Goal: Task Accomplishment & Management: Complete application form

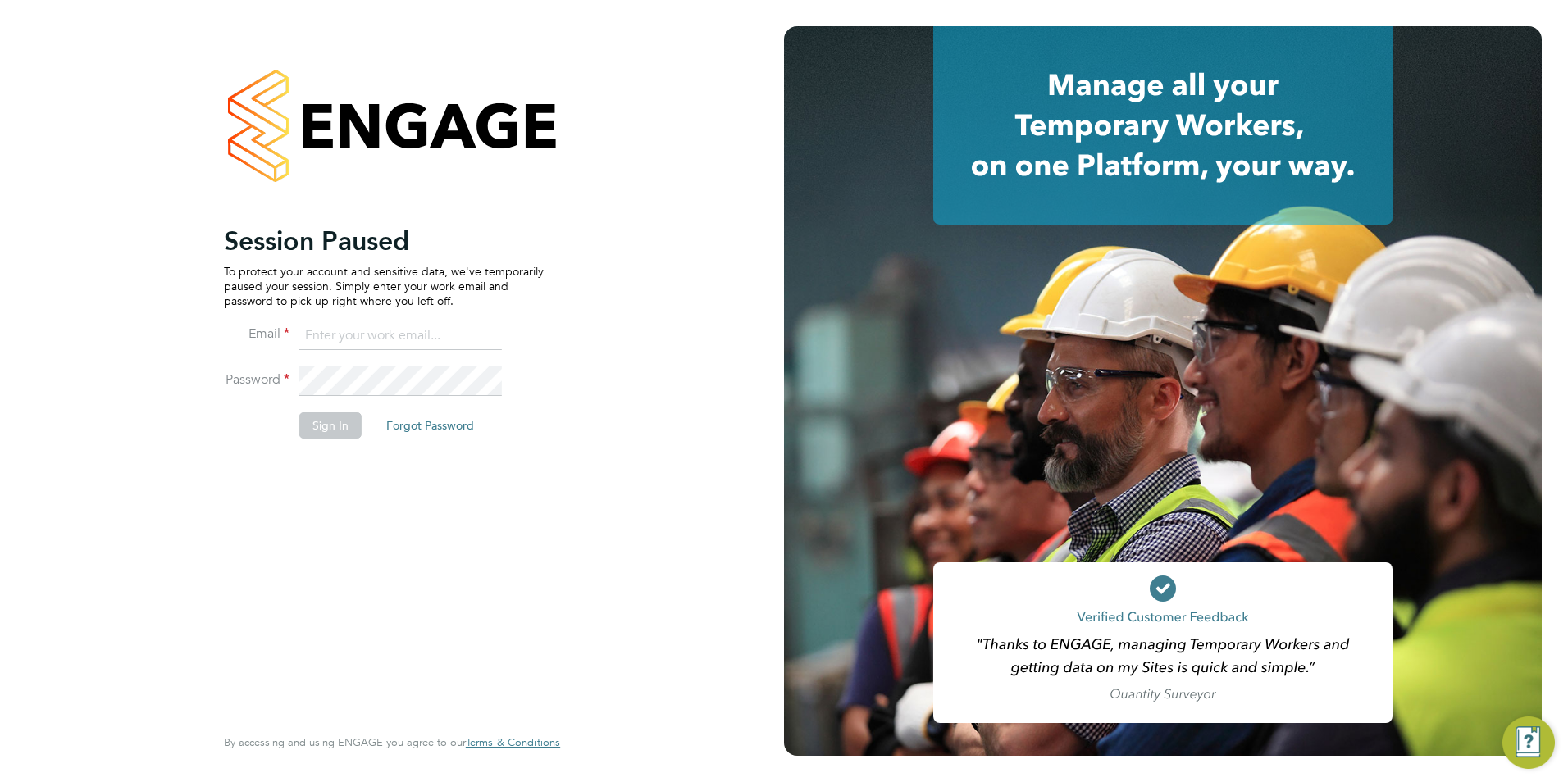
type input "Avais@Carbonrecruitment.co.uk"
click at [307, 437] on button "Sign In" at bounding box center [330, 425] width 63 height 26
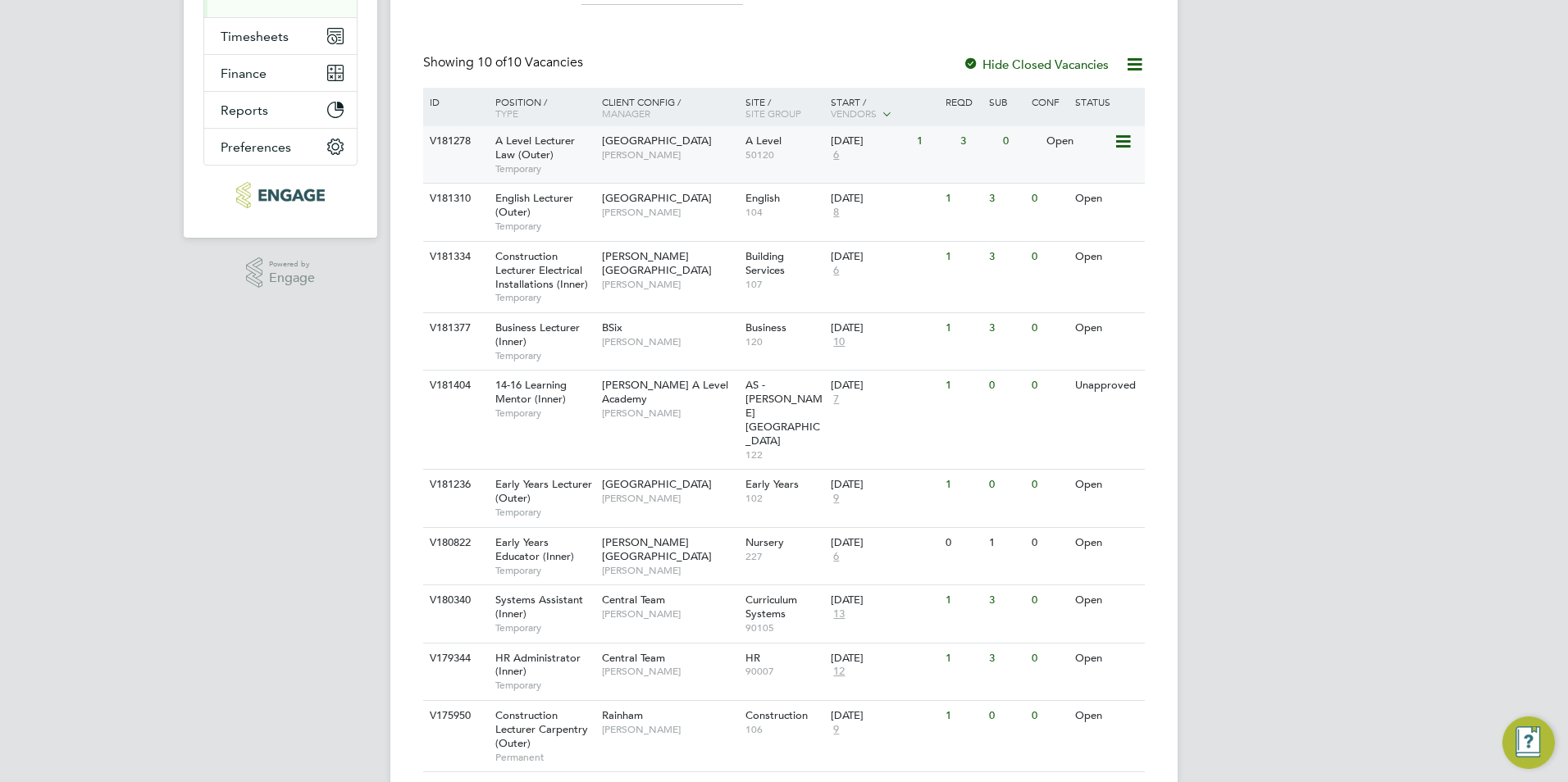
scroll to position [312, 0]
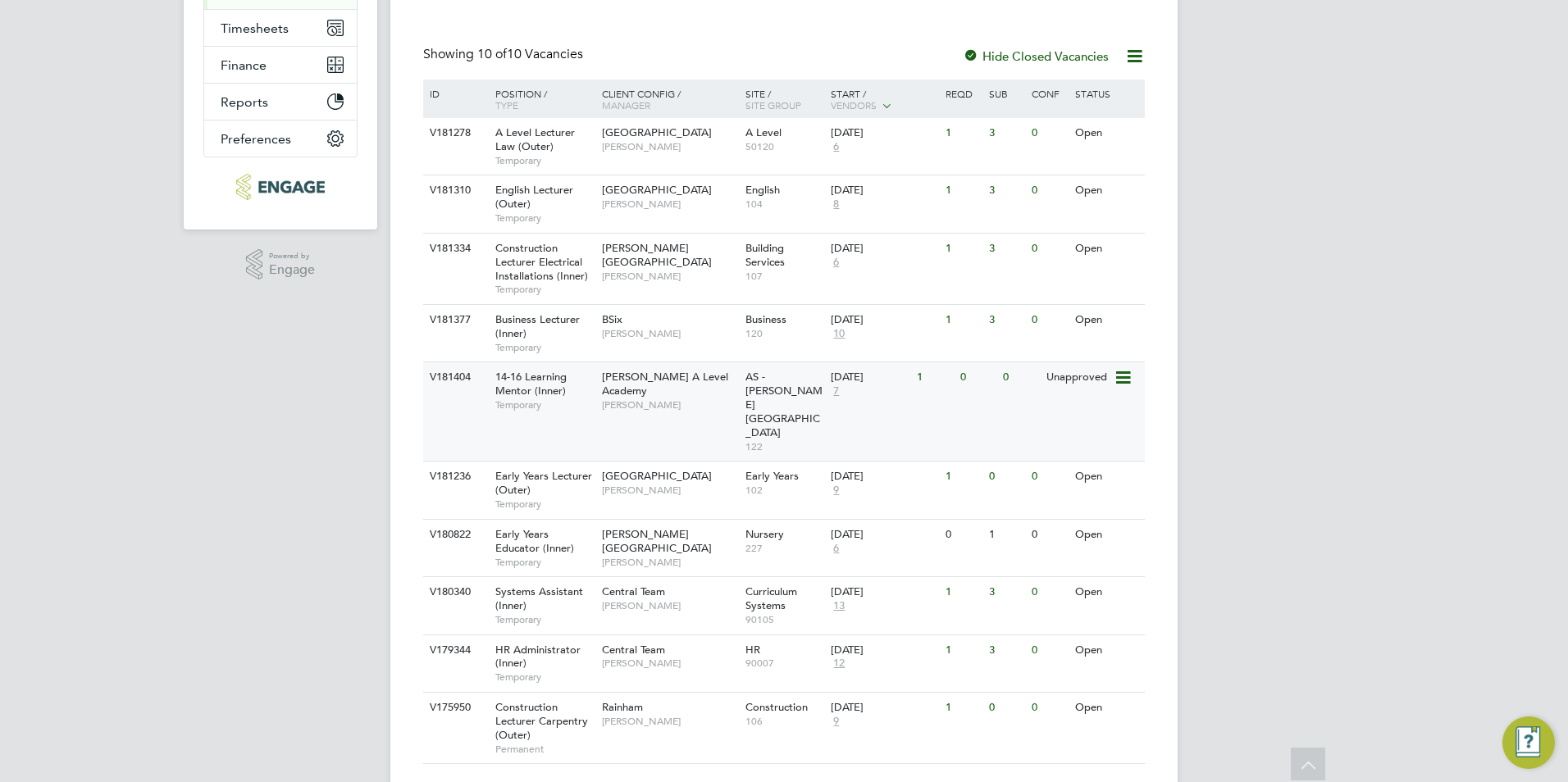
click at [634, 398] on span "[PERSON_NAME]" at bounding box center [669, 404] width 135 height 13
click at [663, 403] on div "[PERSON_NAME] A Level Academy [PERSON_NAME]" at bounding box center [669, 390] width 144 height 56
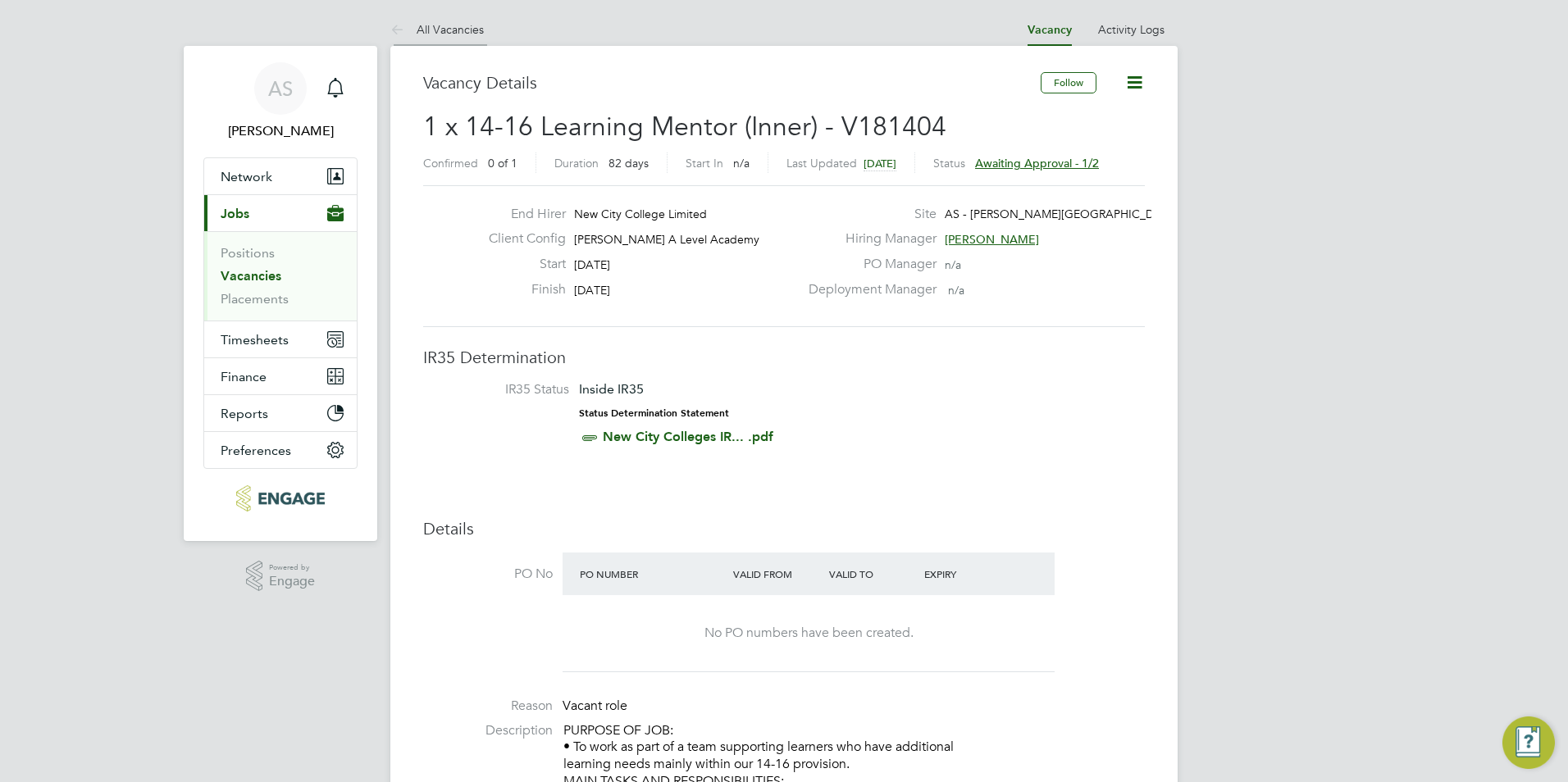
click at [440, 39] on li "All Vacancies" at bounding box center [437, 29] width 94 height 33
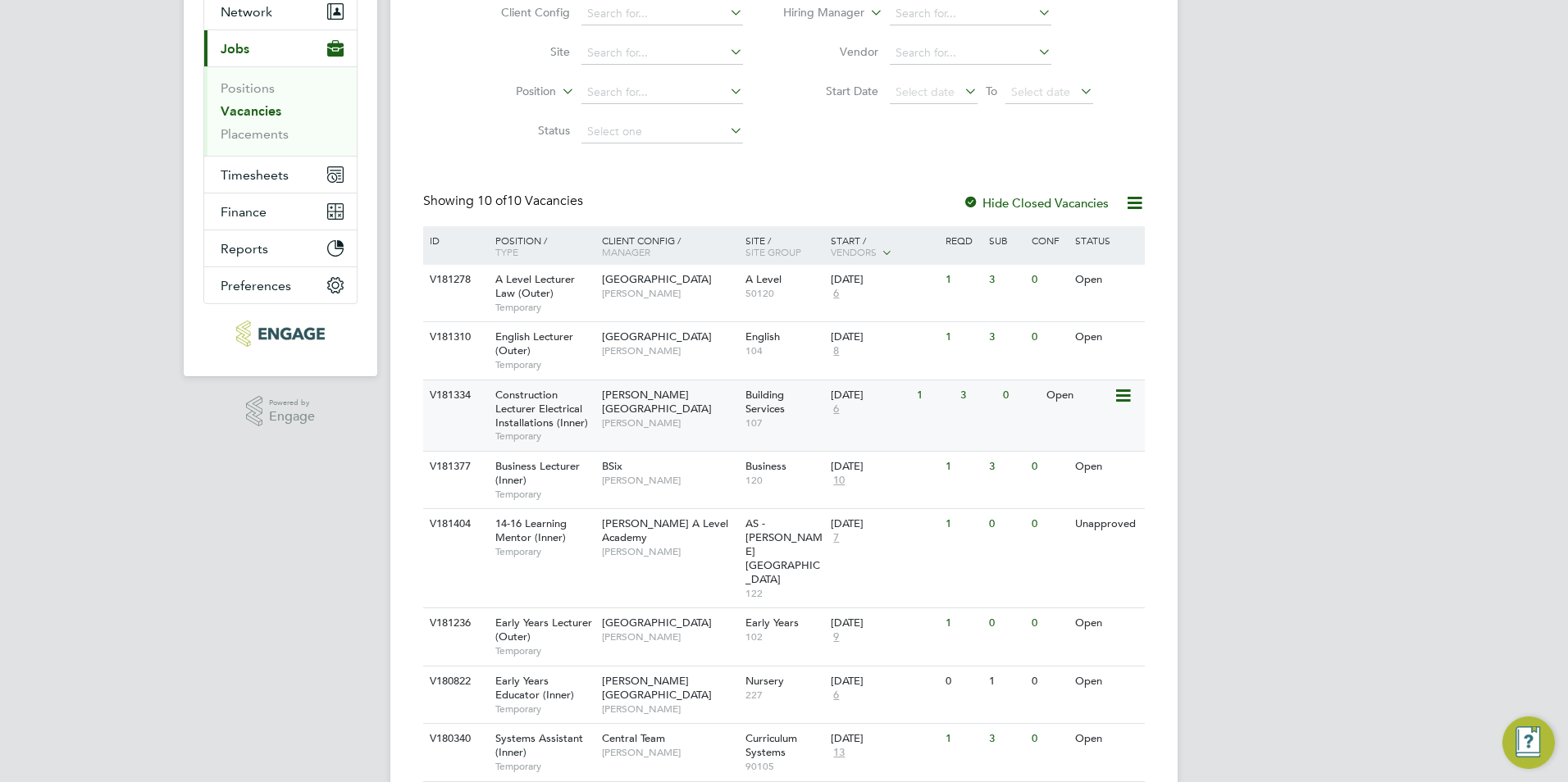
scroll to position [312, 0]
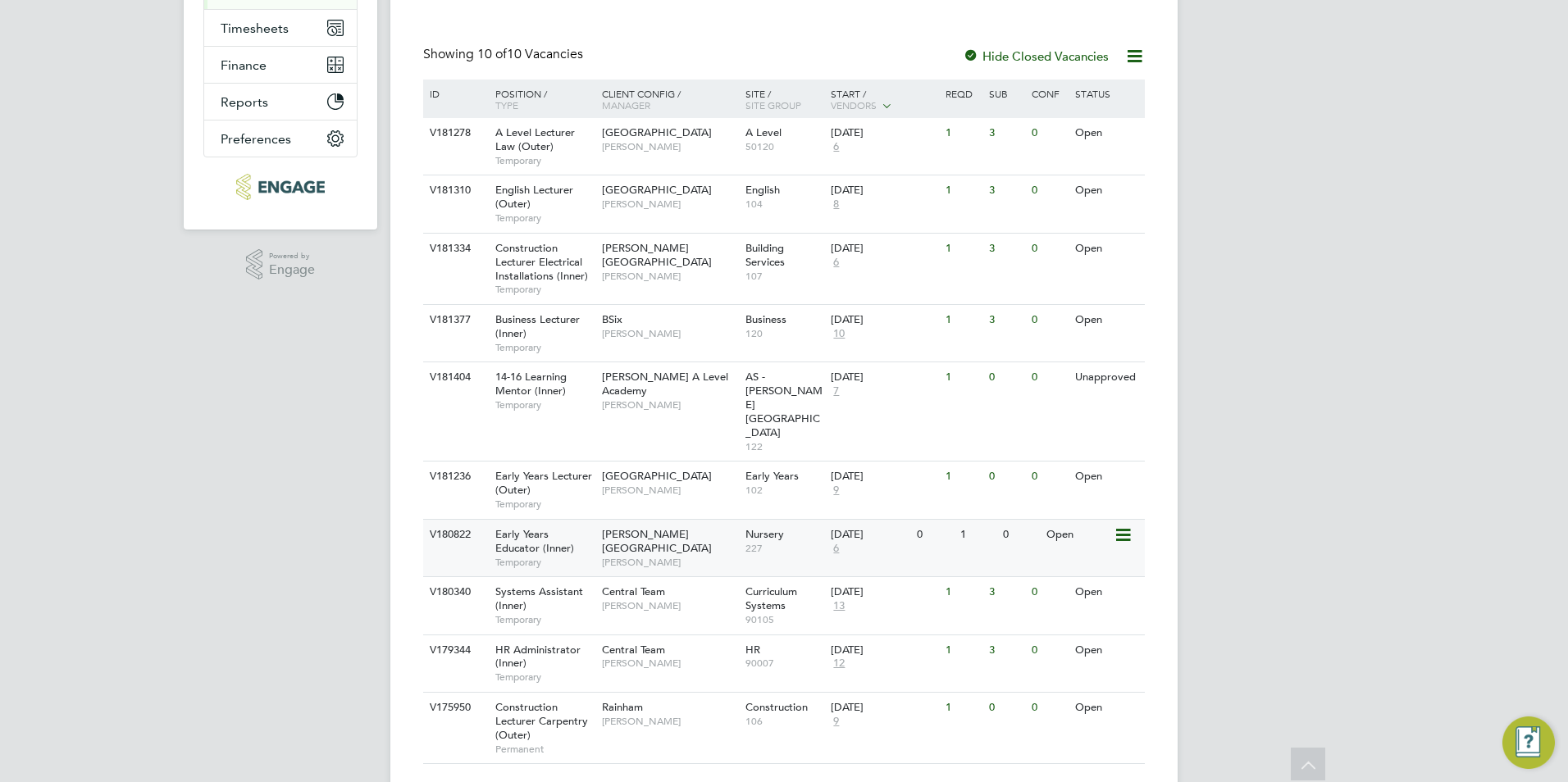
click at [622, 556] on span "[PERSON_NAME]" at bounding box center [669, 562] width 135 height 13
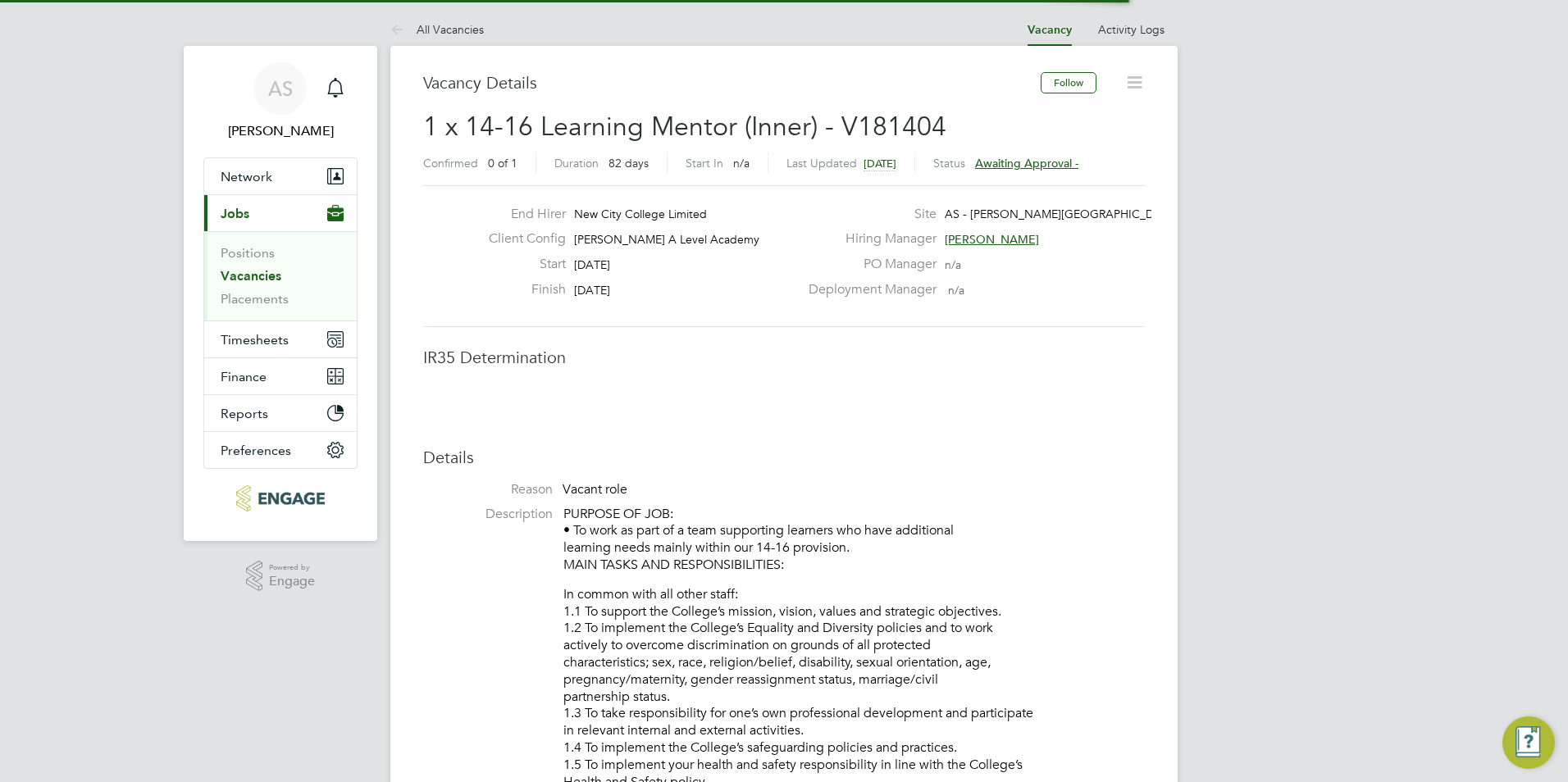
scroll to position [48, 115]
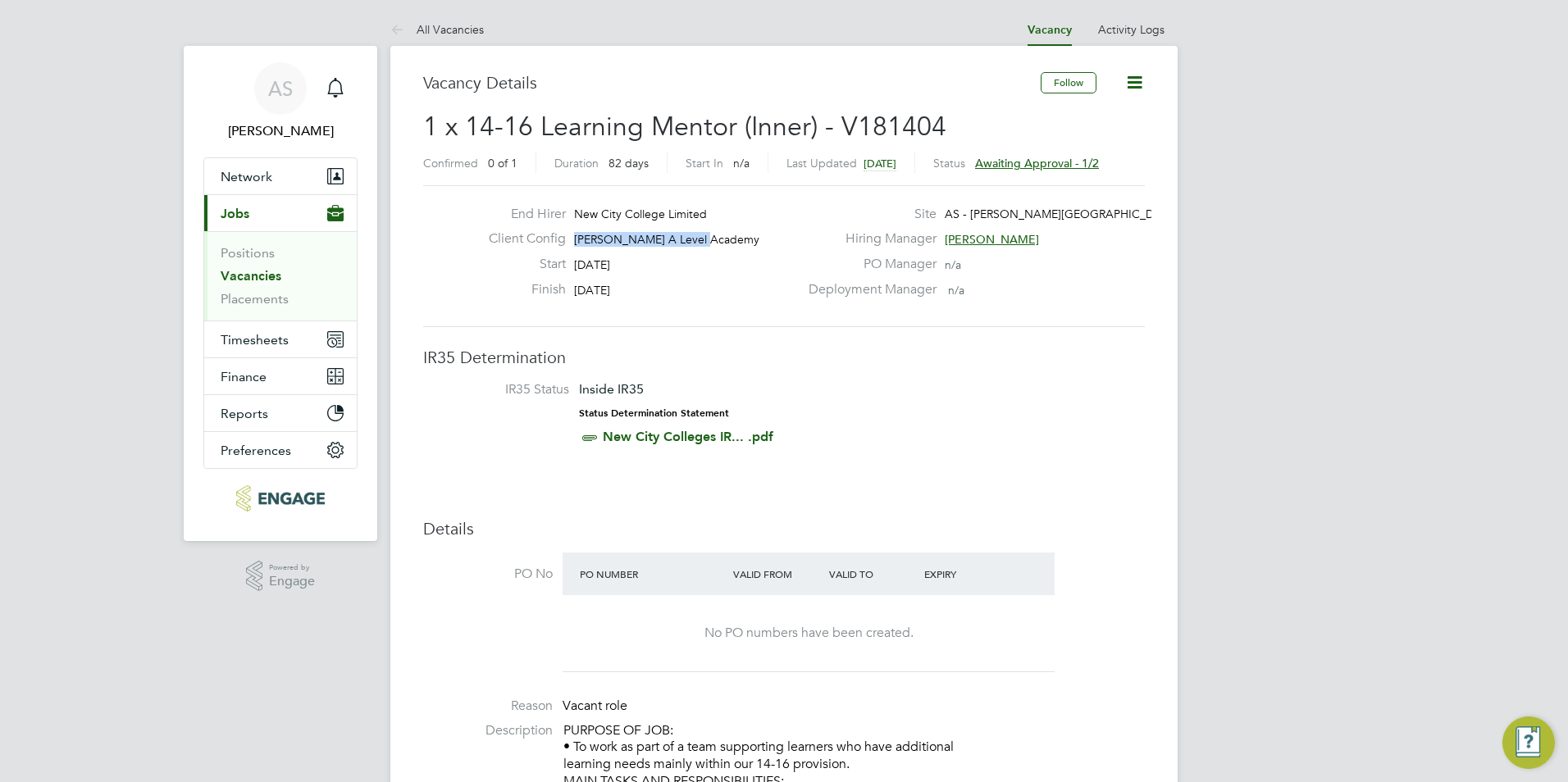
drag, startPoint x: 700, startPoint y: 236, endPoint x: 569, endPoint y: 241, distance: 131.1
click at [569, 241] on div "Client Config Attlee A Level Academy" at bounding box center [638, 243] width 323 height 25
drag, startPoint x: 569, startPoint y: 241, endPoint x: 596, endPoint y: 242, distance: 27.0
copy span "[PERSON_NAME] A Level Academy"
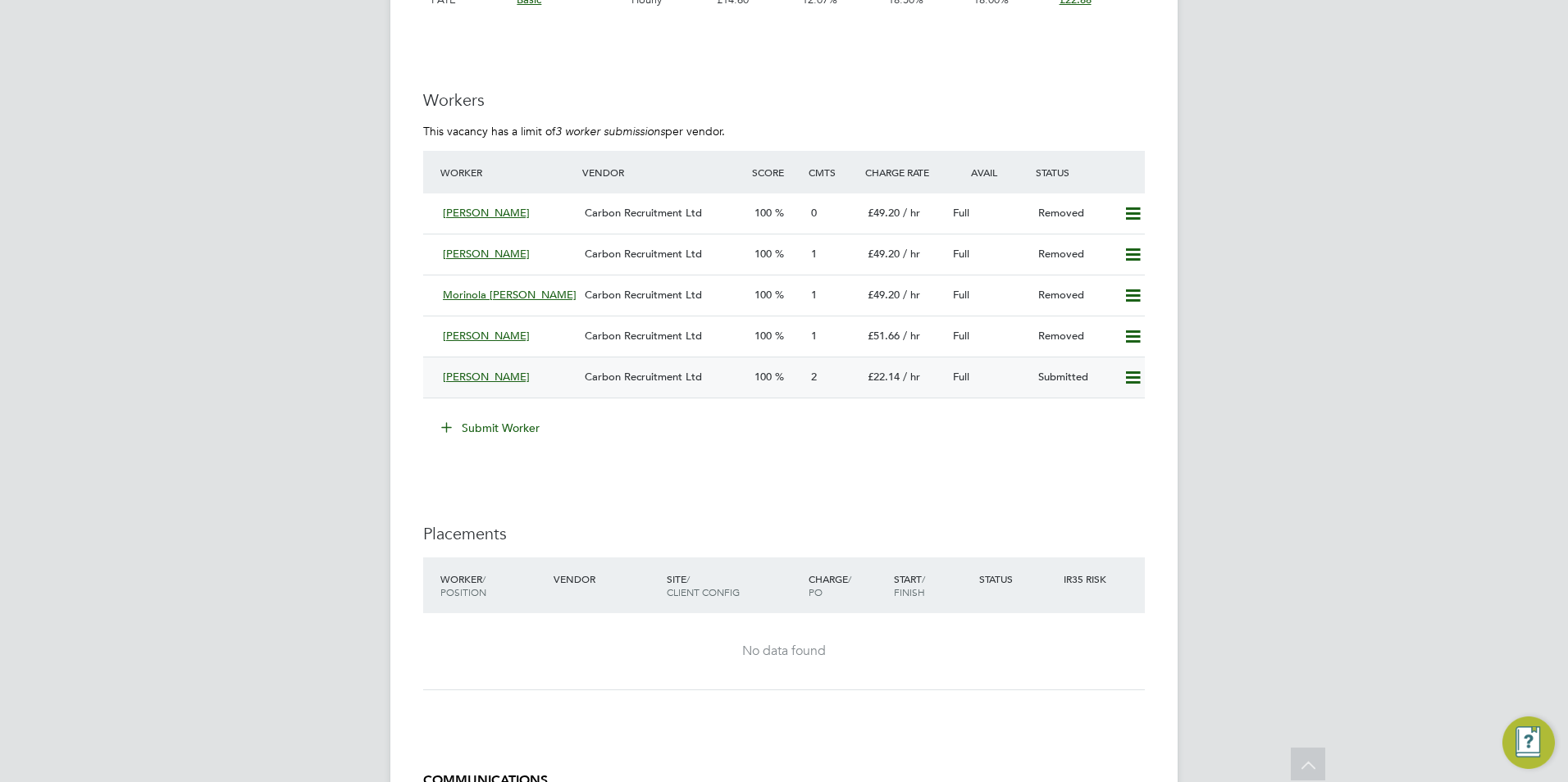
click at [1123, 383] on icon at bounding box center [1132, 378] width 21 height 13
drag, startPoint x: 300, startPoint y: 466, endPoint x: 287, endPoint y: 360, distance: 106.8
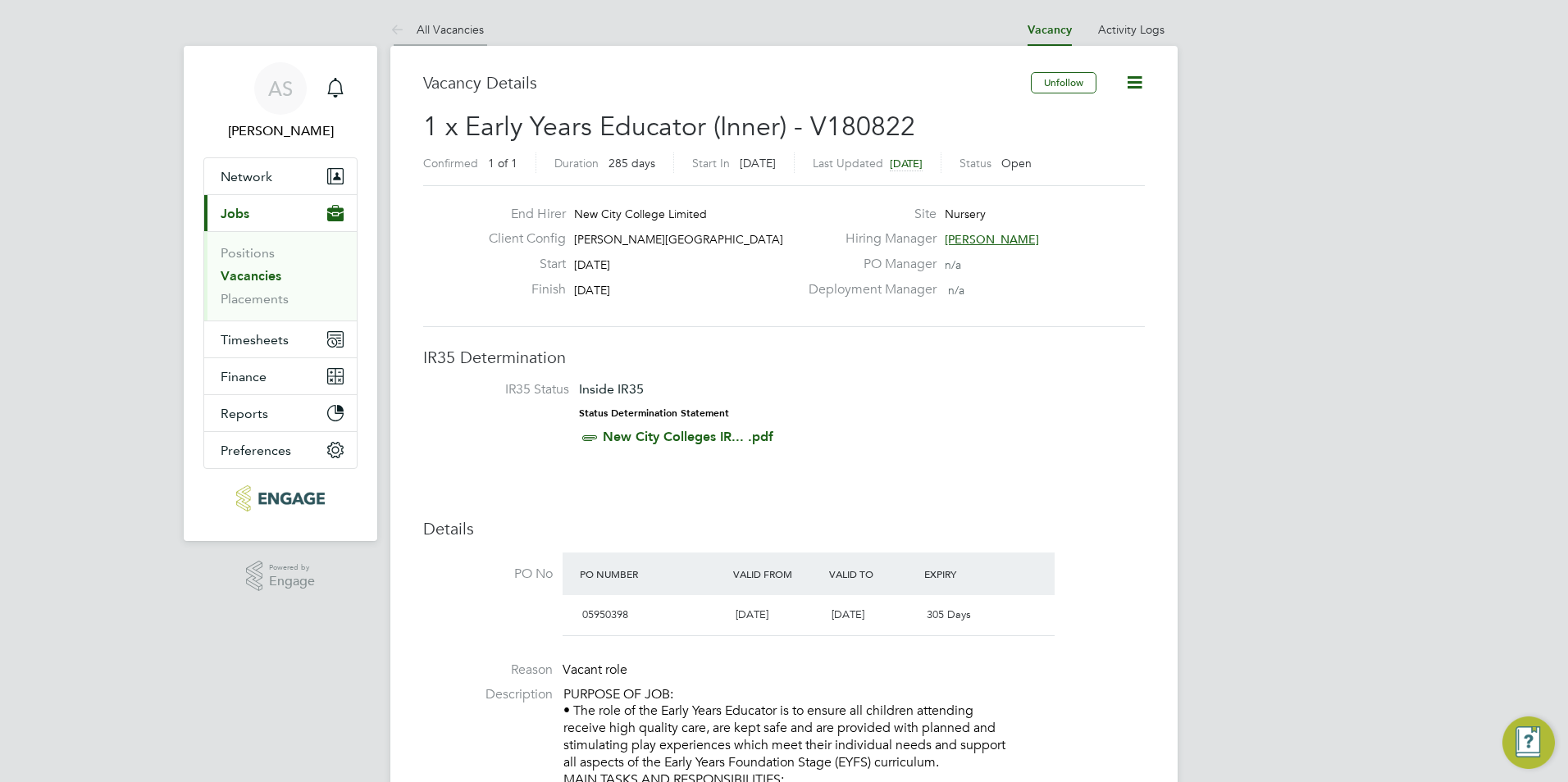
click at [462, 35] on link "All Vacancies" at bounding box center [437, 29] width 94 height 15
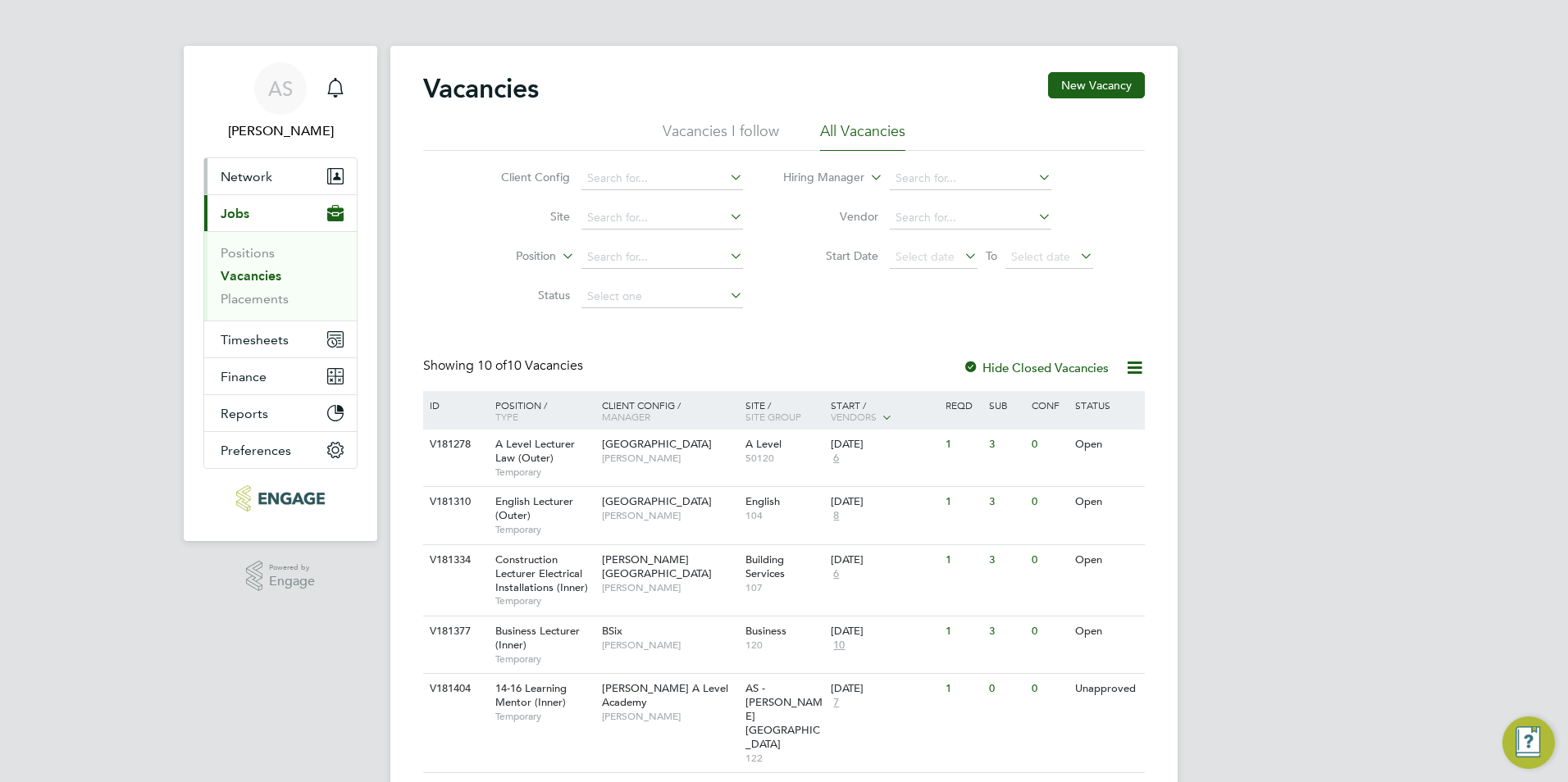
click at [232, 170] on span "Network" at bounding box center [246, 176] width 52 height 15
click at [262, 180] on span "Network" at bounding box center [246, 176] width 52 height 15
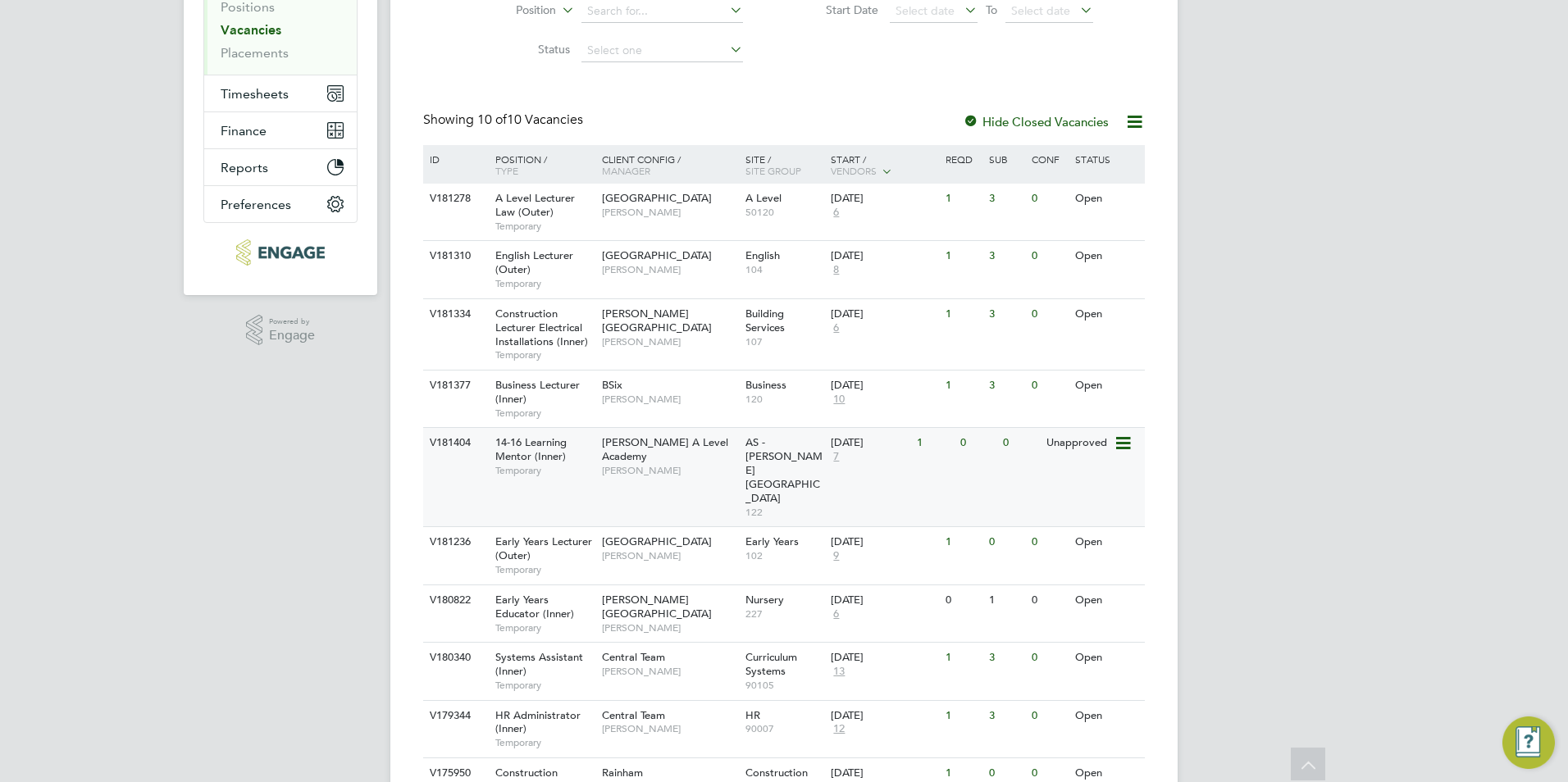
click at [720, 443] on div "Attlee A Level Academy Rabia Khanom" at bounding box center [669, 455] width 144 height 56
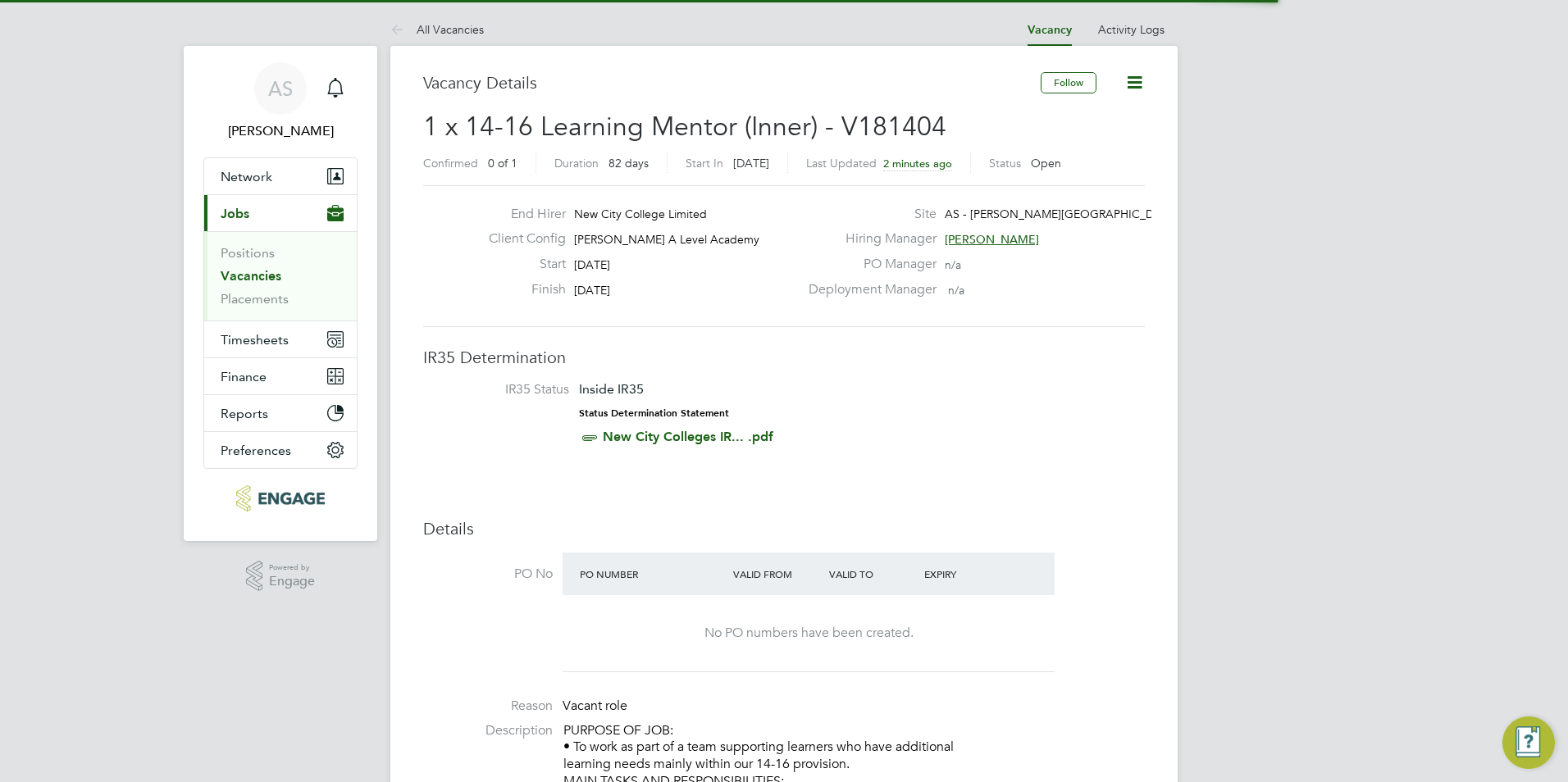
scroll to position [48, 115]
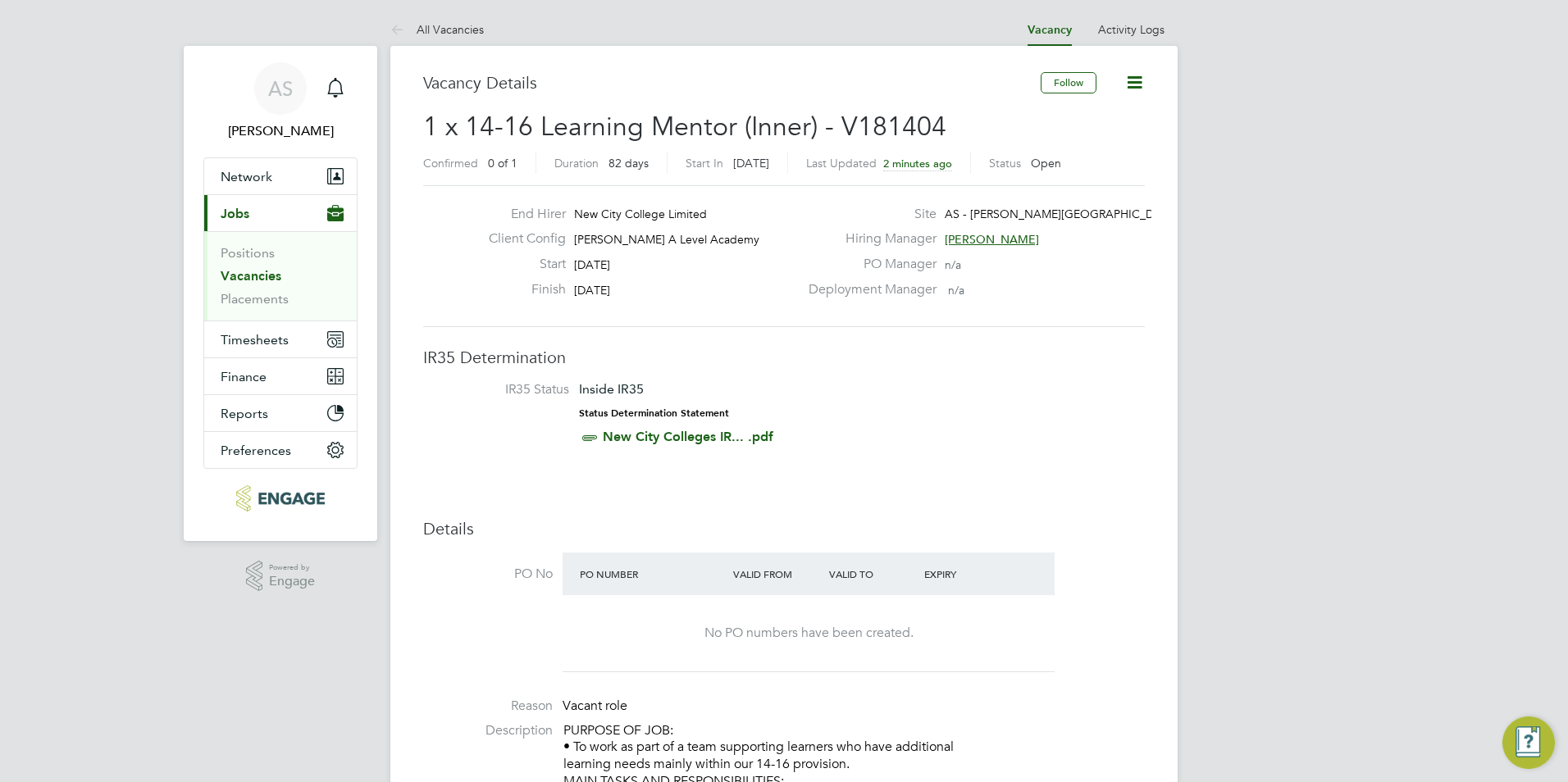
click at [988, 237] on span "[PERSON_NAME]" at bounding box center [992, 239] width 95 height 15
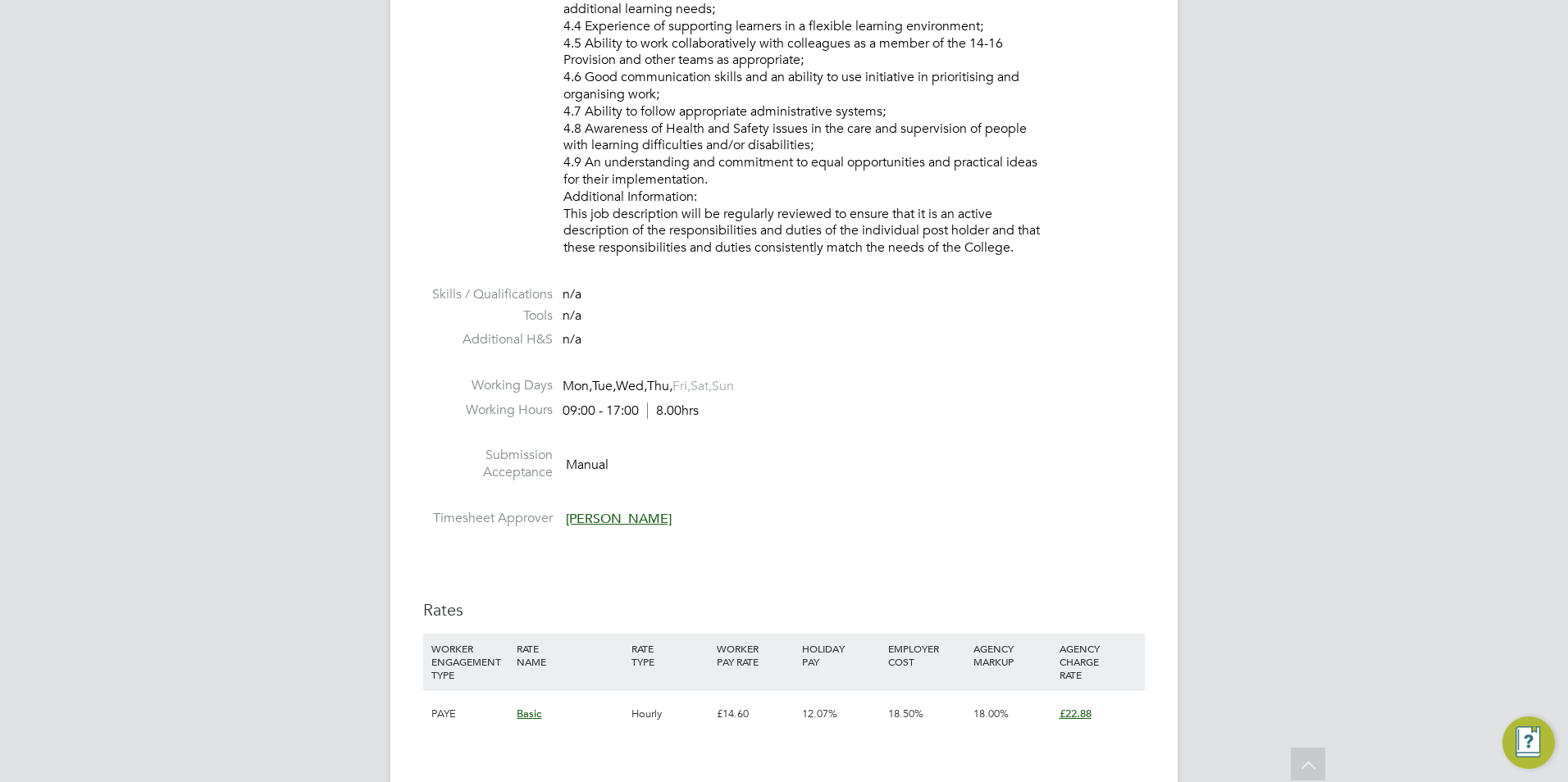
scroll to position [2213, 0]
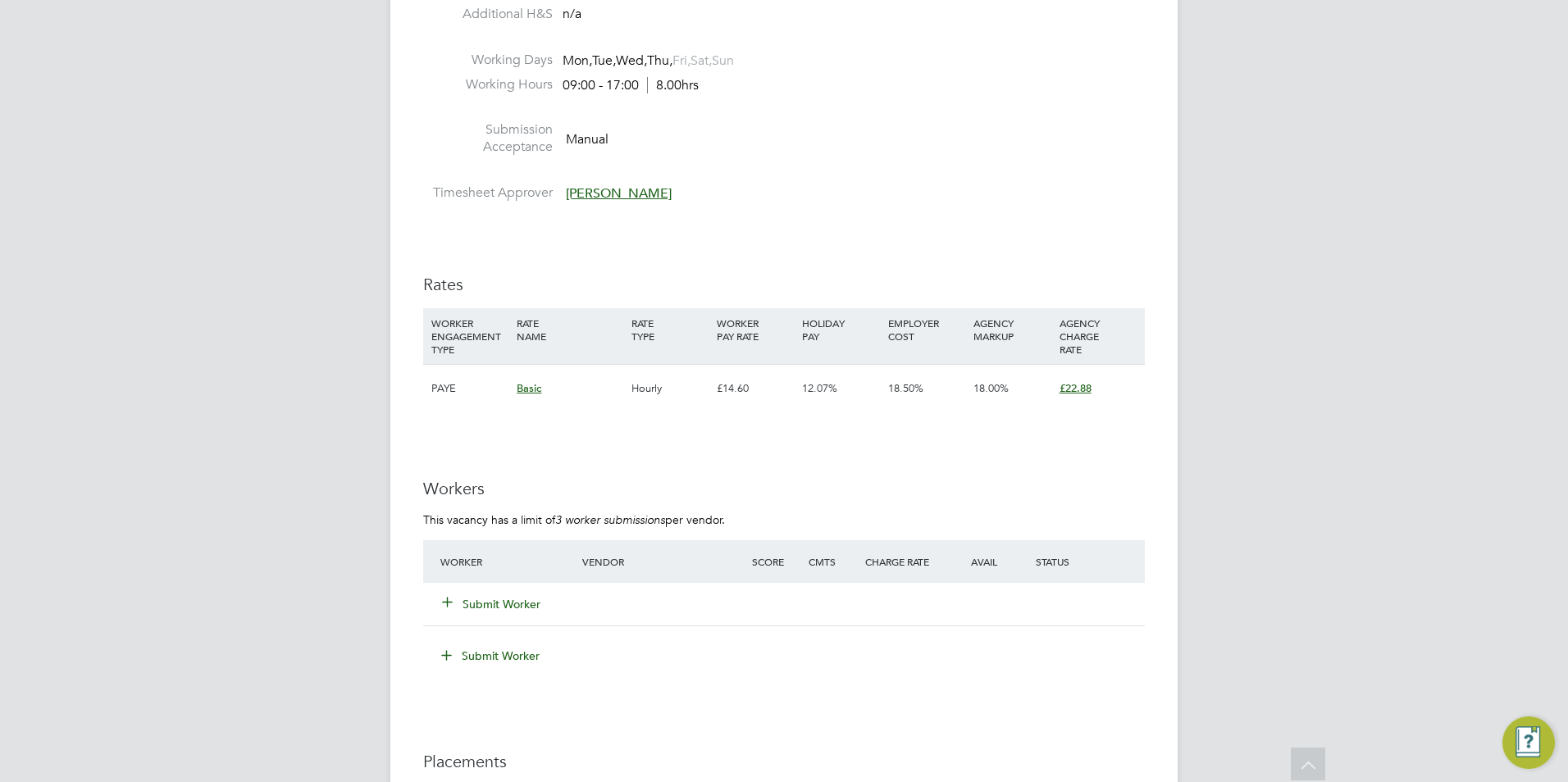
click at [505, 596] on button "Submit Worker" at bounding box center [492, 604] width 98 height 16
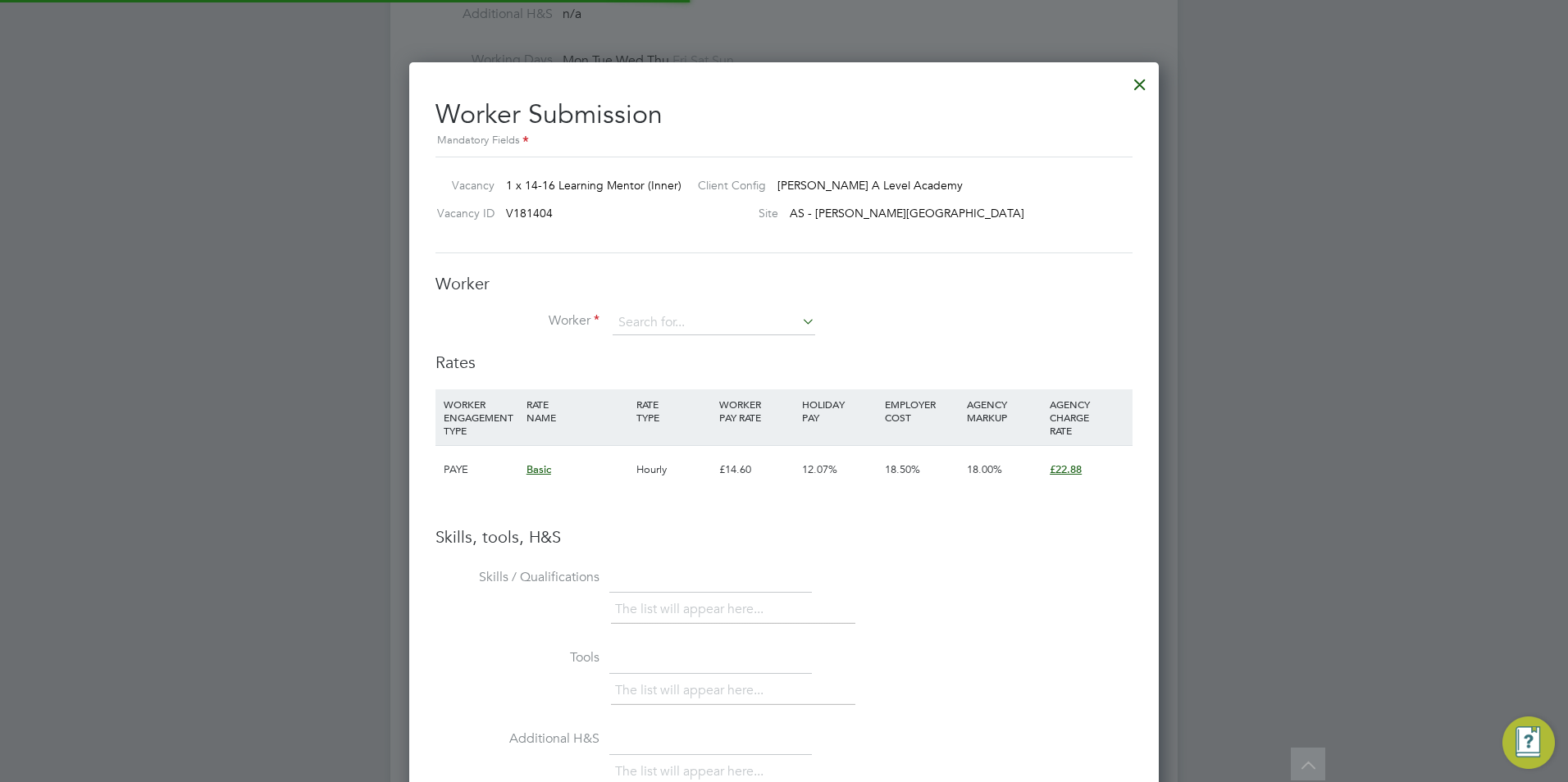
scroll to position [48, 112]
click at [697, 336] on li "Worker" at bounding box center [784, 331] width 696 height 41
click at [705, 320] on input at bounding box center [713, 323] width 203 height 25
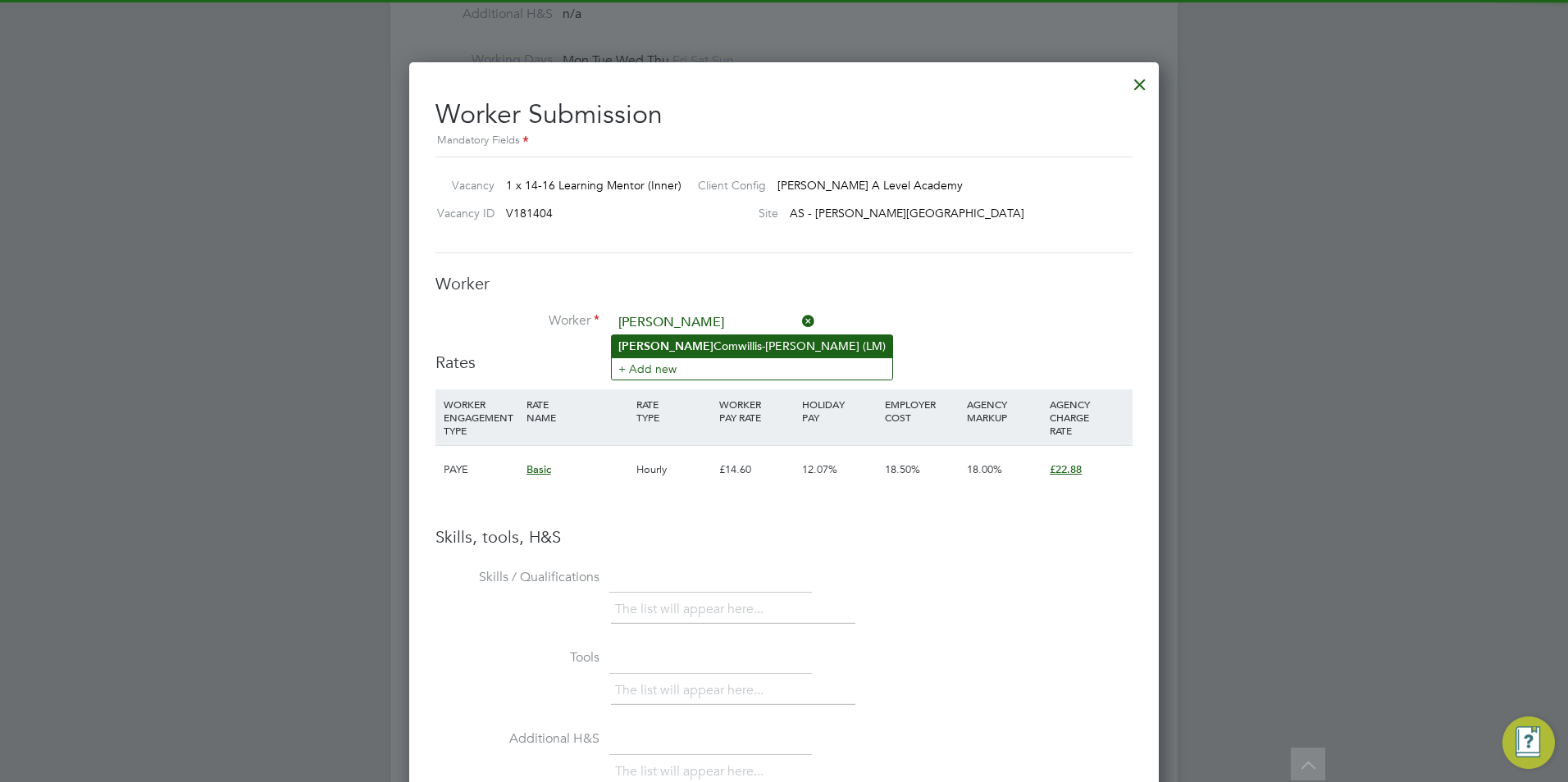
click at [719, 338] on li "Lucita Comwillis-Paul (LM)" at bounding box center [752, 346] width 280 height 22
type input "Lucita Comwillis-Paul (LM)"
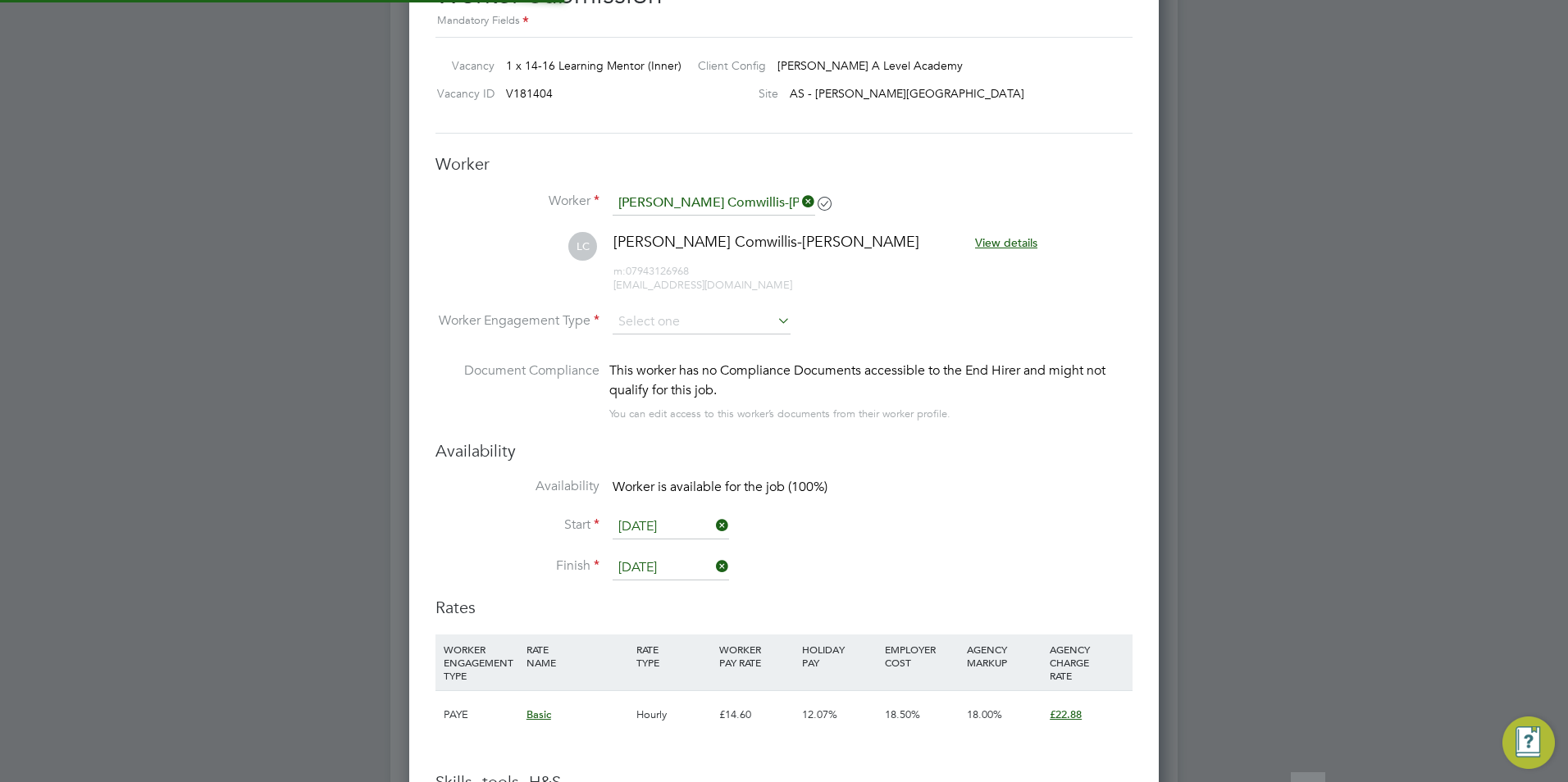
scroll to position [2459, 0]
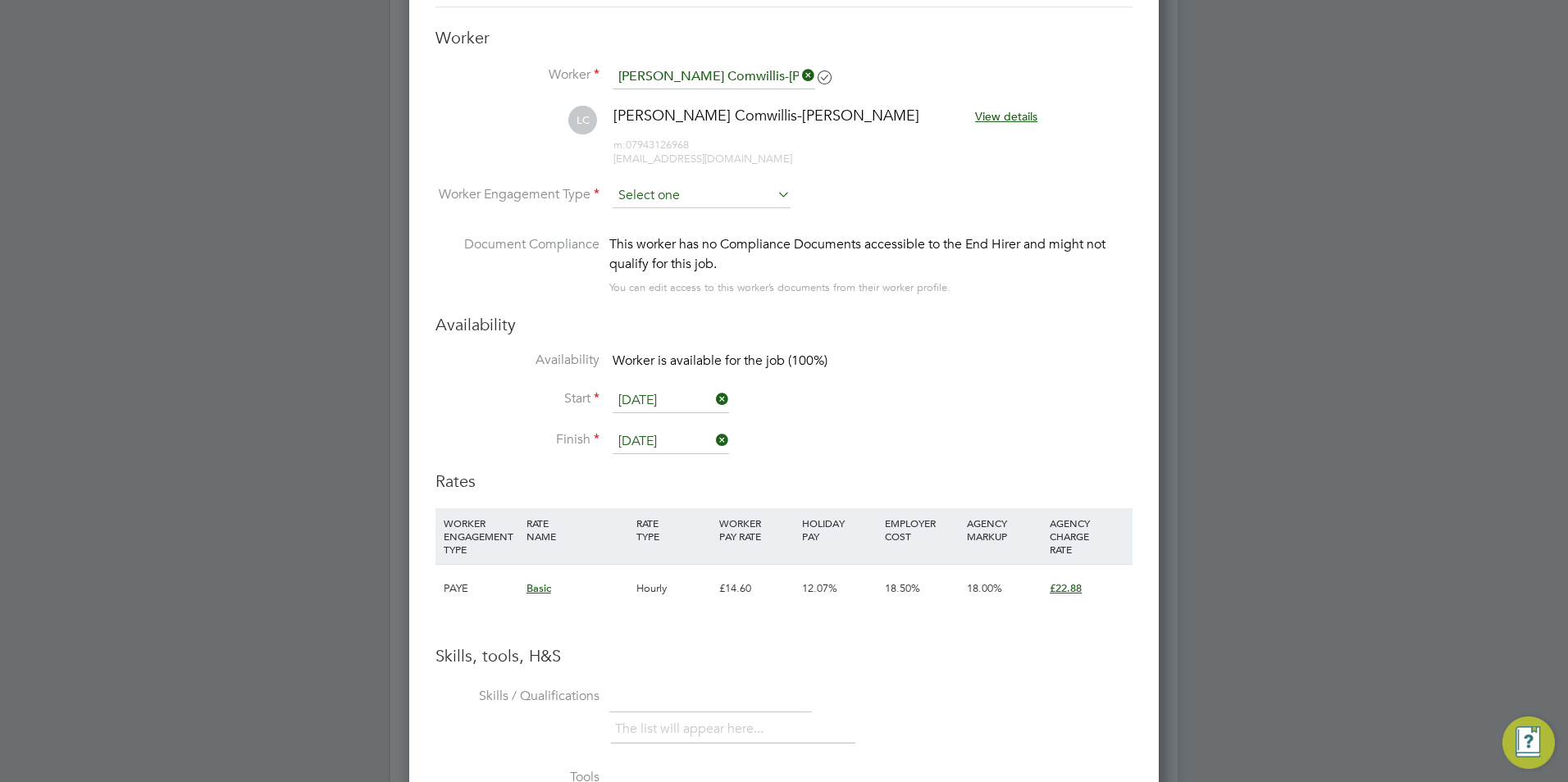
click at [677, 198] on input at bounding box center [701, 196] width 178 height 25
click at [680, 214] on li "Contract" at bounding box center [701, 219] width 179 height 21
type input "Contract"
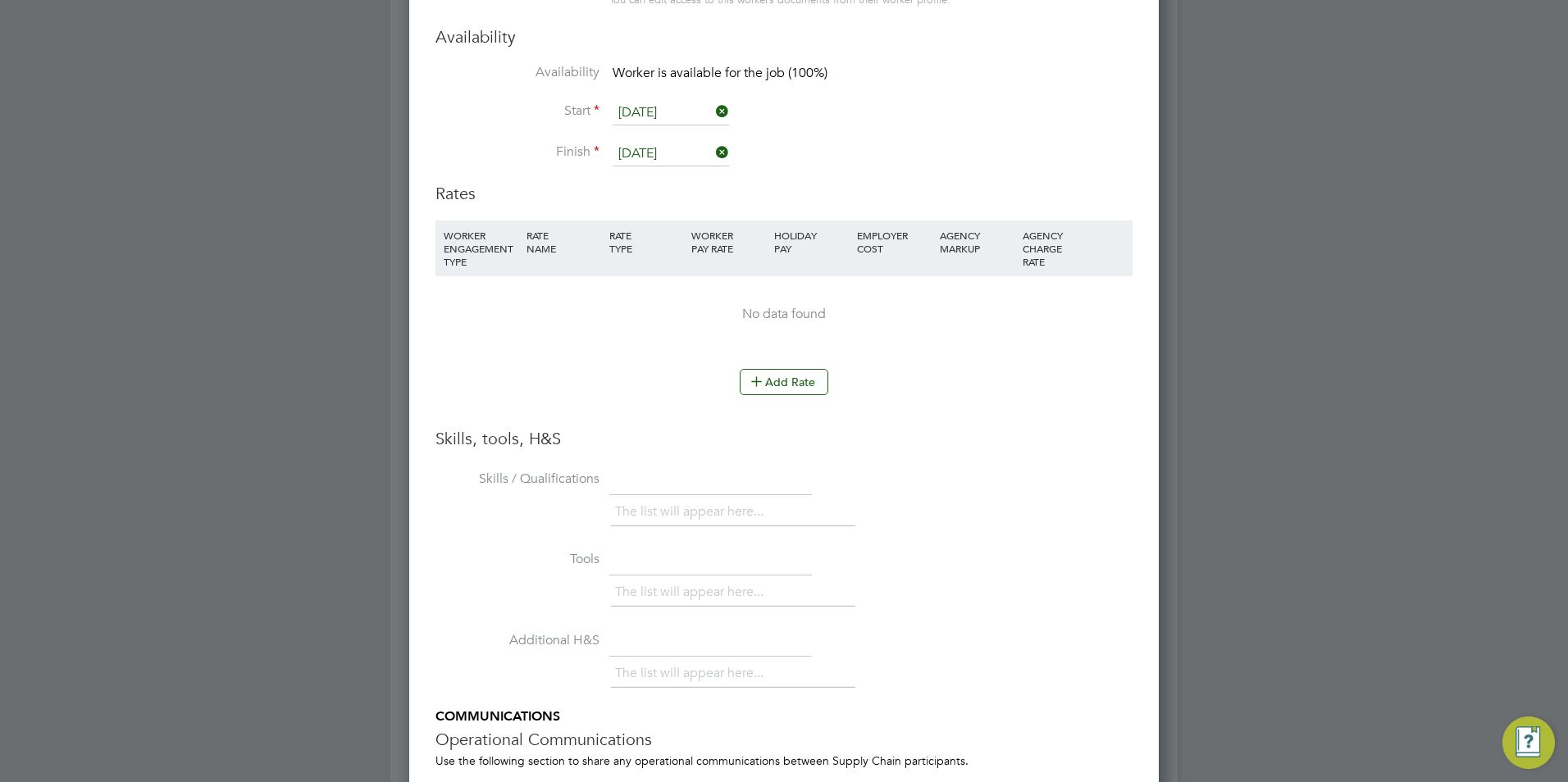
scroll to position [2635, 0]
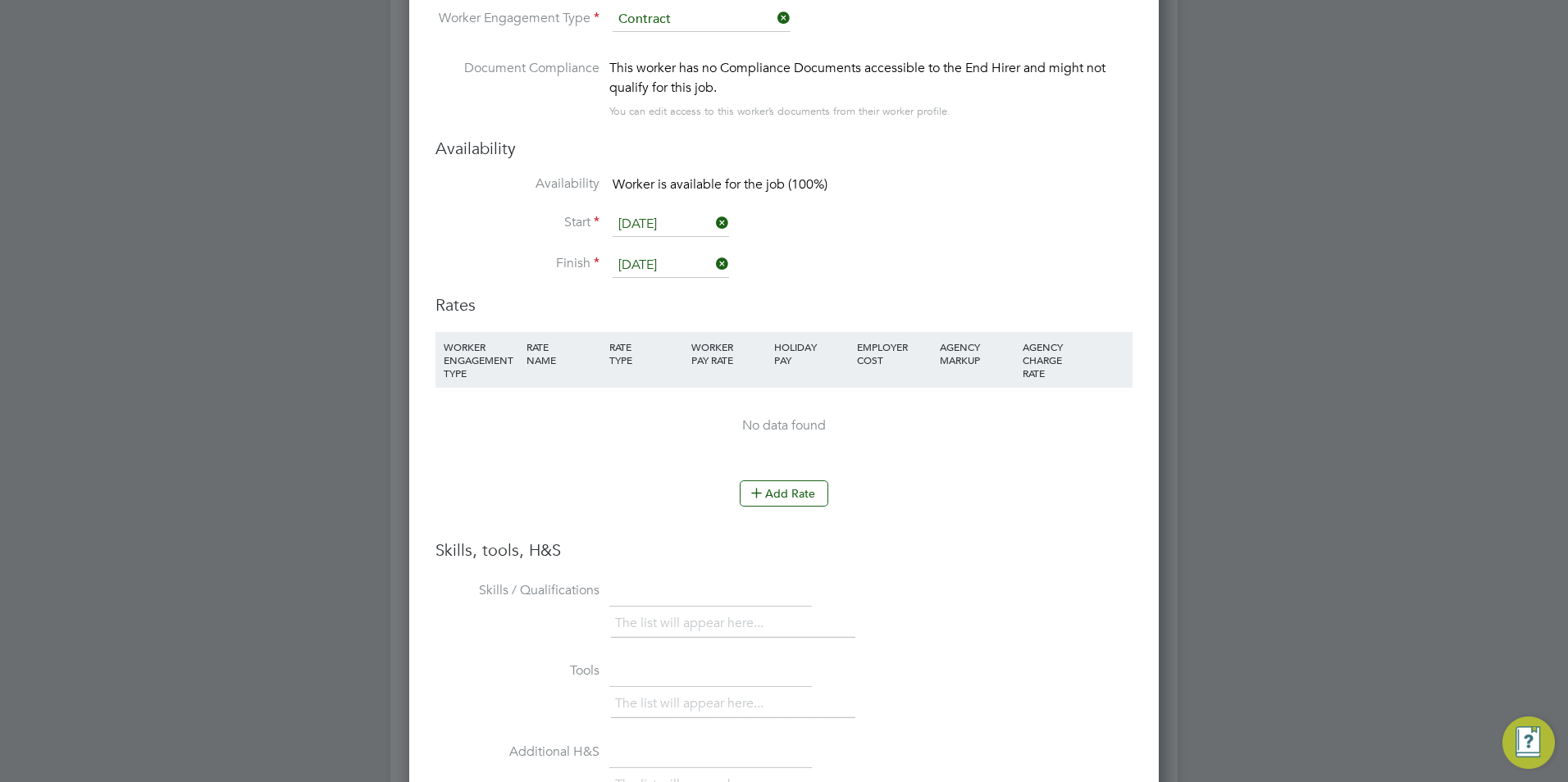
click at [790, 477] on li "WORKER ENGAGEMENT TYPE RATE NAME RATE TYPE WORKER PAY RATE HOLIDAY PAY EMPLOYER…" at bounding box center [784, 406] width 696 height 148
click at [787, 495] on button "Add Rate" at bounding box center [783, 493] width 88 height 26
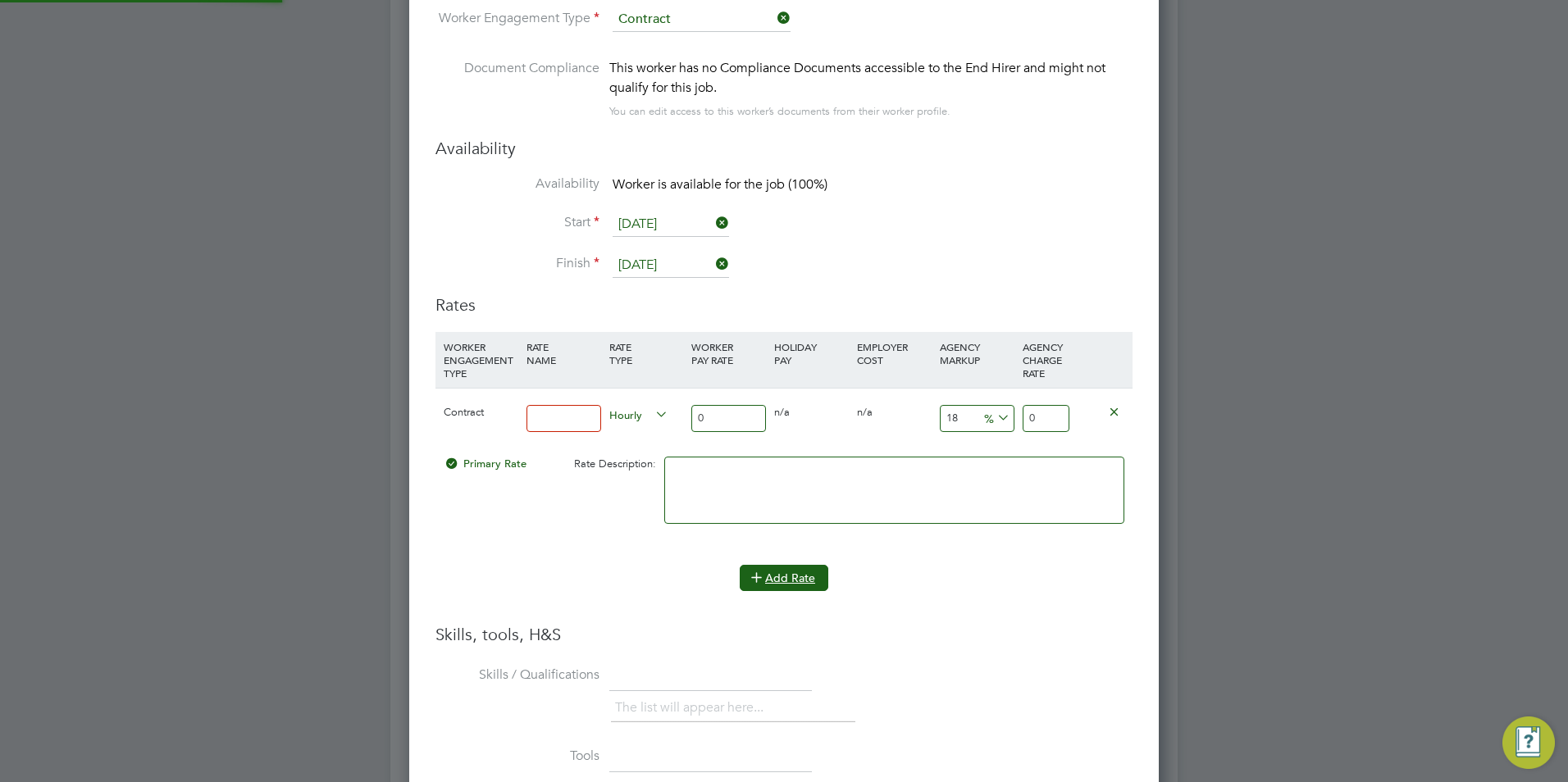
scroll to position [1555, 750]
click at [591, 421] on input at bounding box center [563, 419] width 75 height 27
type input "BASIC"
click at [749, 409] on input "0" at bounding box center [729, 419] width 75 height 27
click at [748, 408] on input "0" at bounding box center [729, 419] width 75 height 27
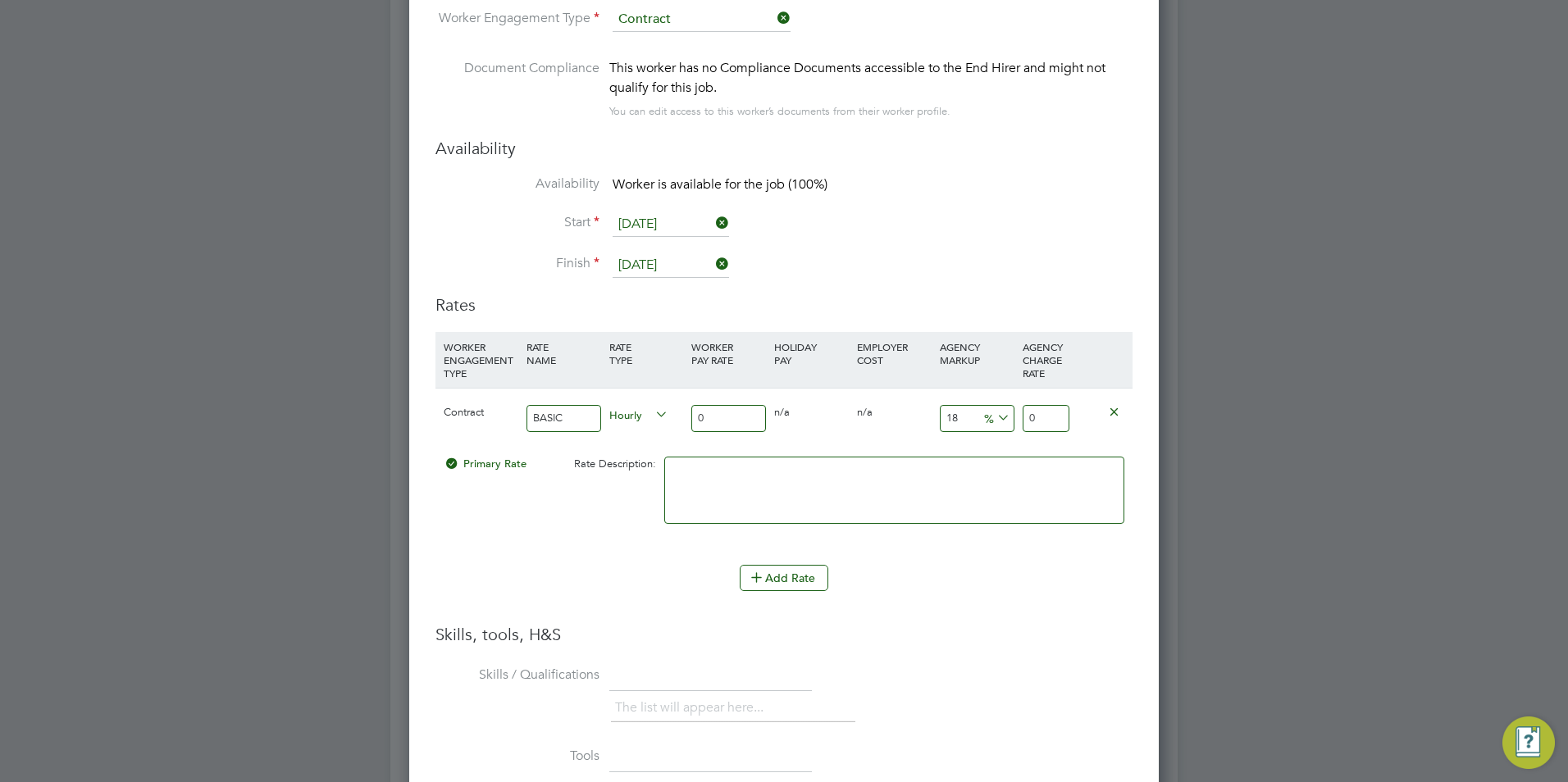
click at [748, 408] on input "0" at bounding box center [729, 419] width 75 height 27
type input "2"
type input "2.36"
type input "25"
type input "29.5"
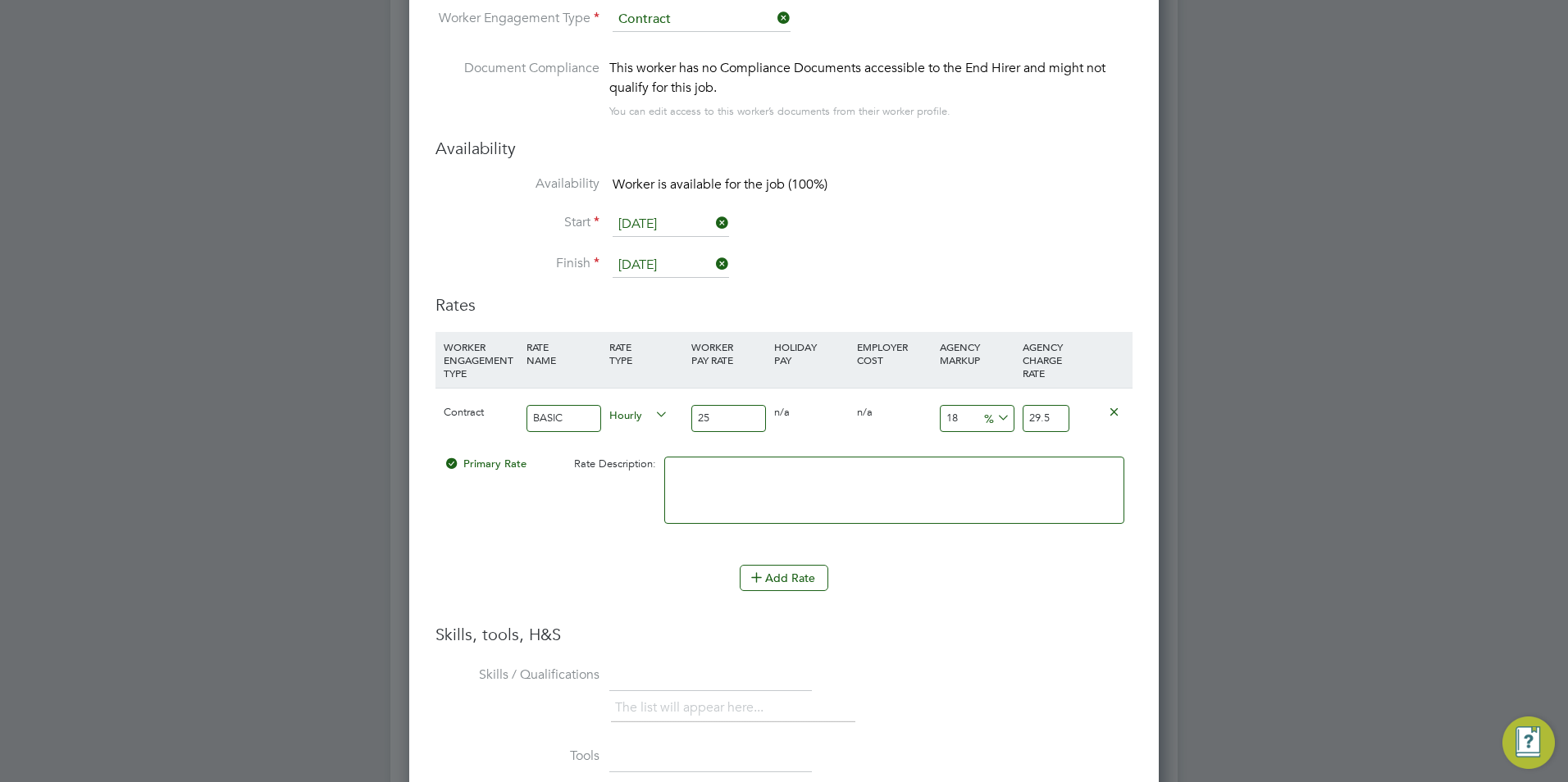
type input "25"
click at [831, 487] on textarea at bounding box center [894, 489] width 460 height 67
click at [948, 418] on input "18" at bounding box center [977, 419] width 75 height 27
type input "2"
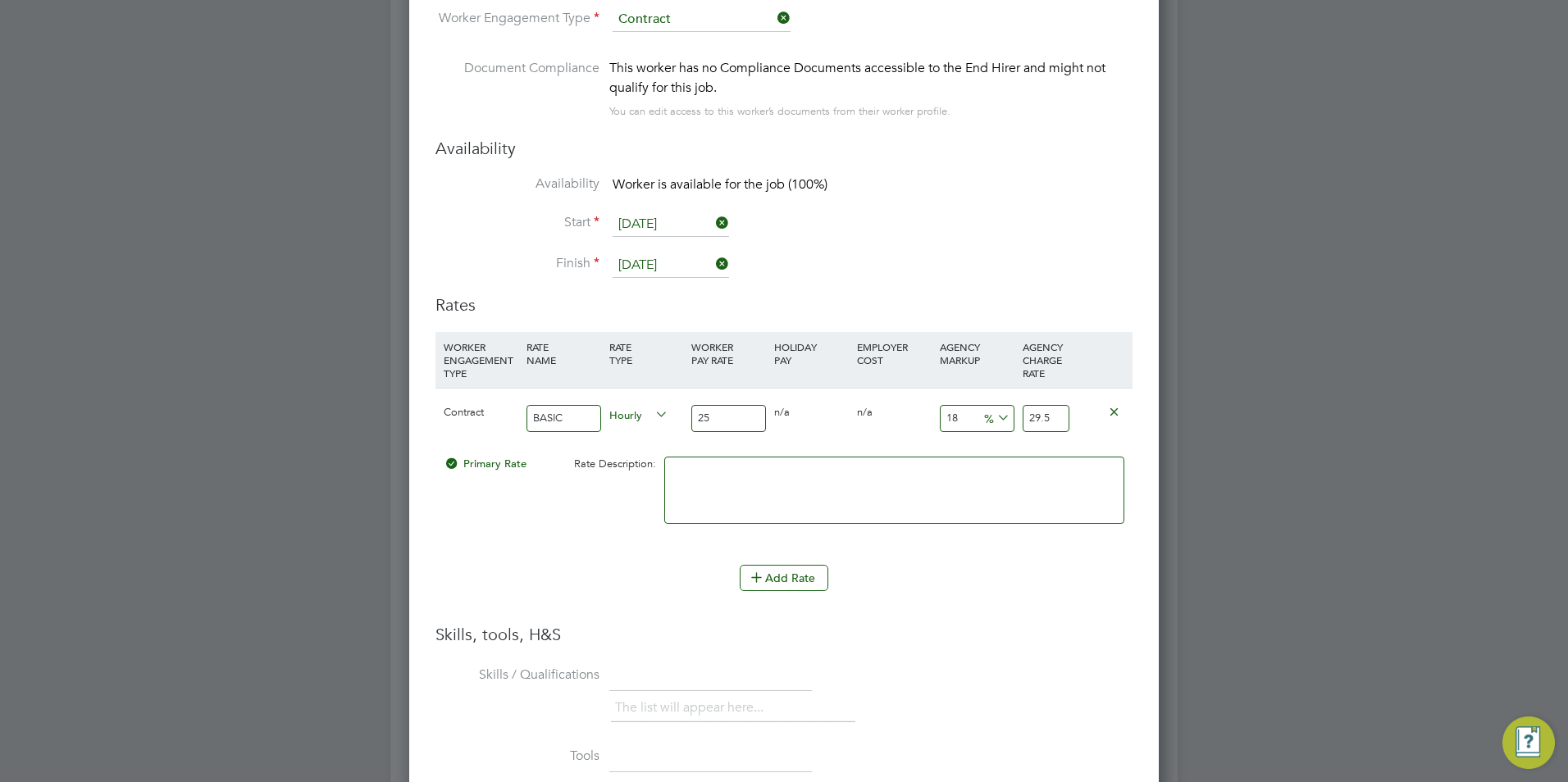
type input "25.5"
type input "23"
type input "30.75"
type input "23"
click at [892, 462] on textarea at bounding box center [894, 489] width 460 height 67
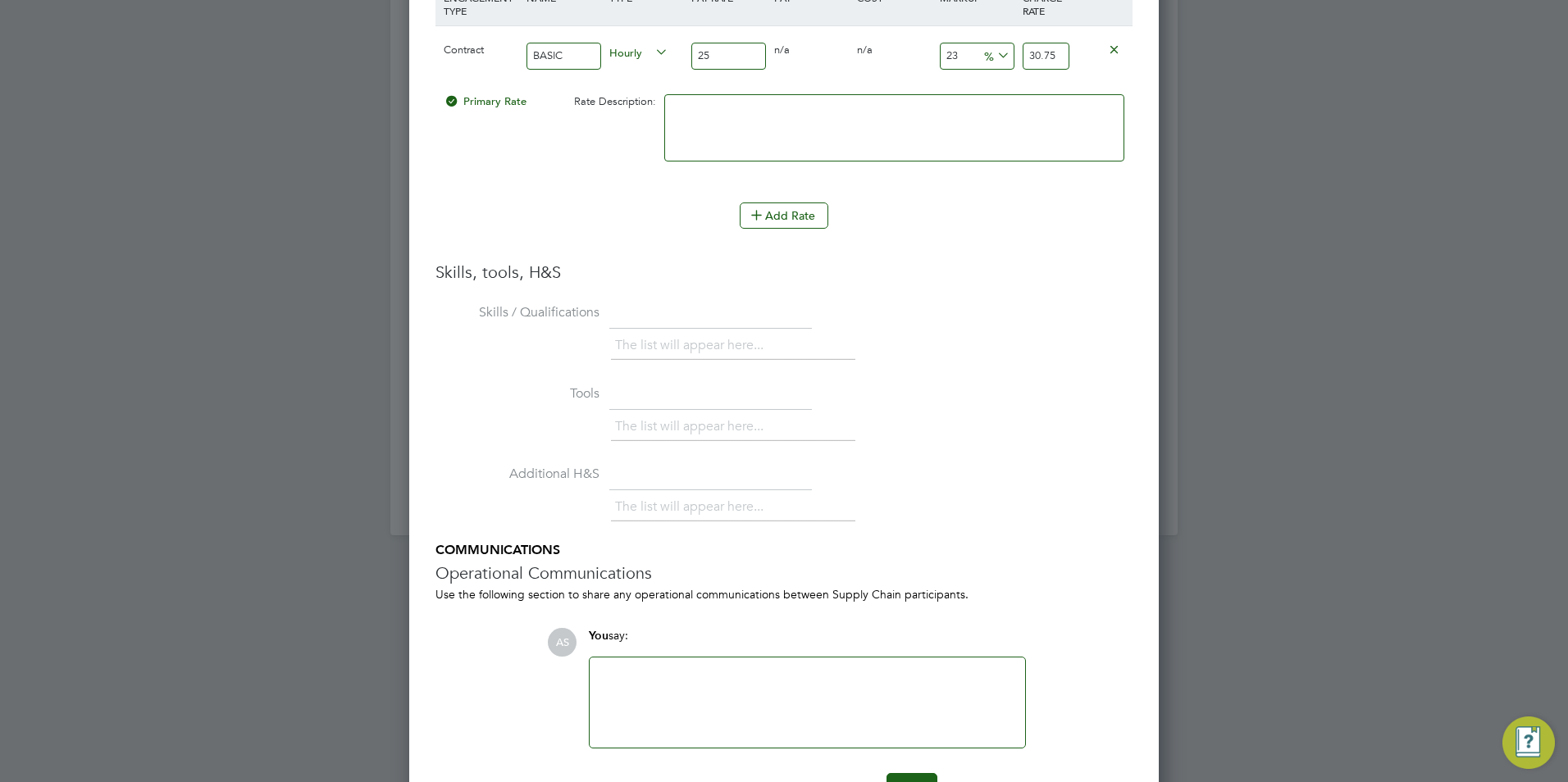
scroll to position [3048, 0]
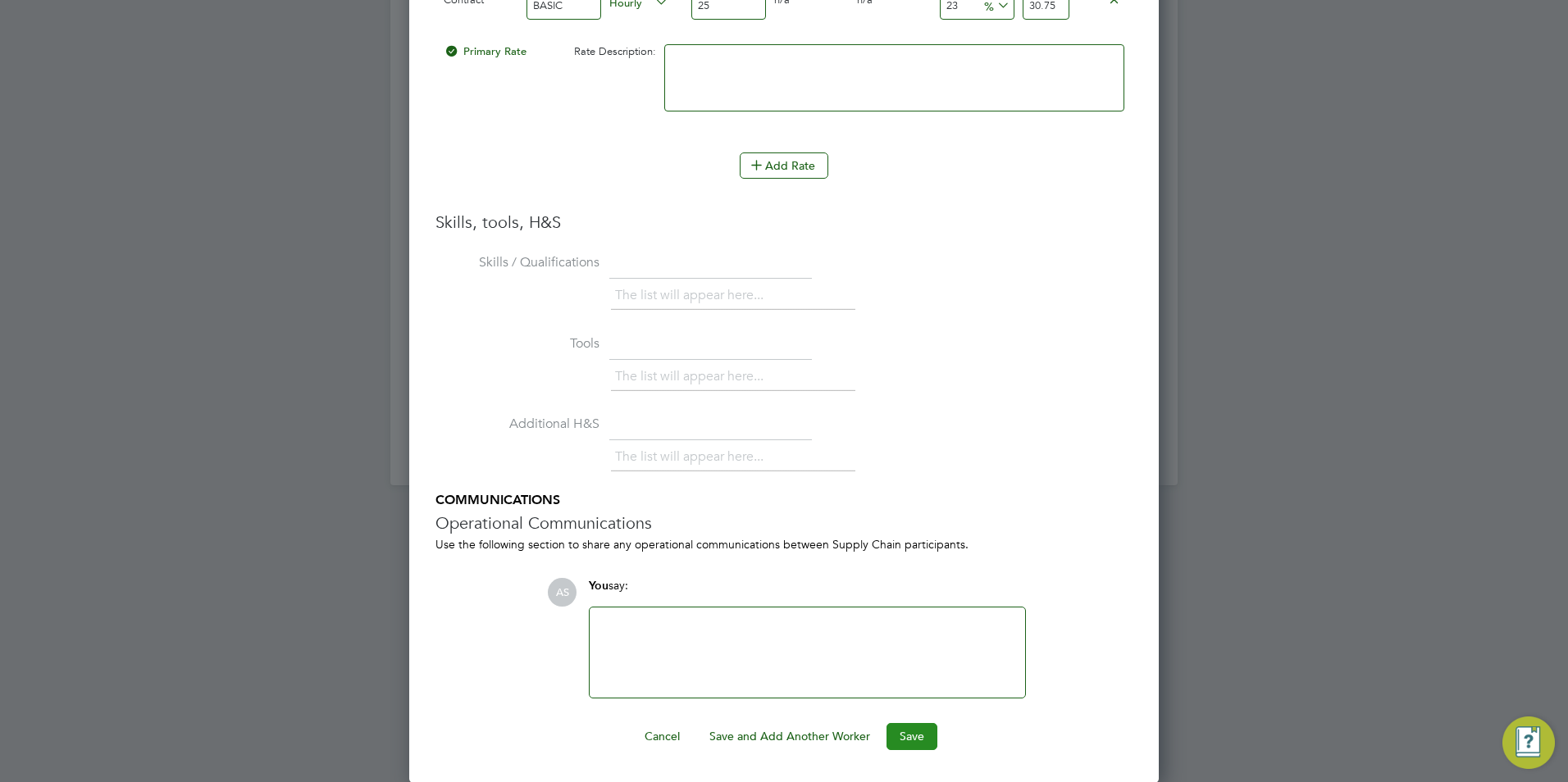
click at [910, 727] on button "Save" at bounding box center [912, 736] width 51 height 26
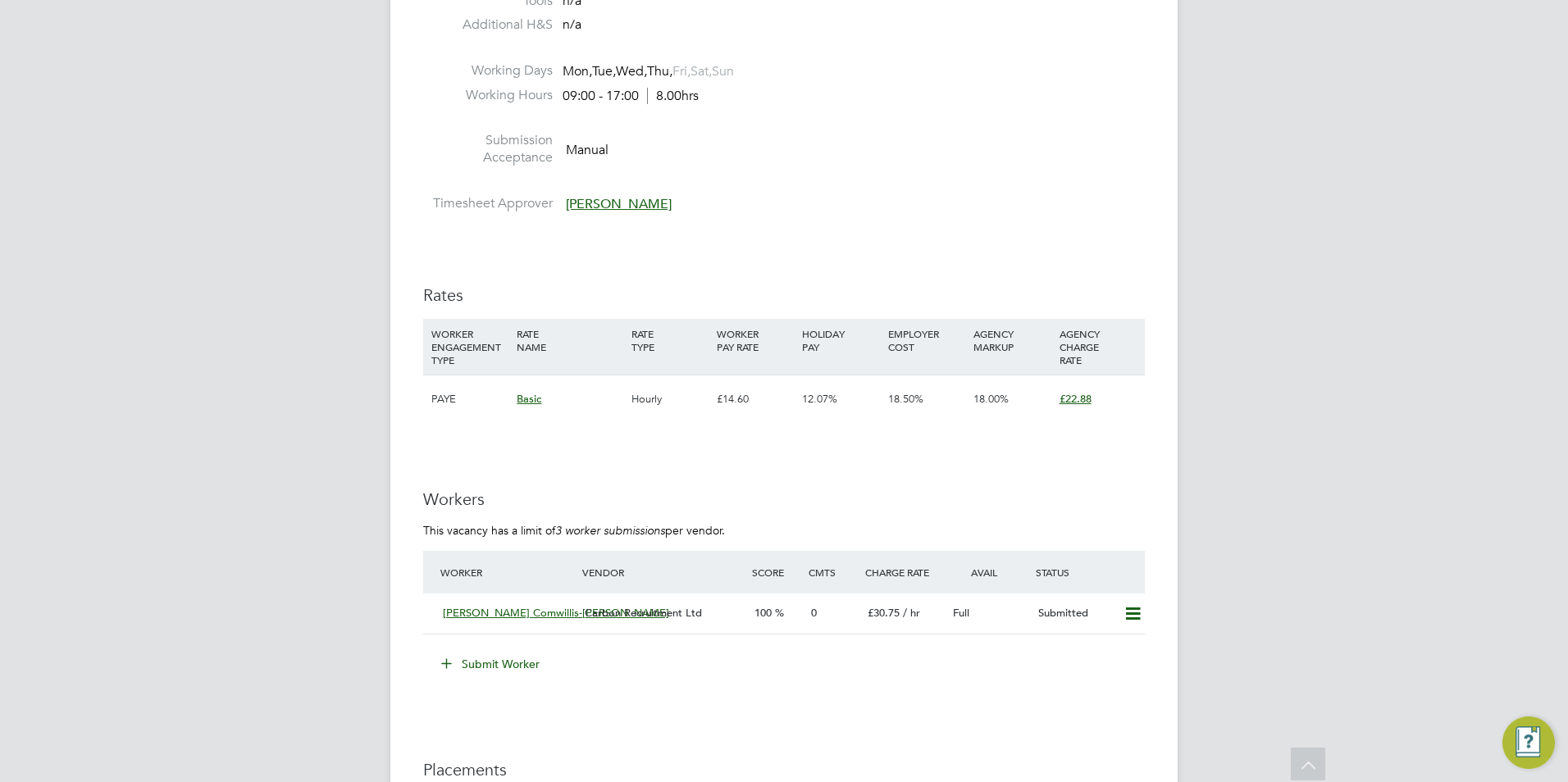
scroll to position [2295, 0]
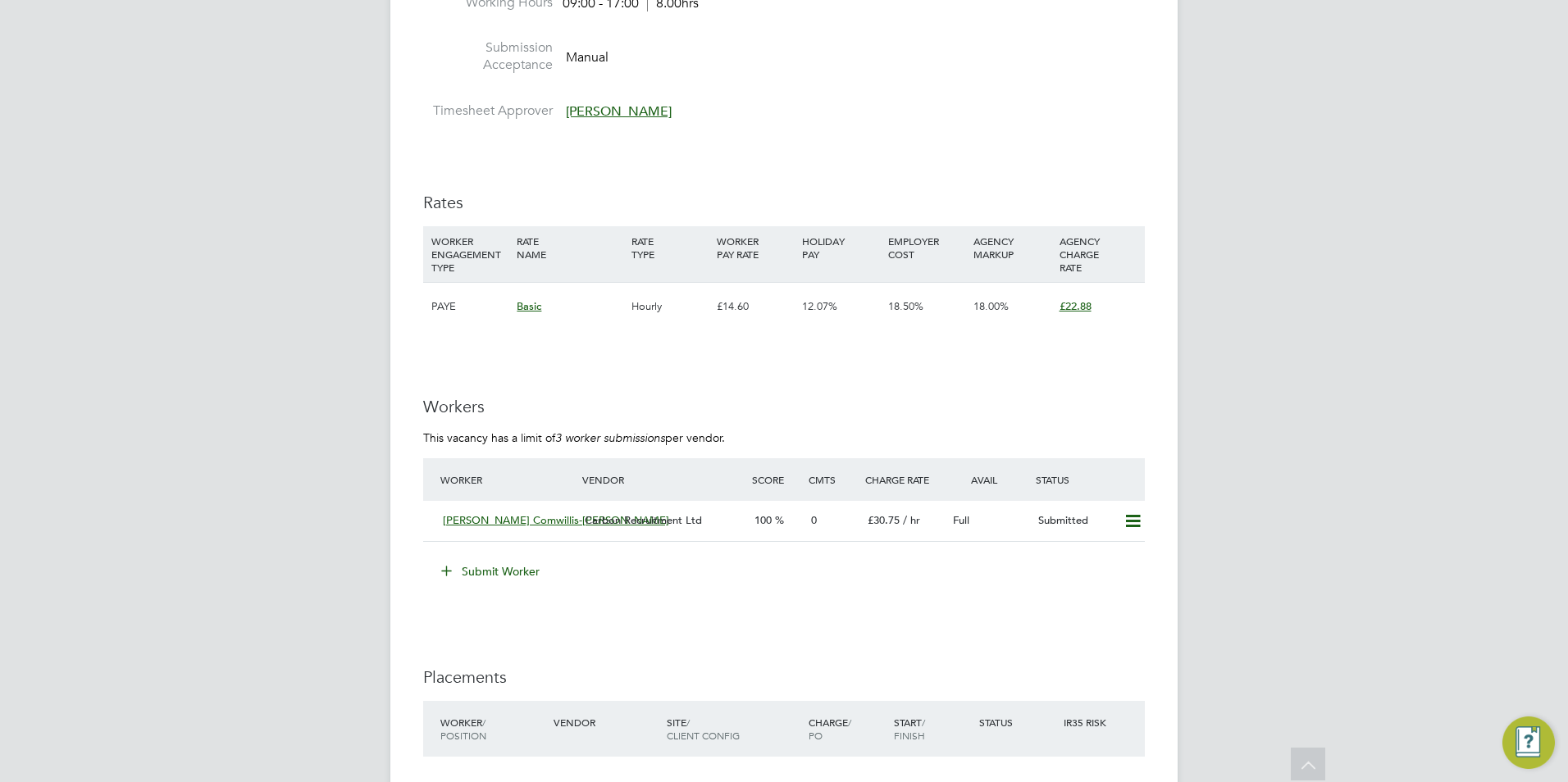
click at [504, 574] on button "Submit Worker" at bounding box center [491, 570] width 123 height 26
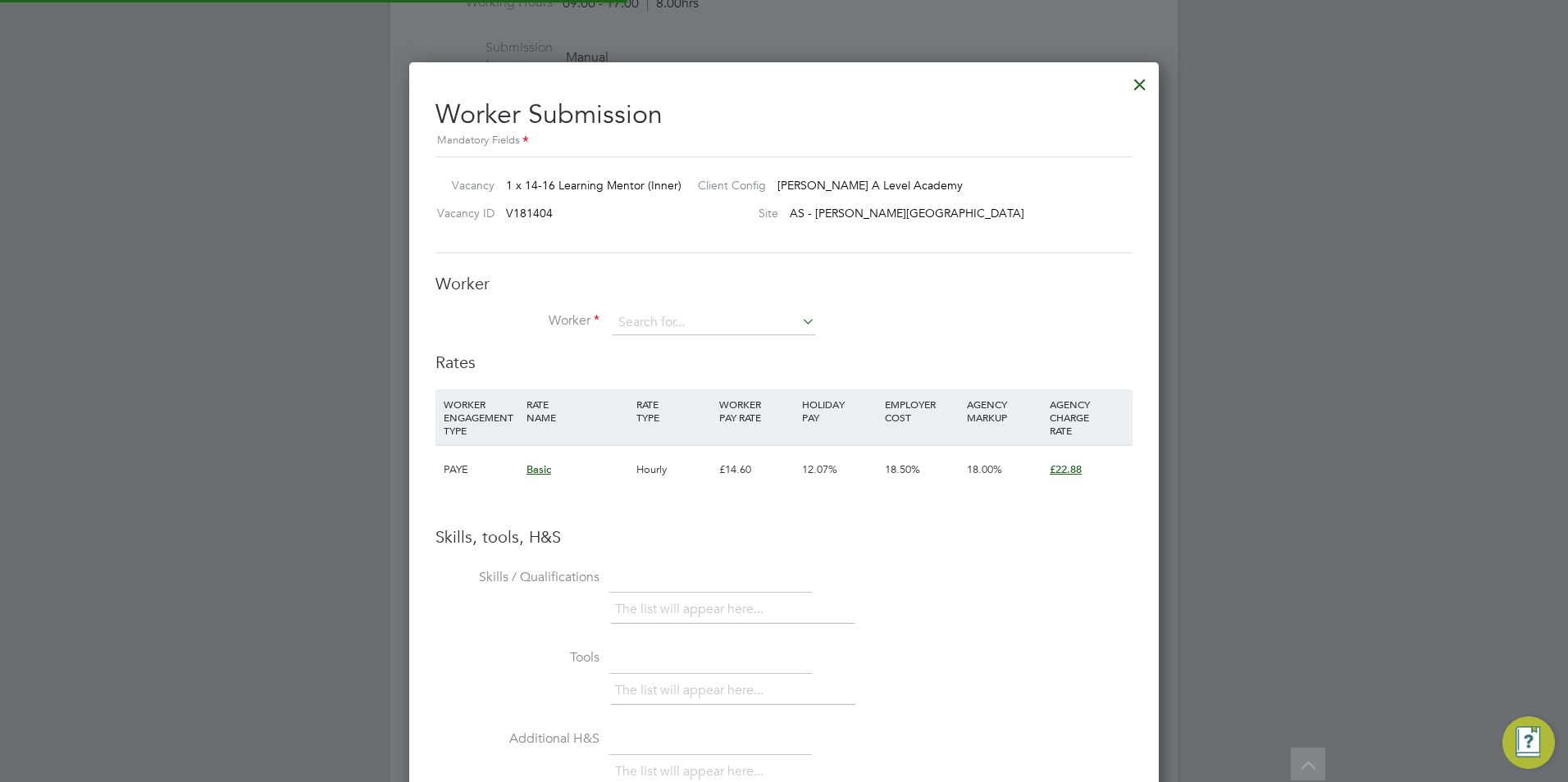
scroll to position [1036, 750]
click at [666, 315] on input at bounding box center [713, 323] width 203 height 25
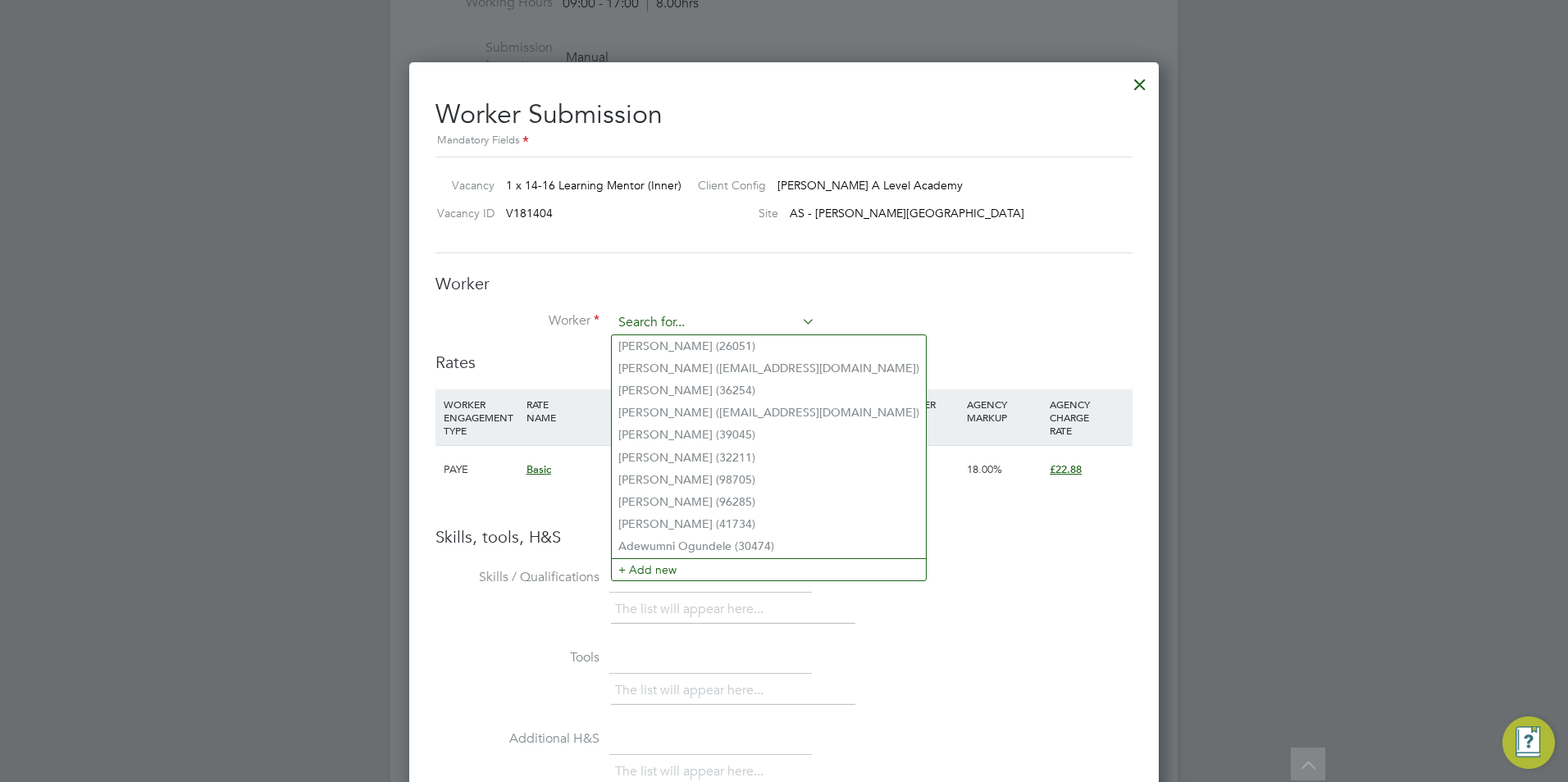
paste input "Jocelyn"
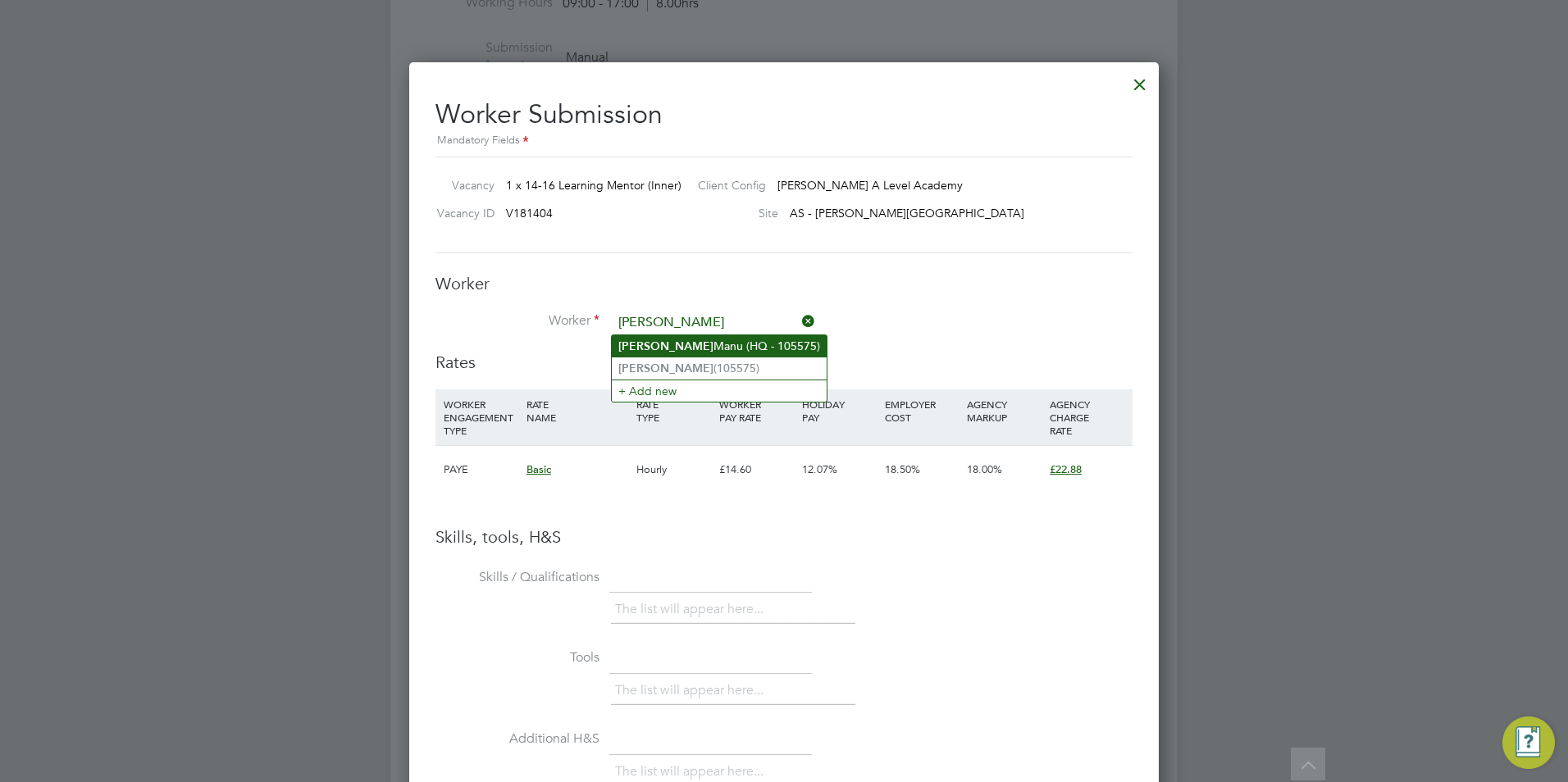
click at [746, 346] on li "Jocelyn Manu (HQ - 105575)" at bounding box center [719, 346] width 215 height 22
type input "Jocelyn Manu (HQ - 105575)"
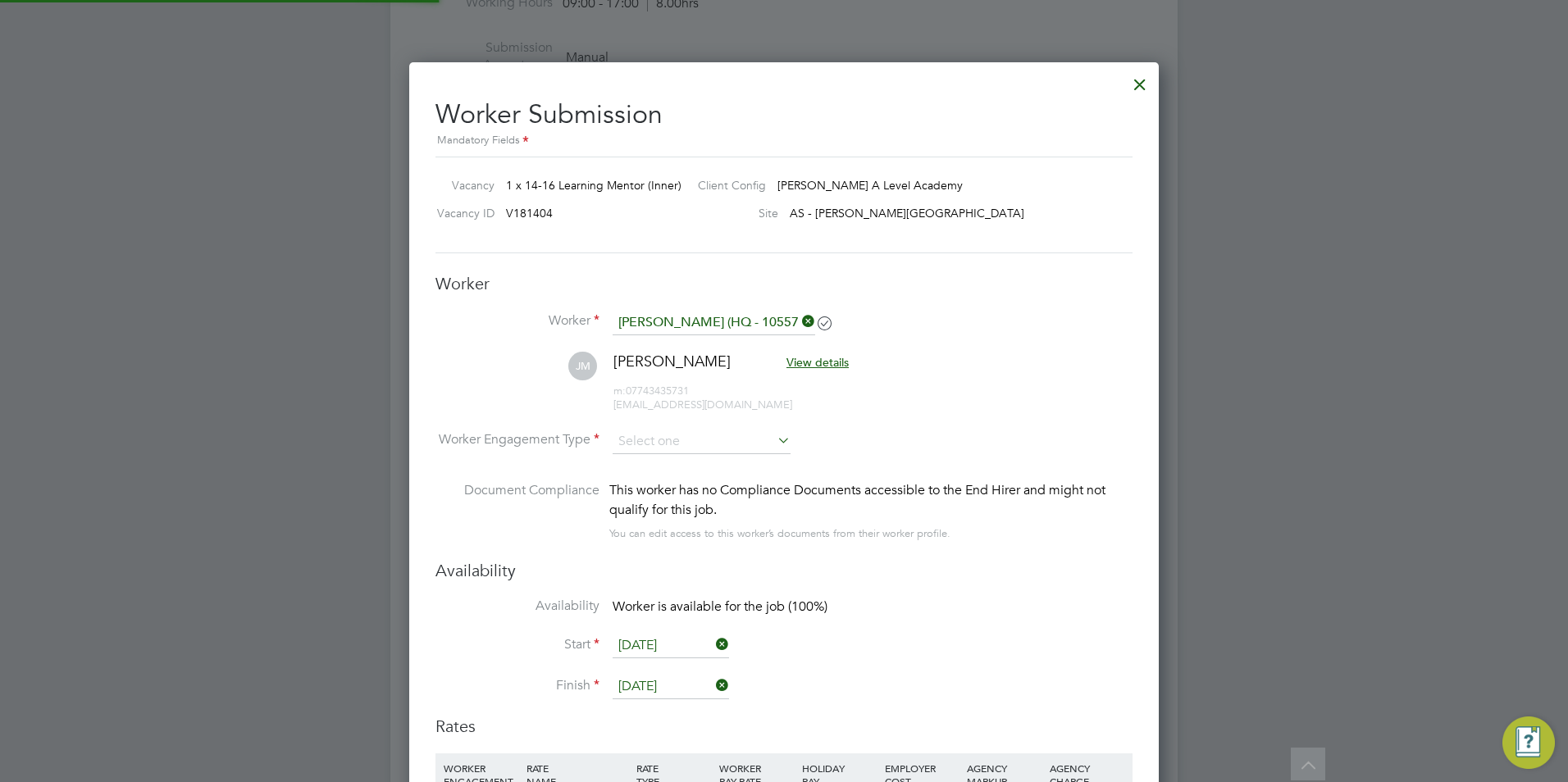
scroll to position [1400, 750]
click at [742, 444] on input at bounding box center [701, 442] width 178 height 25
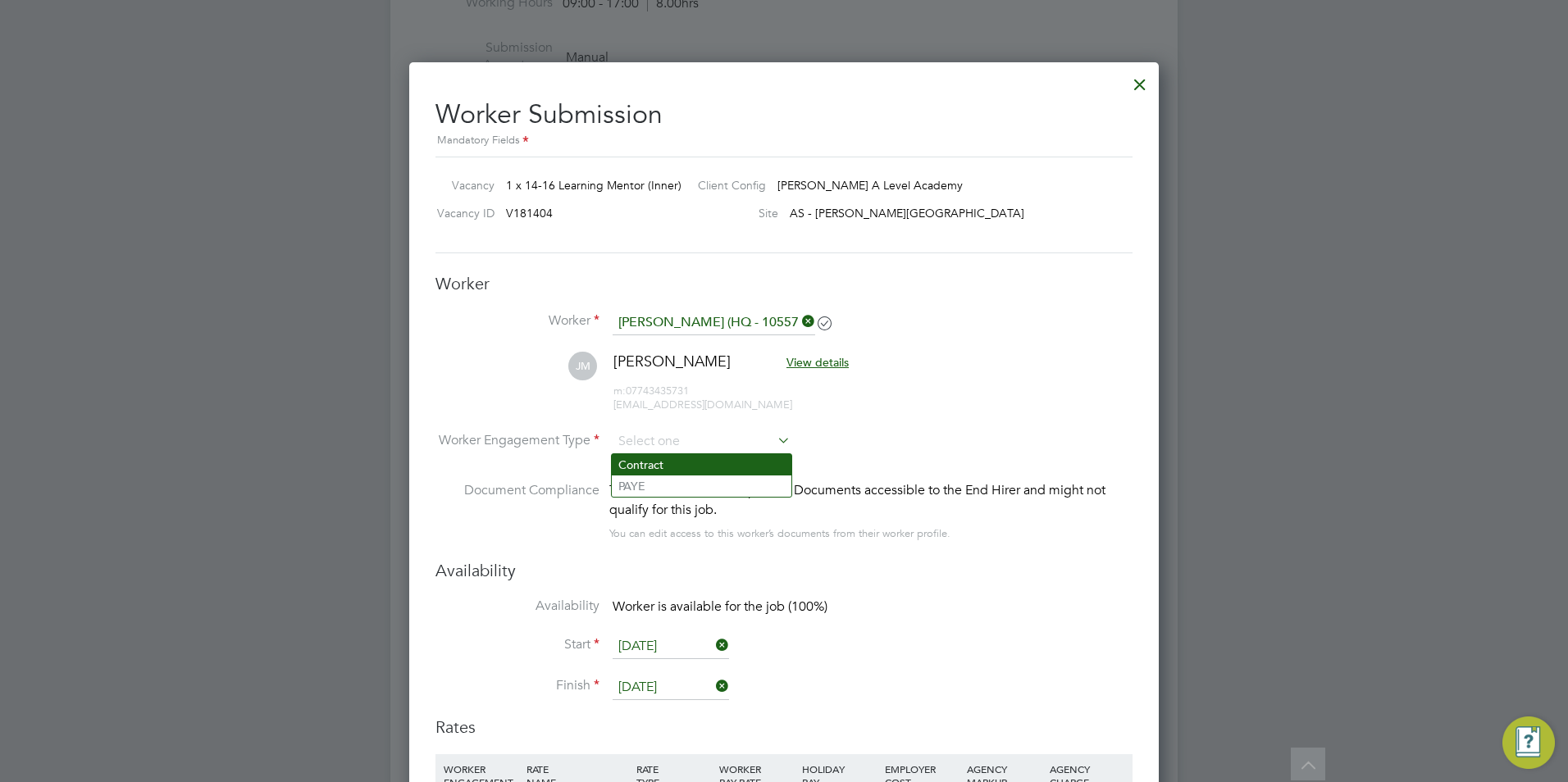
click at [716, 471] on li "Contract" at bounding box center [701, 465] width 179 height 21
type input "Contract"
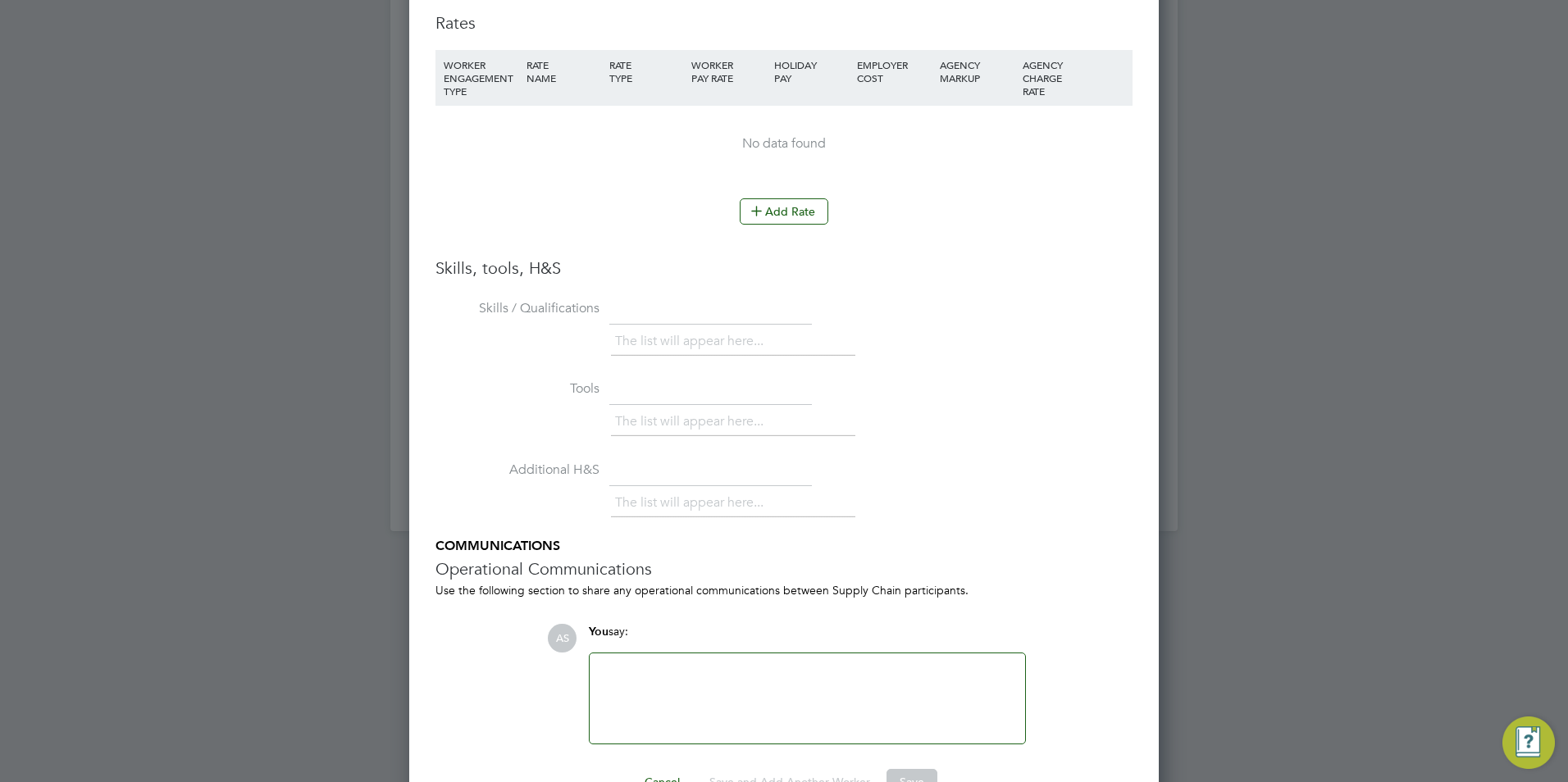
scroll to position [2963, 0]
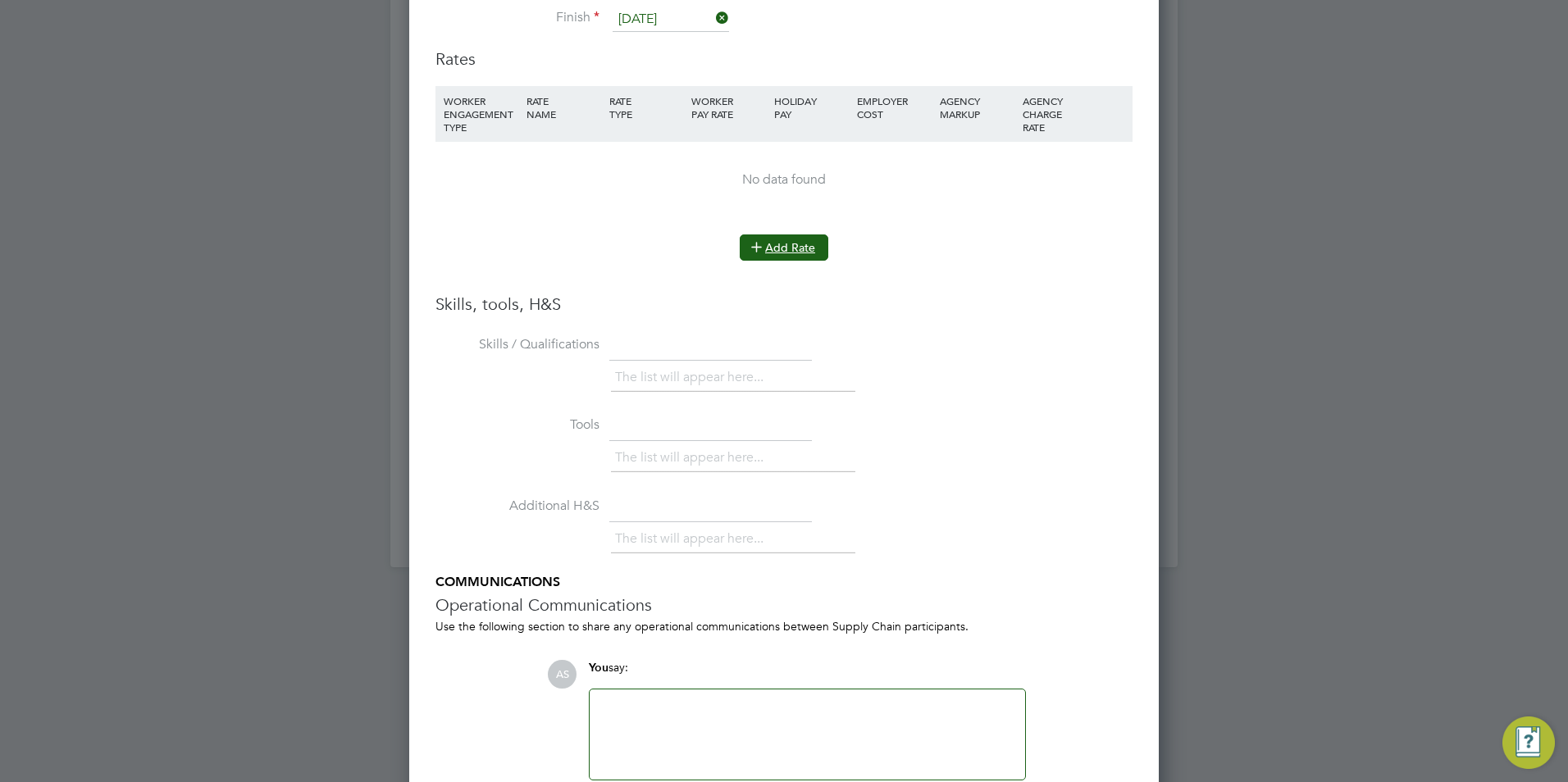
click at [800, 251] on button "Add Rate" at bounding box center [783, 247] width 88 height 26
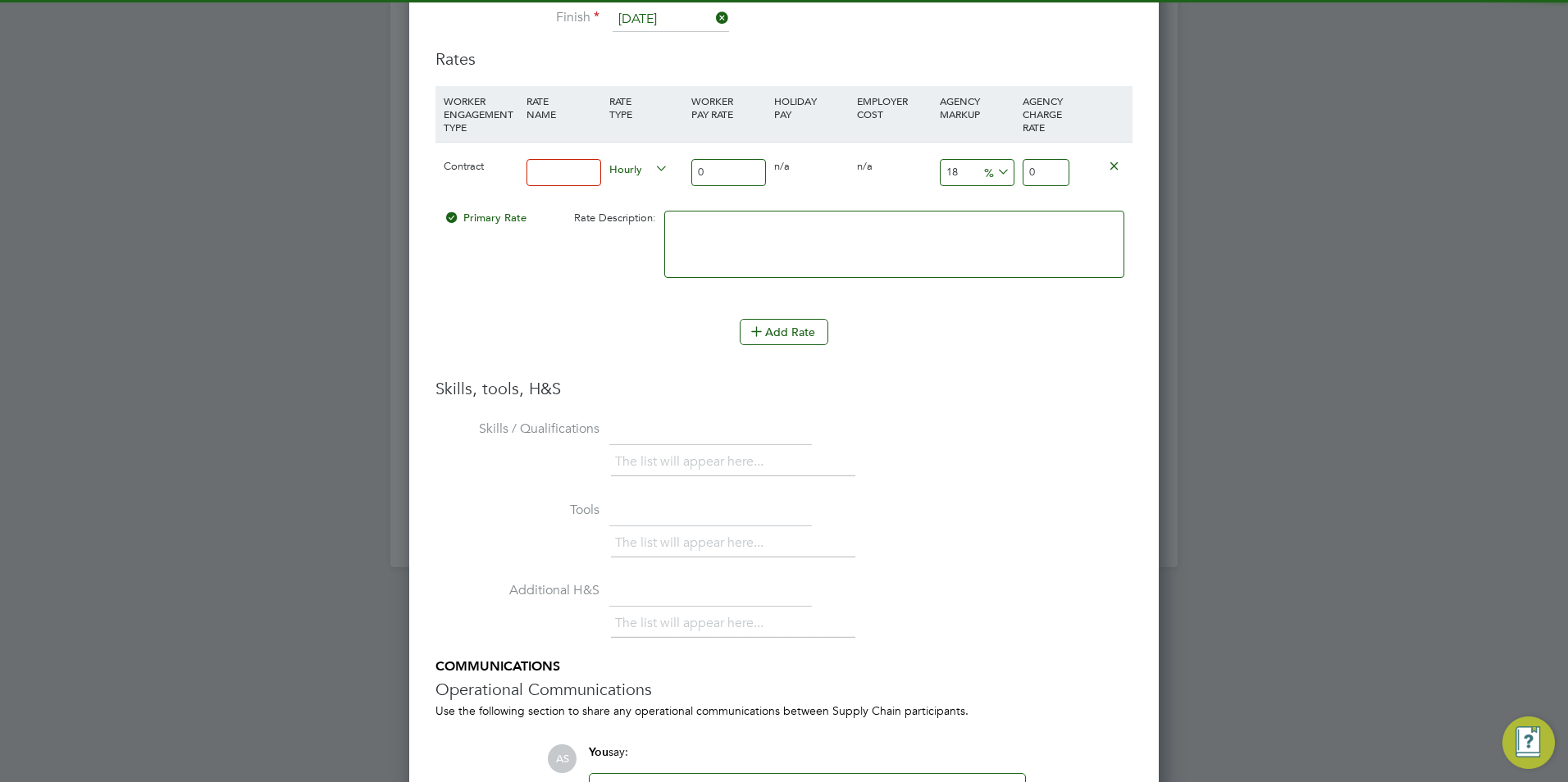
drag, startPoint x: 539, startPoint y: 184, endPoint x: 557, endPoint y: 169, distance: 23.4
click at [557, 169] on input at bounding box center [563, 172] width 75 height 27
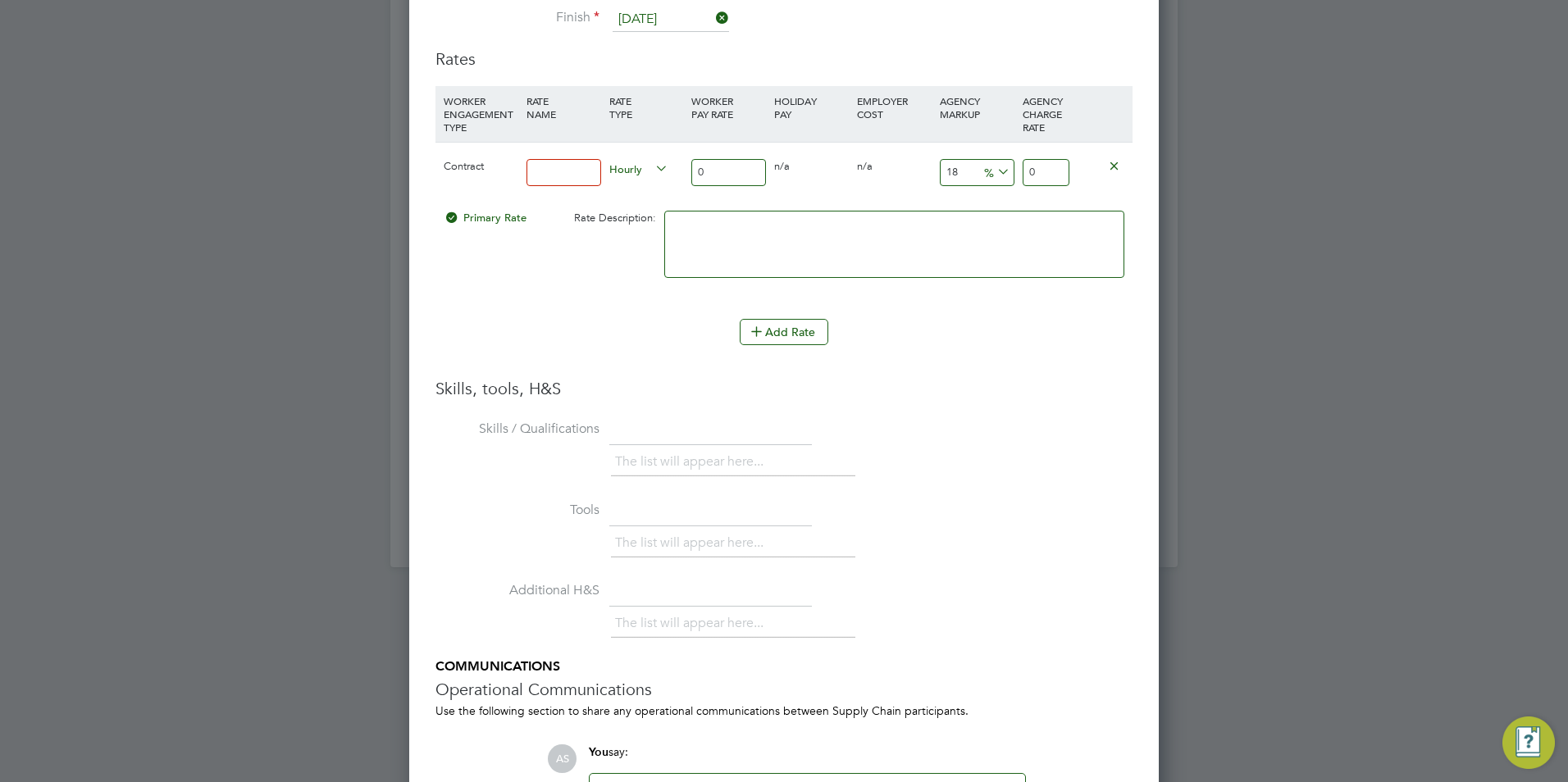
type input "BASIC"
click at [692, 178] on input "0" at bounding box center [729, 172] width 75 height 27
click at [702, 175] on input "0" at bounding box center [729, 172] width 75 height 27
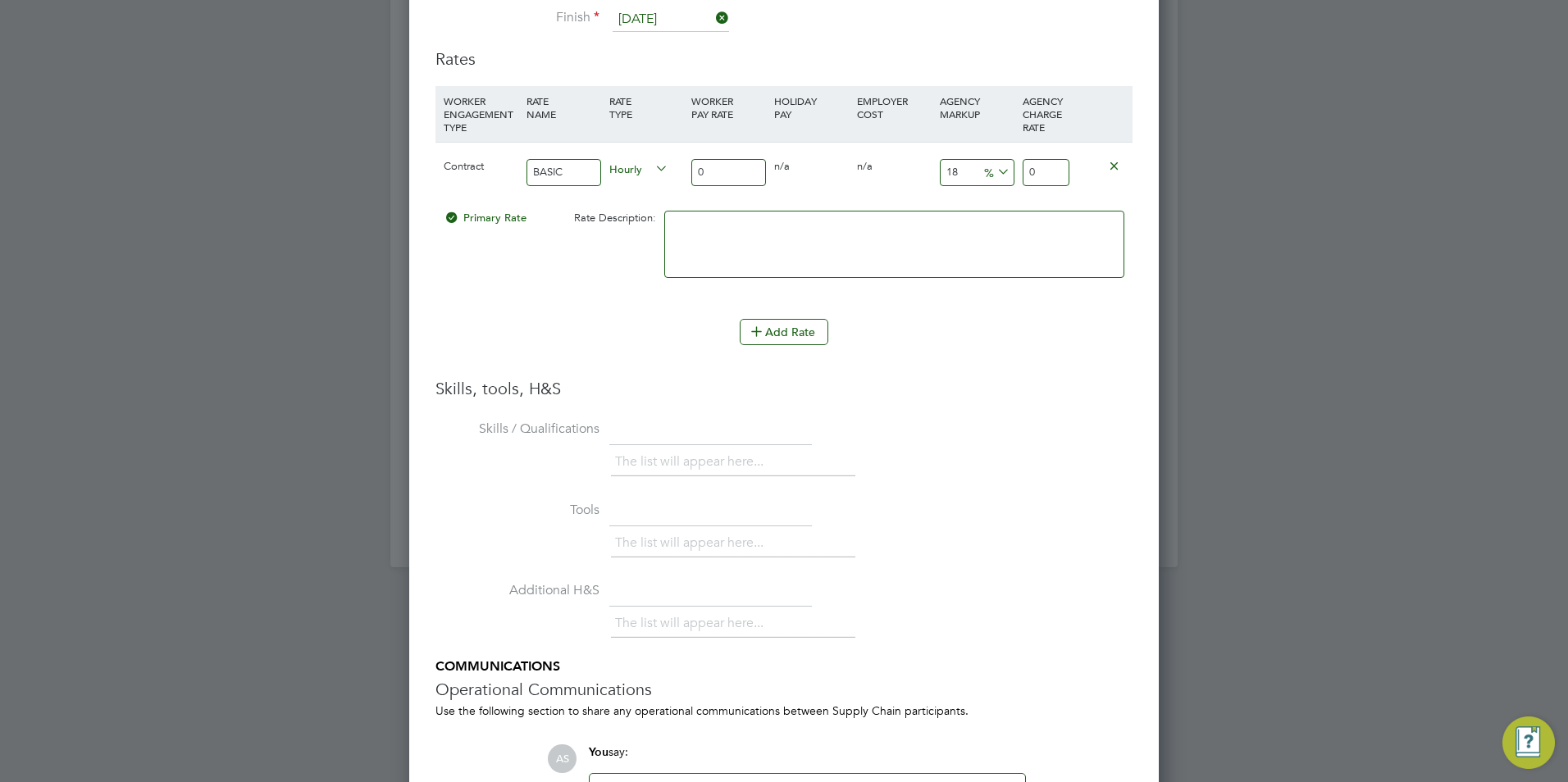
type input "2"
type input "2.36"
type input "25"
type input "29.5"
type input "25"
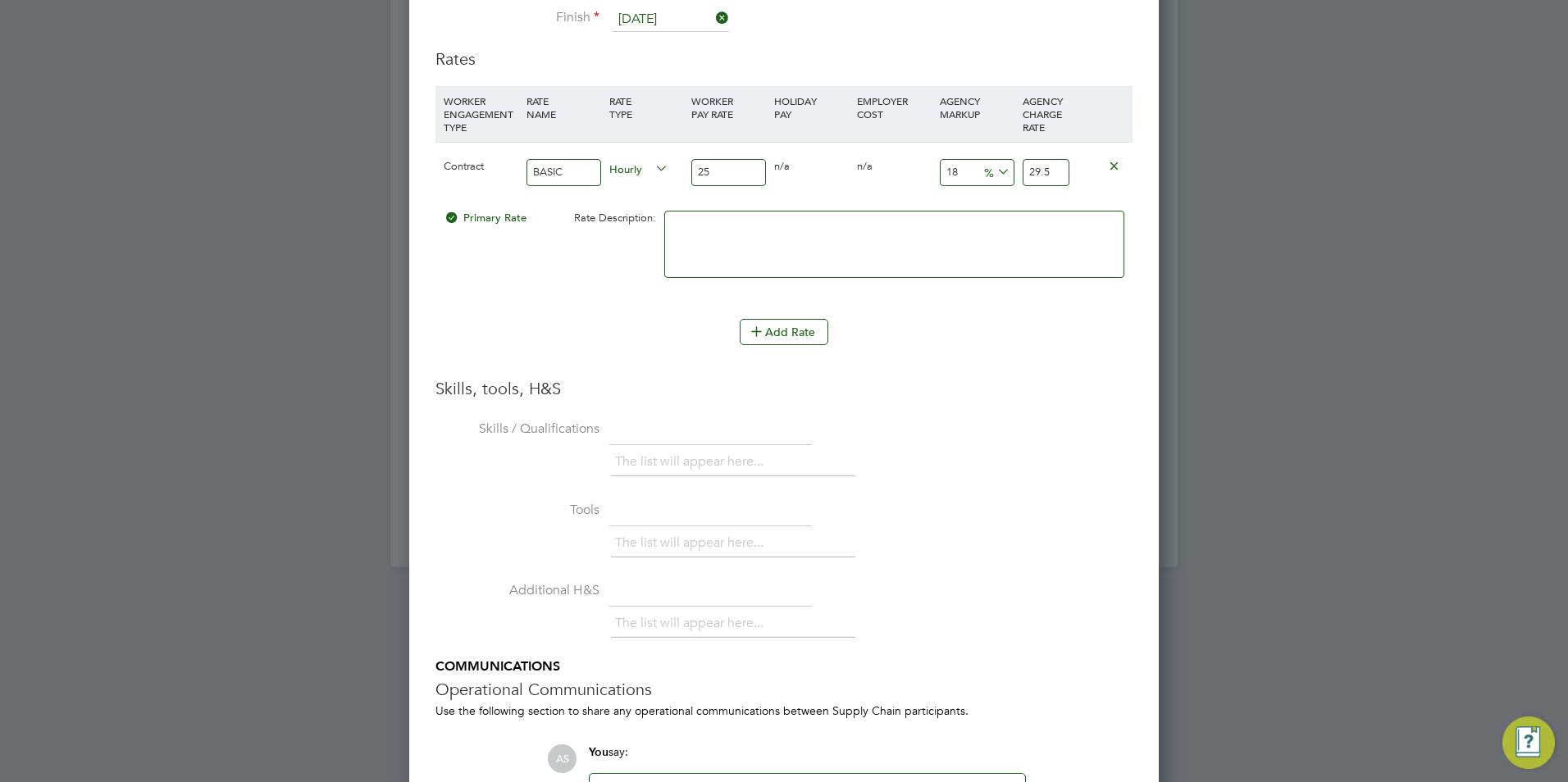
click at [950, 175] on input "18" at bounding box center [977, 172] width 75 height 27
type input "2"
type input "25.5"
type input "23"
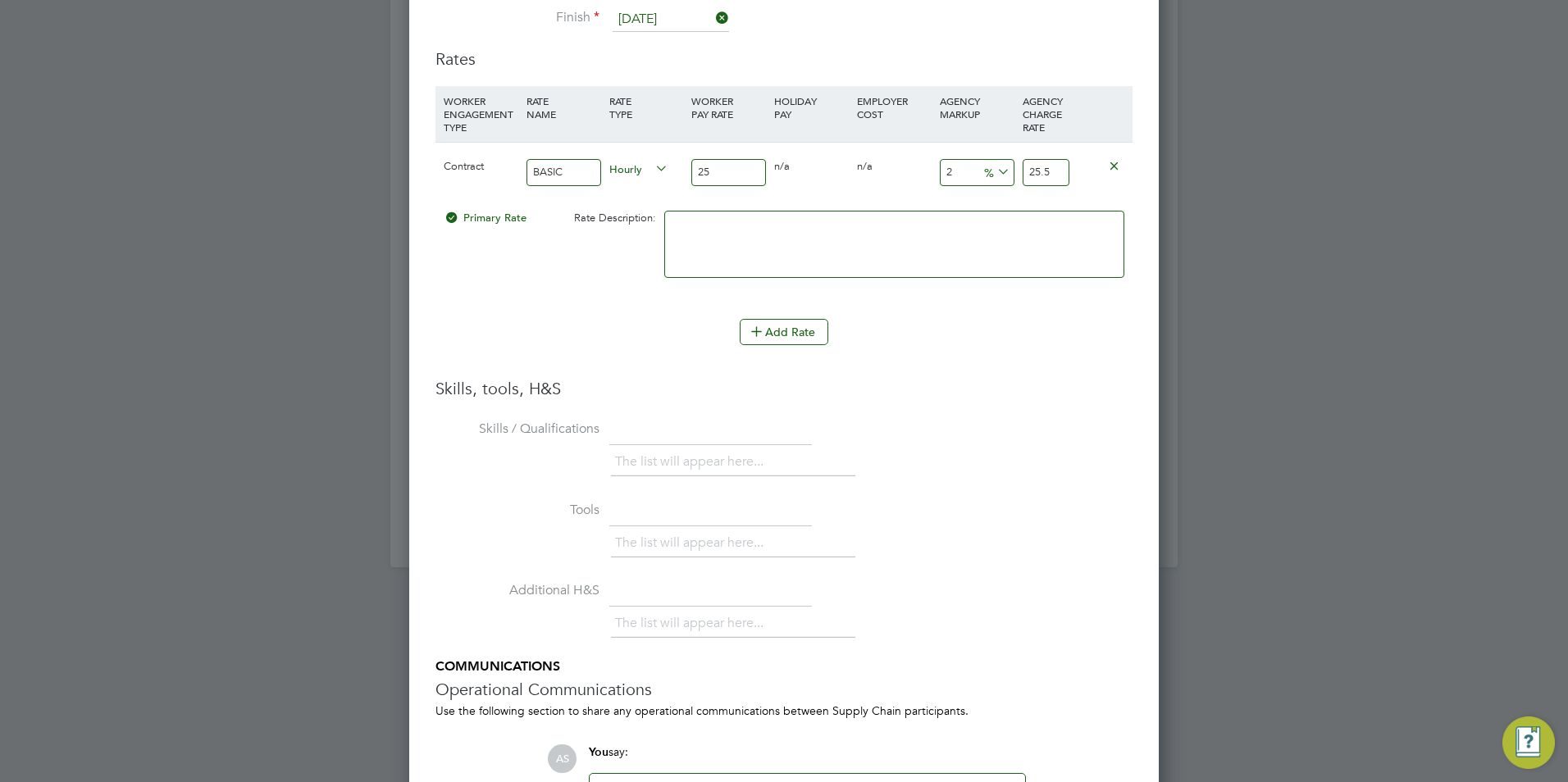
type input "30.75"
type input "23"
click at [890, 393] on h3 "Skills, tools, H&S" at bounding box center [784, 388] width 696 height 21
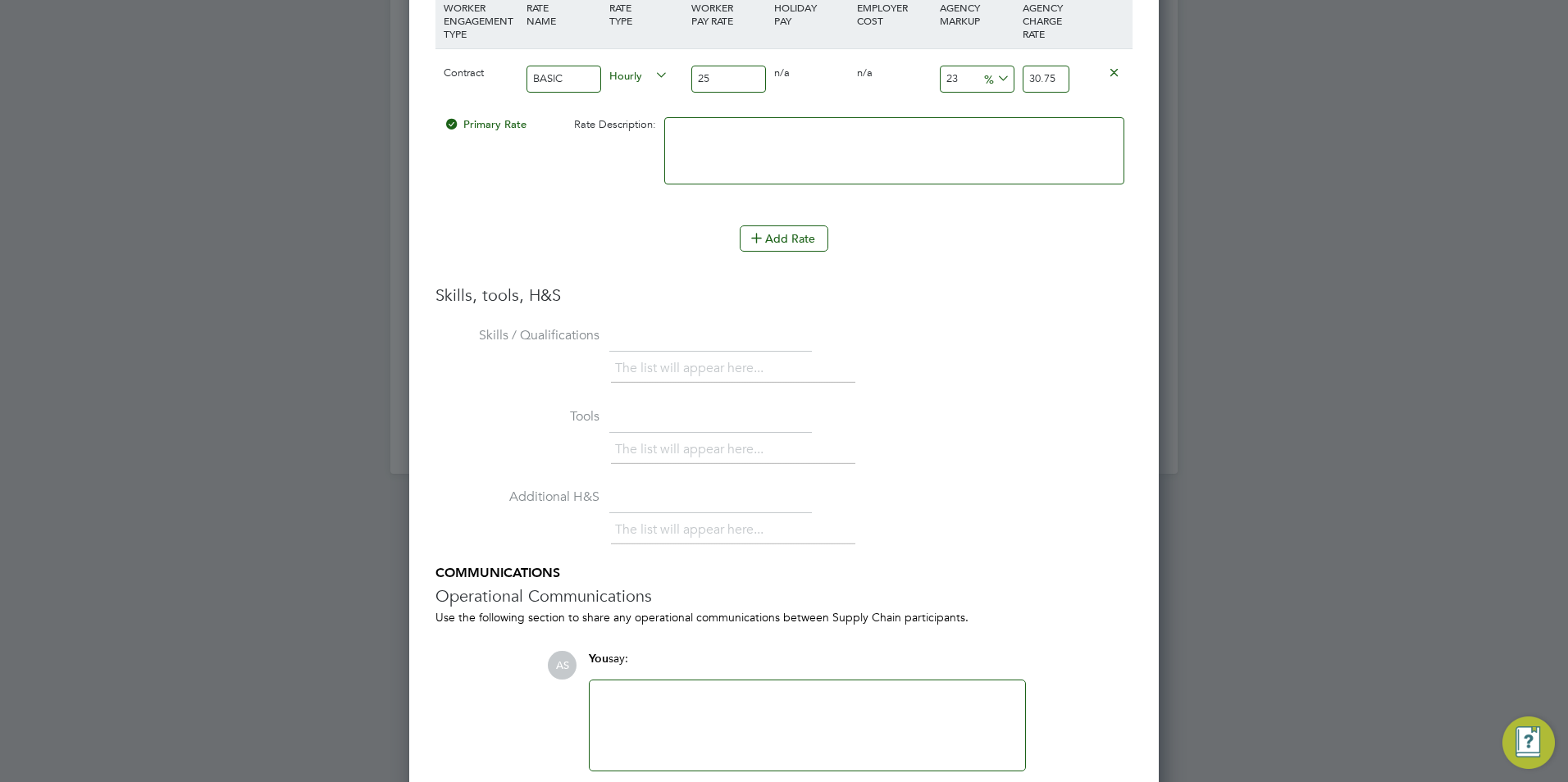
scroll to position [3130, 0]
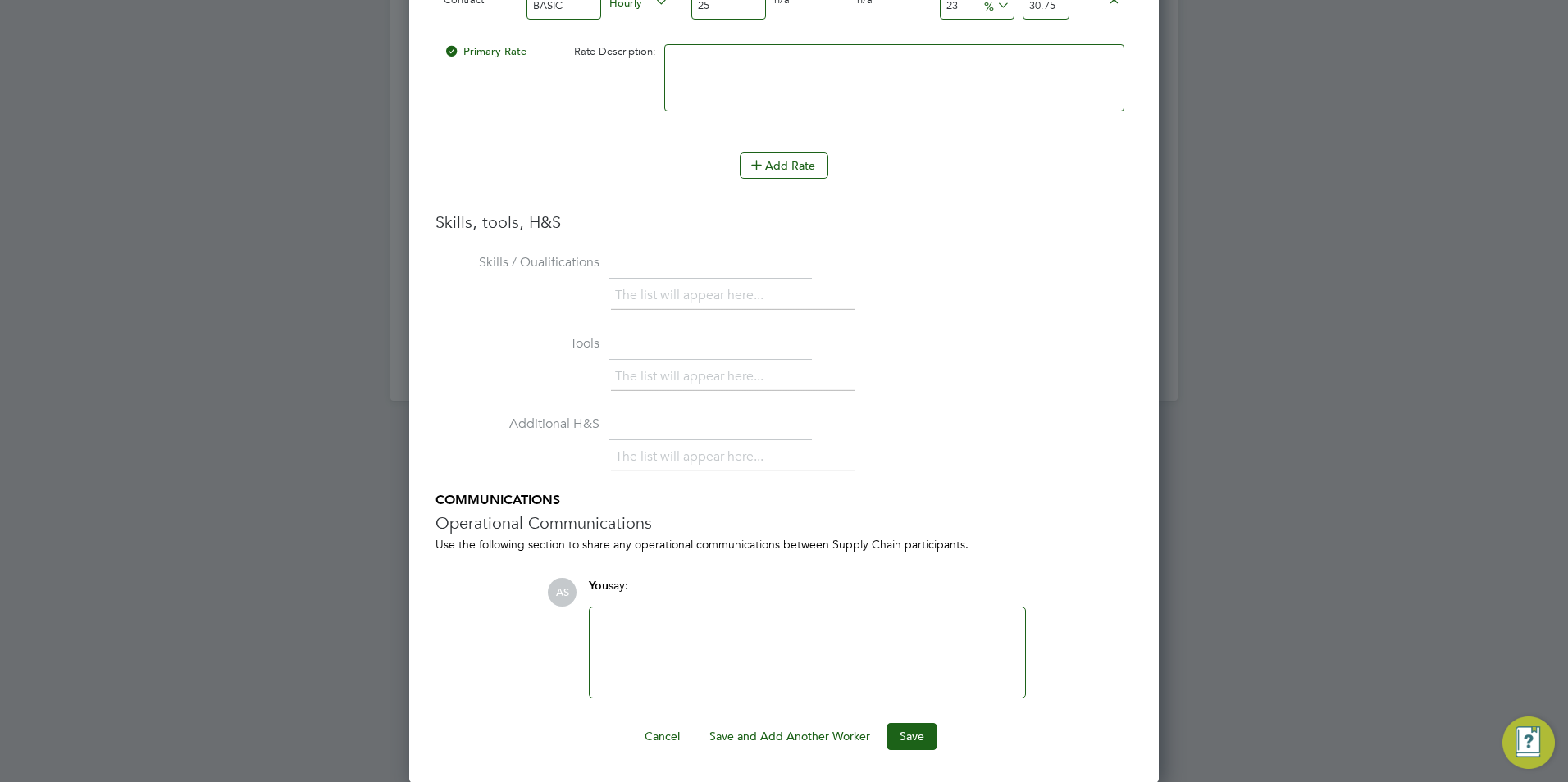
click at [911, 751] on div "Worker Submission Mandatory Fields Vacancy 1 x 14-16 Learning Mentor (Inner) Cl…" at bounding box center [783, 5] width 749 height 1555
click at [913, 746] on button "Save" at bounding box center [912, 736] width 51 height 26
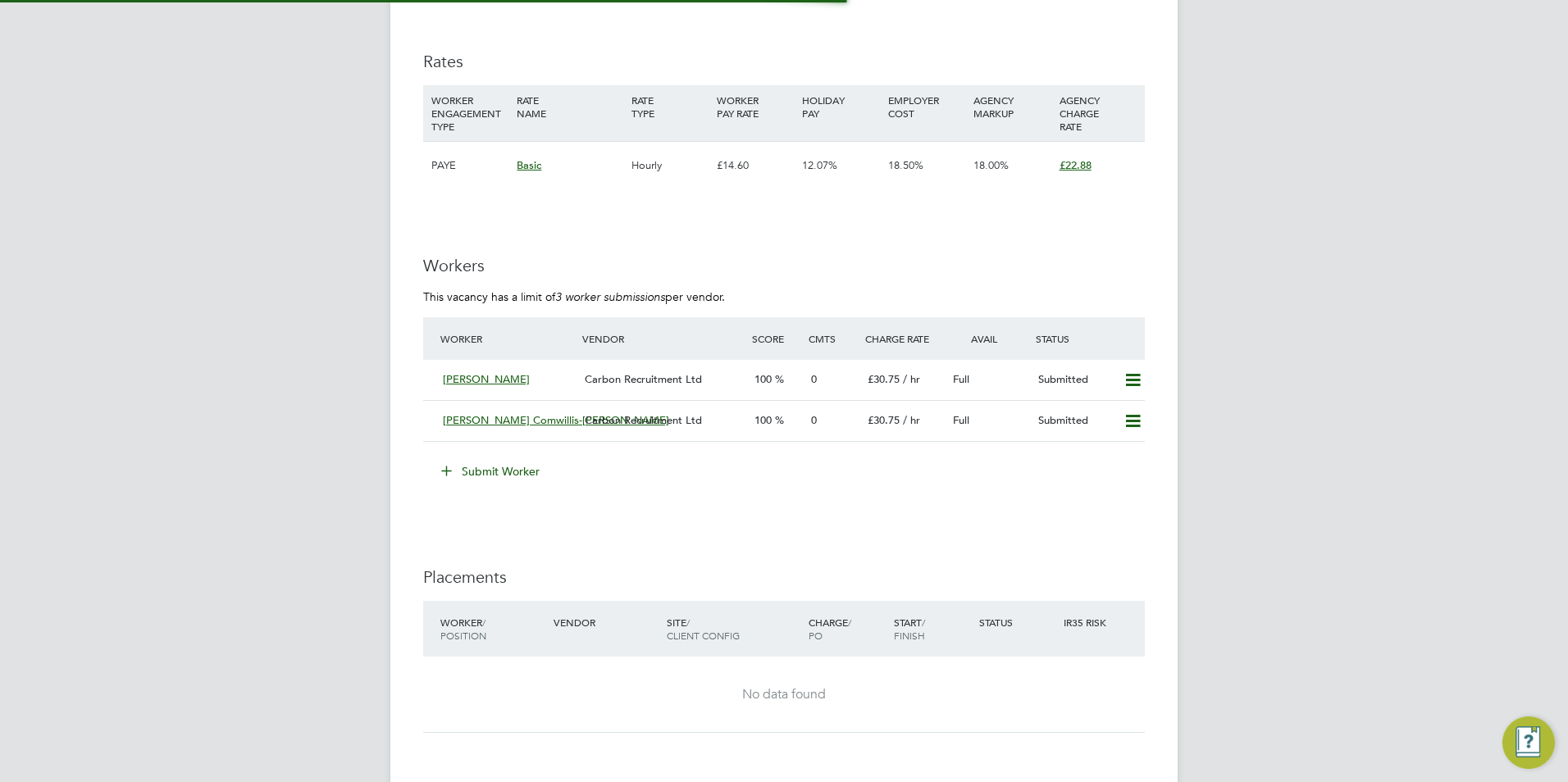
scroll to position [8, 8]
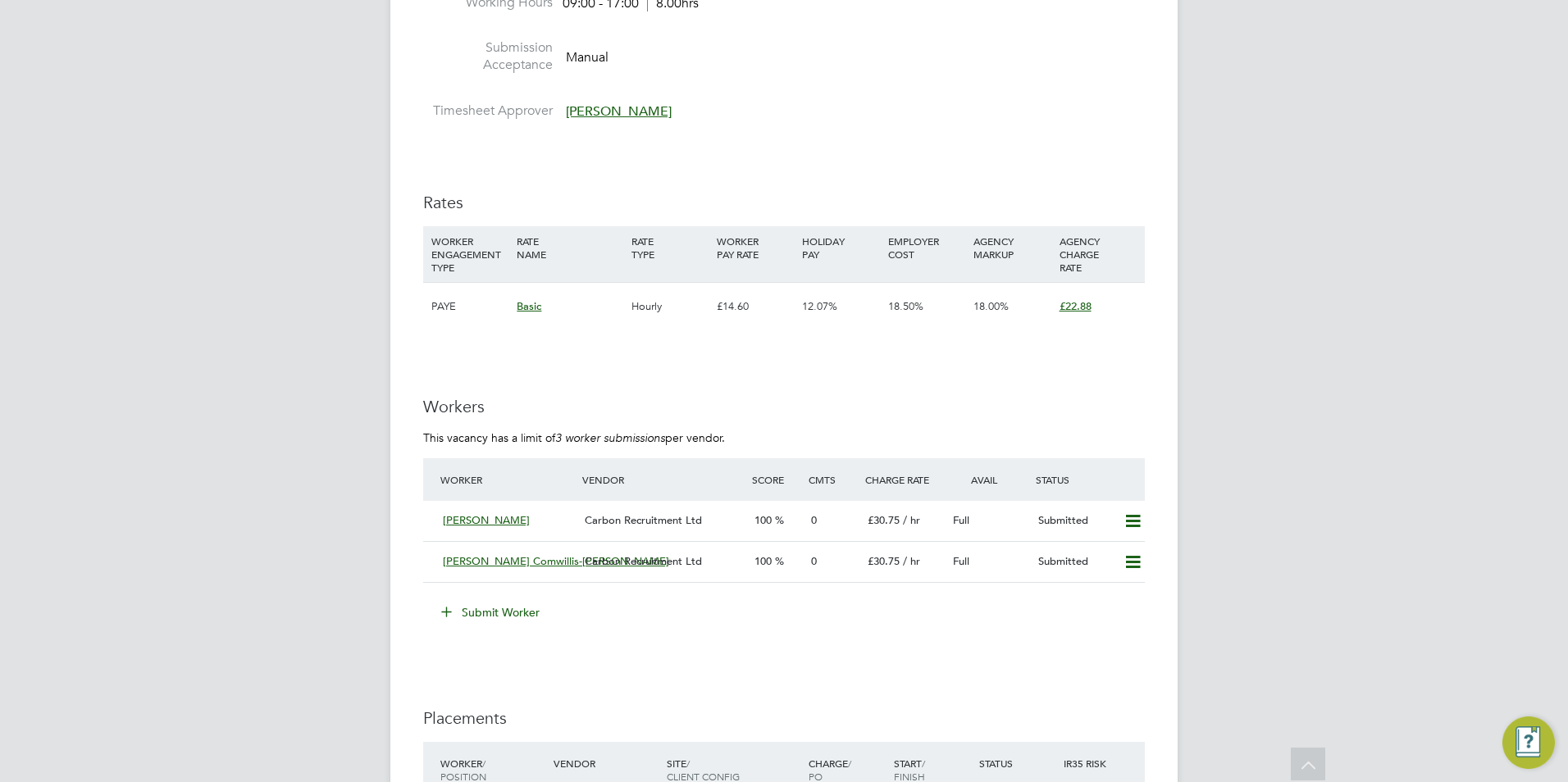
click at [517, 607] on button "Submit Worker" at bounding box center [491, 611] width 123 height 26
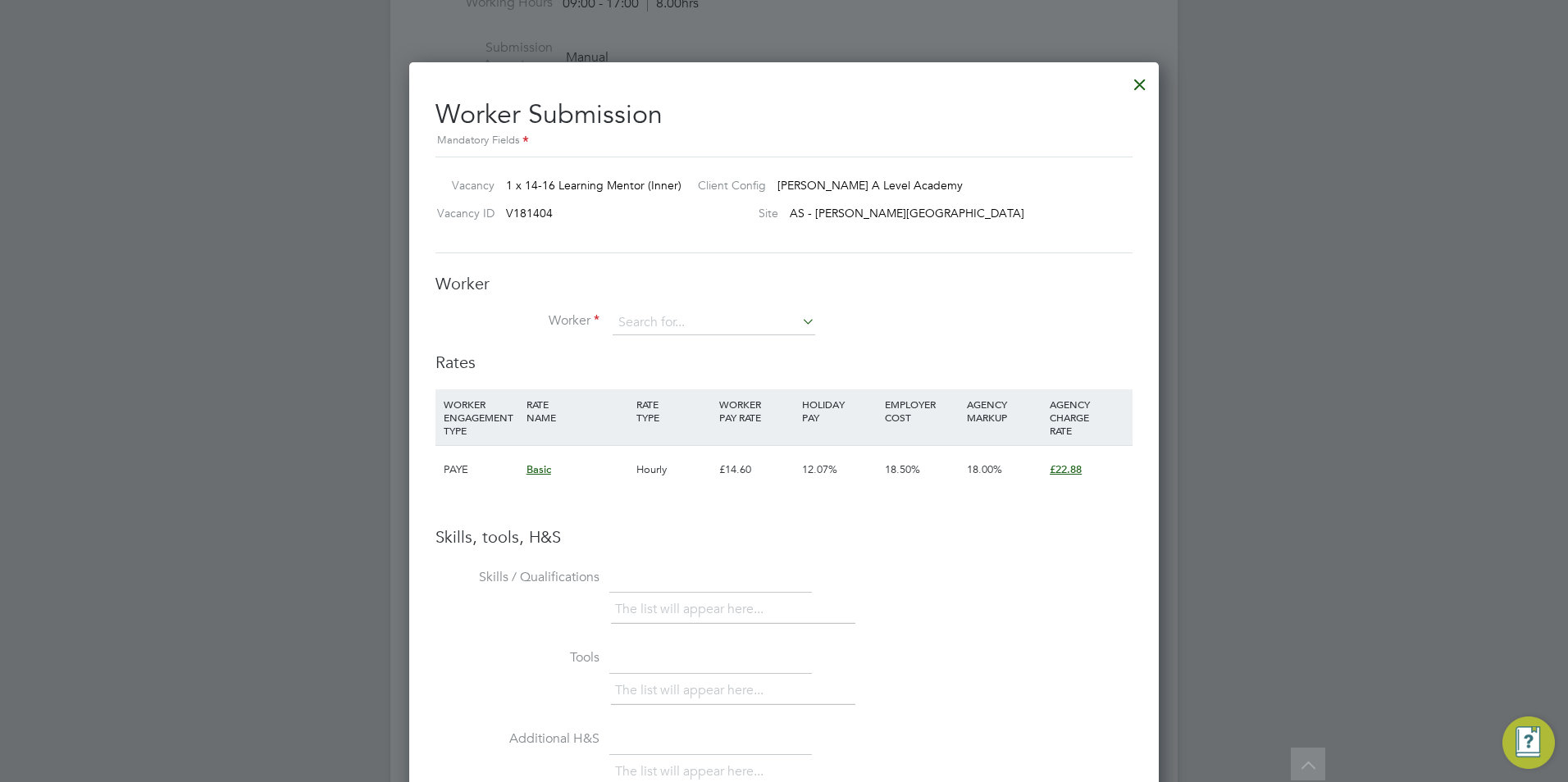
click at [430, 599] on button "Submit Worker" at bounding box center [491, 611] width 123 height 26
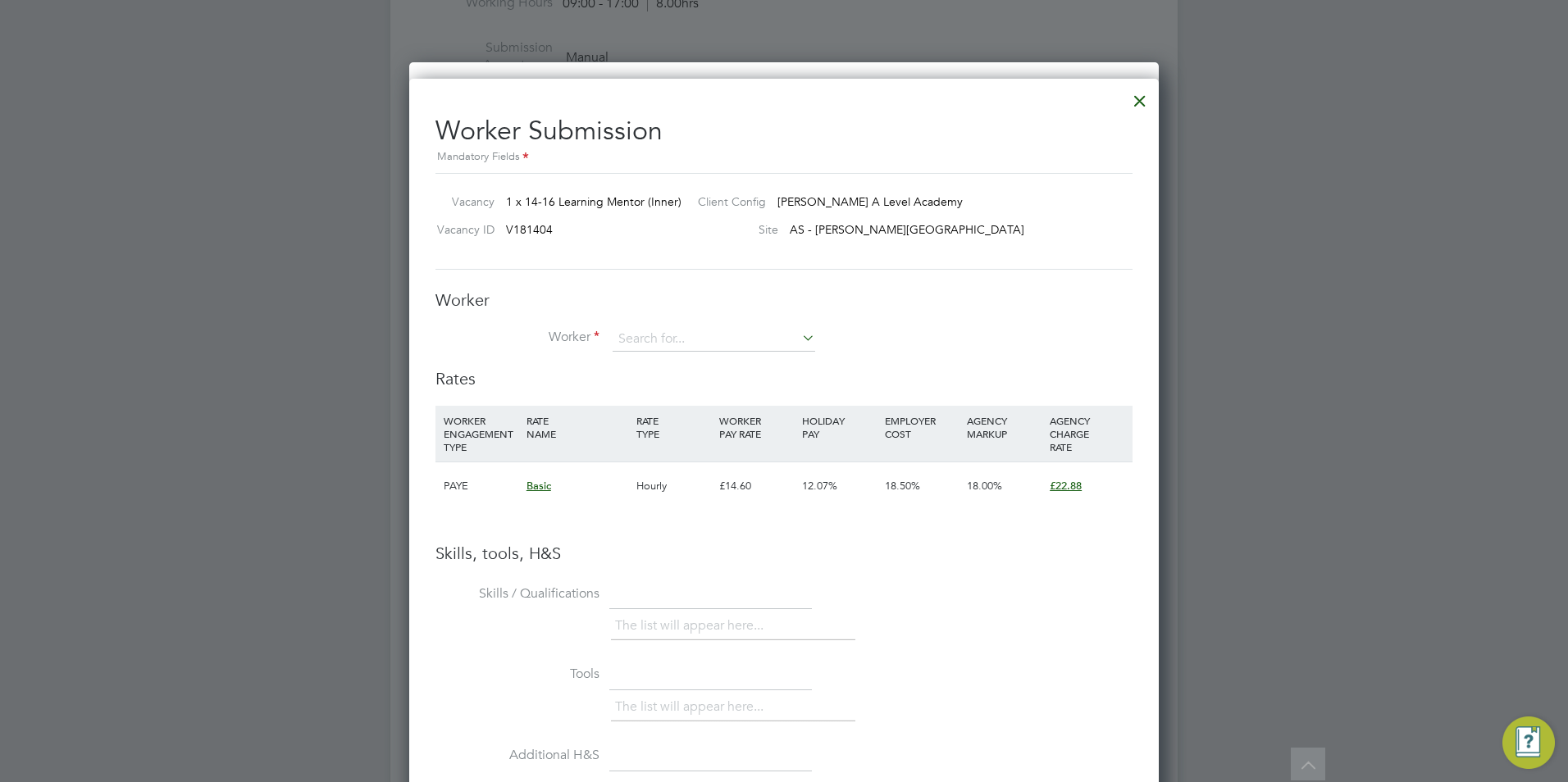
click at [695, 320] on div "Worker Worker Worker Engagement Type" at bounding box center [784, 329] width 696 height 79
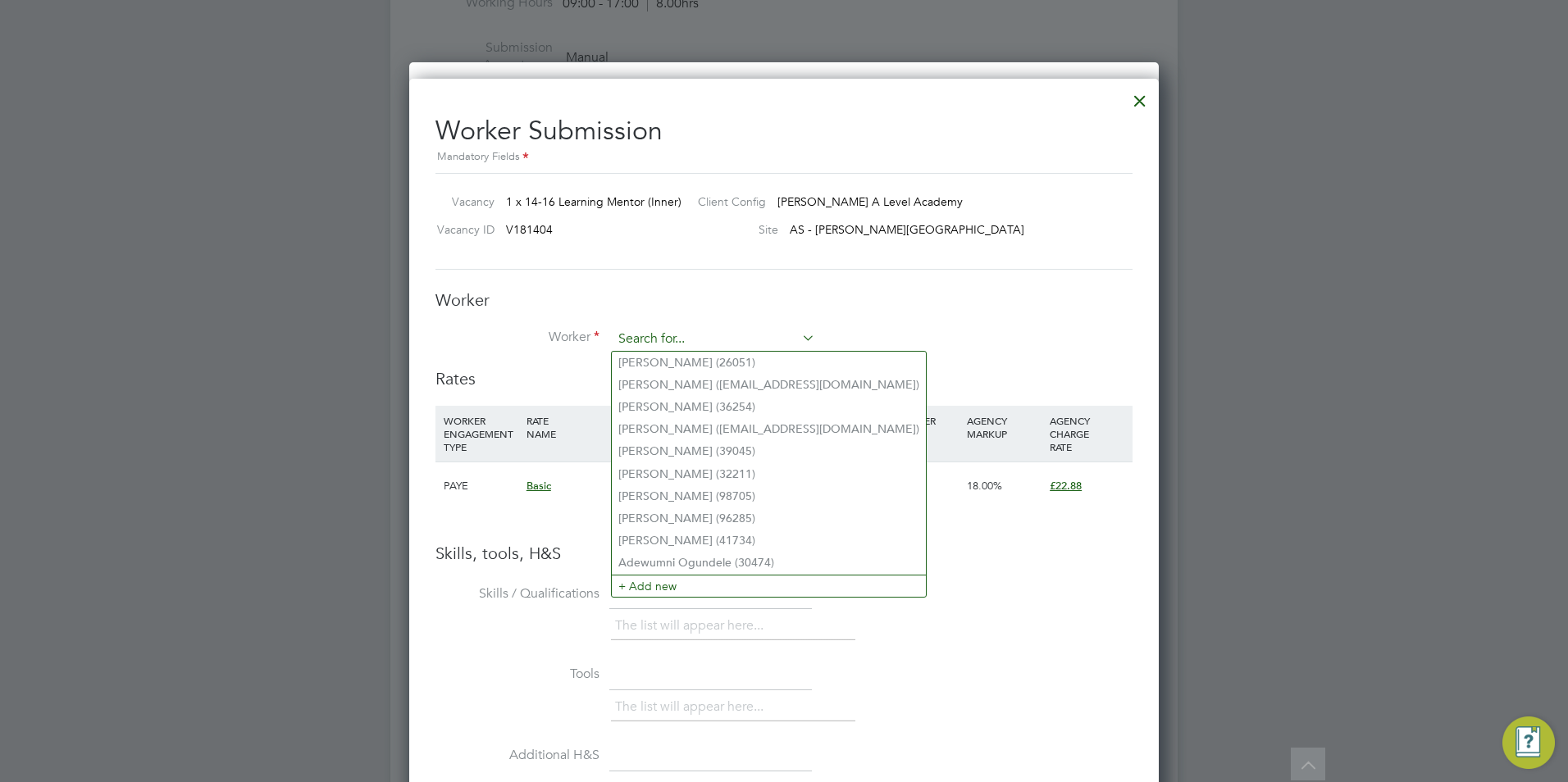
click at [679, 334] on input at bounding box center [713, 339] width 203 height 25
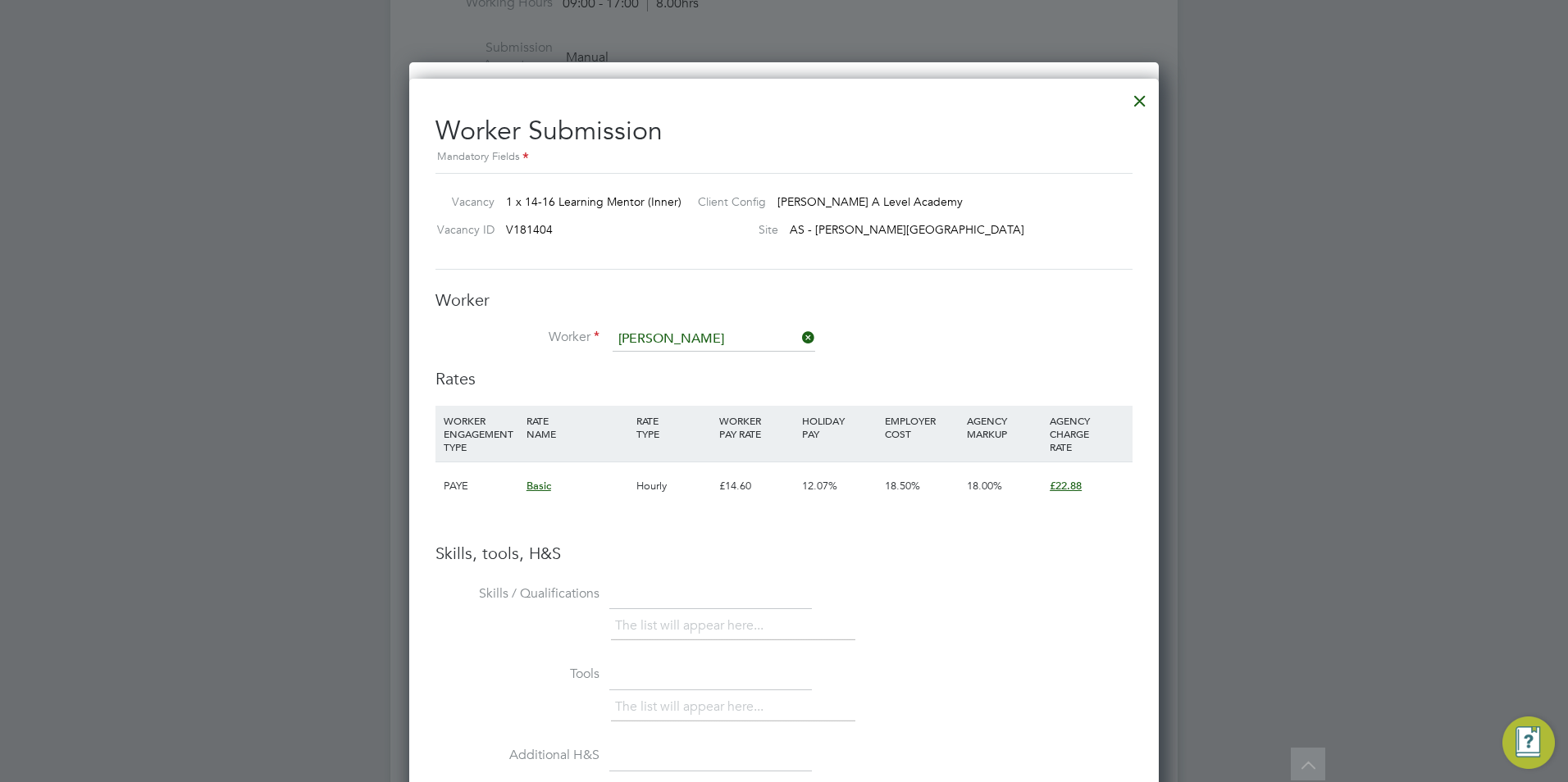
click at [730, 366] on li "Al Muhtasim Billah (HQ 105555)" at bounding box center [713, 362] width 204 height 22
type input "Al Muhtasim Billah (HQ 105555)"
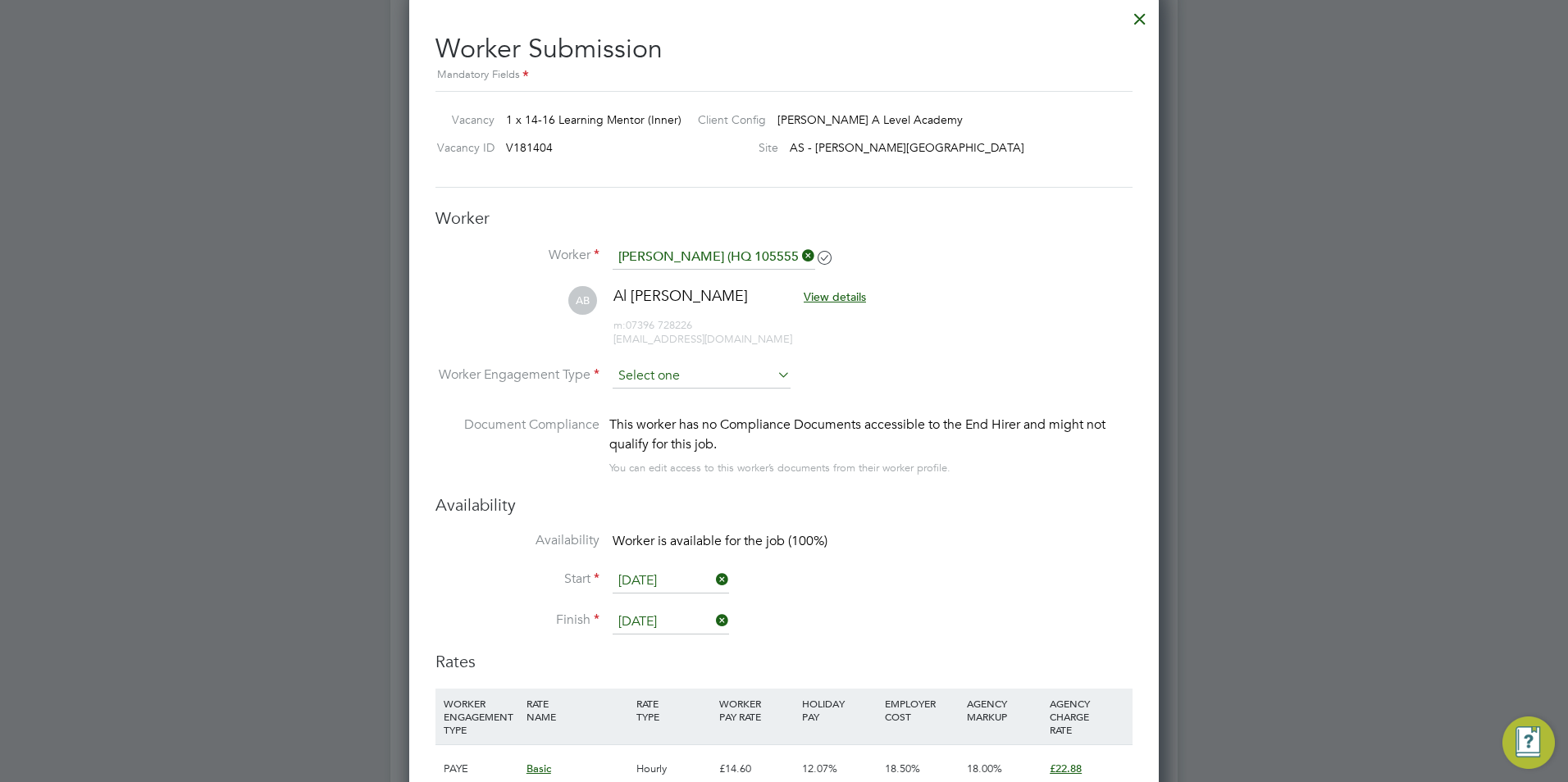
click at [693, 378] on input at bounding box center [701, 377] width 178 height 25
click at [675, 408] on li "Contract" at bounding box center [701, 399] width 179 height 21
type input "Contract"
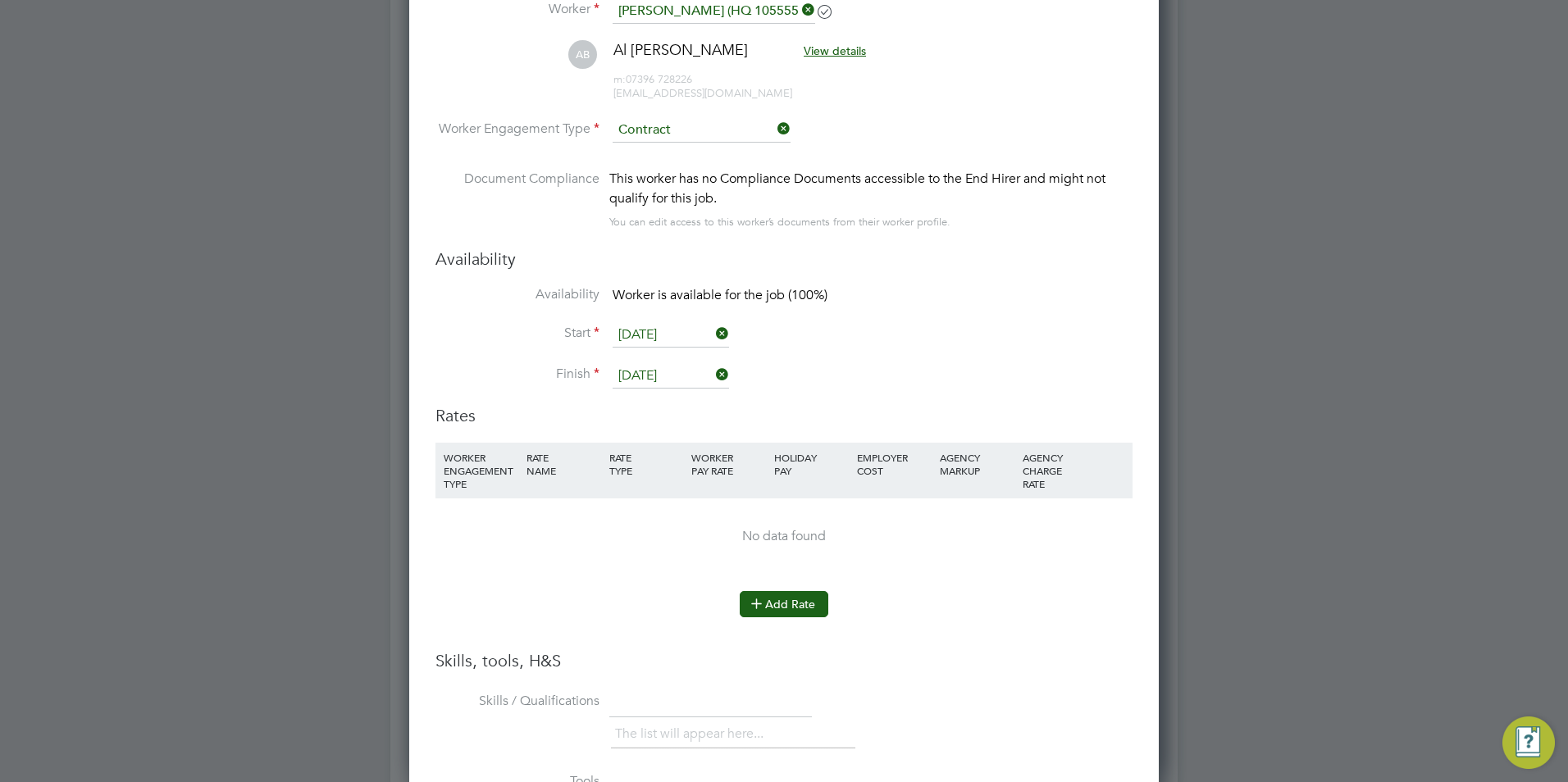
click at [779, 606] on button "Add Rate" at bounding box center [783, 603] width 88 height 26
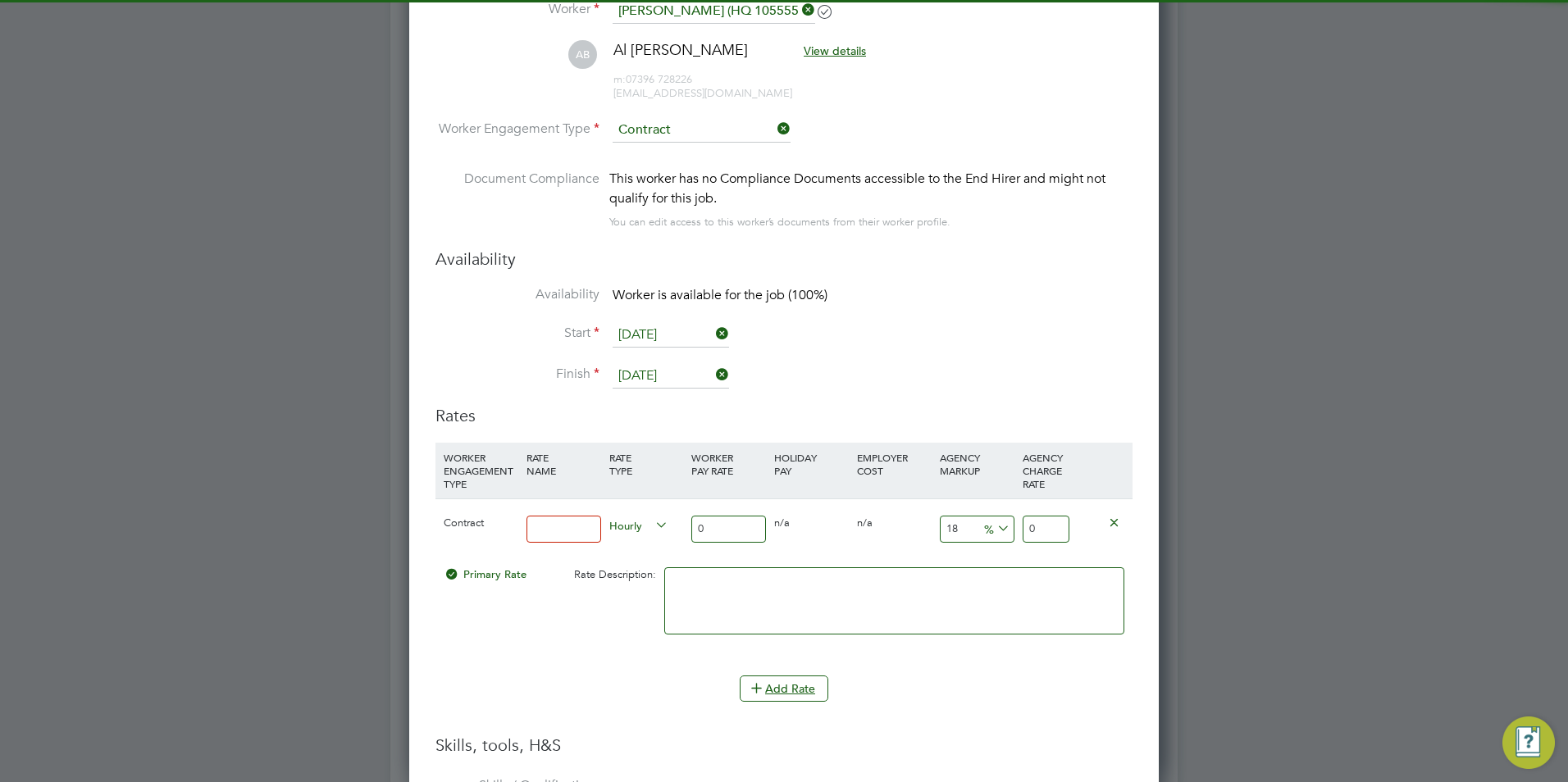
click at [563, 535] on input at bounding box center [563, 529] width 75 height 27
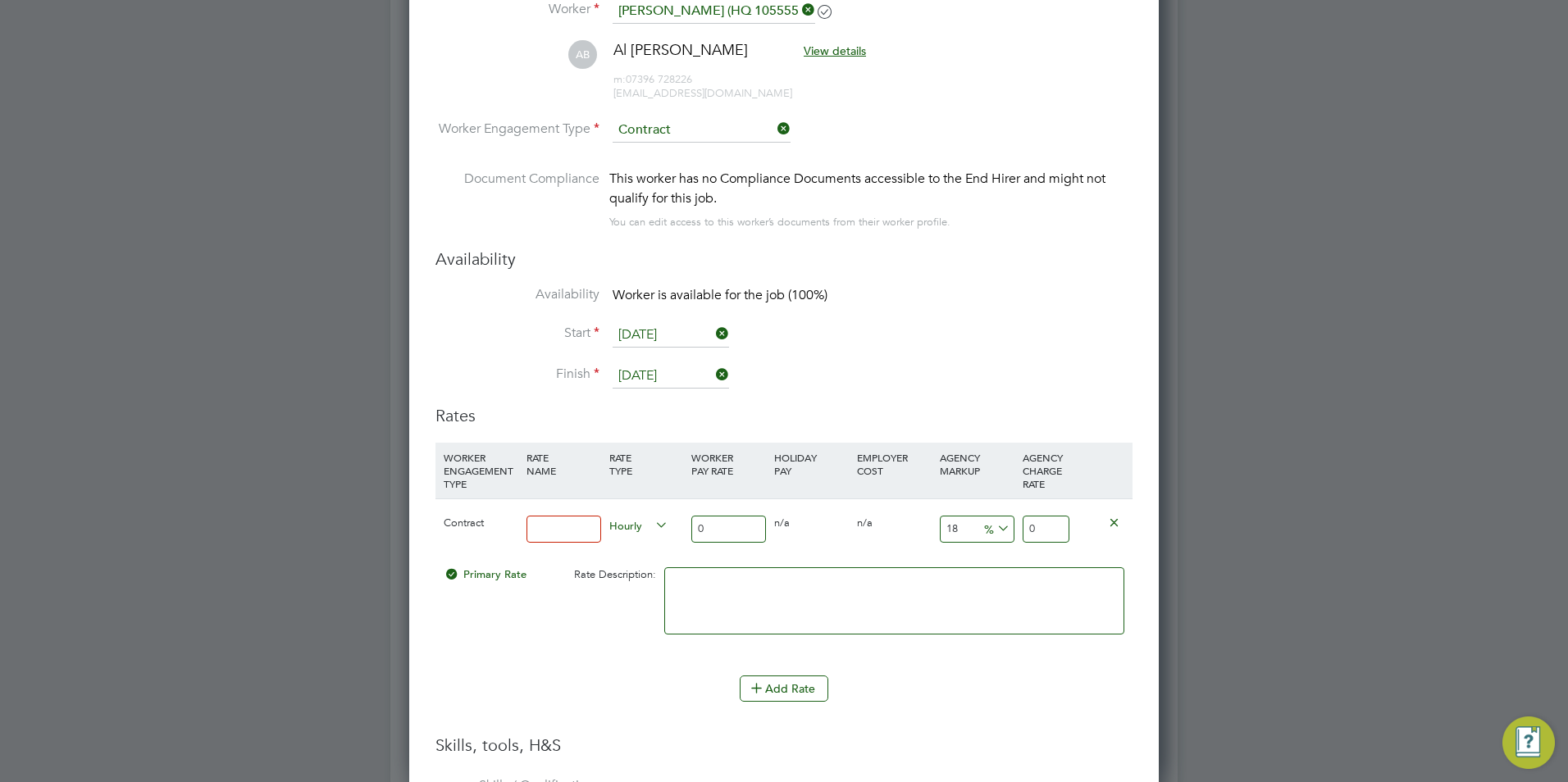
type input "BASIC"
click at [690, 526] on div "0" at bounding box center [728, 528] width 83 height 60
click at [706, 527] on input "0" at bounding box center [729, 529] width 75 height 27
click at [706, 528] on input "0" at bounding box center [729, 529] width 75 height 27
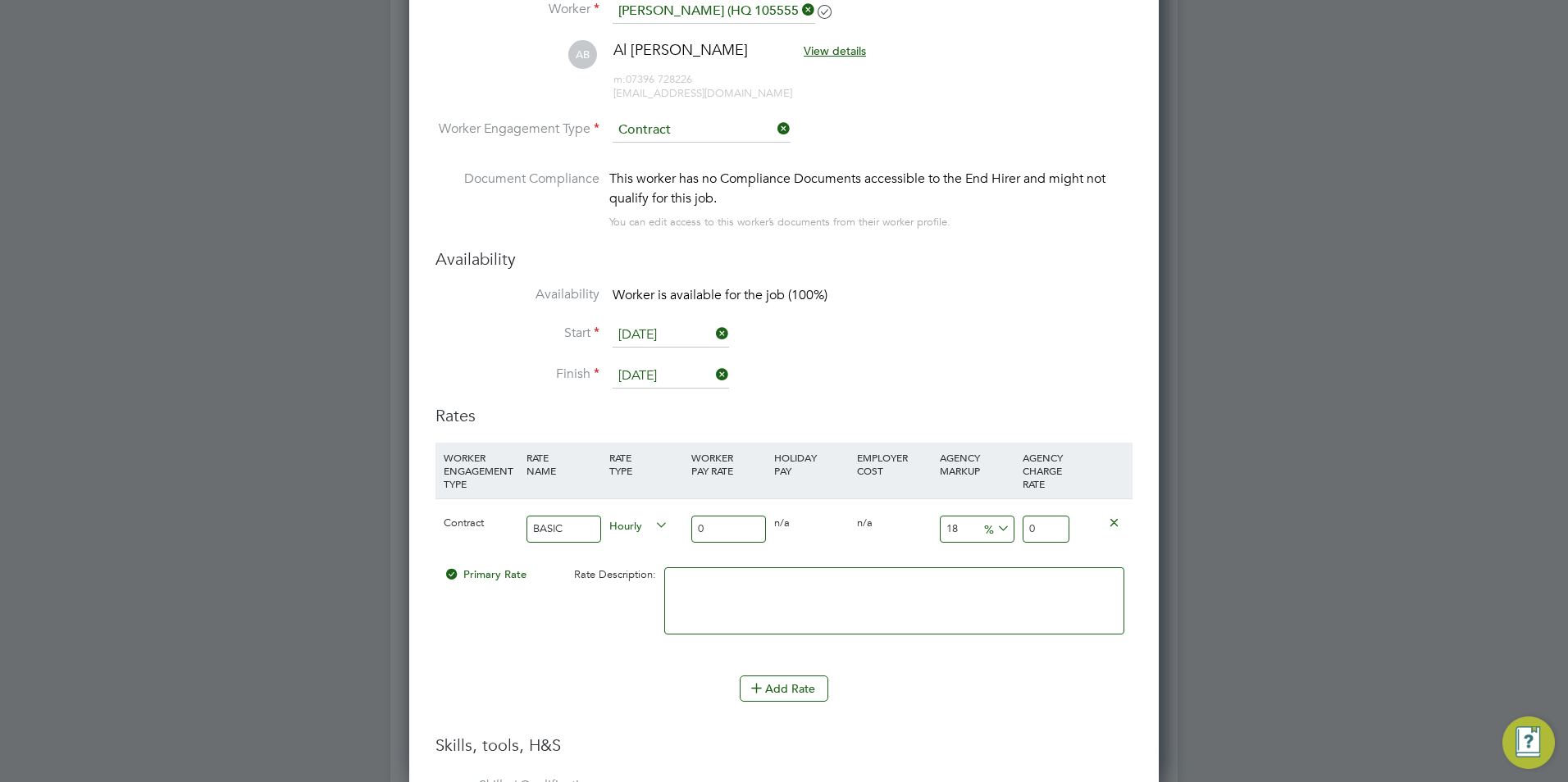
click at [706, 528] on input "0" at bounding box center [729, 529] width 75 height 27
type input "2"
type input "2.36"
type input "25"
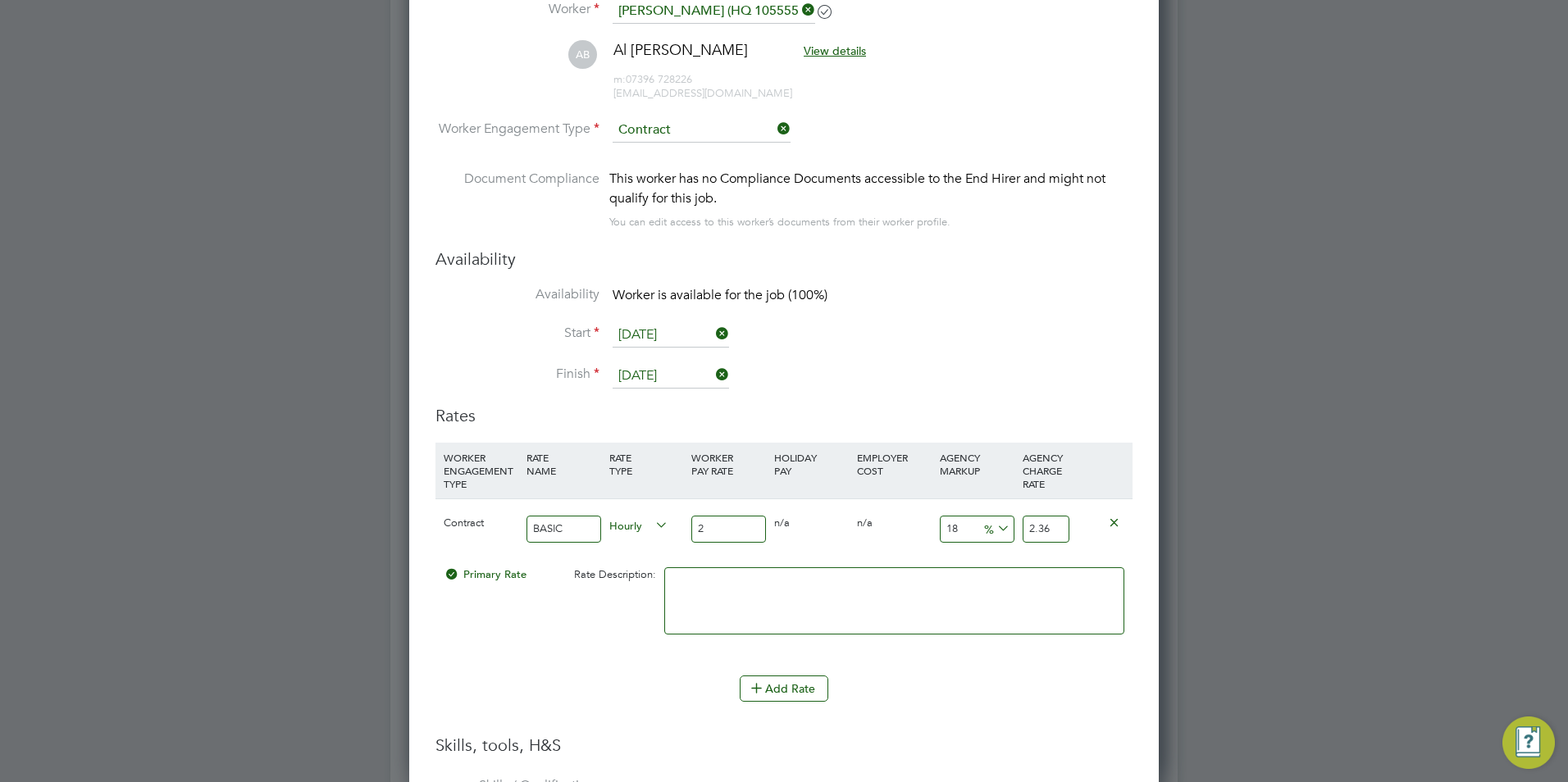
type input "29.5"
type input "25"
click at [972, 524] on input "18" at bounding box center [977, 529] width 75 height 27
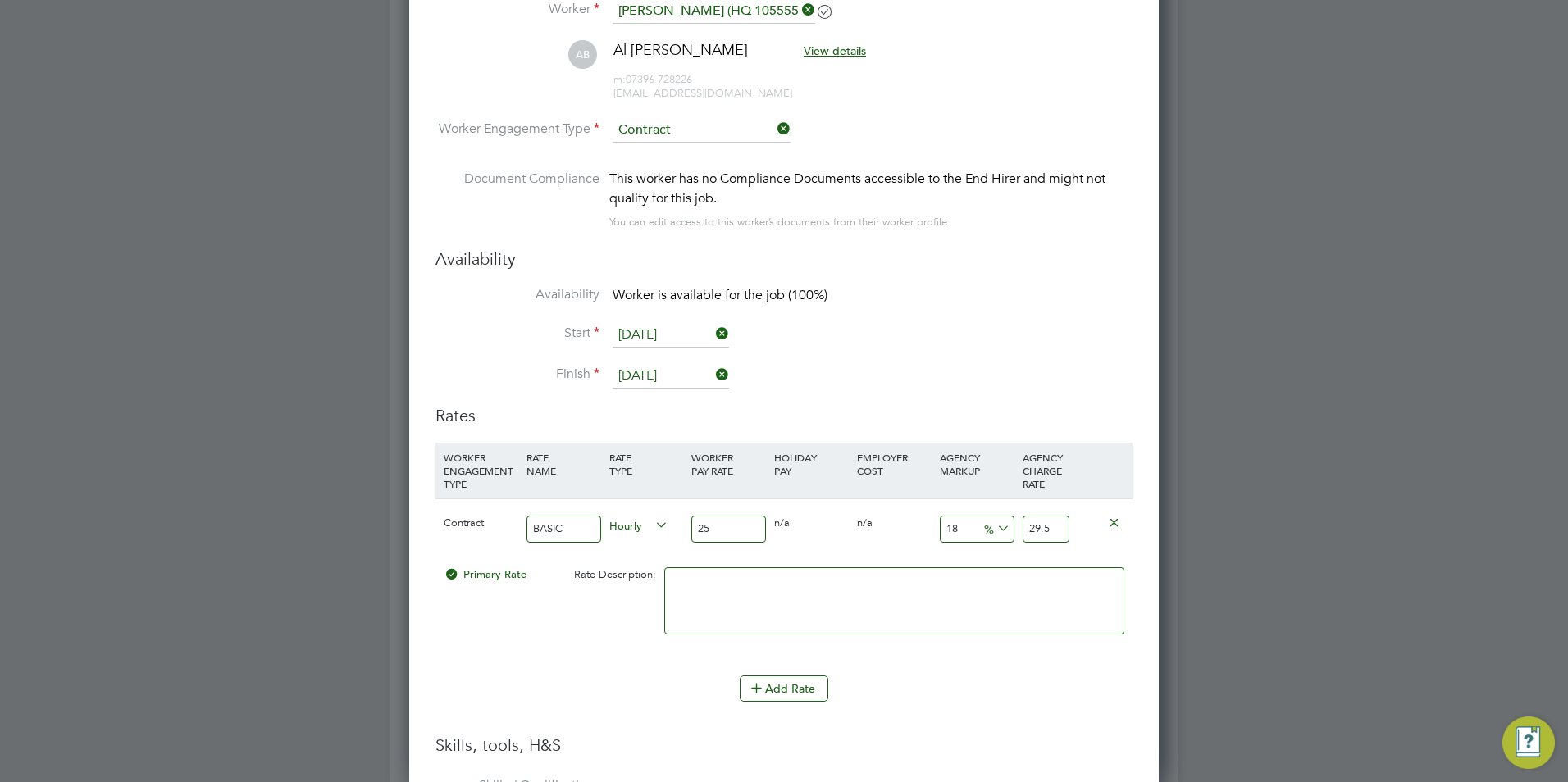
type input "2"
type input "25.5"
type input "23"
type input "30.75"
type input "23"
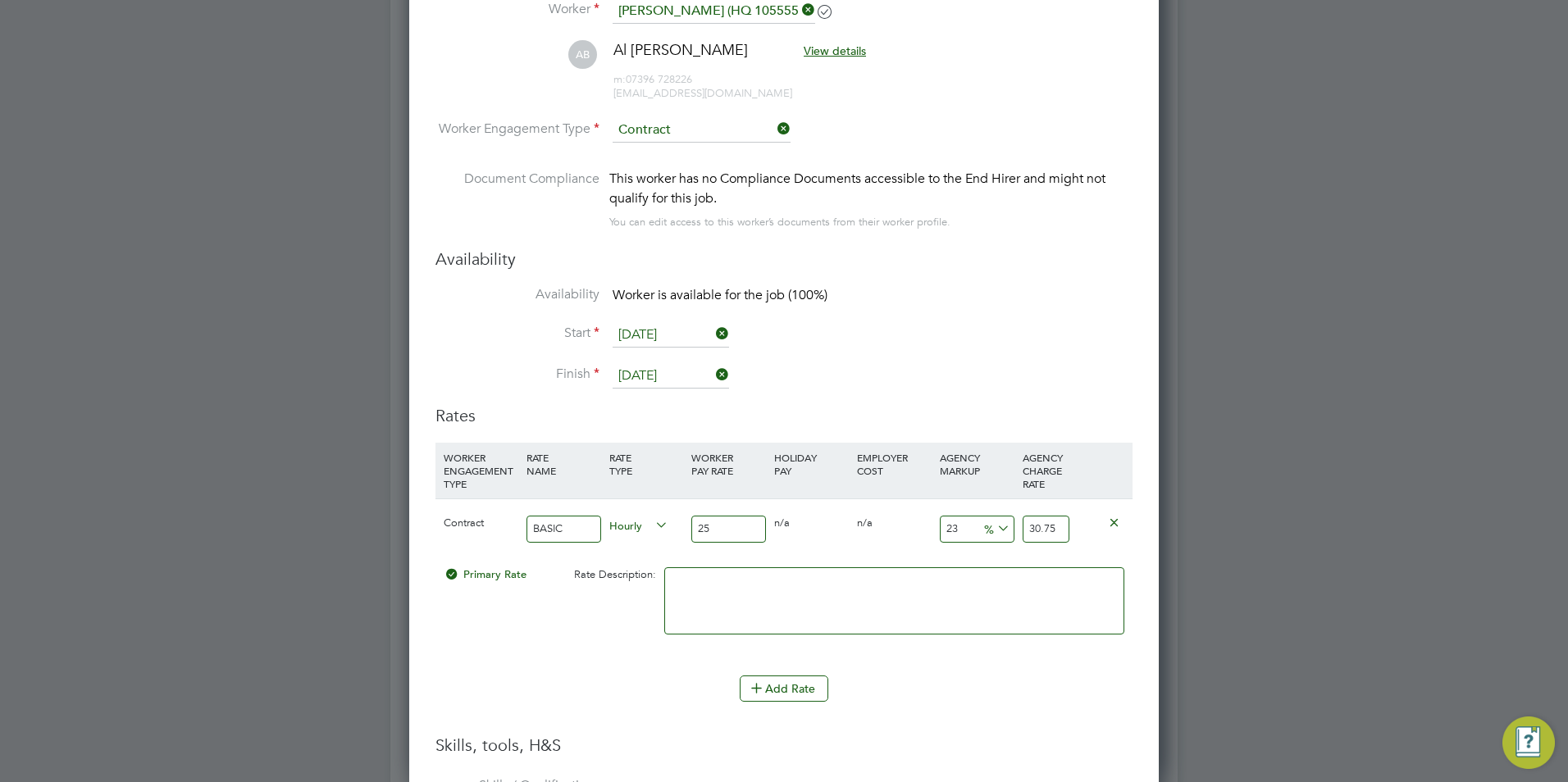
click at [661, 674] on li "WORKER ENGAGEMENT TYPE RATE NAME RATE TYPE WORKER PAY RATE HOLIDAY PAY EMPLOYER…" at bounding box center [784, 559] width 696 height 233
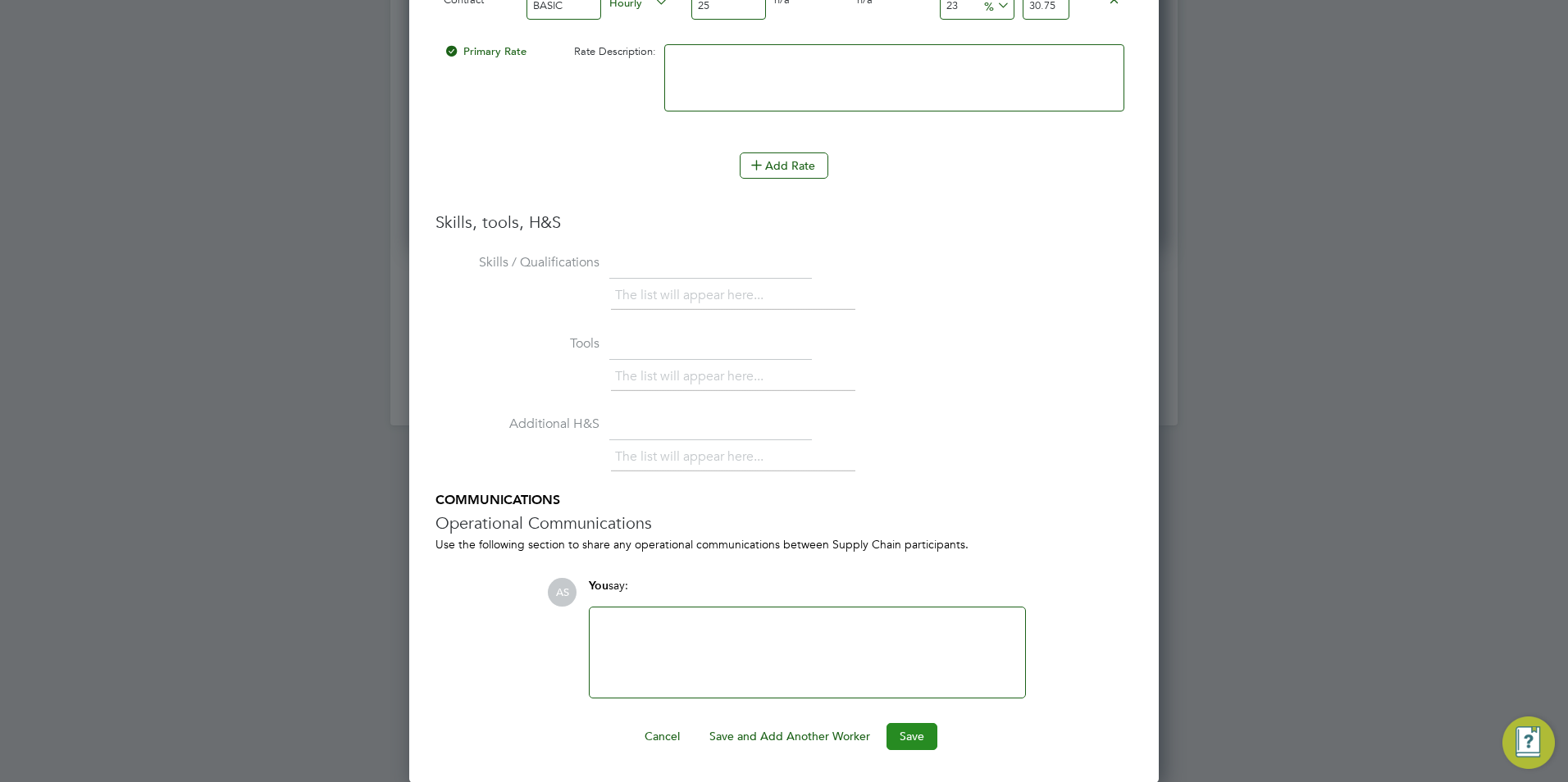
click at [900, 731] on button "Save" at bounding box center [912, 736] width 51 height 26
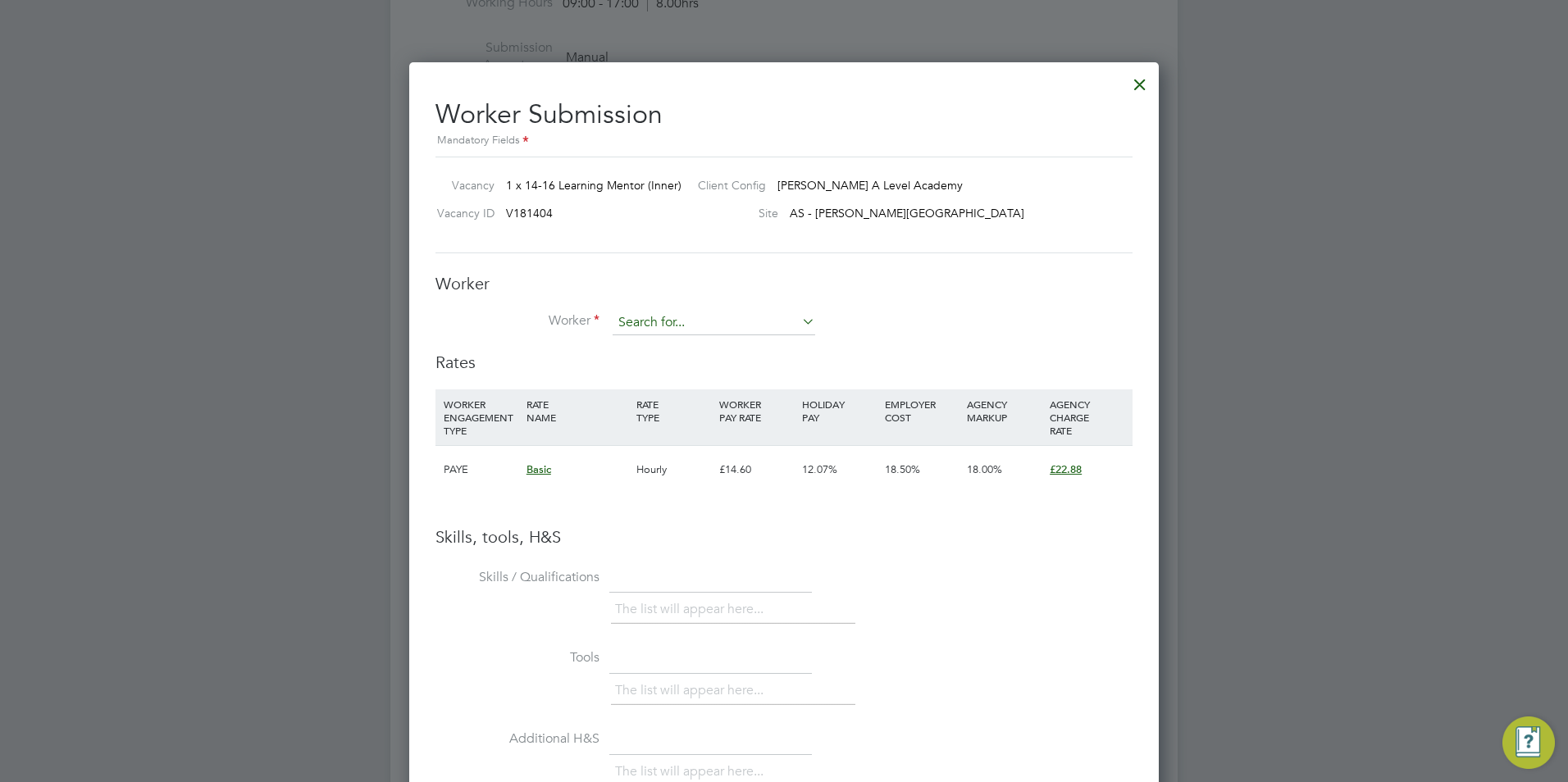
click at [727, 325] on input at bounding box center [713, 323] width 203 height 25
click at [681, 284] on h3 "Worker" at bounding box center [784, 284] width 696 height 21
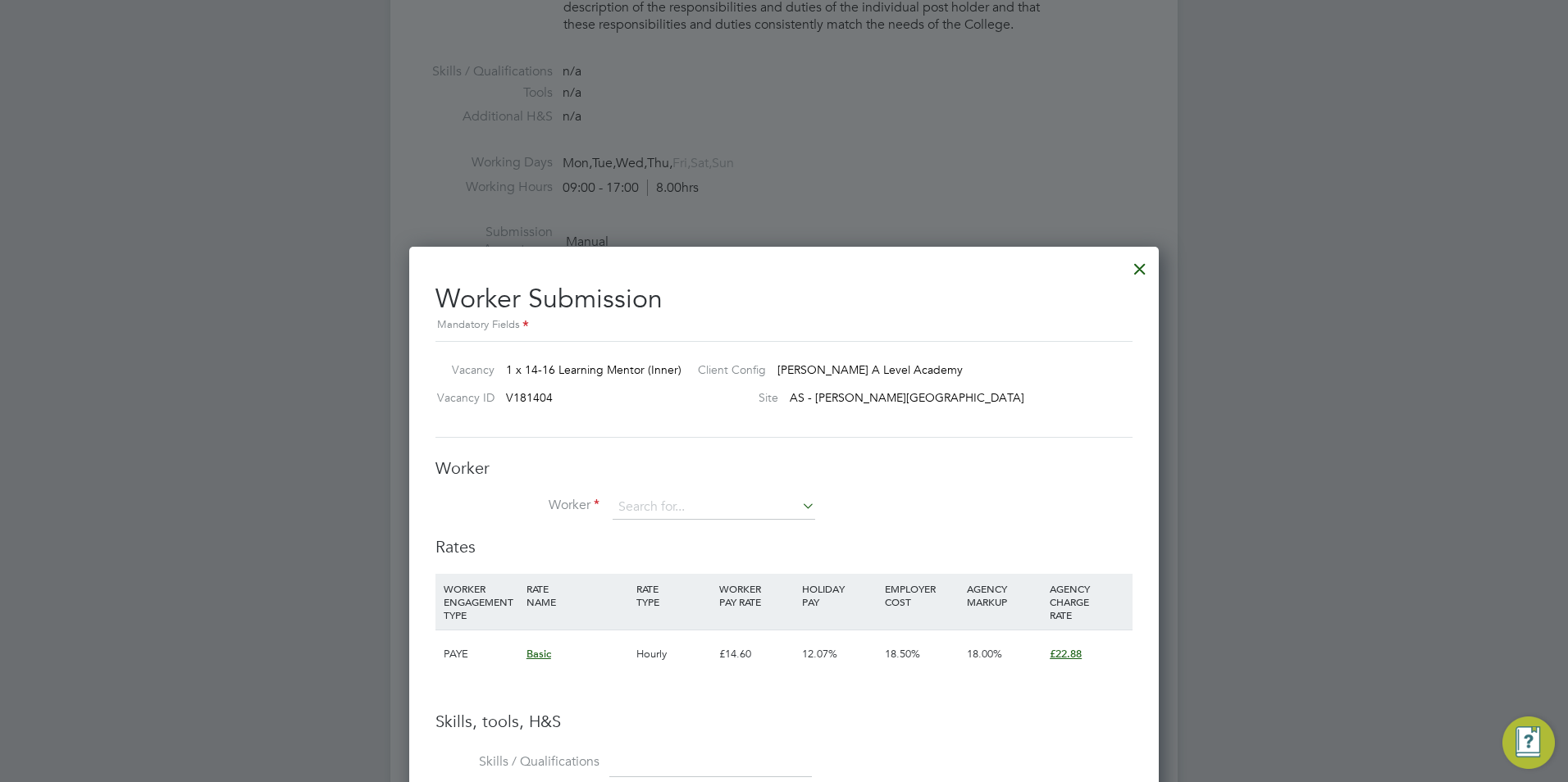
click at [1140, 265] on div at bounding box center [1139, 264] width 29 height 29
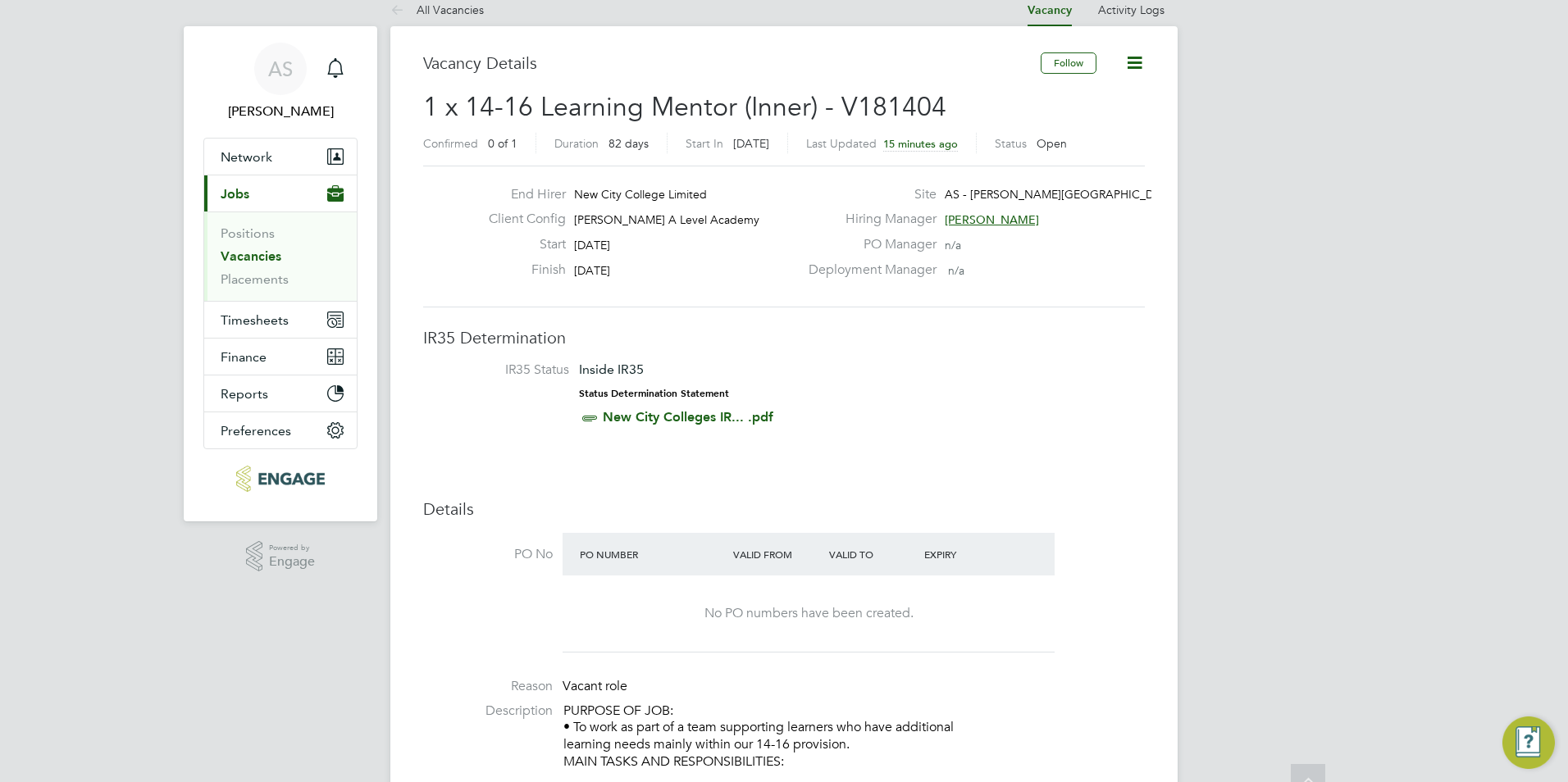
scroll to position [0, 0]
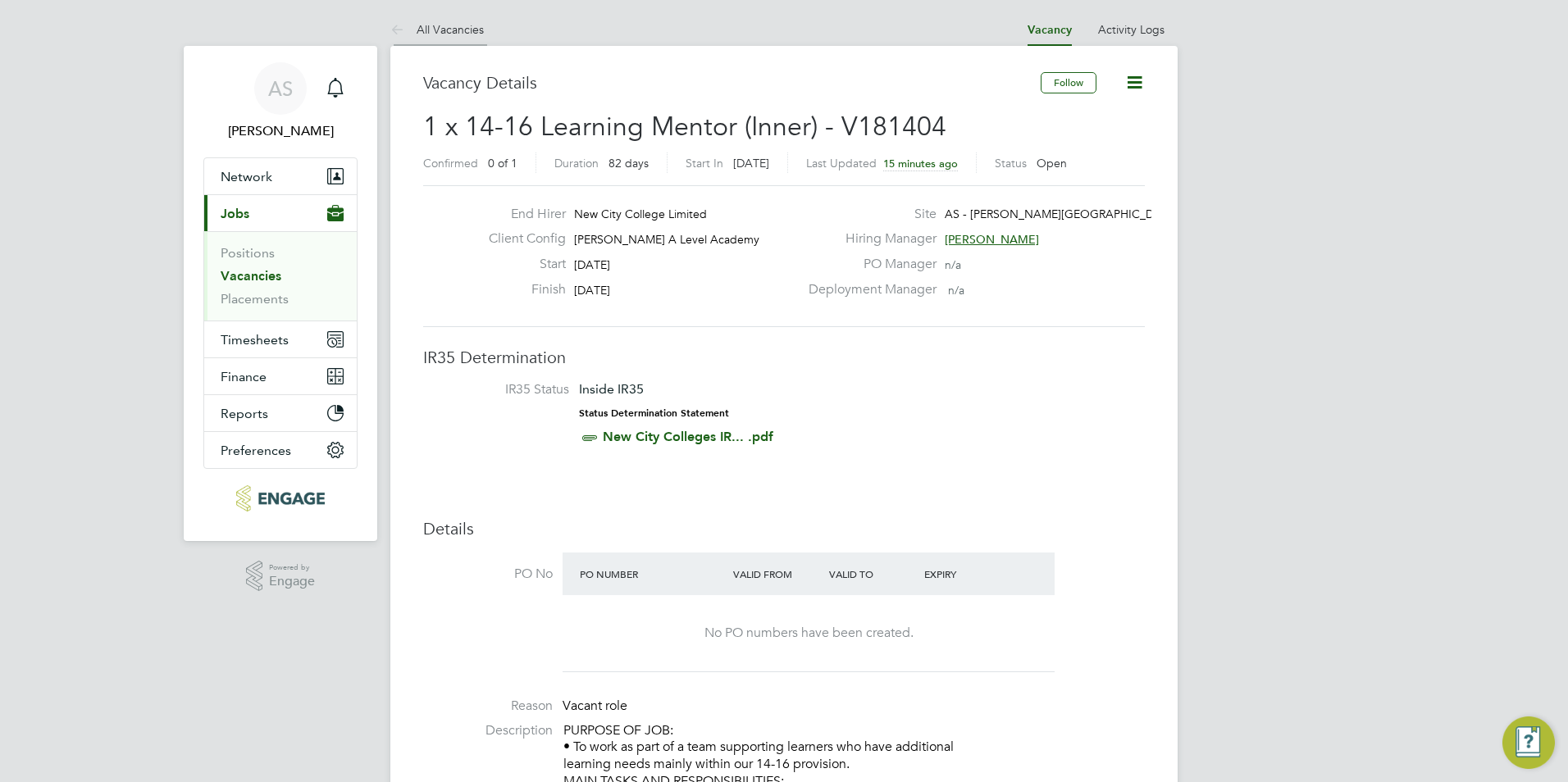
click at [455, 35] on link "All Vacancies" at bounding box center [437, 29] width 94 height 15
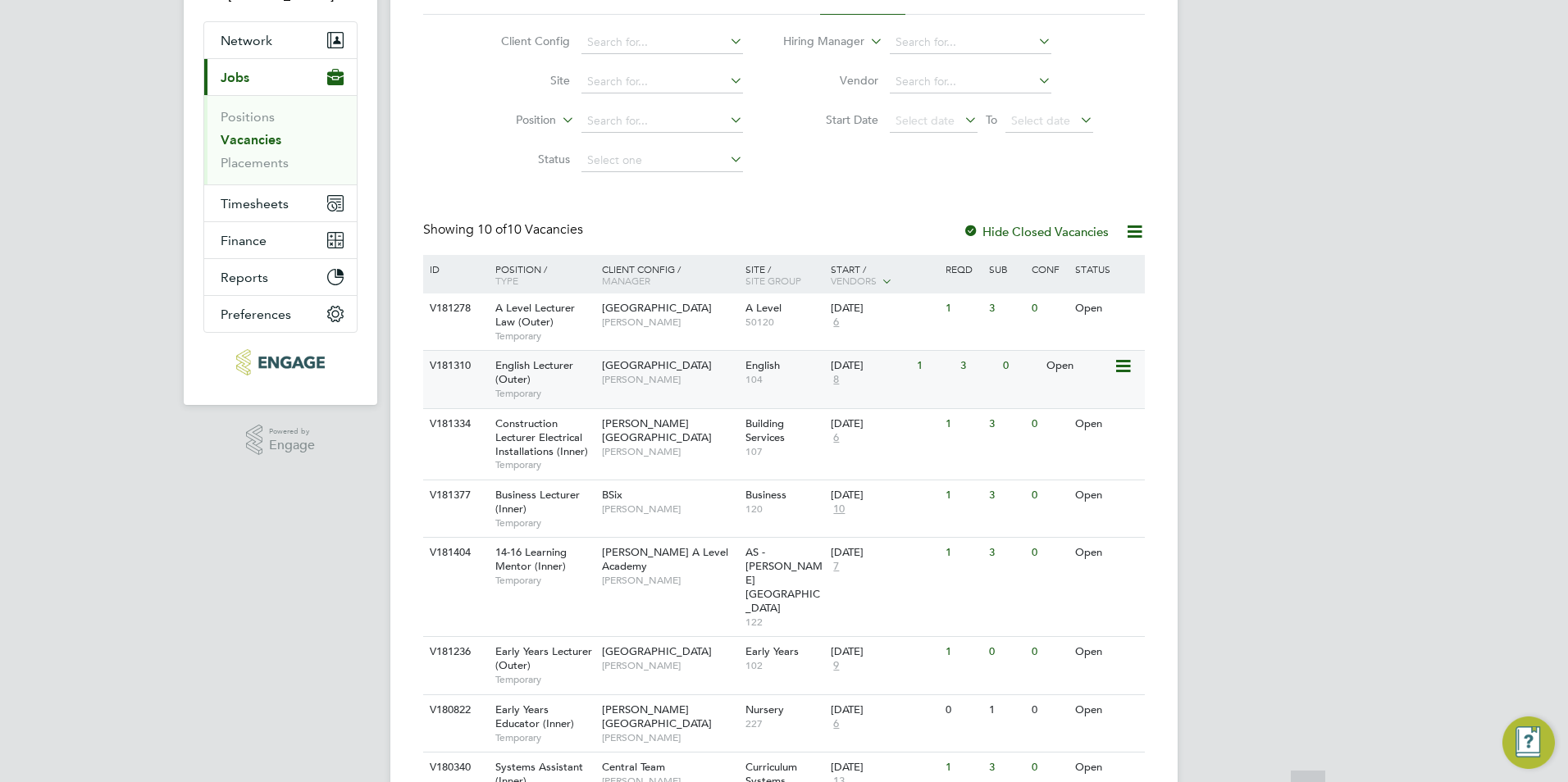
scroll to position [312, 0]
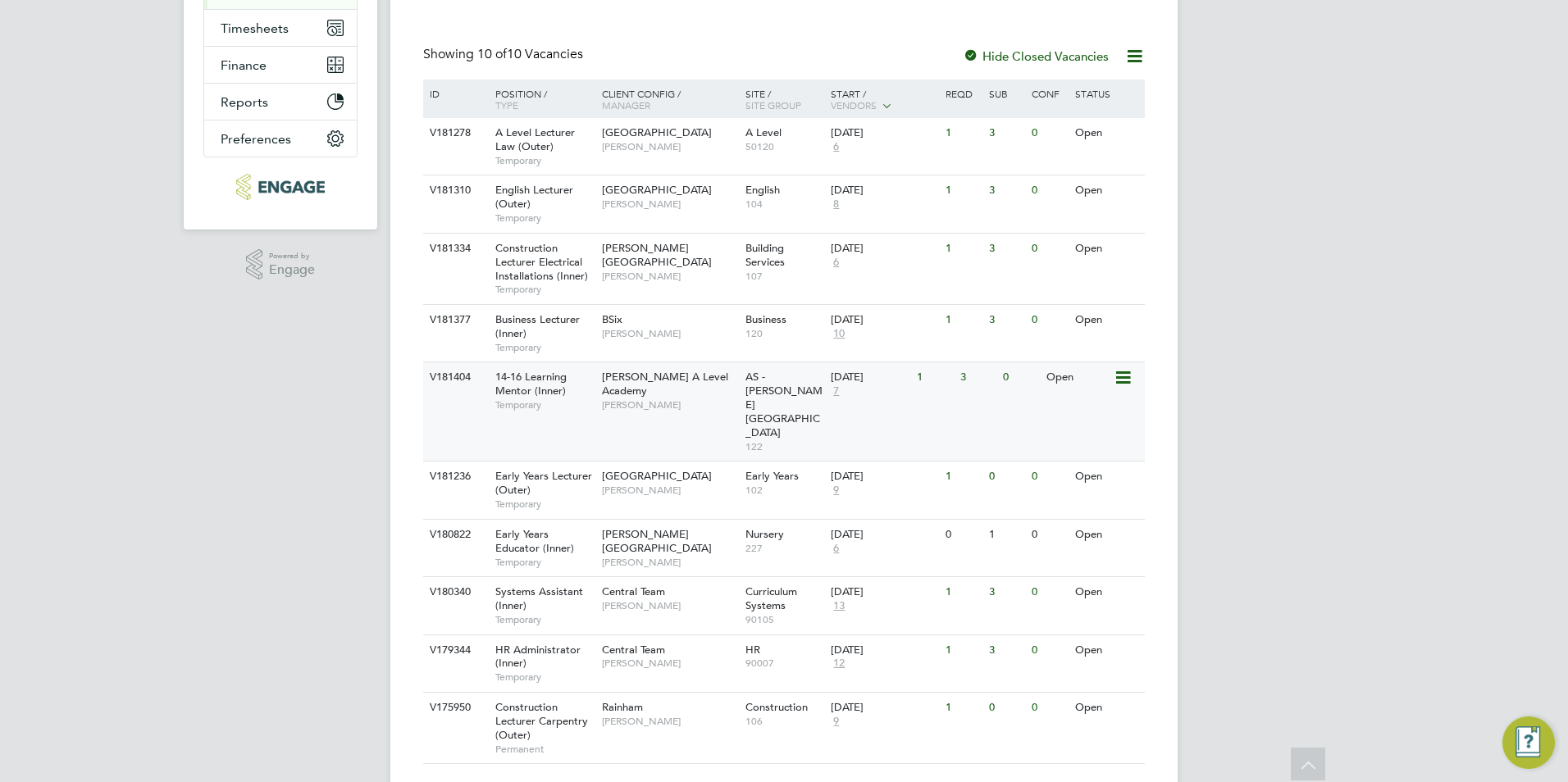
click at [664, 397] on div "Attlee A Level Academy Rabia Khanom" at bounding box center [669, 390] width 144 height 56
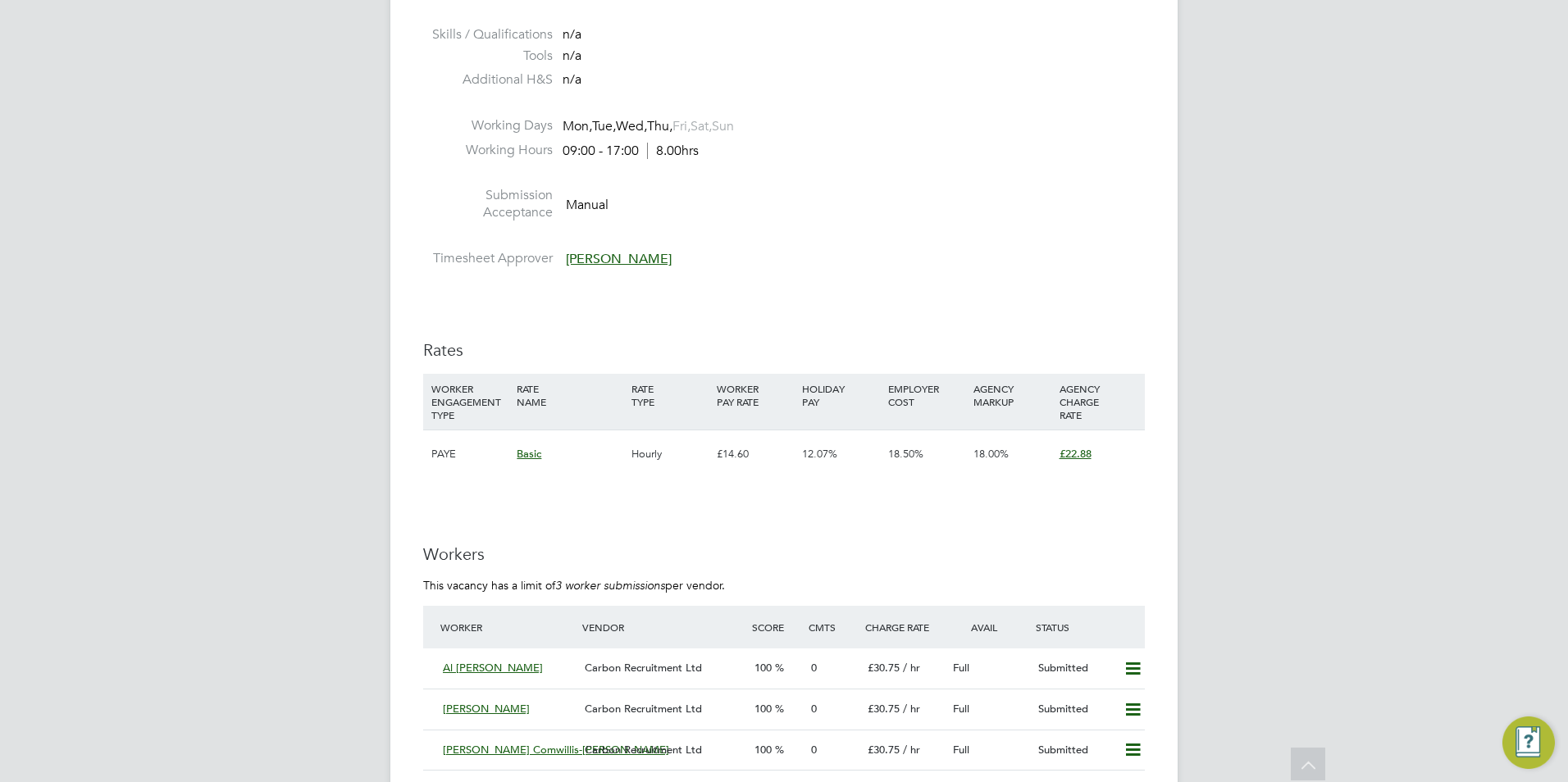
scroll to position [2213, 0]
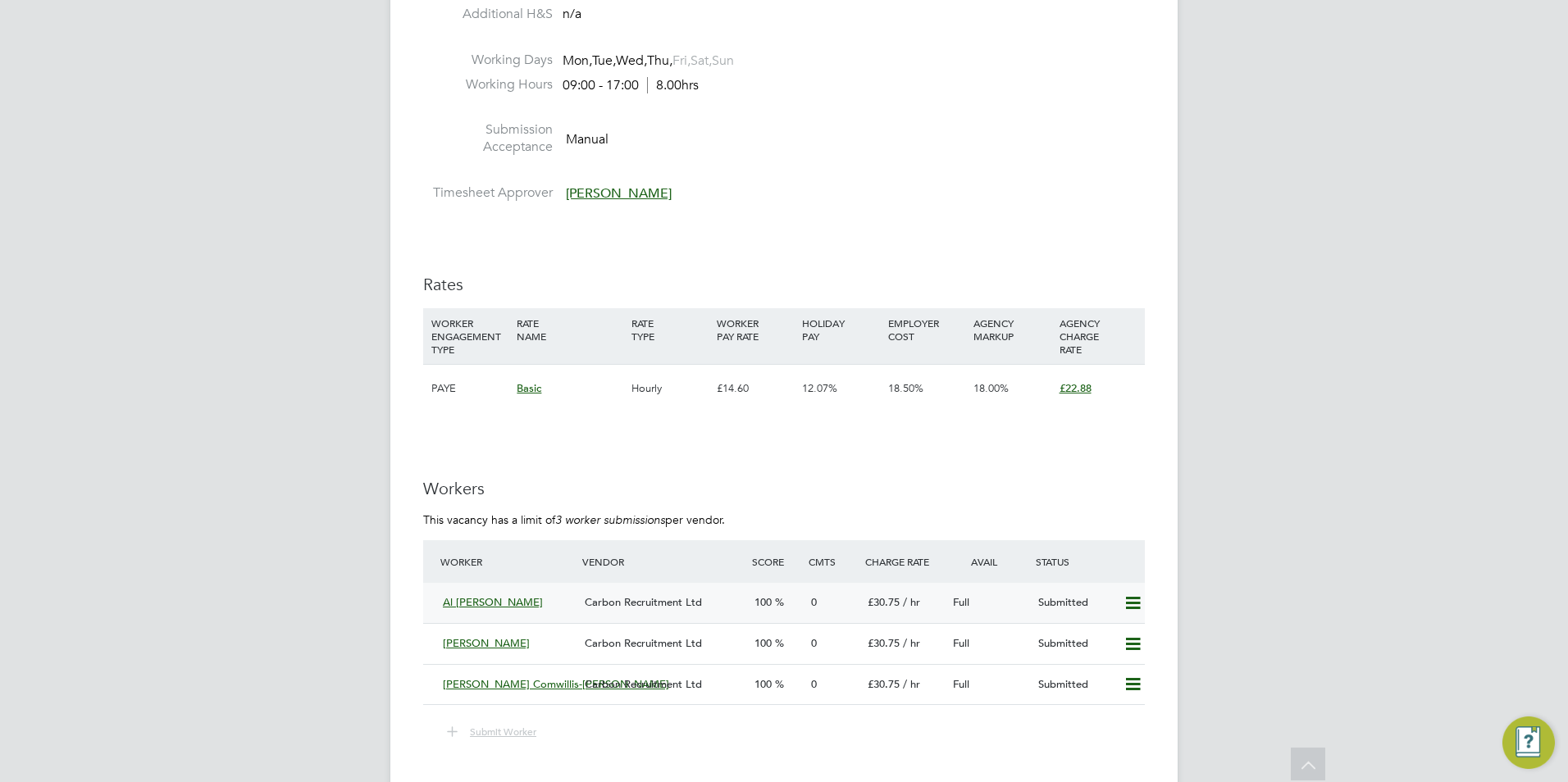
click at [588, 600] on span "Carbon Recruitment Ltd" at bounding box center [643, 603] width 117 height 14
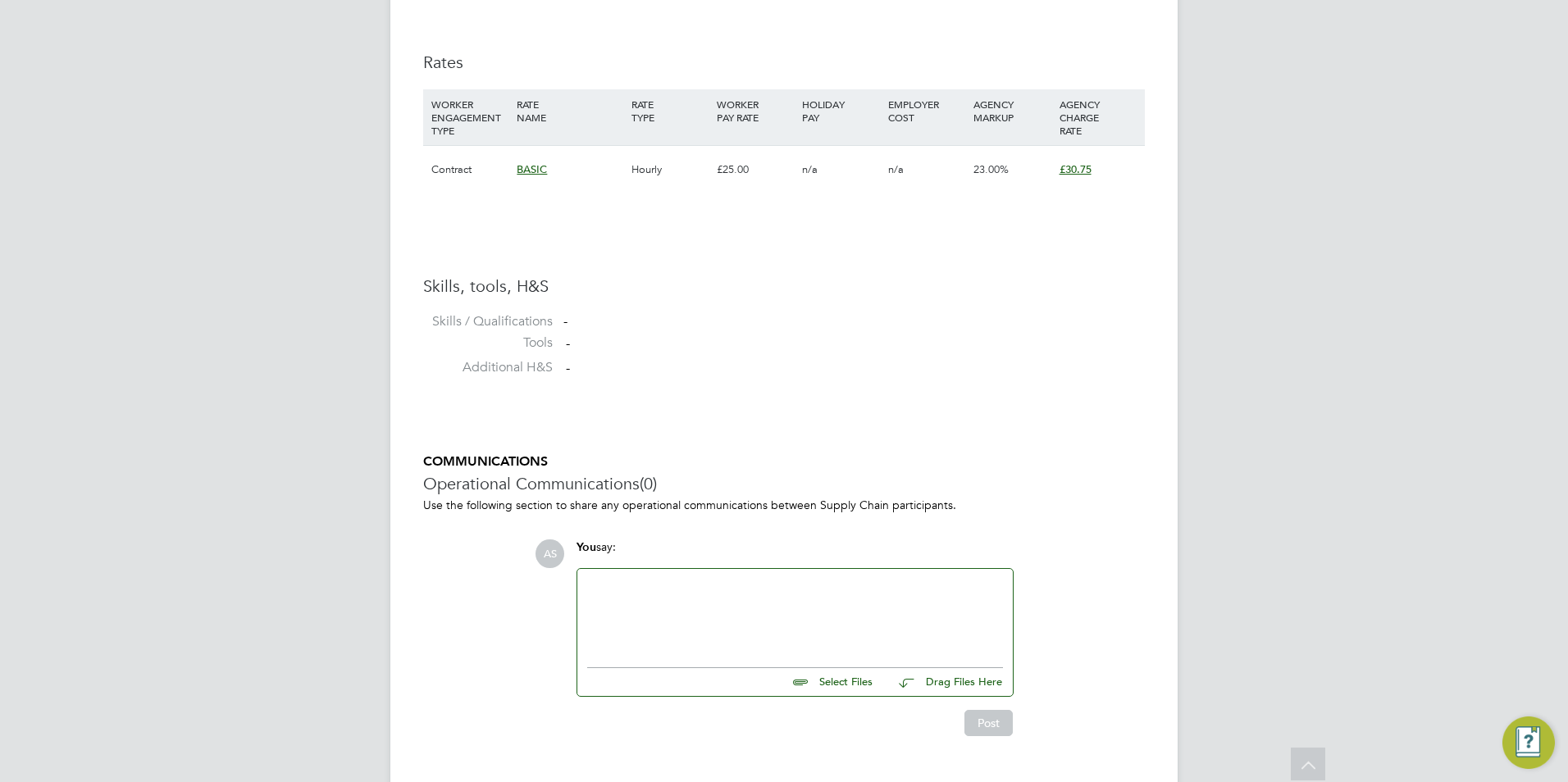
scroll to position [1117, 0]
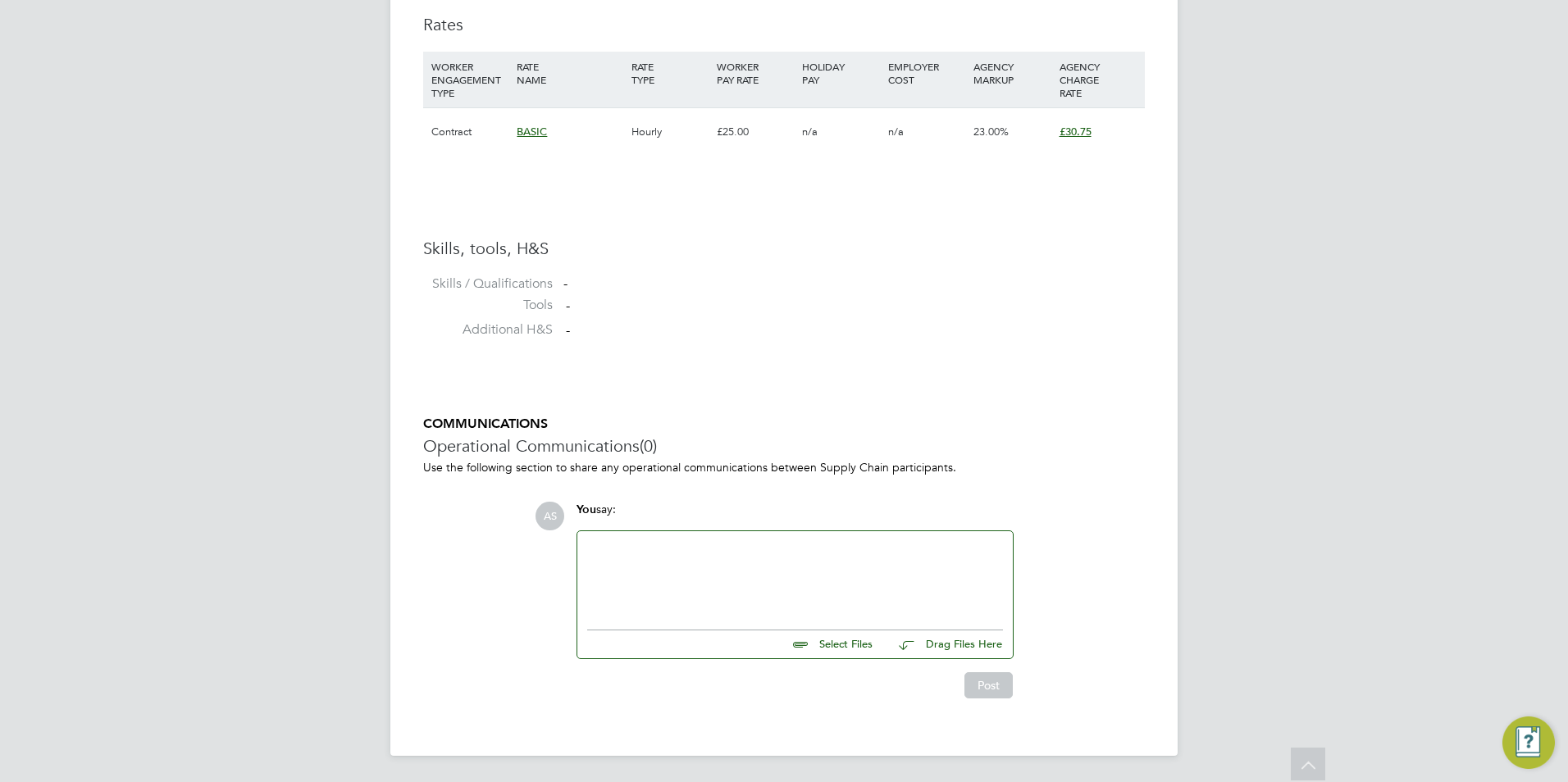
click at [846, 641] on input "file" at bounding box center [879, 642] width 246 height 23
type input "C:\fakepath\Al Billah.docx"
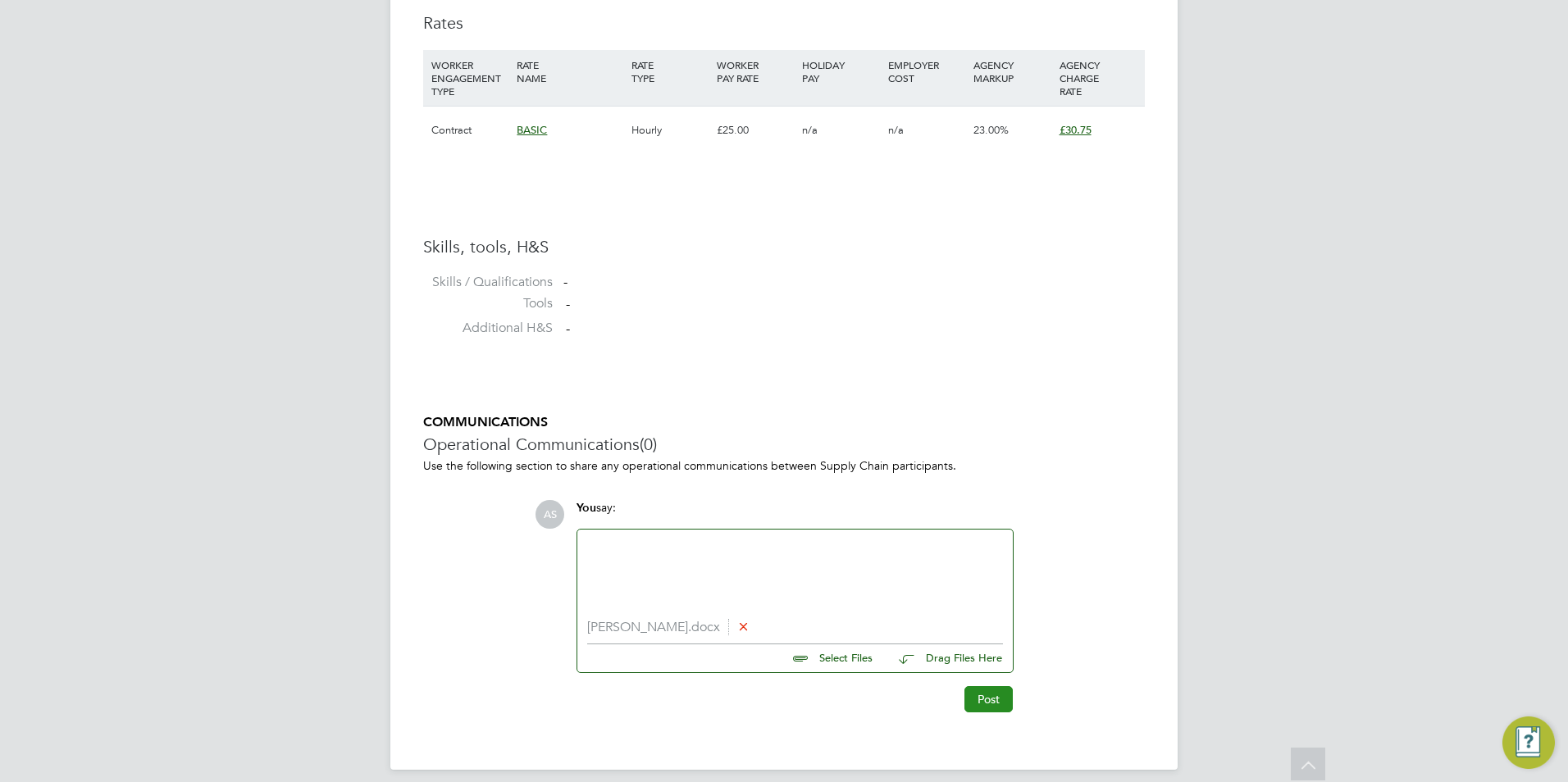
click at [984, 696] on button "Post" at bounding box center [988, 699] width 48 height 26
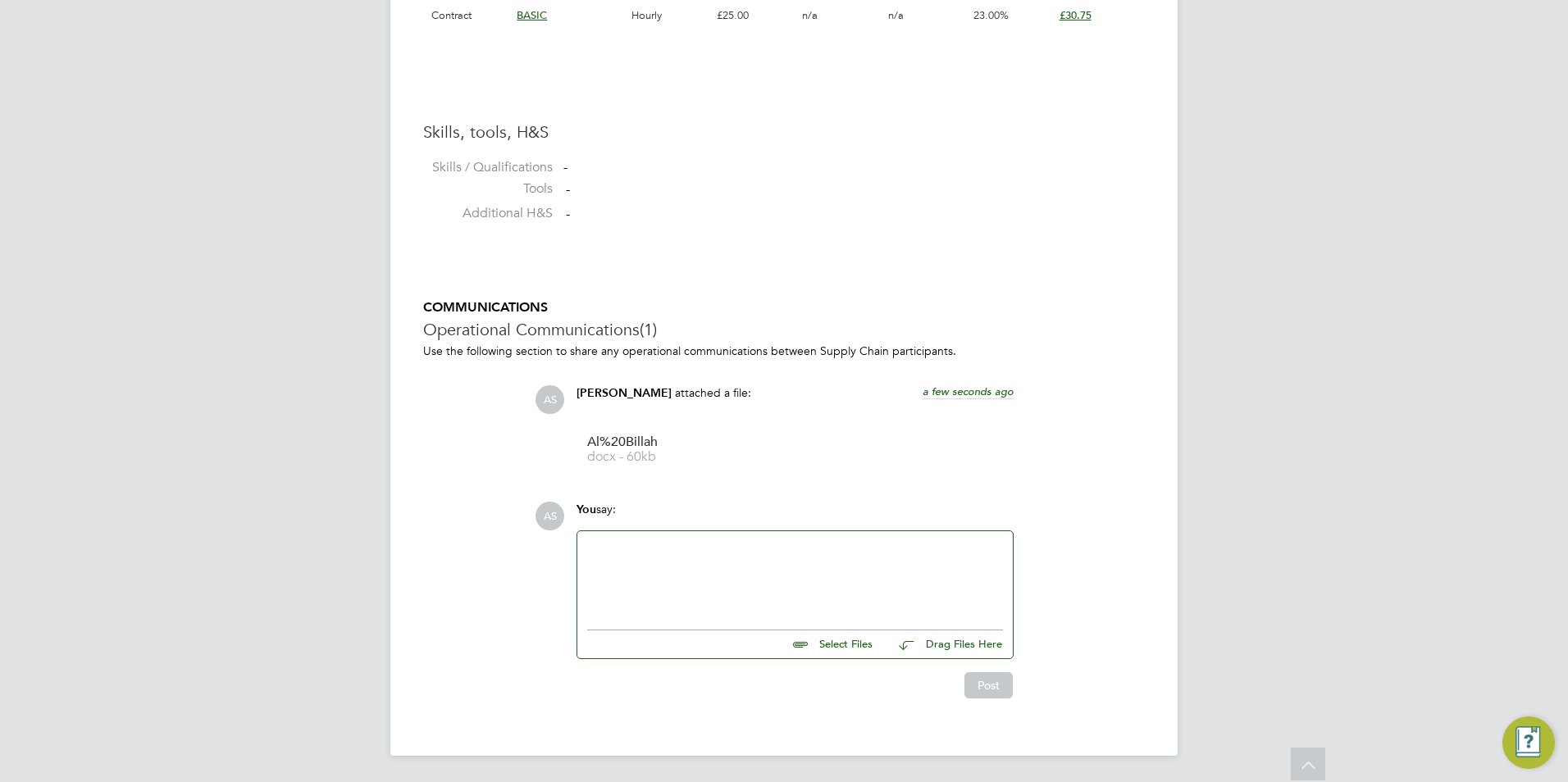
click at [737, 592] on div at bounding box center [795, 576] width 416 height 71
click at [998, 674] on button "Post" at bounding box center [988, 685] width 48 height 26
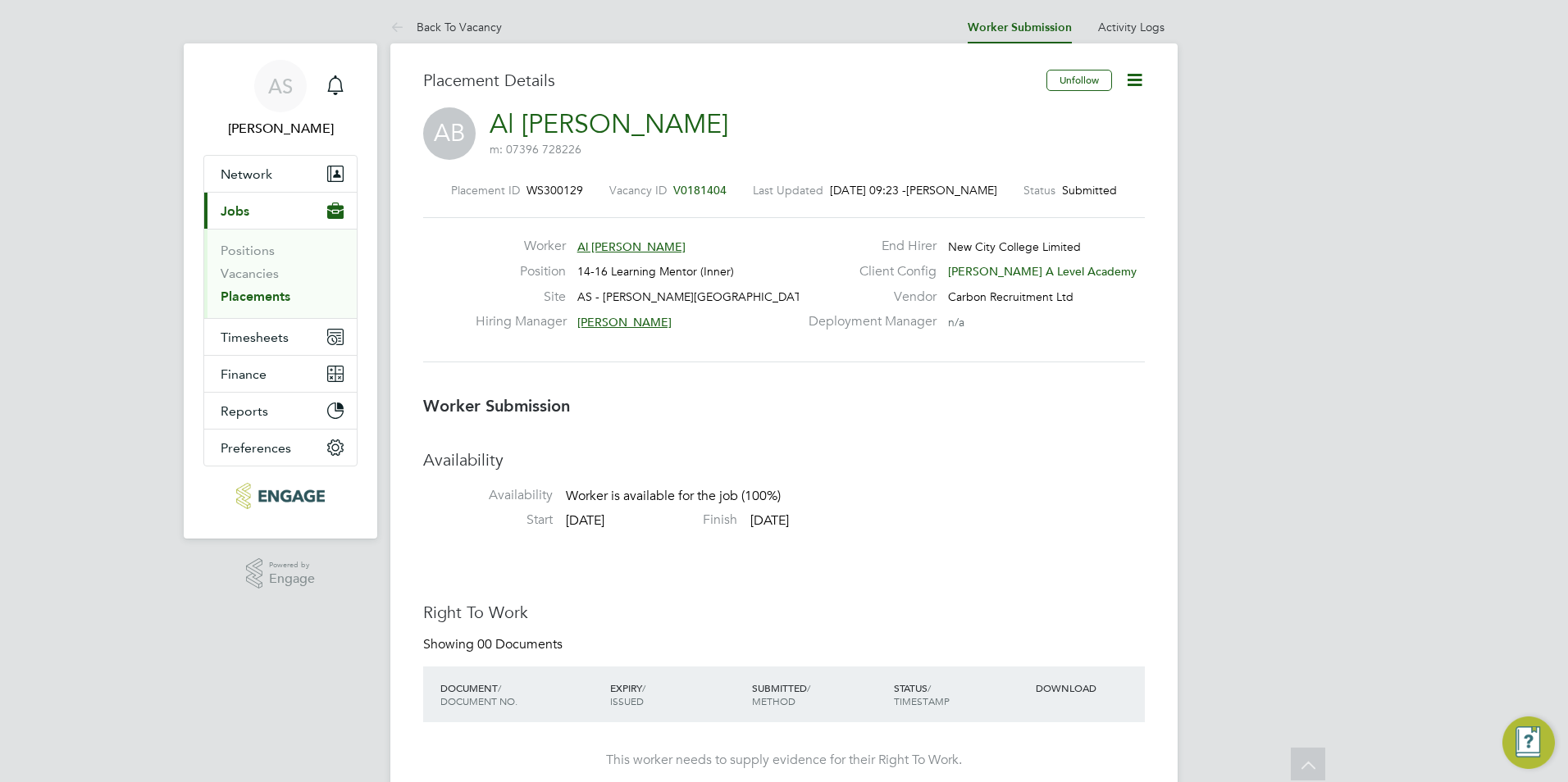
scroll to position [0, 0]
click at [454, 23] on link "Back To Vacancy" at bounding box center [446, 29] width 112 height 15
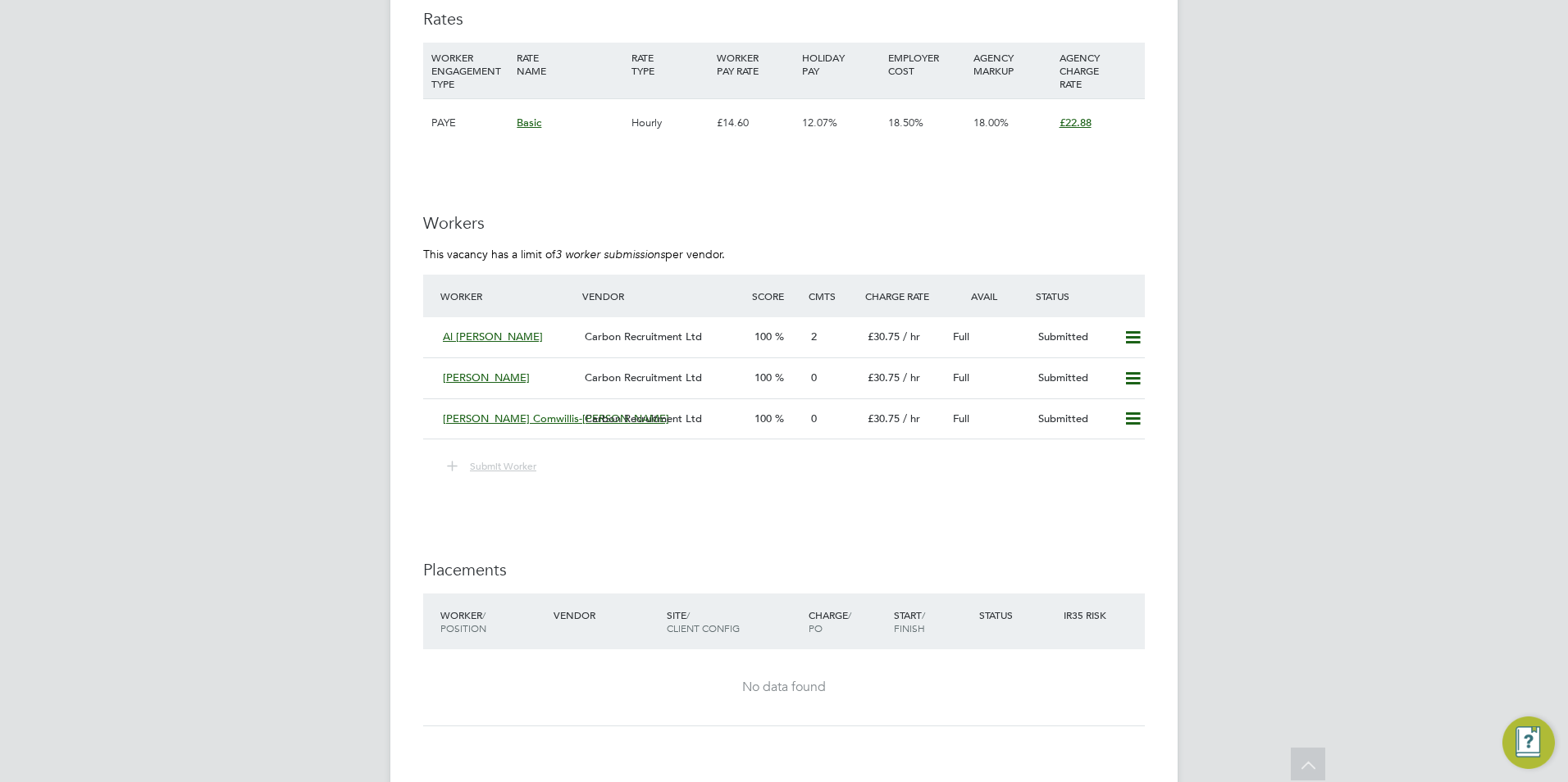
scroll to position [2541, 0]
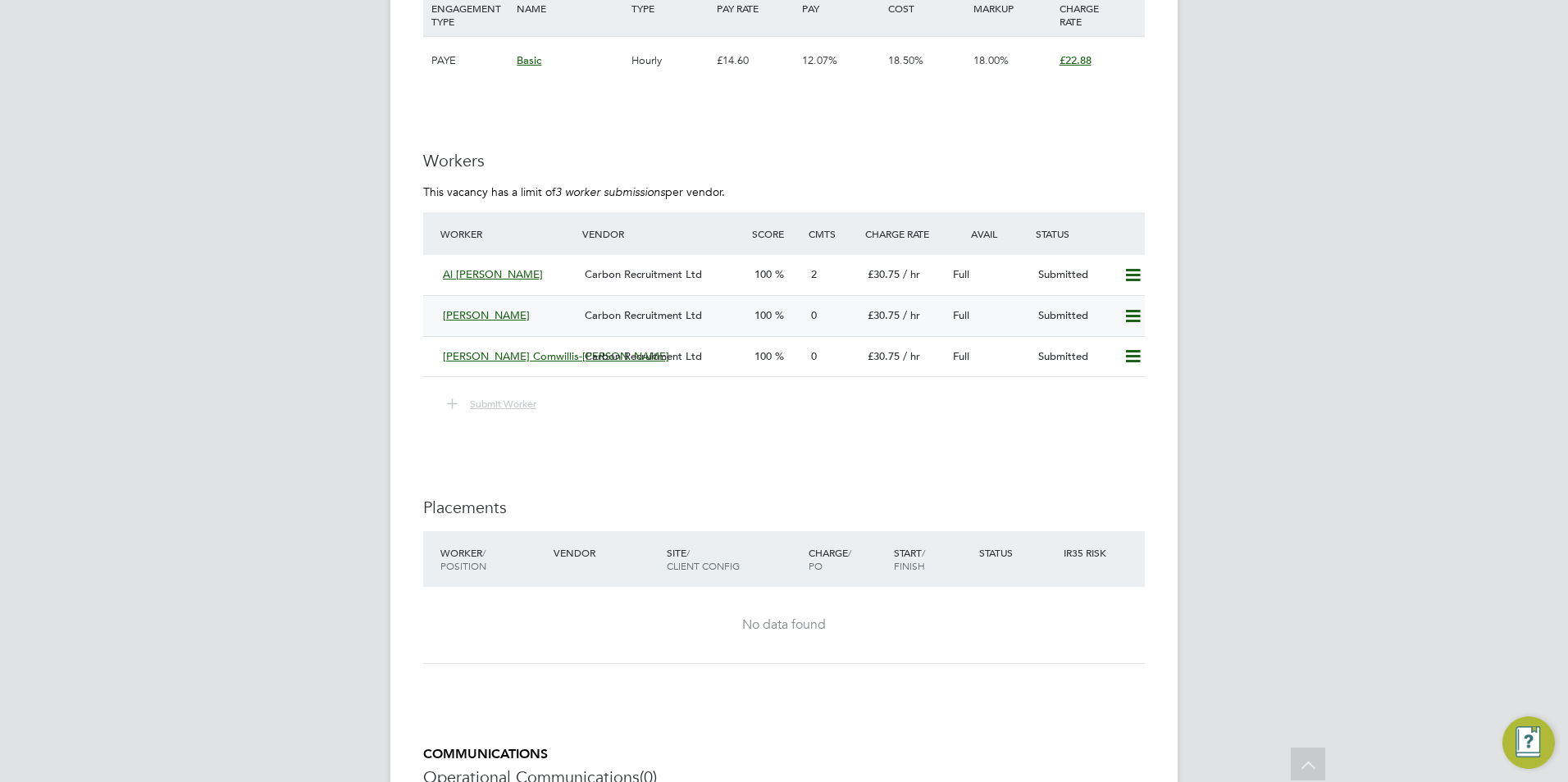
click at [1130, 310] on icon at bounding box center [1132, 316] width 21 height 13
click at [1101, 350] on li "Remove" at bounding box center [1108, 351] width 63 height 23
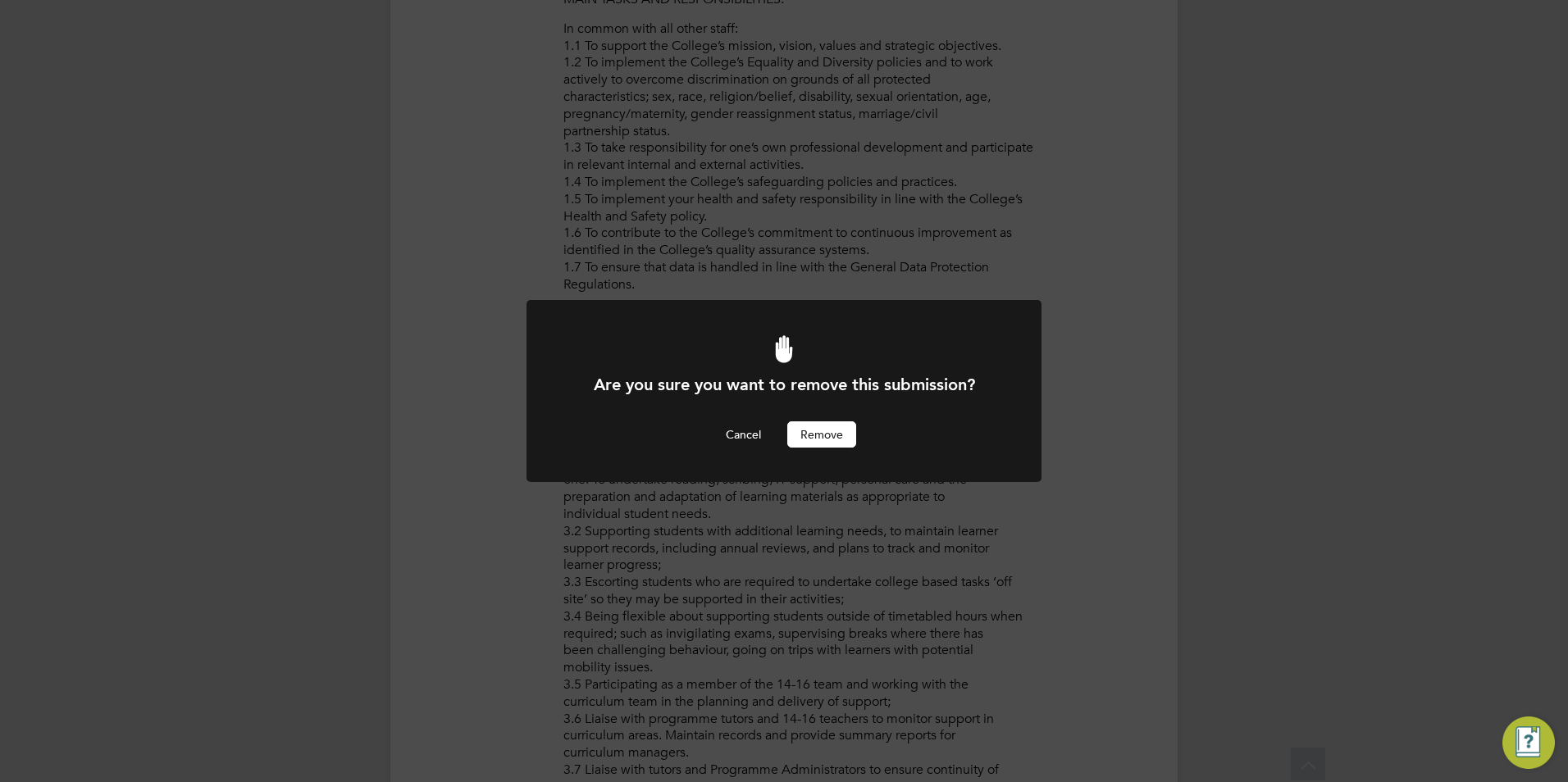
click at [822, 434] on button "Remove" at bounding box center [821, 434] width 69 height 26
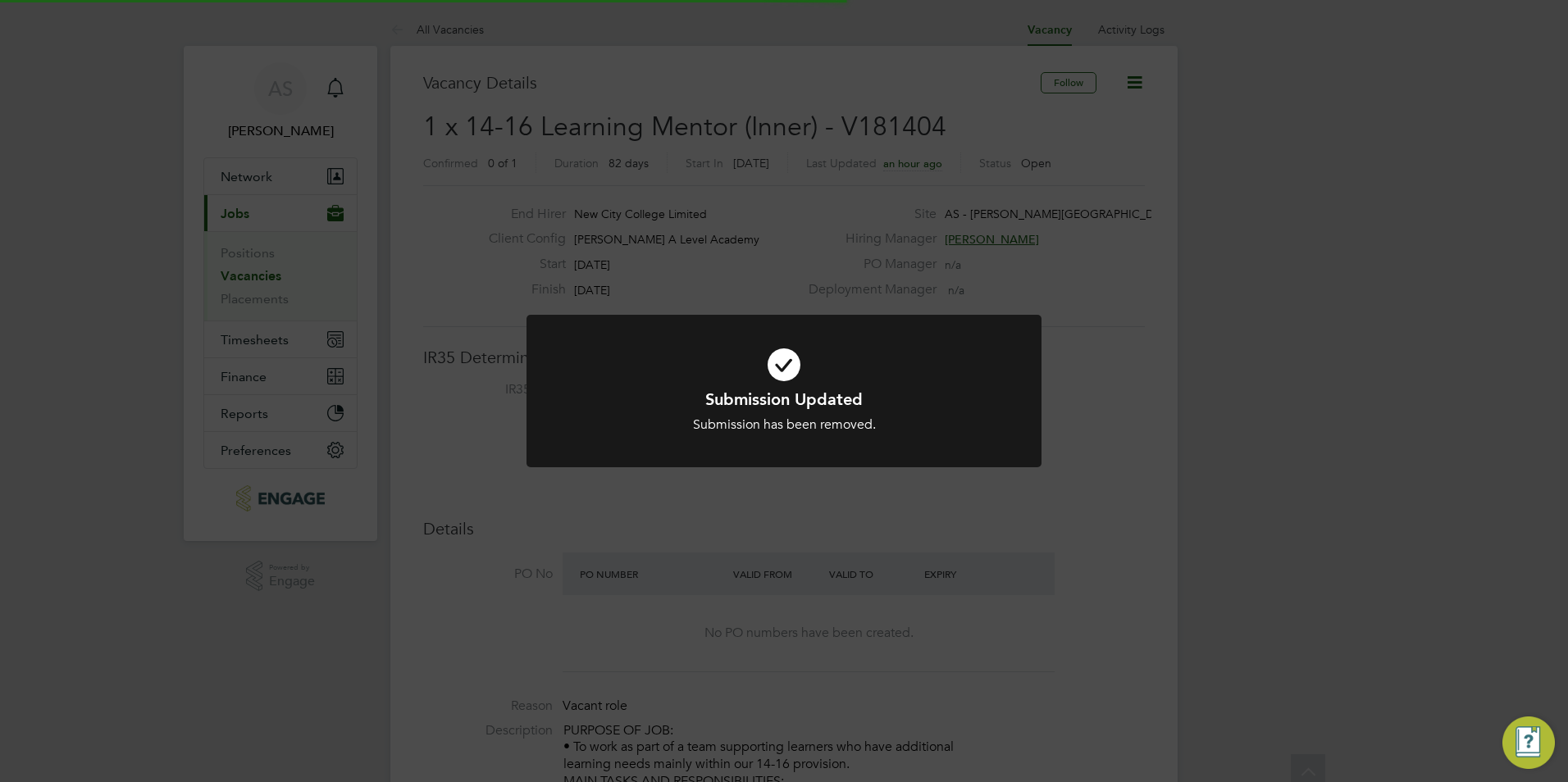
scroll to position [48, 115]
click at [1104, 442] on div "Submission Updated Submission has been removed. Cancel Okay" at bounding box center [784, 391] width 1568 height 782
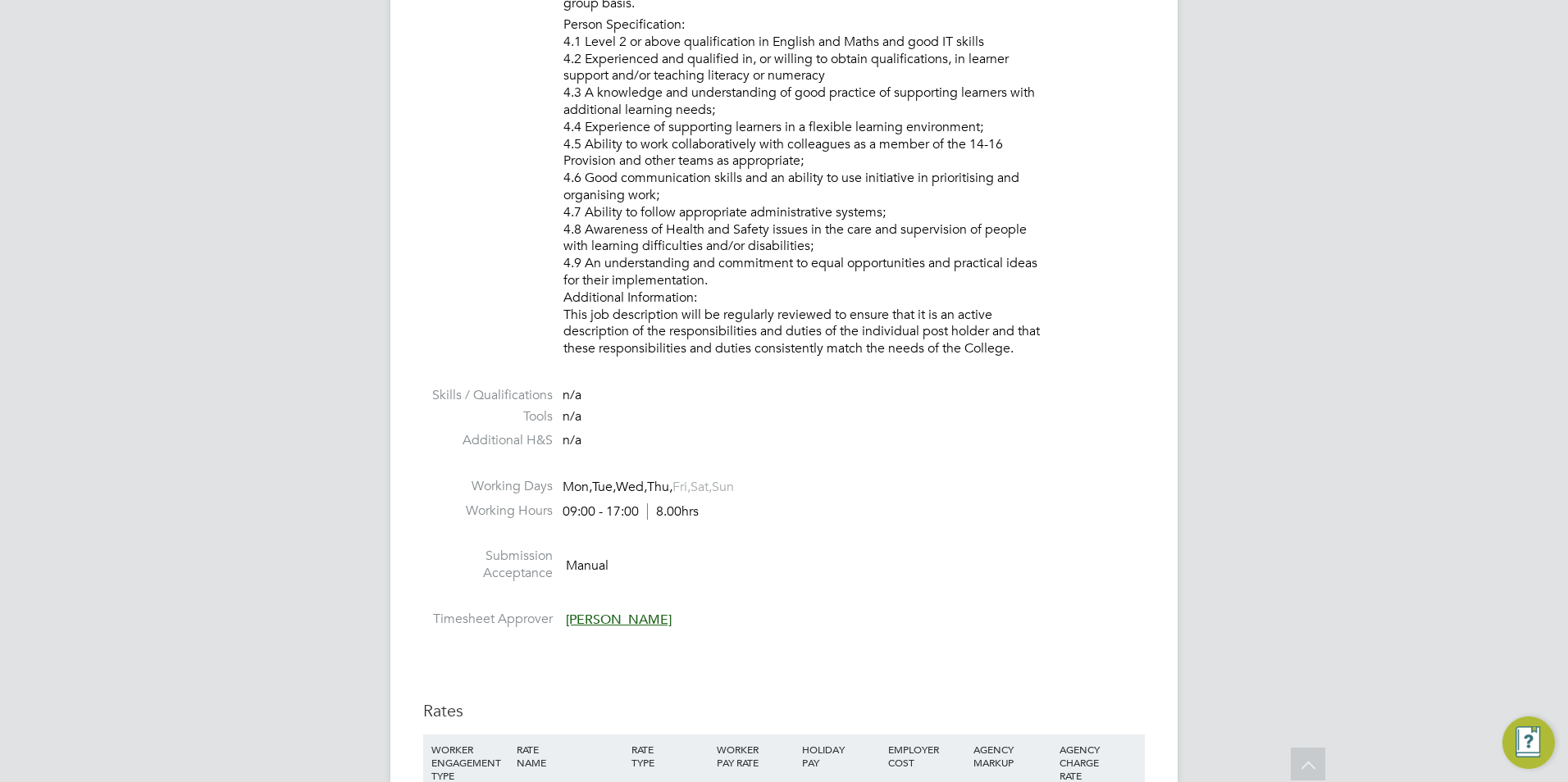
scroll to position [0, 0]
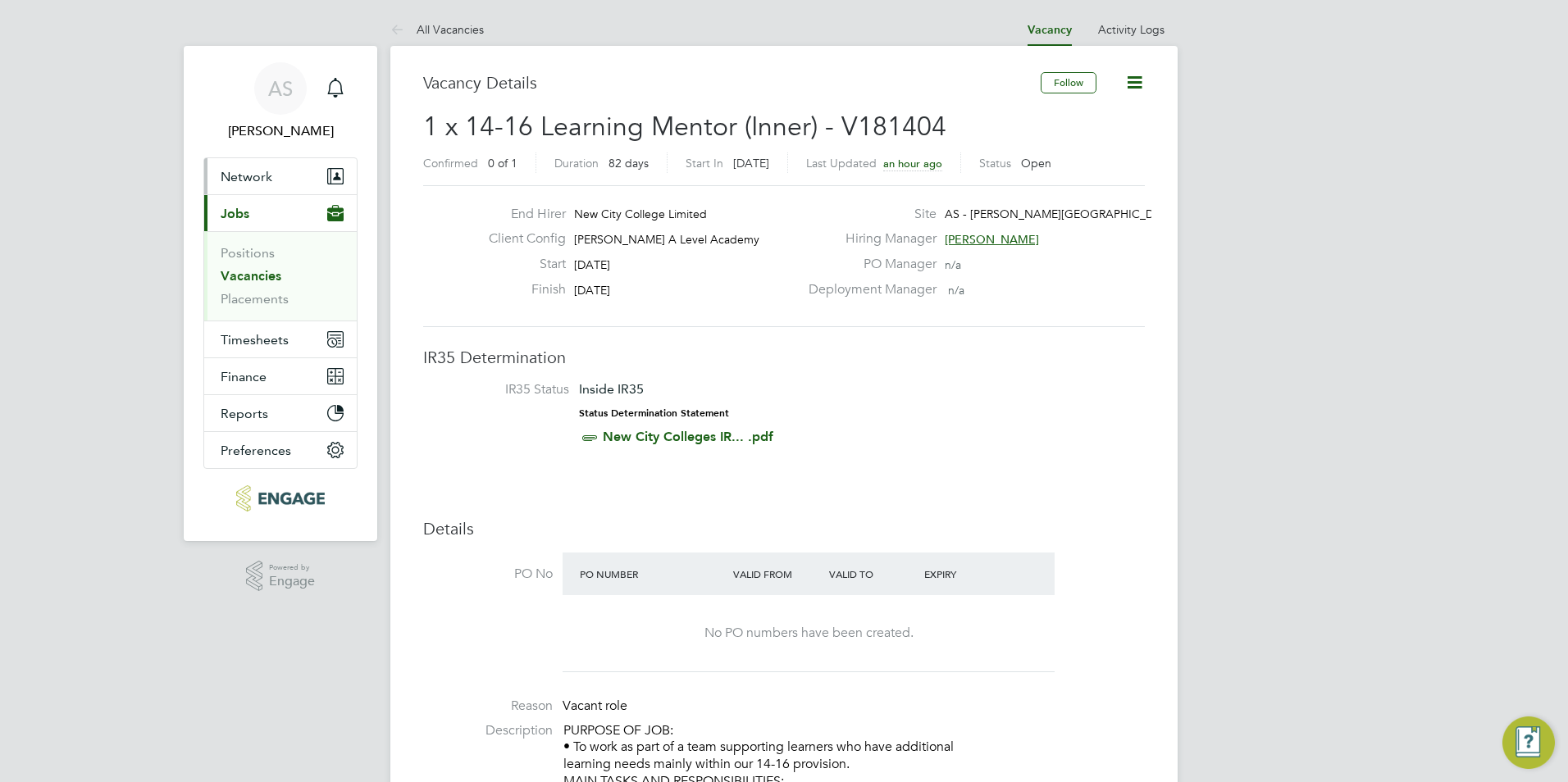
click at [252, 171] on span "Network" at bounding box center [246, 176] width 52 height 15
click at [247, 175] on span "Network" at bounding box center [246, 176] width 52 height 15
click at [267, 189] on button "Network" at bounding box center [280, 176] width 153 height 36
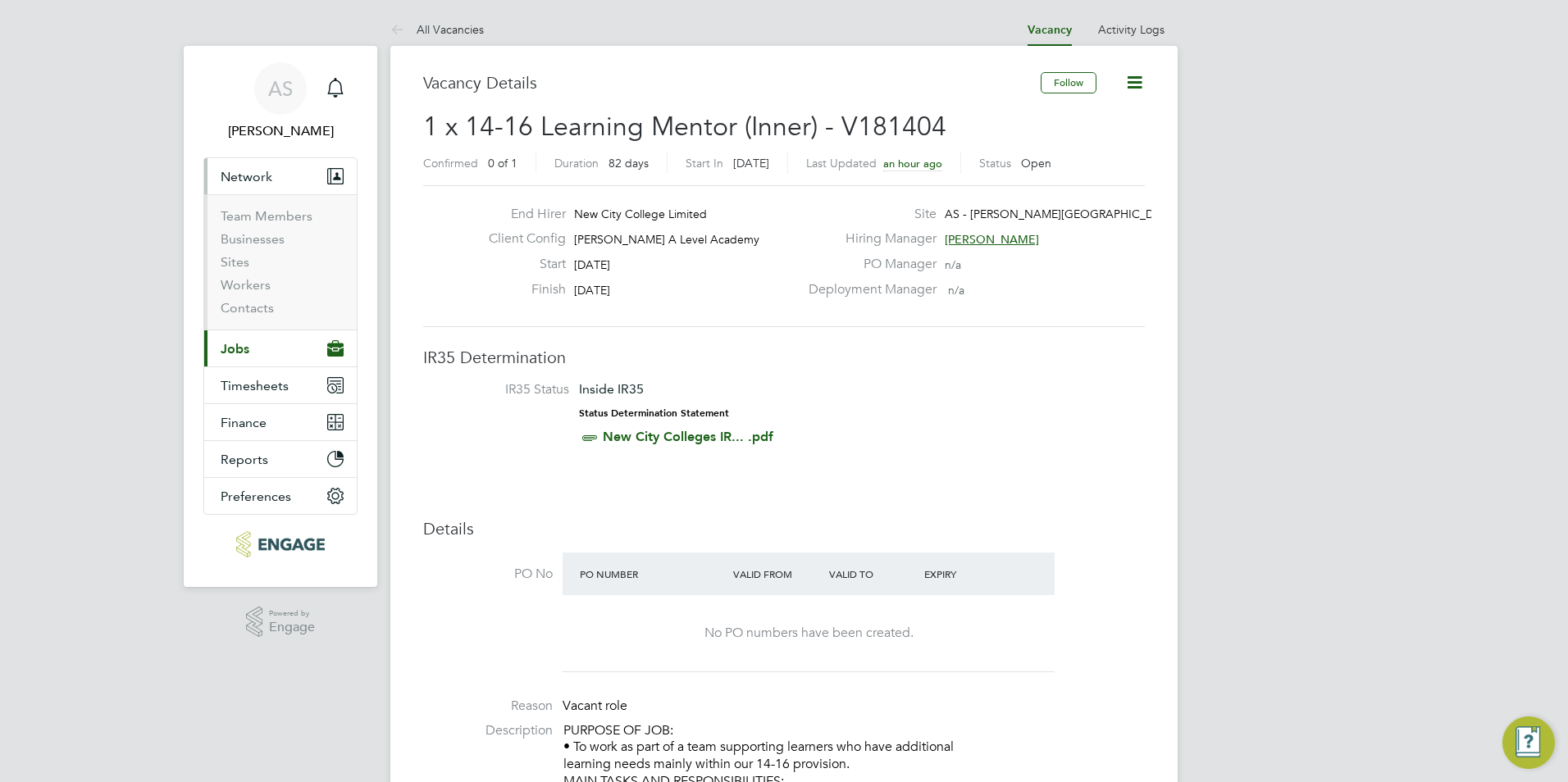
click at [238, 275] on li "Sites" at bounding box center [282, 266] width 123 height 23
click at [239, 282] on link "Workers" at bounding box center [246, 284] width 50 height 15
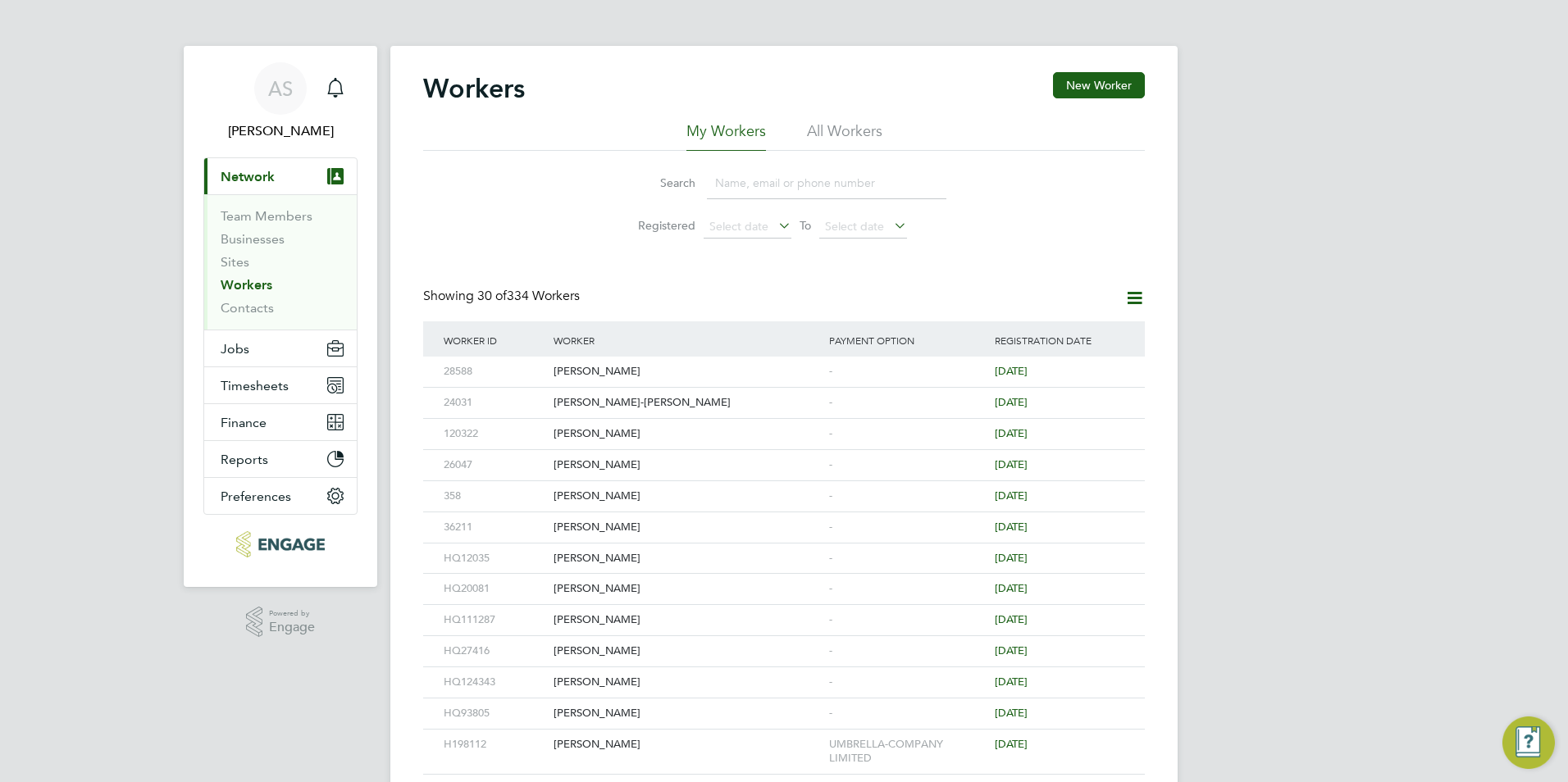
click at [819, 182] on input at bounding box center [826, 183] width 239 height 32
click at [1066, 145] on ul "My Workers All Workers" at bounding box center [784, 136] width 721 height 29
click at [1132, 85] on button "New Worker" at bounding box center [1098, 85] width 92 height 26
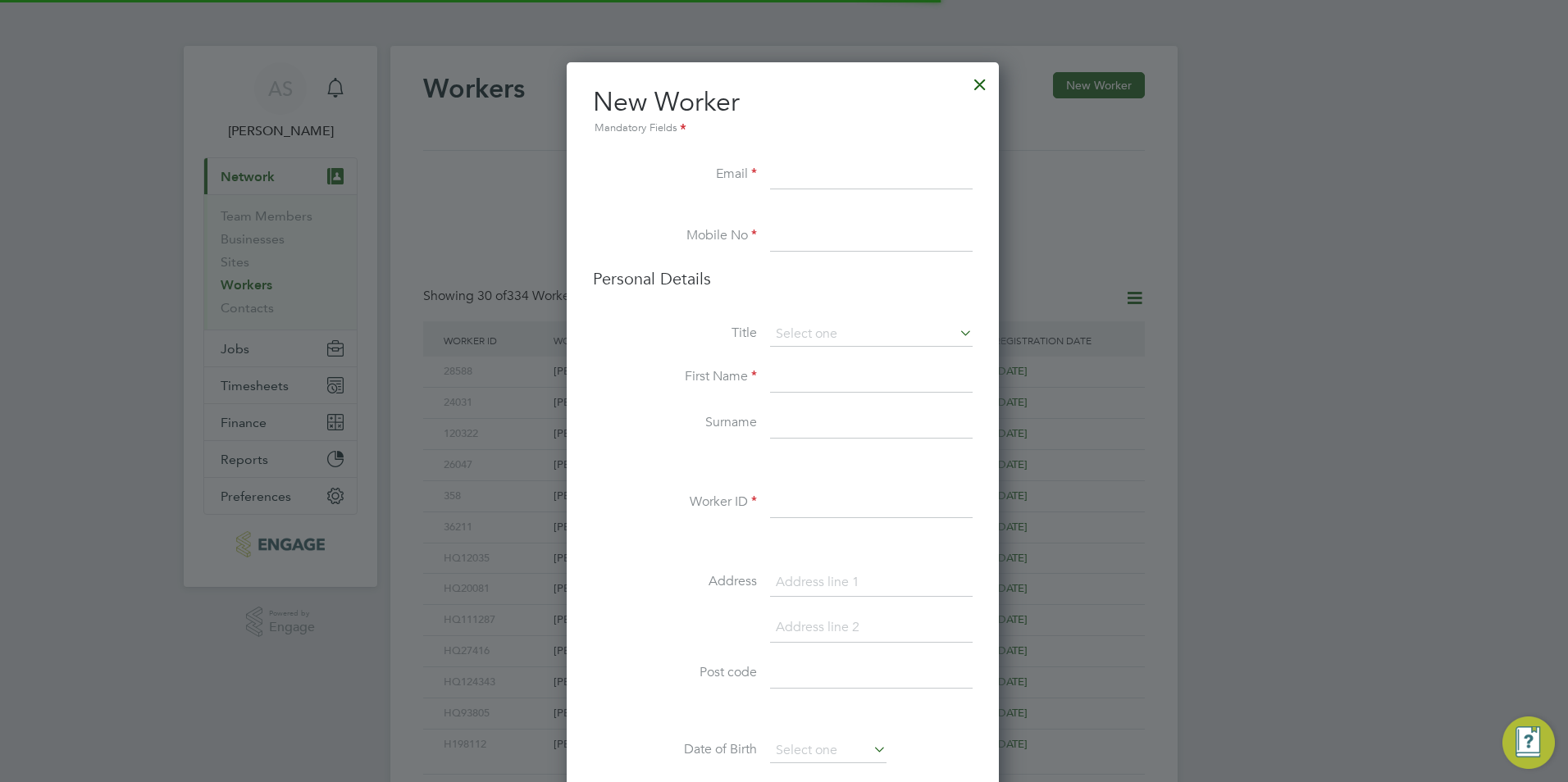
scroll to position [1387, 435]
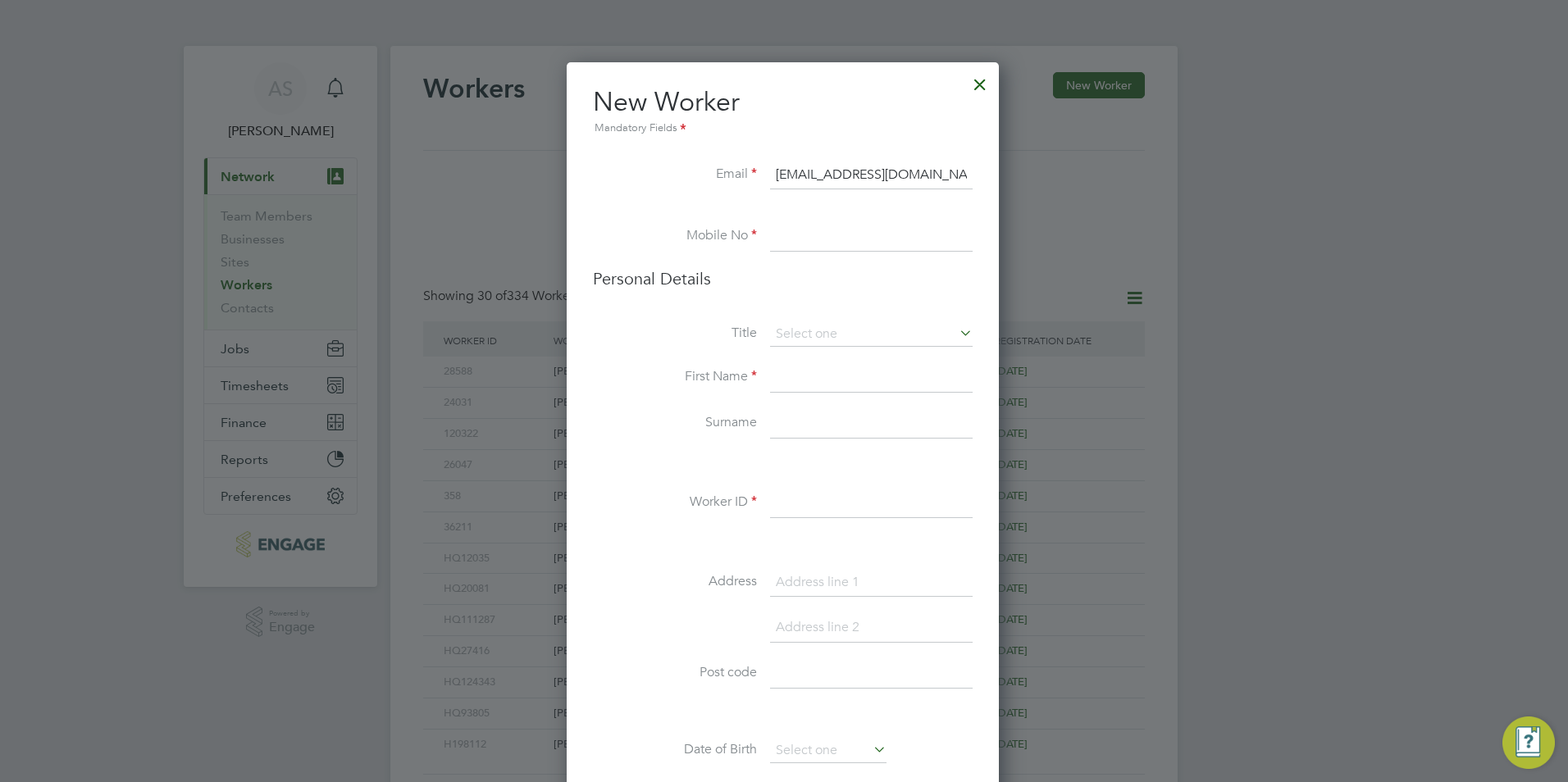
type input "cj.brian187@gmail.com"
type input "07516754477"
click at [851, 320] on li "Personal Details" at bounding box center [782, 295] width 379 height 54
click at [841, 347] on li "Title" at bounding box center [782, 343] width 379 height 41
click at [842, 344] on input at bounding box center [871, 335] width 203 height 25
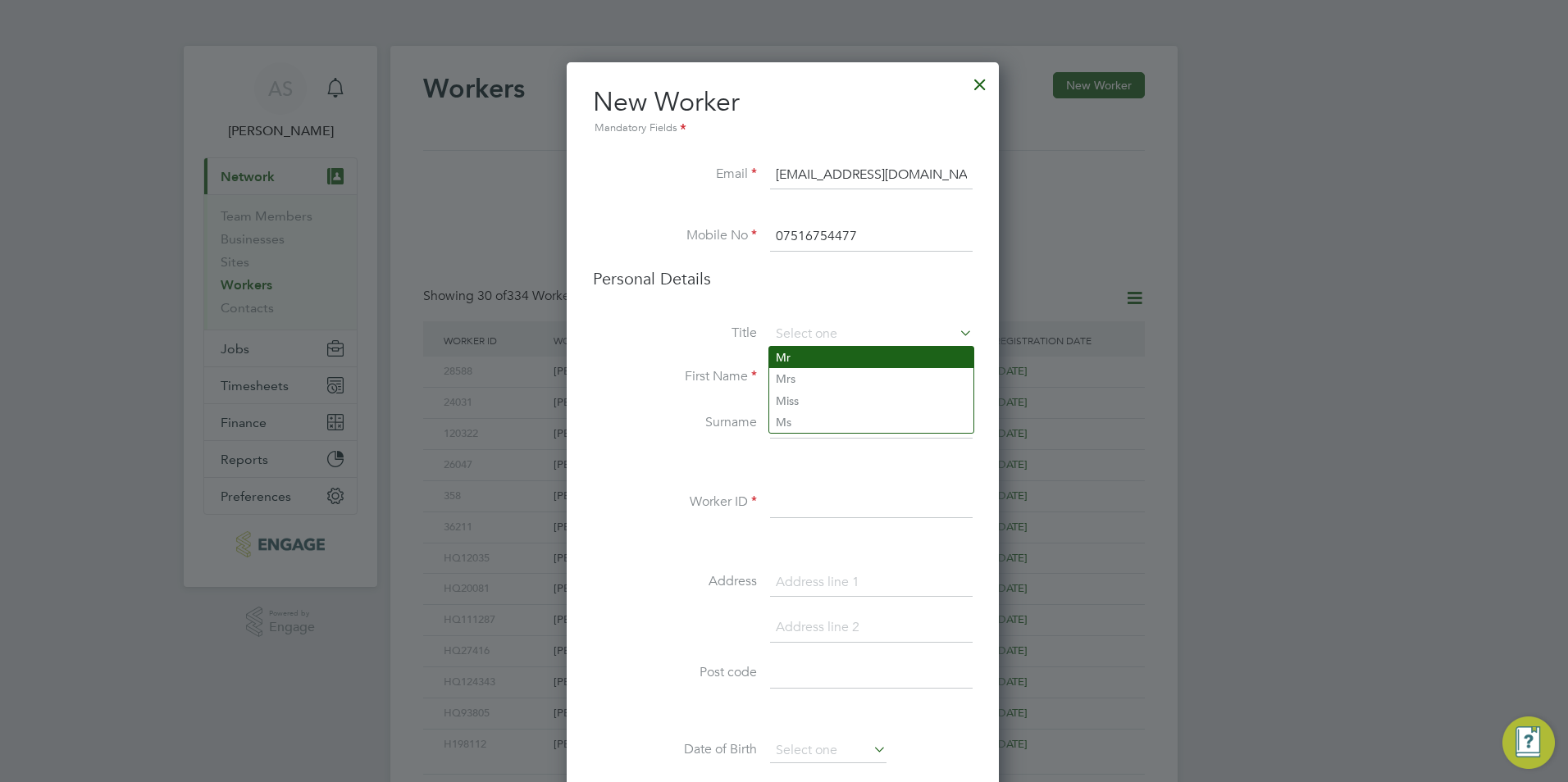
click at [834, 360] on li "Mr" at bounding box center [871, 357] width 204 height 21
type input "Mr"
click at [832, 377] on input at bounding box center [871, 378] width 203 height 29
type input "Christian"
type input "J"
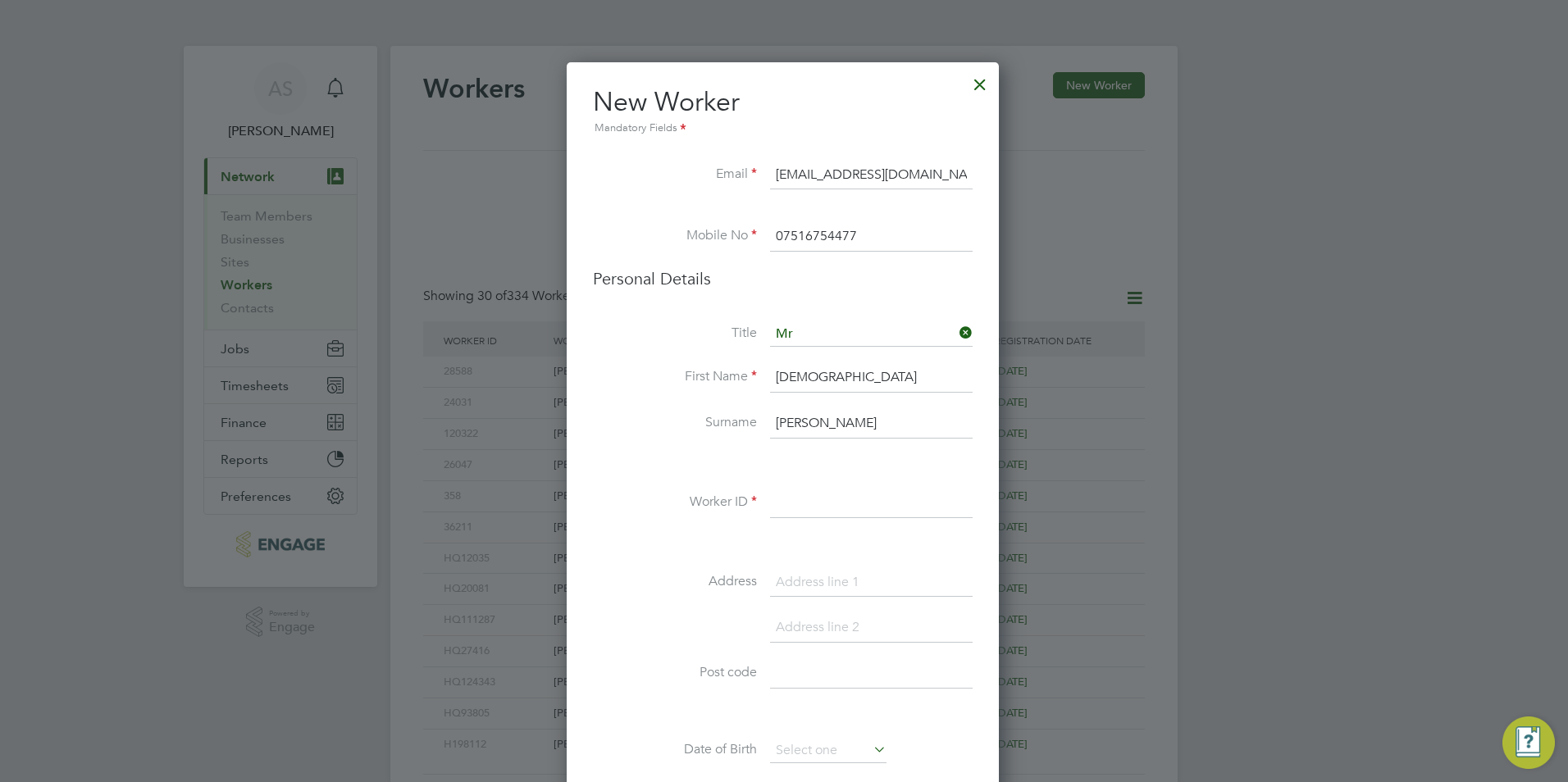
type input "Brian-Akinlade"
click at [848, 495] on input at bounding box center [871, 503] width 203 height 29
click at [853, 334] on input at bounding box center [871, 335] width 203 height 25
click at [789, 353] on li "Mr" at bounding box center [871, 357] width 204 height 21
type input "Mr"
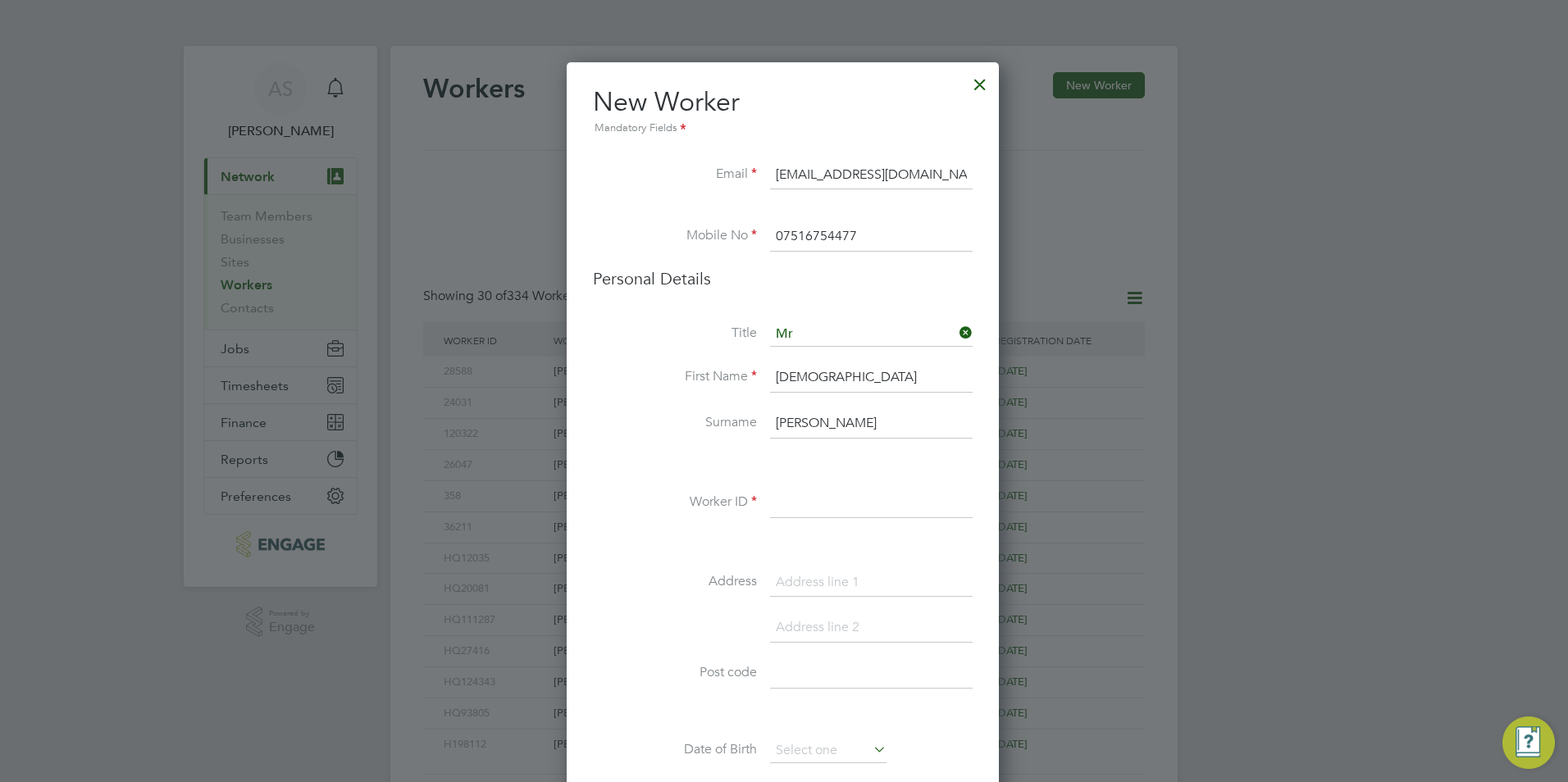
click at [825, 512] on input at bounding box center [871, 503] width 203 height 29
click at [519, 559] on div at bounding box center [784, 391] width 1568 height 782
click at [872, 374] on input "Christian" at bounding box center [871, 378] width 203 height 29
type input "Christian James"
click at [835, 527] on li "Worker ID" at bounding box center [782, 511] width 379 height 46
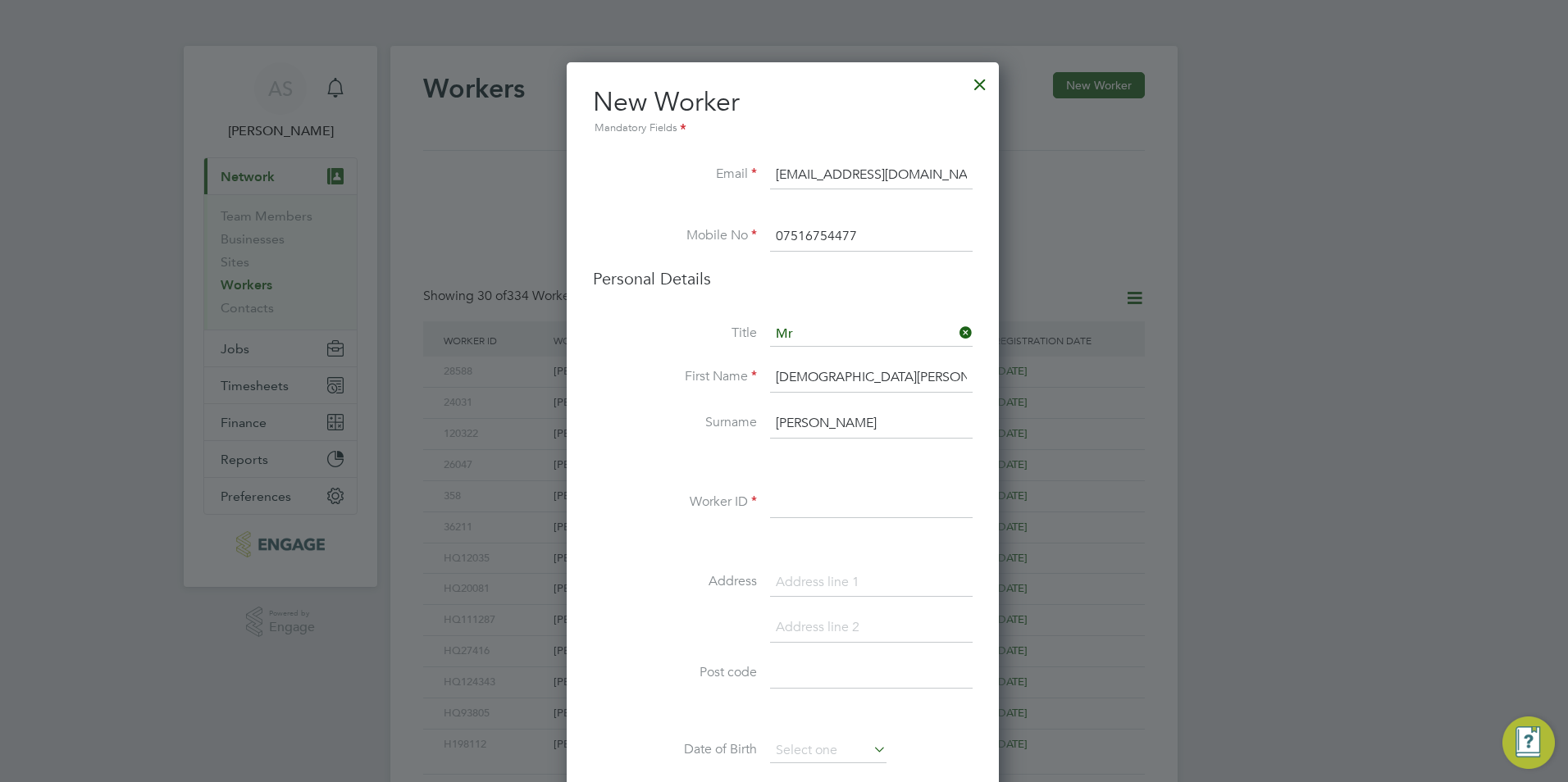
click at [838, 512] on input at bounding box center [871, 503] width 203 height 29
paste input "124447"
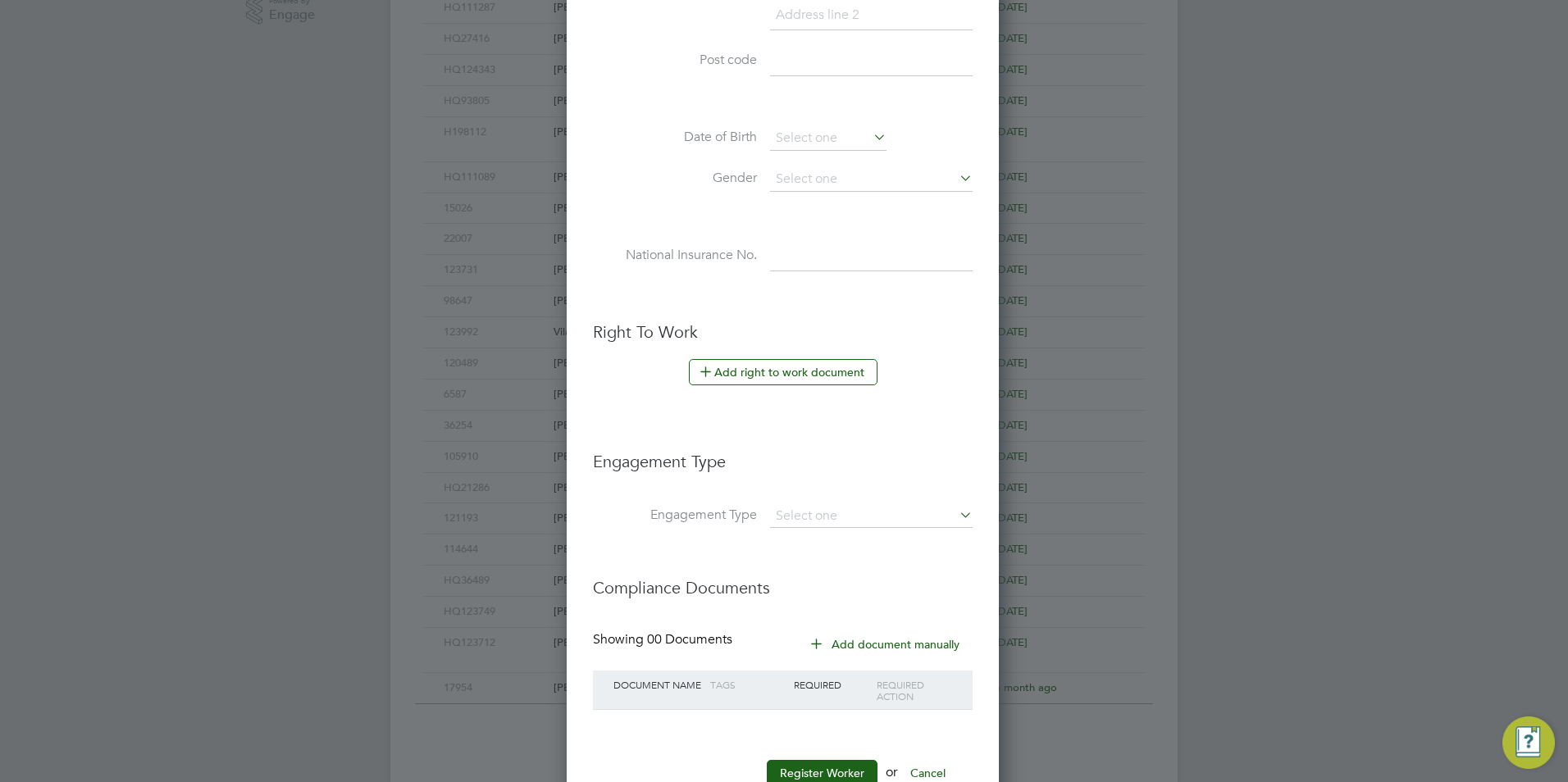
scroll to position [666, 0]
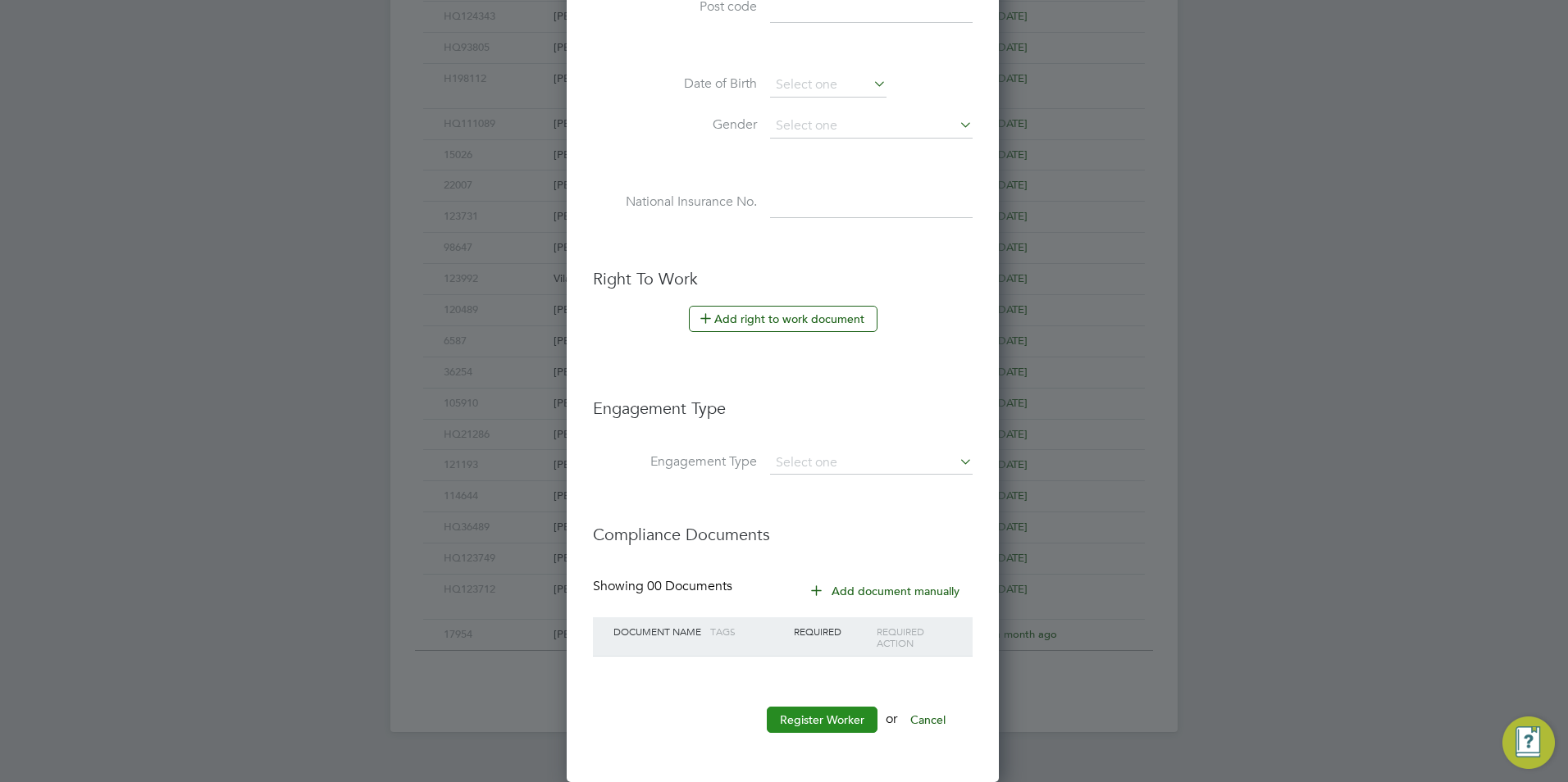
type input "HQ124447"
click at [817, 712] on button "Register Worker" at bounding box center [822, 719] width 111 height 26
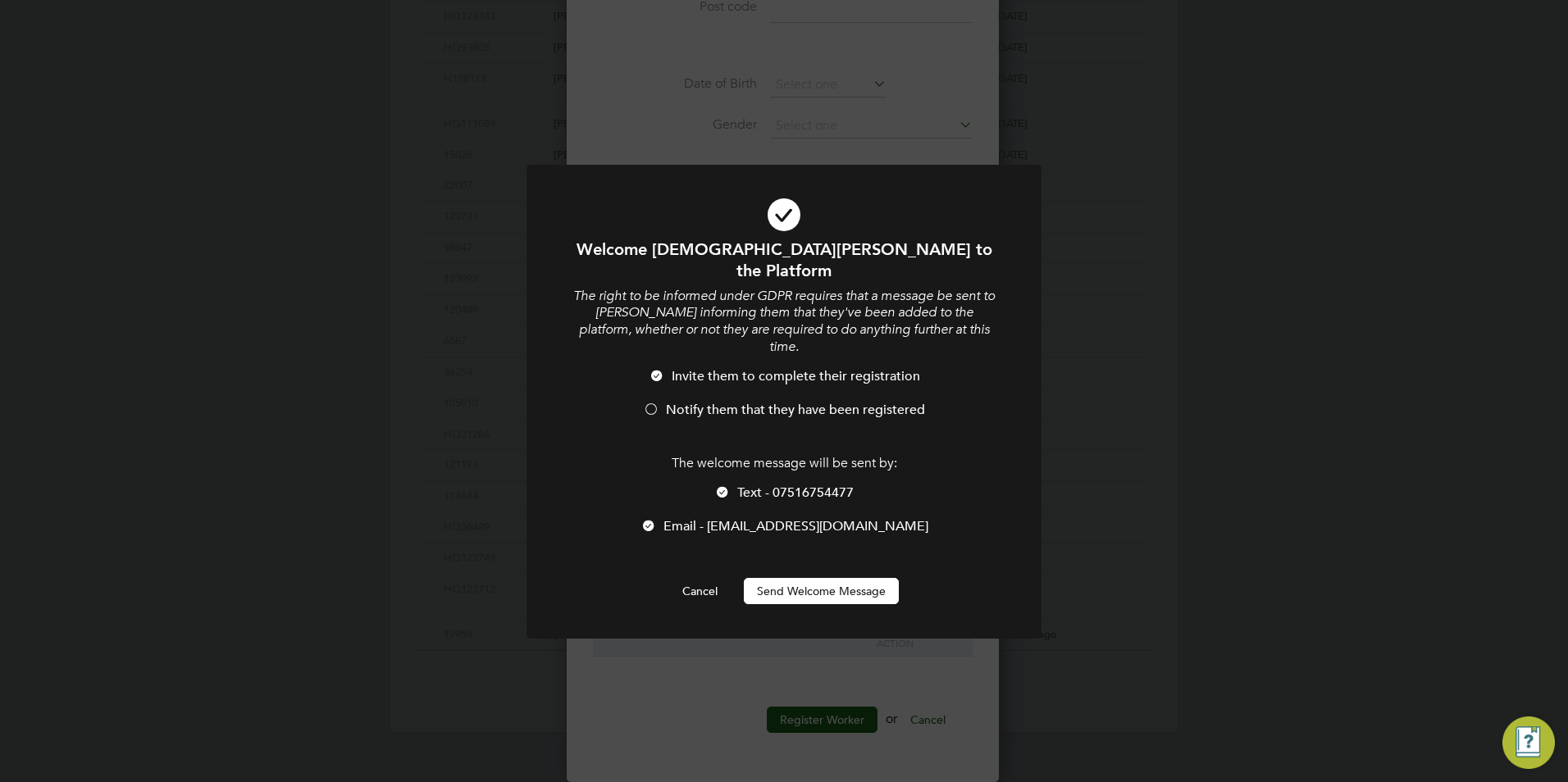
scroll to position [1387, 435]
click at [840, 402] on span "Notify them that they have been registered" at bounding box center [796, 410] width 259 height 16
click at [838, 485] on span "Text - 07516754477" at bounding box center [795, 493] width 116 height 16
click at [828, 578] on button "Send Welcome Message" at bounding box center [822, 590] width 155 height 26
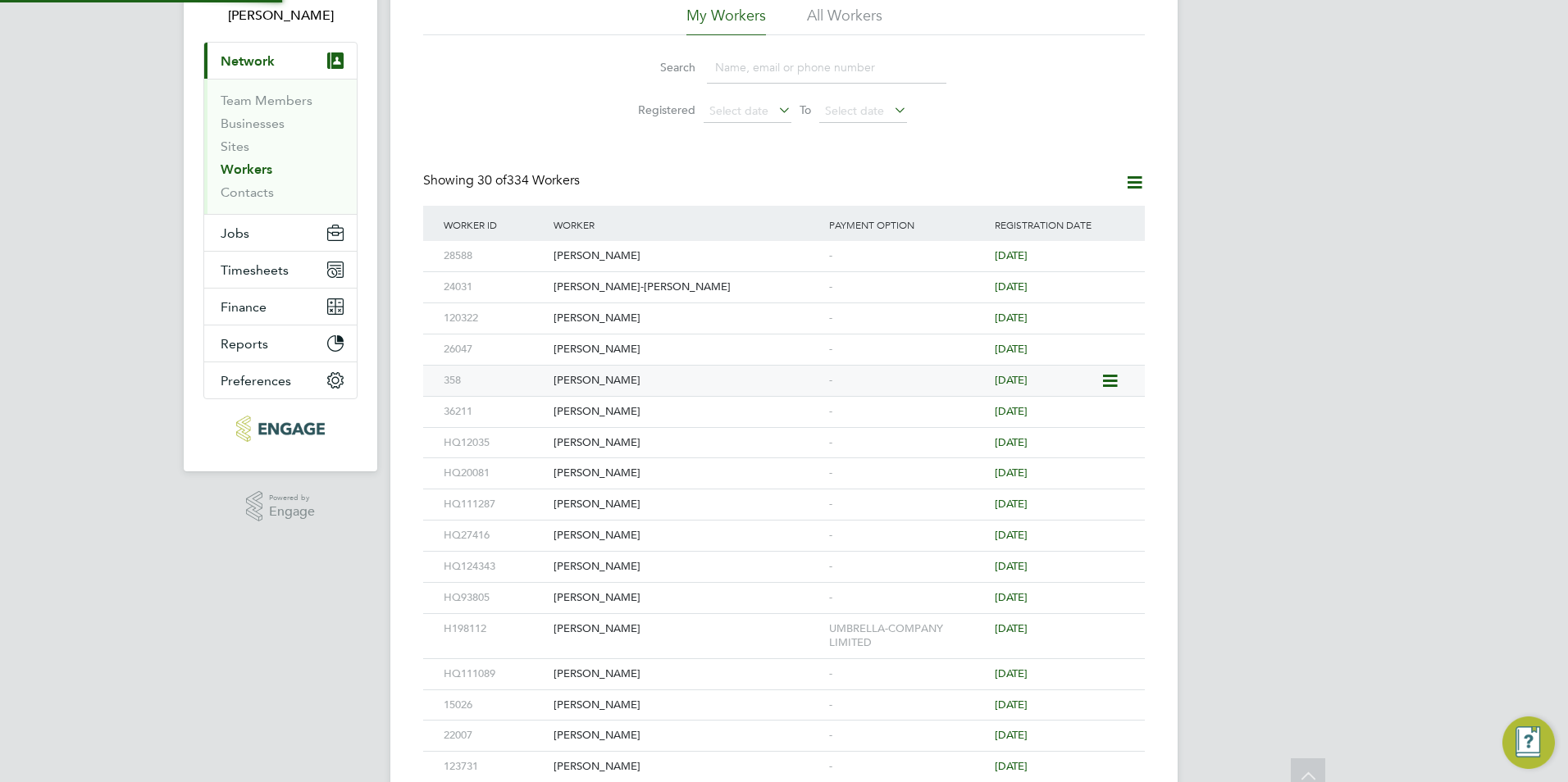
scroll to position [0, 0]
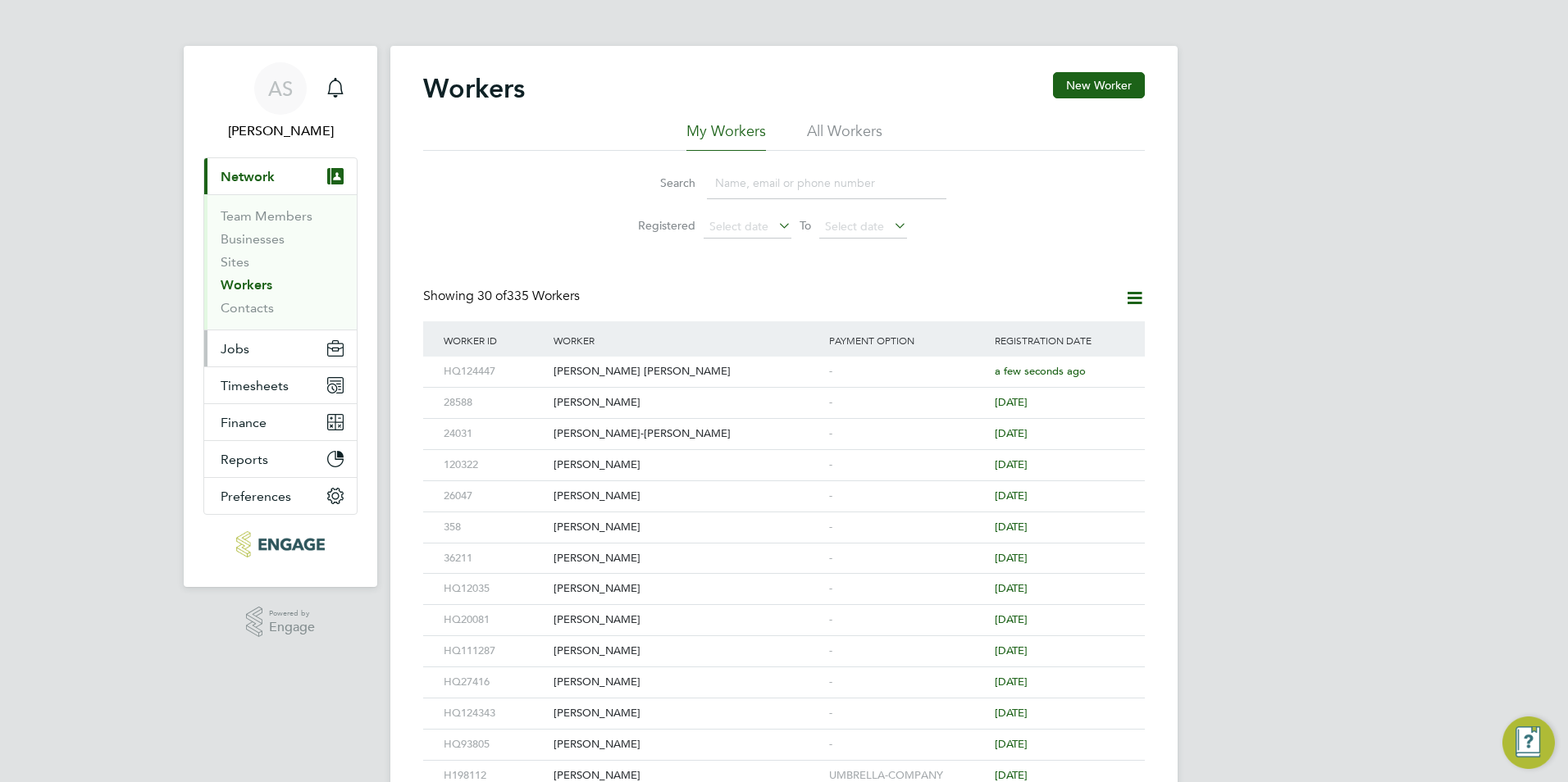
click at [260, 354] on button "Jobs" at bounding box center [280, 348] width 153 height 36
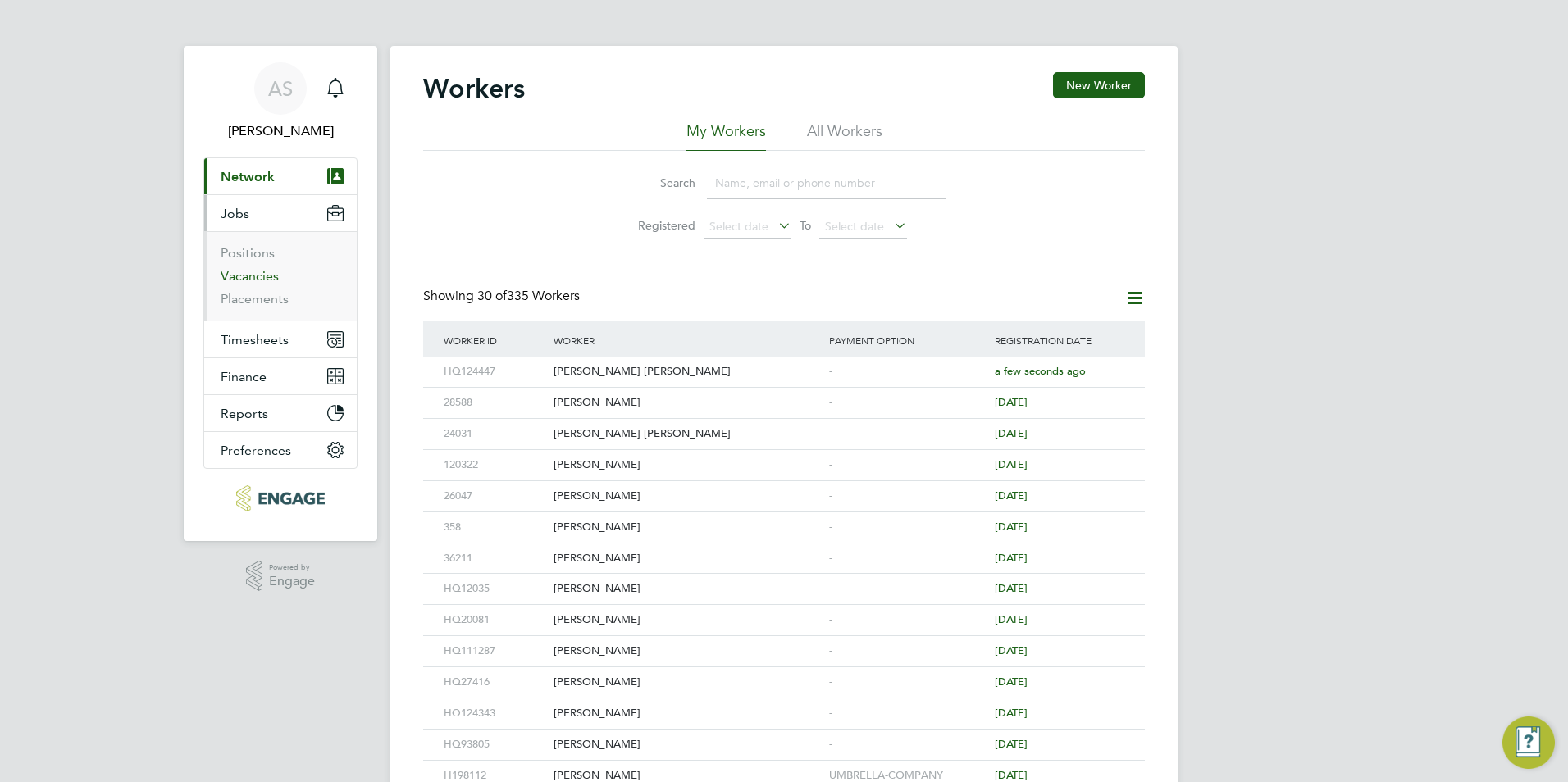
click at [247, 275] on link "Vacancies" at bounding box center [249, 275] width 58 height 15
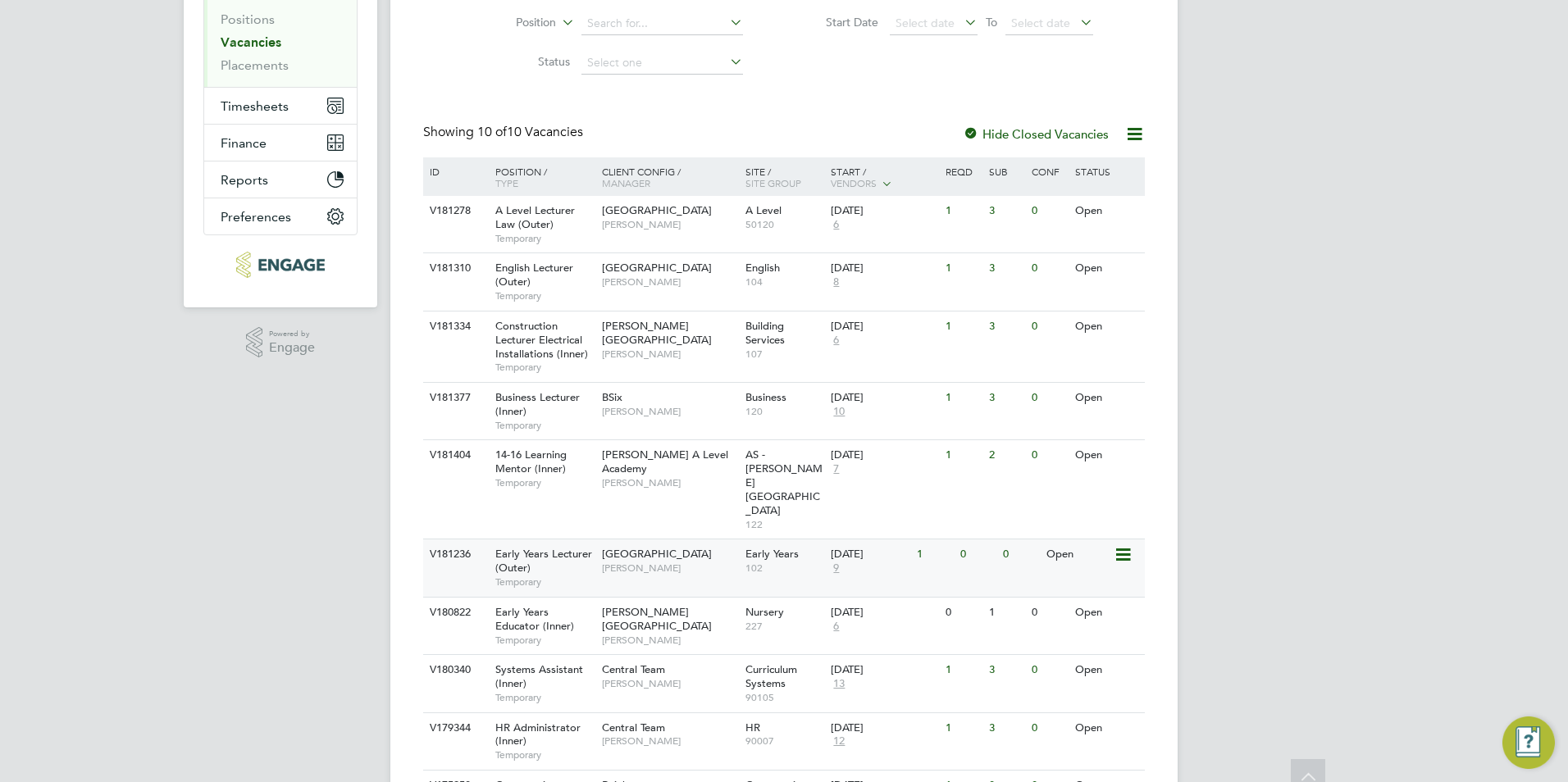
scroll to position [245, 0]
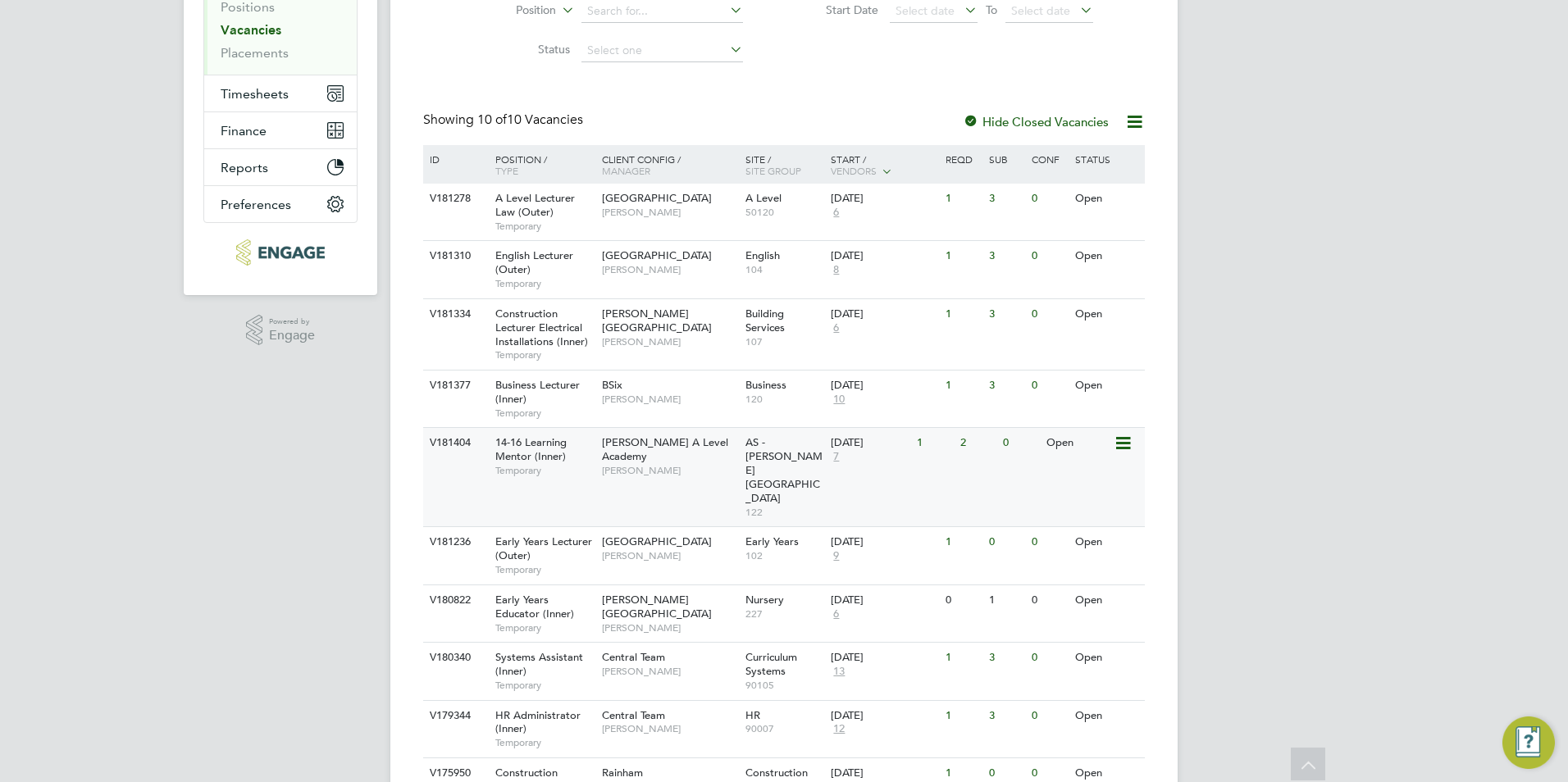
click at [571, 455] on div "14-16 Learning Mentor (Inner) Temporary" at bounding box center [540, 455] width 115 height 56
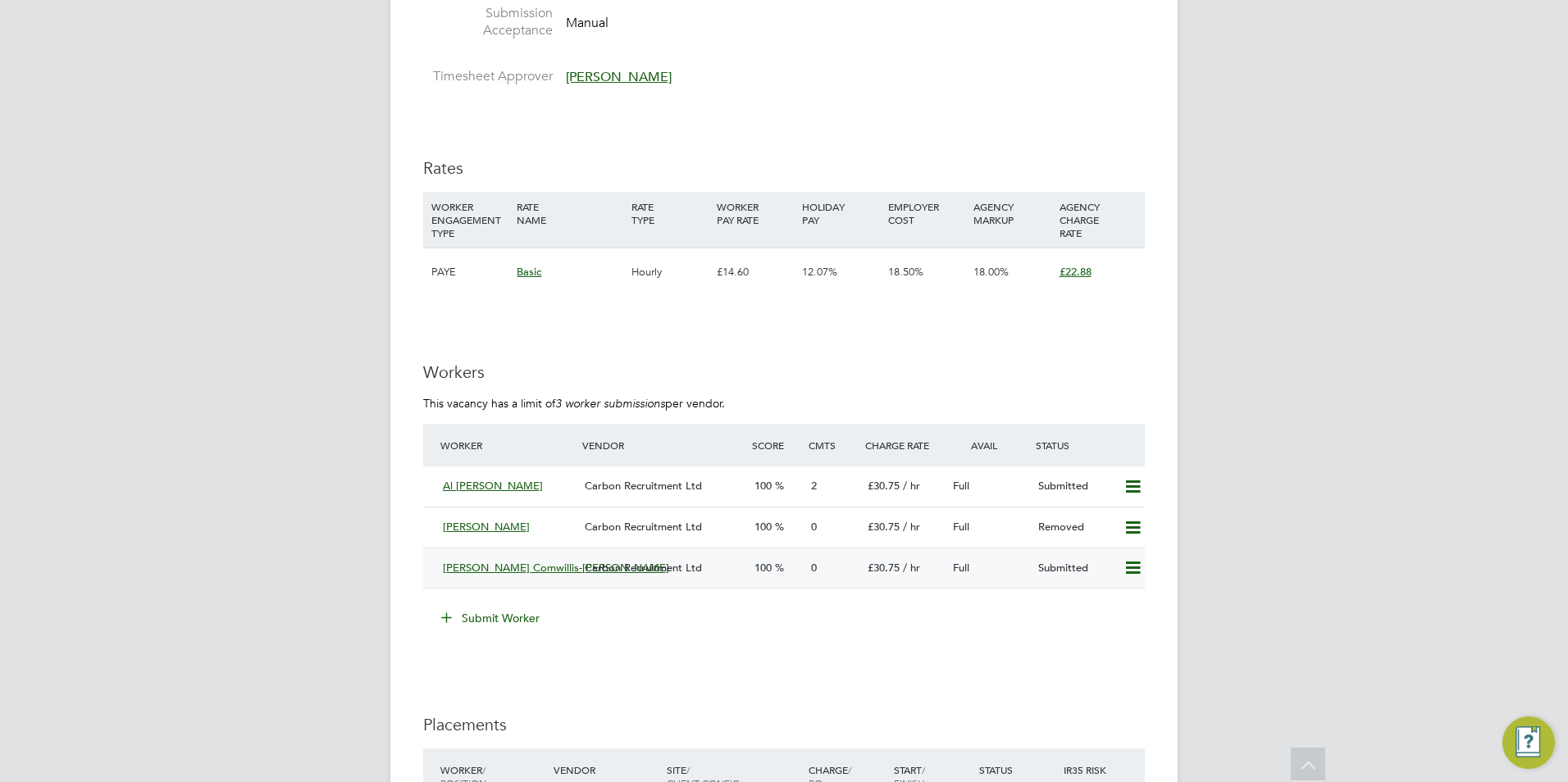
scroll to position [2377, 0]
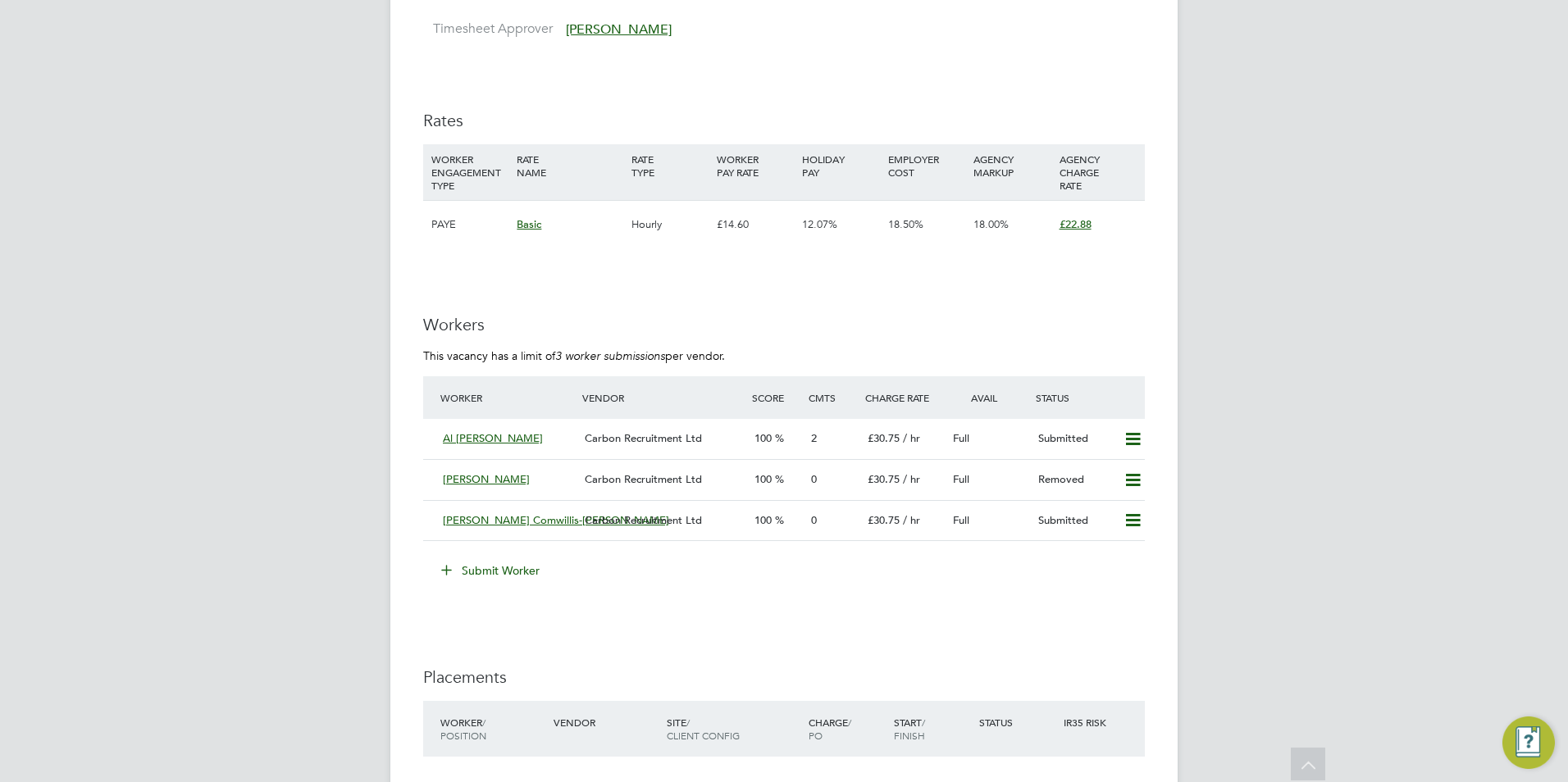
click at [513, 562] on button "Submit Worker" at bounding box center [491, 570] width 123 height 26
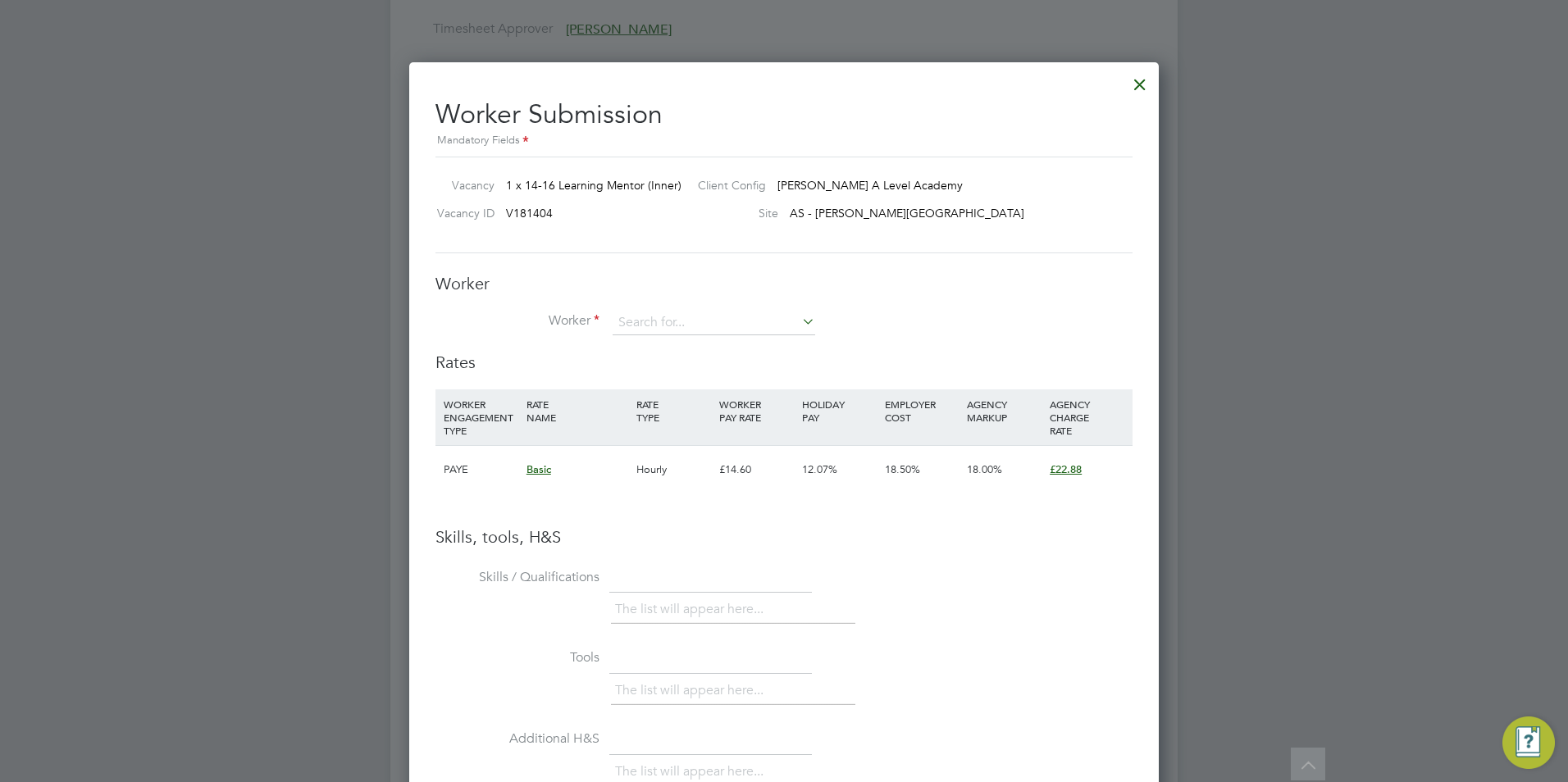
click at [656, 305] on div "Worker Worker Worker Engagement Type" at bounding box center [784, 312] width 696 height 79
click at [662, 331] on input at bounding box center [713, 323] width 203 height 25
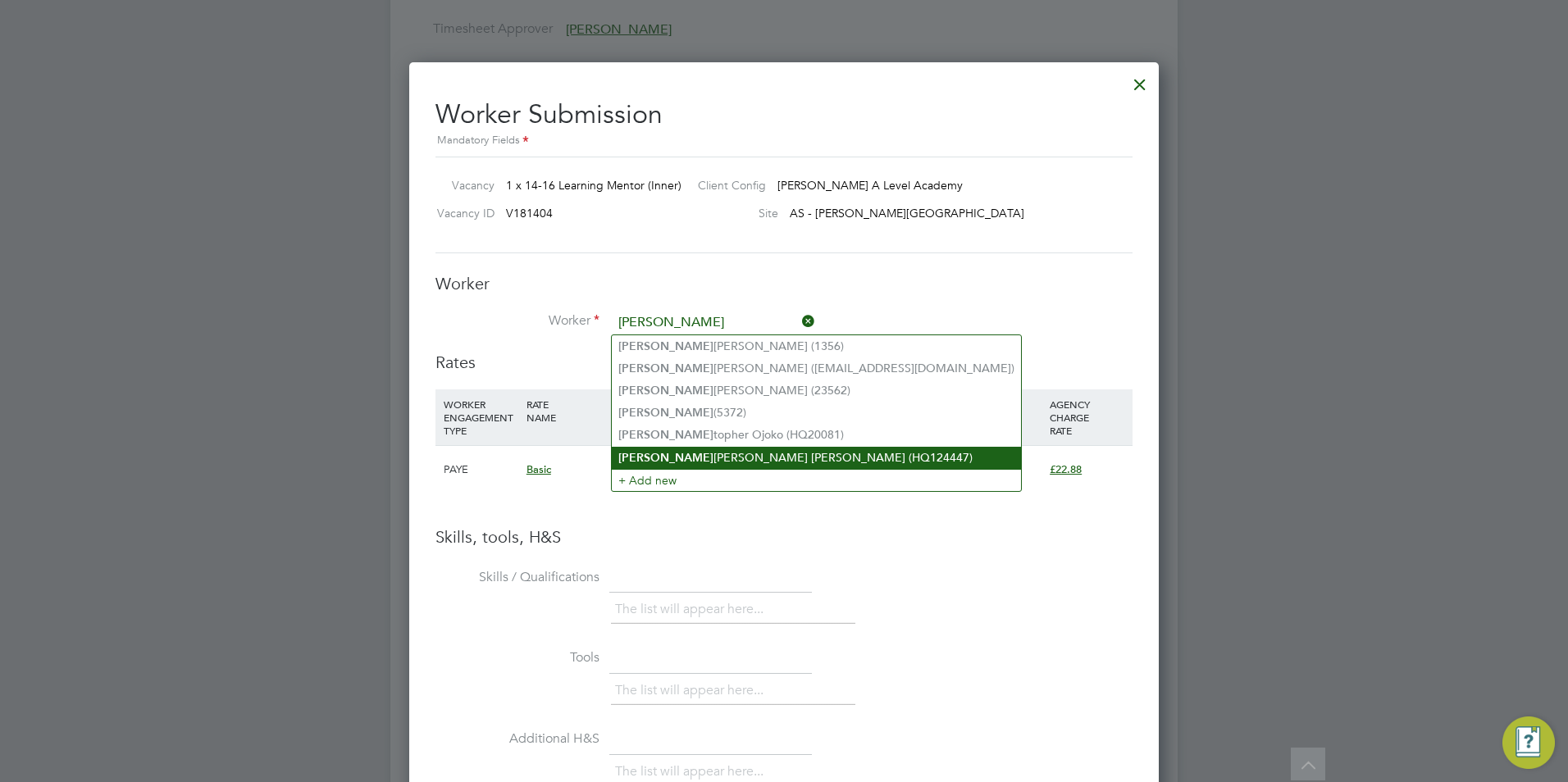
click at [802, 450] on li "Chris tian James Brian-Akinlade (HQ124447)" at bounding box center [816, 457] width 409 height 22
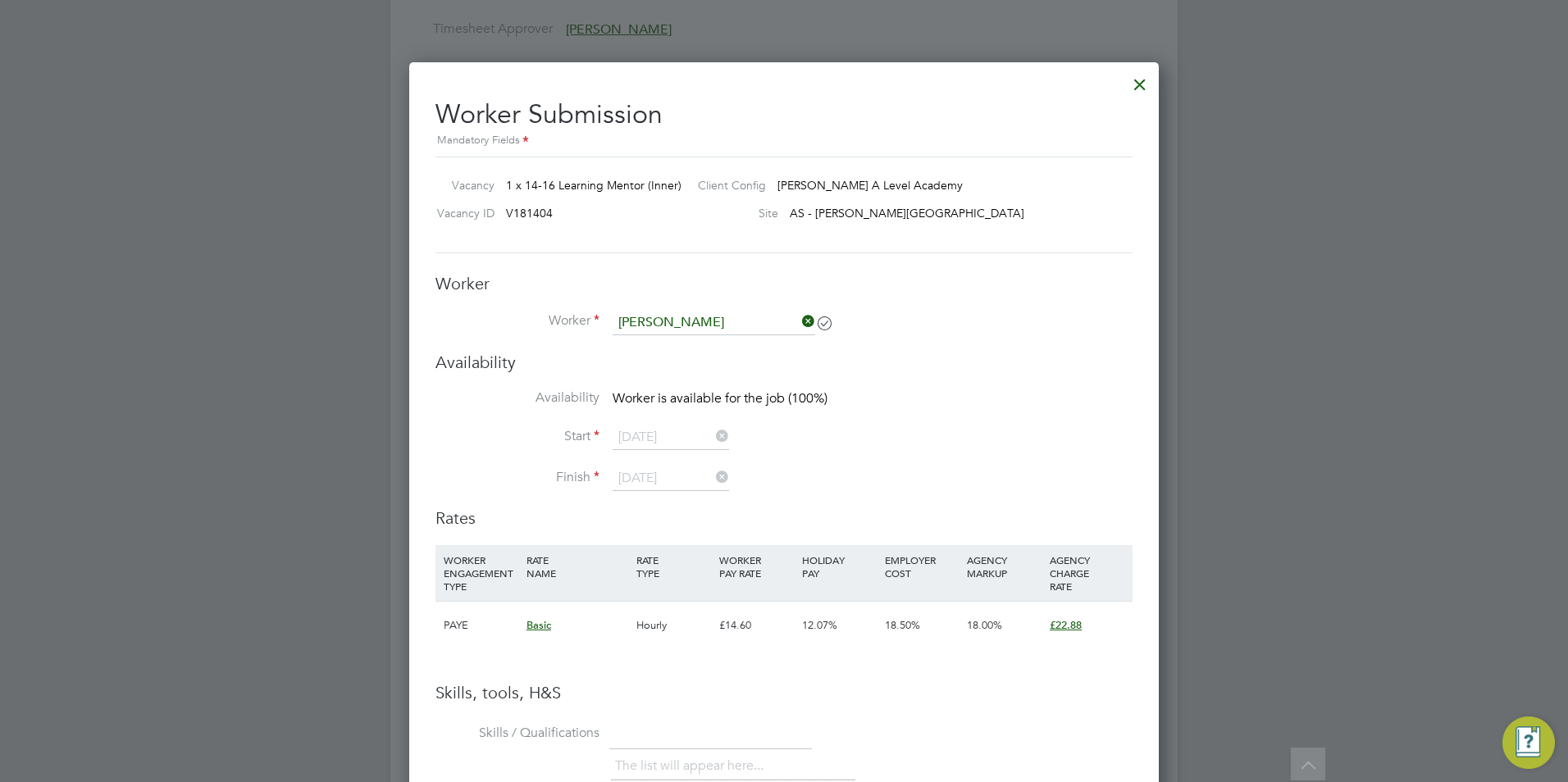
type input "Christian James Brian-Akinlade (HQ124447)"
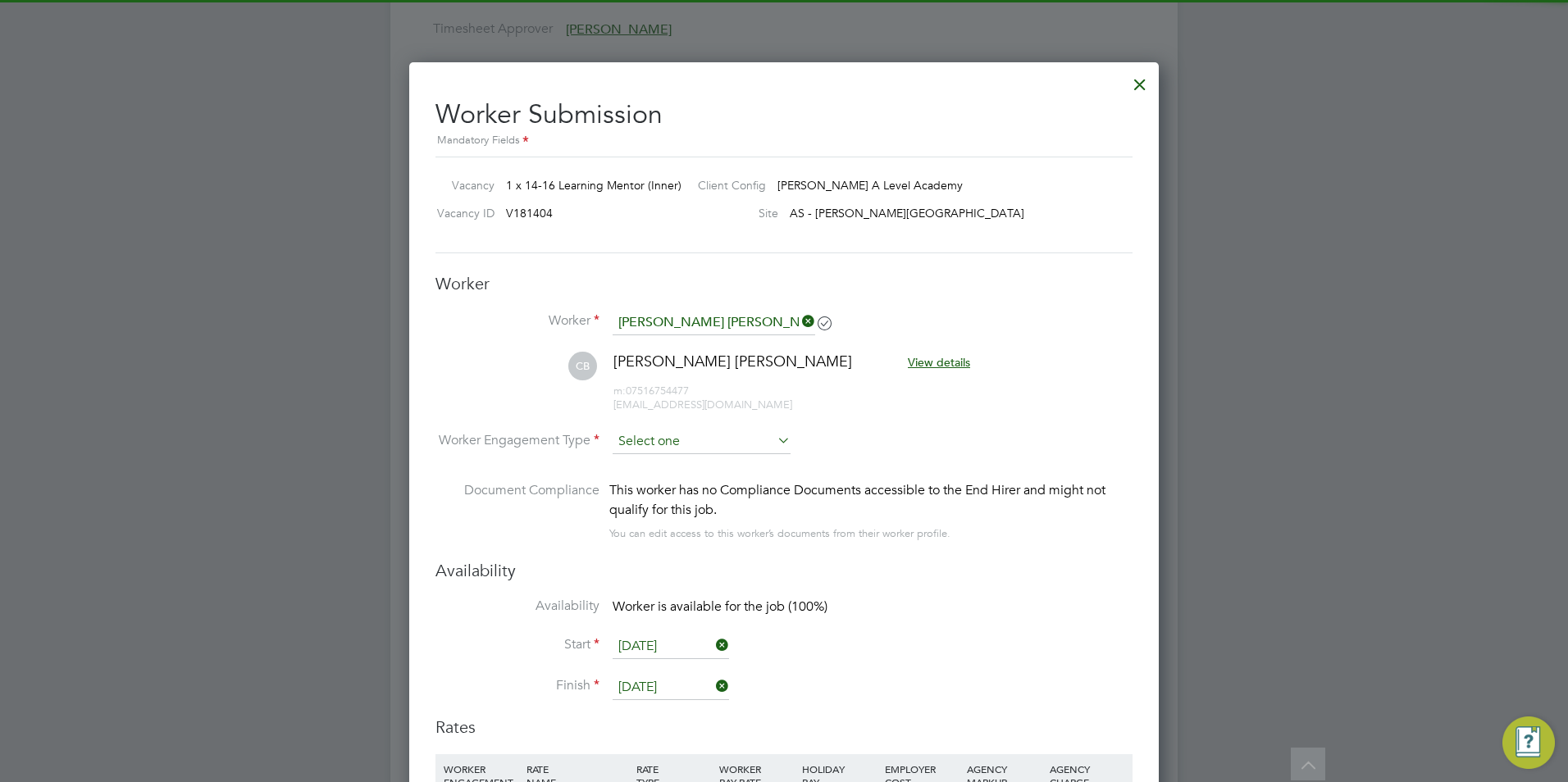
click at [675, 437] on input at bounding box center [701, 442] width 178 height 25
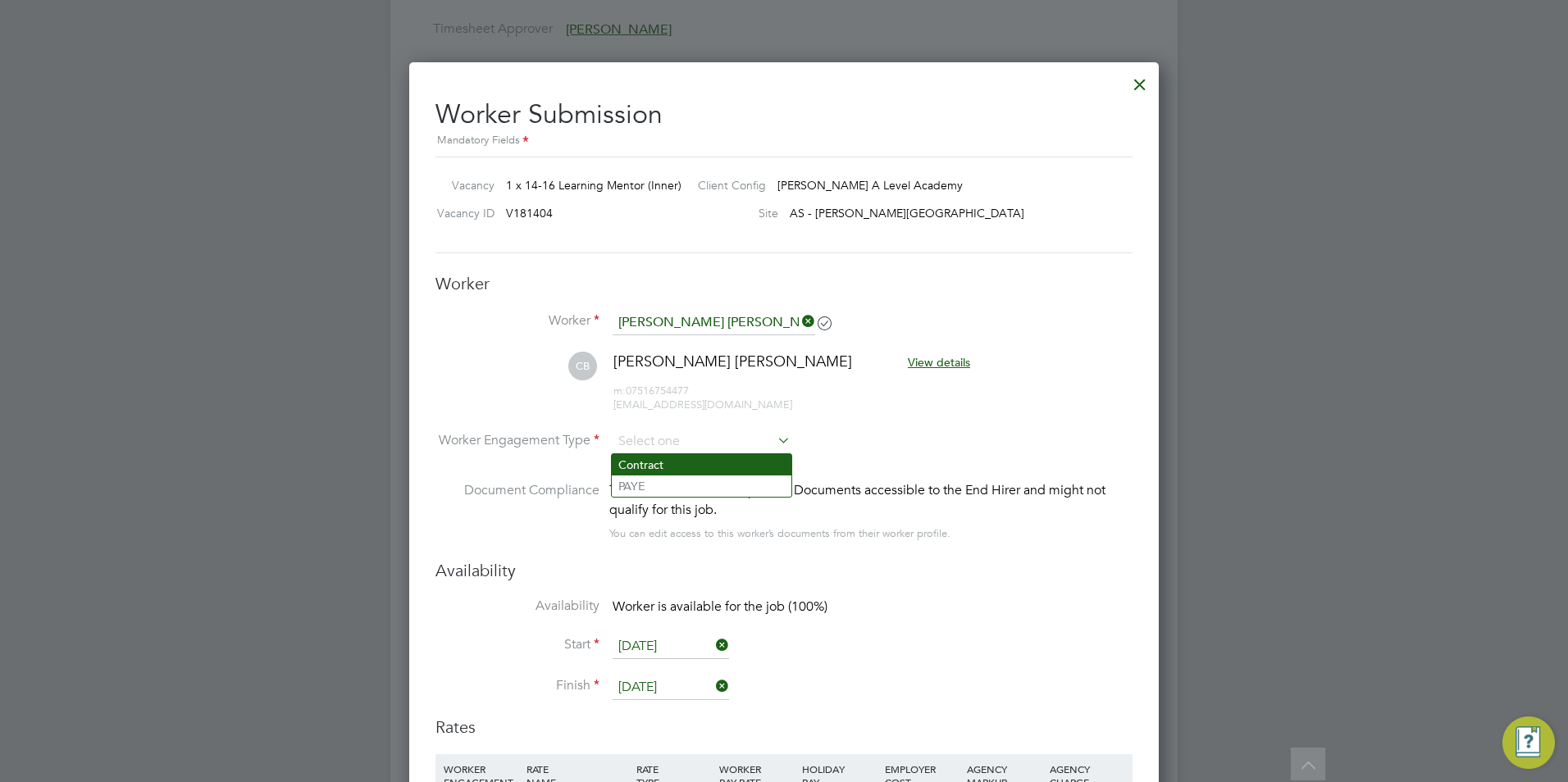
click at [718, 469] on li "Contract" at bounding box center [701, 465] width 179 height 21
type input "Contract"
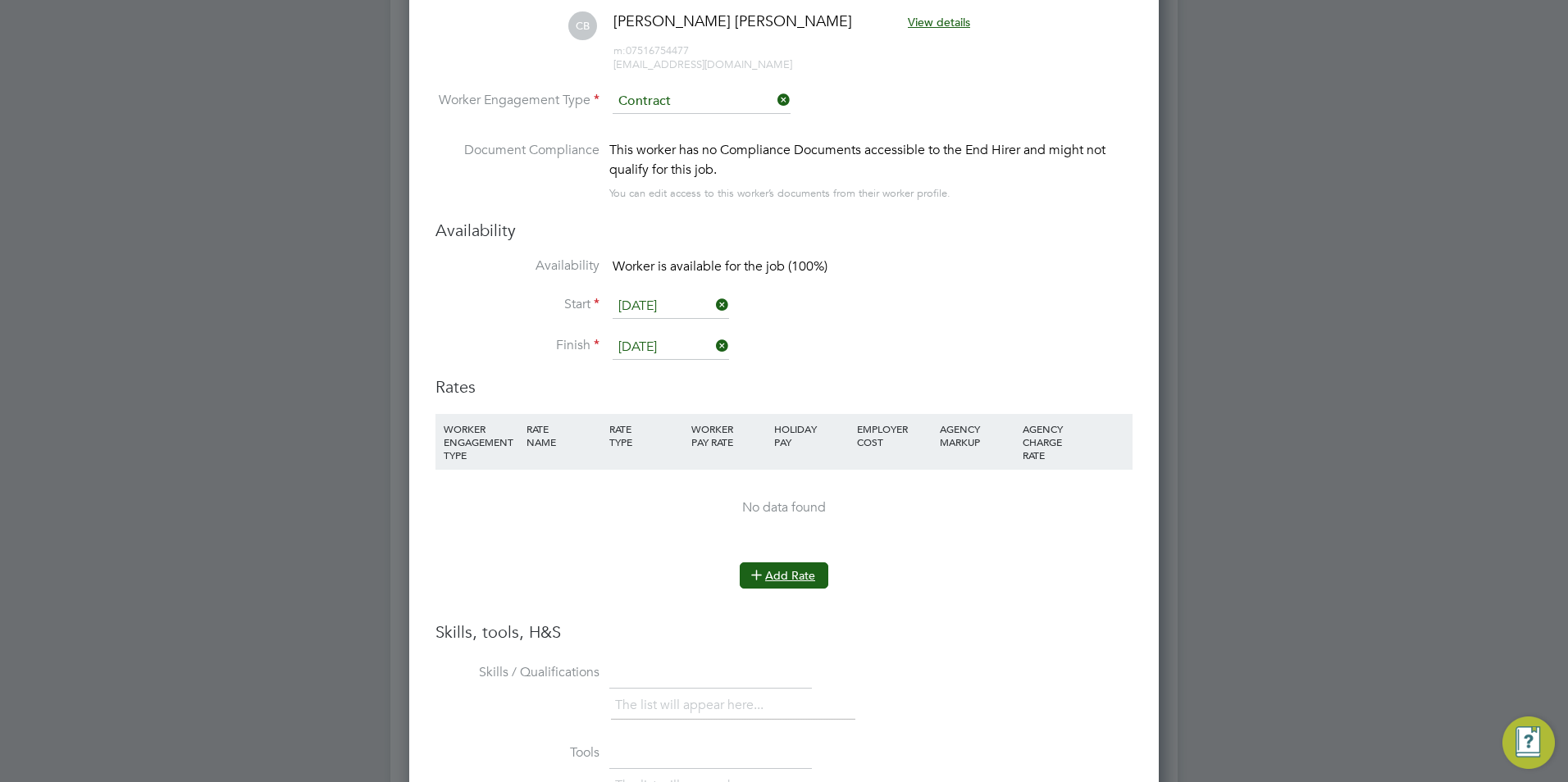
click at [772, 586] on button "Add Rate" at bounding box center [783, 575] width 88 height 26
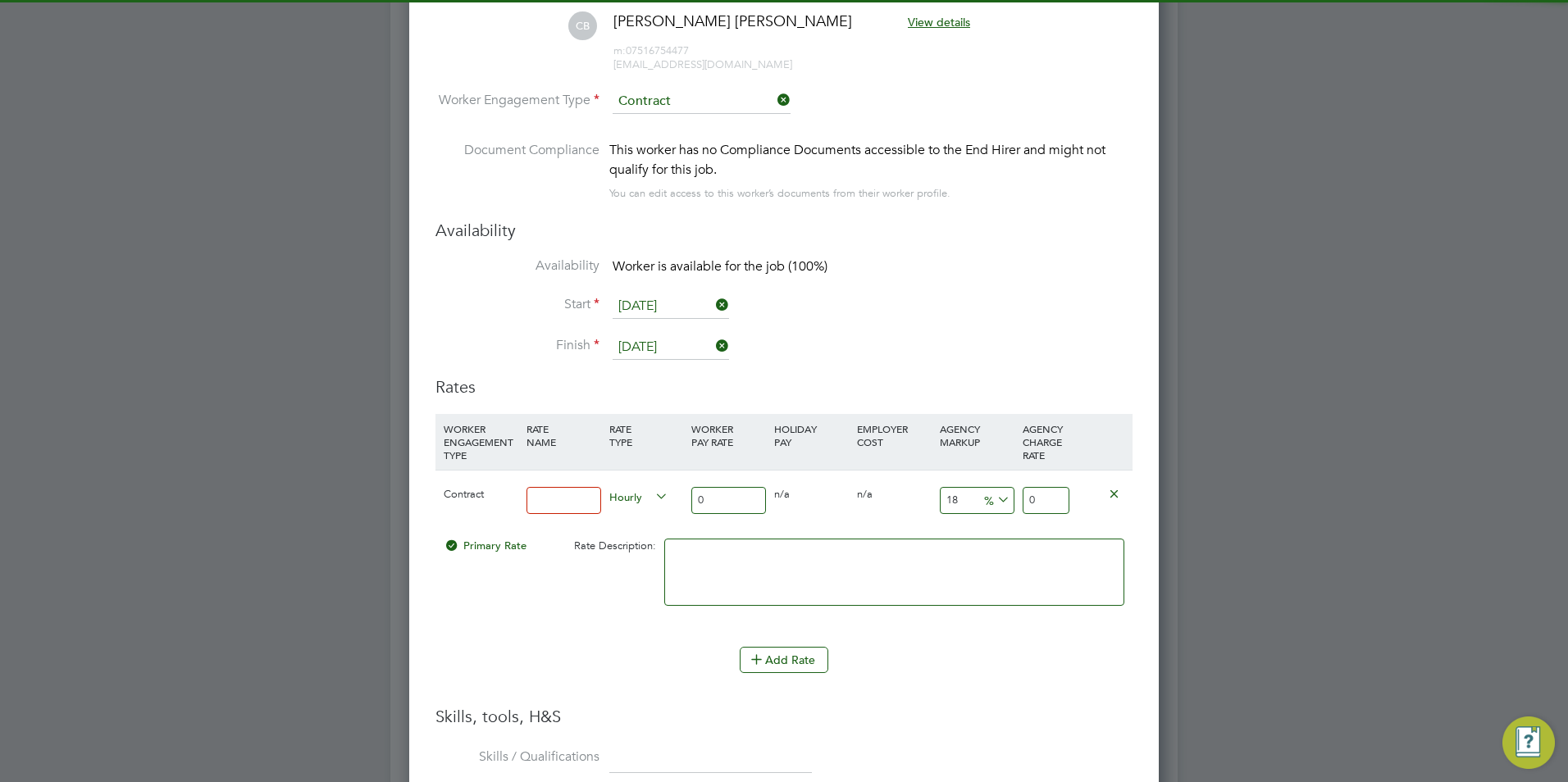
click at [514, 506] on div "Contract" at bounding box center [480, 494] width 83 height 47
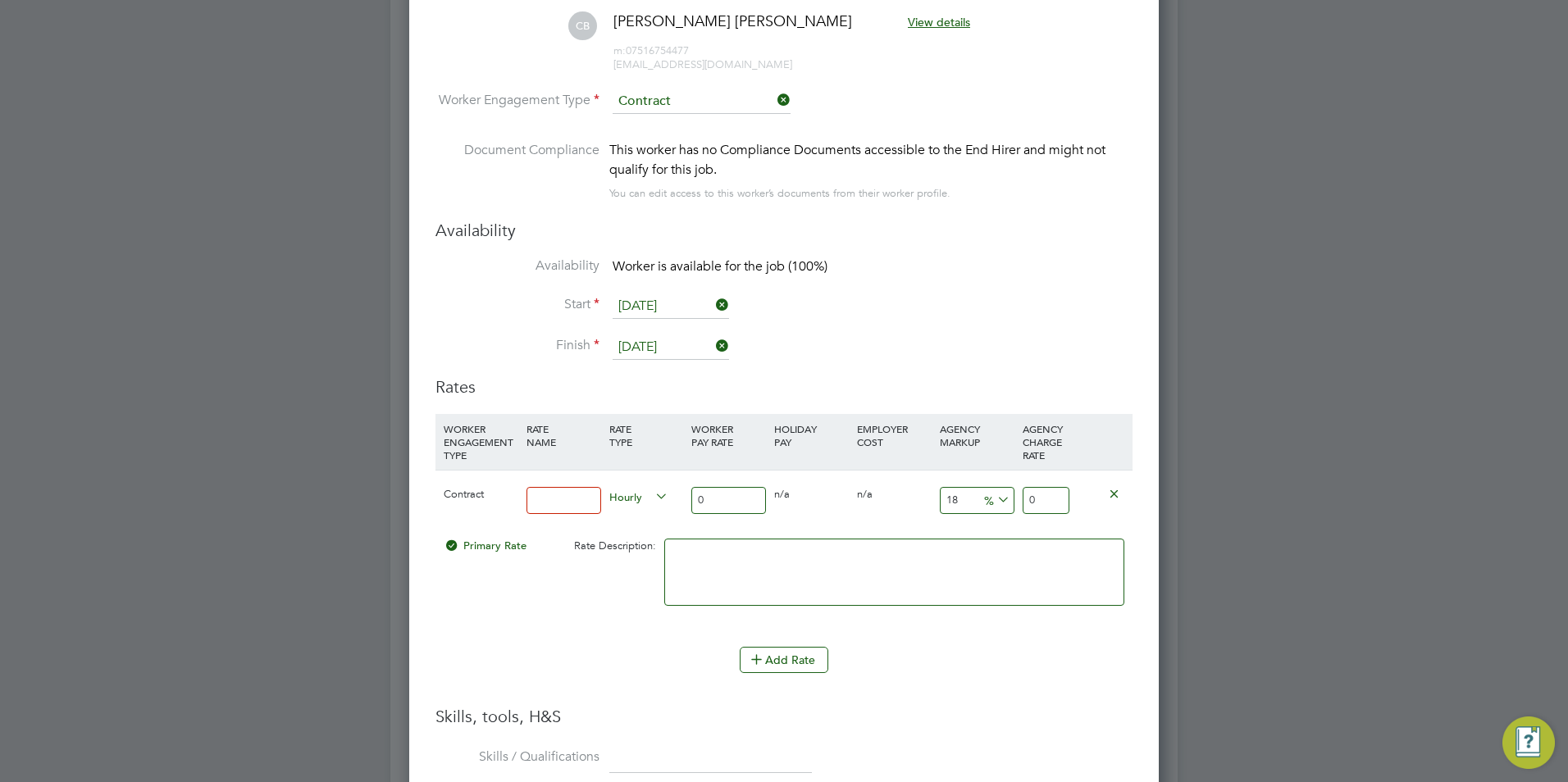
click at [589, 510] on input at bounding box center [563, 500] width 75 height 27
type input "BASIC"
click at [740, 505] on input "0" at bounding box center [729, 500] width 75 height 27
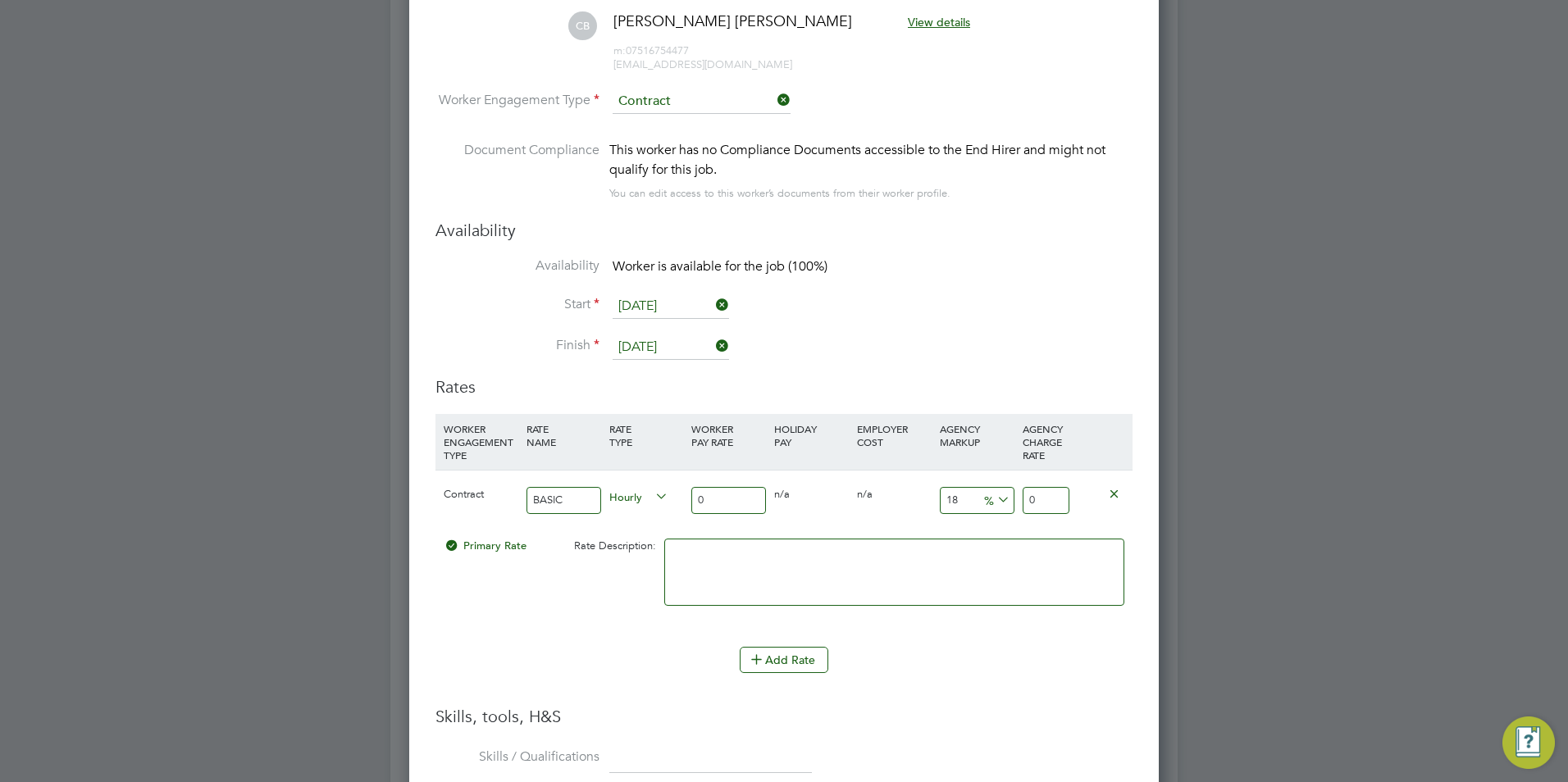
type input "2"
type input "2.36"
type input "25"
type input "29.5"
type input "25"
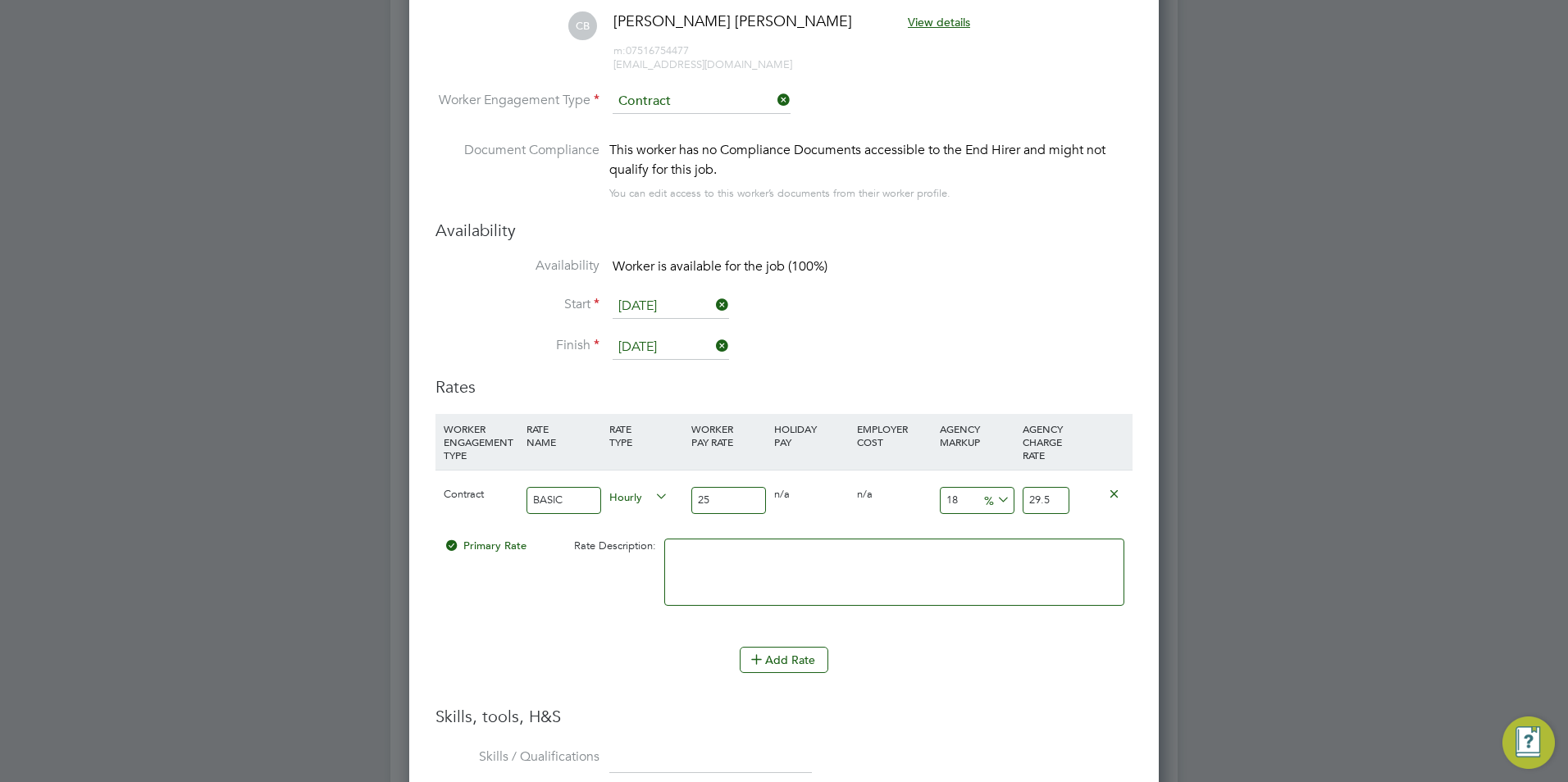
click at [965, 495] on input "18" at bounding box center [977, 500] width 75 height 27
click at [966, 496] on input "18" at bounding box center [977, 500] width 75 height 27
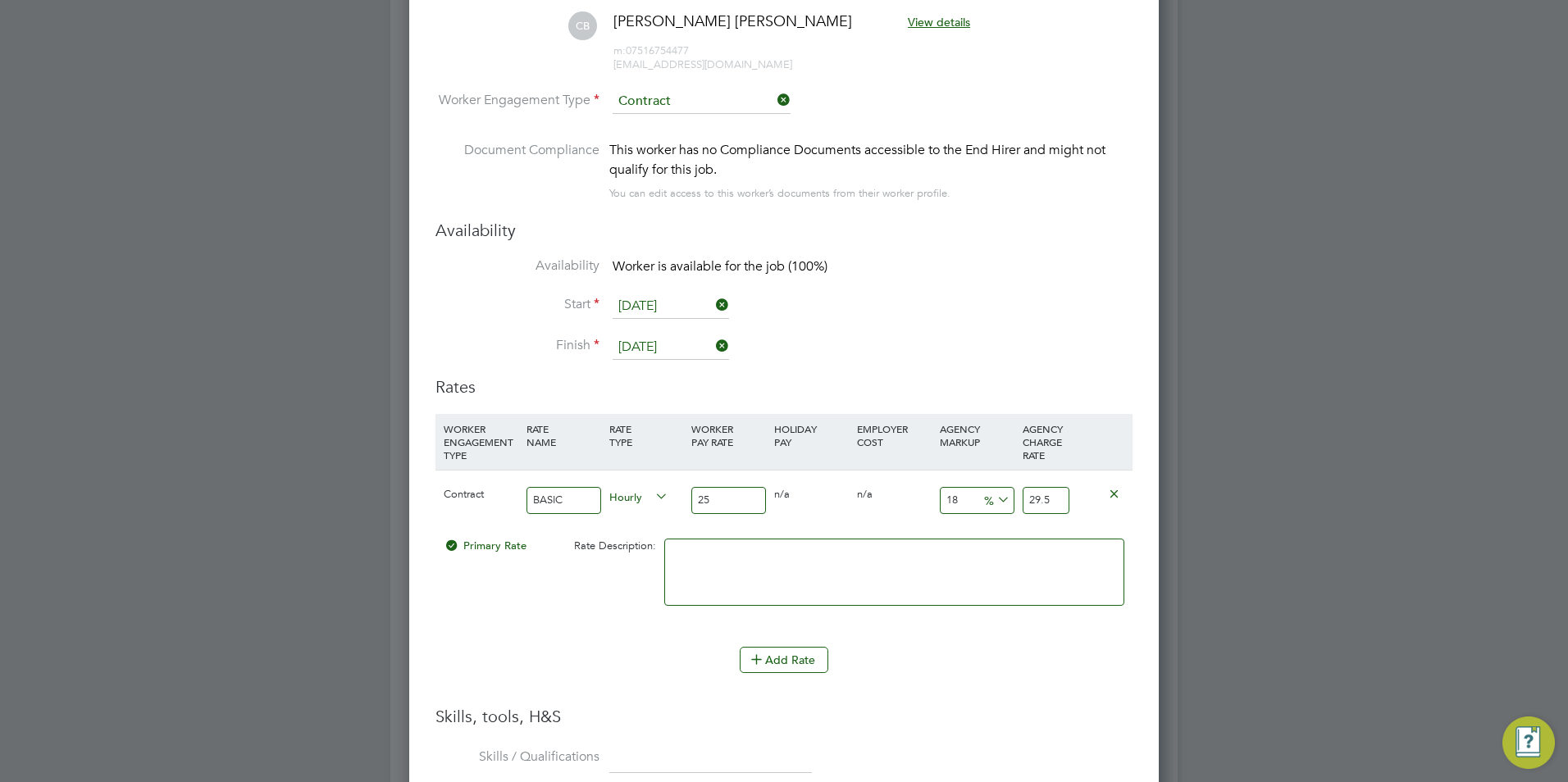
type input "2"
type input "25.5"
type input "23"
type input "30.75"
type input "23"
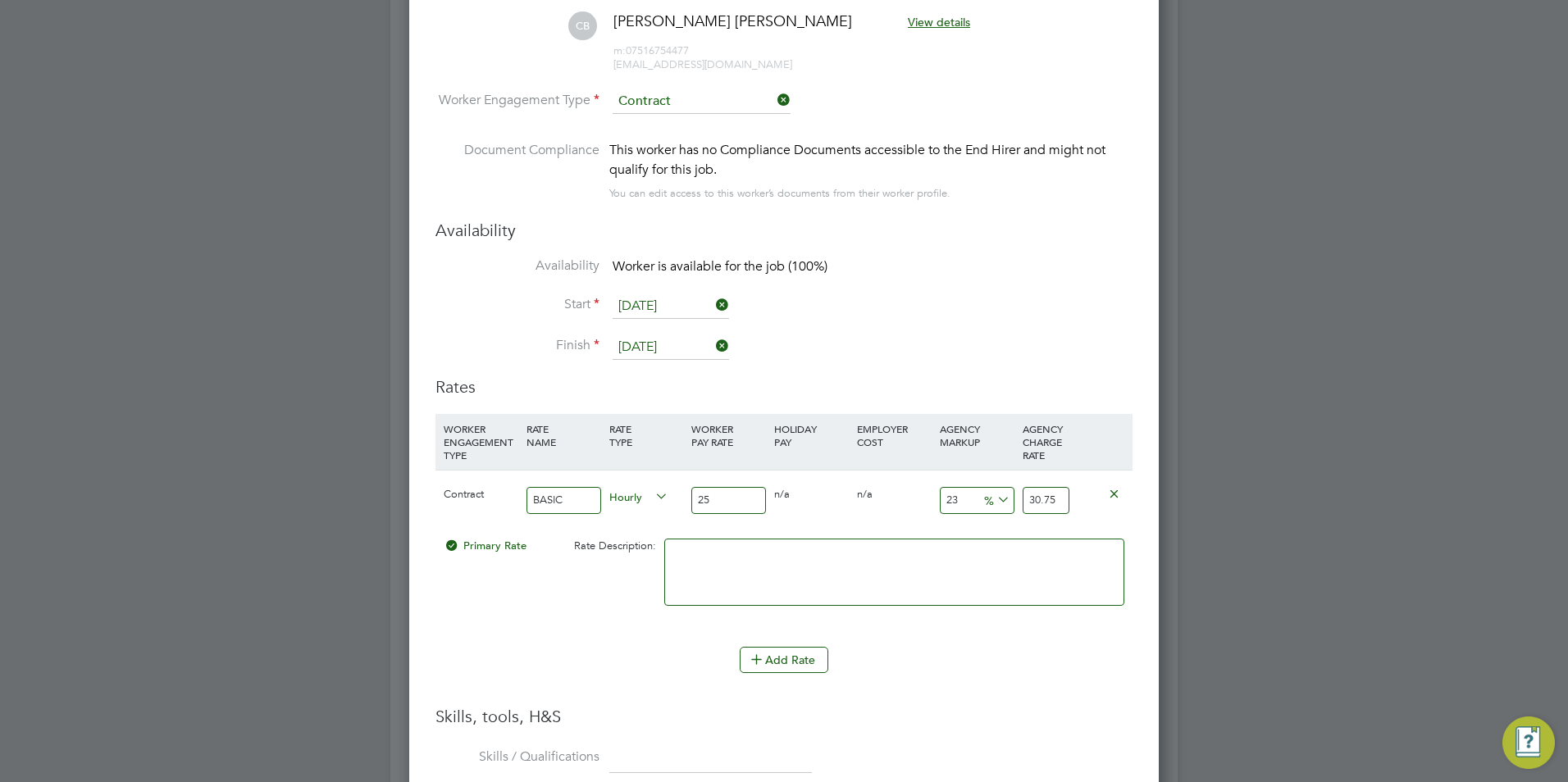
click at [868, 565] on textarea at bounding box center [894, 571] width 460 height 67
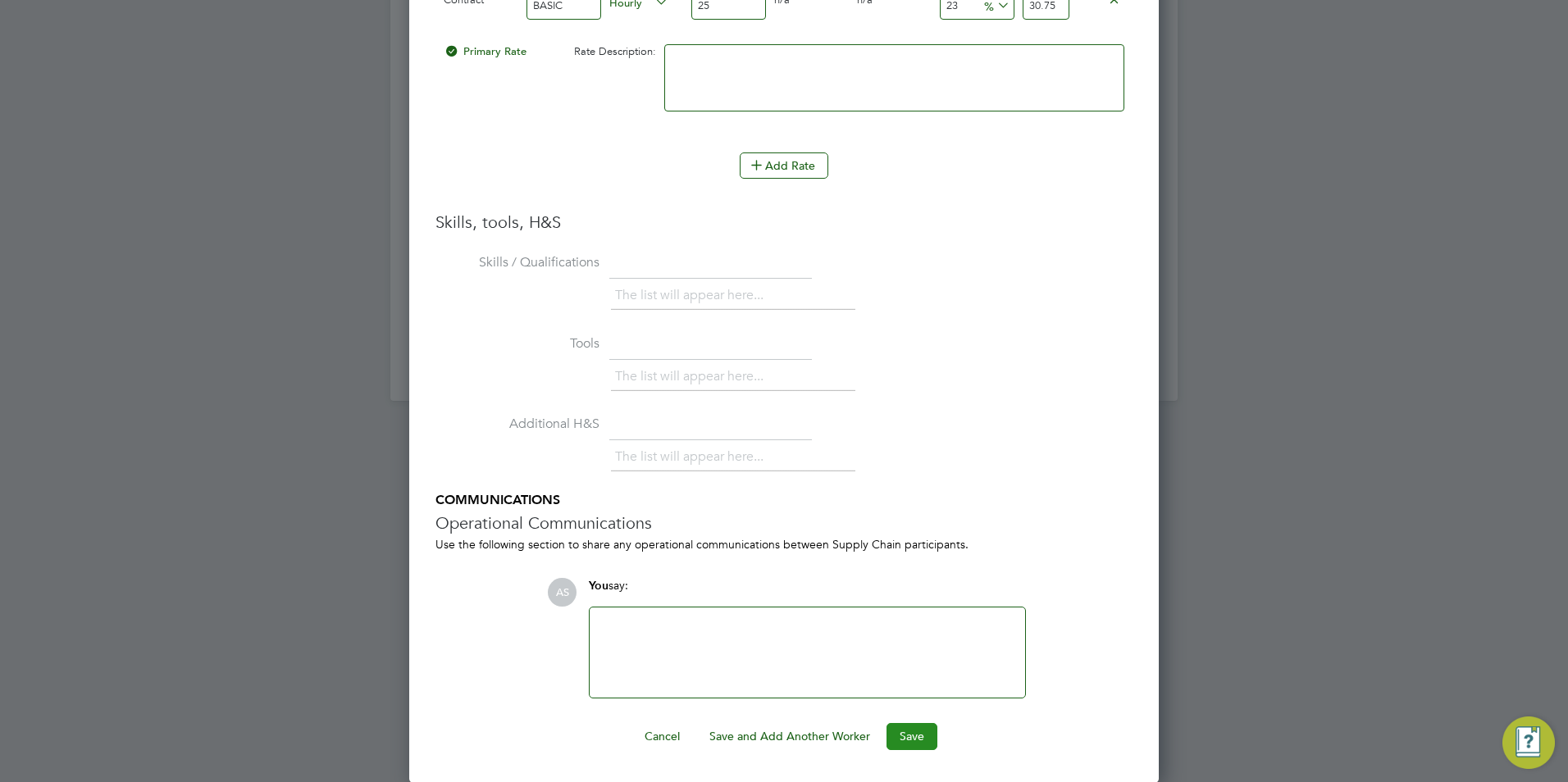
drag, startPoint x: 905, startPoint y: 715, endPoint x: 907, endPoint y: 746, distance: 31.1
click at [905, 721] on ng-form "Worker Worker Christian James Brian-Akinlade (HQ124447) CB Christian James Bria…" at bounding box center [784, 94] width 696 height 1311
click at [907, 746] on button "Save" at bounding box center [912, 736] width 51 height 26
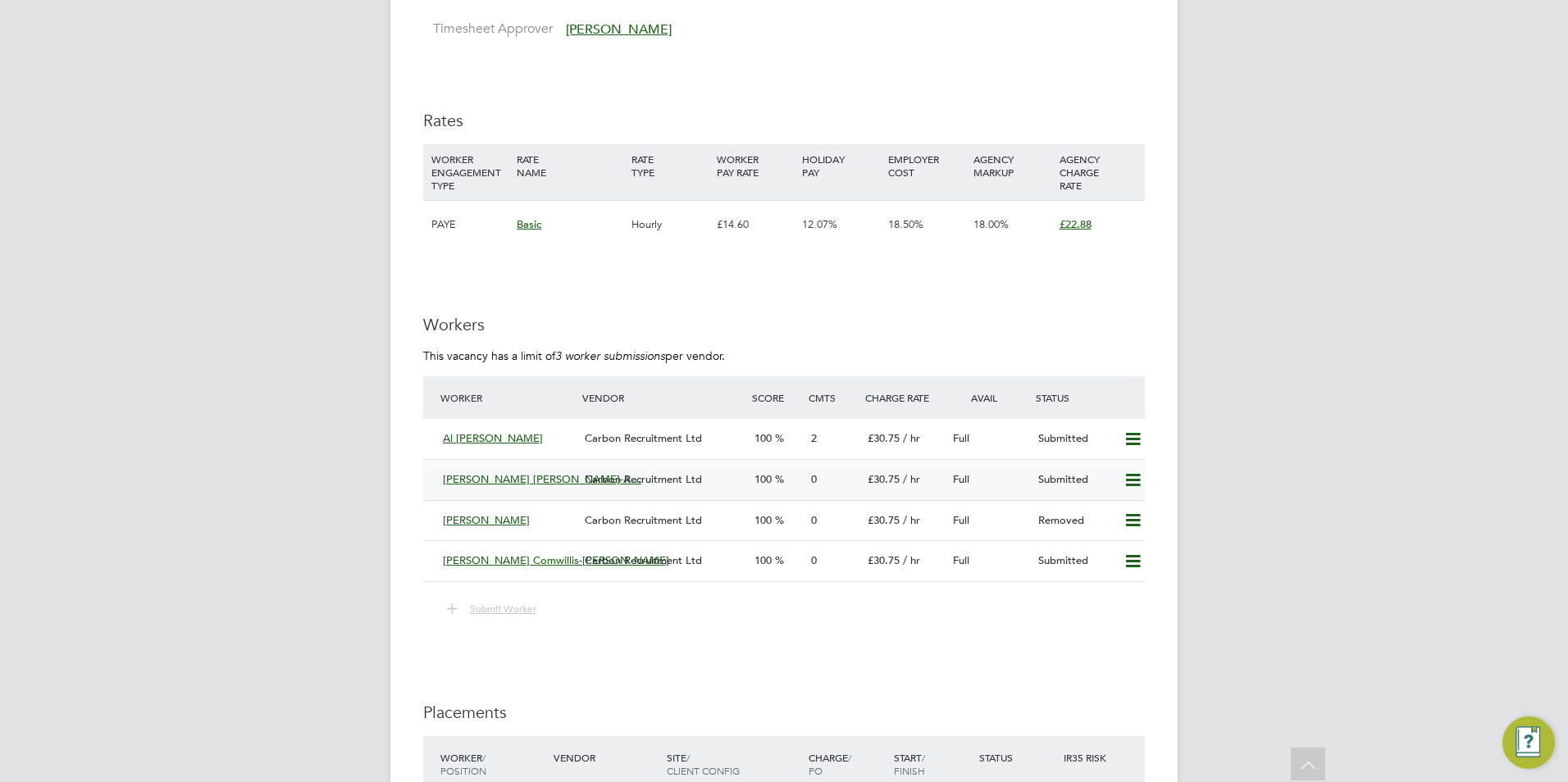
click at [646, 485] on span "Carbon Recruitment Ltd" at bounding box center [643, 479] width 117 height 14
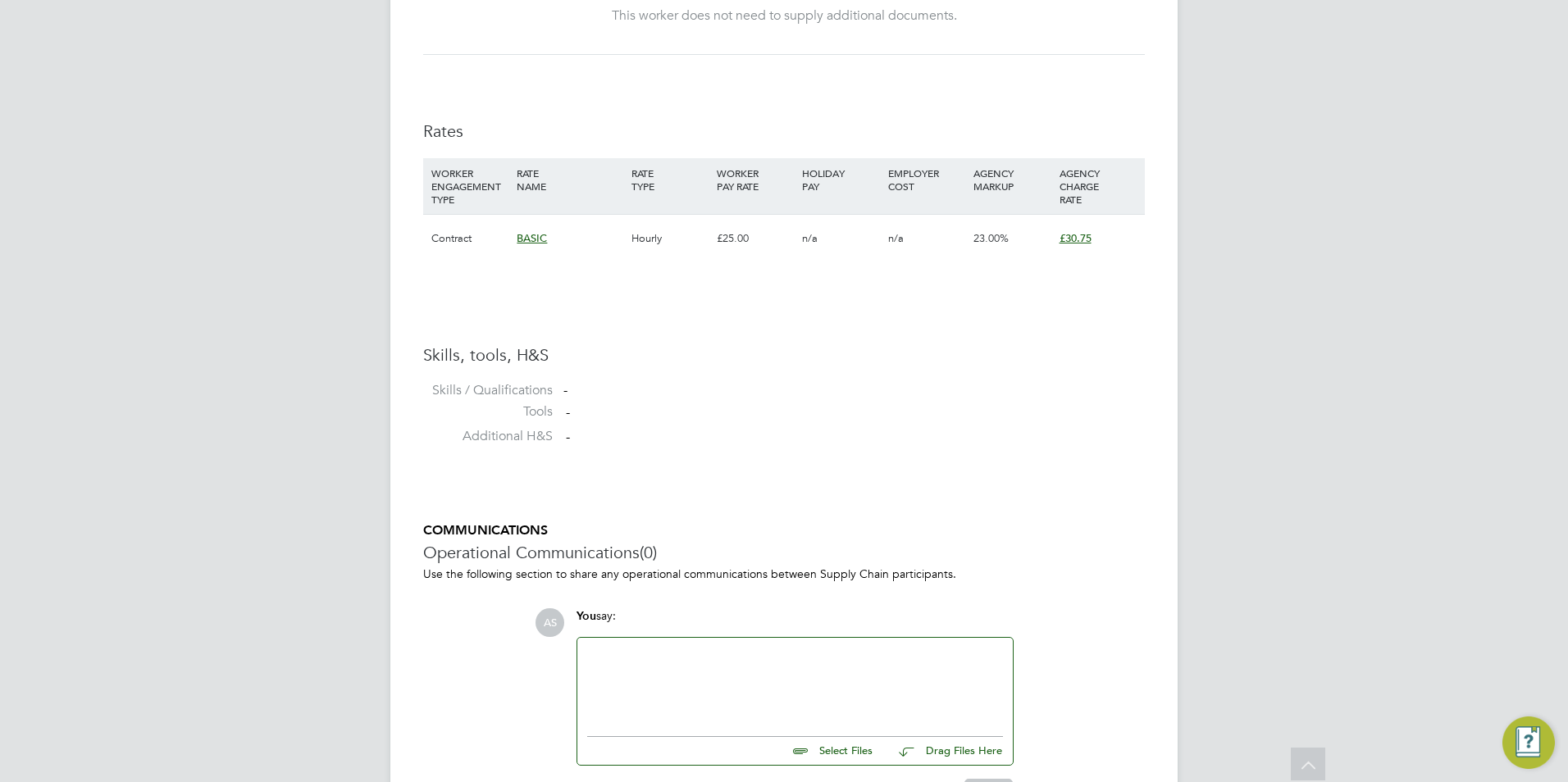
scroll to position [1117, 0]
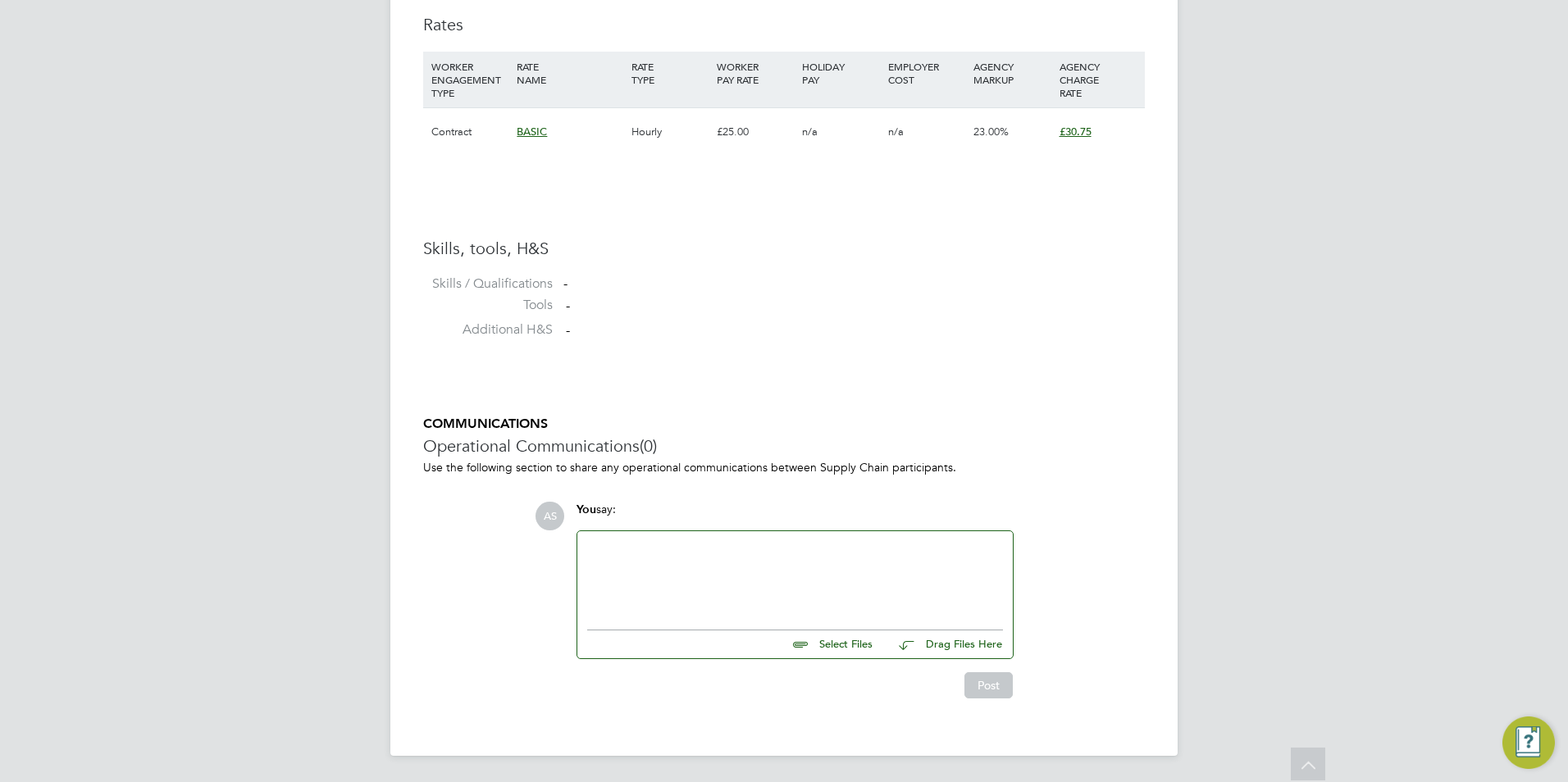
click at [826, 645] on input "file" at bounding box center [879, 642] width 246 height 23
click at [835, 646] on input "file" at bounding box center [879, 642] width 246 height 23
type input "C:\fakepath\ChristianJames-BrianAkinlade.docx"
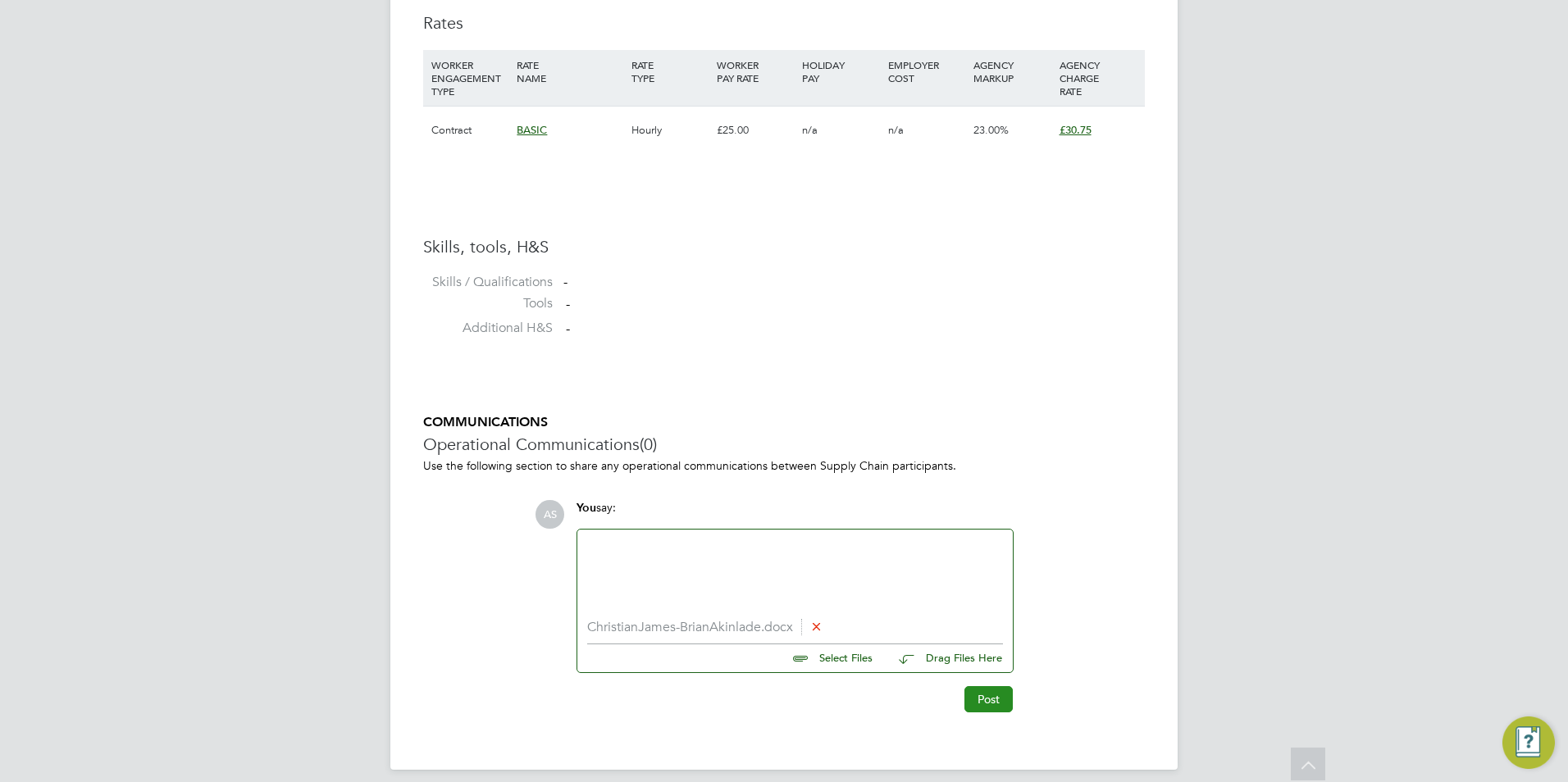
click at [996, 693] on button "Post" at bounding box center [988, 699] width 48 height 26
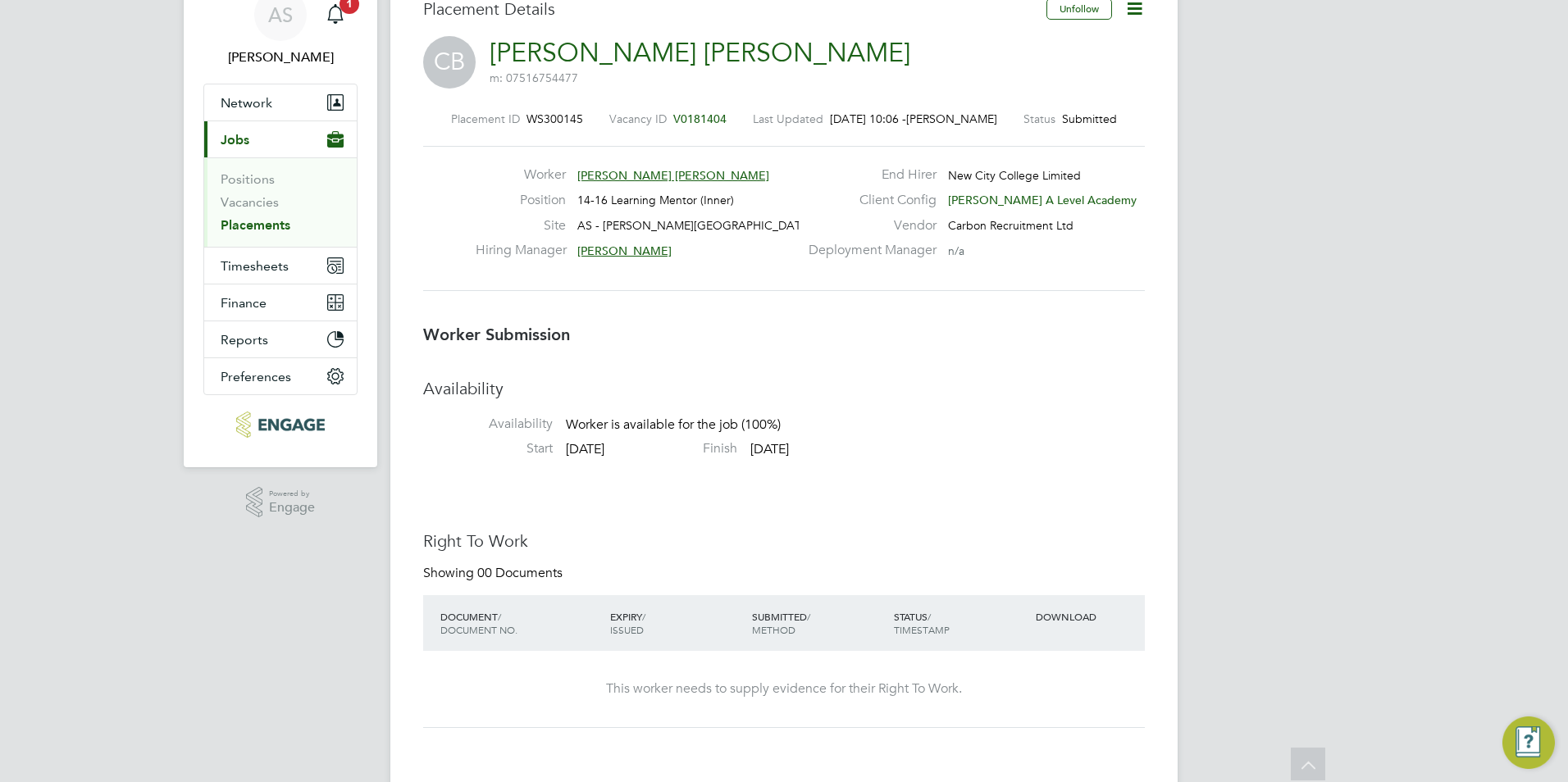
scroll to position [0, 0]
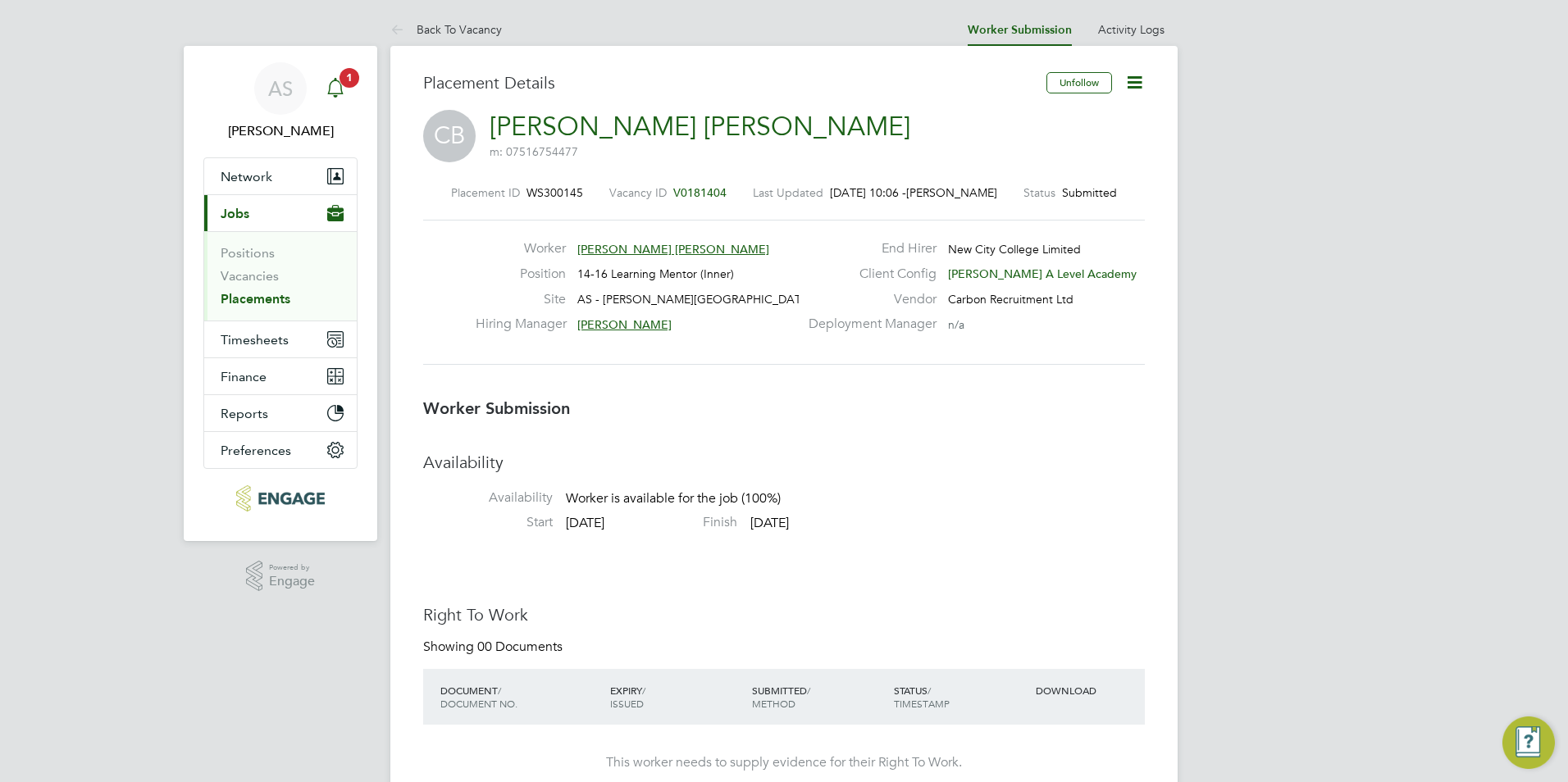
click at [349, 111] on link "Notifications 1" at bounding box center [335, 88] width 33 height 53
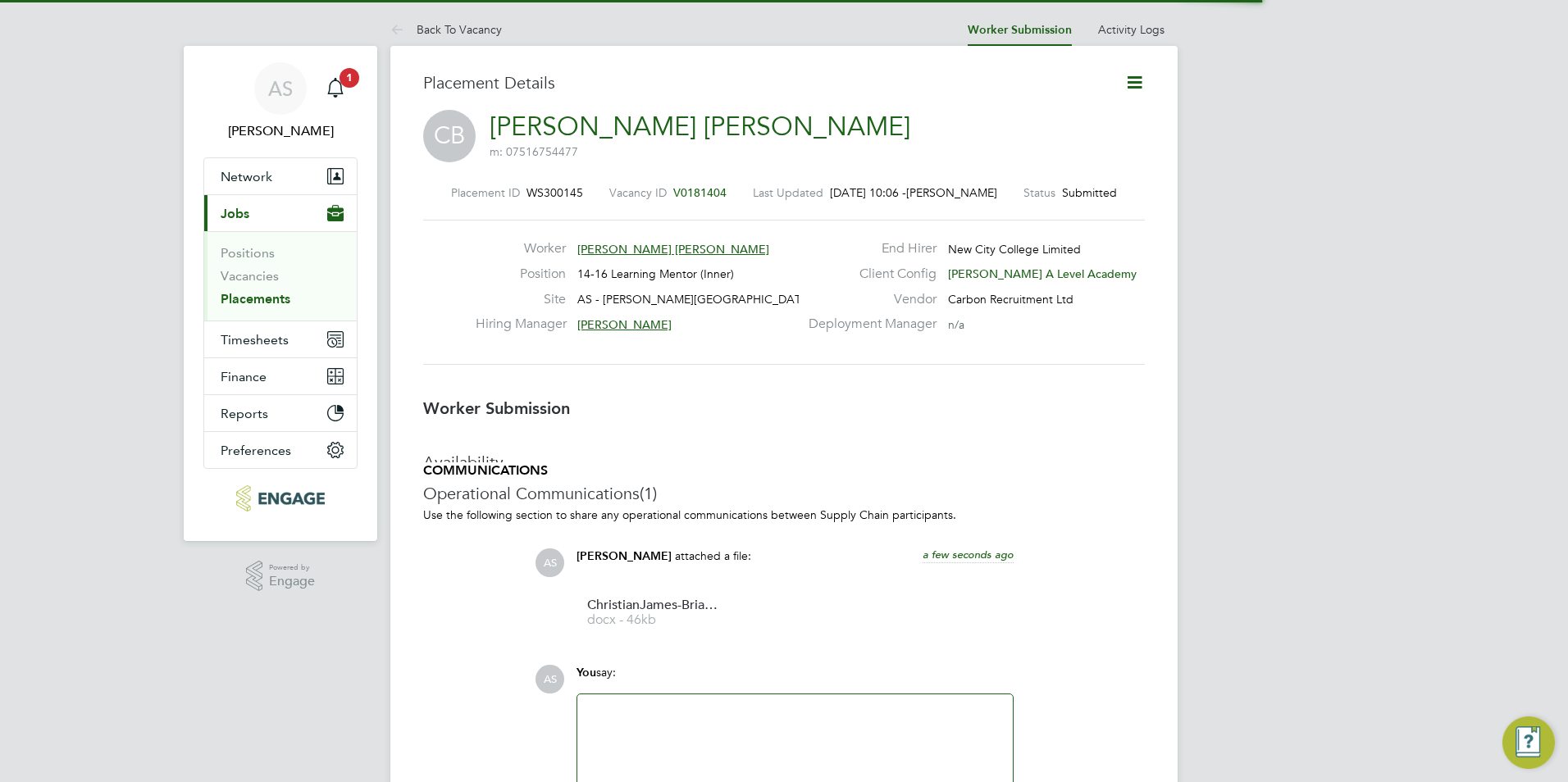
scroll to position [8, 8]
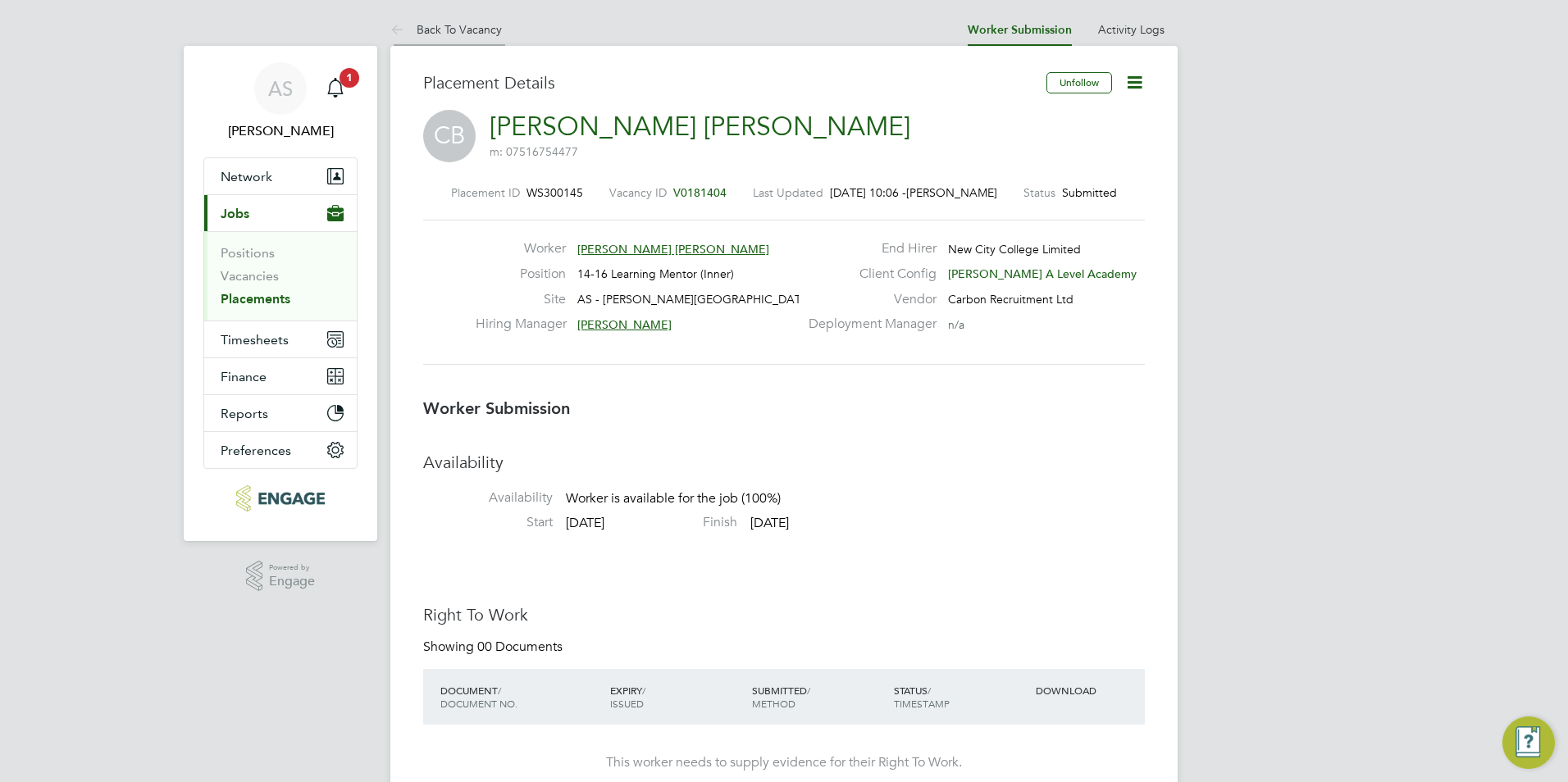
click at [476, 45] on li "Back To Vacancy" at bounding box center [446, 29] width 112 height 33
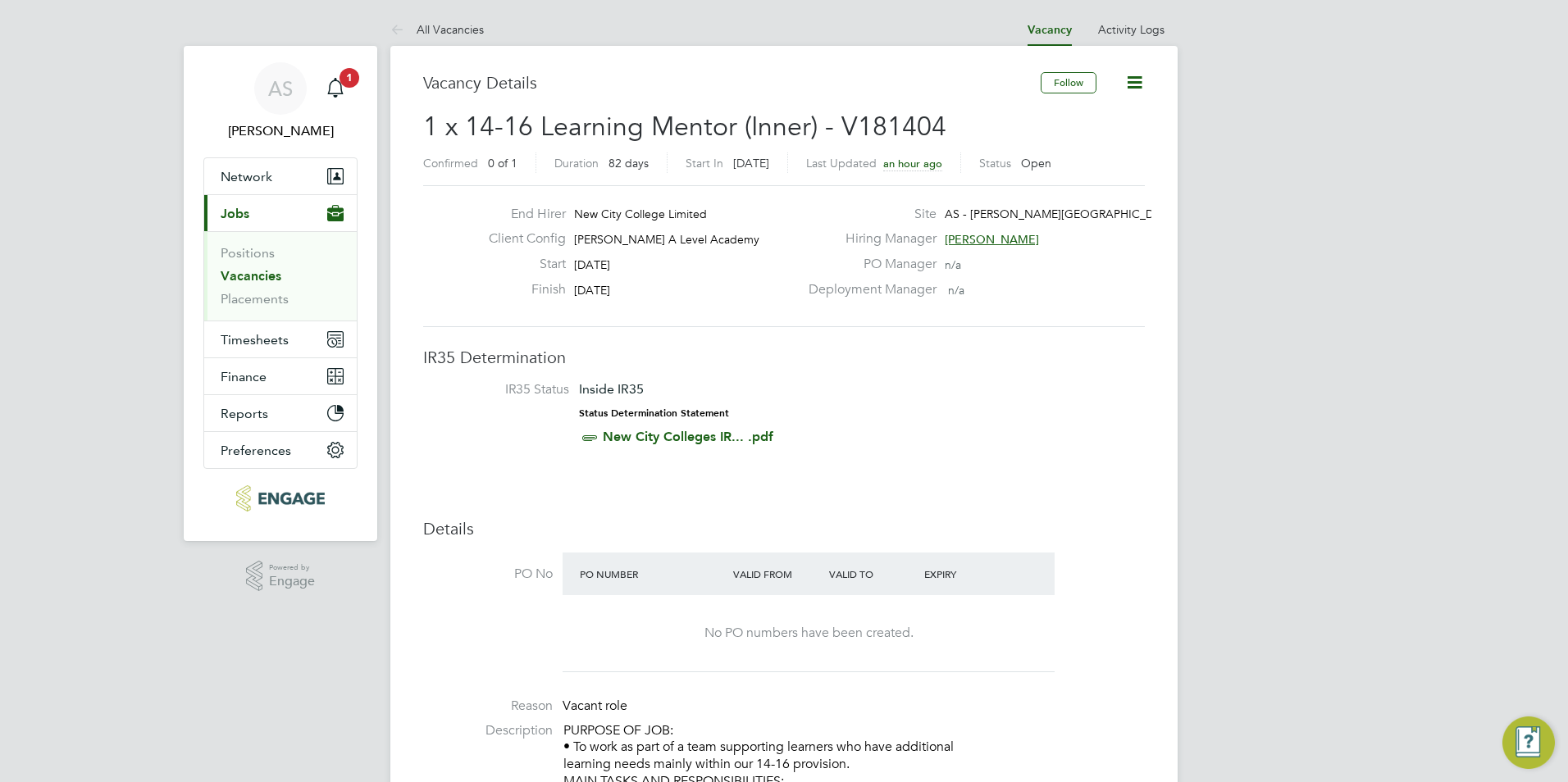
click at [994, 242] on span "[PERSON_NAME]" at bounding box center [992, 239] width 95 height 15
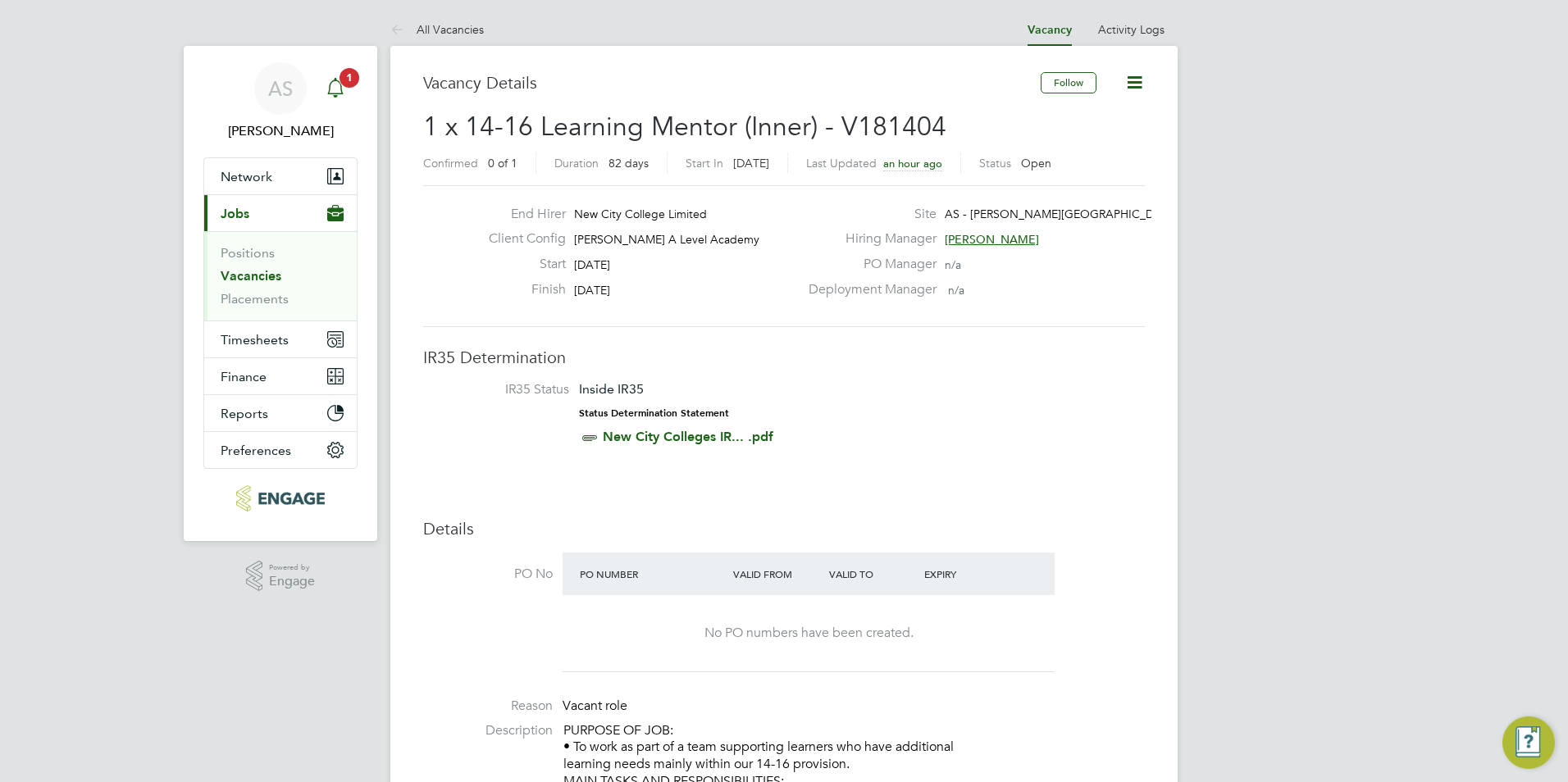
click at [343, 81] on span "1" at bounding box center [349, 78] width 20 height 20
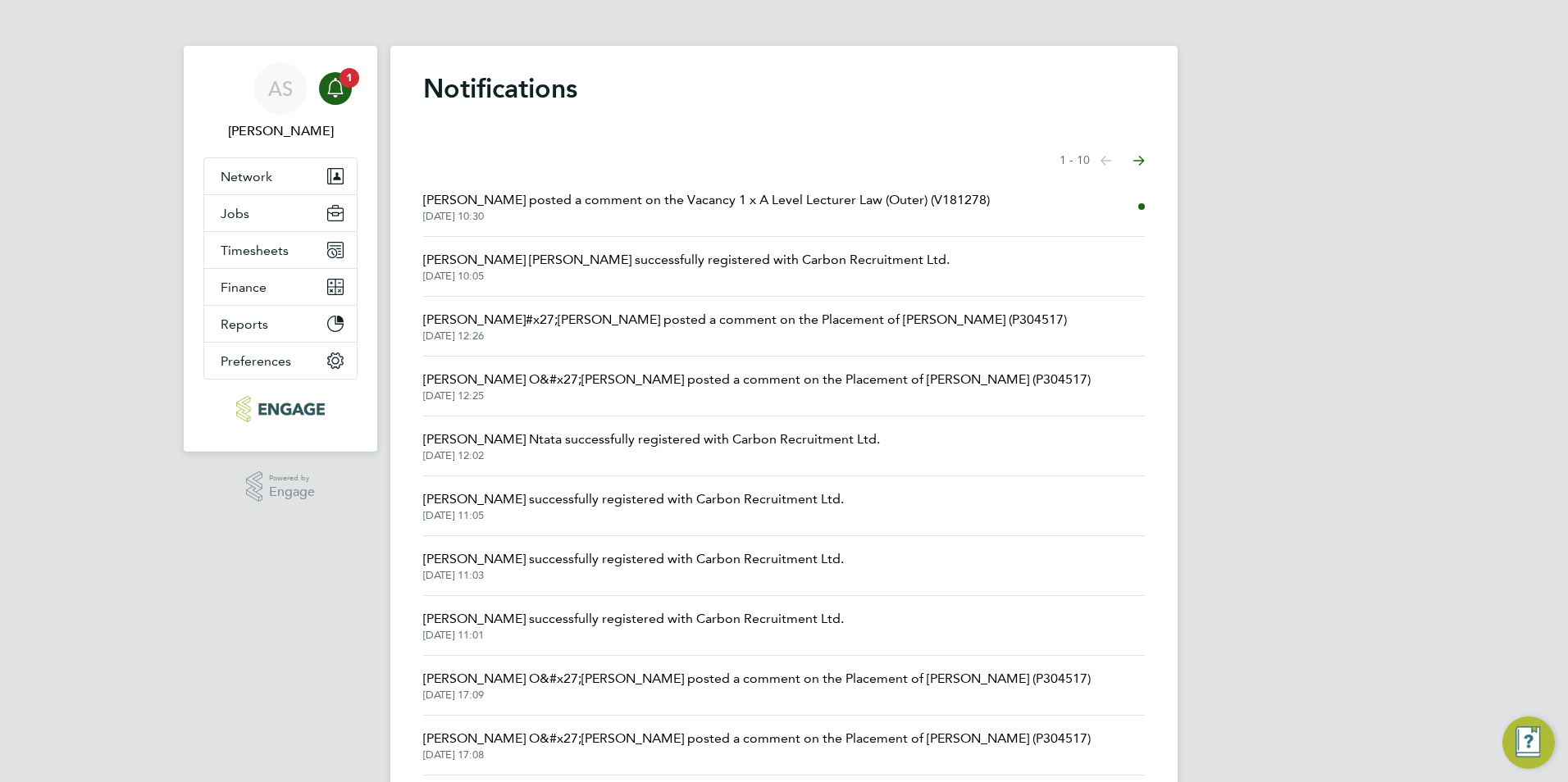
click at [614, 215] on span "29 Sep 2025, 10:30" at bounding box center [706, 216] width 566 height 13
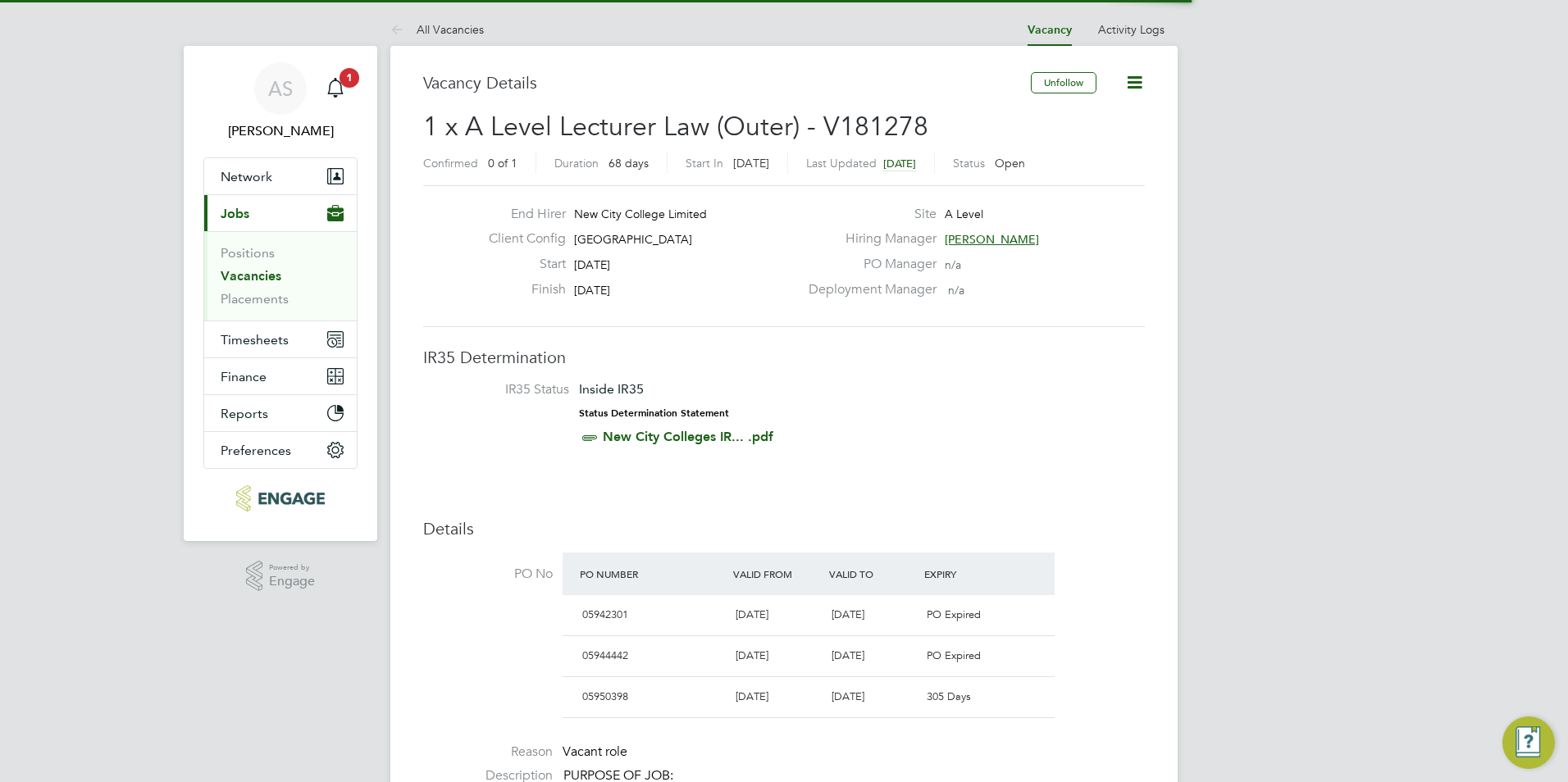
scroll to position [28, 154]
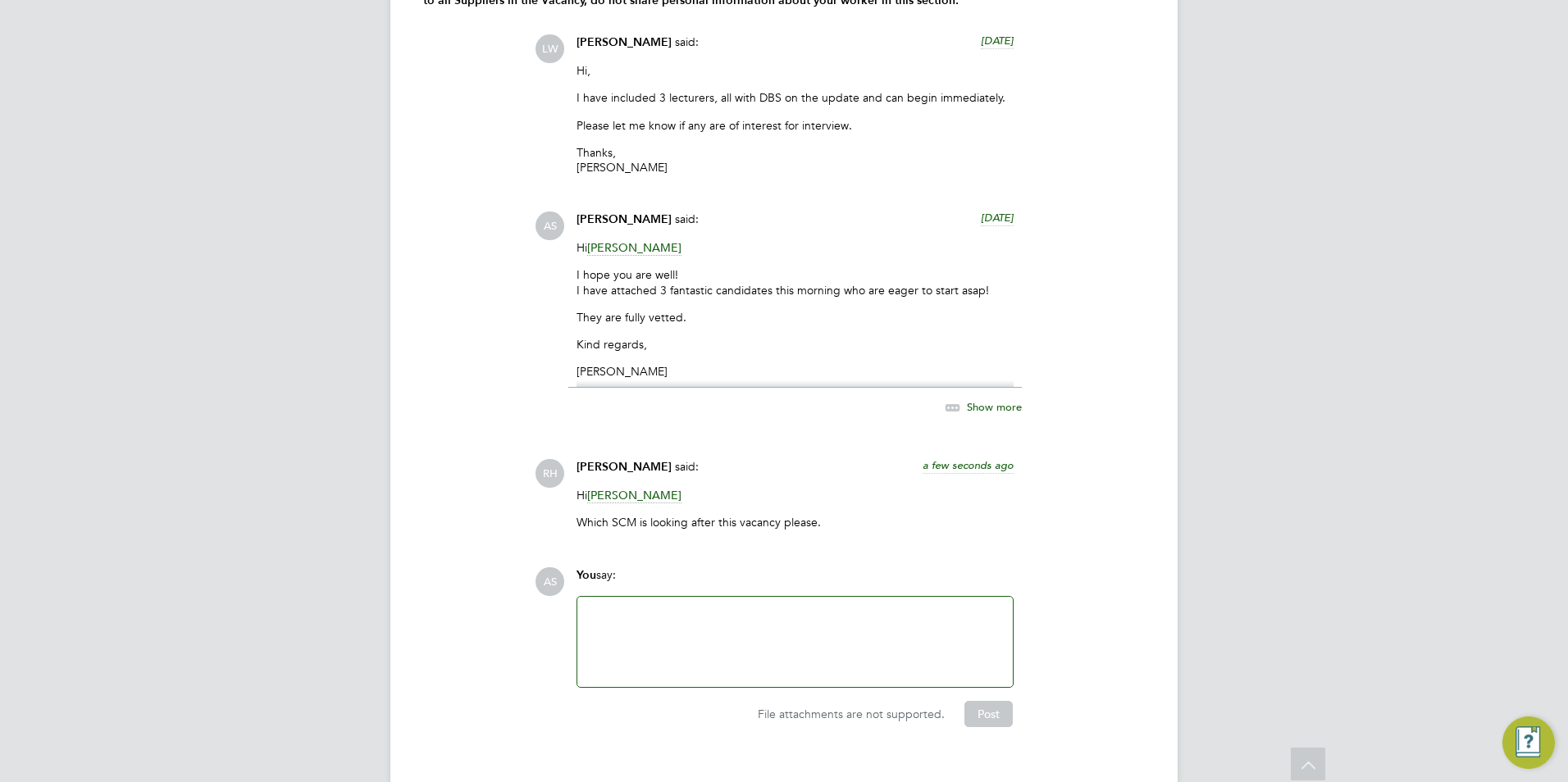
click at [732, 599] on div at bounding box center [795, 641] width 436 height 90
click at [715, 611] on div at bounding box center [795, 641] width 416 height 71
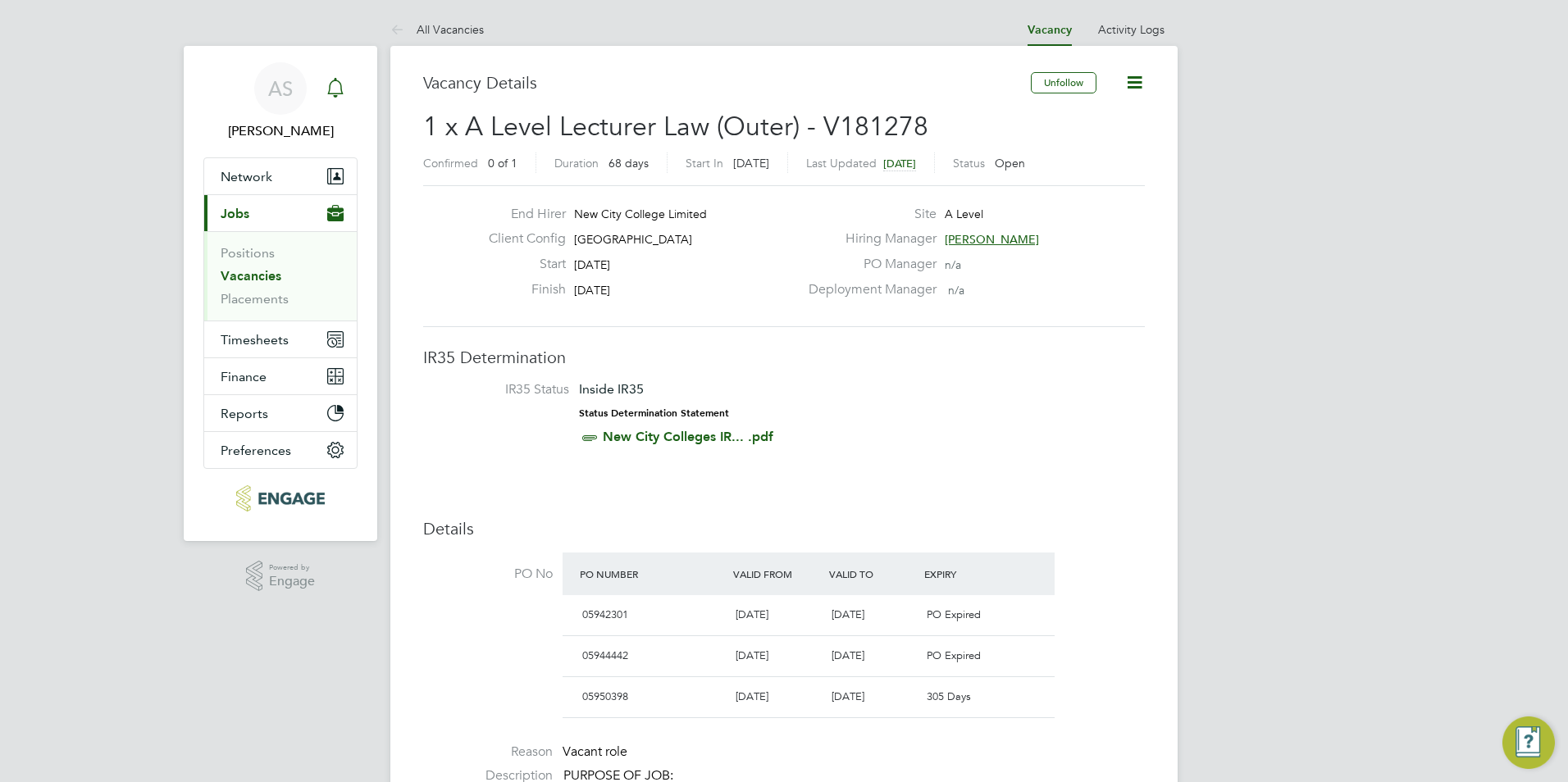
click at [342, 89] on icon "Main navigation" at bounding box center [336, 87] width 20 height 20
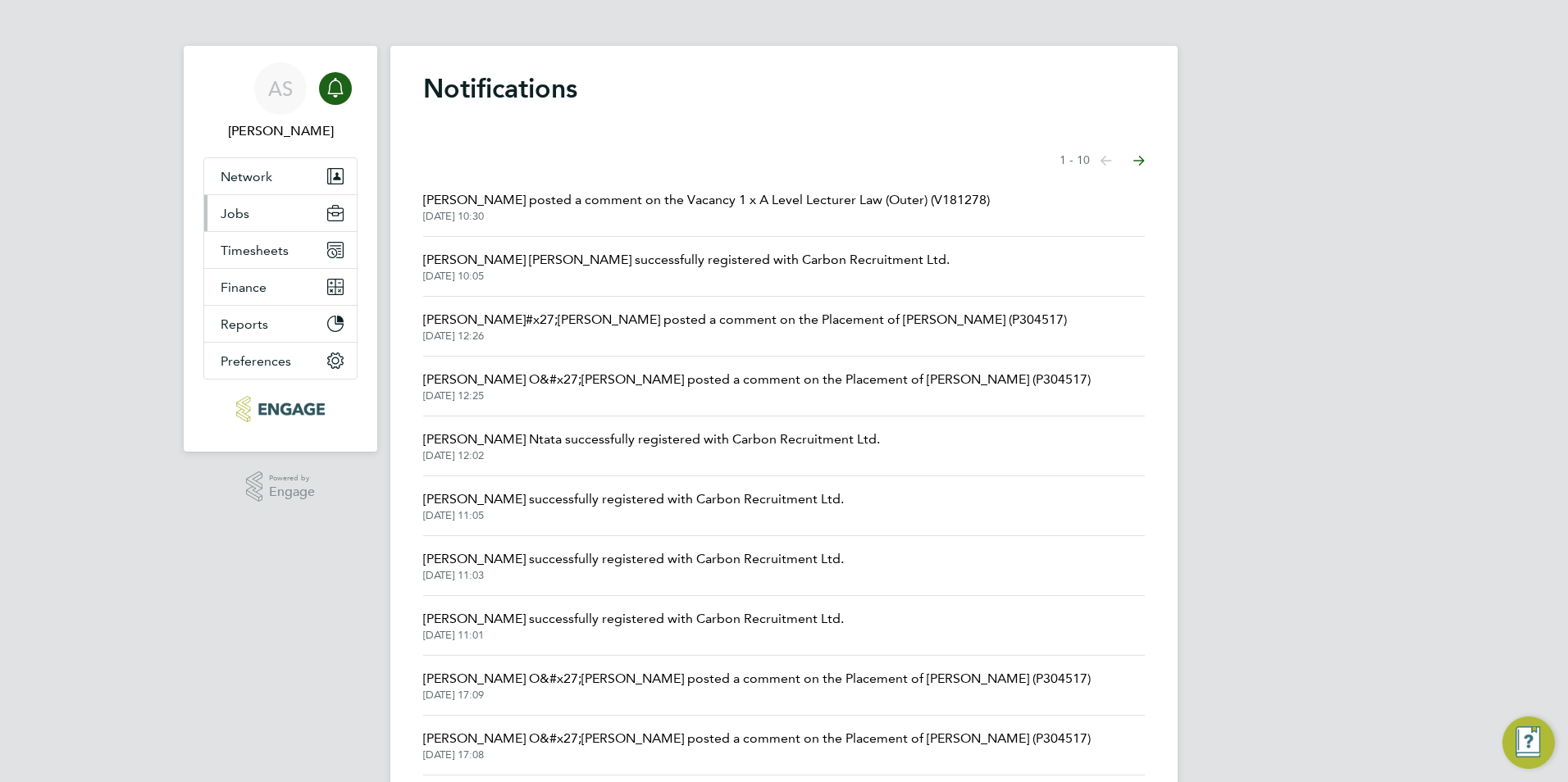
click at [253, 210] on button "Jobs" at bounding box center [280, 213] width 153 height 36
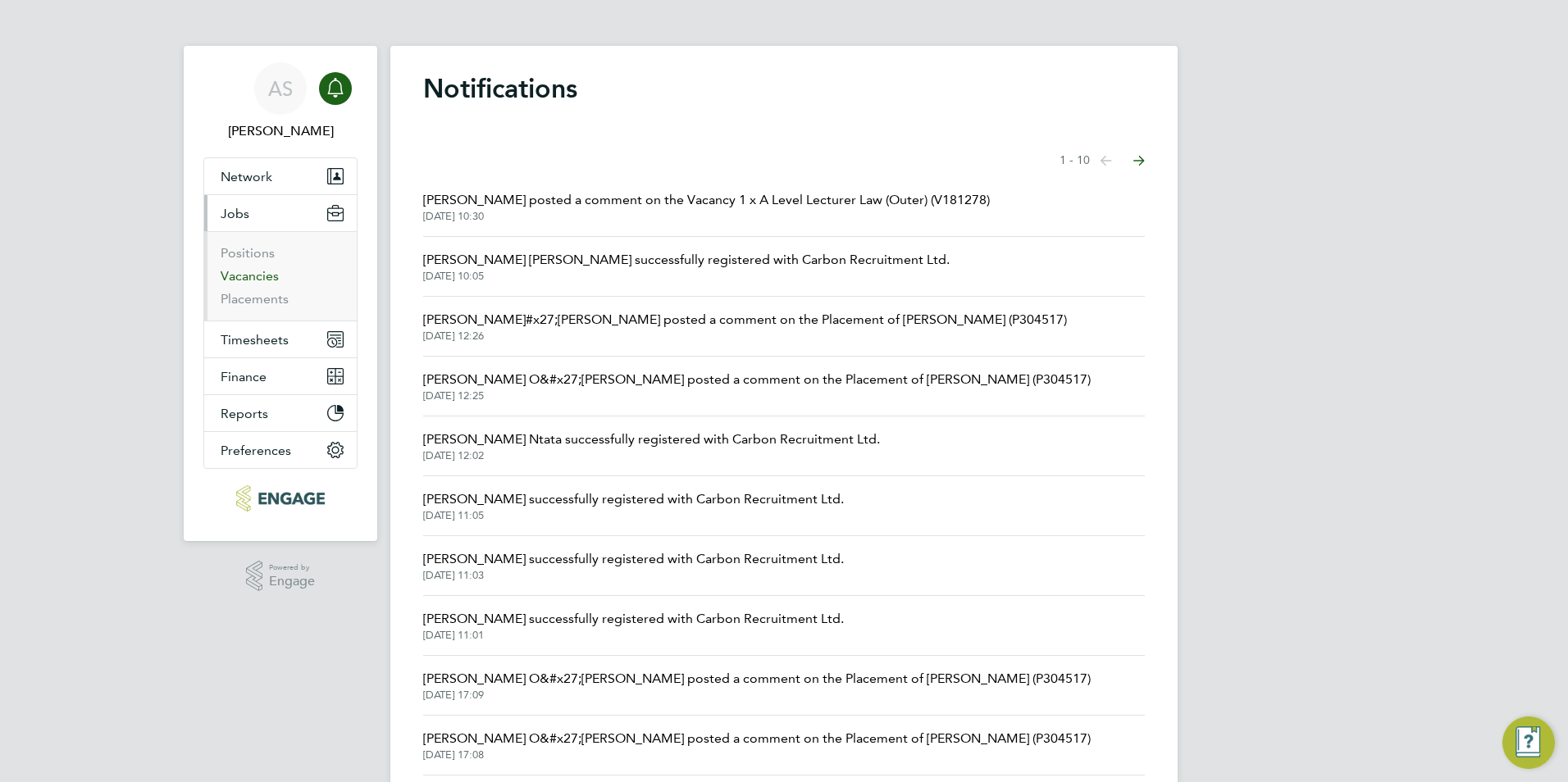
click at [246, 268] on link "Vacancies" at bounding box center [249, 275] width 58 height 15
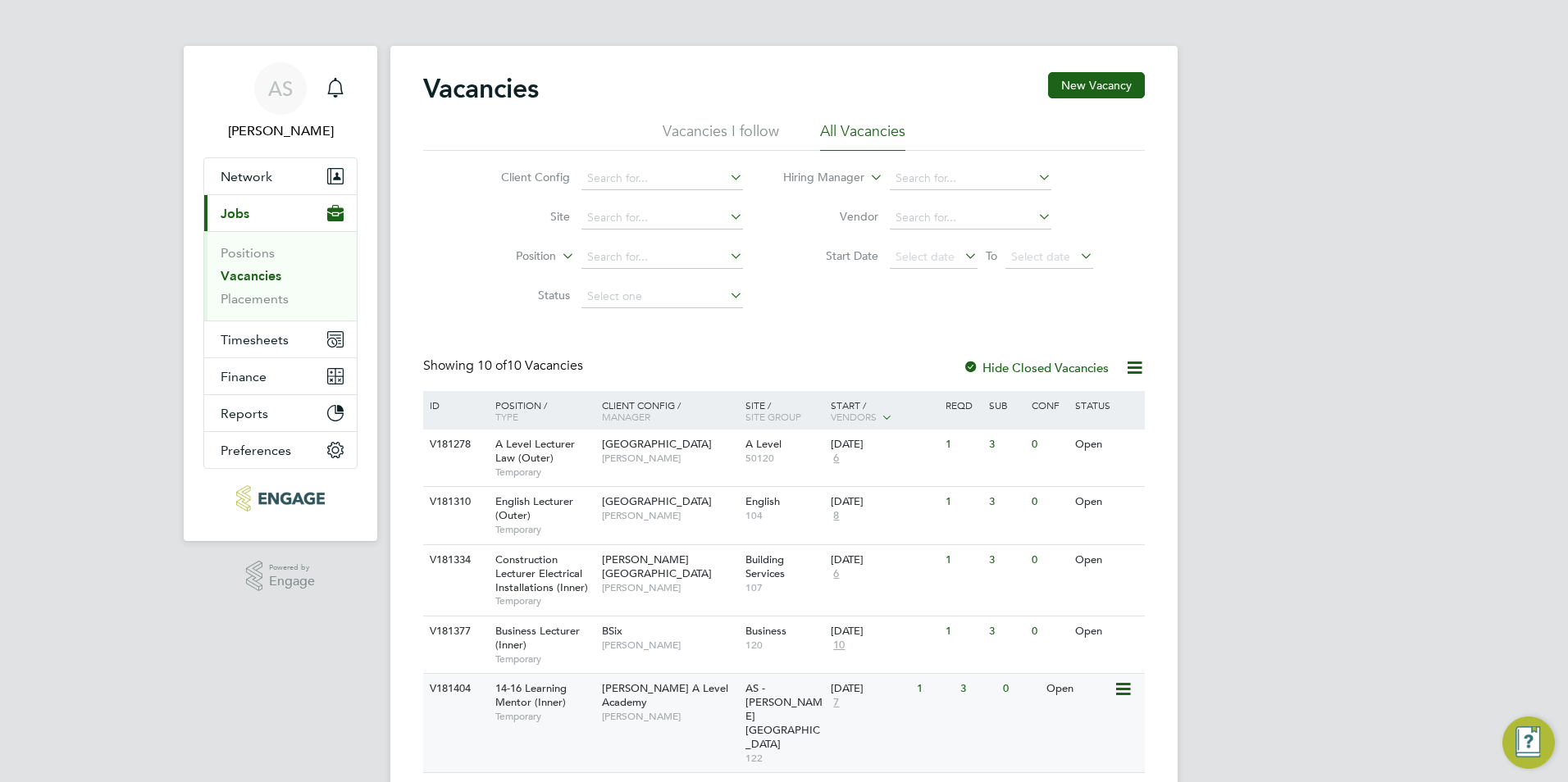
click at [533, 705] on span "14-16 Learning Mentor (Inner)" at bounding box center [531, 695] width 71 height 28
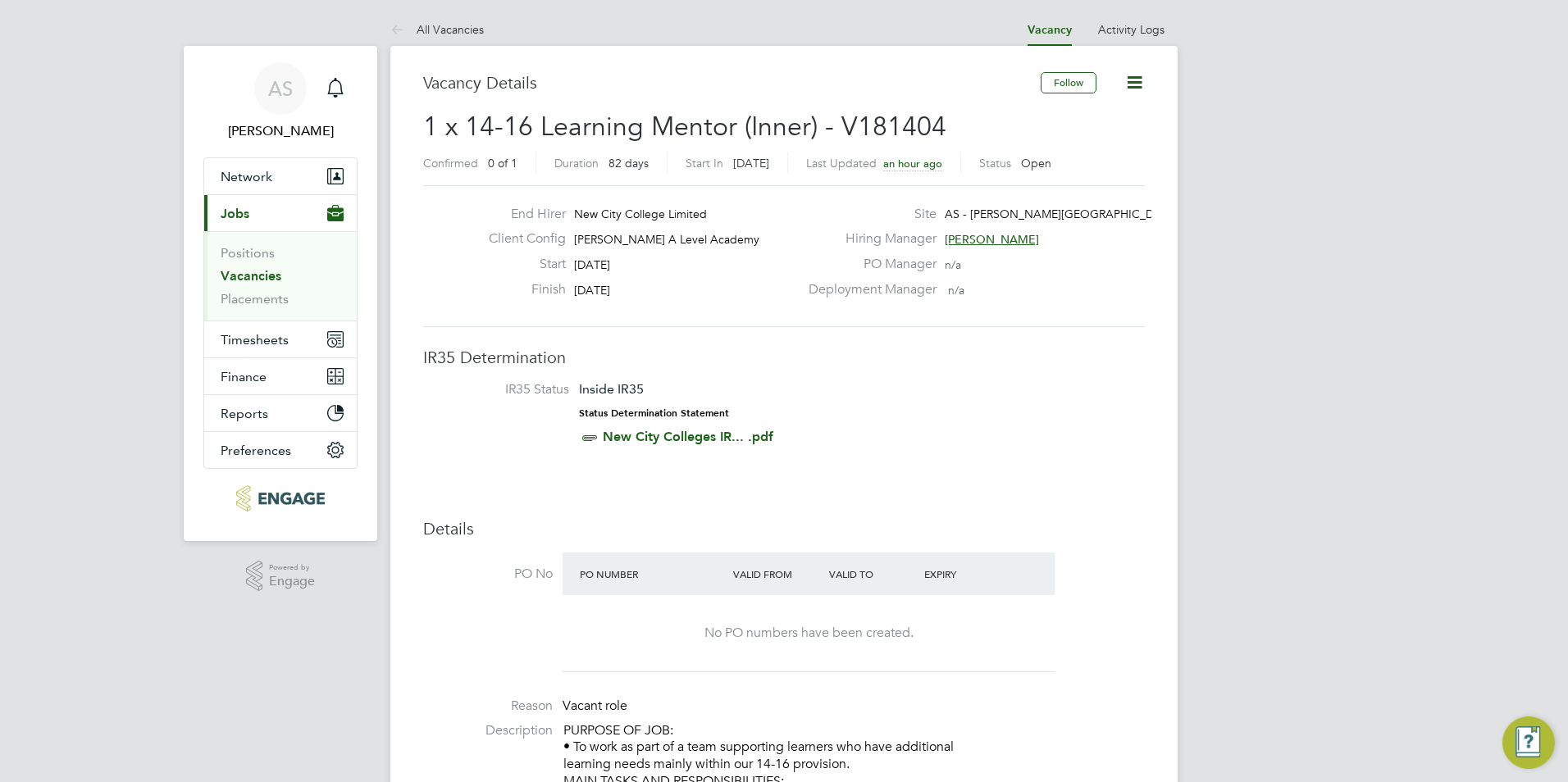
click at [976, 233] on span "[PERSON_NAME]" at bounding box center [992, 239] width 95 height 15
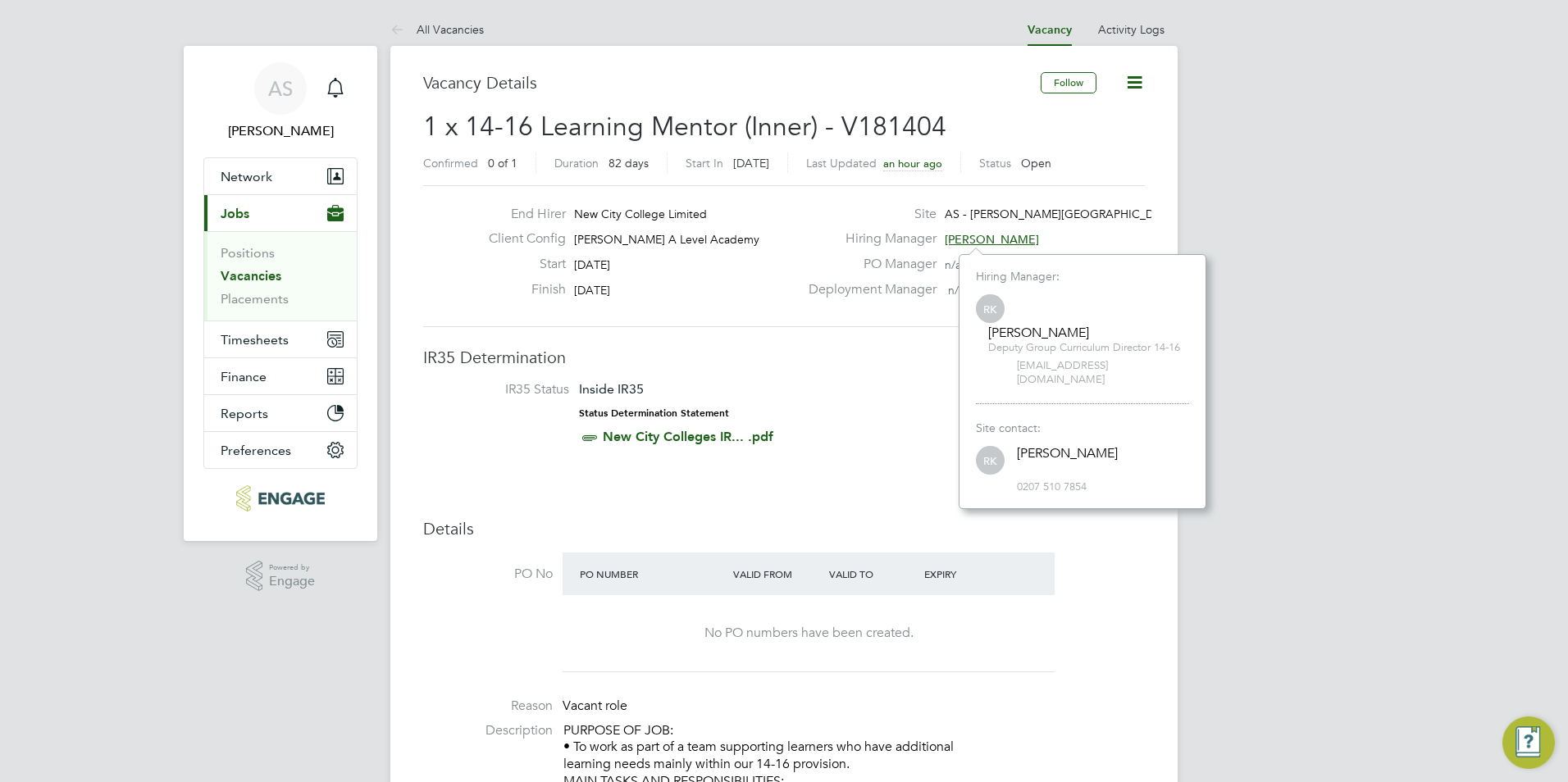
click at [1057, 480] on span "0207 510 7854" at bounding box center [1103, 487] width 172 height 14
drag, startPoint x: 1057, startPoint y: 476, endPoint x: 1047, endPoint y: 440, distance: 37.4
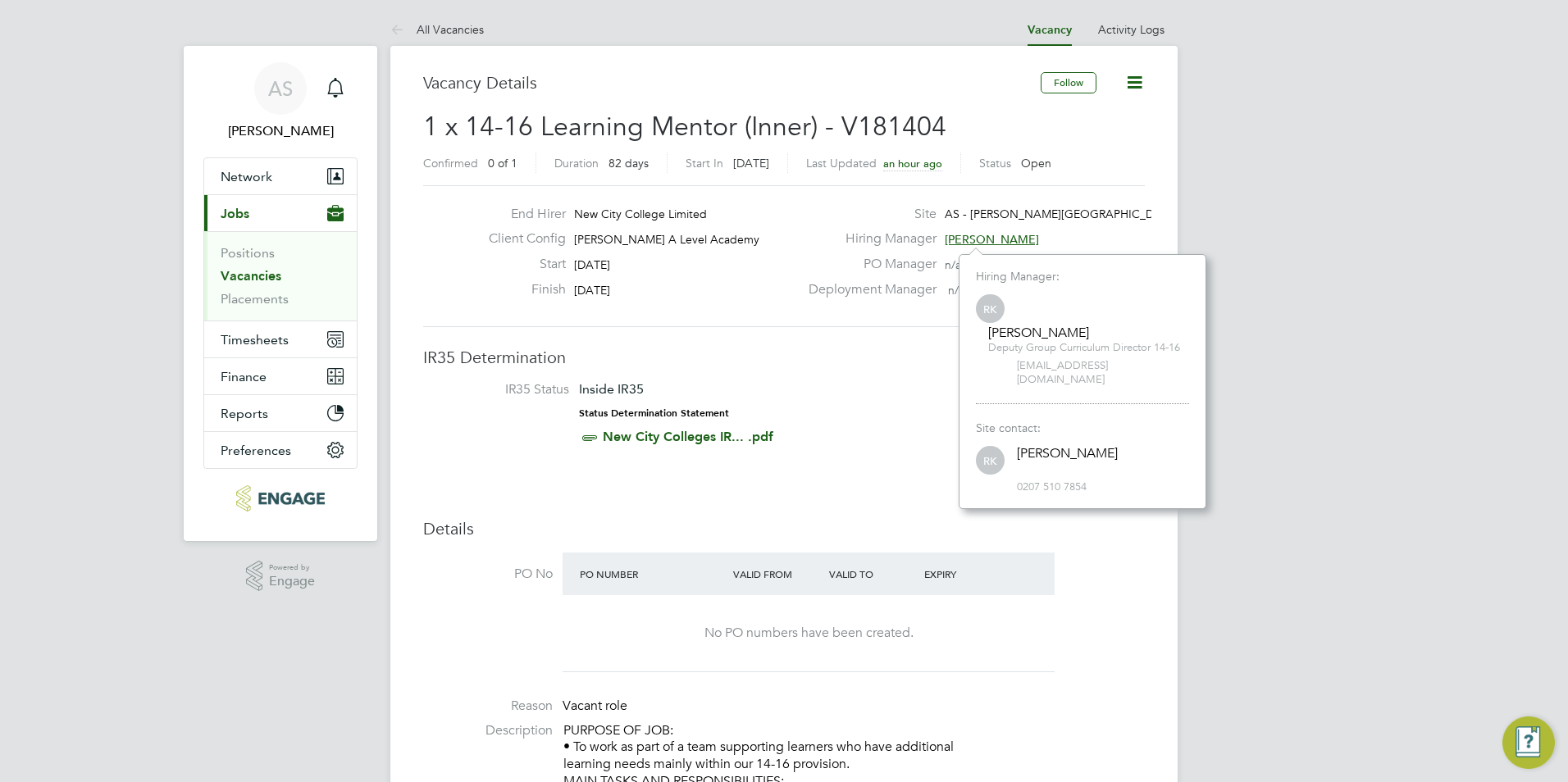
click at [1063, 445] on div "[PERSON_NAME]" at bounding box center [1067, 453] width 101 height 17
click at [1047, 445] on div "[PERSON_NAME]" at bounding box center [1067, 453] width 101 height 17
drag, startPoint x: 1047, startPoint y: 440, endPoint x: 1031, endPoint y: 467, distance: 31.4
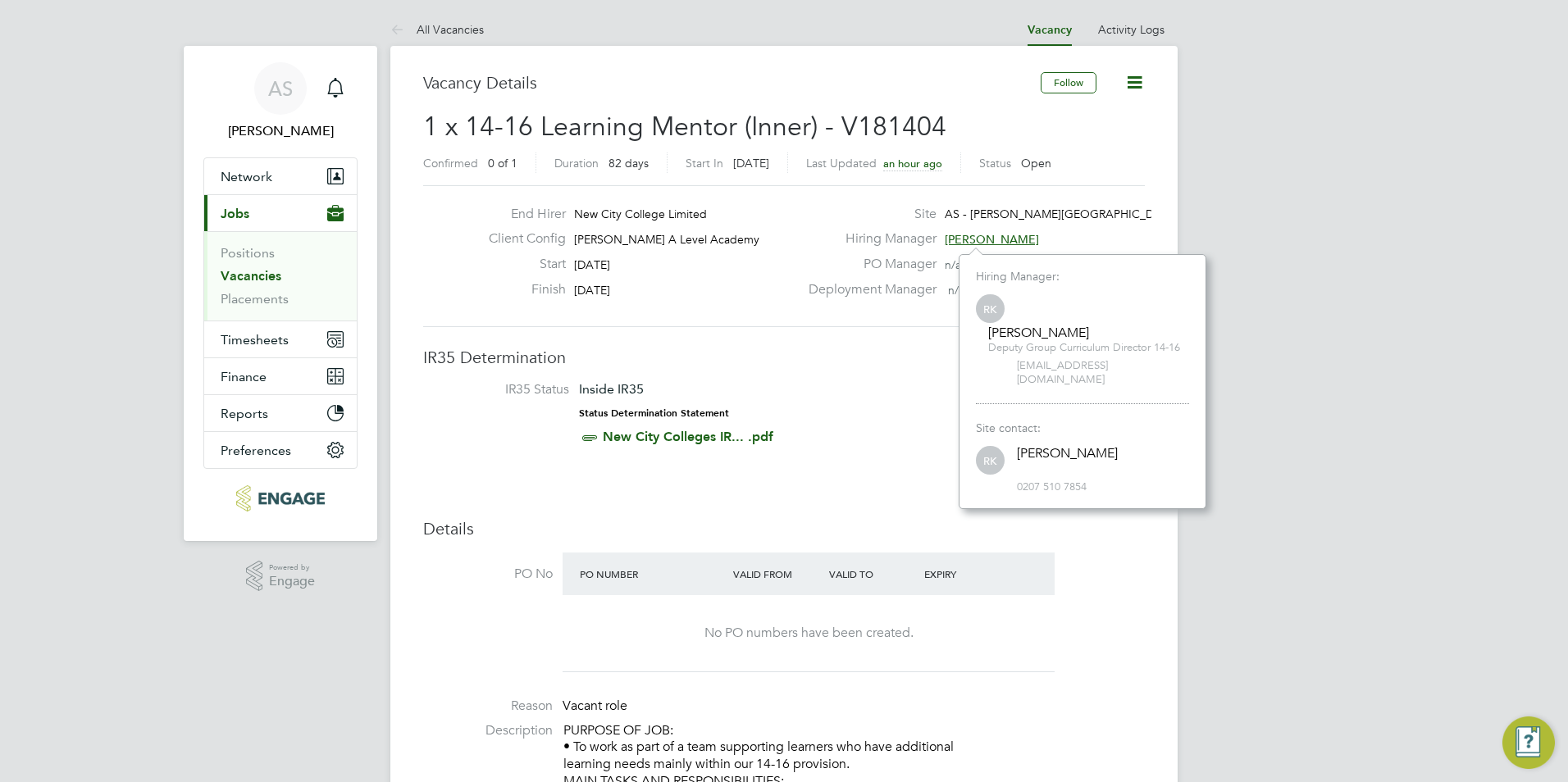
click at [1031, 480] on span "0207 510 7854" at bounding box center [1103, 487] width 172 height 14
click at [1038, 327] on div "[PERSON_NAME]" at bounding box center [1083, 333] width 192 height 17
click at [1038, 327] on div "[PERSON_NAME]" at bounding box center [1083, 333] width 192 height 17
click at [667, 287] on div "Finish 19 Dec 2025" at bounding box center [638, 294] width 323 height 25
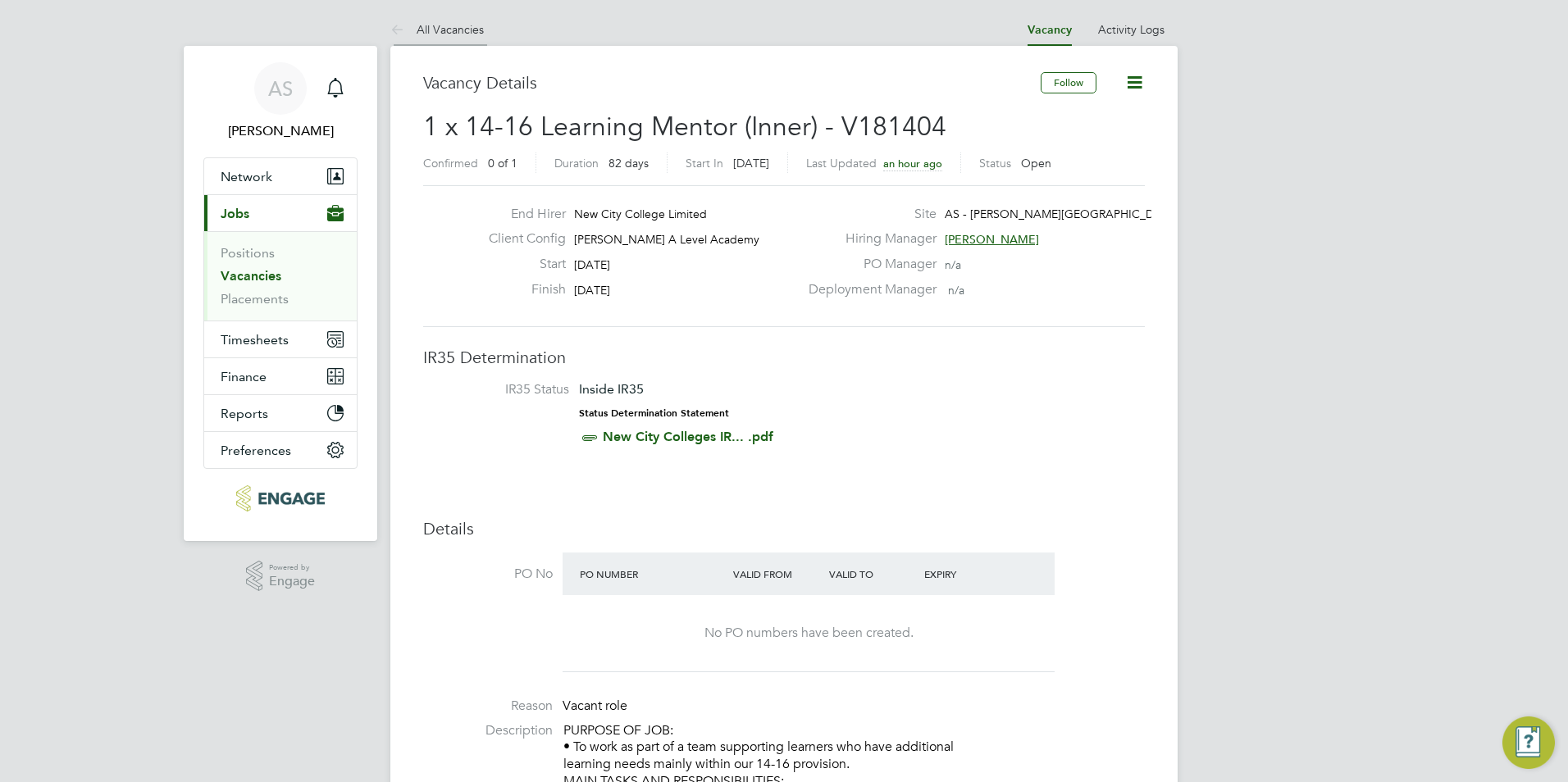
click at [410, 28] on icon at bounding box center [400, 30] width 21 height 21
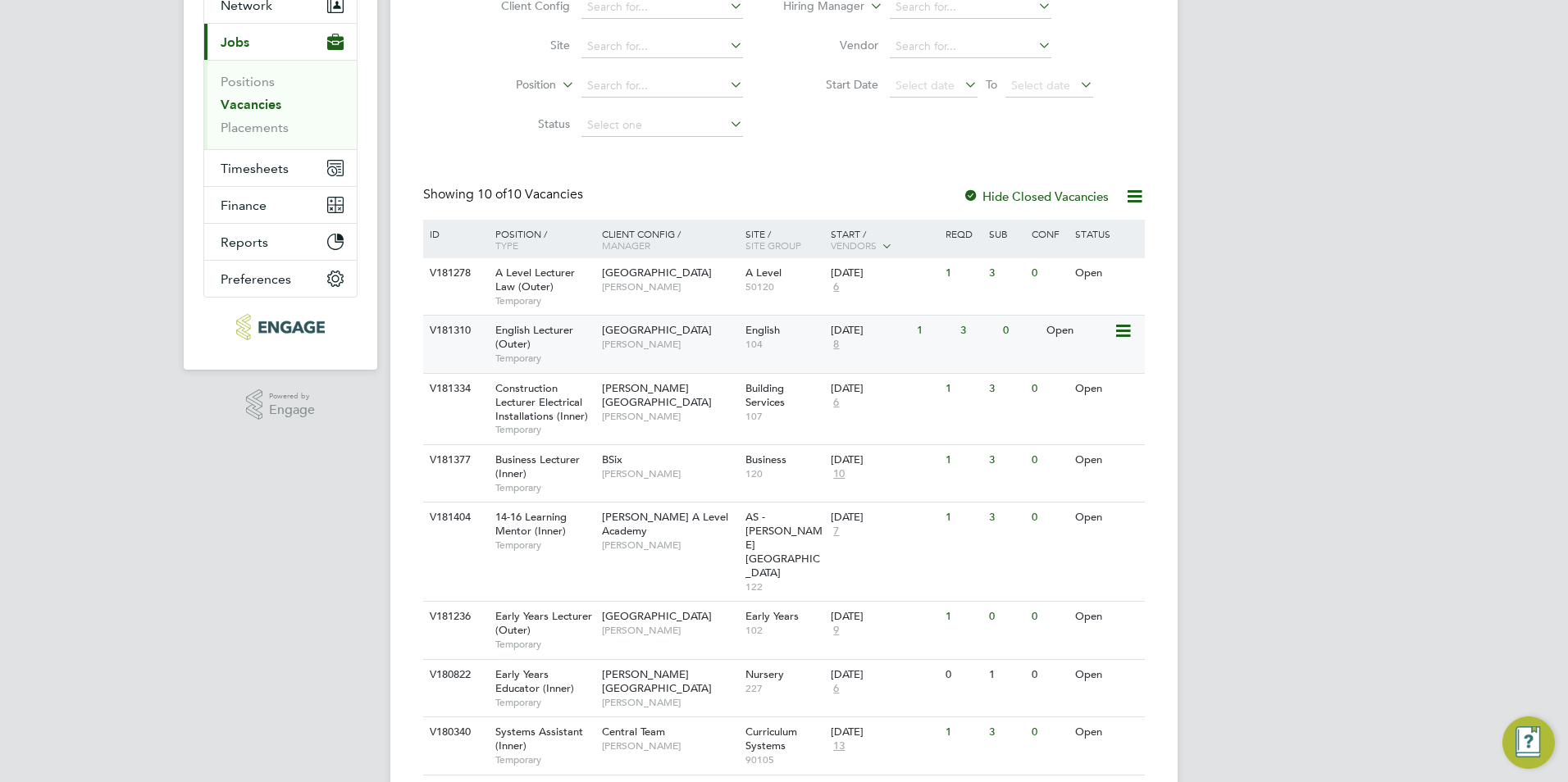
scroll to position [245, 0]
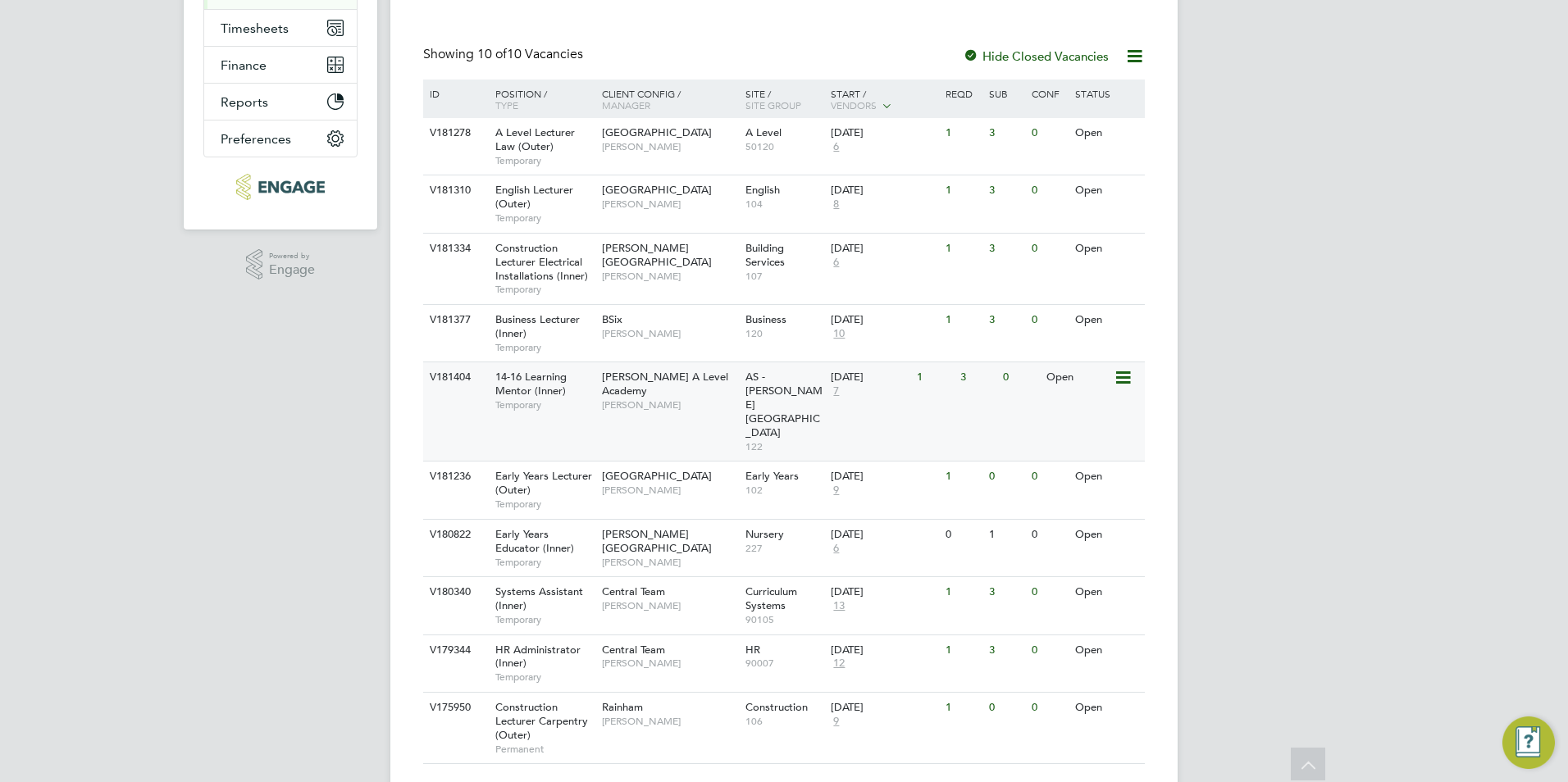
click at [609, 374] on span "[PERSON_NAME] A Level Academy" at bounding box center [664, 383] width 126 height 28
click at [560, 388] on span "14-16 Learning Mentor (Inner)" at bounding box center [531, 383] width 71 height 28
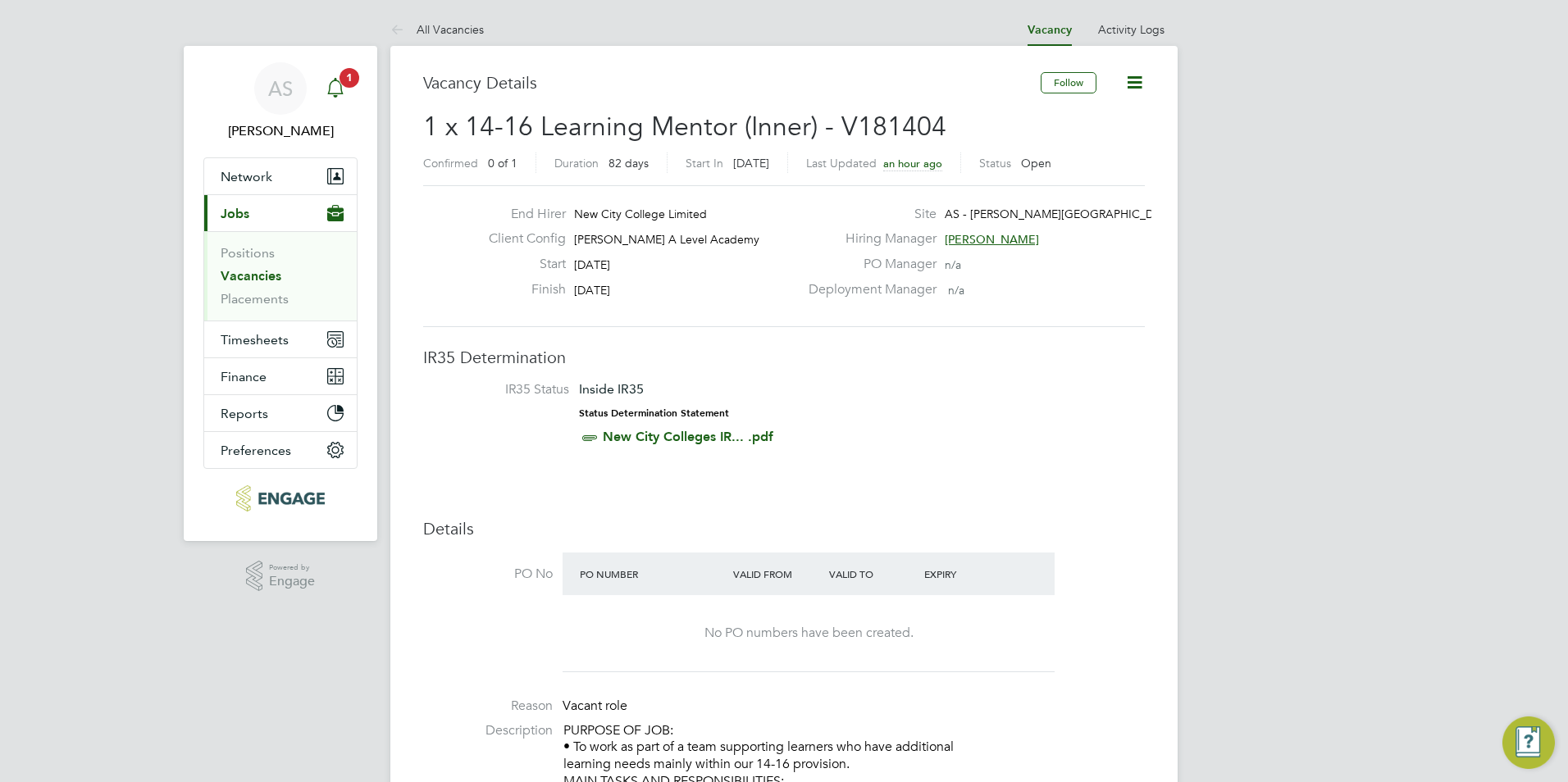
click at [351, 96] on div "Main navigation" at bounding box center [335, 88] width 33 height 33
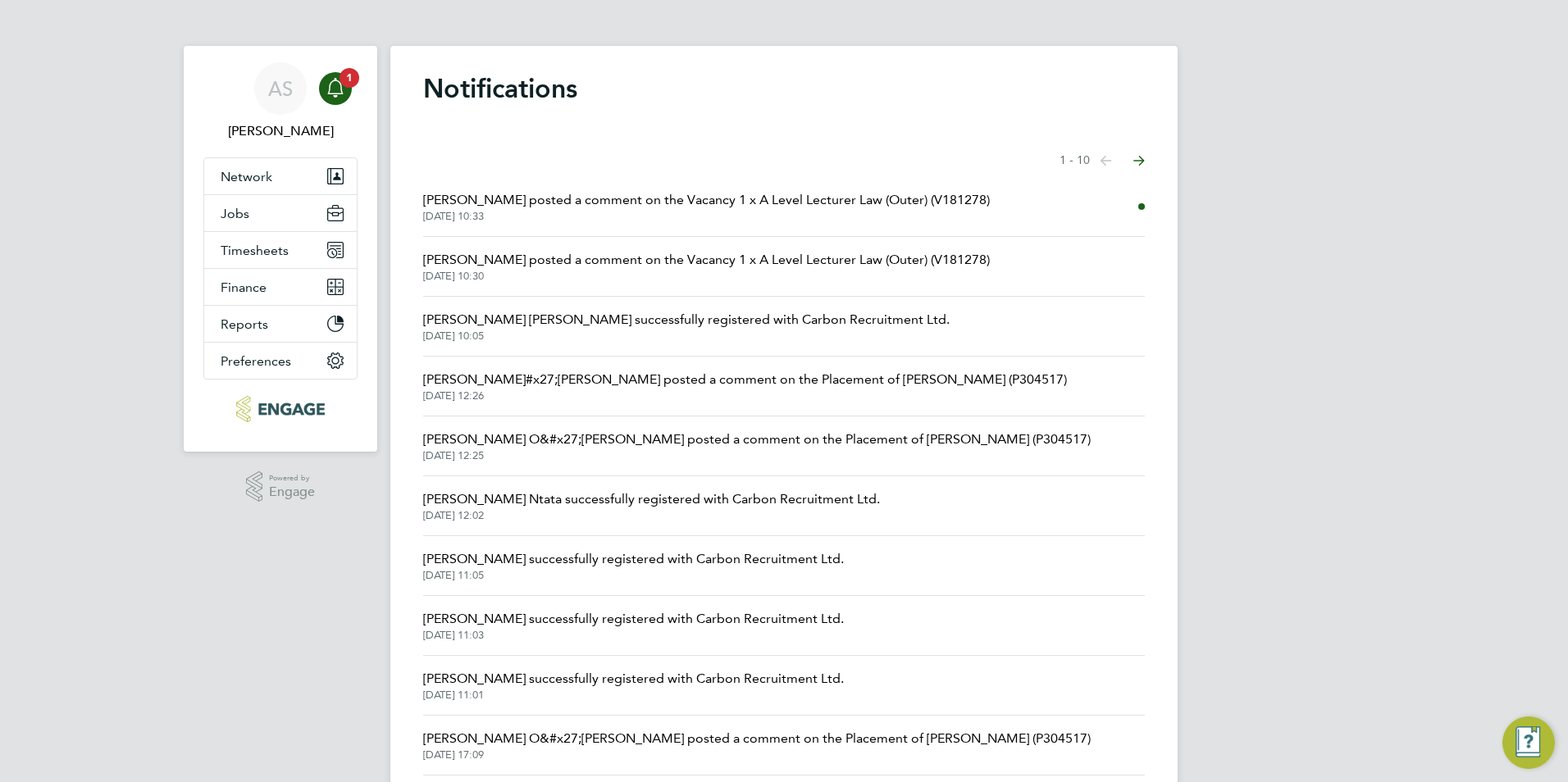
click at [698, 212] on span "[DATE] 10:33" at bounding box center [706, 216] width 566 height 13
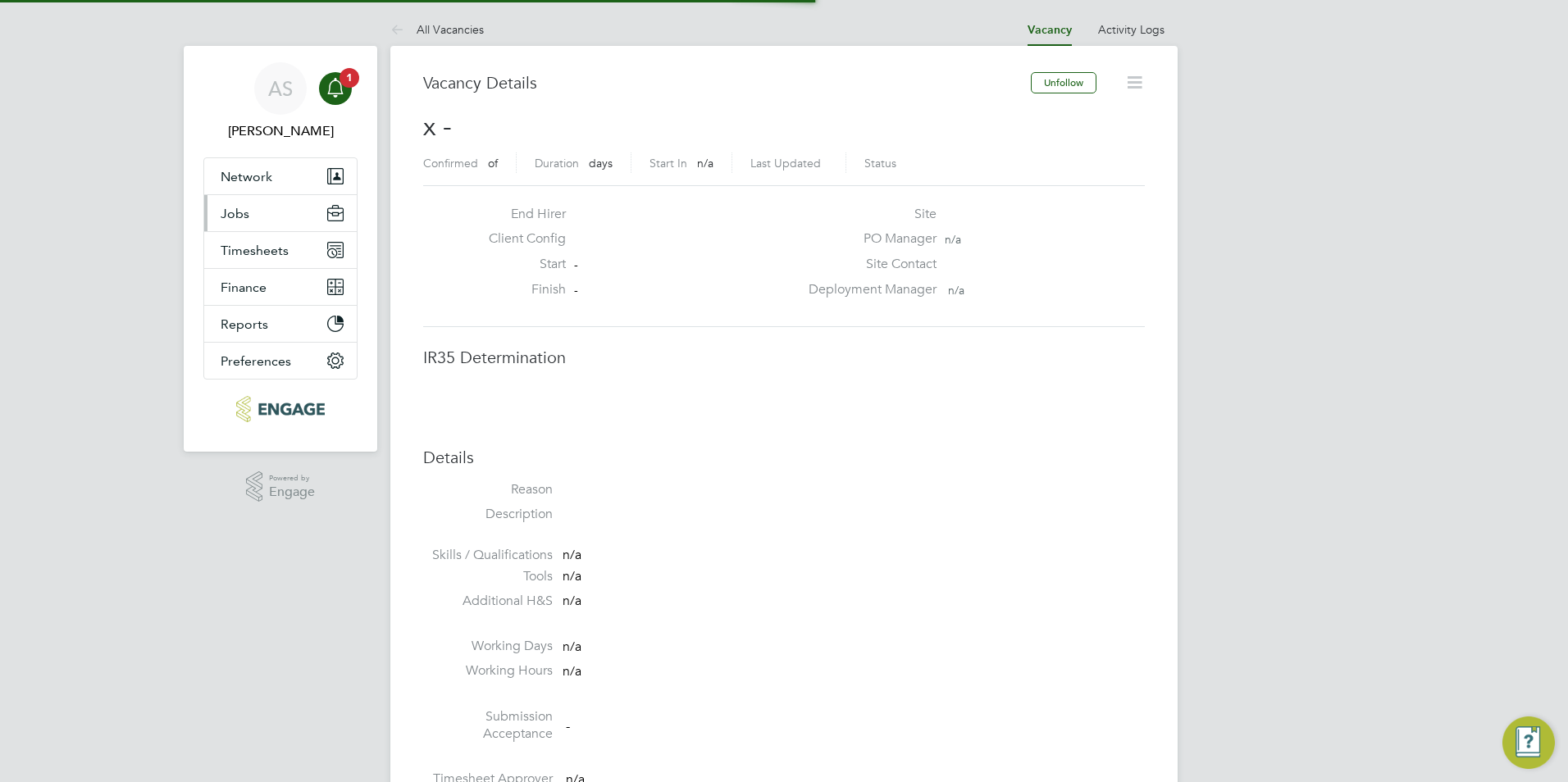
scroll to position [8, 8]
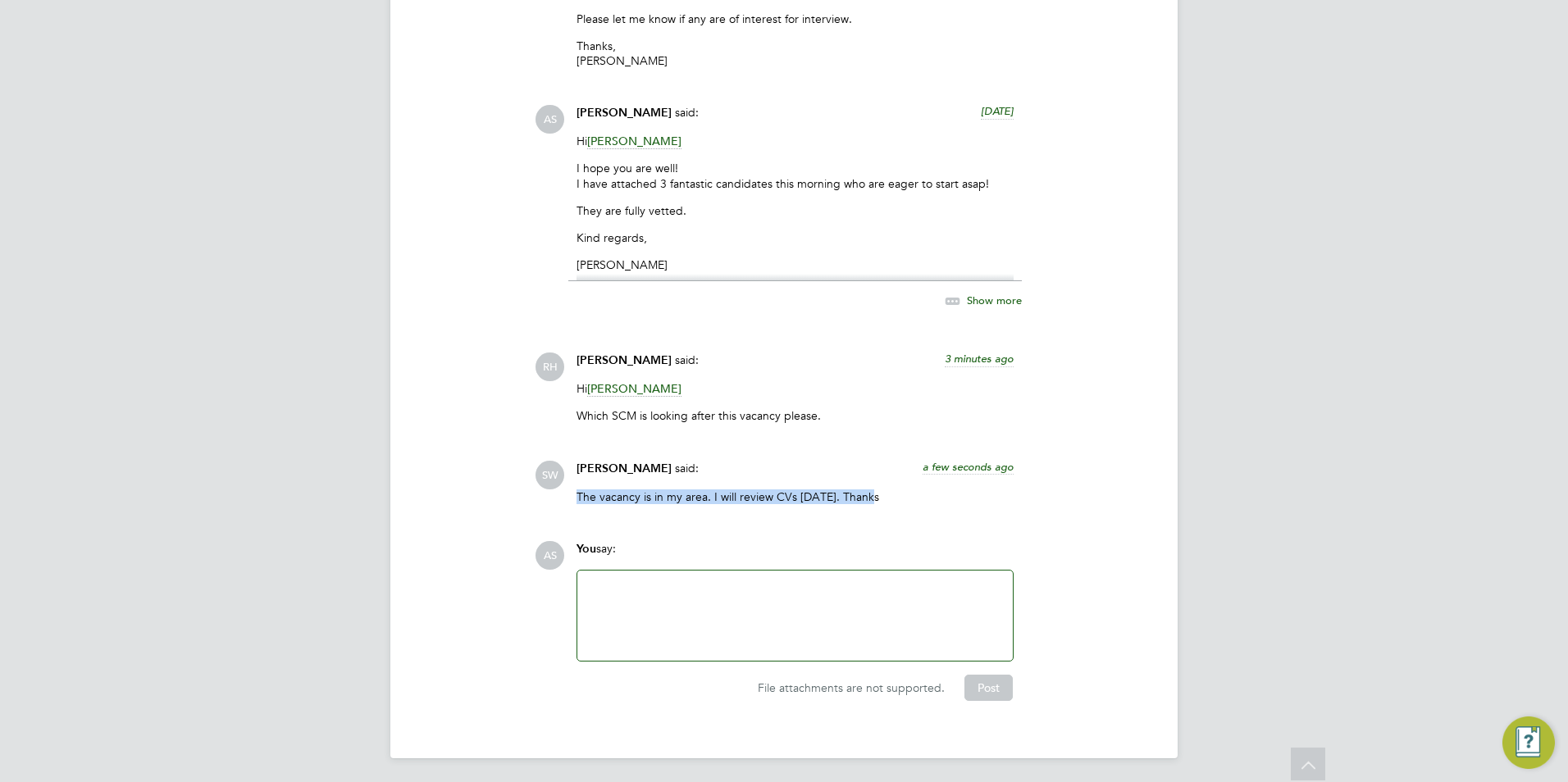
drag, startPoint x: 574, startPoint y: 493, endPoint x: 883, endPoint y: 501, distance: 309.1
click at [883, 501] on div "[PERSON_NAME] said: a few seconds ago The vacancy is in my area. I will review …" at bounding box center [795, 488] width 454 height 55
drag, startPoint x: 883, startPoint y: 501, endPoint x: 791, endPoint y: 501, distance: 92.0
click at [791, 501] on p "The vacancy is in my area. I will review CVs [DATE]. Thanks" at bounding box center [794, 496] width 437 height 15
click at [620, 467] on span "[PERSON_NAME]" at bounding box center [623, 469] width 96 height 14
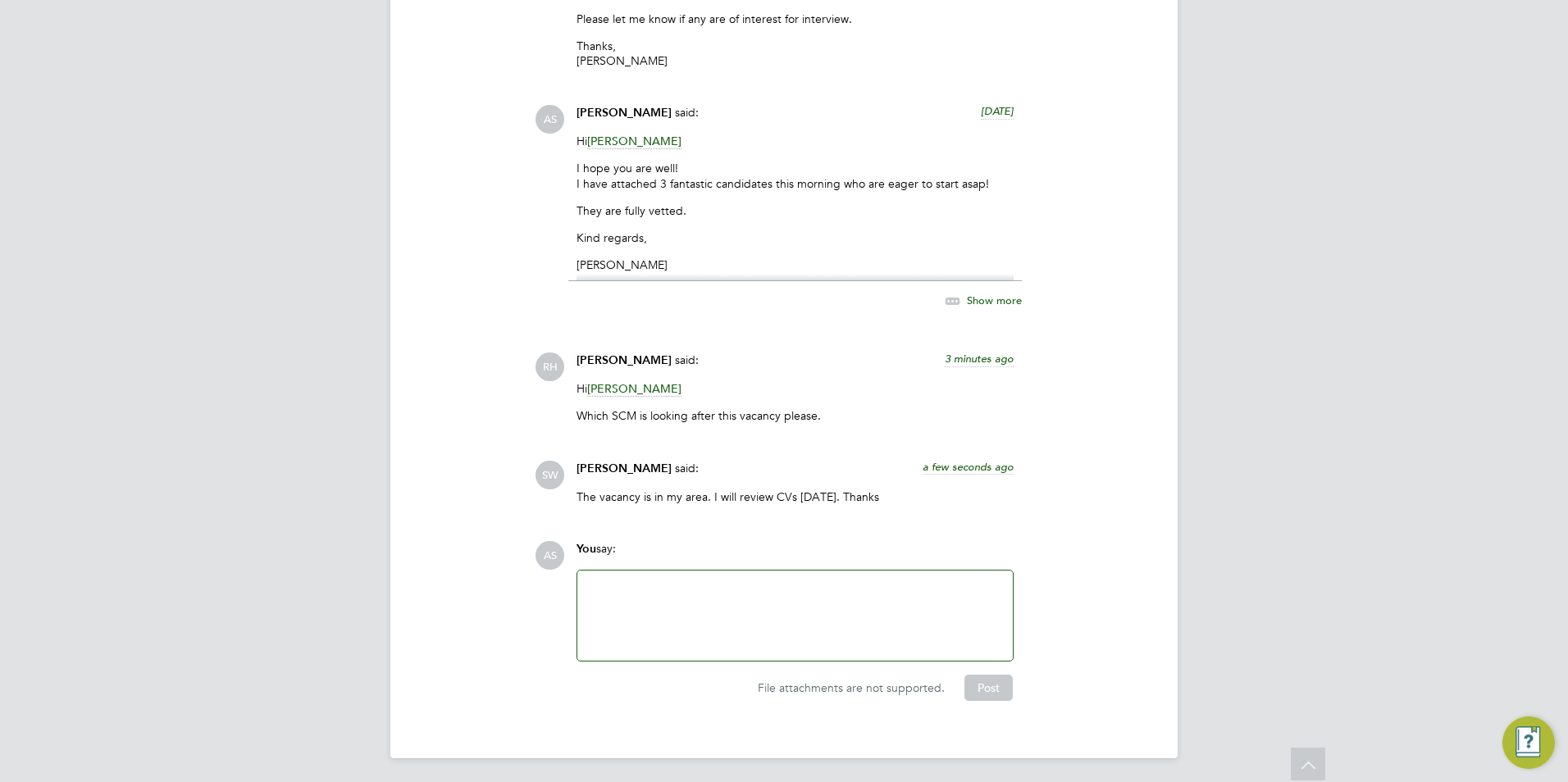
click at [558, 462] on span "SW" at bounding box center [550, 475] width 29 height 29
click at [560, 462] on span "SW" at bounding box center [550, 475] width 29 height 29
drag, startPoint x: 563, startPoint y: 462, endPoint x: 628, endPoint y: 463, distance: 65.0
click at [628, 463] on span "[PERSON_NAME]" at bounding box center [623, 469] width 96 height 14
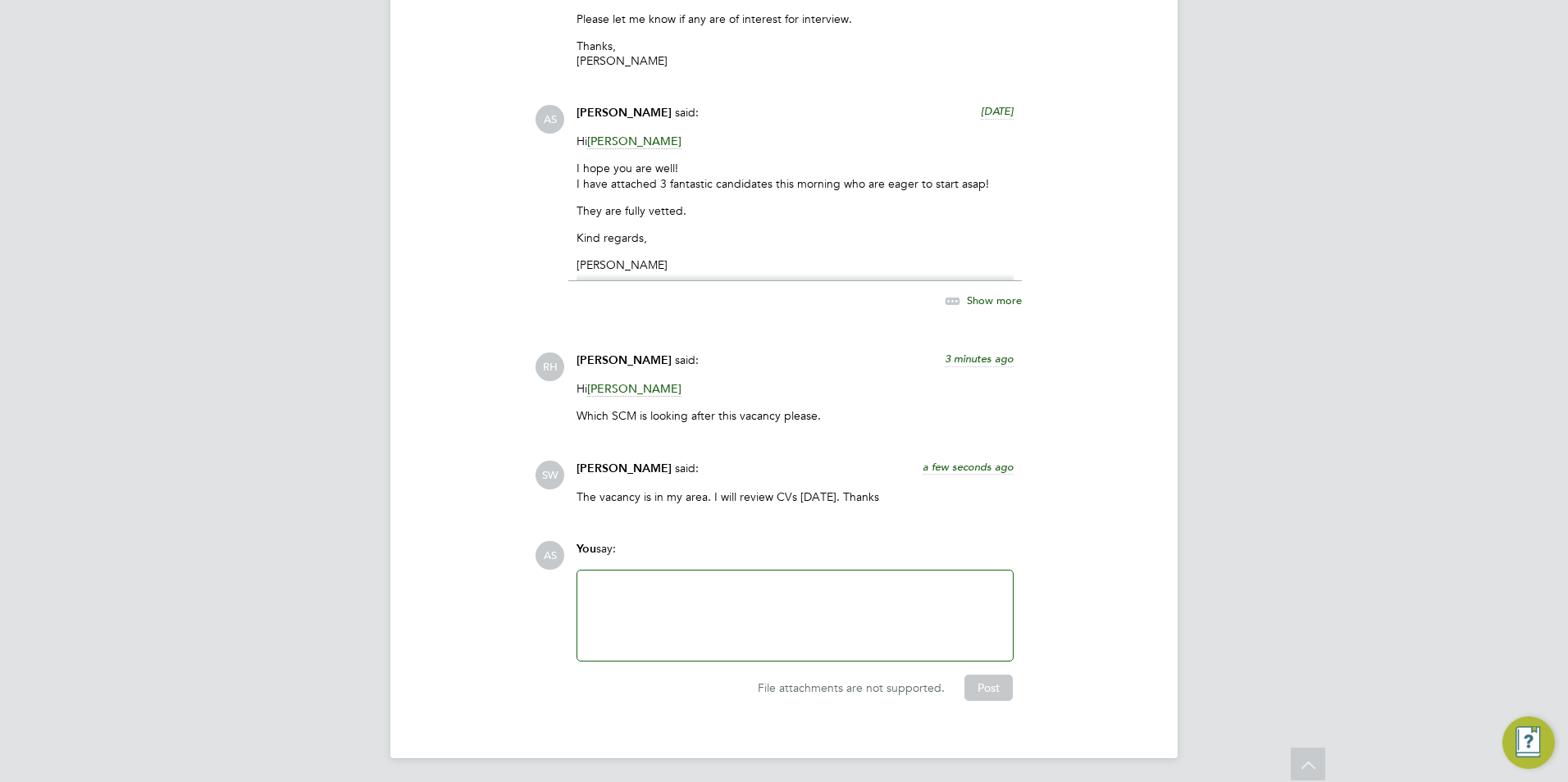
click at [630, 463] on span "[PERSON_NAME]" at bounding box center [623, 469] width 96 height 14
click at [1014, 470] on div "[PERSON_NAME] said: a few seconds ago The vacancy is in my area. I will review …" at bounding box center [795, 488] width 454 height 55
click at [997, 462] on span "a few seconds ago" at bounding box center [968, 467] width 91 height 14
drag, startPoint x: 731, startPoint y: 458, endPoint x: 687, endPoint y: 458, distance: 44.0
click at [687, 461] on div "[PERSON_NAME] said: [DATE] 10:33" at bounding box center [794, 475] width 437 height 29
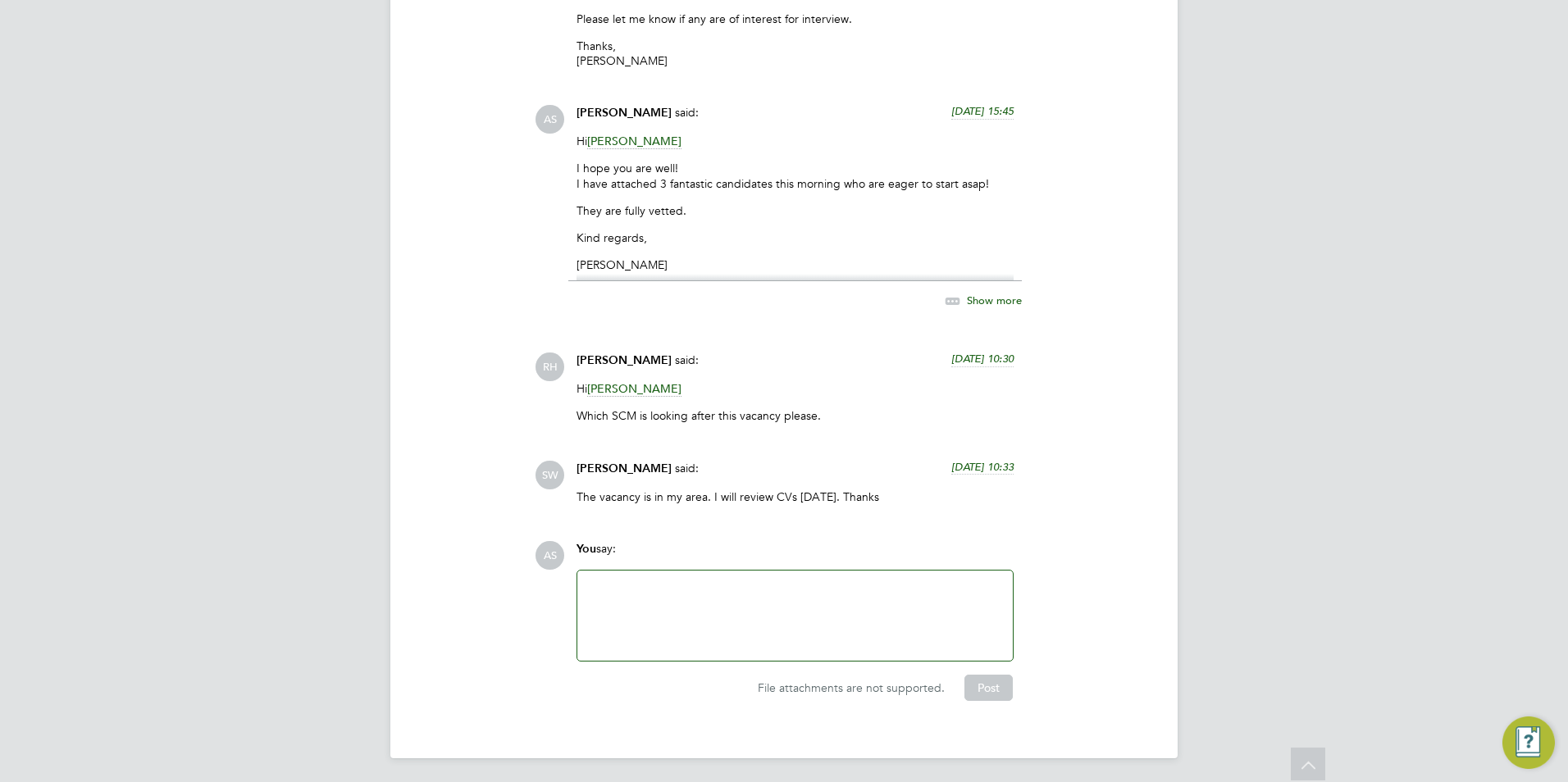
drag, startPoint x: 687, startPoint y: 458, endPoint x: 602, endPoint y: 453, distance: 85.1
click at [602, 453] on div "[PERSON_NAME] said: [DATE] 14:17 Hi, I have included 3 lecturers, all with DBS …" at bounding box center [839, 221] width 610 height 588
click at [601, 459] on div "[PERSON_NAME] said: [DATE] 14:17 Hi, I have included 3 lecturers, all with DBS …" at bounding box center [839, 221] width 610 height 588
click at [602, 462] on span "[PERSON_NAME]" at bounding box center [623, 469] width 96 height 14
click at [604, 464] on span "[PERSON_NAME]" at bounding box center [623, 469] width 96 height 14
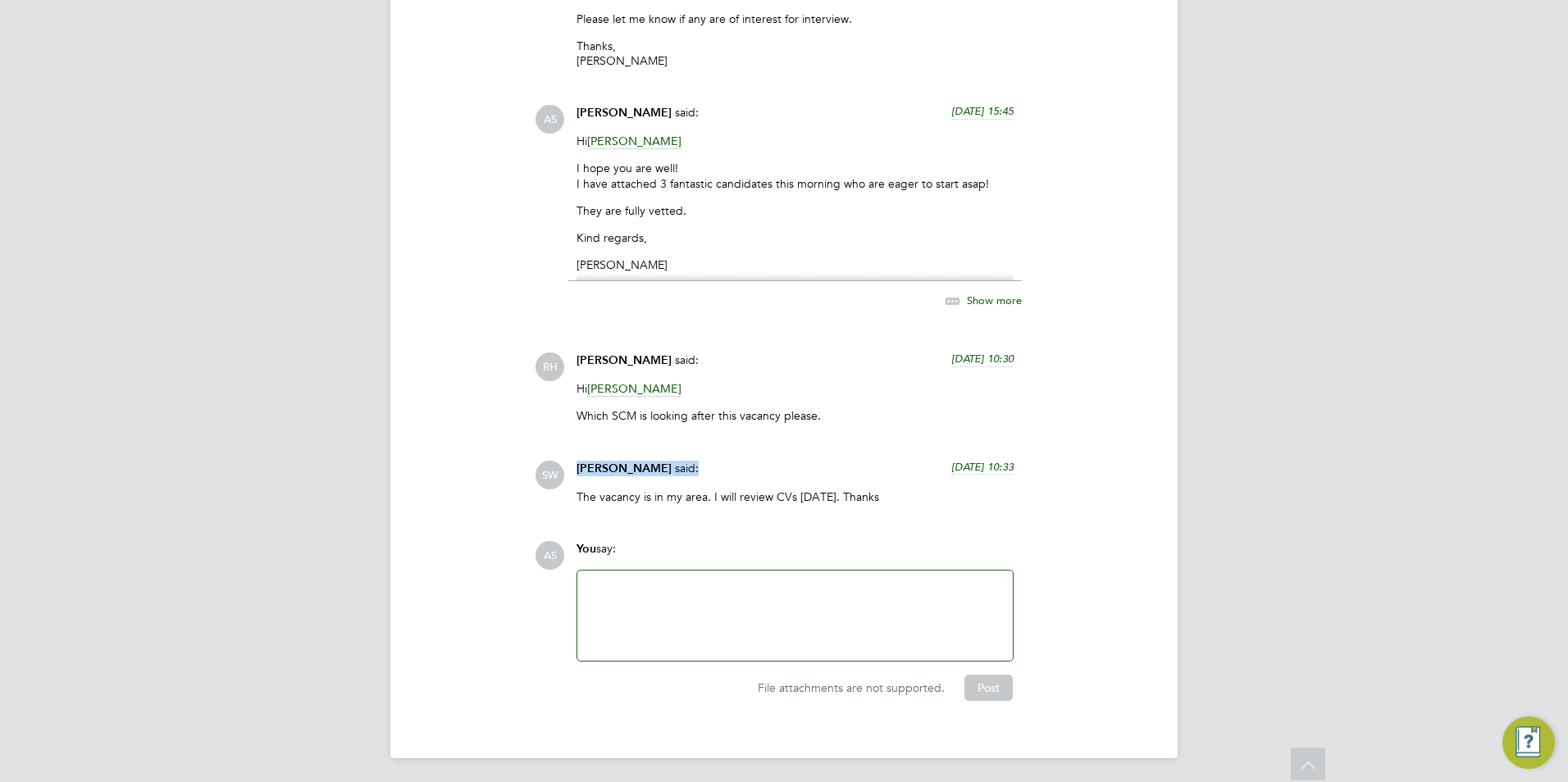
click at [604, 464] on span "[PERSON_NAME]" at bounding box center [623, 469] width 96 height 14
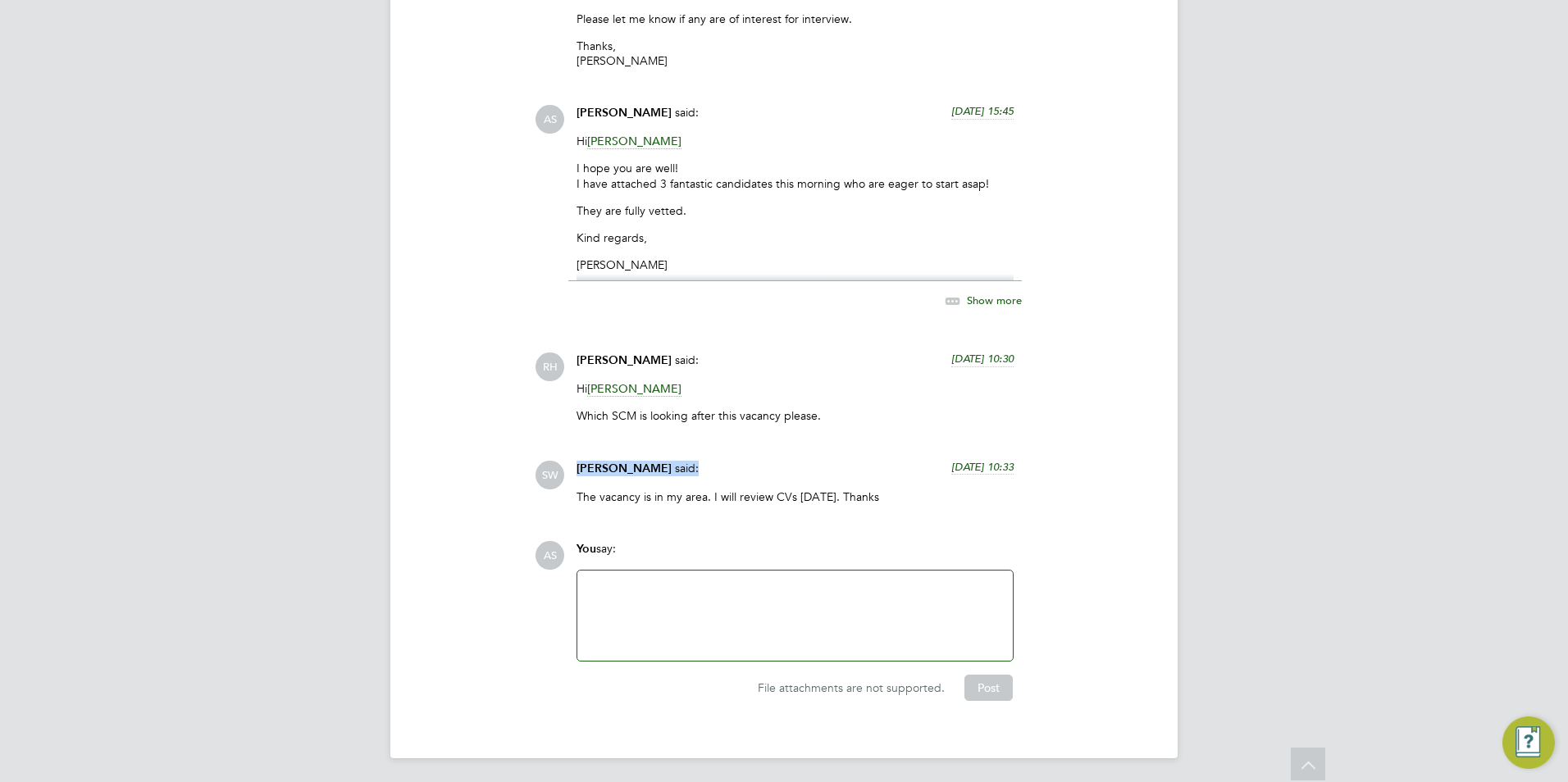
click at [604, 464] on span "[PERSON_NAME]" at bounding box center [623, 469] width 96 height 14
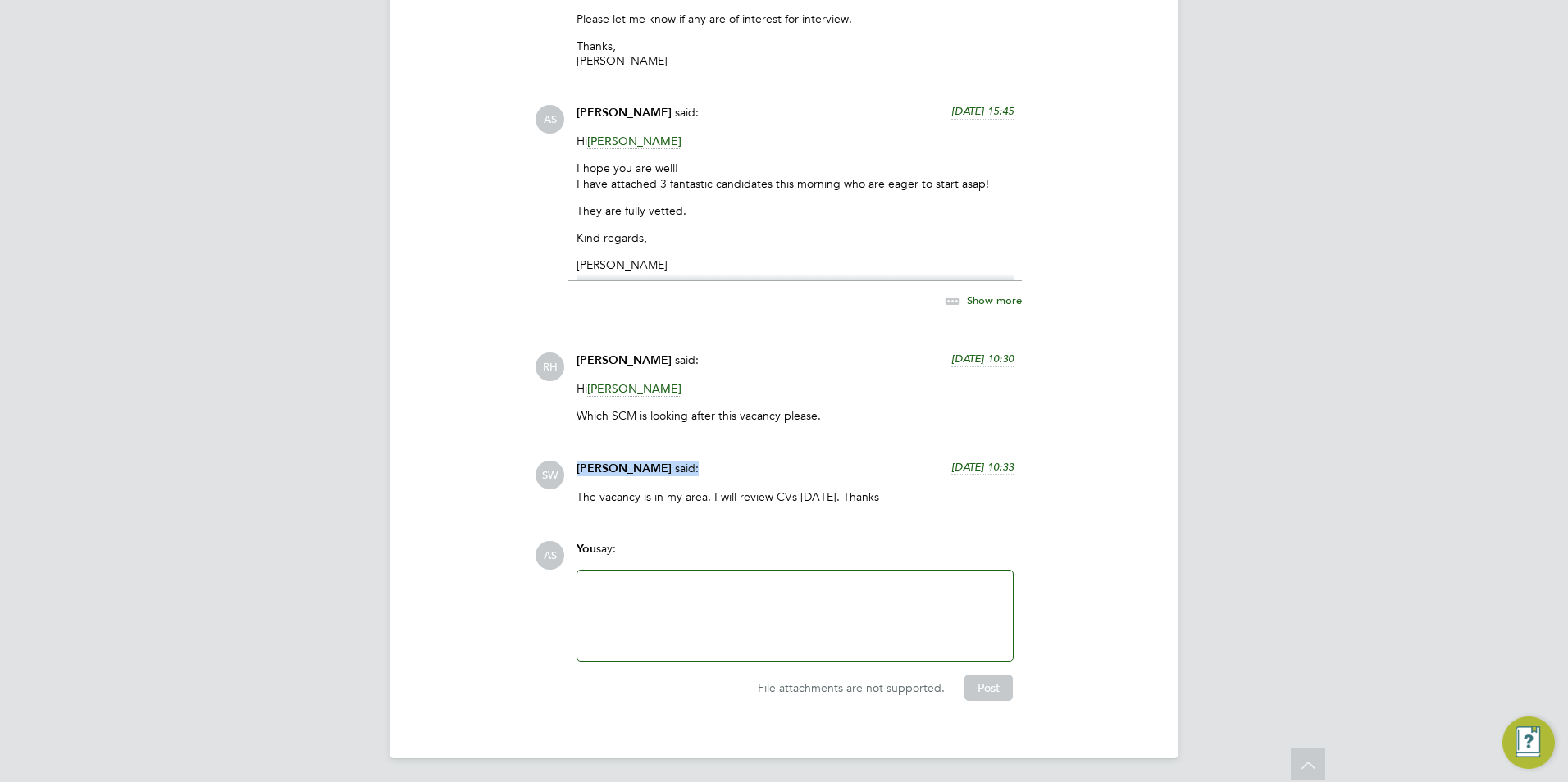
click at [609, 465] on span "[PERSON_NAME]" at bounding box center [623, 469] width 96 height 14
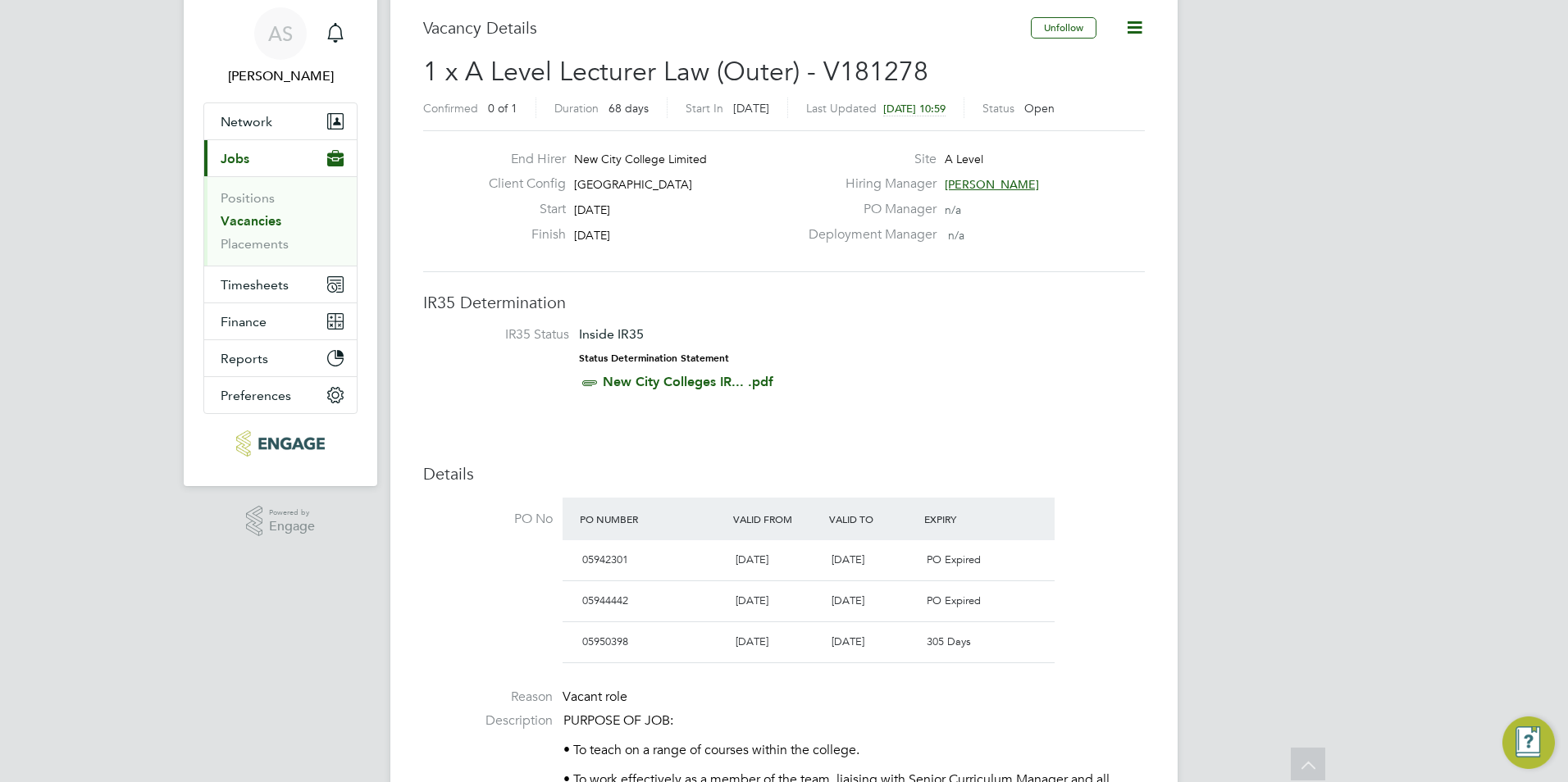
scroll to position [0, 0]
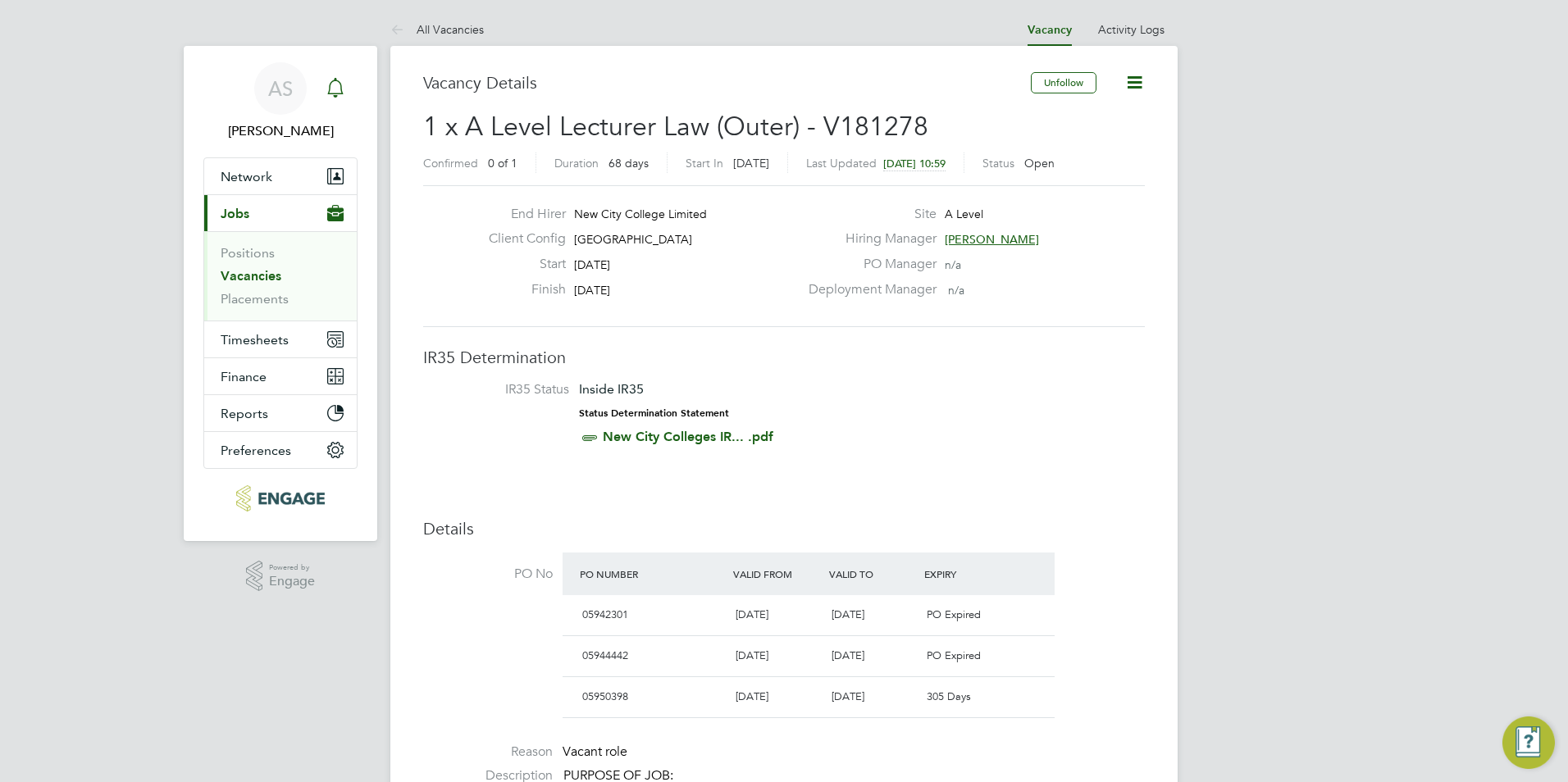
click at [344, 96] on icon "Main navigation" at bounding box center [336, 87] width 20 height 20
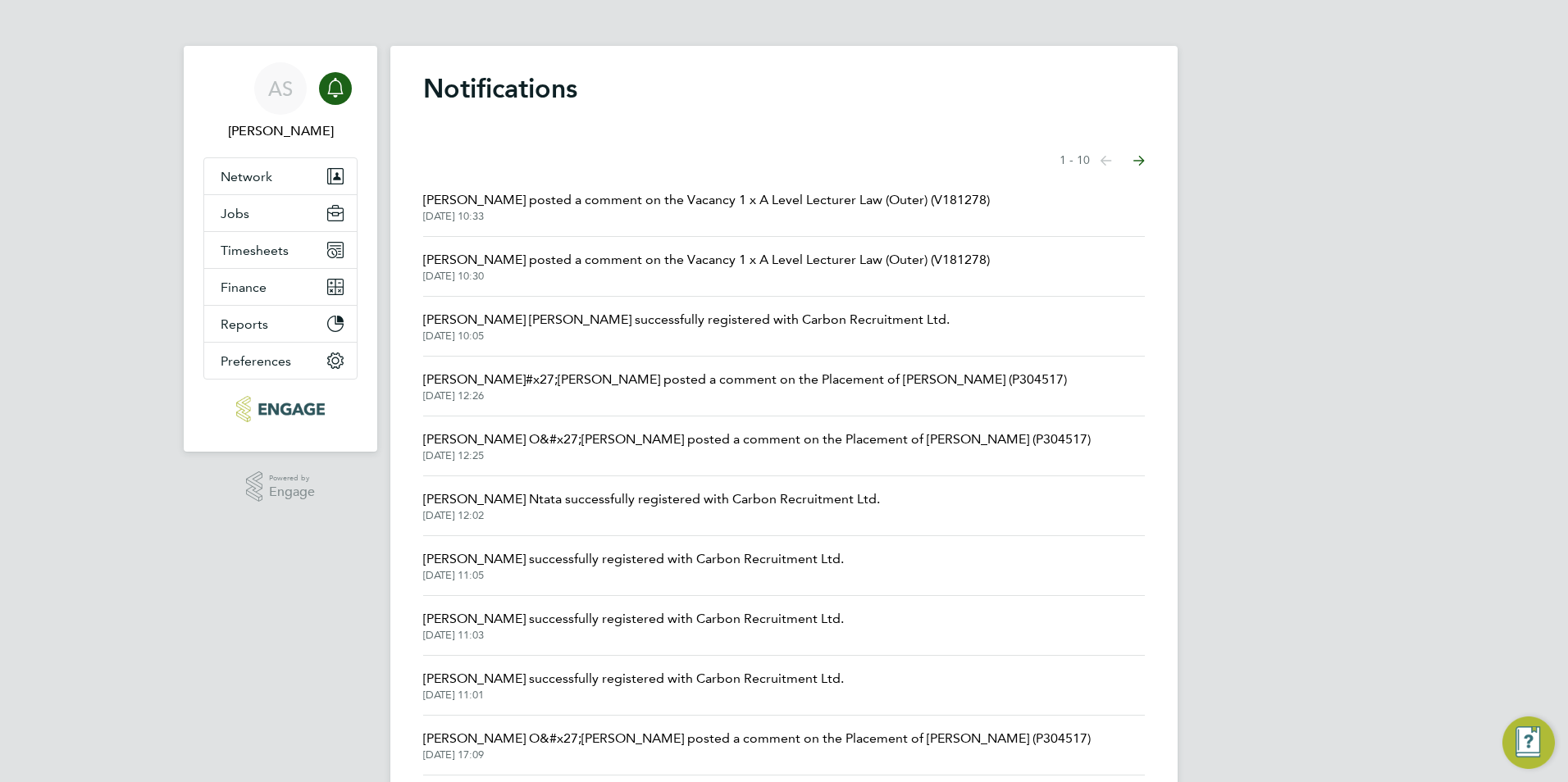
click at [571, 229] on li "[PERSON_NAME] posted a comment on the Vacancy 1 x A Level Lecturer Law (Outer) …" at bounding box center [784, 206] width 721 height 60
click at [588, 212] on span "[DATE] 10:33" at bounding box center [706, 216] width 566 height 13
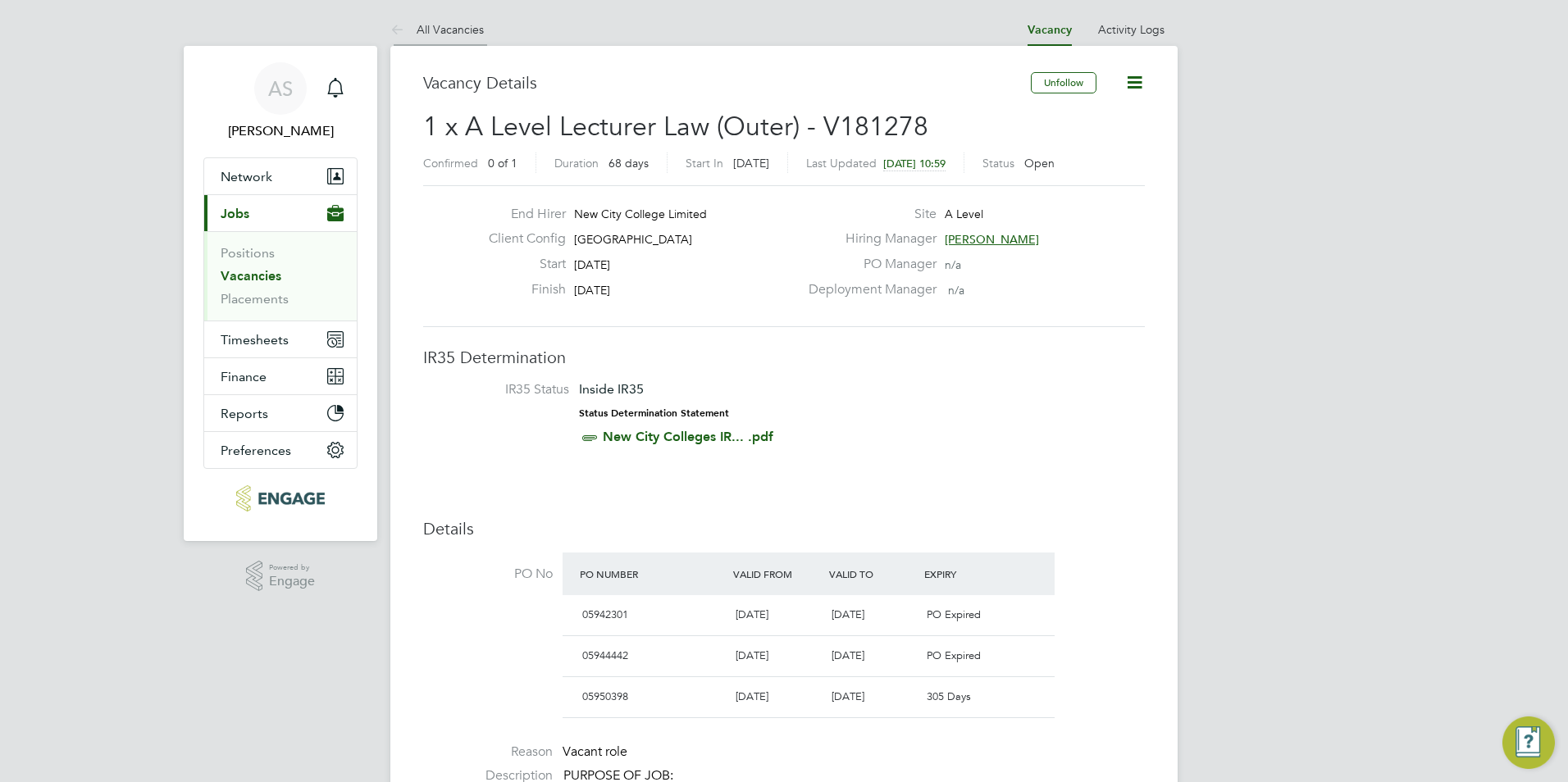
click at [436, 29] on link "All Vacancies" at bounding box center [437, 29] width 94 height 15
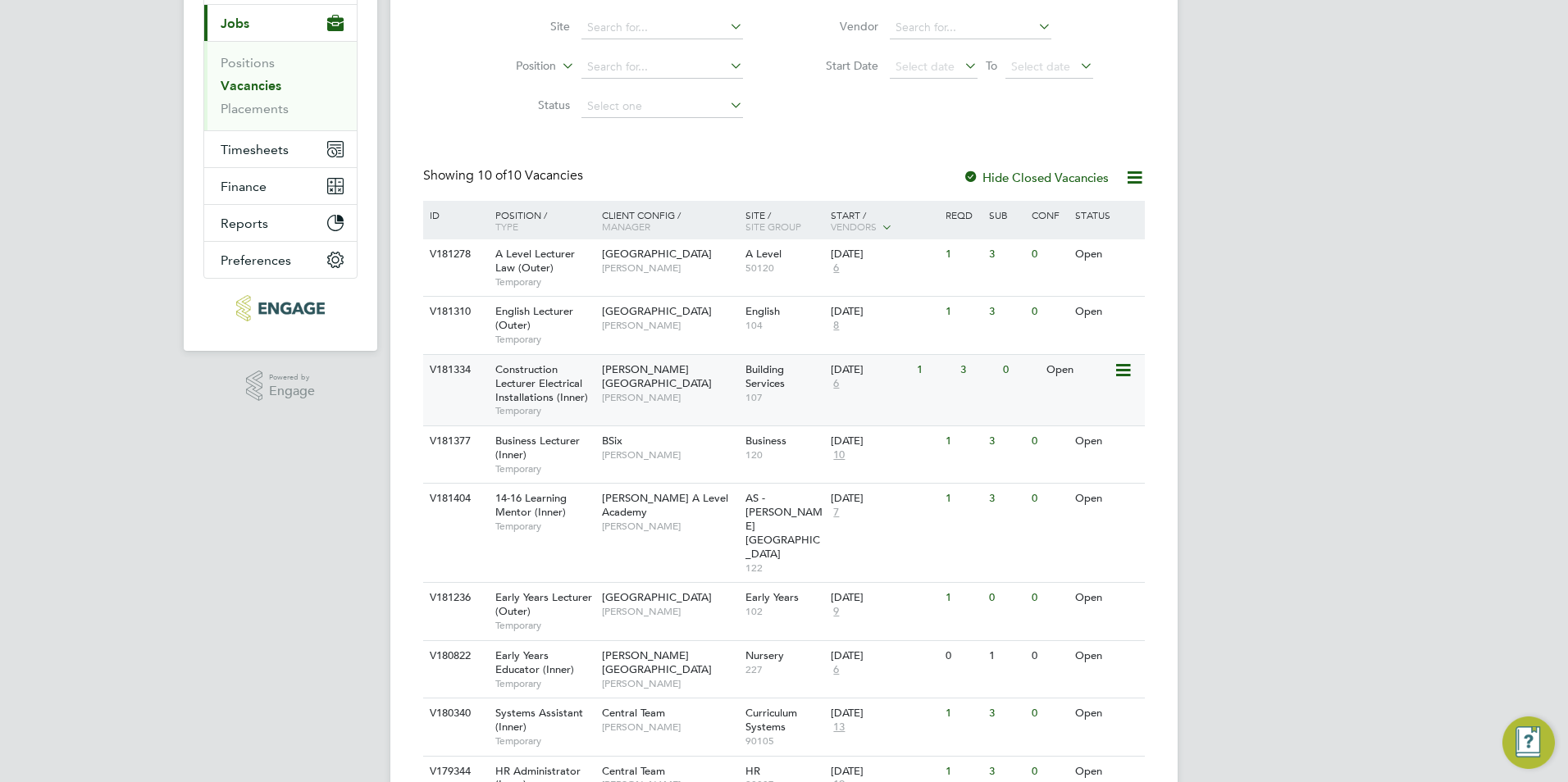
scroll to position [312, 0]
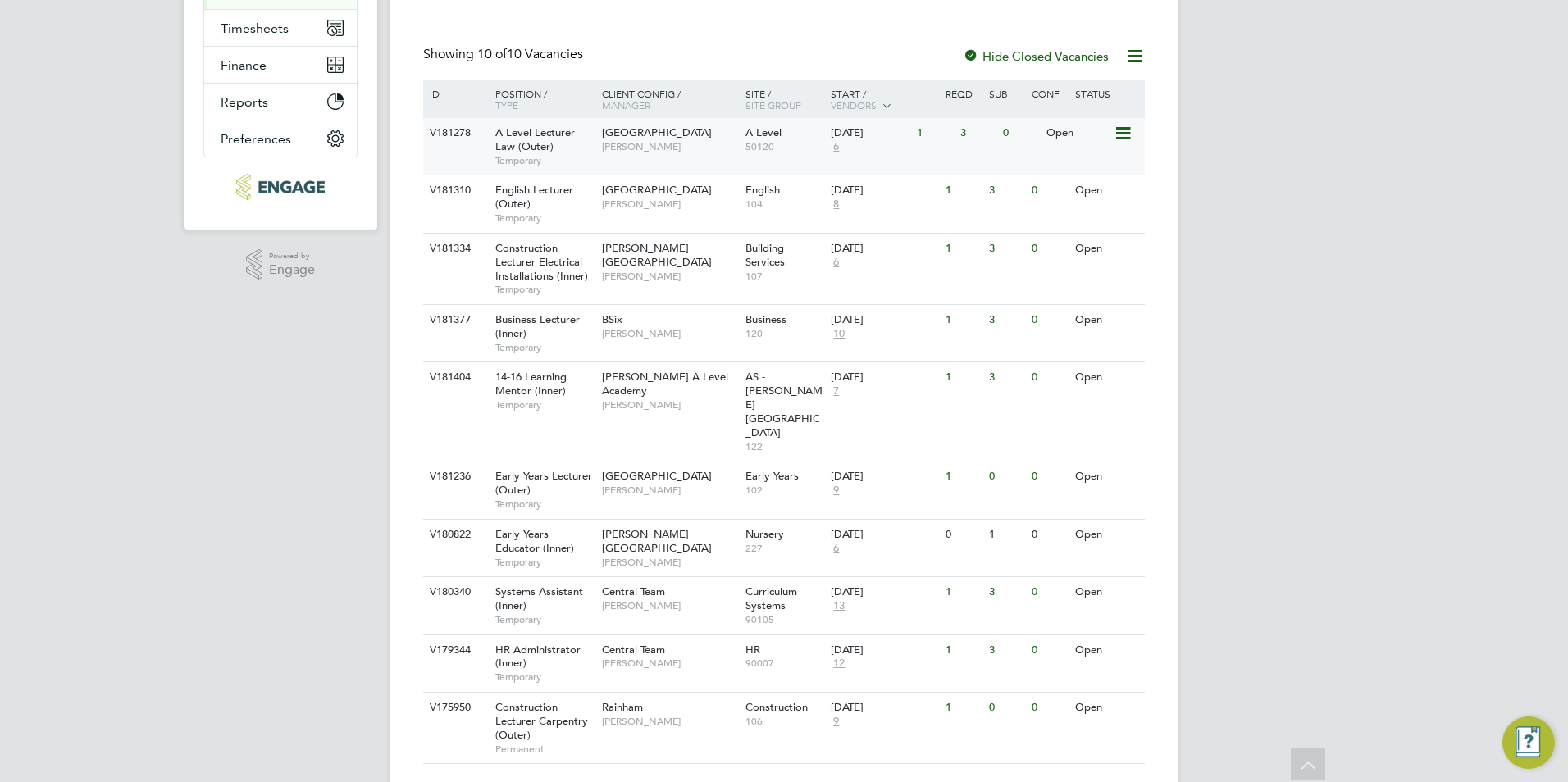
click at [639, 161] on div "Havering Sixth Form Campus [PERSON_NAME]" at bounding box center [669, 139] width 144 height 43
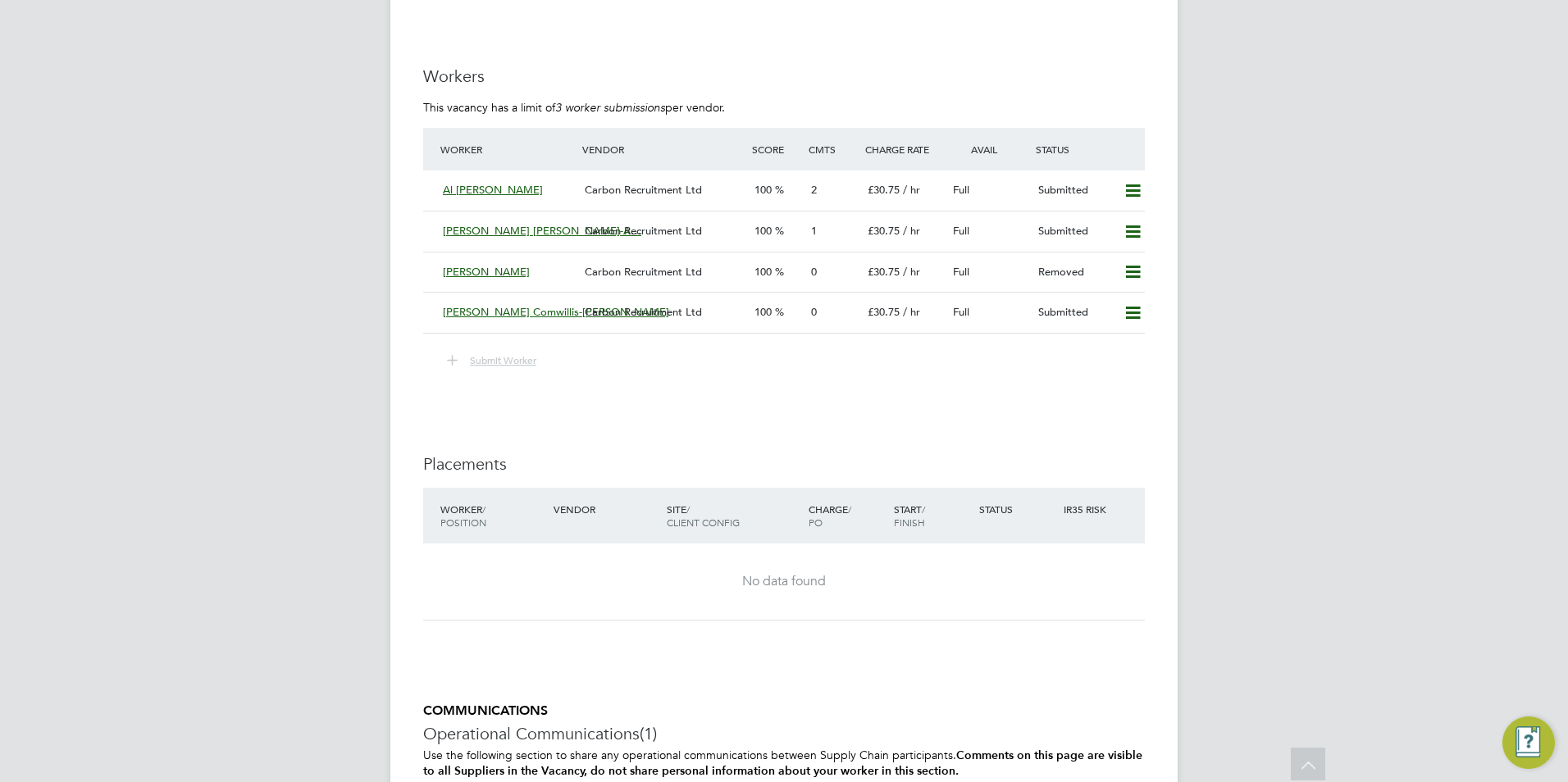
scroll to position [2469, 0]
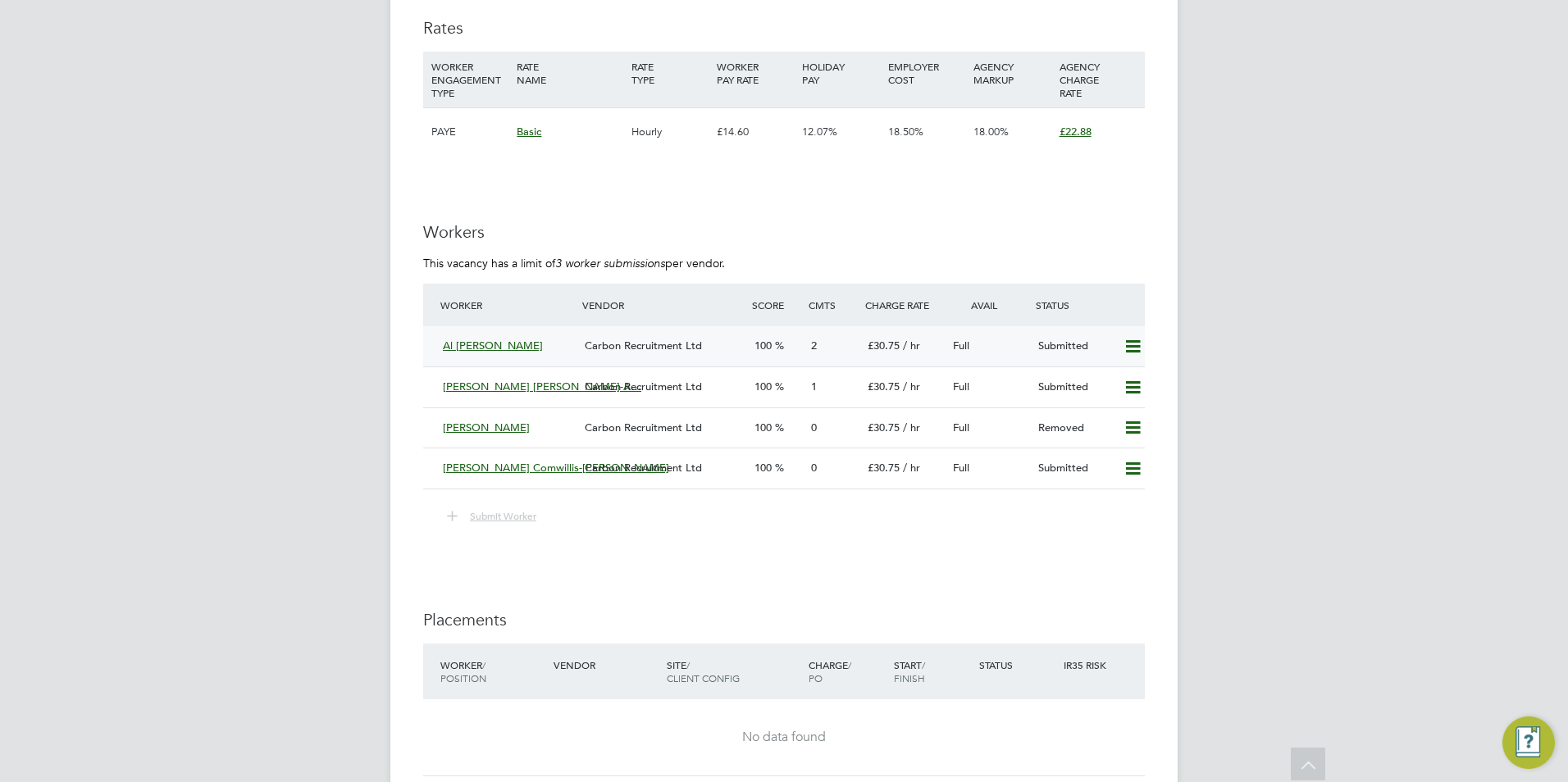
click at [508, 348] on span "Al Muhtasim Billah" at bounding box center [493, 345] width 100 height 14
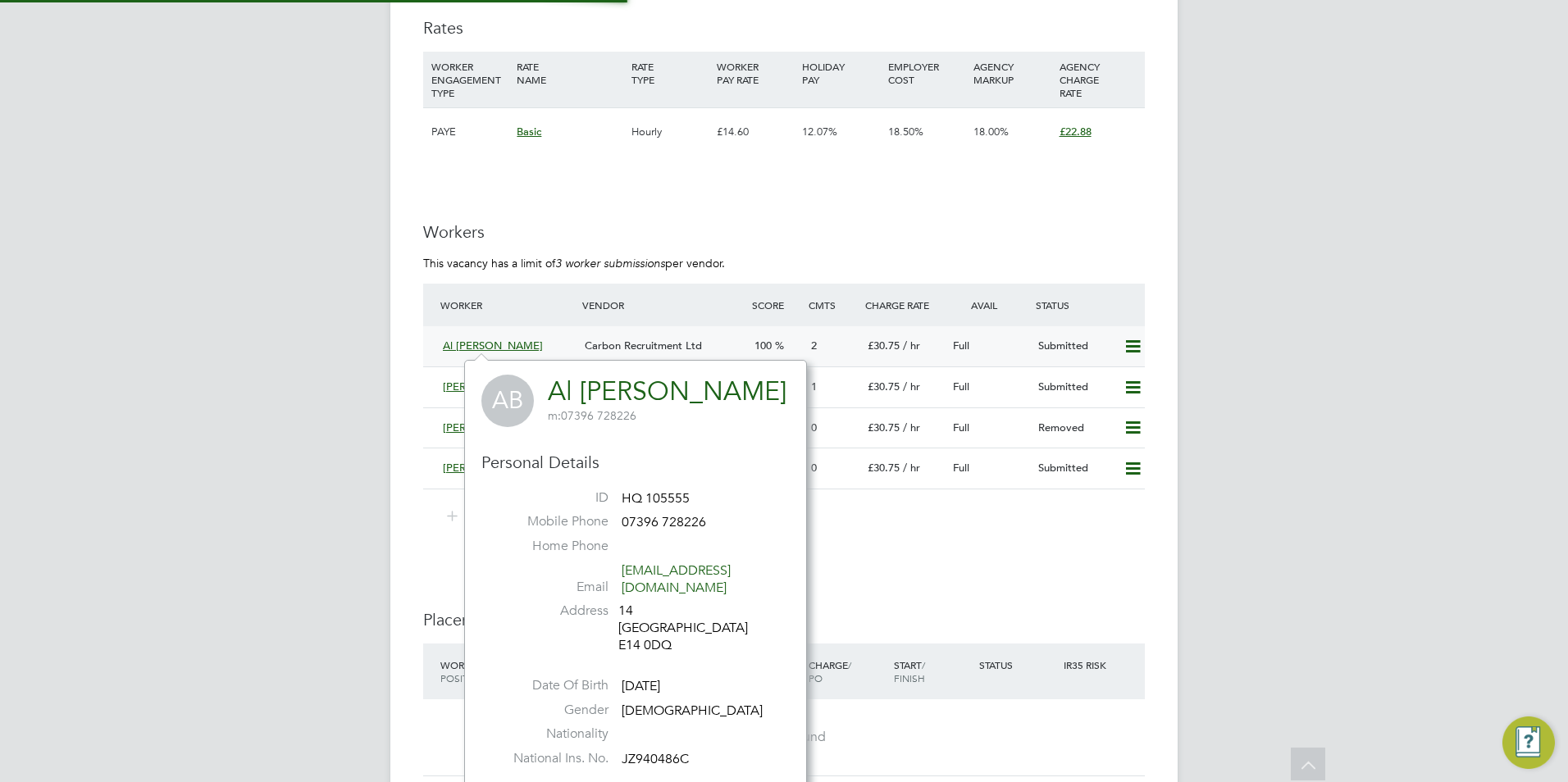
scroll to position [413, 343]
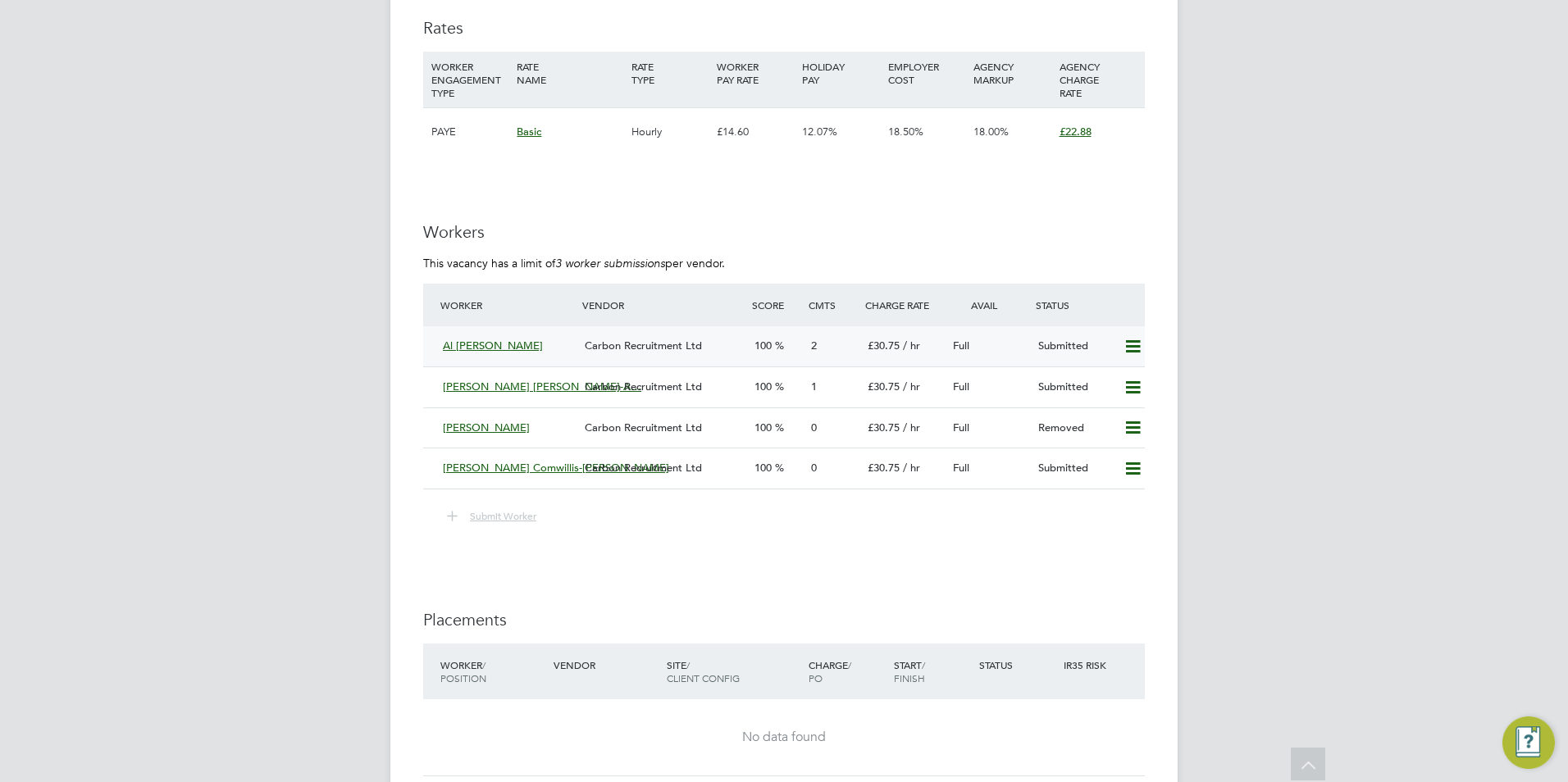
click at [701, 336] on div "Carbon Recruitment Ltd" at bounding box center [663, 346] width 170 height 27
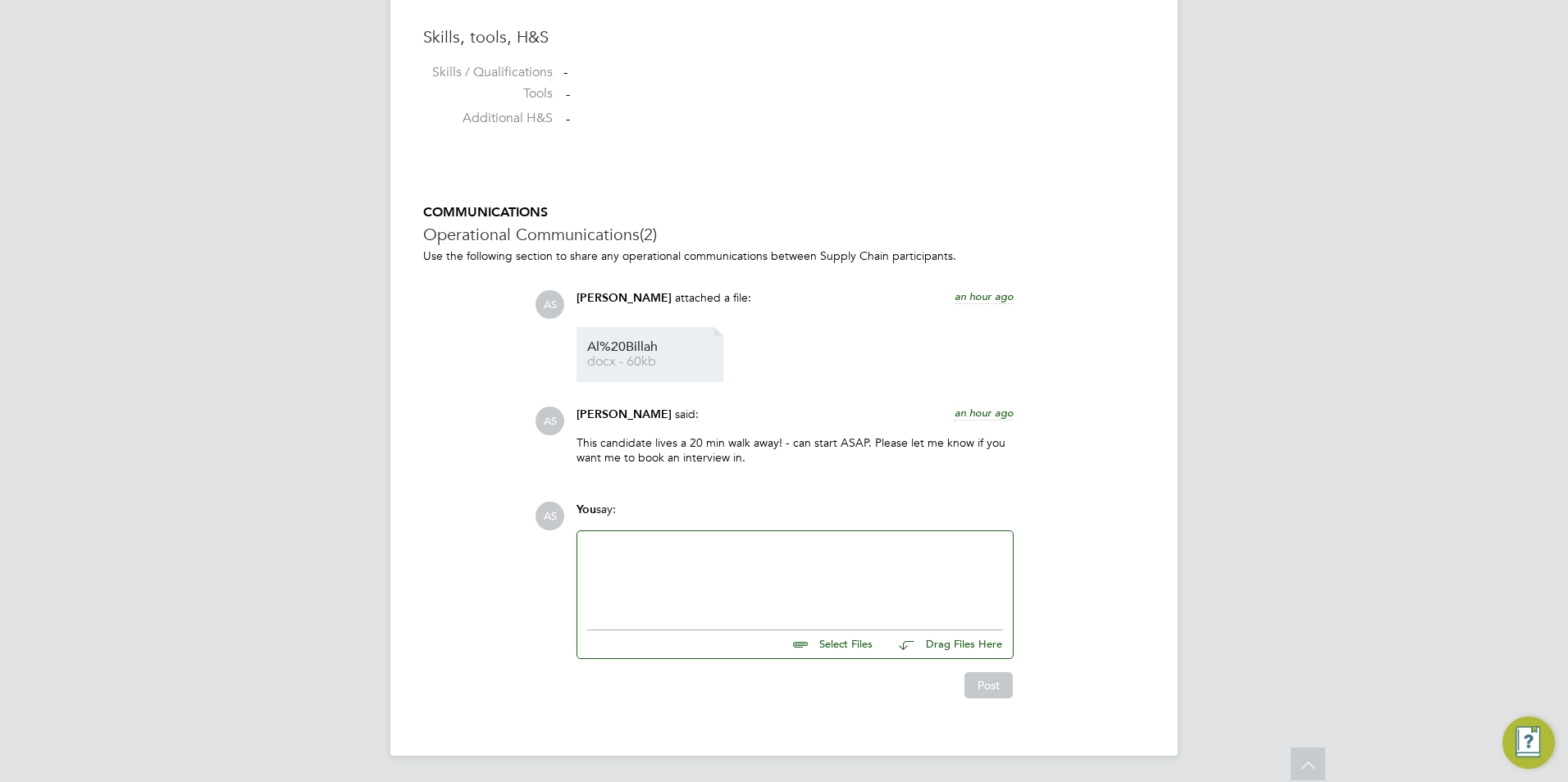
click at [646, 356] on span "docx - 60kb" at bounding box center [652, 362] width 131 height 12
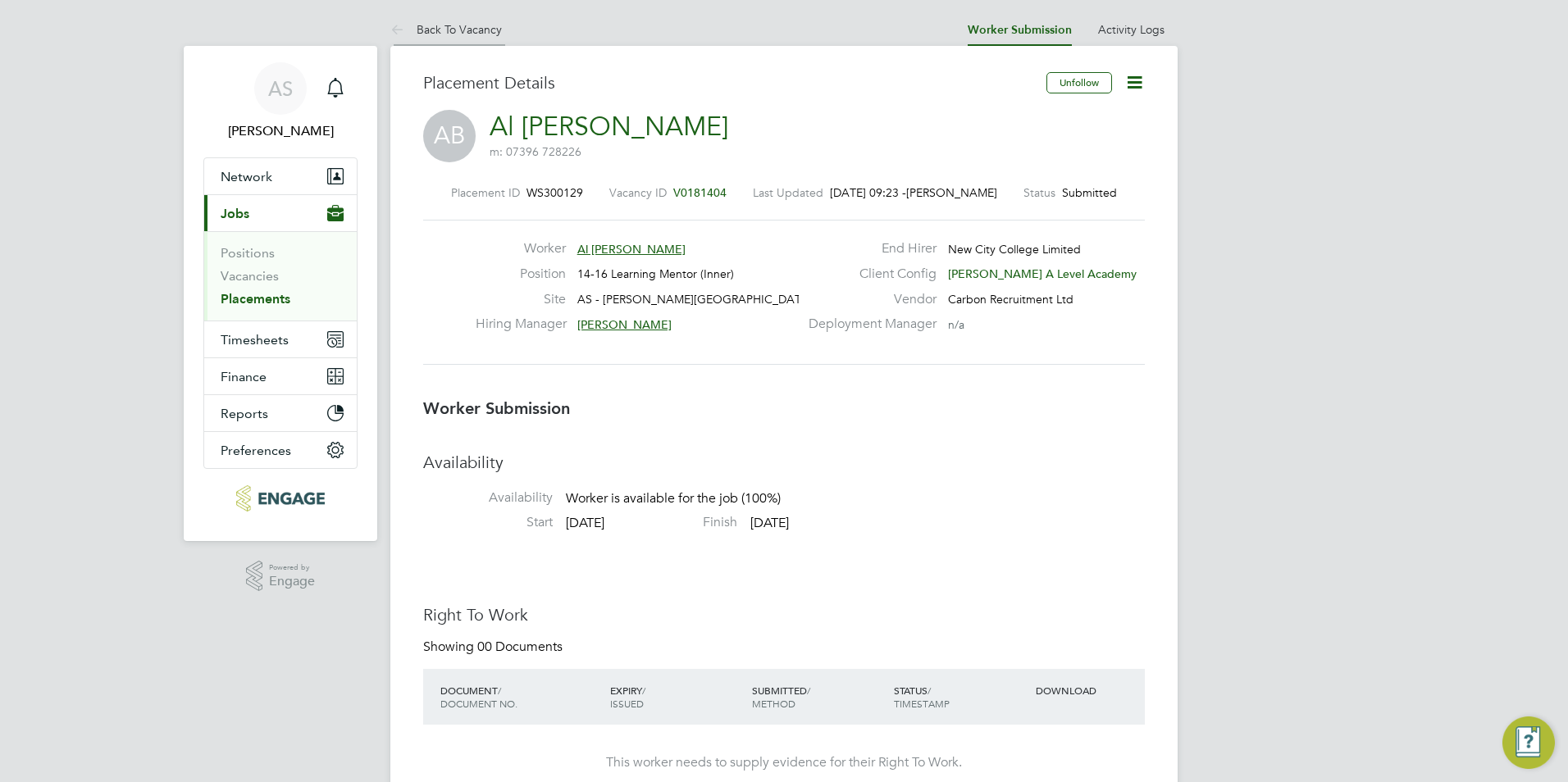
click at [466, 34] on link "Back To Vacancy" at bounding box center [446, 29] width 112 height 15
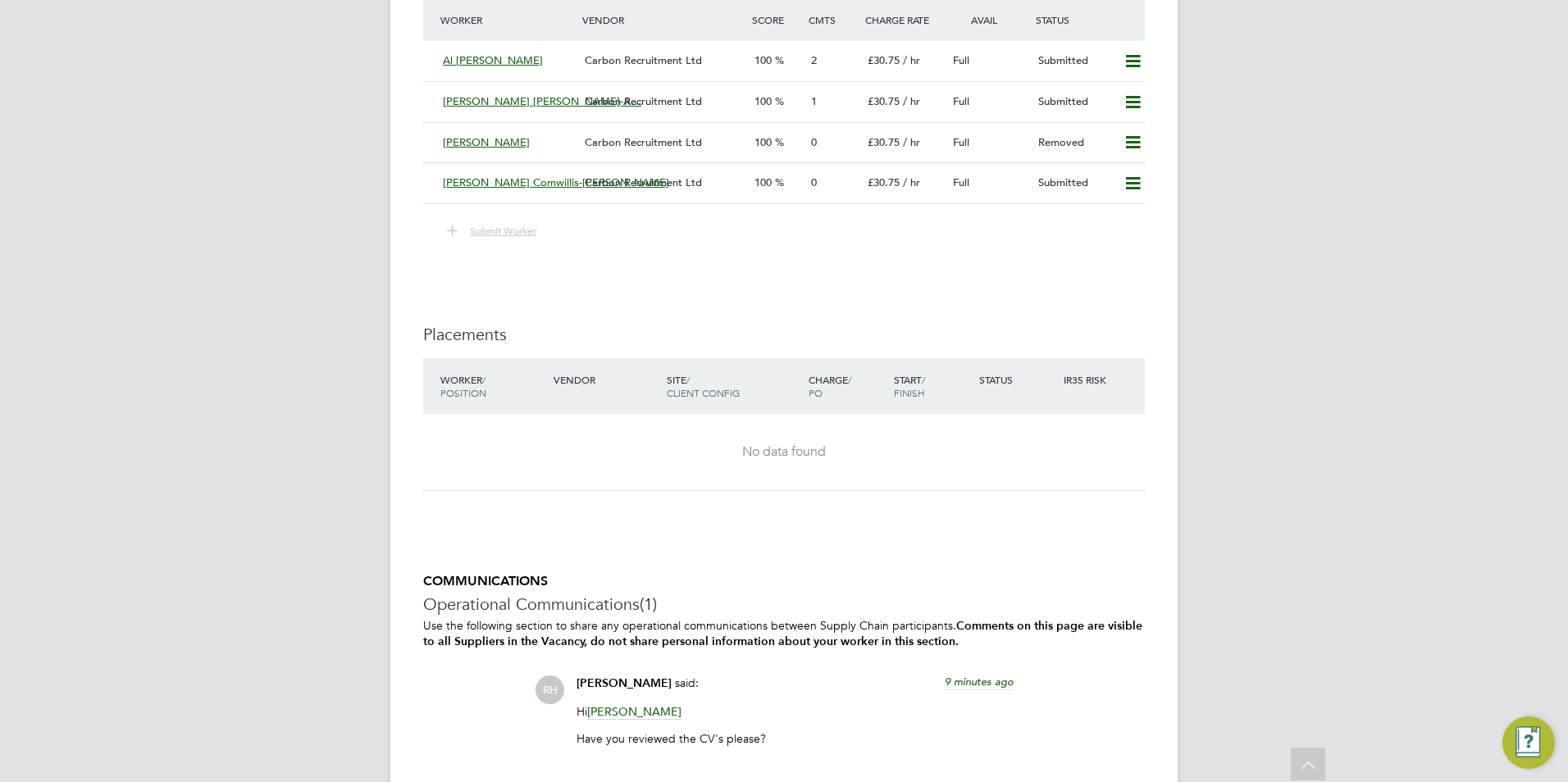
scroll to position [2997, 0]
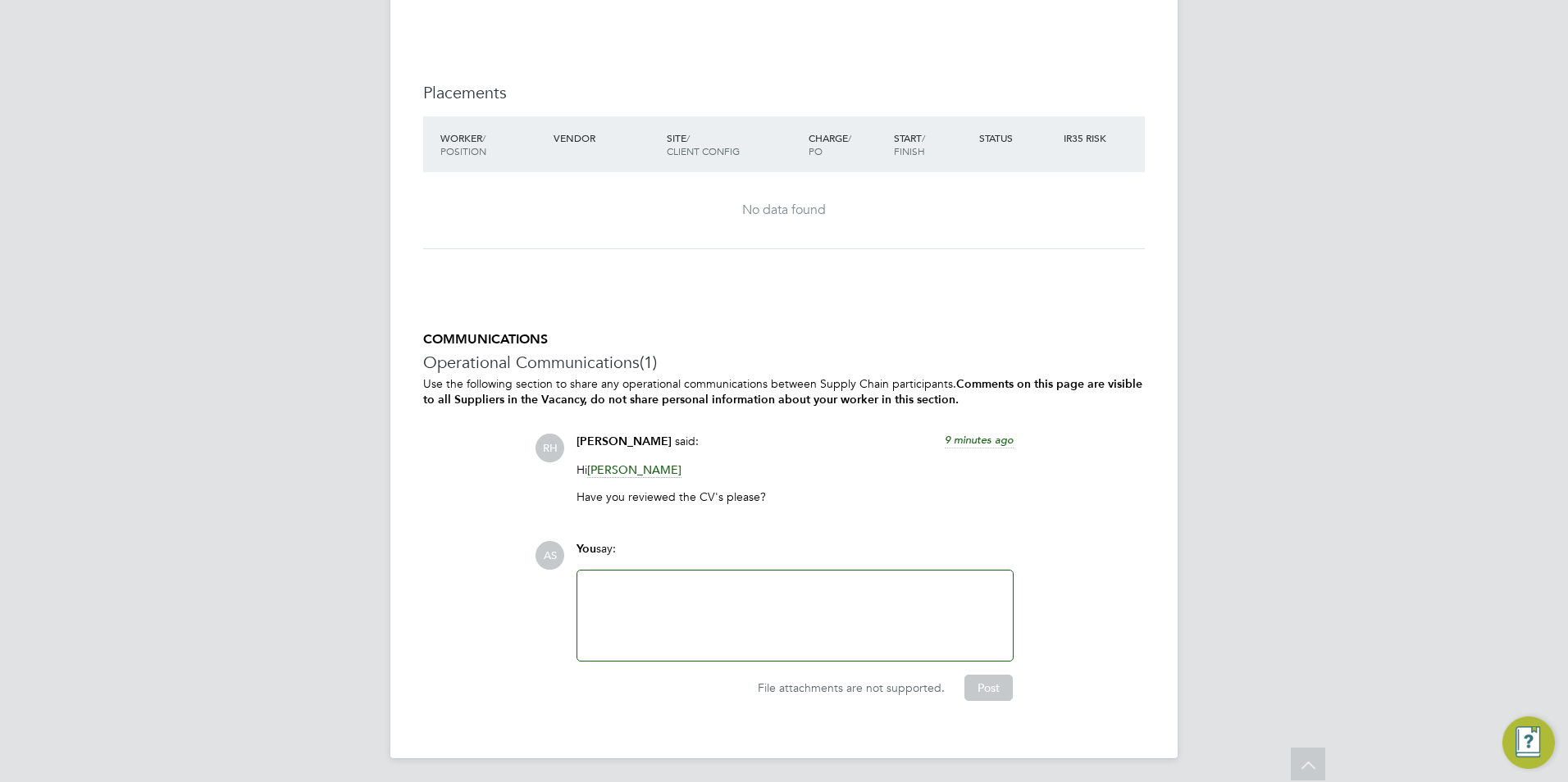
click at [721, 492] on p "Have you reviewed the CV's please?" at bounding box center [794, 496] width 437 height 15
drag, startPoint x: 721, startPoint y: 492, endPoint x: 687, endPoint y: 508, distance: 37.6
click at [687, 508] on div "Hi Rabia Khanom Have you reviewed the CV's please?" at bounding box center [794, 489] width 437 height 54
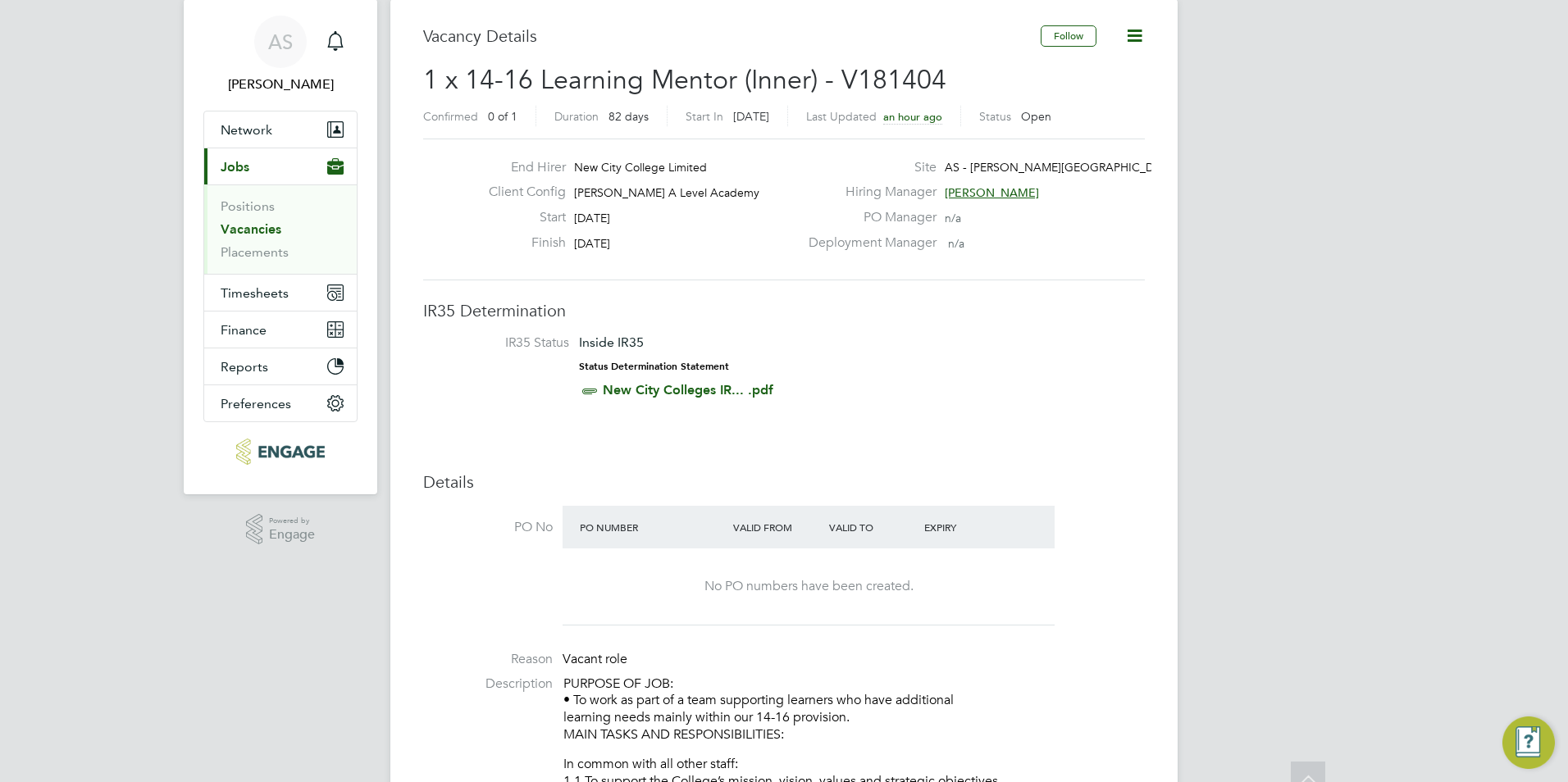
scroll to position [0, 0]
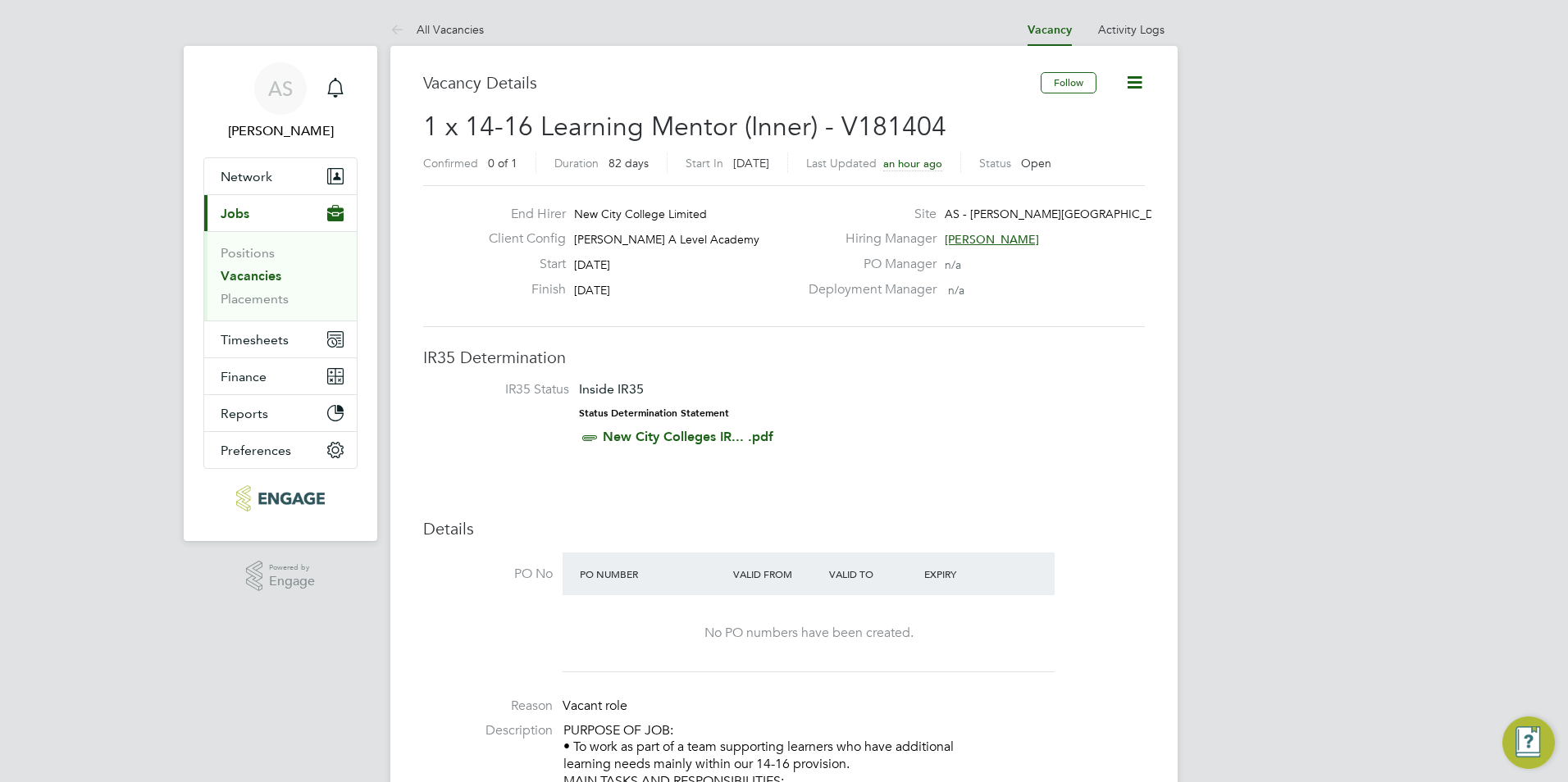
click at [451, 22] on link "All Vacancies" at bounding box center [437, 29] width 94 height 15
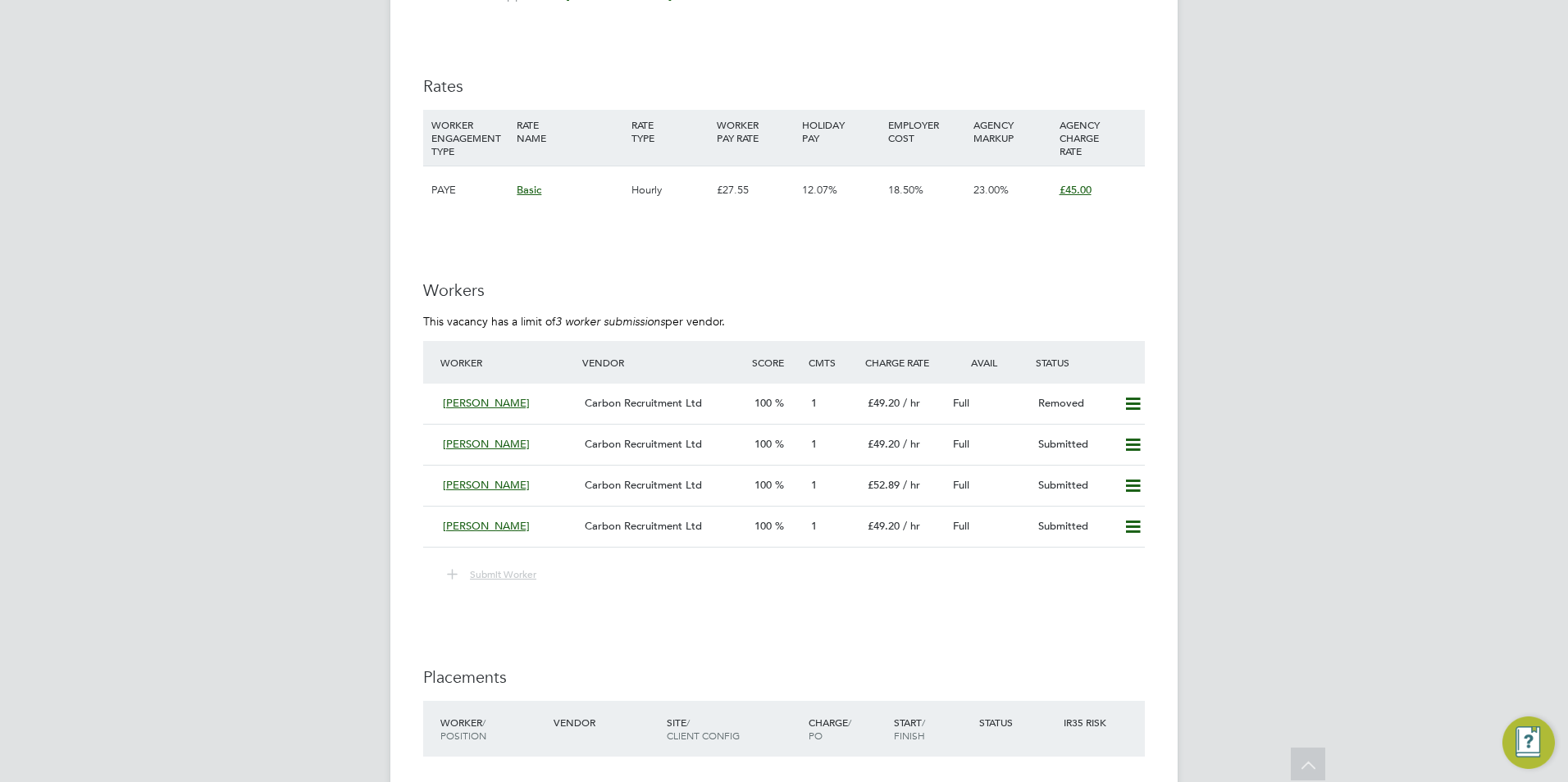
drag, startPoint x: 207, startPoint y: 520, endPoint x: 197, endPoint y: 490, distance: 31.6
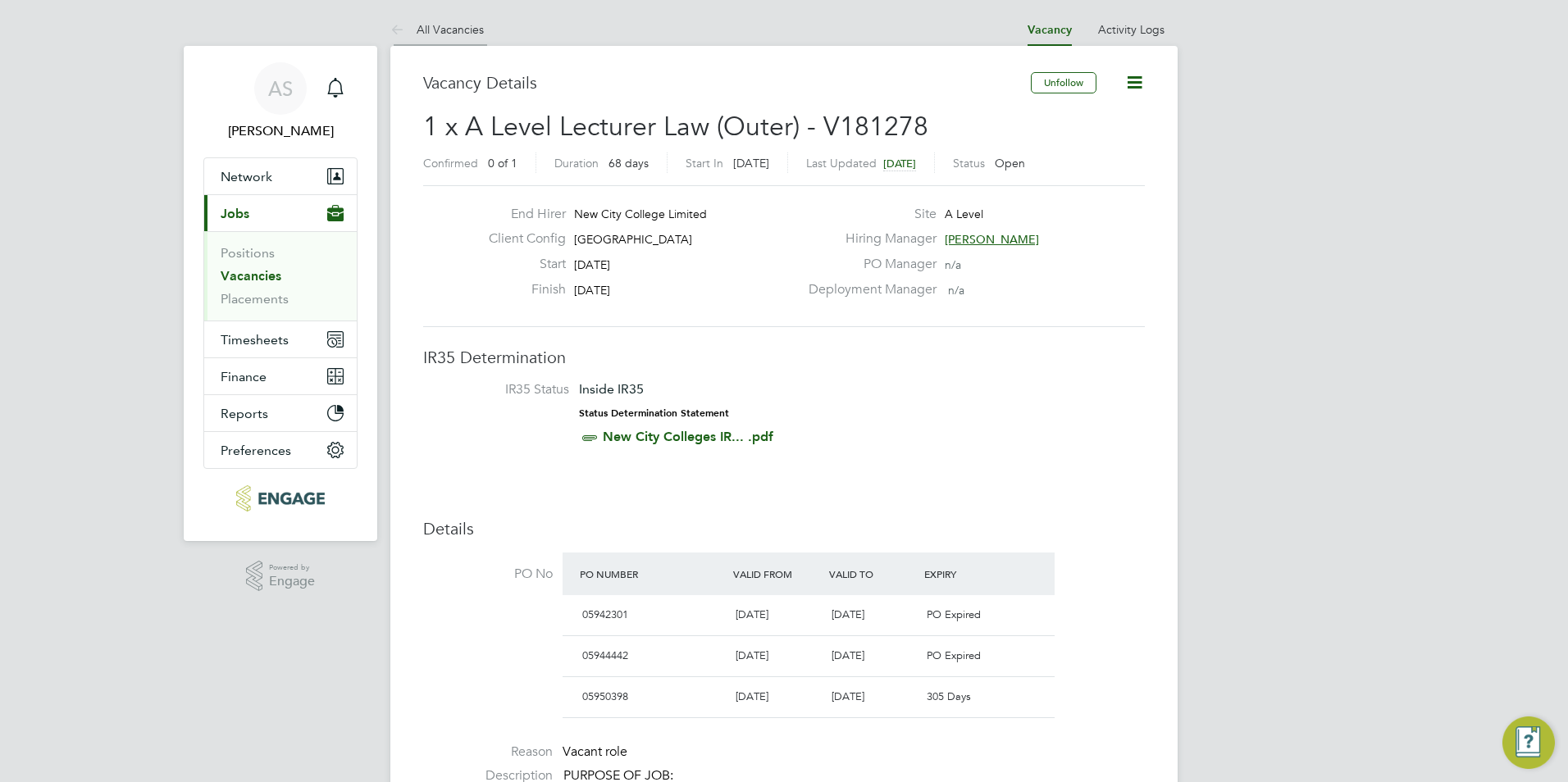
click at [415, 42] on li "All Vacancies" at bounding box center [437, 29] width 94 height 33
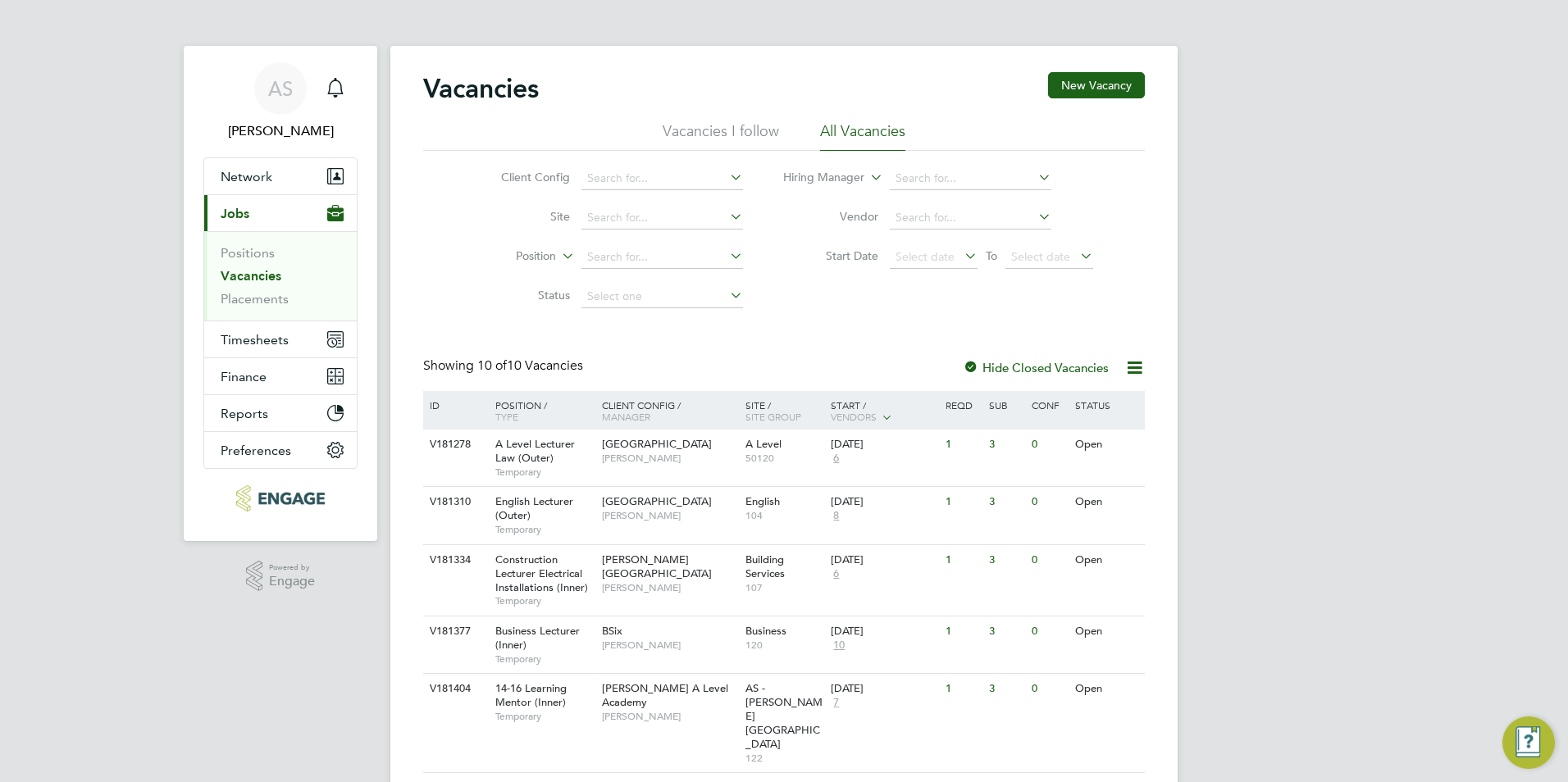
drag, startPoint x: 518, startPoint y: 178, endPoint x: 820, endPoint y: 303, distance: 326.8
click at [820, 303] on div "Client Config Site Position Status Hiring Manager Vendor Start Date Select date…" at bounding box center [784, 233] width 721 height 165
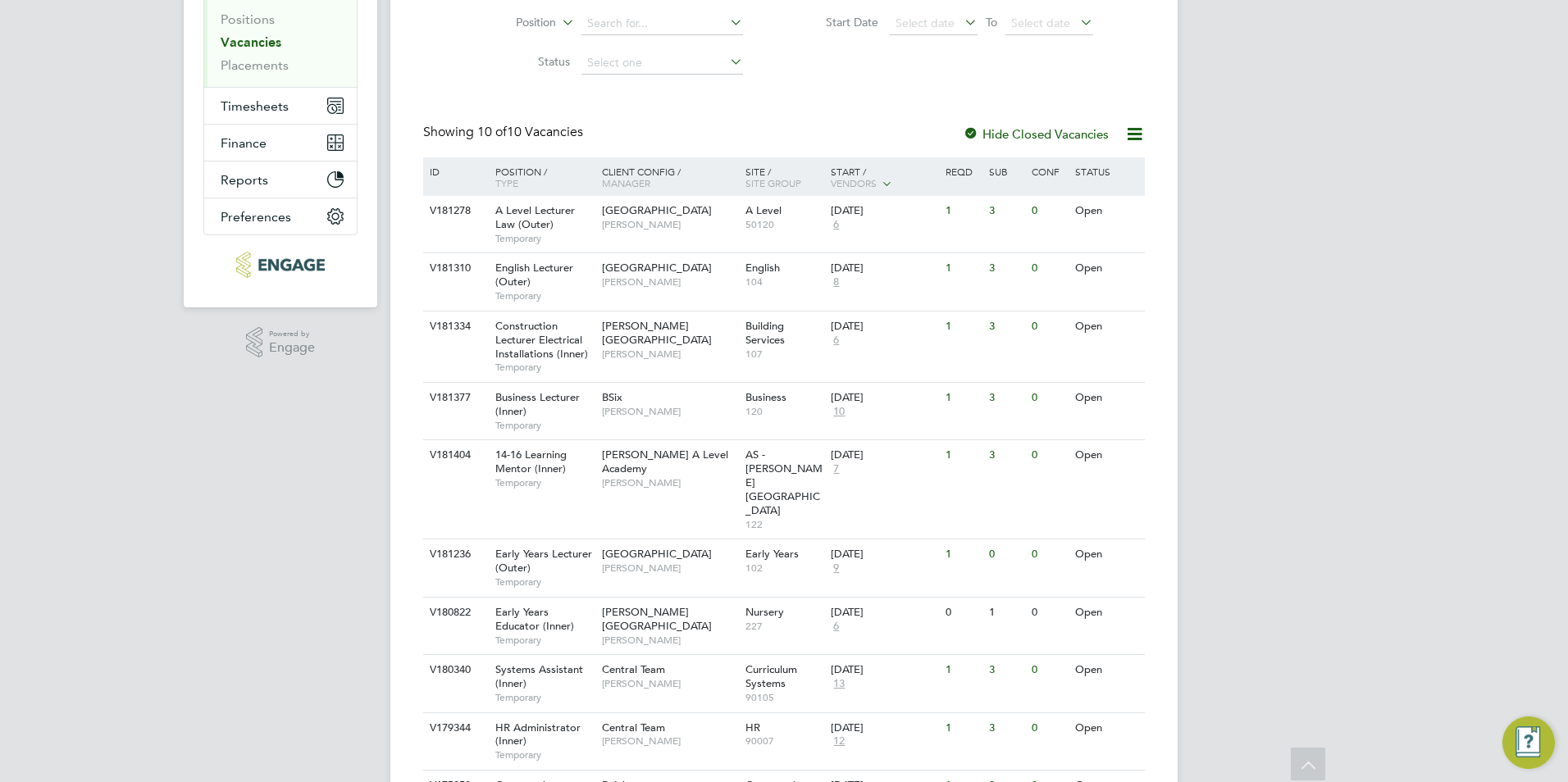
scroll to position [147, 0]
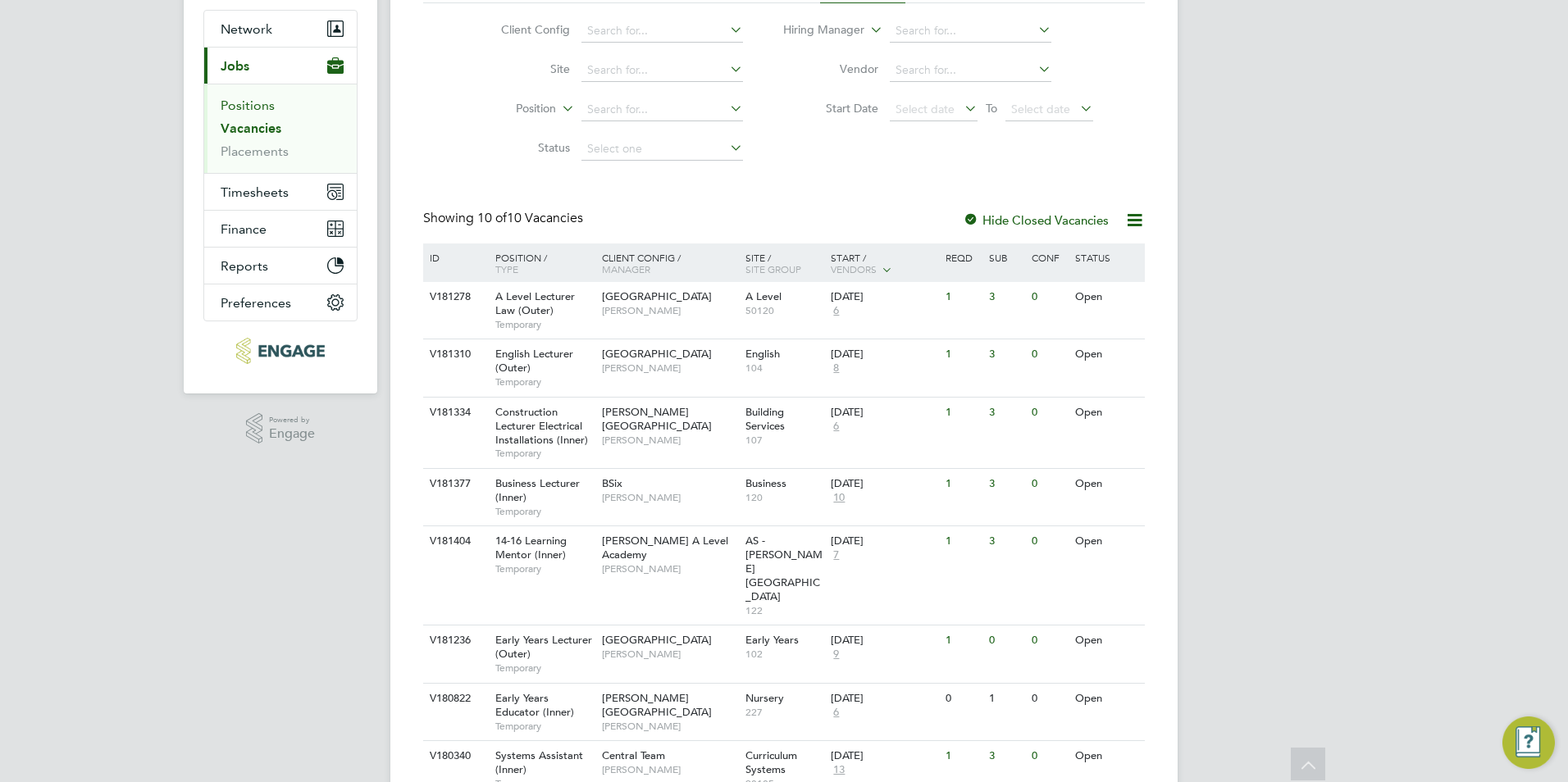
click at [249, 101] on link "Positions" at bounding box center [247, 104] width 54 height 15
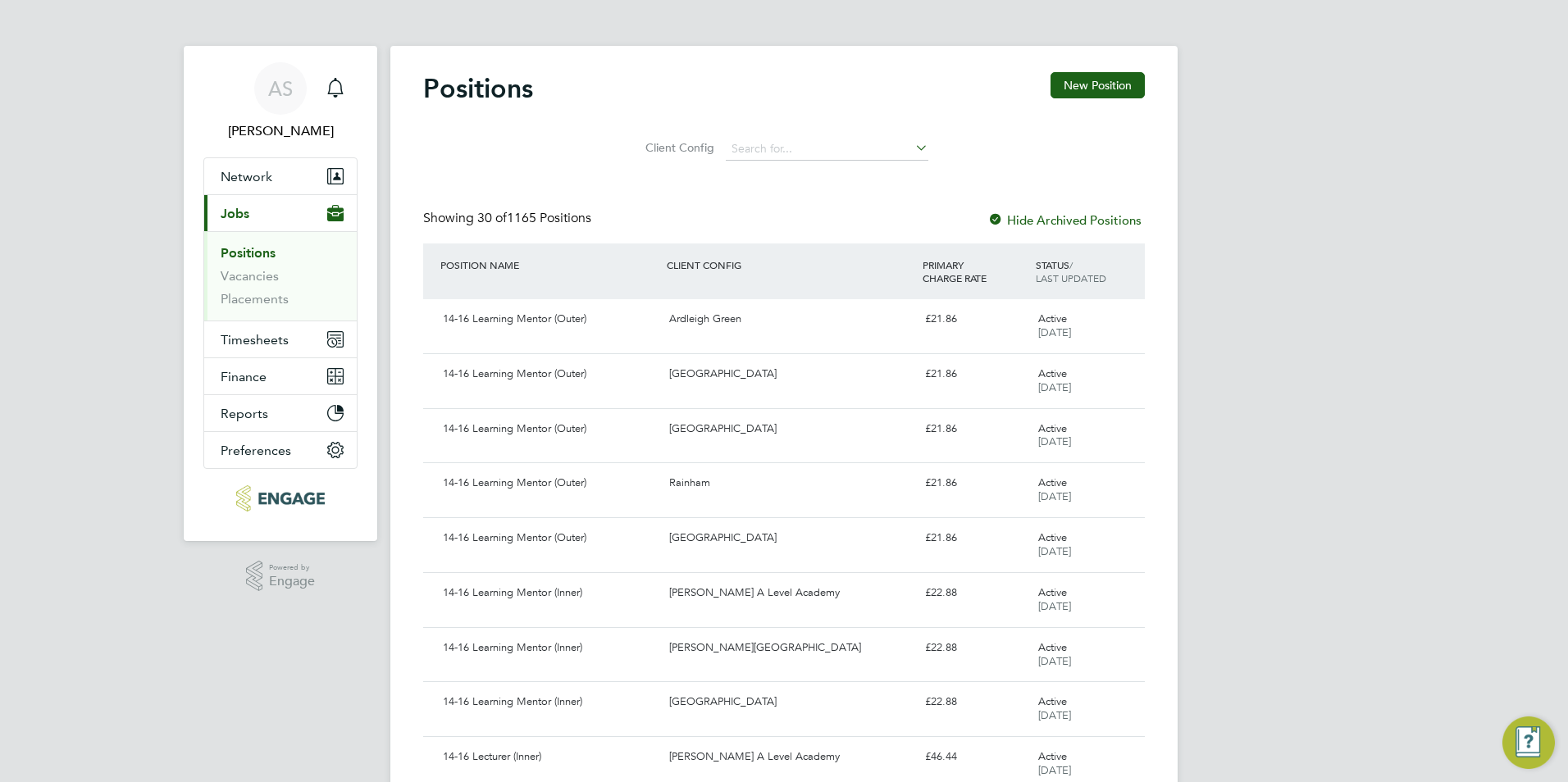
click at [247, 286] on li "Vacancies" at bounding box center [282, 279] width 123 height 23
click at [250, 279] on link "Vacancies" at bounding box center [249, 275] width 58 height 15
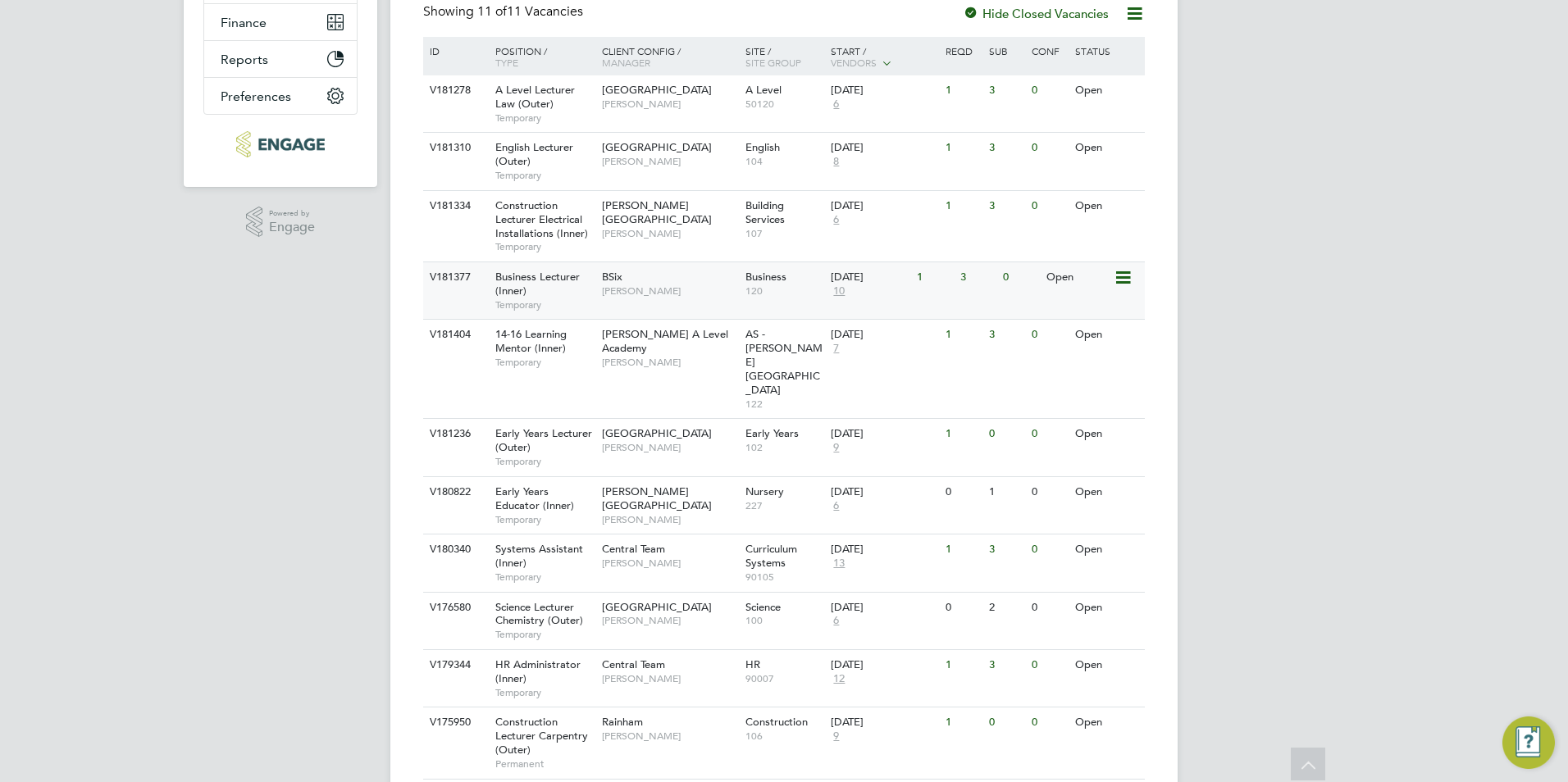
scroll to position [369, 0]
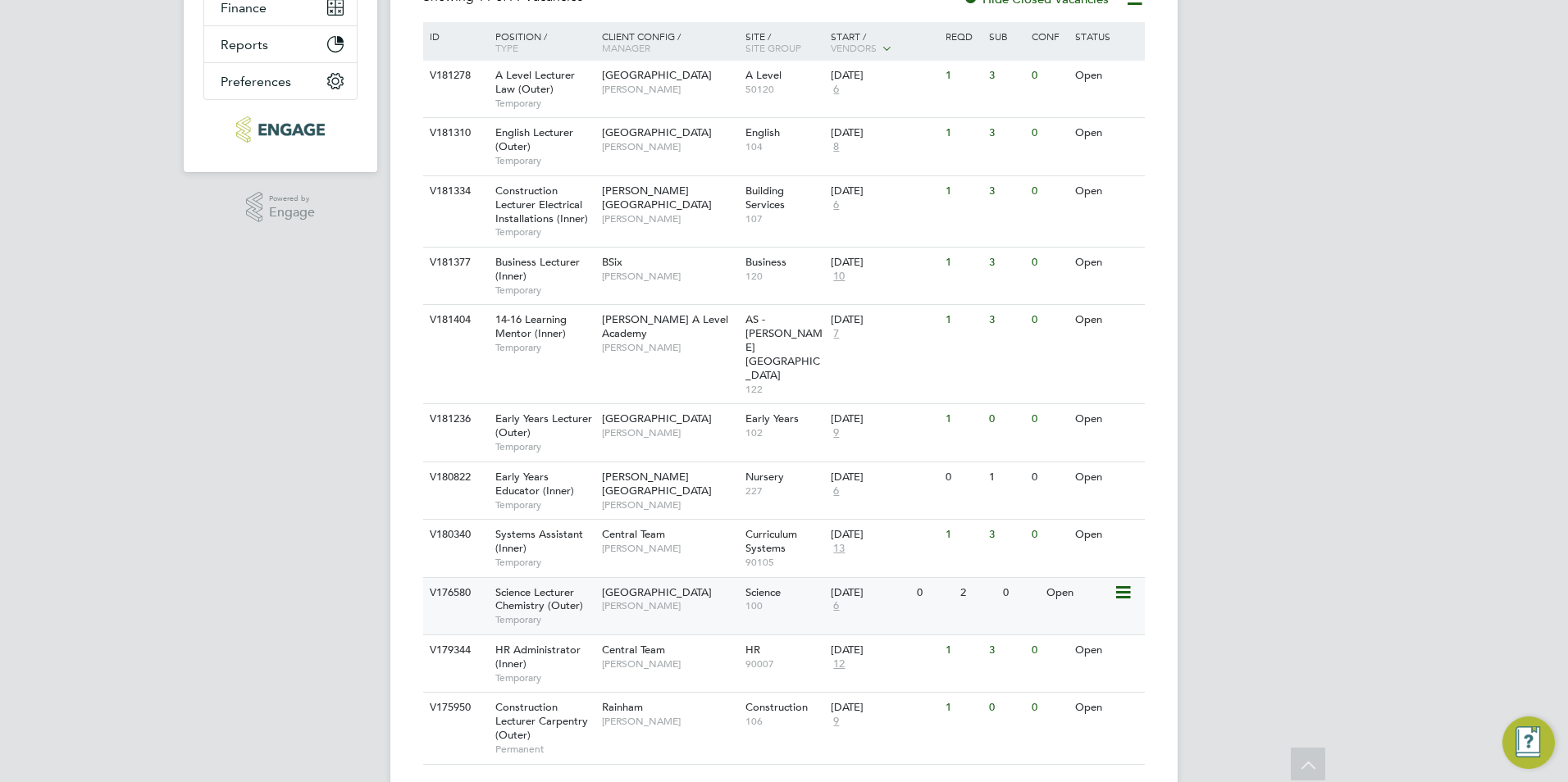
click at [628, 586] on span "[GEOGRAPHIC_DATA]" at bounding box center [656, 593] width 110 height 14
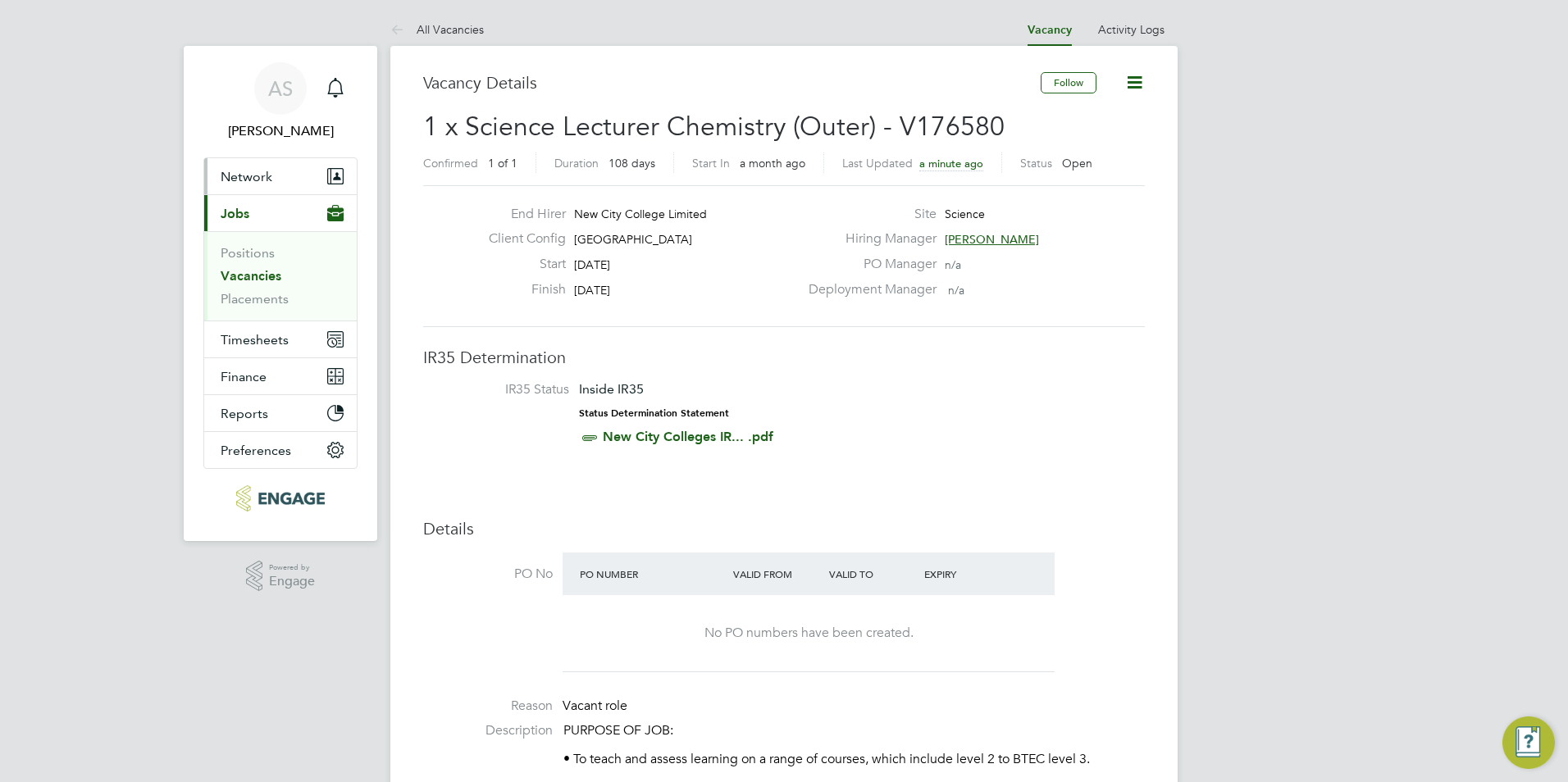
click at [271, 167] on button "Network" at bounding box center [280, 176] width 153 height 36
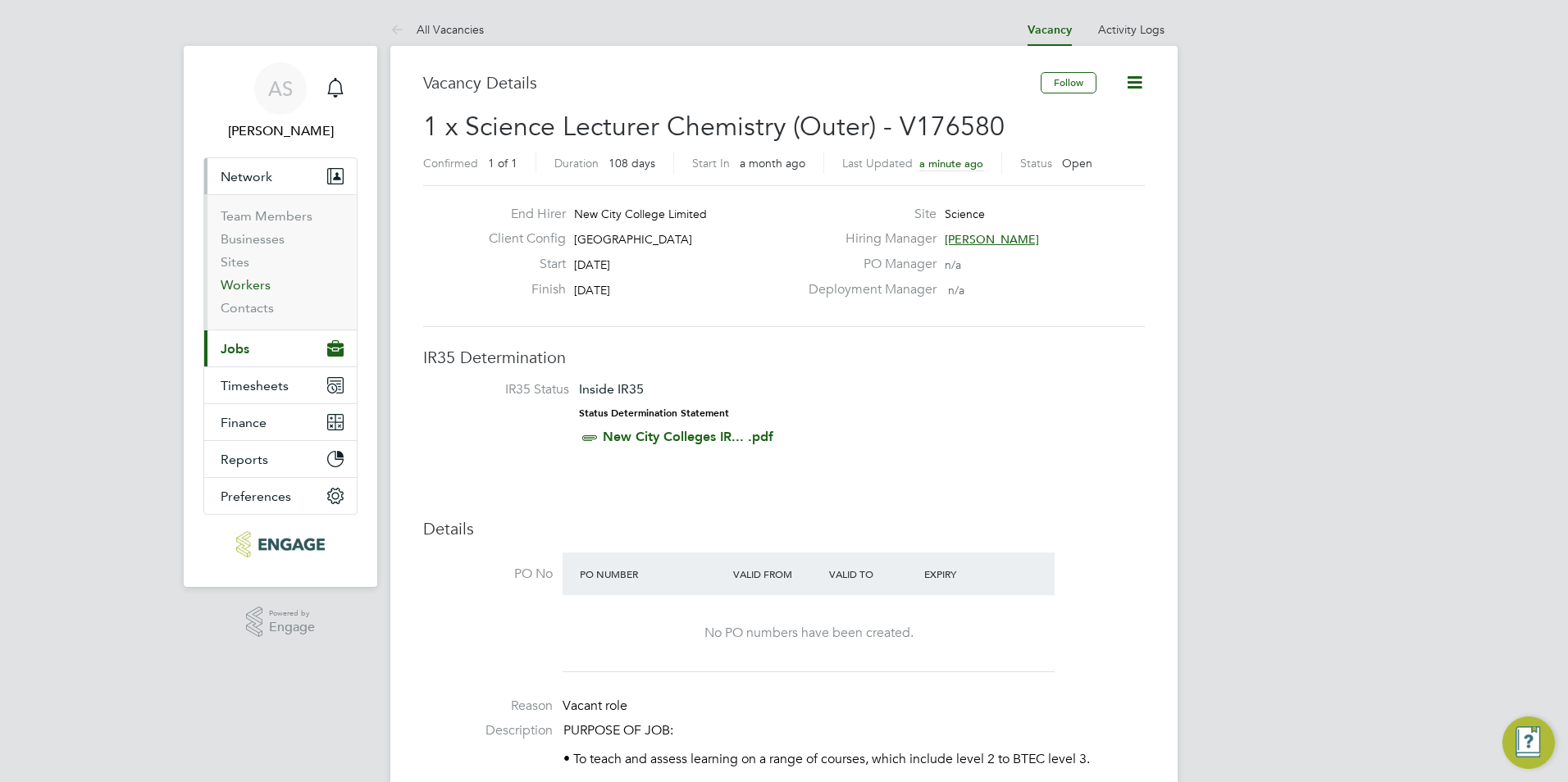
click at [256, 278] on link "Workers" at bounding box center [246, 284] width 50 height 15
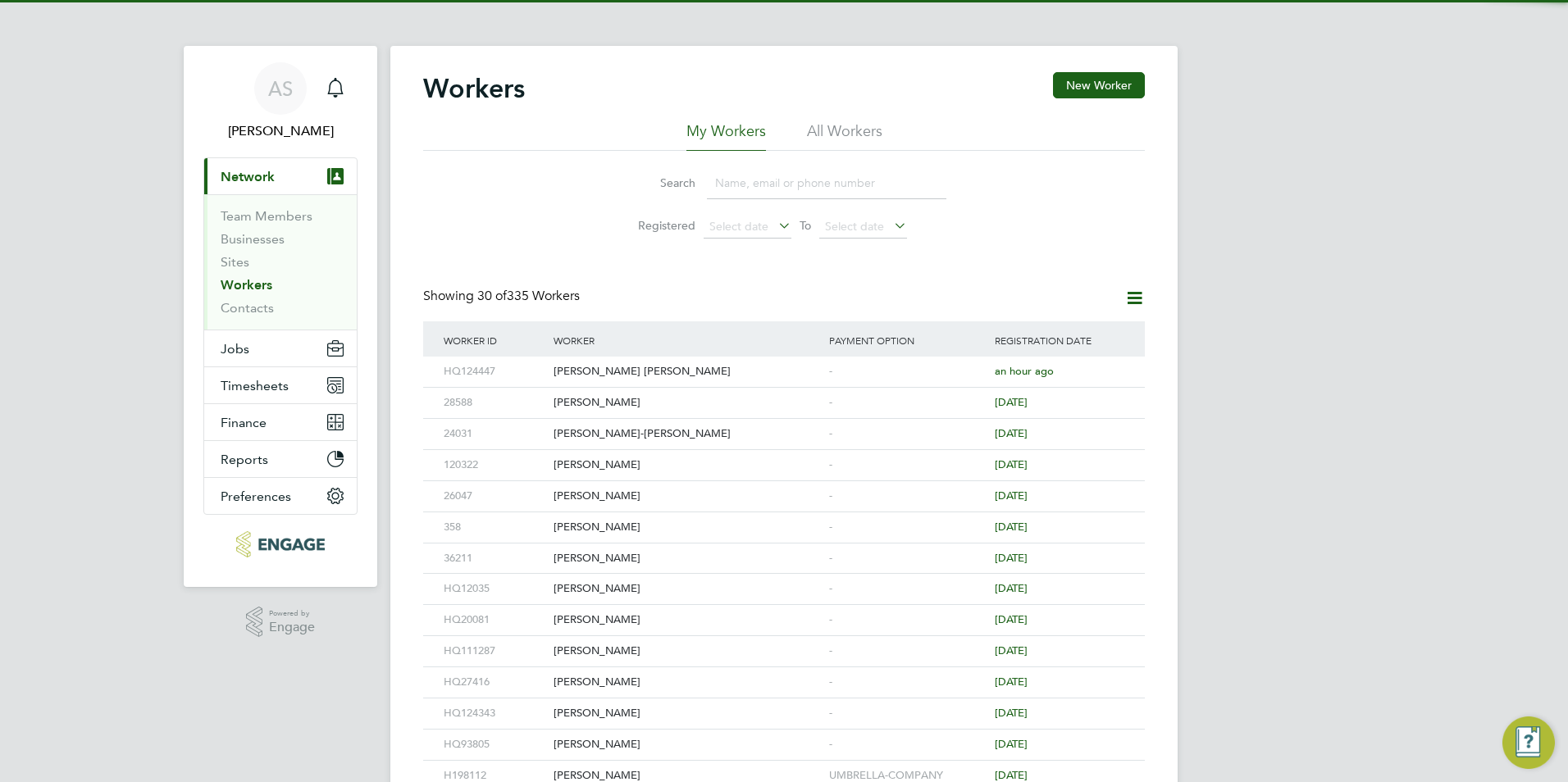
click at [754, 186] on input at bounding box center [826, 183] width 239 height 32
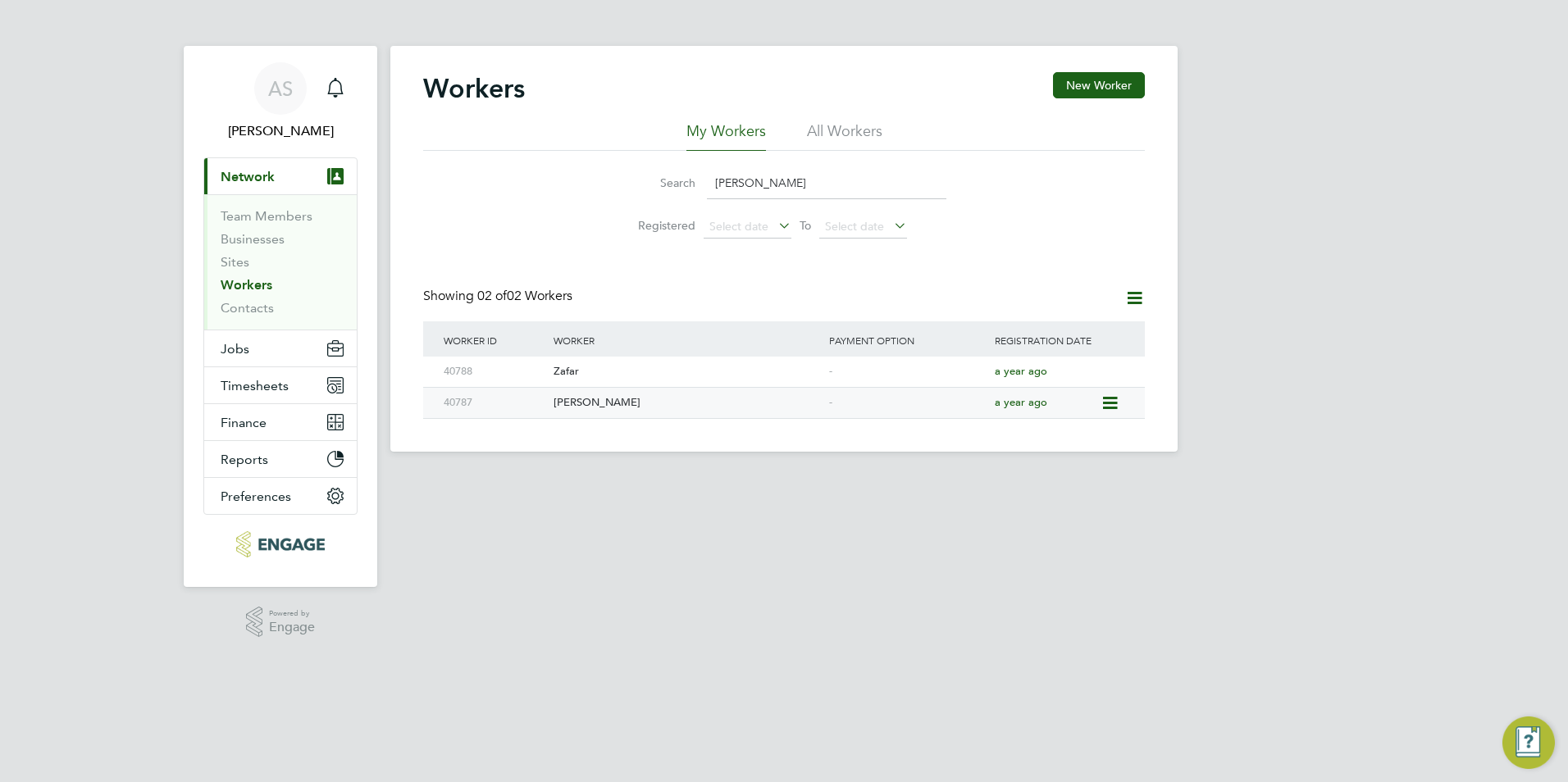
type input "farheen"
click at [620, 403] on div "[PERSON_NAME]" at bounding box center [687, 403] width 276 height 30
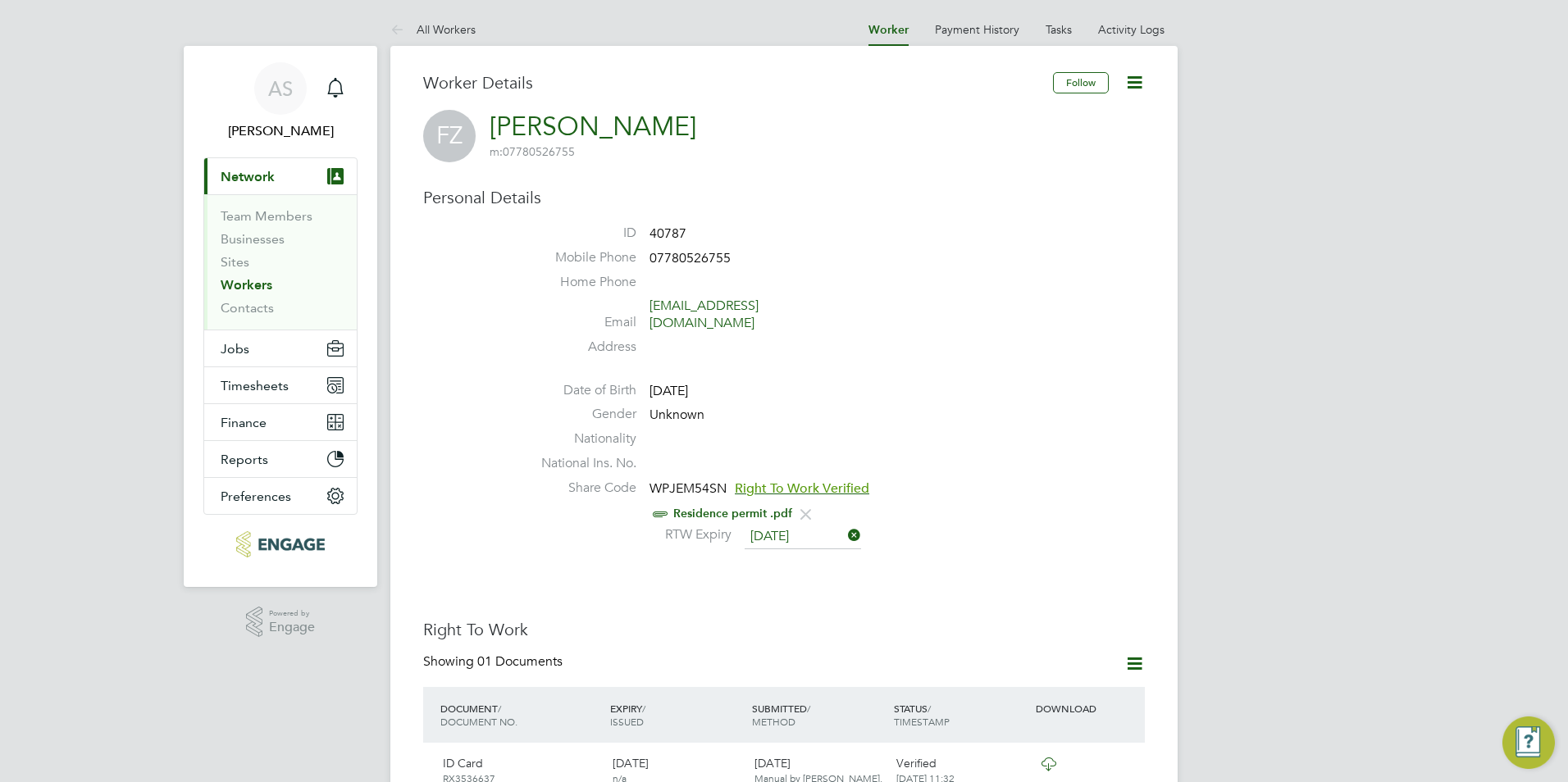
click at [1133, 80] on icon at bounding box center [1134, 82] width 21 height 21
click at [603, 338] on label "Address" at bounding box center [579, 346] width 115 height 17
click at [390, 38] on icon at bounding box center [400, 30] width 21 height 21
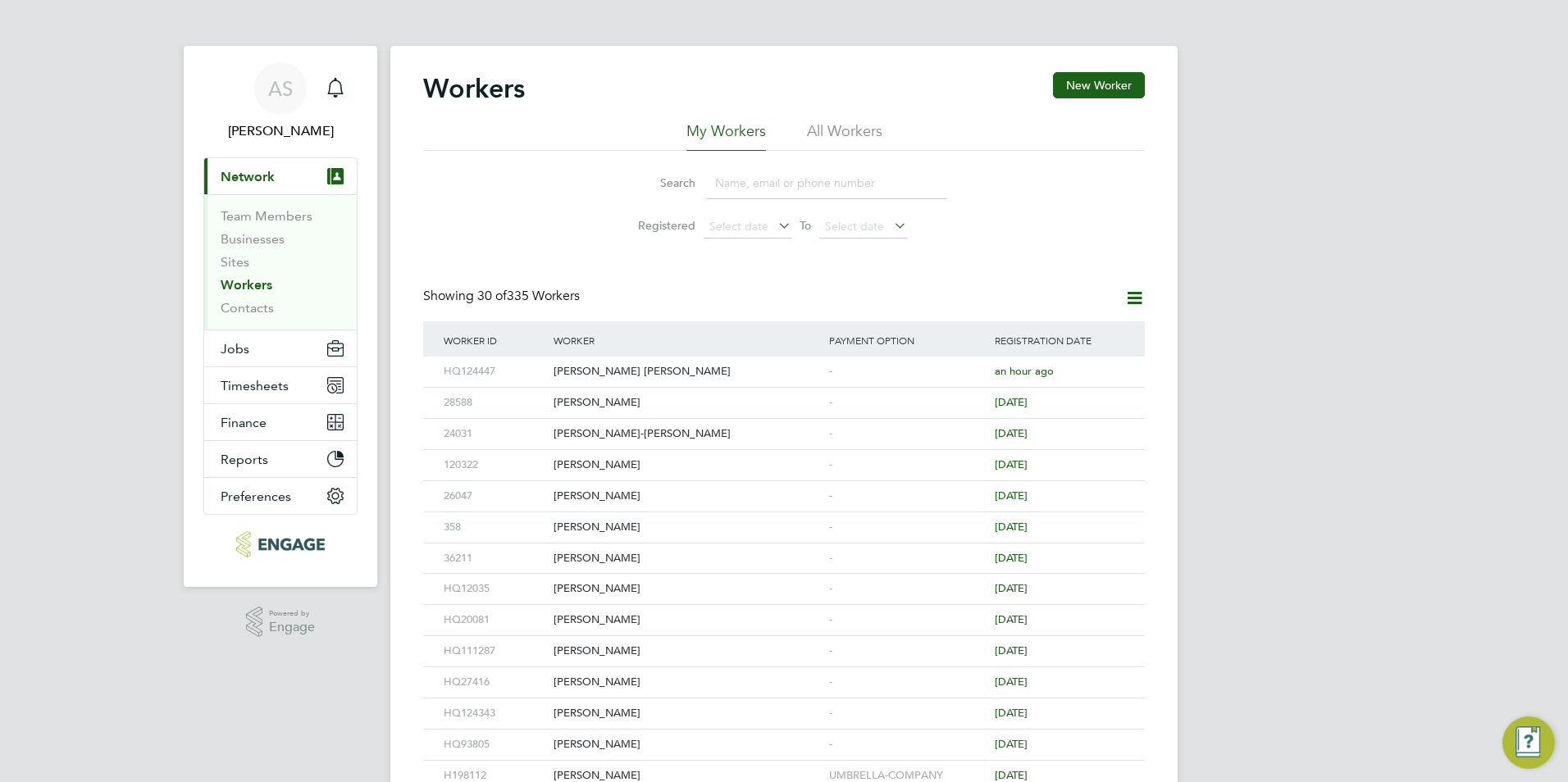
click at [387, 38] on div "AS [PERSON_NAME] Notifications Applications: Current page: Network Team Members…" at bounding box center [784, 711] width 1568 height 1424
click at [275, 354] on button "Jobs" at bounding box center [280, 348] width 153 height 36
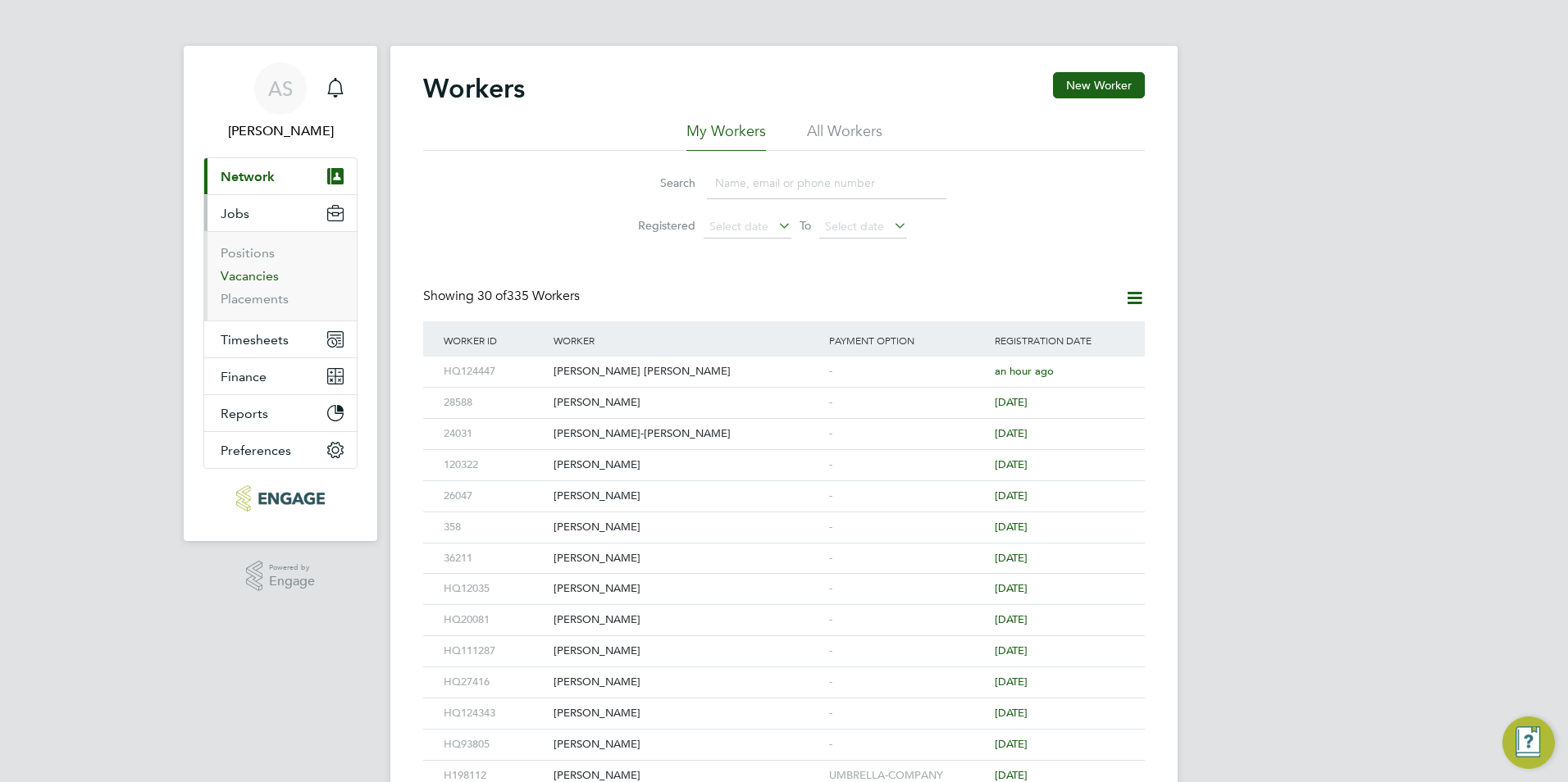
click at [259, 283] on link "Vacancies" at bounding box center [249, 275] width 58 height 15
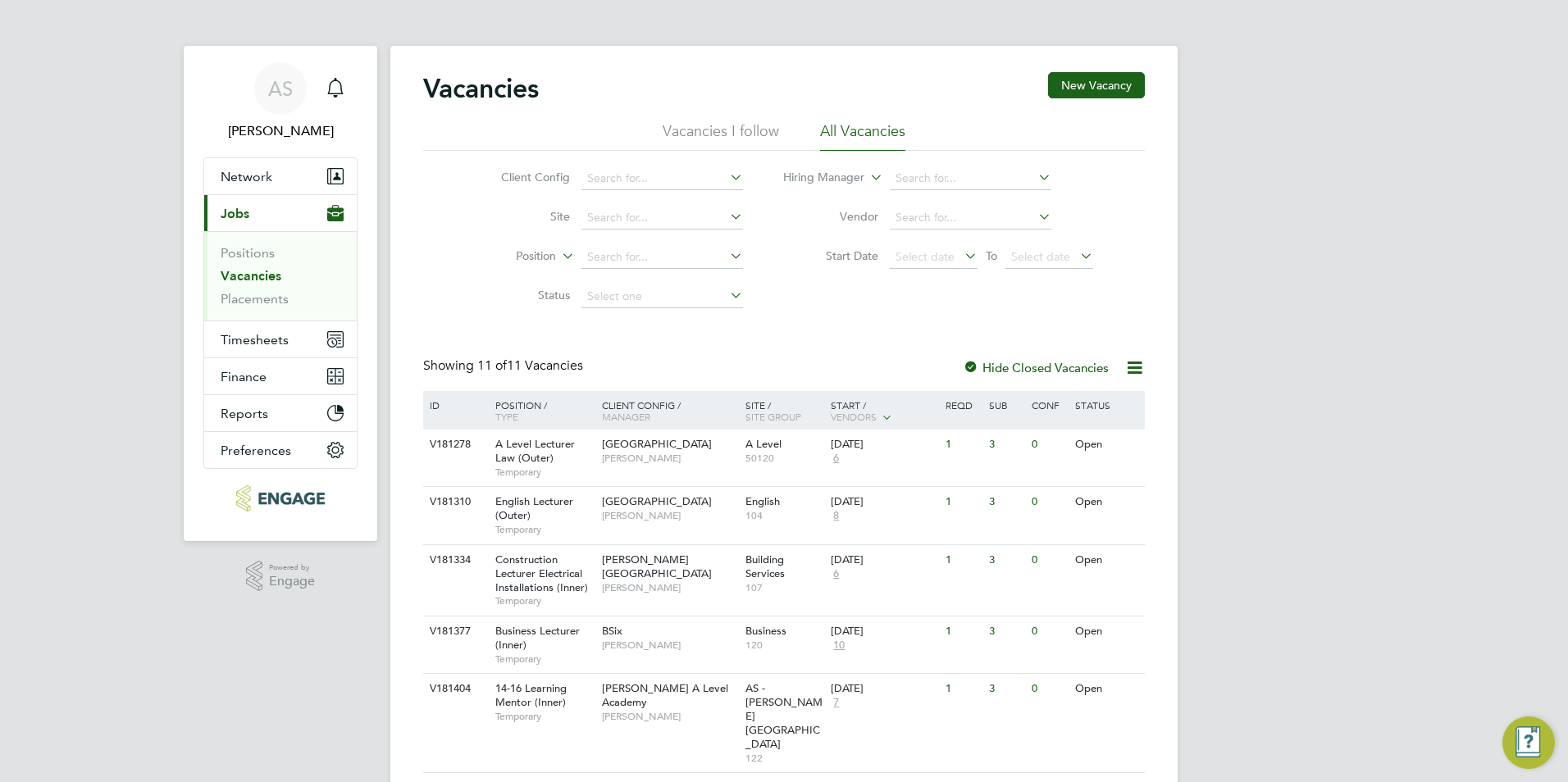
scroll to position [369, 0]
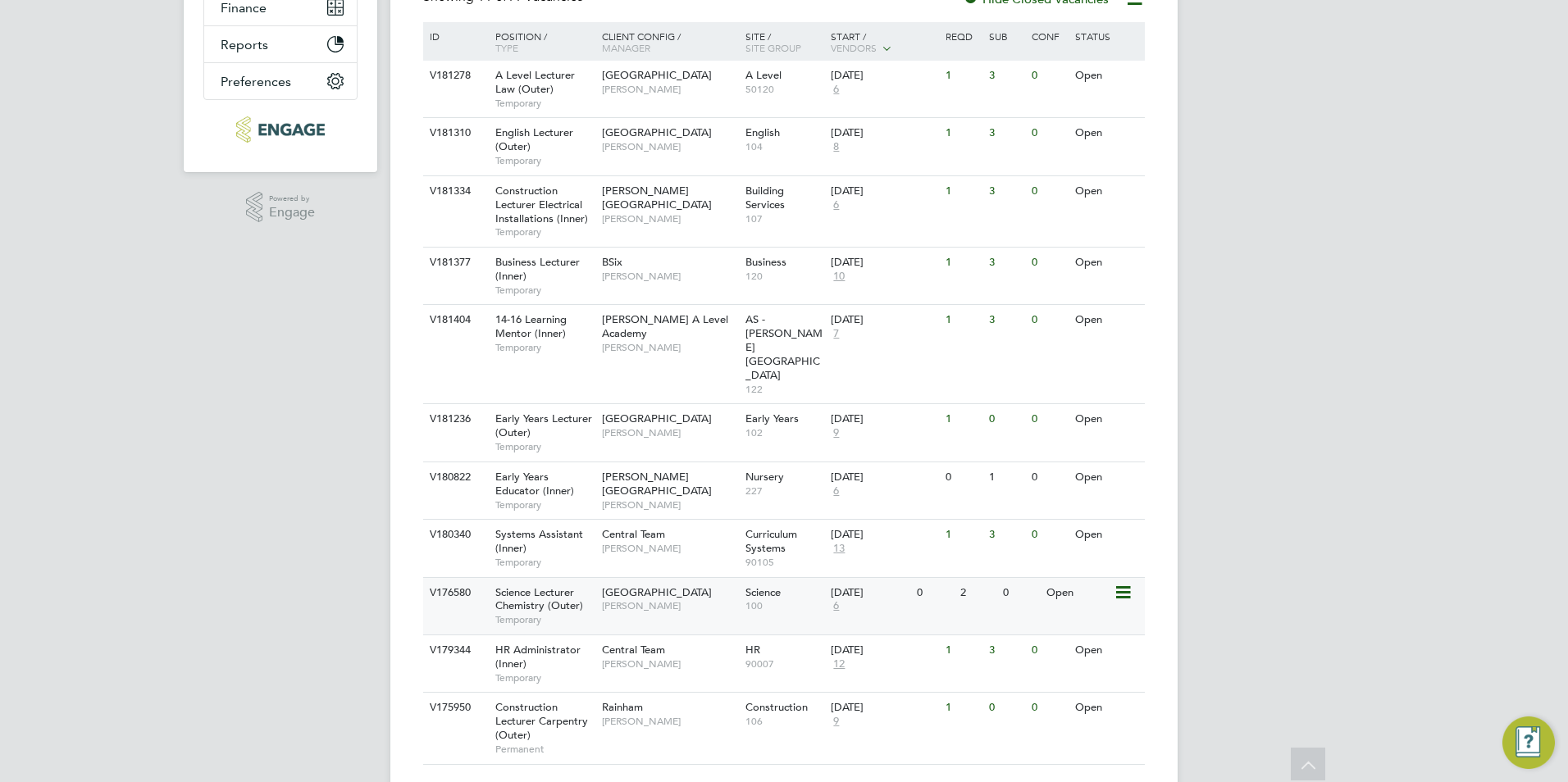
click at [628, 586] on span "[GEOGRAPHIC_DATA]" at bounding box center [656, 593] width 110 height 14
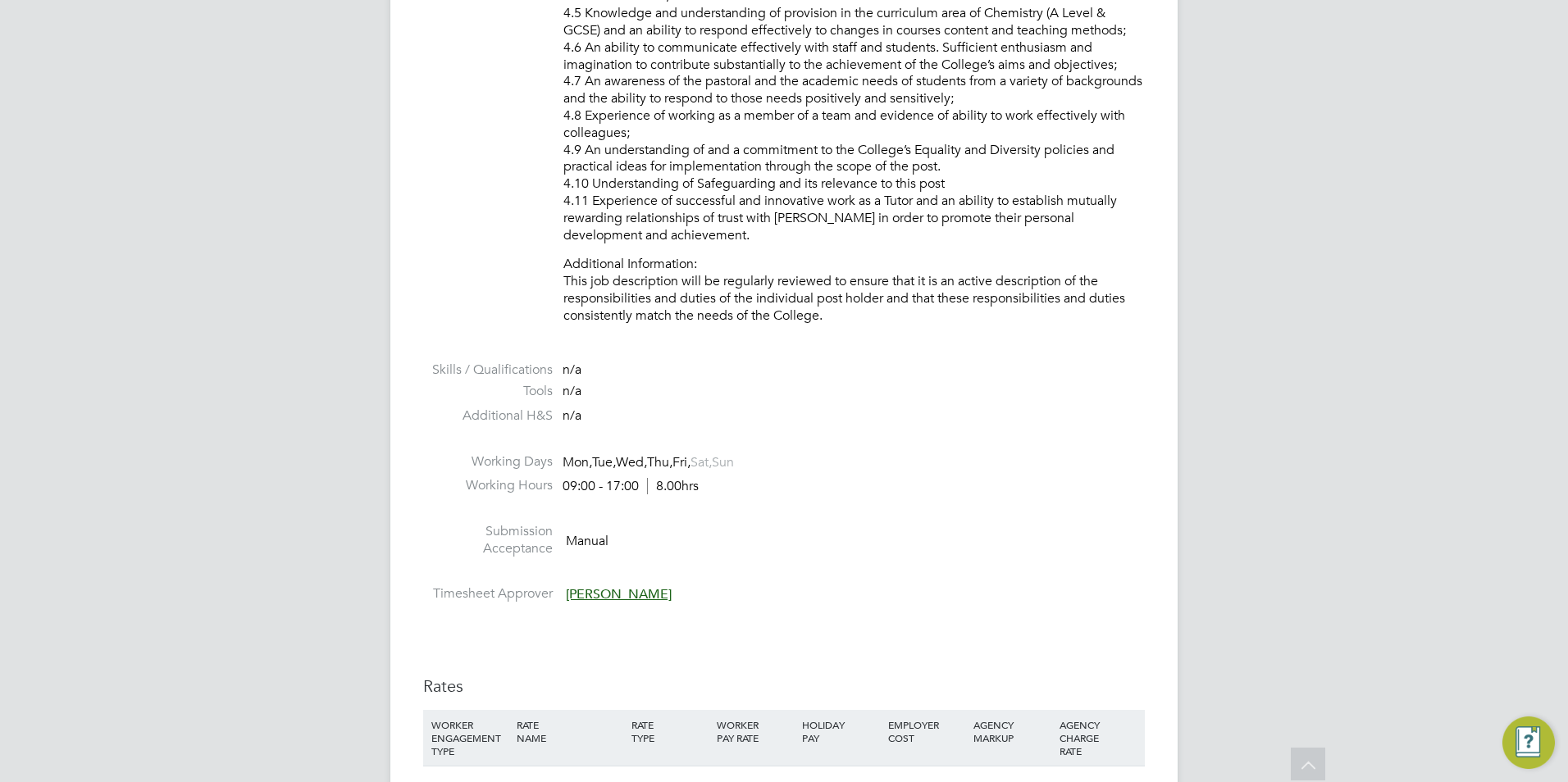
scroll to position [2787, 0]
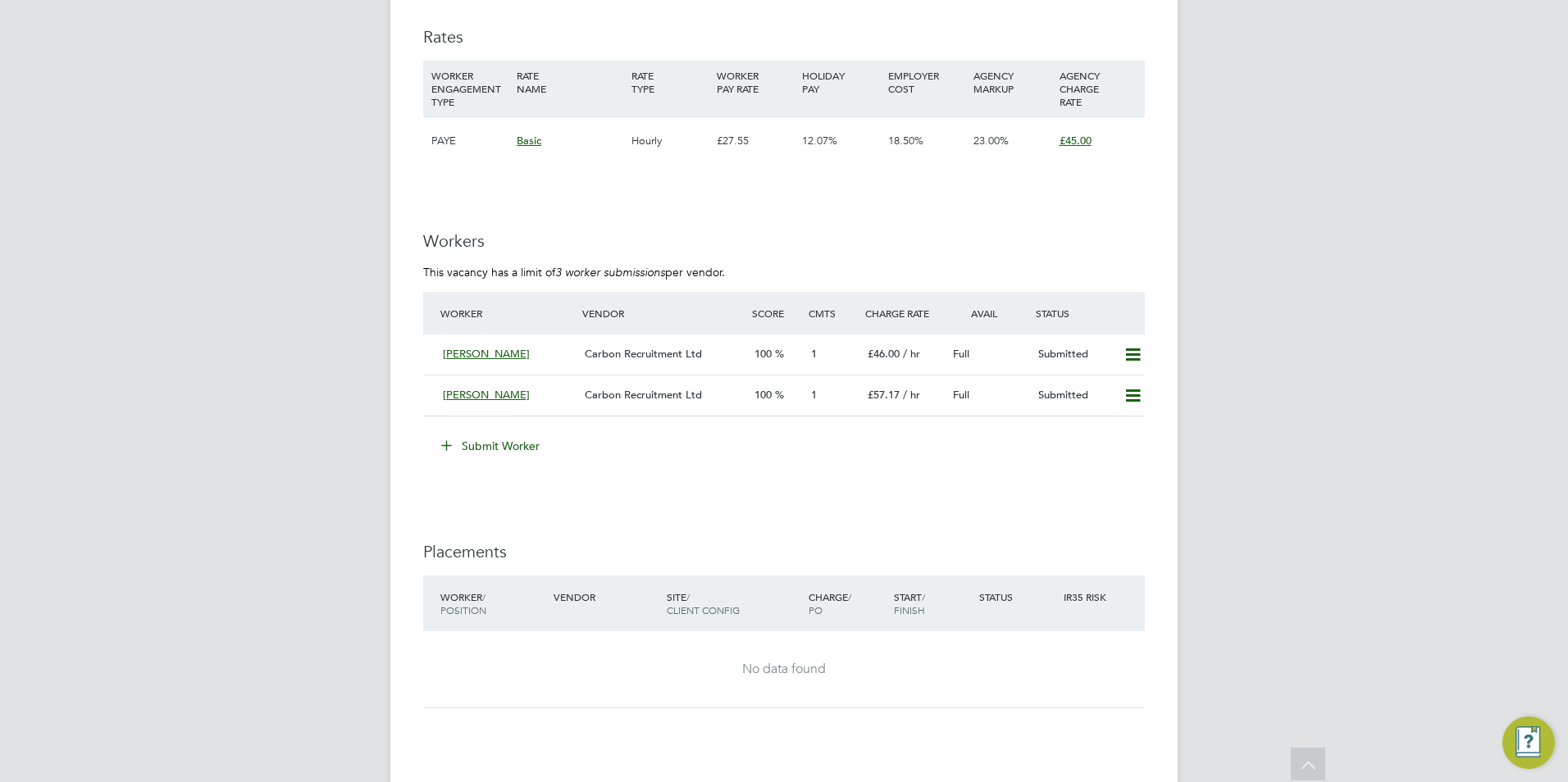
click at [521, 459] on button "Submit Worker" at bounding box center [491, 445] width 123 height 26
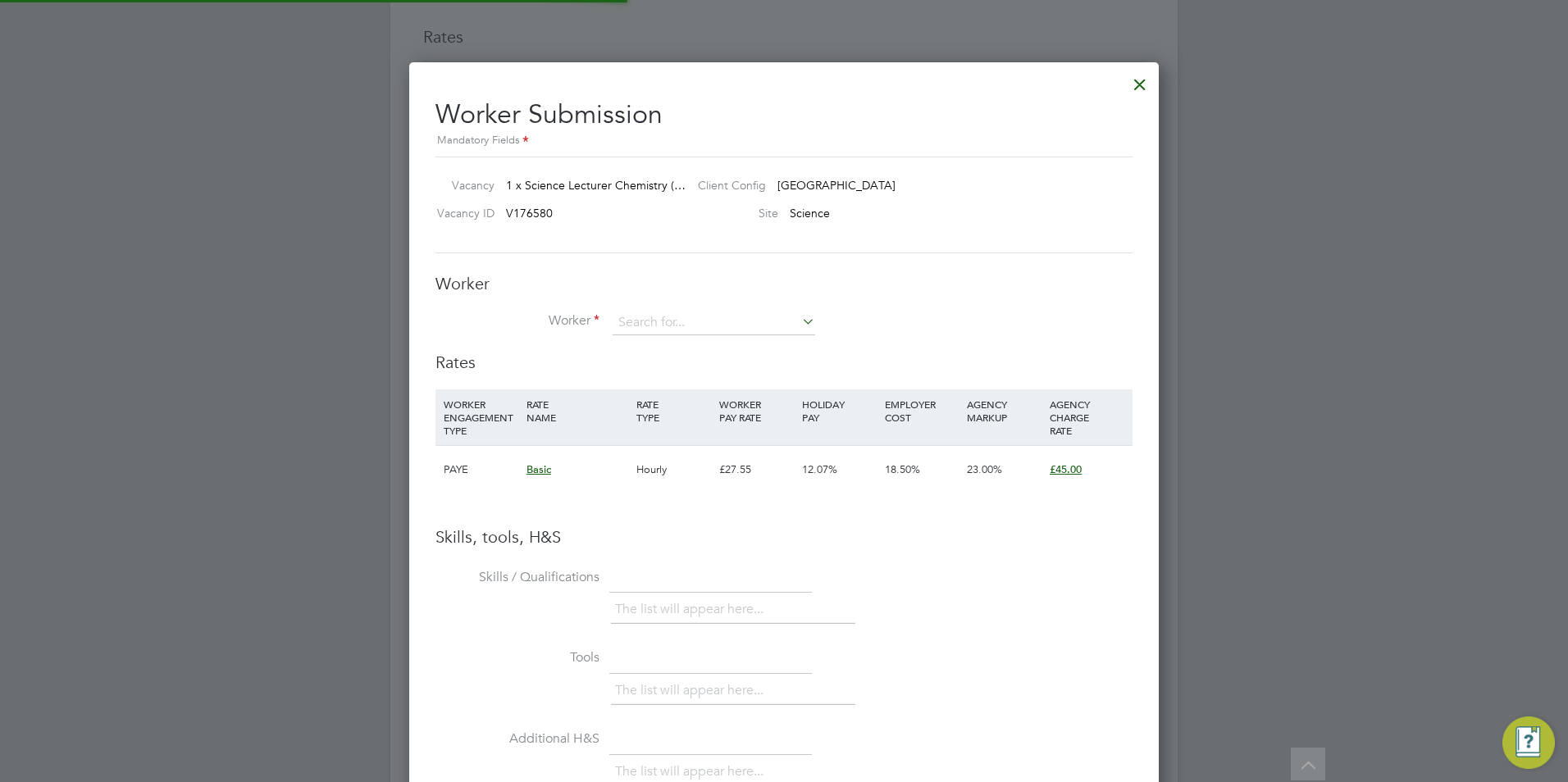
scroll to position [1036, 750]
click at [695, 294] on h3 "Worker" at bounding box center [784, 284] width 696 height 21
drag, startPoint x: 688, startPoint y: 299, endPoint x: 685, endPoint y: 310, distance: 11.4
click at [687, 306] on div "Worker Worker Worker Engagement Type" at bounding box center [784, 312] width 696 height 79
click at [685, 311] on input at bounding box center [713, 323] width 203 height 25
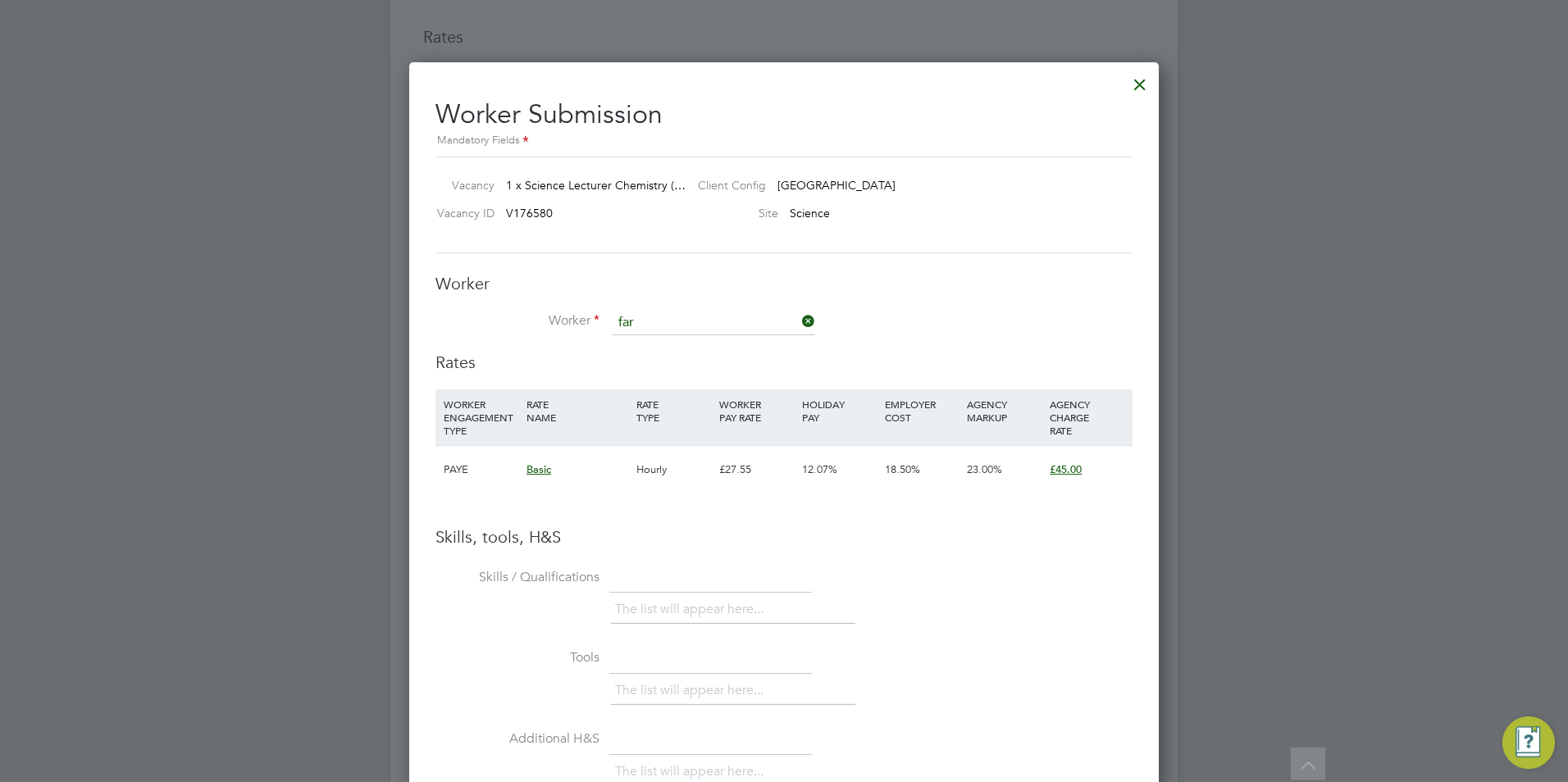
click at [710, 345] on li "Far [PERSON_NAME] (40787)" at bounding box center [713, 346] width 204 height 22
type input "[PERSON_NAME] (40787)"
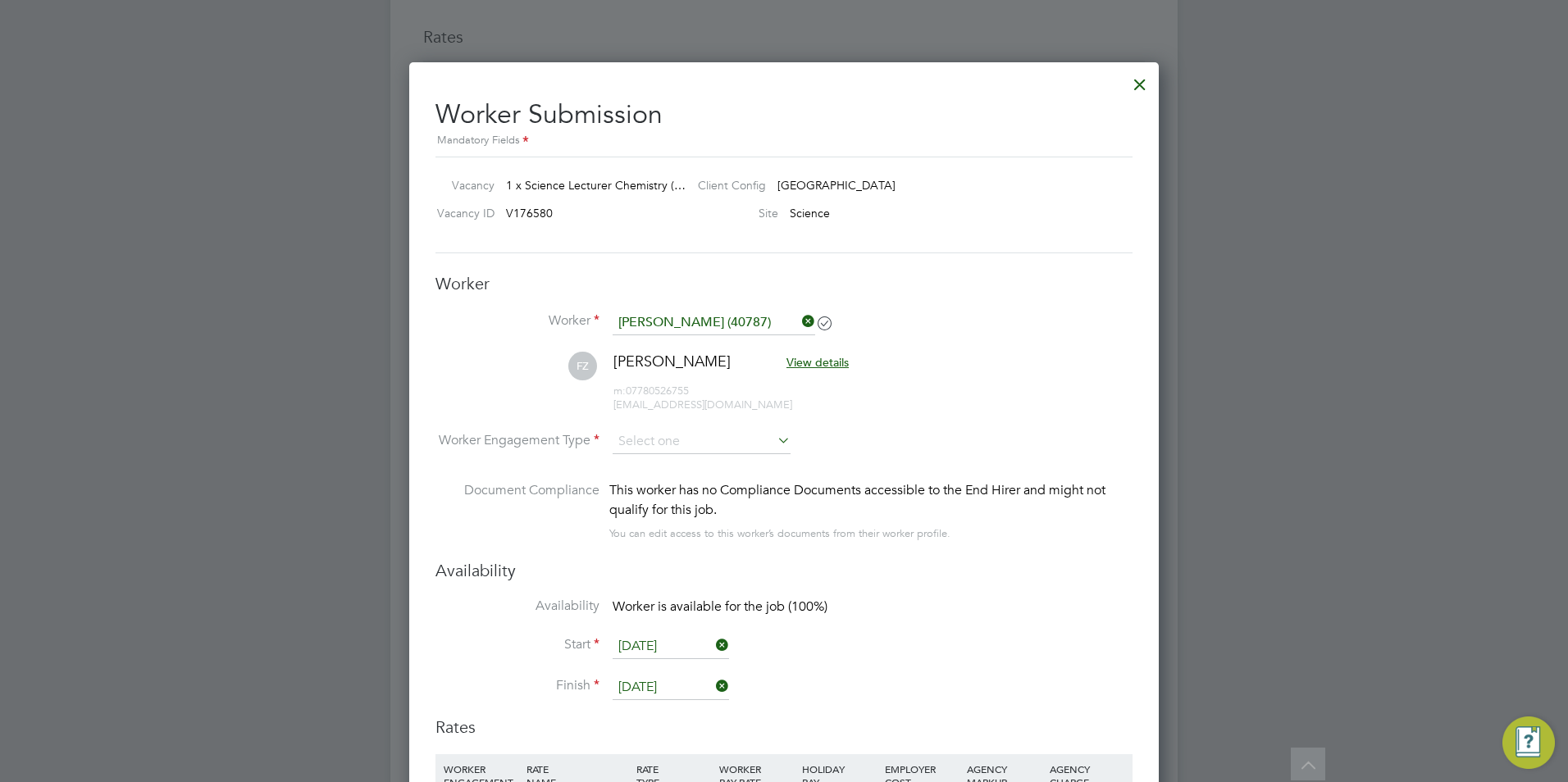
click at [729, 426] on li "FZ [PERSON_NAME] View details m: 07780526755 [EMAIL_ADDRESS][DOMAIN_NAME]" at bounding box center [784, 390] width 696 height 78
click at [721, 439] on input at bounding box center [701, 442] width 178 height 25
click at [701, 469] on li "Contract" at bounding box center [701, 465] width 179 height 21
type input "Contract"
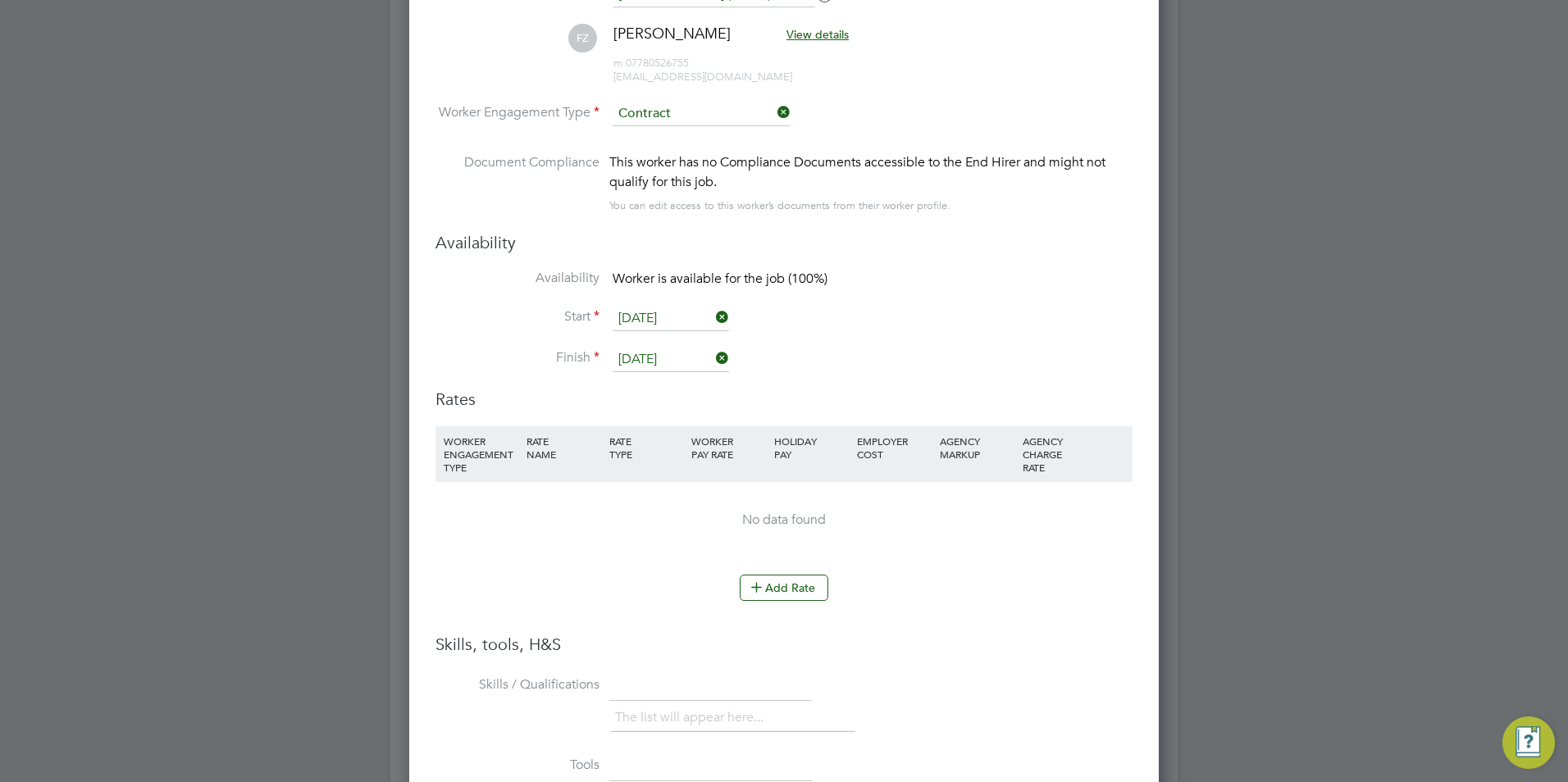
click at [789, 573] on li "WORKER ENGAGEMENT TYPE RATE NAME RATE TYPE WORKER PAY RATE HOLIDAY PAY EMPLOYER…" at bounding box center [784, 500] width 696 height 148
click at [780, 594] on button "Add Rate" at bounding box center [783, 587] width 88 height 26
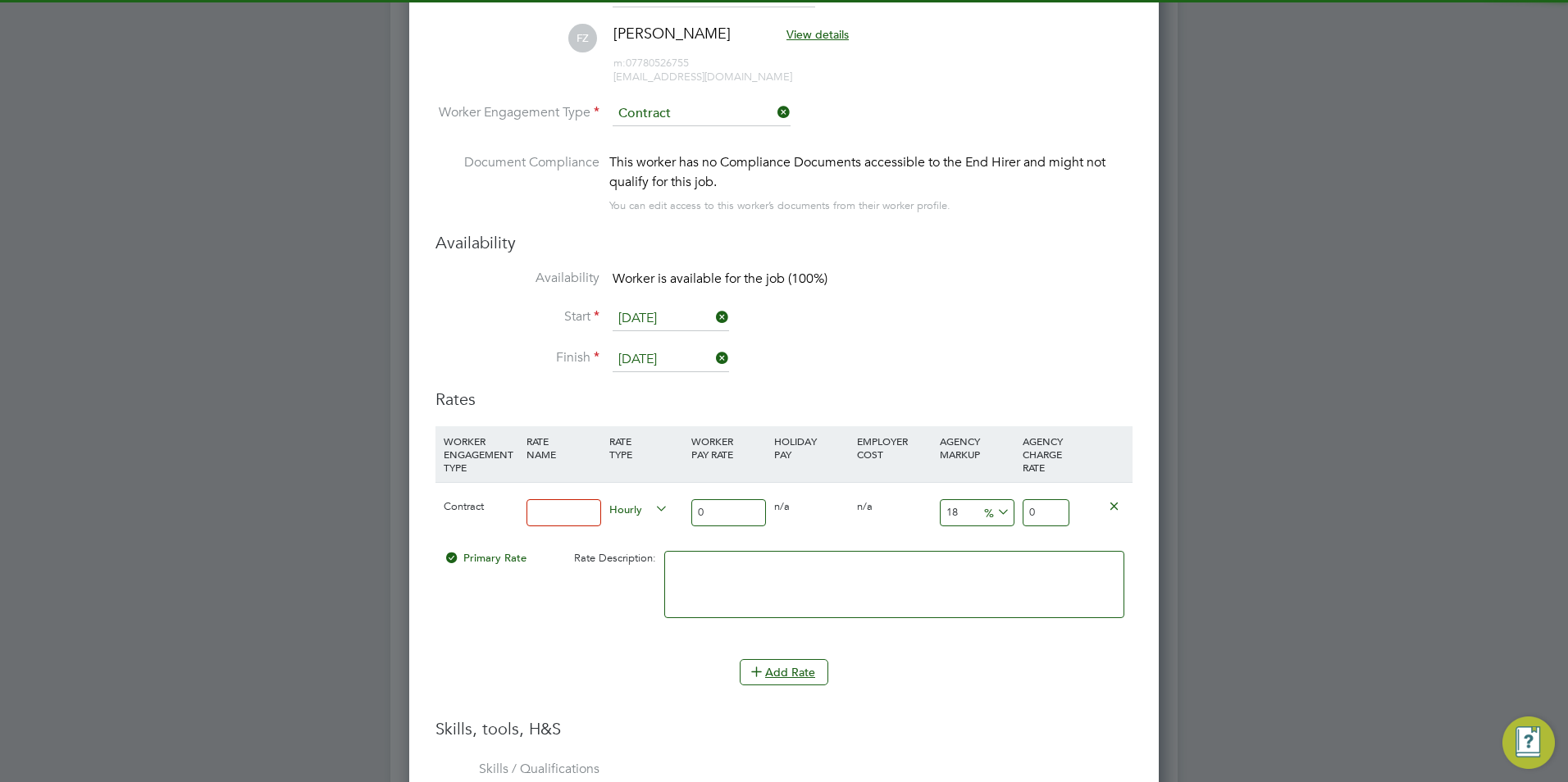
click at [576, 500] on input at bounding box center [563, 512] width 75 height 27
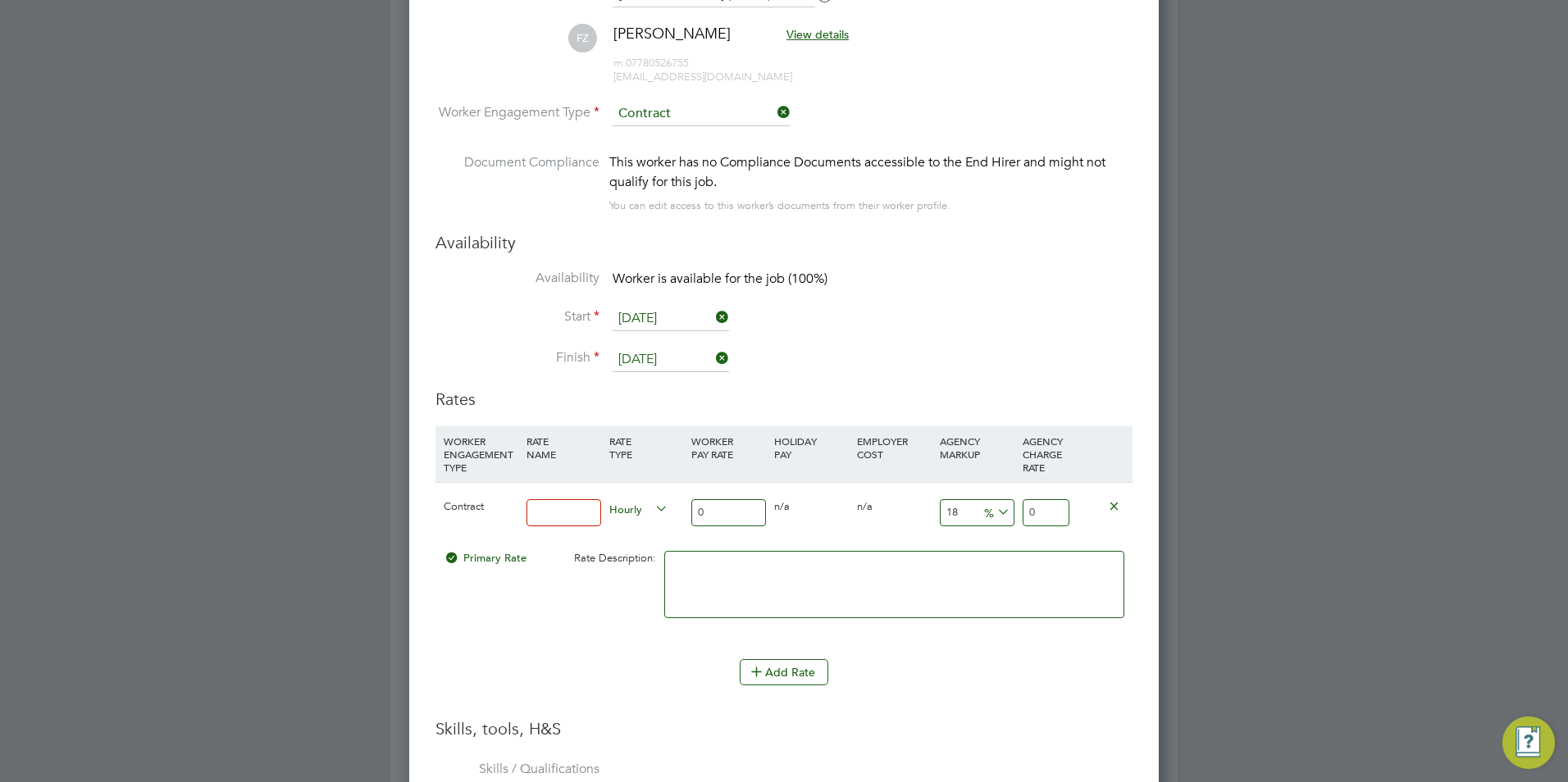
type input "BASIC"
drag, startPoint x: 680, startPoint y: 531, endPoint x: 696, endPoint y: 526, distance: 16.8
click at [693, 526] on div "Contract BASIC Hourly 0 0 n/a 0 n/a 18 0 % 0" at bounding box center [784, 512] width 696 height 61
drag, startPoint x: 696, startPoint y: 526, endPoint x: 707, endPoint y: 516, distance: 14.9
click at [707, 516] on input "0" at bounding box center [729, 512] width 75 height 27
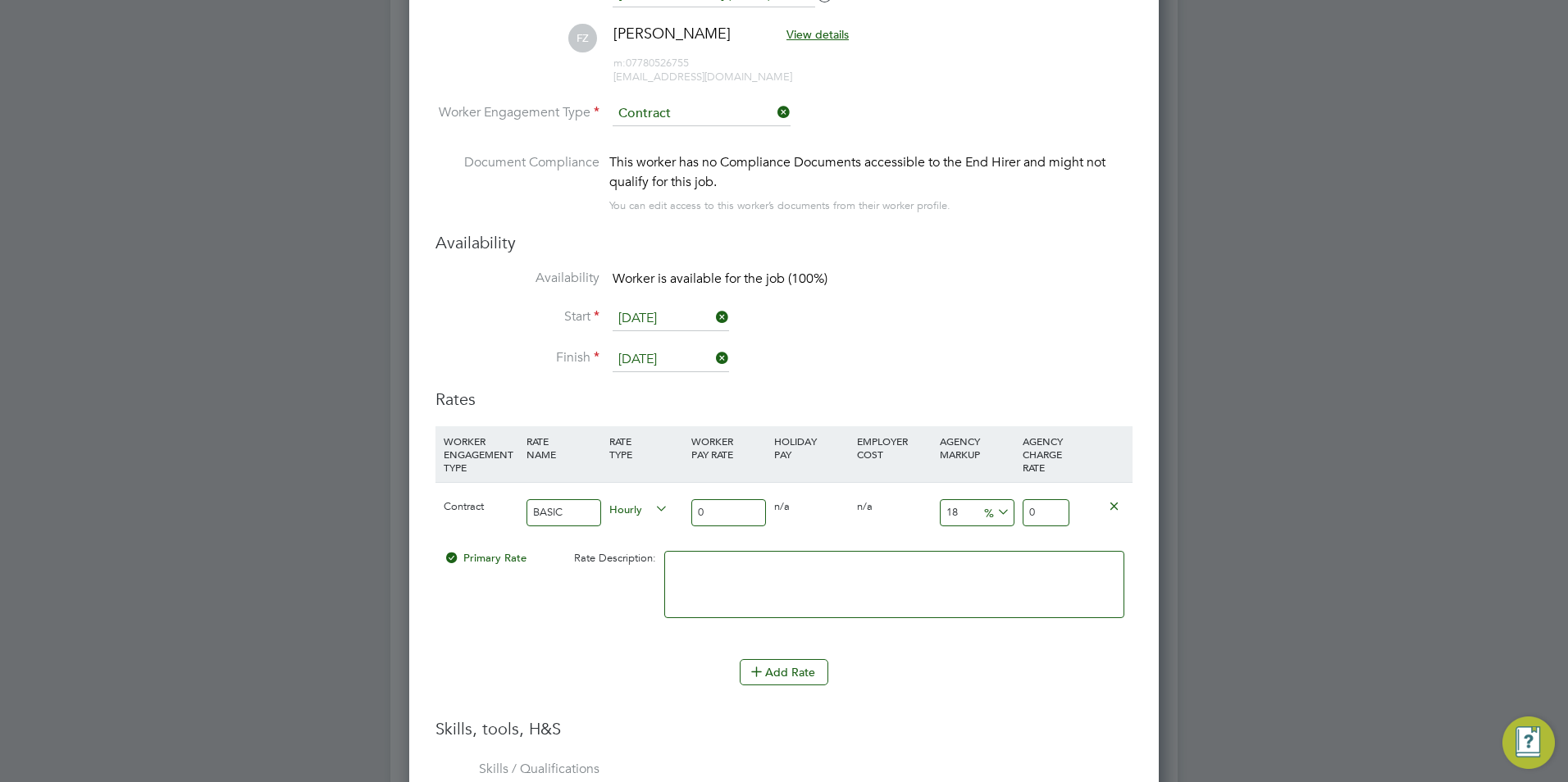
click at [707, 516] on input "0" at bounding box center [729, 512] width 75 height 27
type input "4"
type input "4.72"
type input "45"
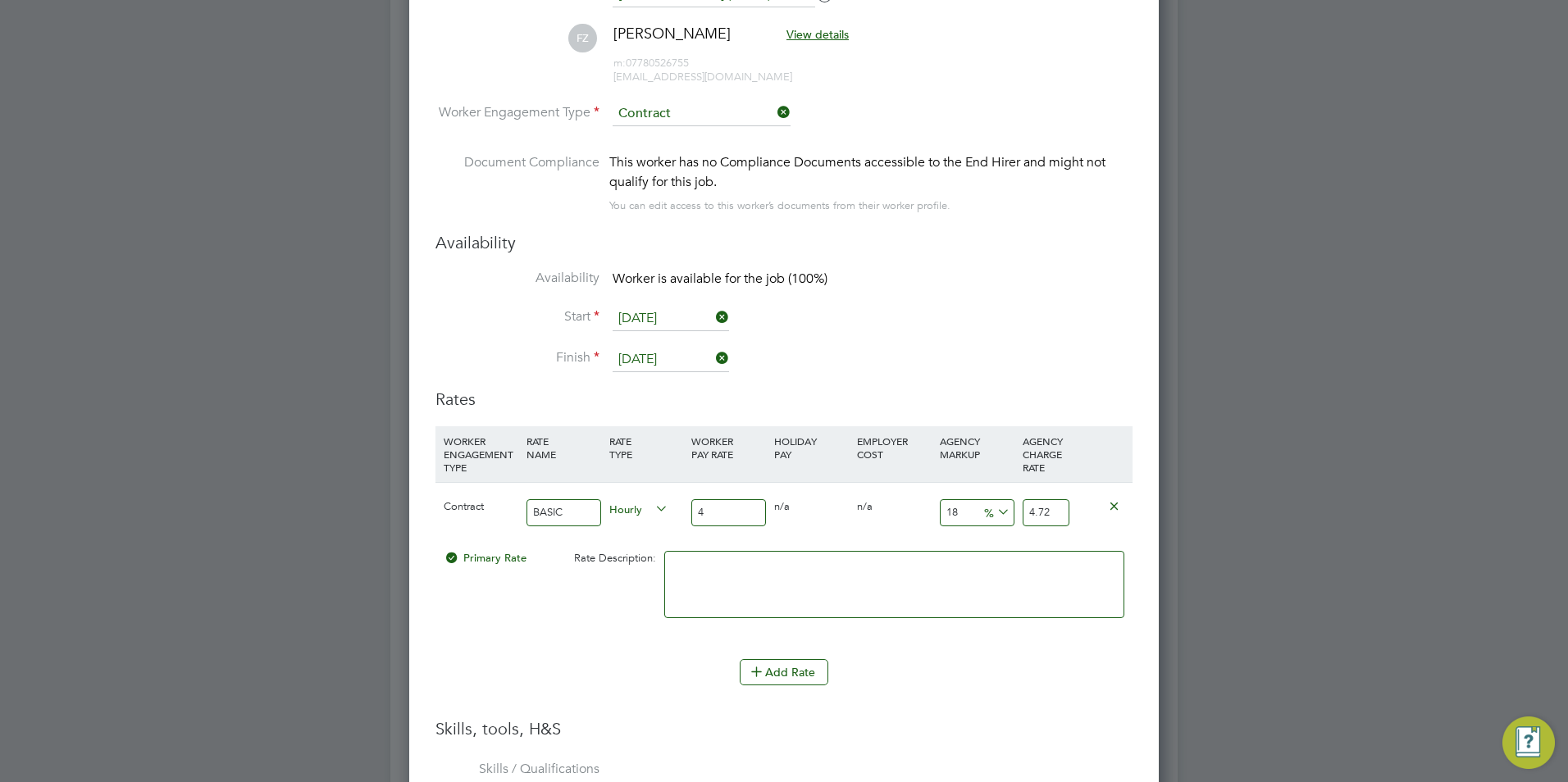
type input "53.1"
type input "45"
click at [952, 520] on input "18" at bounding box center [977, 512] width 75 height 27
type input "2"
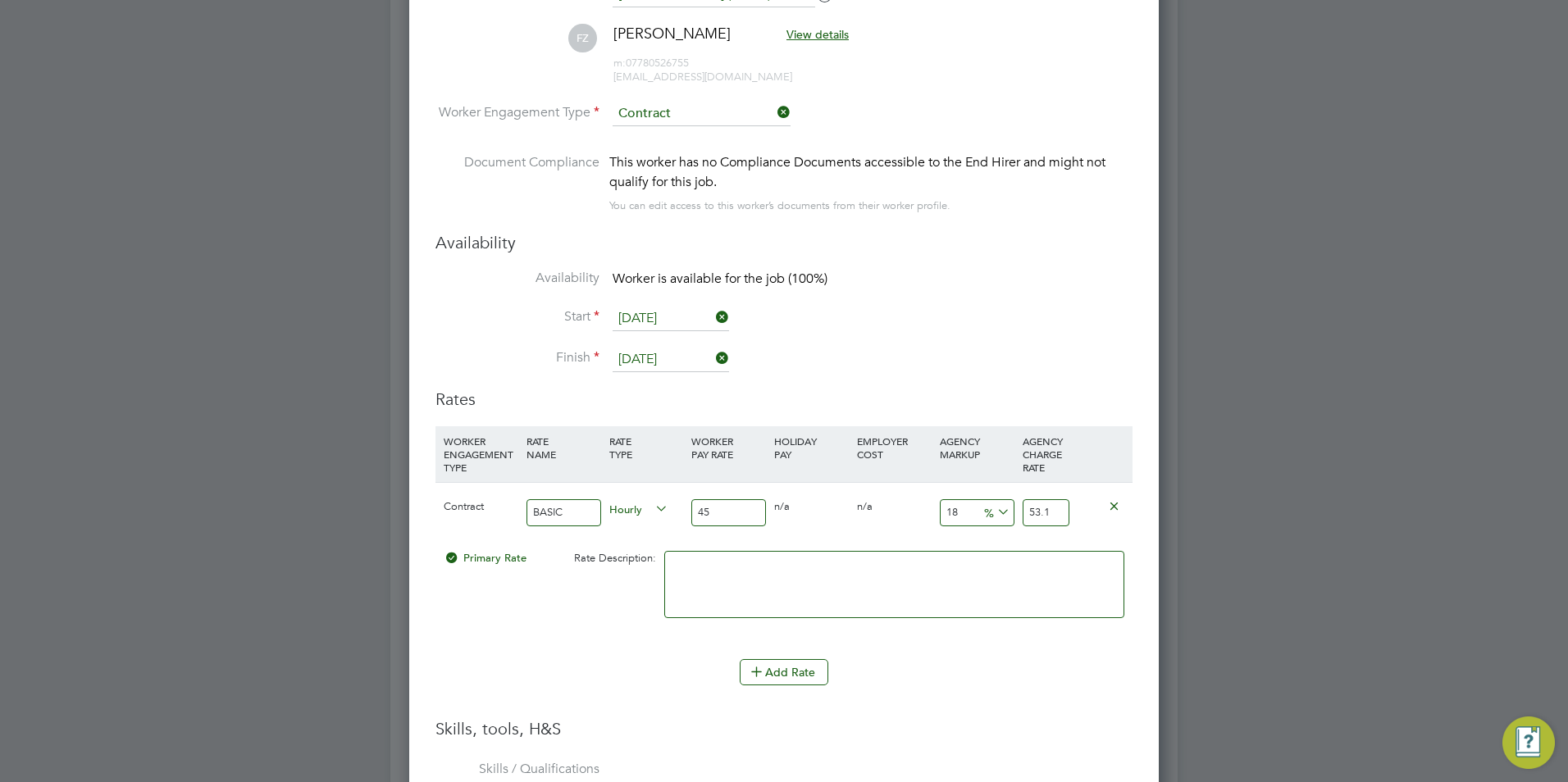
type input "45.9"
type input "23"
type input "55.35"
type input "23"
click at [959, 601] on textarea at bounding box center [894, 584] width 460 height 67
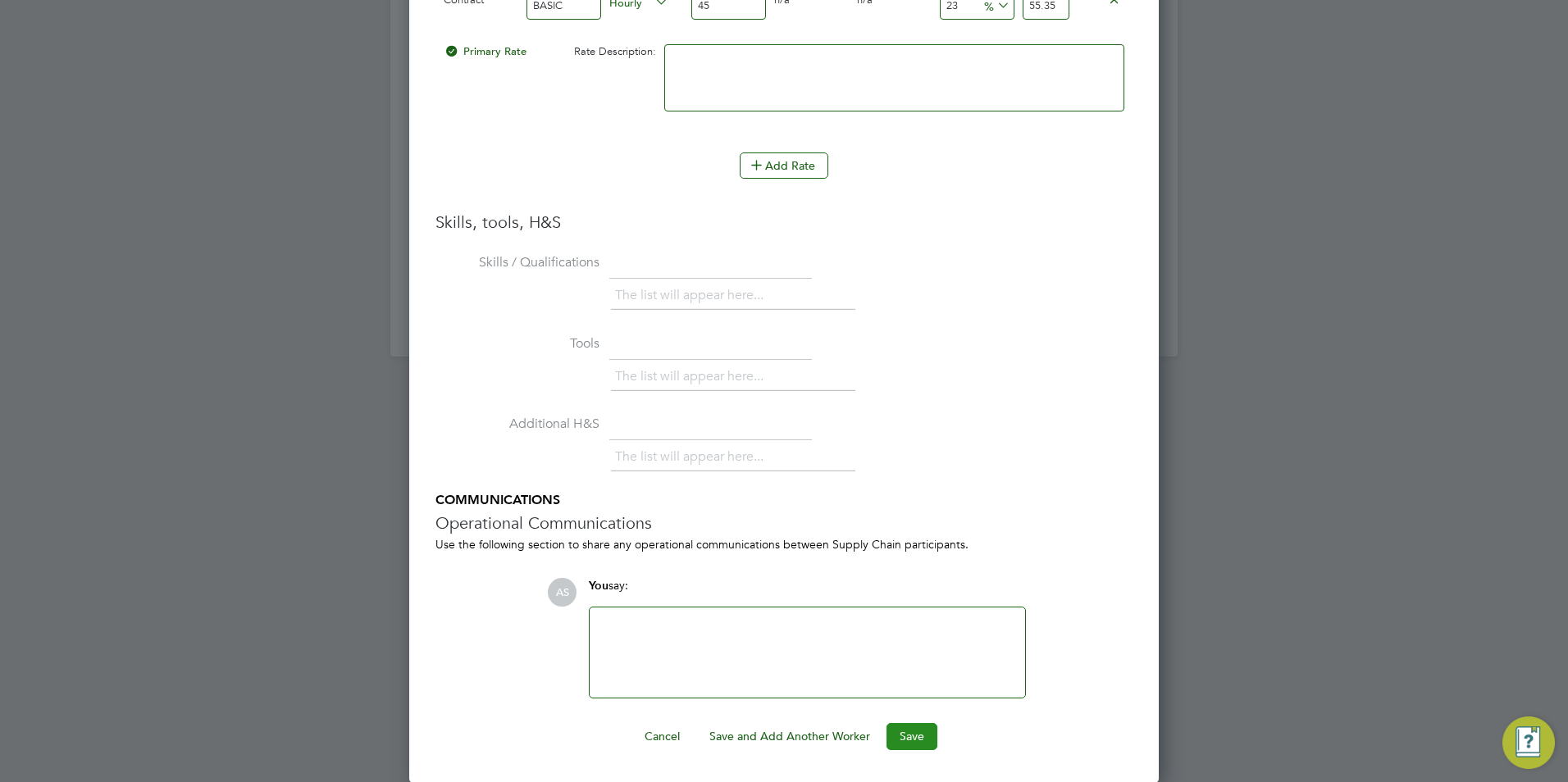
click at [907, 740] on button "Save" at bounding box center [912, 736] width 51 height 26
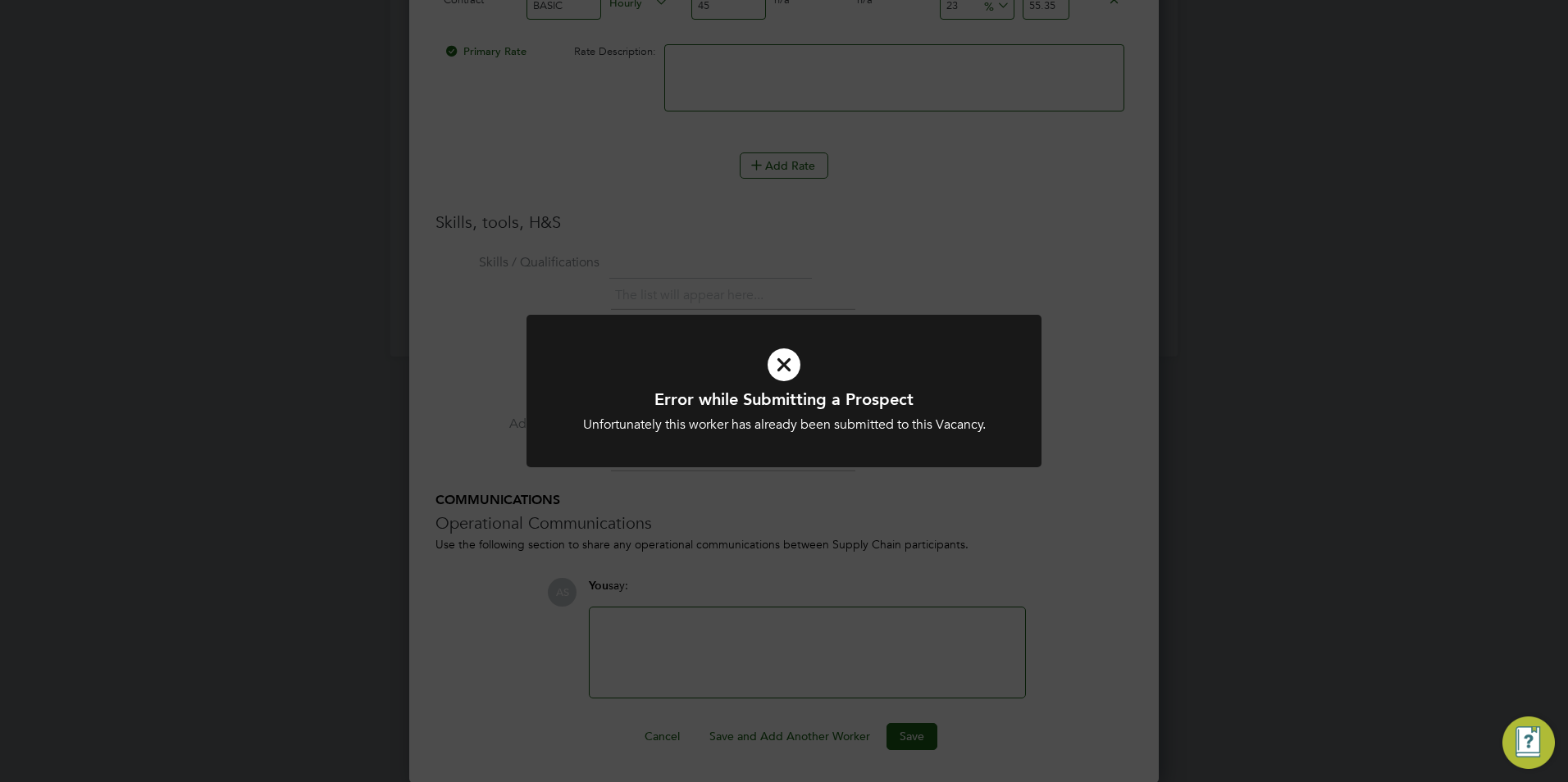
click at [784, 366] on icon at bounding box center [783, 365] width 426 height 64
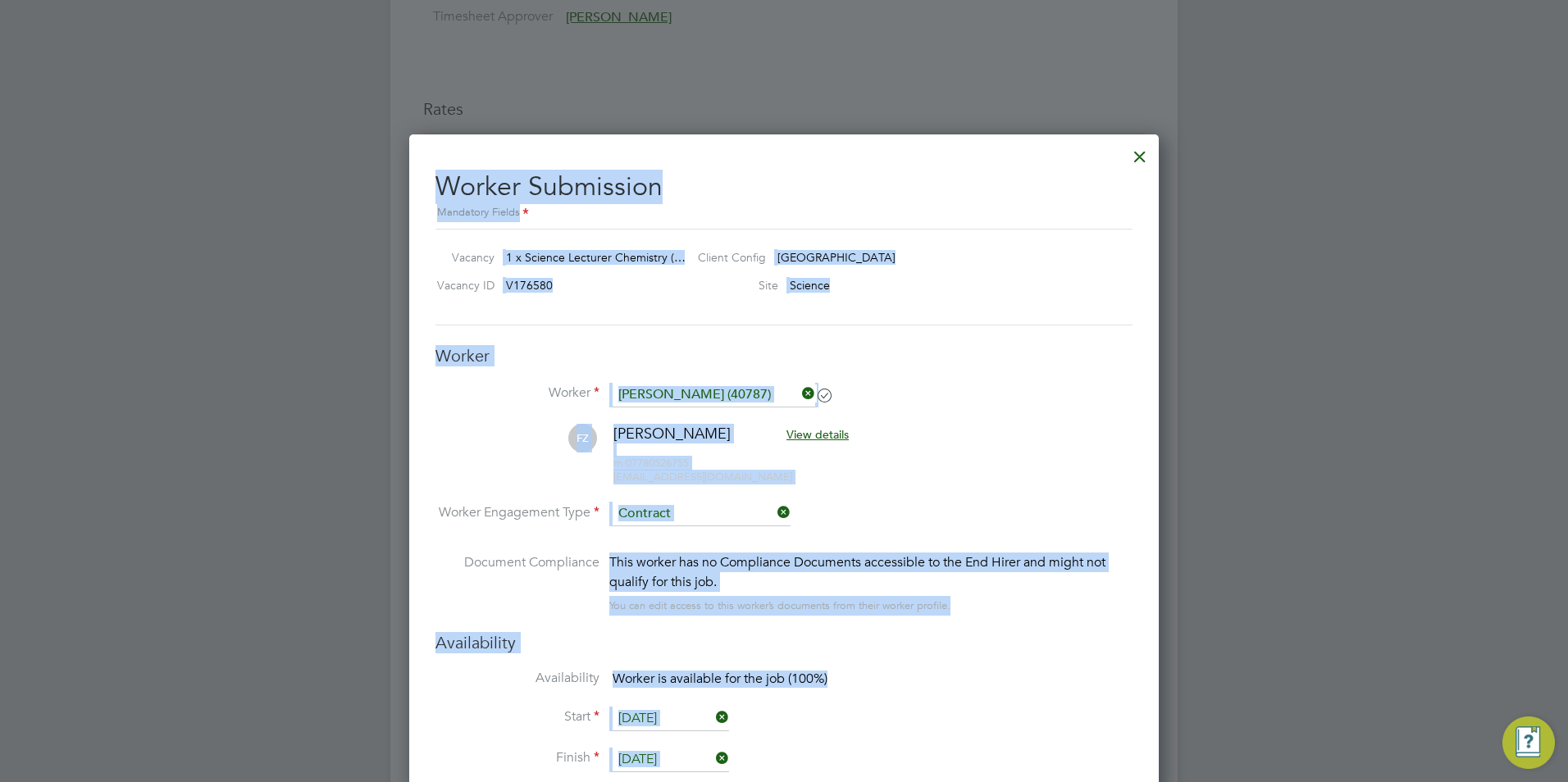
drag, startPoint x: 945, startPoint y: 405, endPoint x: 997, endPoint y: 785, distance: 383.5
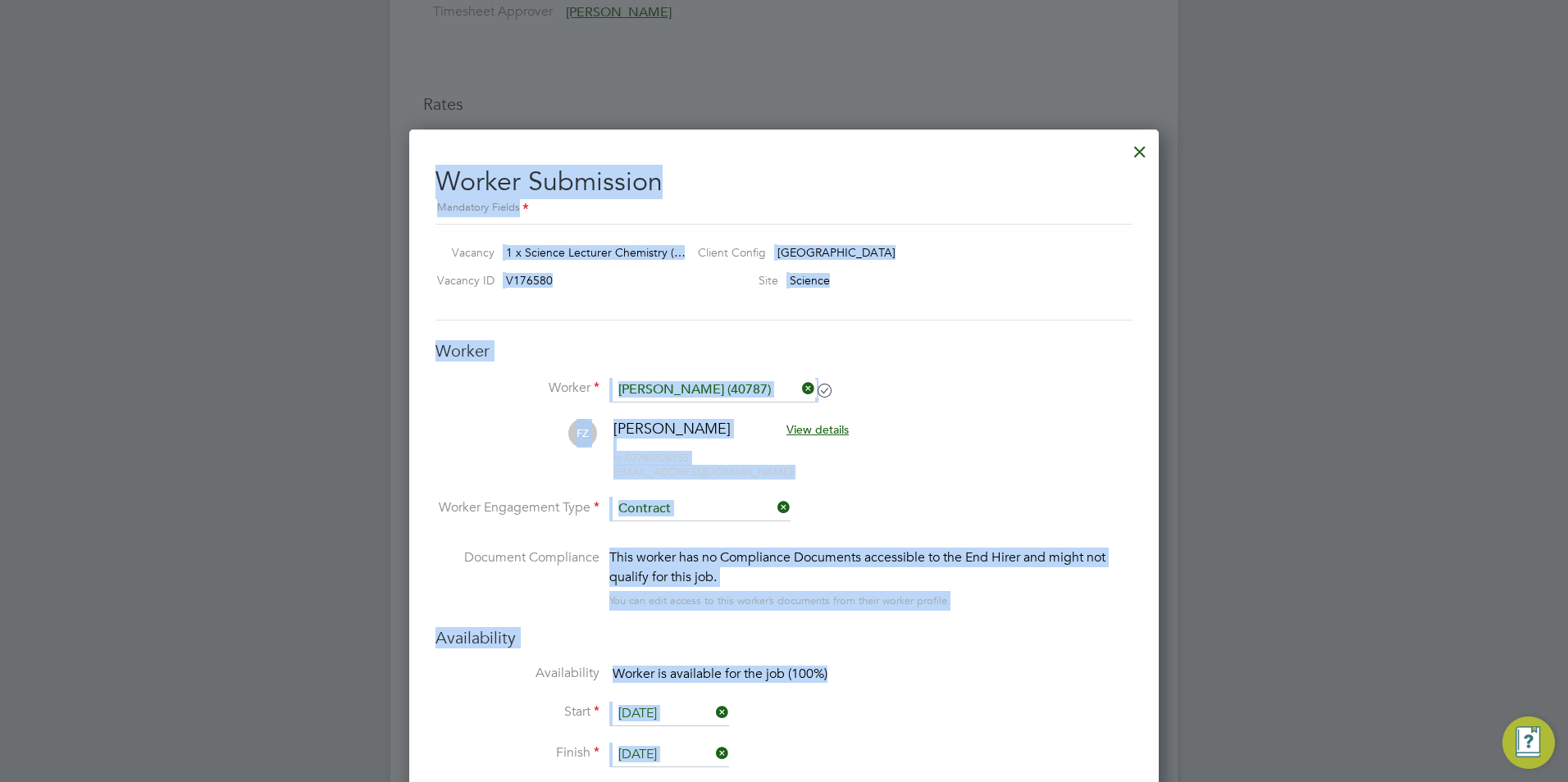
click at [813, 434] on span "View details" at bounding box center [818, 429] width 63 height 15
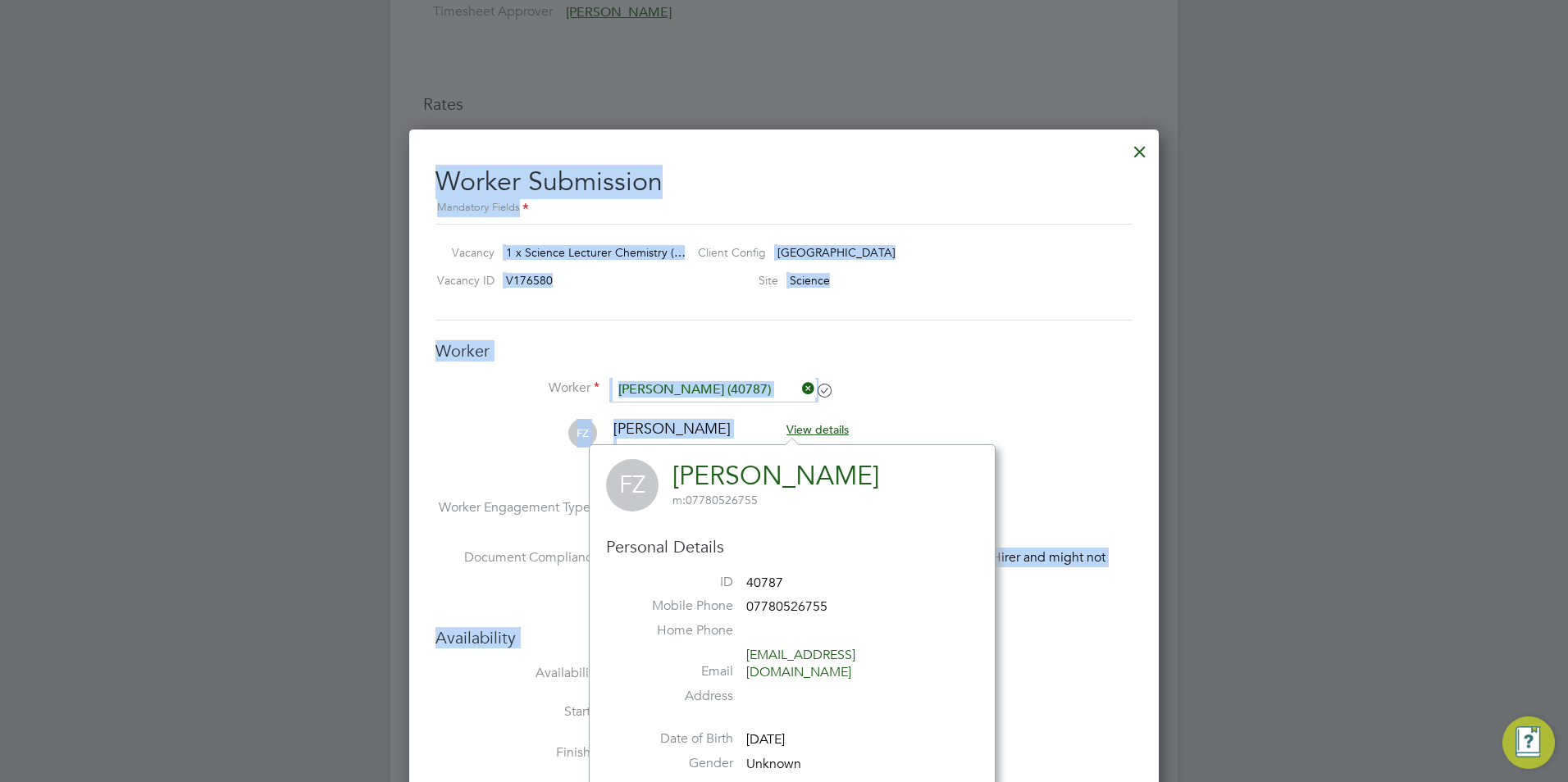
click at [1134, 157] on div at bounding box center [1139, 147] width 29 height 29
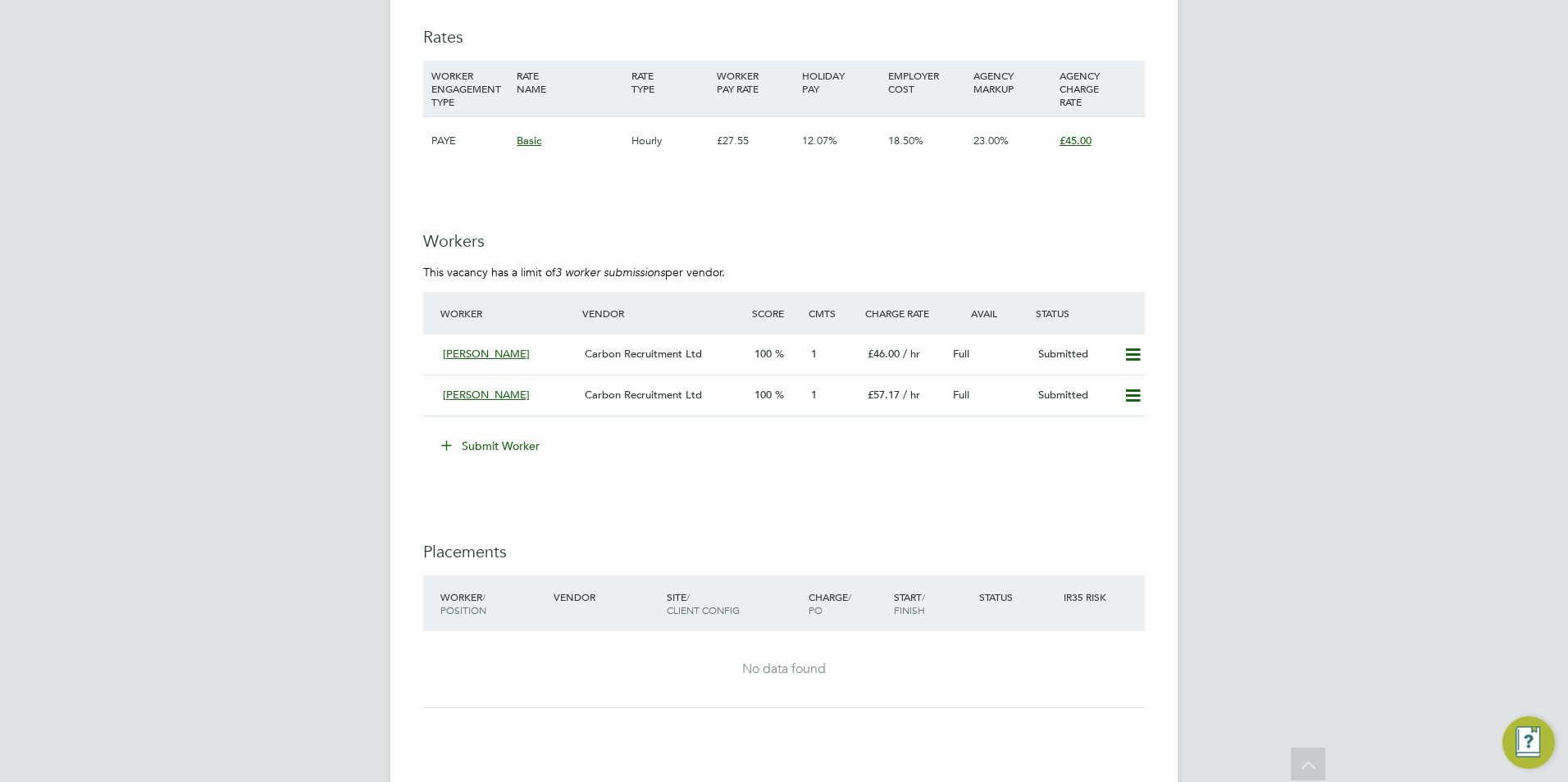
click at [458, 459] on button "Submit Worker" at bounding box center [491, 445] width 123 height 26
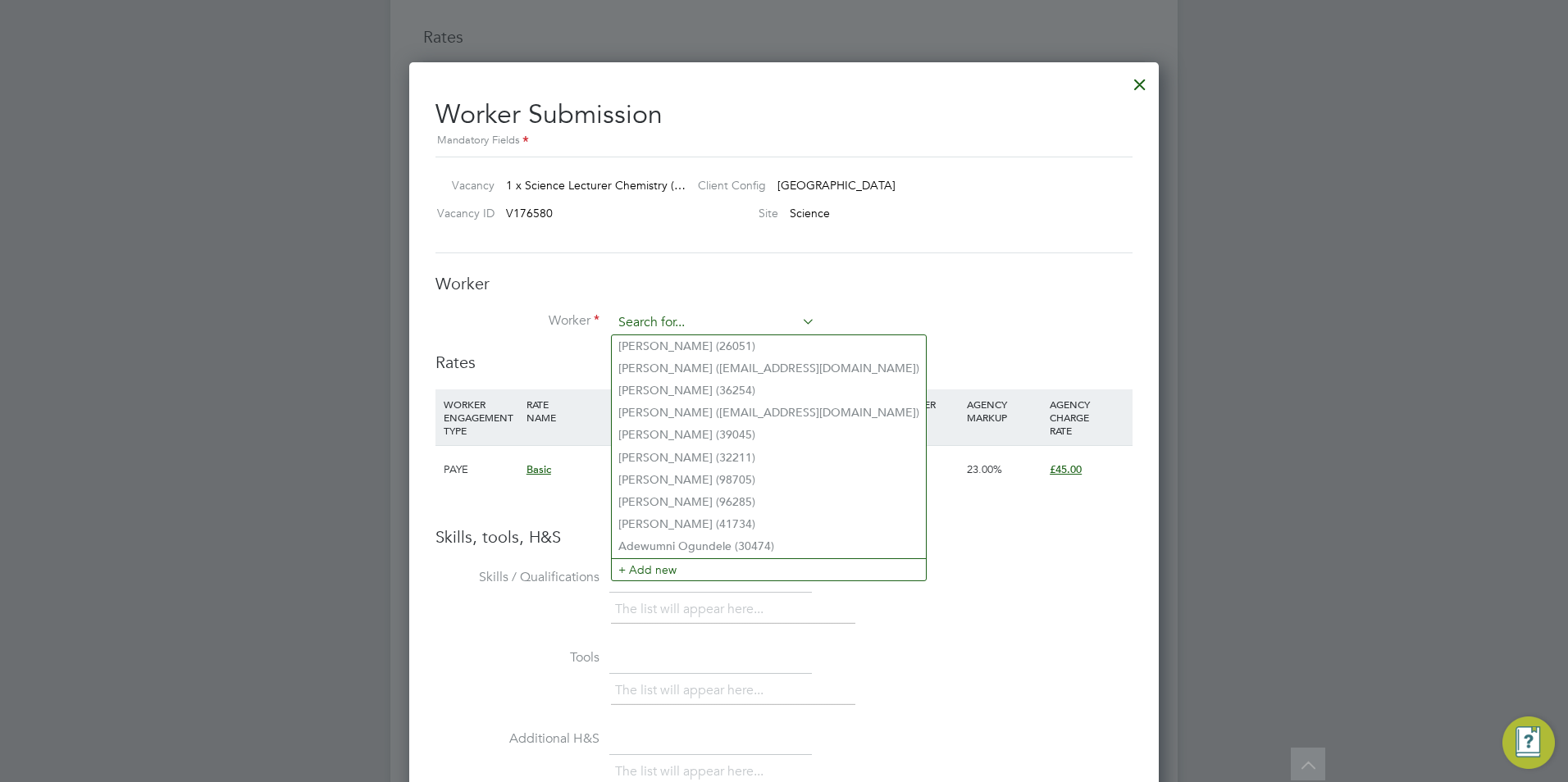
click at [709, 316] on input at bounding box center [713, 323] width 203 height 25
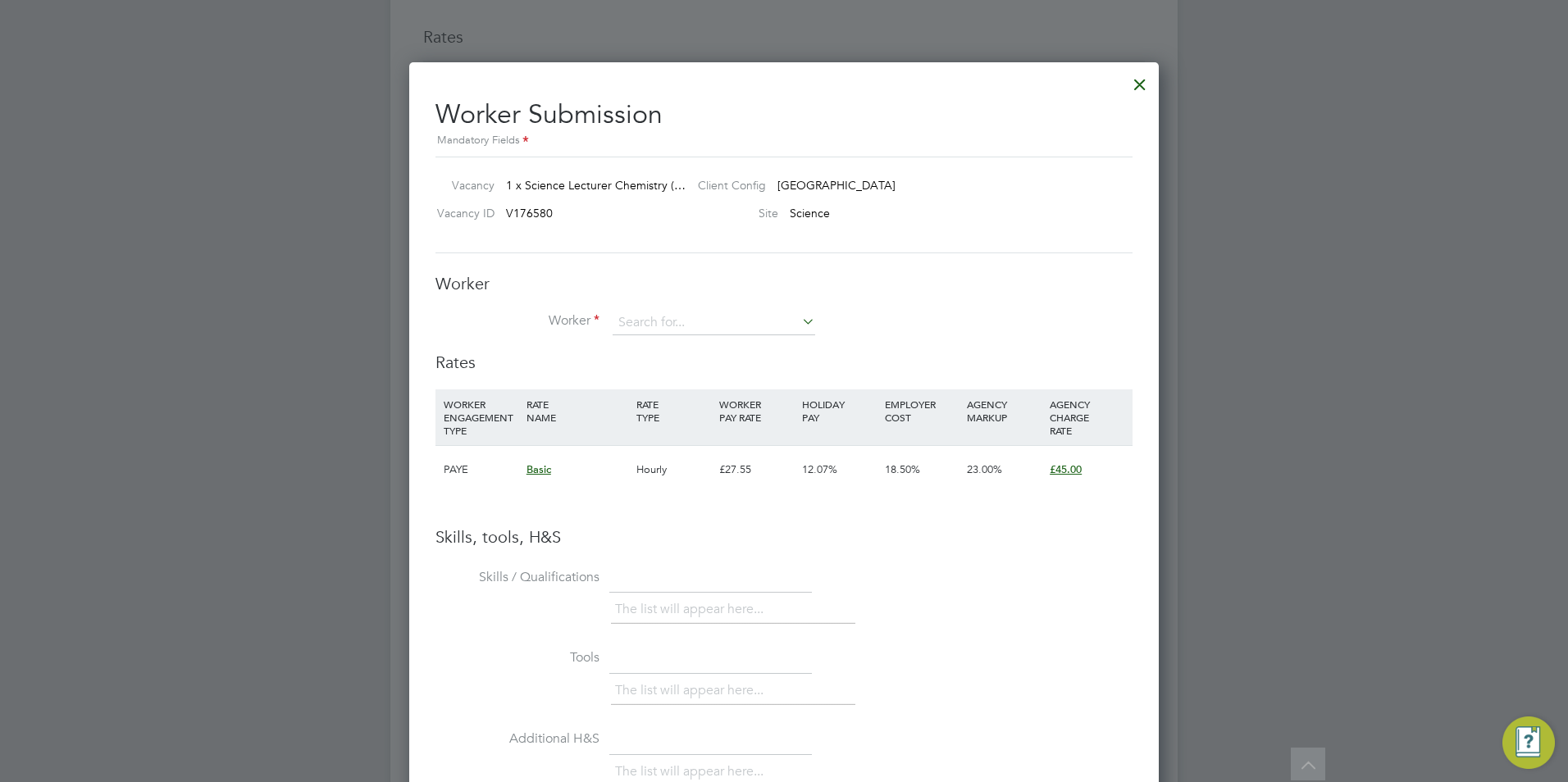
click at [747, 308] on div "Worker Worker Worker Engagement Type" at bounding box center [784, 312] width 696 height 79
click at [753, 305] on div "Worker Worker Worker Engagement Type" at bounding box center [784, 312] width 696 height 79
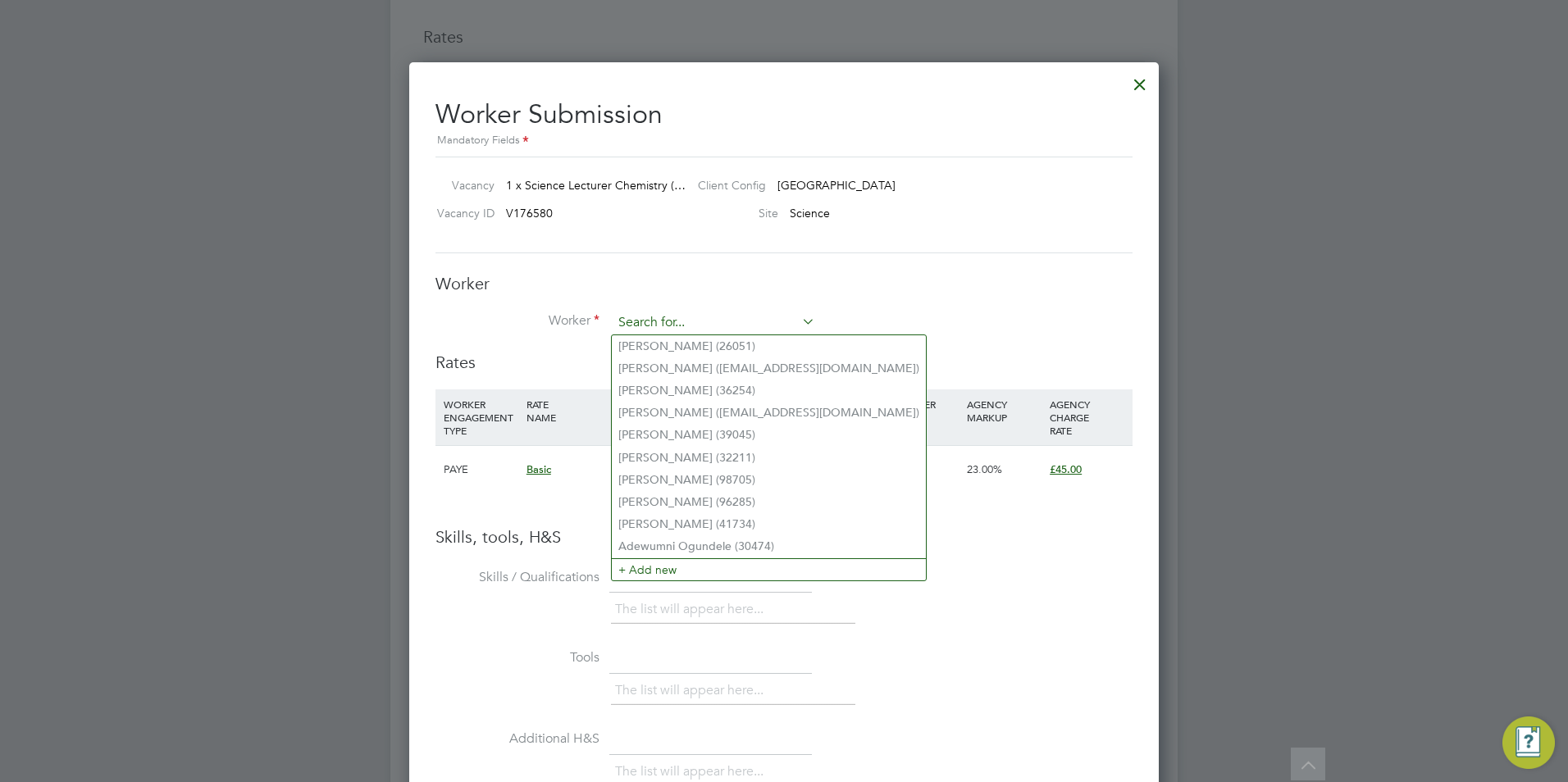
click at [754, 317] on input at bounding box center [713, 323] width 203 height 25
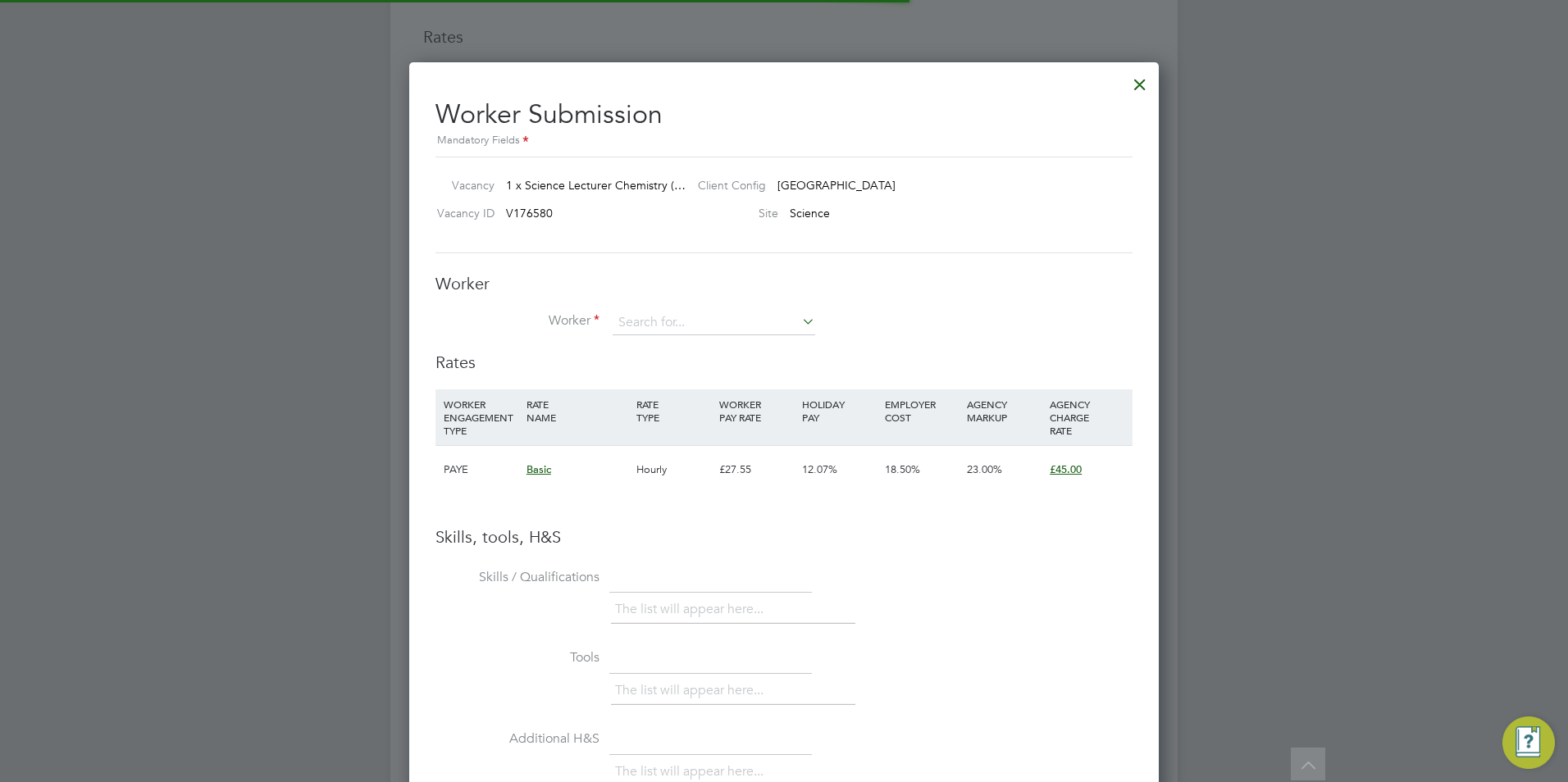
click at [720, 558] on li "+ Add new" at bounding box center [769, 569] width 314 height 22
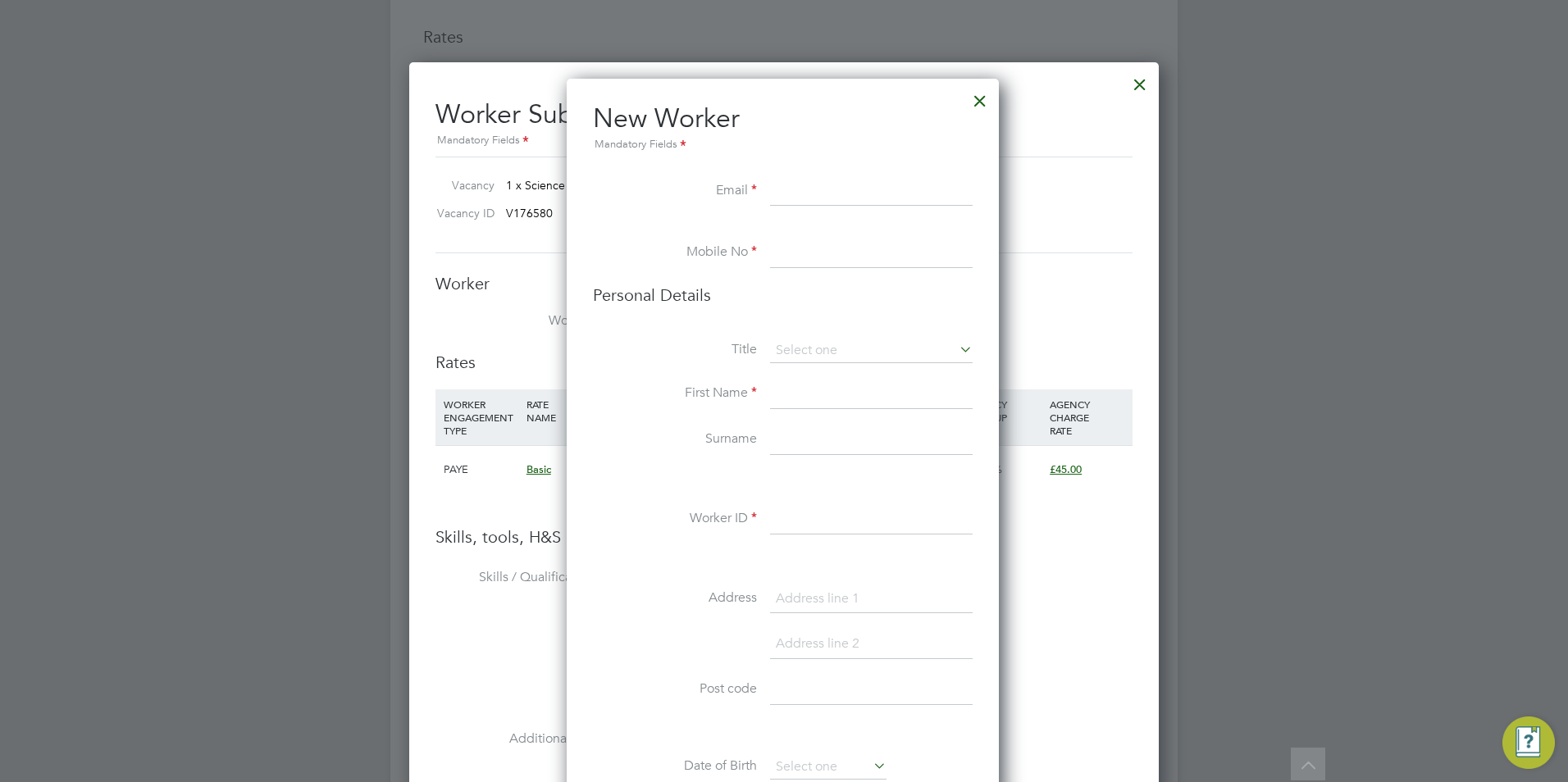
paste input "farheenzafar94@outlook.com"
drag, startPoint x: 777, startPoint y: 179, endPoint x: 783, endPoint y: 187, distance: 10.0
click at [777, 179] on input "farheenzafar94@outlook.com" at bounding box center [871, 191] width 203 height 29
click at [830, 252] on input at bounding box center [871, 253] width 203 height 29
drag, startPoint x: 784, startPoint y: 189, endPoint x: 805, endPoint y: 191, distance: 21.1
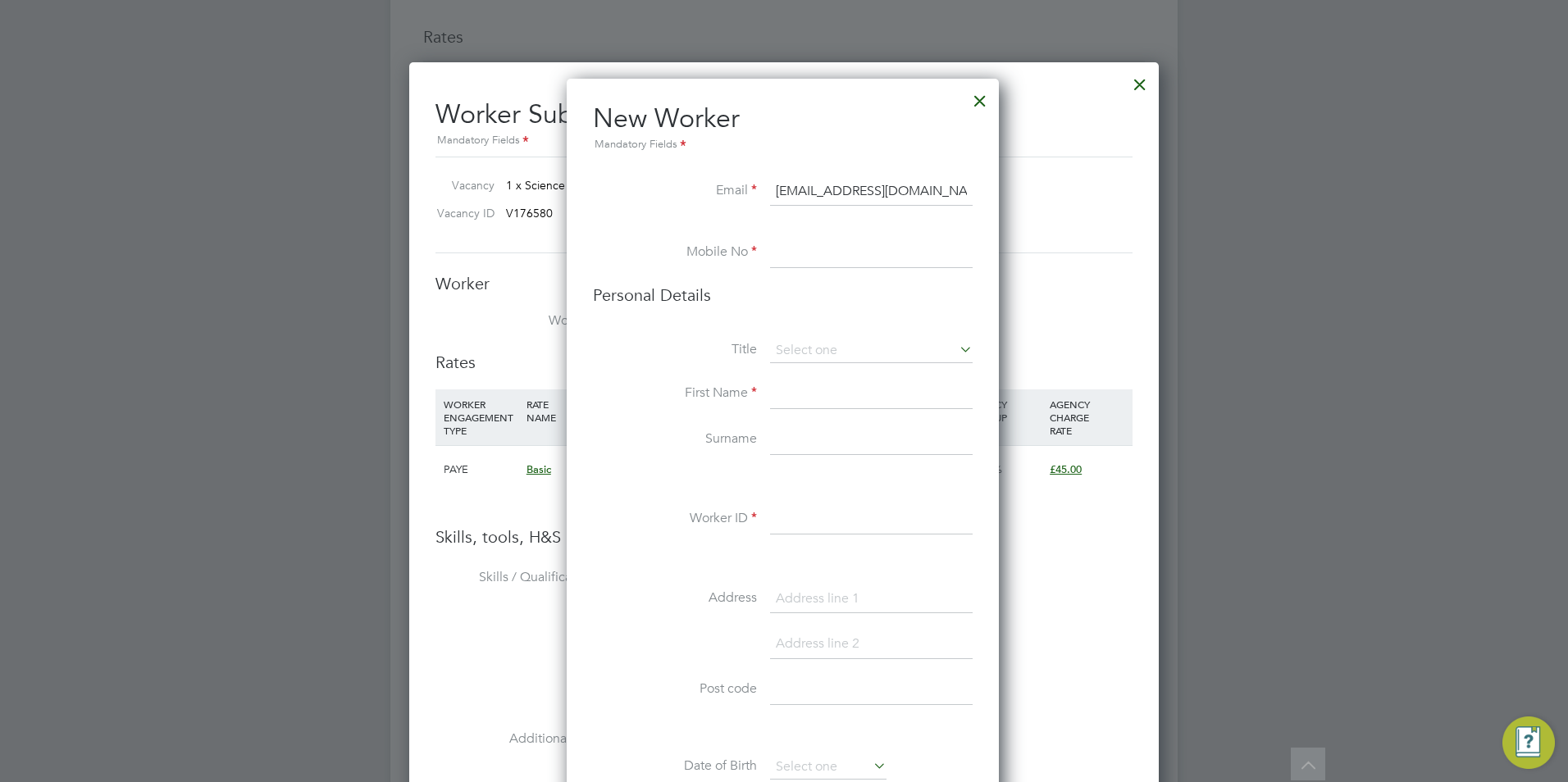
click at [784, 189] on input "1farheenzafar94@outlook.com" at bounding box center [871, 191] width 203 height 29
click at [848, 192] on input "farheenzafar94@outlook.com" at bounding box center [871, 191] width 203 height 29
type input "farheenzafar1994@outlook.com"
click at [886, 235] on li at bounding box center [782, 230] width 379 height 16
click at [834, 265] on input at bounding box center [871, 253] width 203 height 29
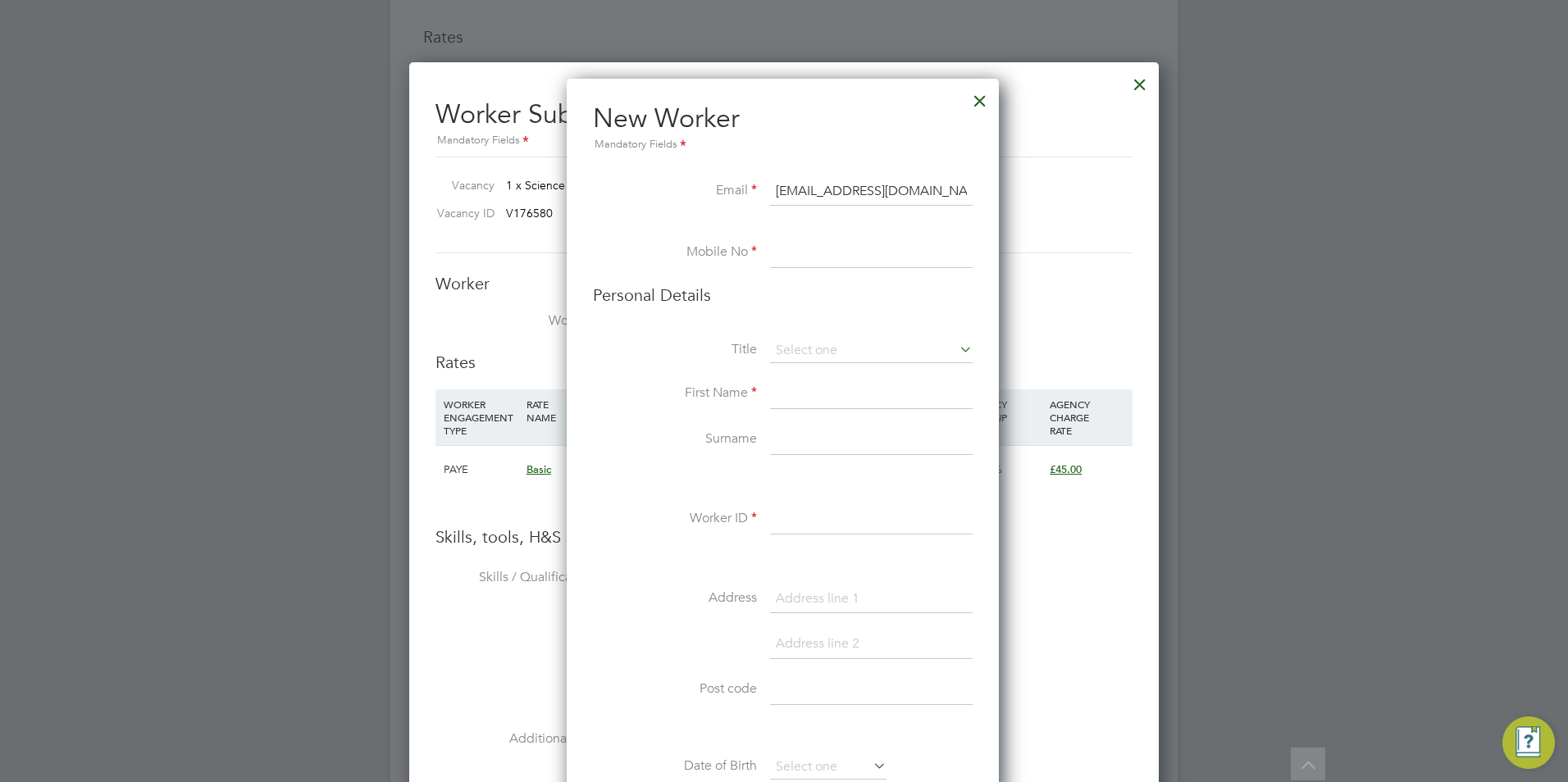
click at [800, 260] on input at bounding box center [871, 253] width 203 height 29
paste input "07780526755"
click at [794, 251] on input "07780526755" at bounding box center [871, 253] width 203 height 29
click at [894, 252] on input "07780526755" at bounding box center [871, 253] width 203 height 29
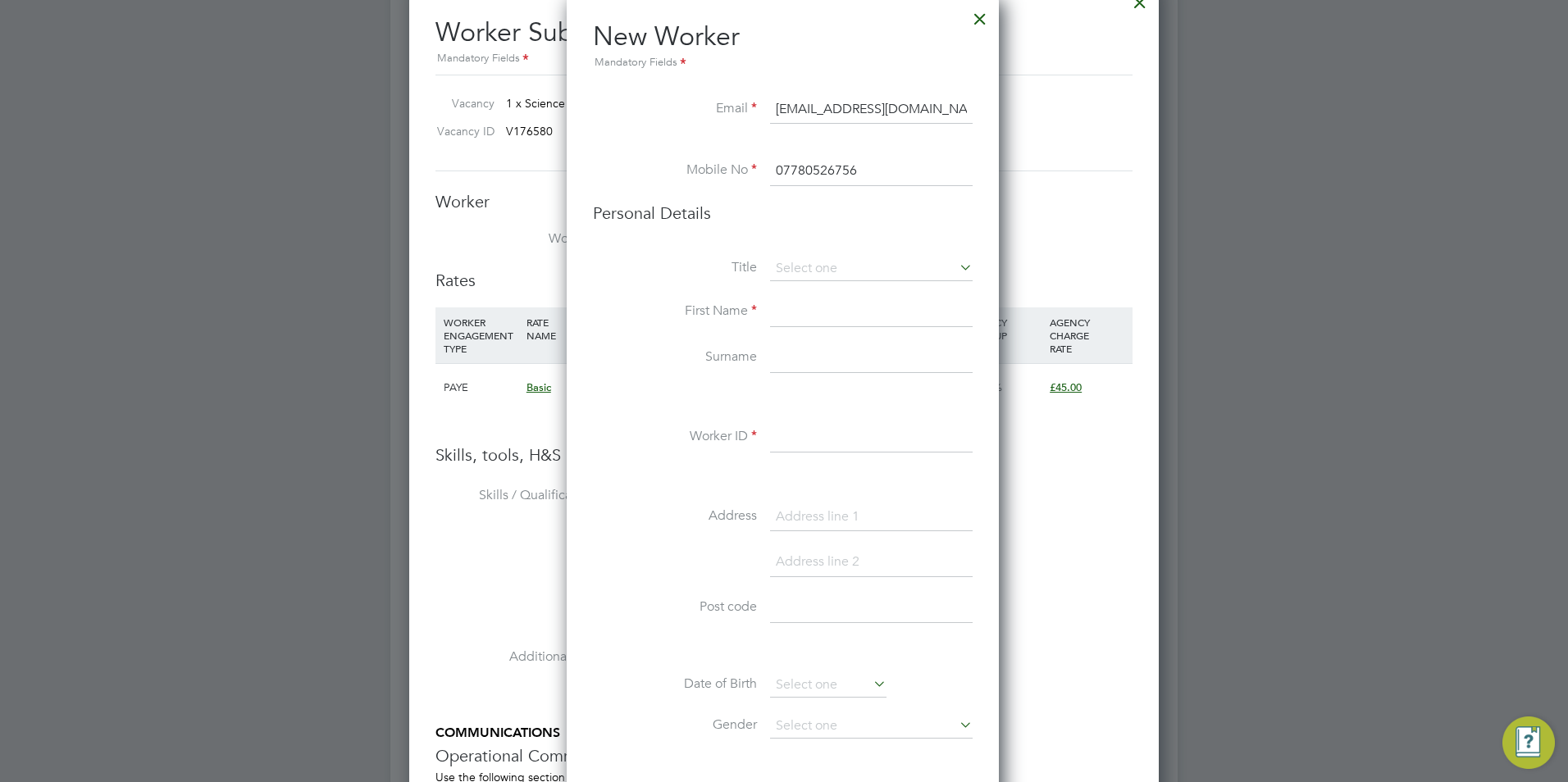
type input "07780526756"
click at [816, 284] on li "Title" at bounding box center [782, 277] width 379 height 41
click at [818, 272] on input at bounding box center [871, 269] width 203 height 25
click at [813, 326] on li "Miss" at bounding box center [871, 336] width 204 height 21
type input "Miss"
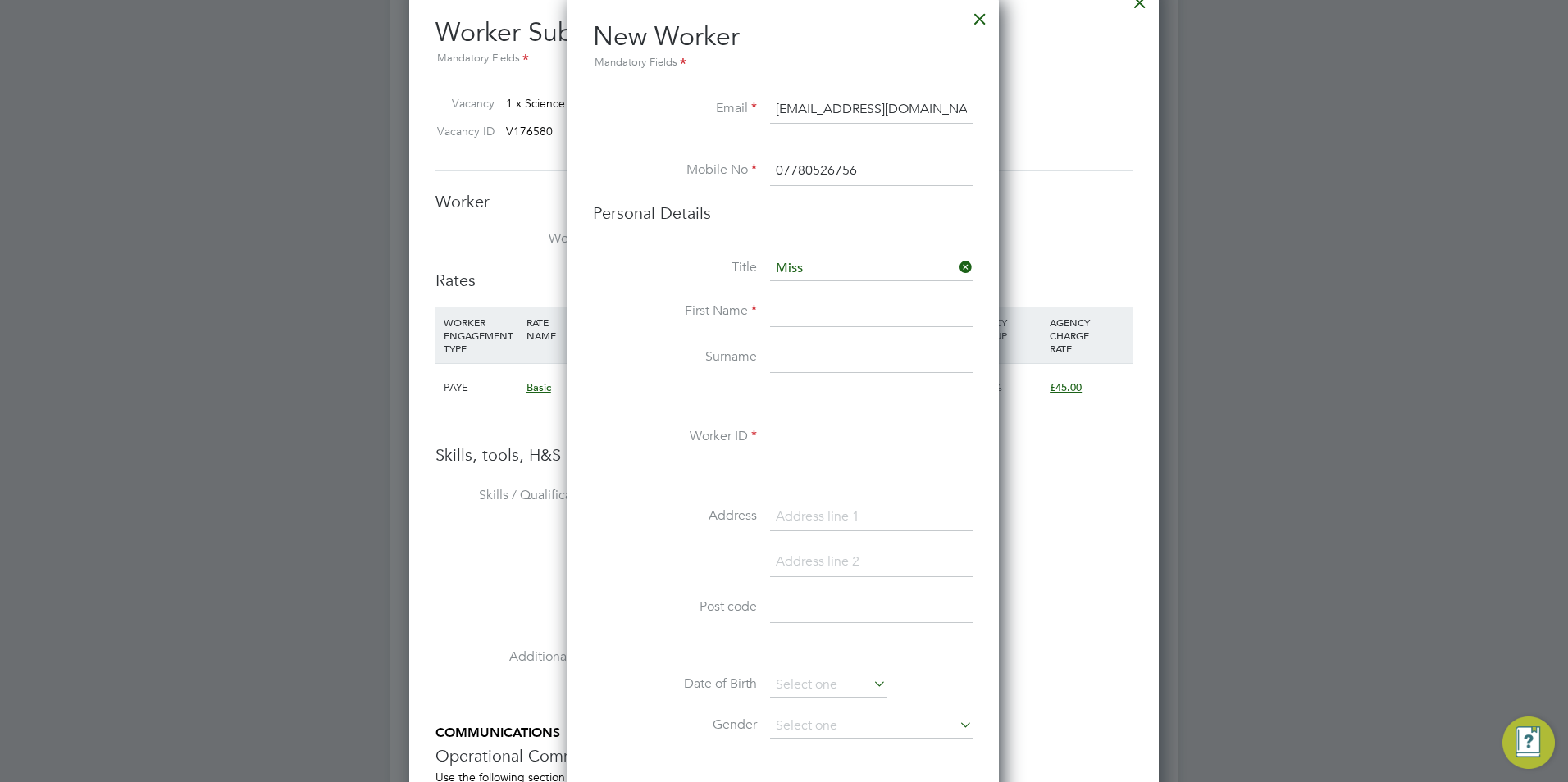
click at [813, 320] on input at bounding box center [871, 312] width 203 height 29
type input "Farheen"
type input "Zafar"
click at [778, 436] on input at bounding box center [871, 437] width 203 height 29
paste input "40787"
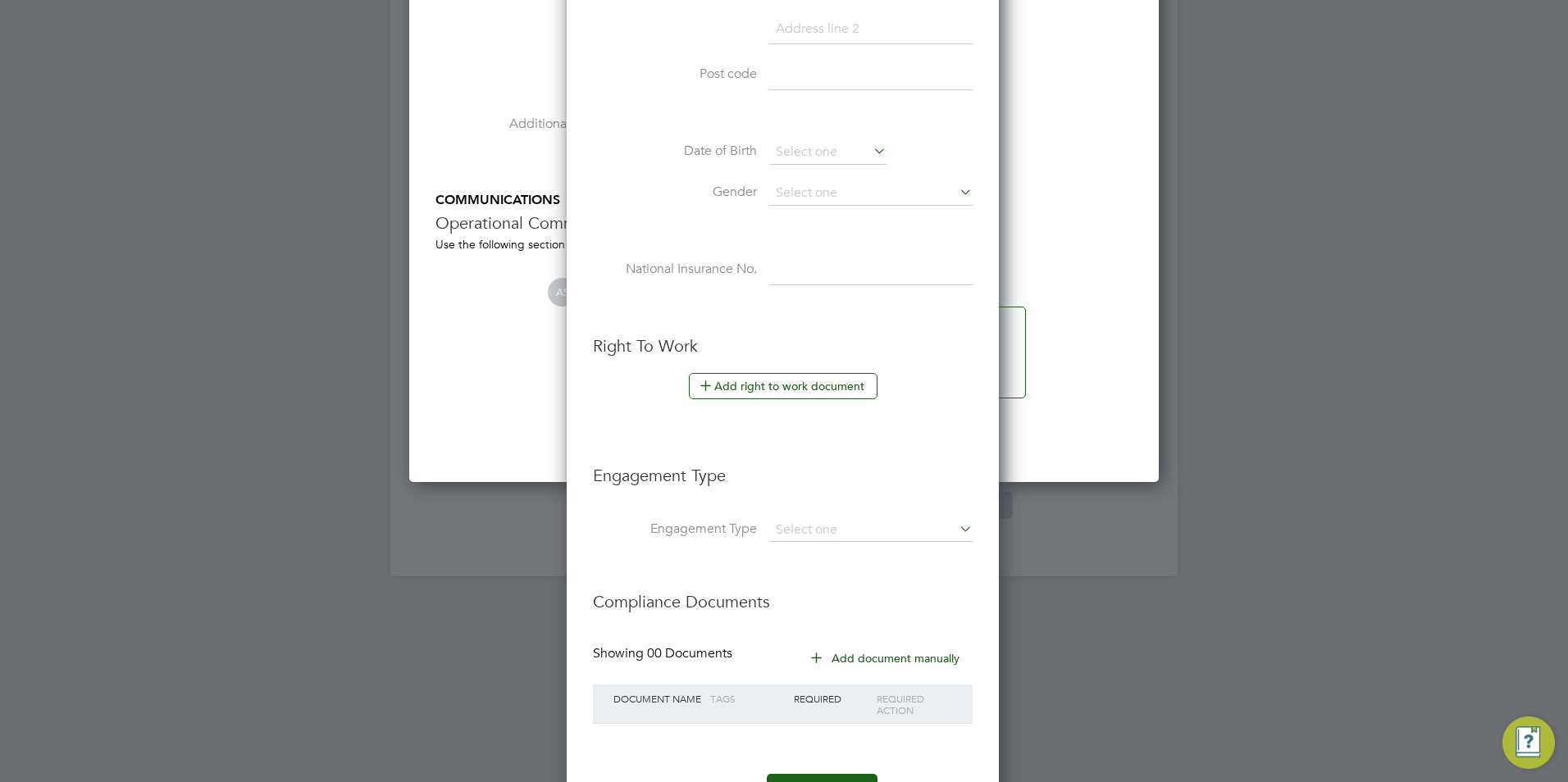
scroll to position [3469, 0]
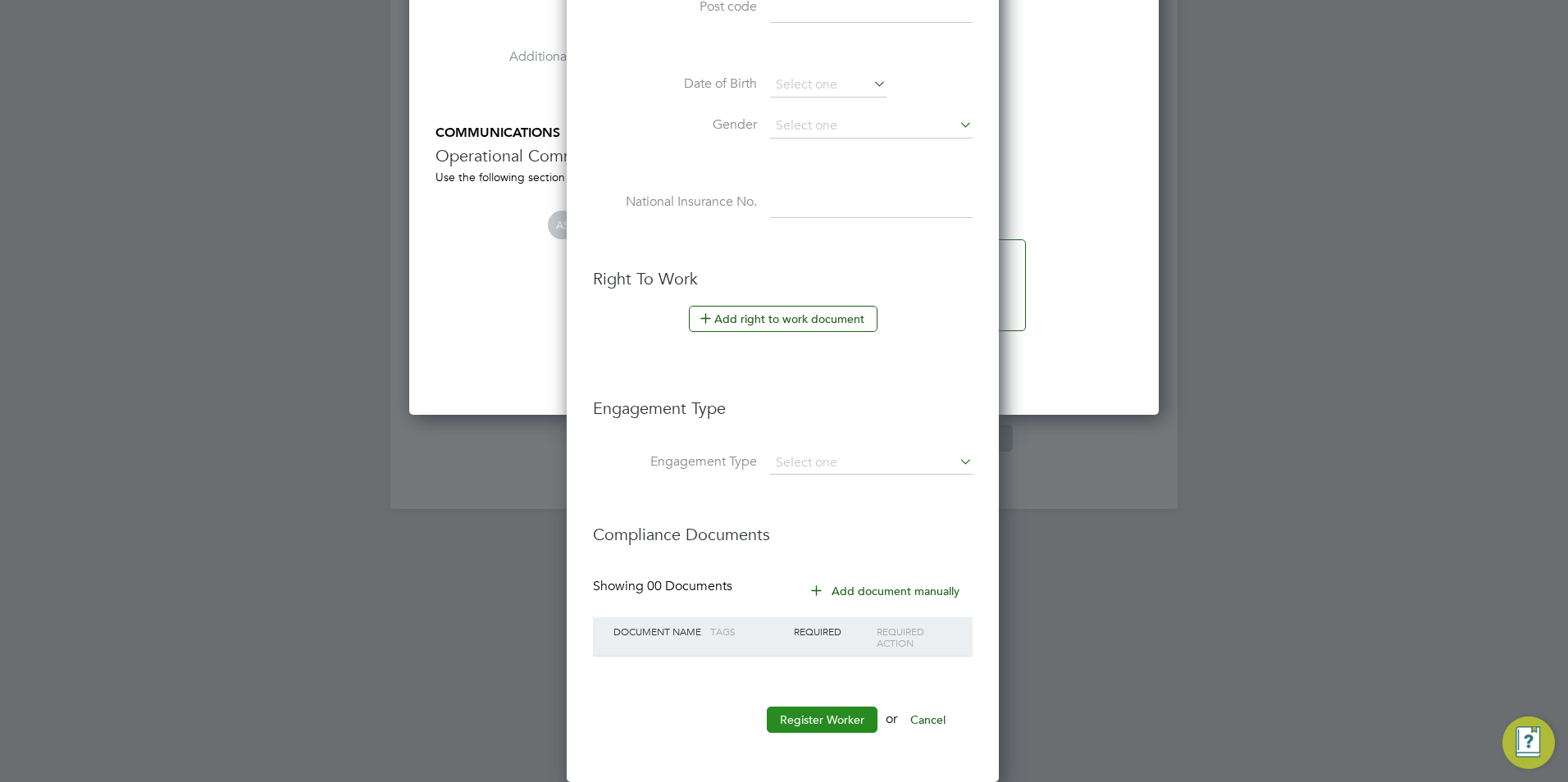
type input "HQ40787111"
click at [840, 707] on button "Register Worker" at bounding box center [822, 719] width 111 height 26
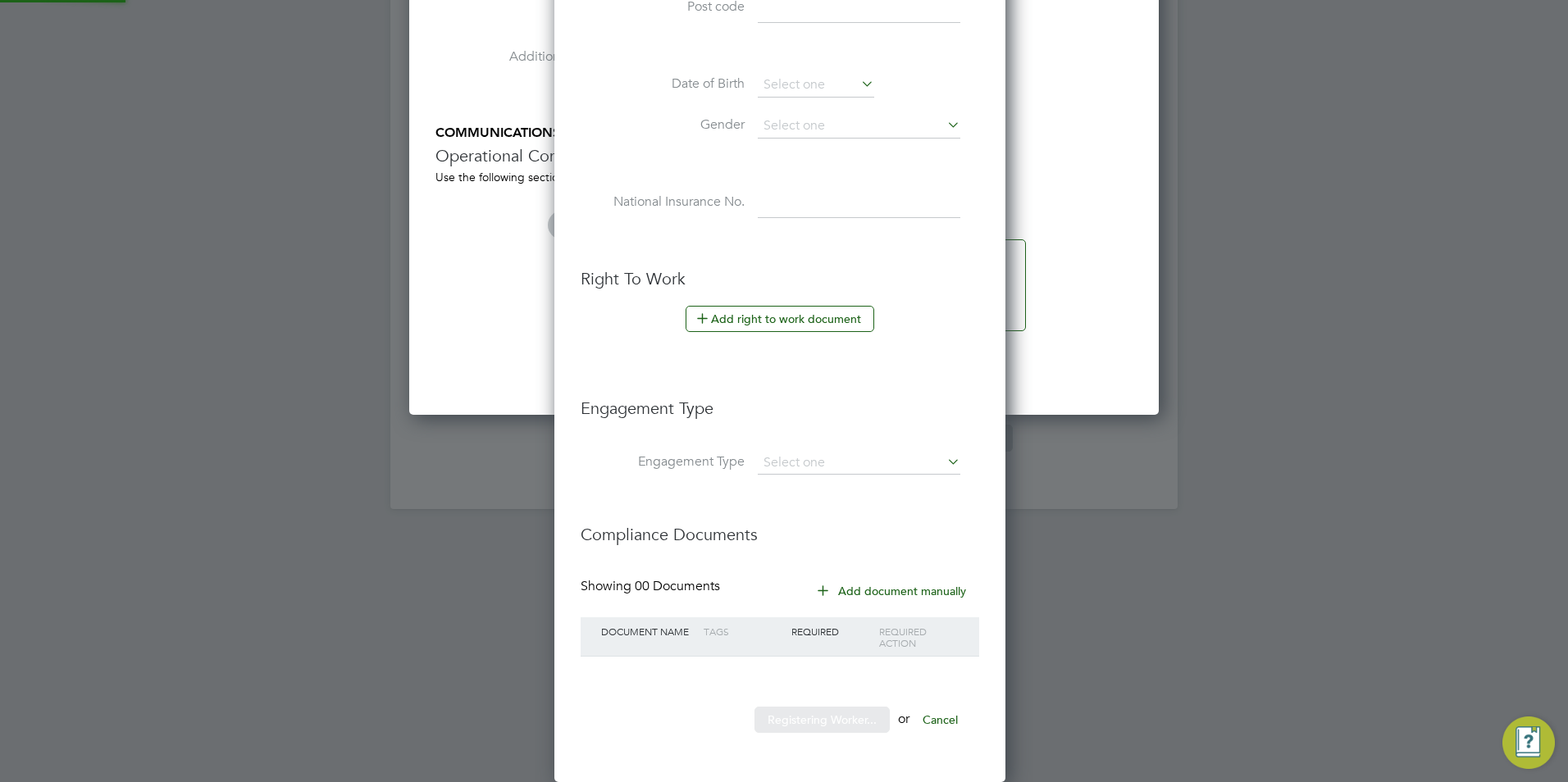
scroll to position [0, 0]
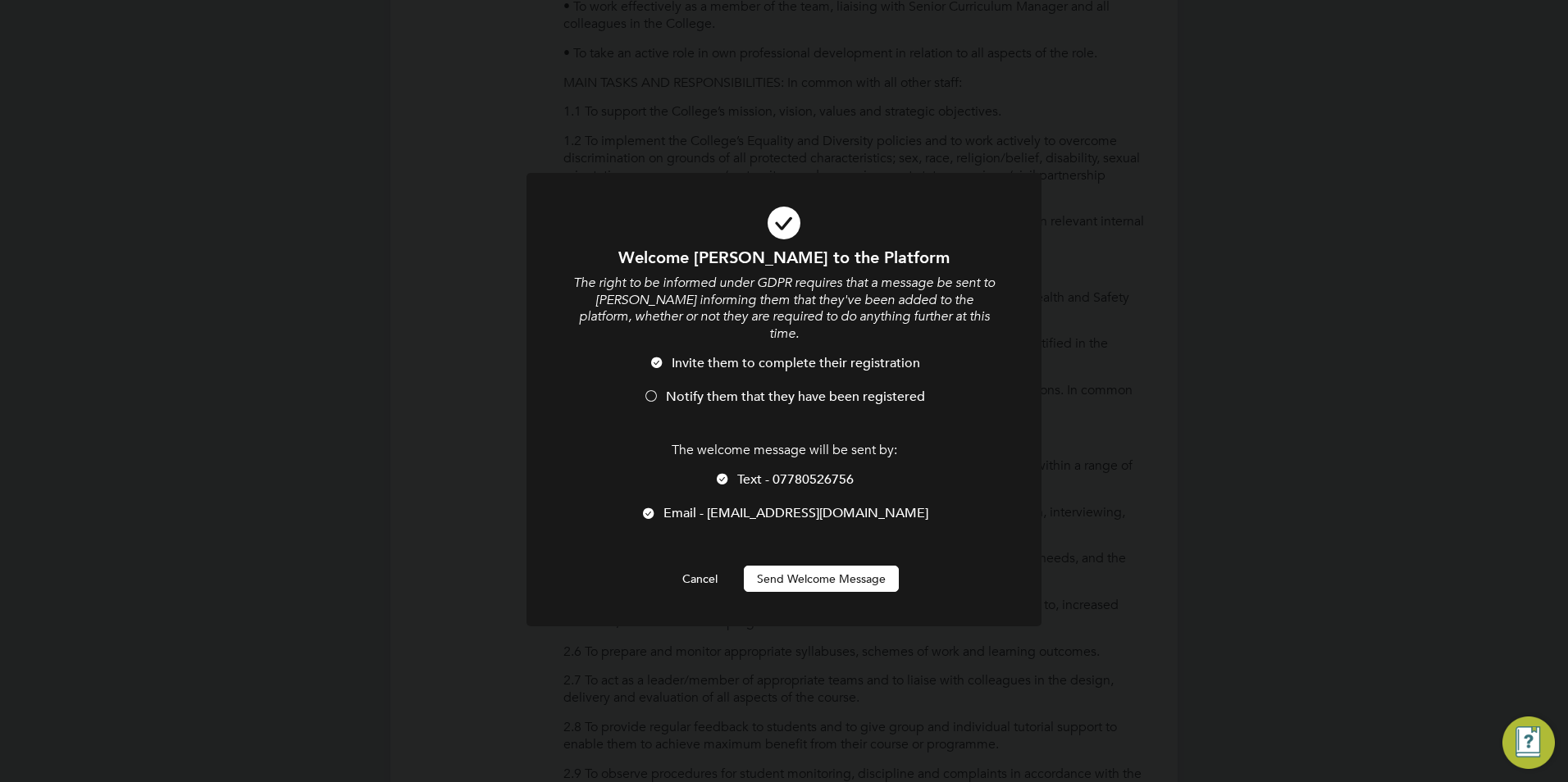
click at [793, 471] on span "Text - 07780526756" at bounding box center [795, 479] width 116 height 16
click at [750, 388] on span "Notify them that they have been registered" at bounding box center [796, 396] width 259 height 16
click at [829, 566] on button "Send Welcome Message" at bounding box center [822, 578] width 155 height 26
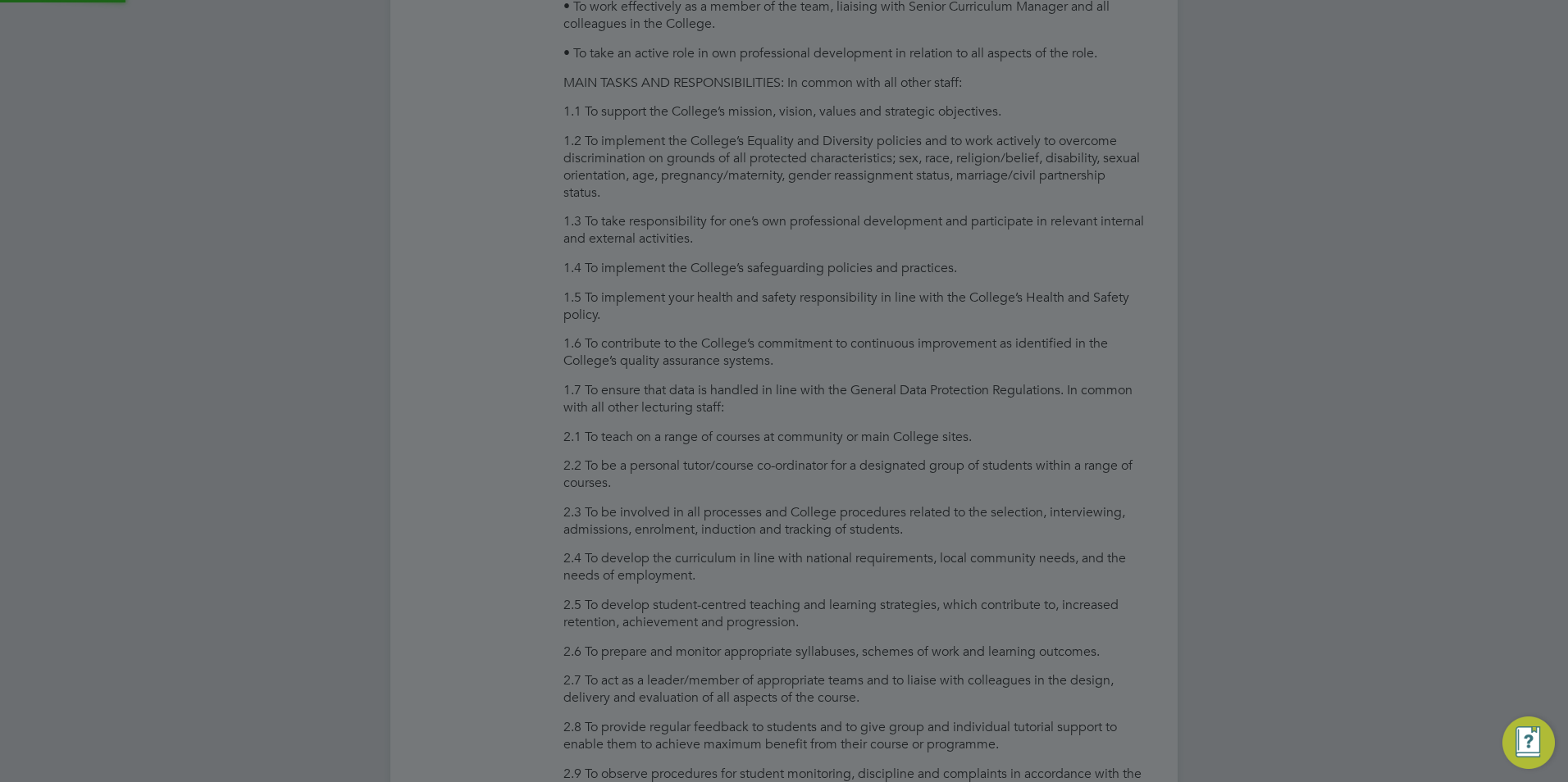
type input "Farheen Zafar (HQ40787111)"
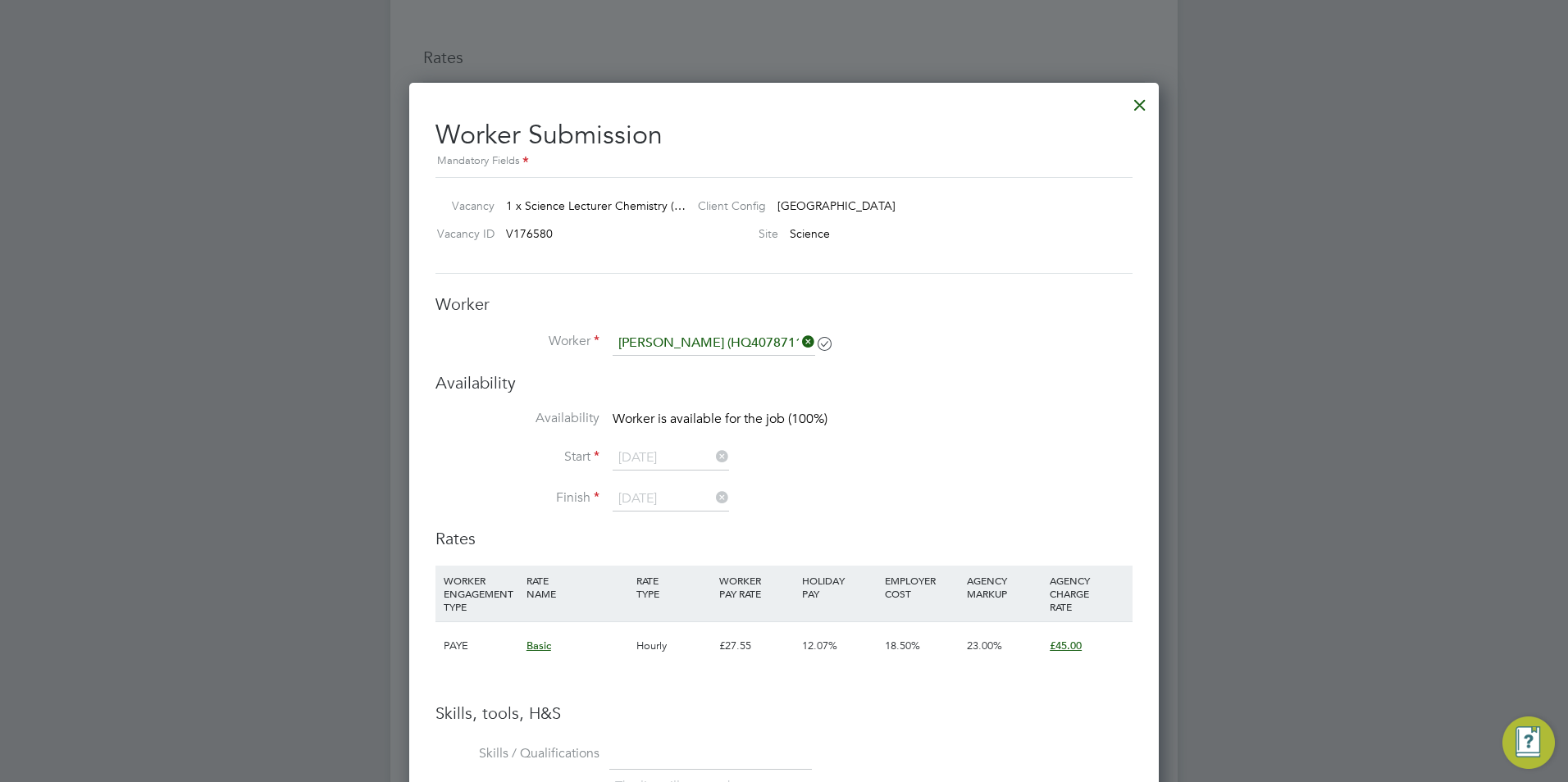
scroll to position [3258, 0]
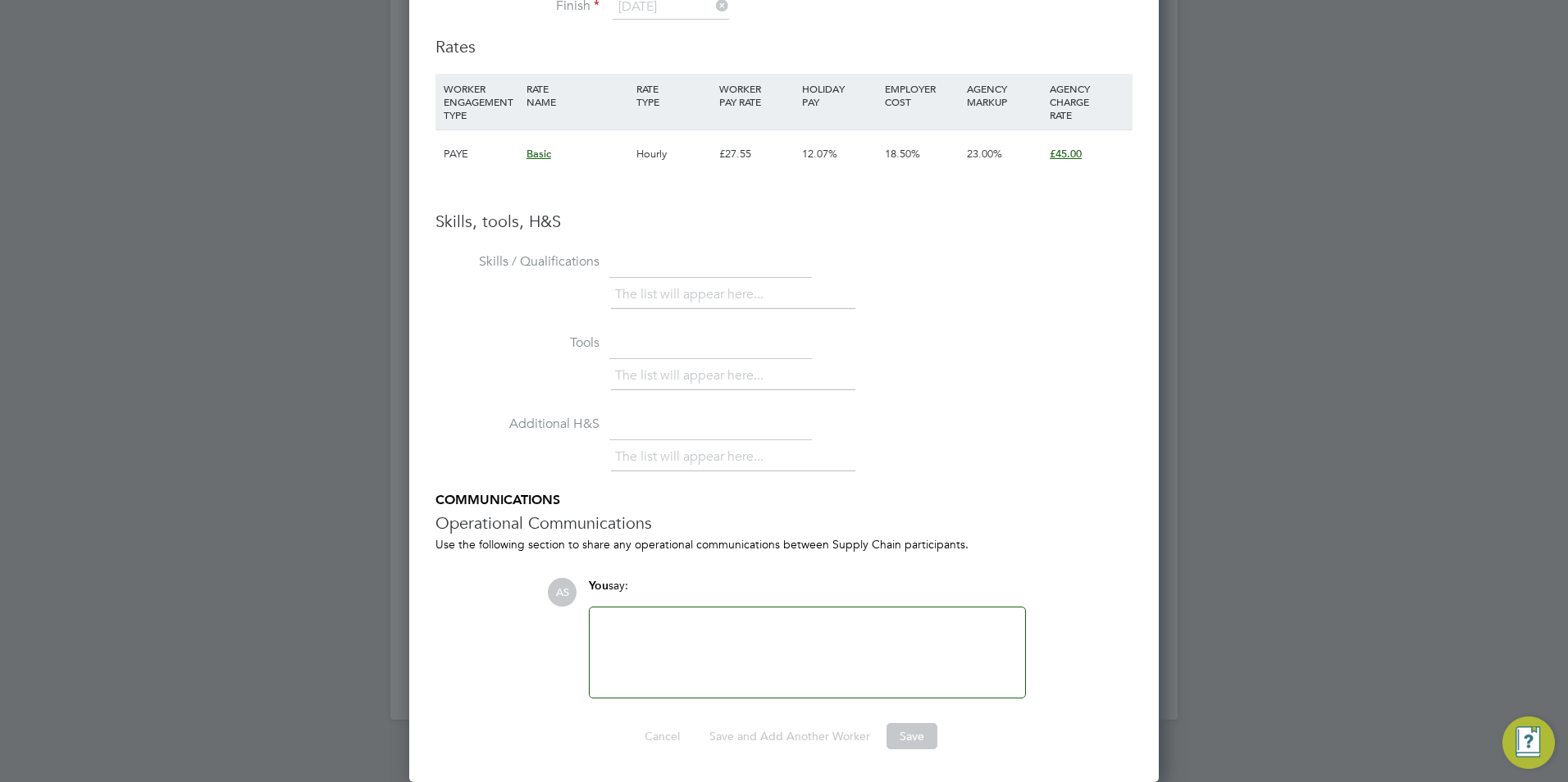
click at [742, 599] on div "You say:" at bounding box center [806, 592] width 437 height 29
click at [696, 606] on div "Attachments are not supported" at bounding box center [806, 652] width 437 height 92
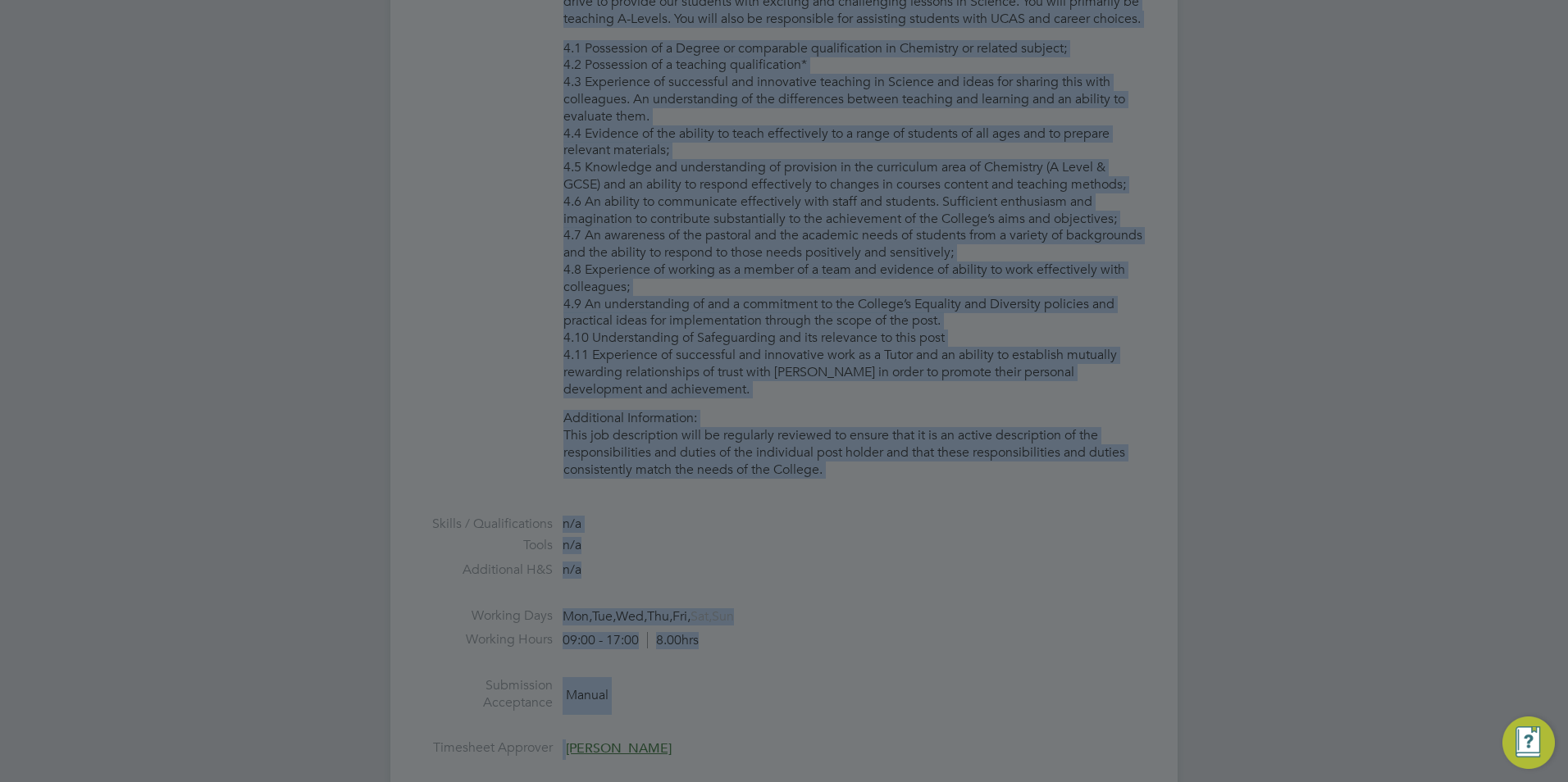
scroll to position [1485, 0]
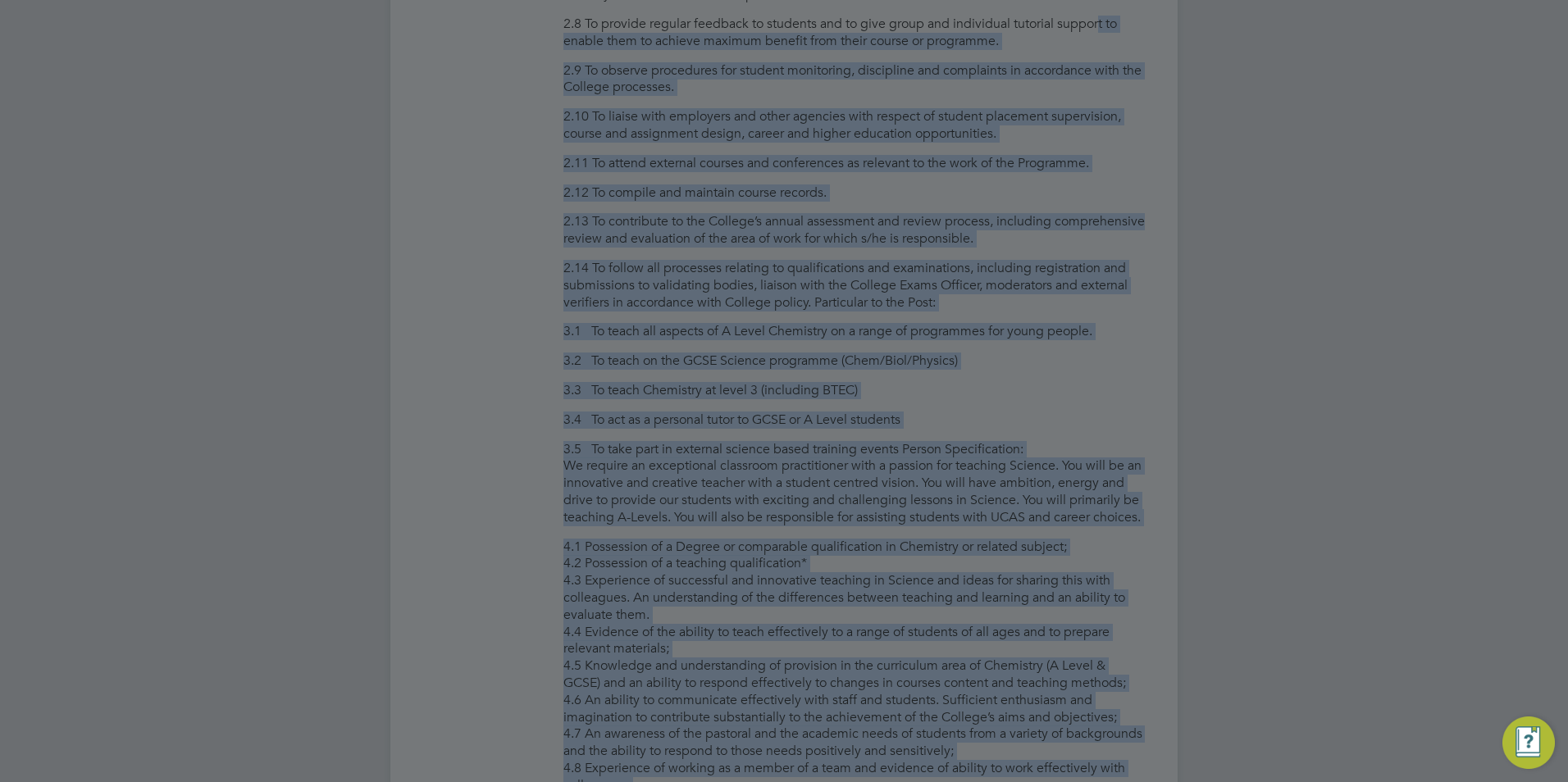
drag, startPoint x: 1138, startPoint y: 366, endPoint x: 1104, endPoint y: 51, distance: 316.8
click at [1104, 51] on div "All Vacancies Vacancy Activity Logs Vacancy Activity Logs All Vacancies Vacancy…" at bounding box center [783, 510] width 787 height 3964
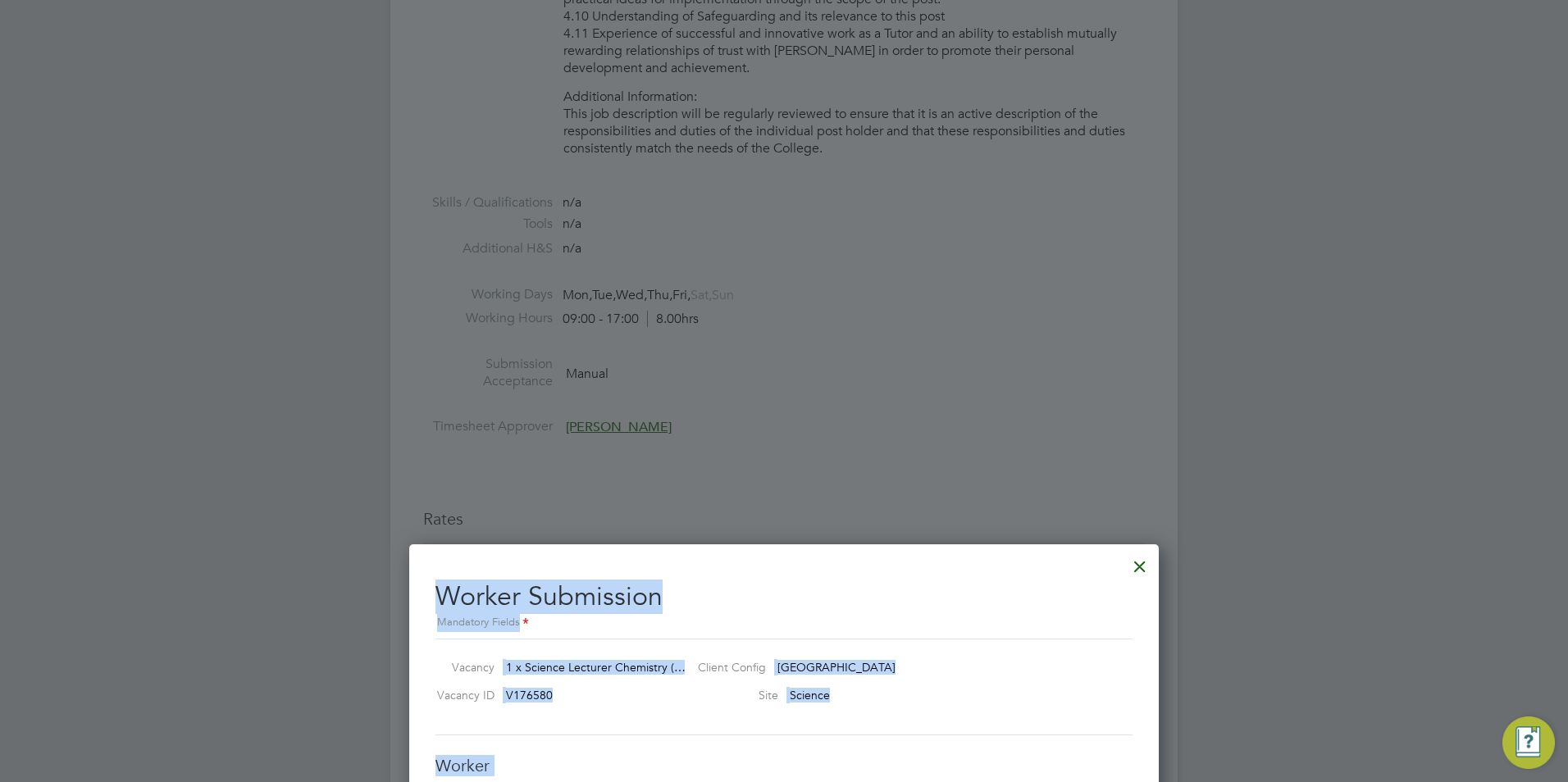
scroll to position [2715, 0]
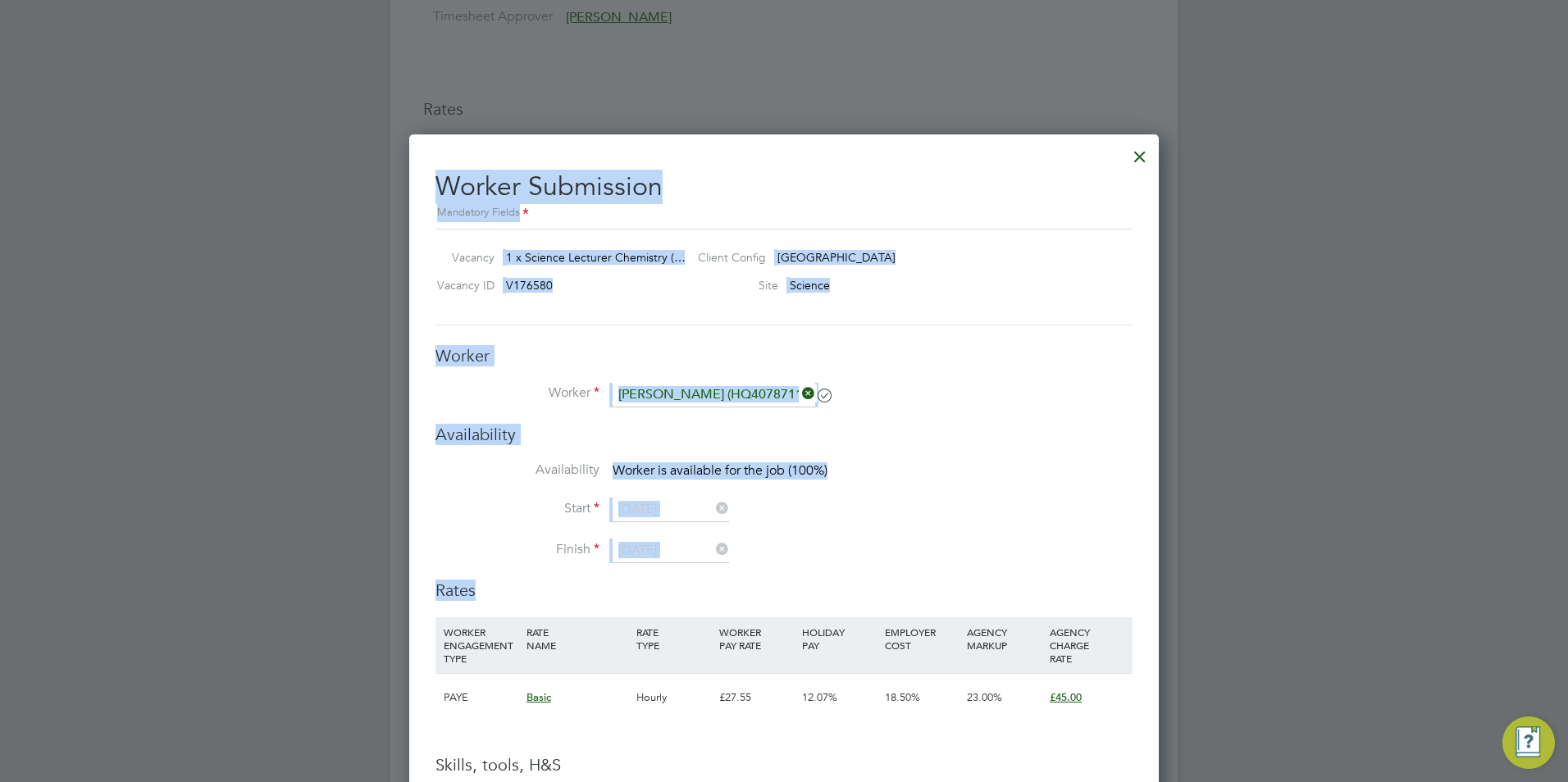
click at [1147, 160] on div at bounding box center [1139, 152] width 29 height 29
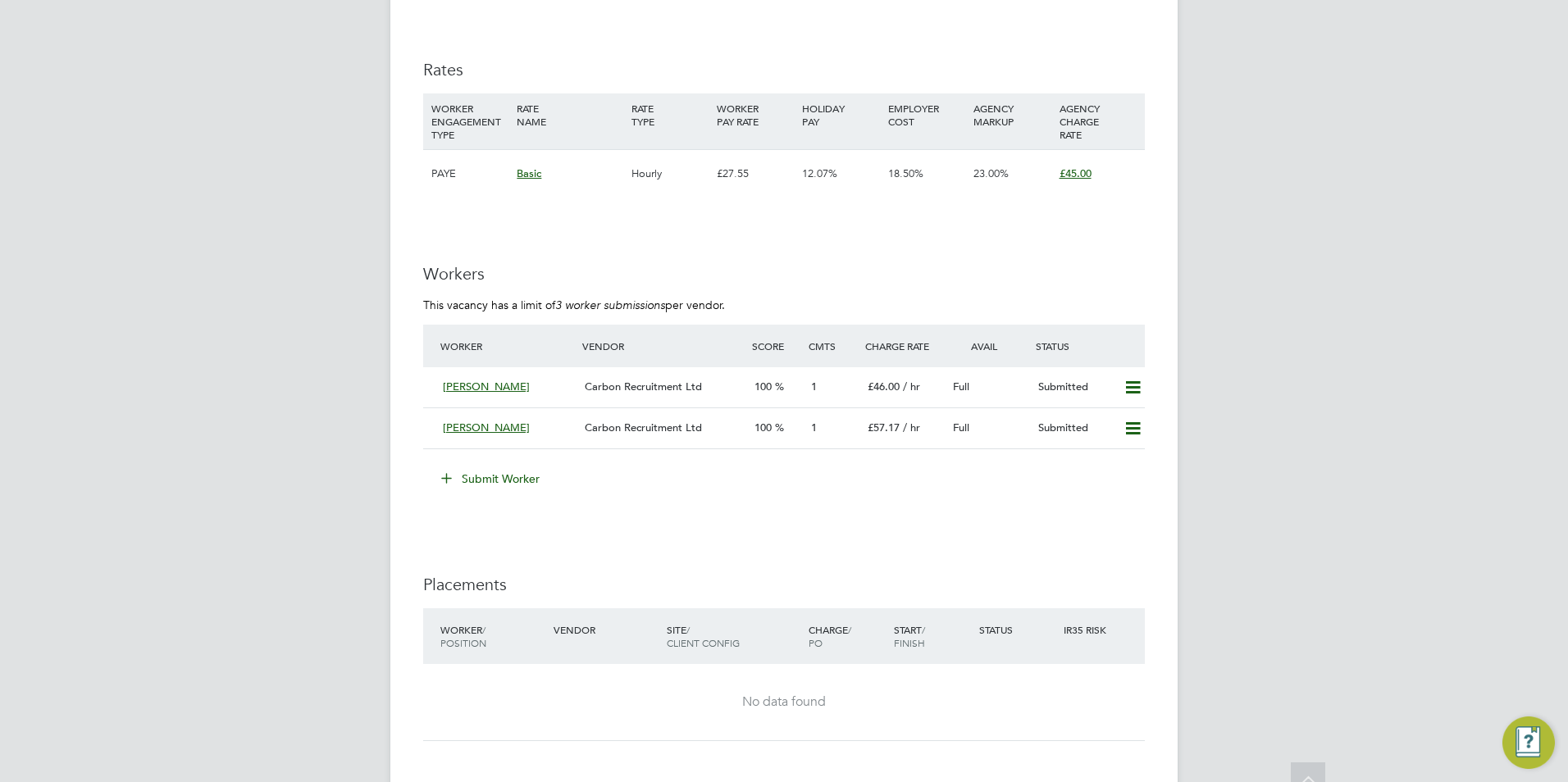
scroll to position [2787, 0]
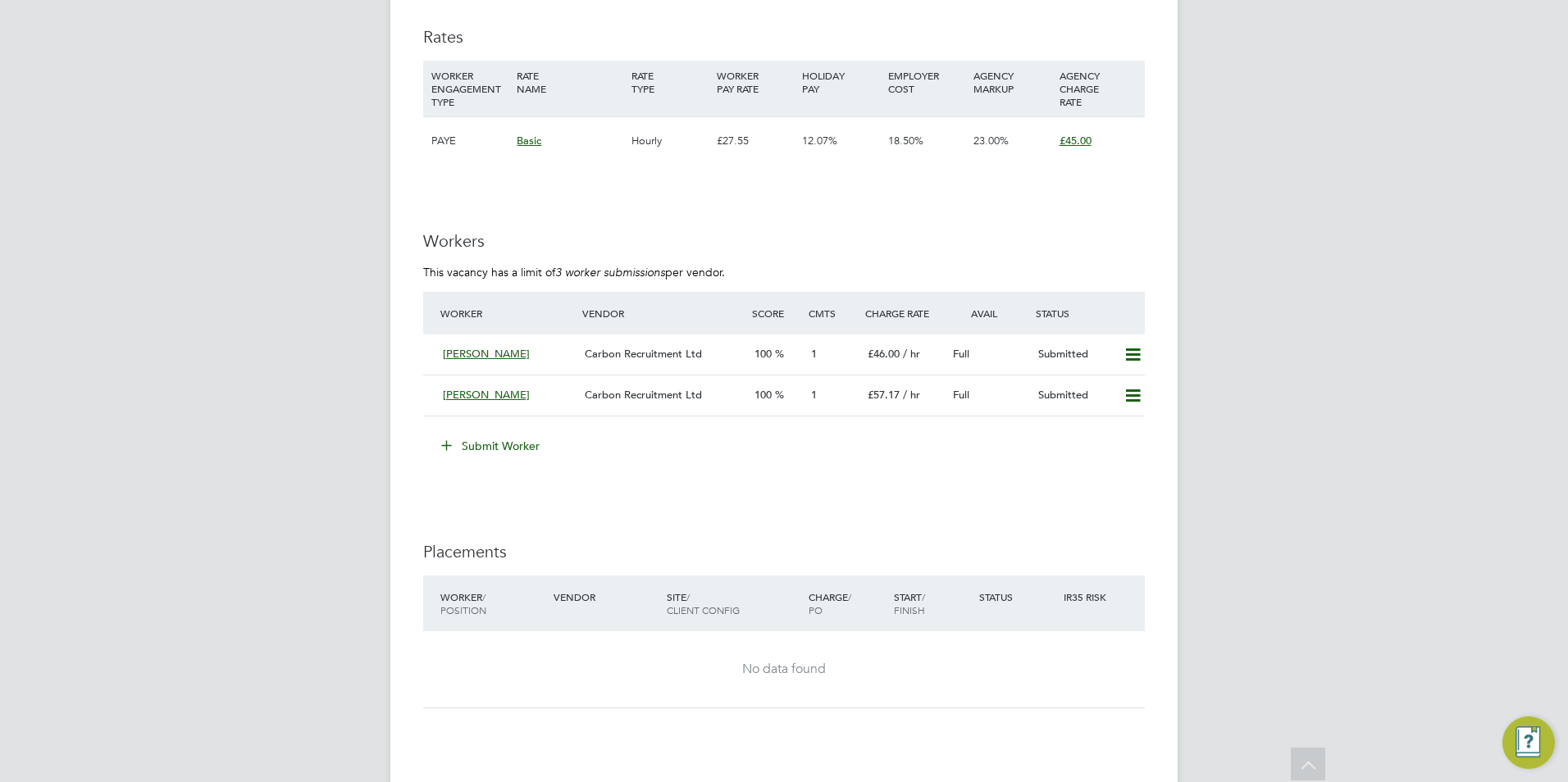
click at [444, 451] on icon at bounding box center [446, 445] width 13 height 12
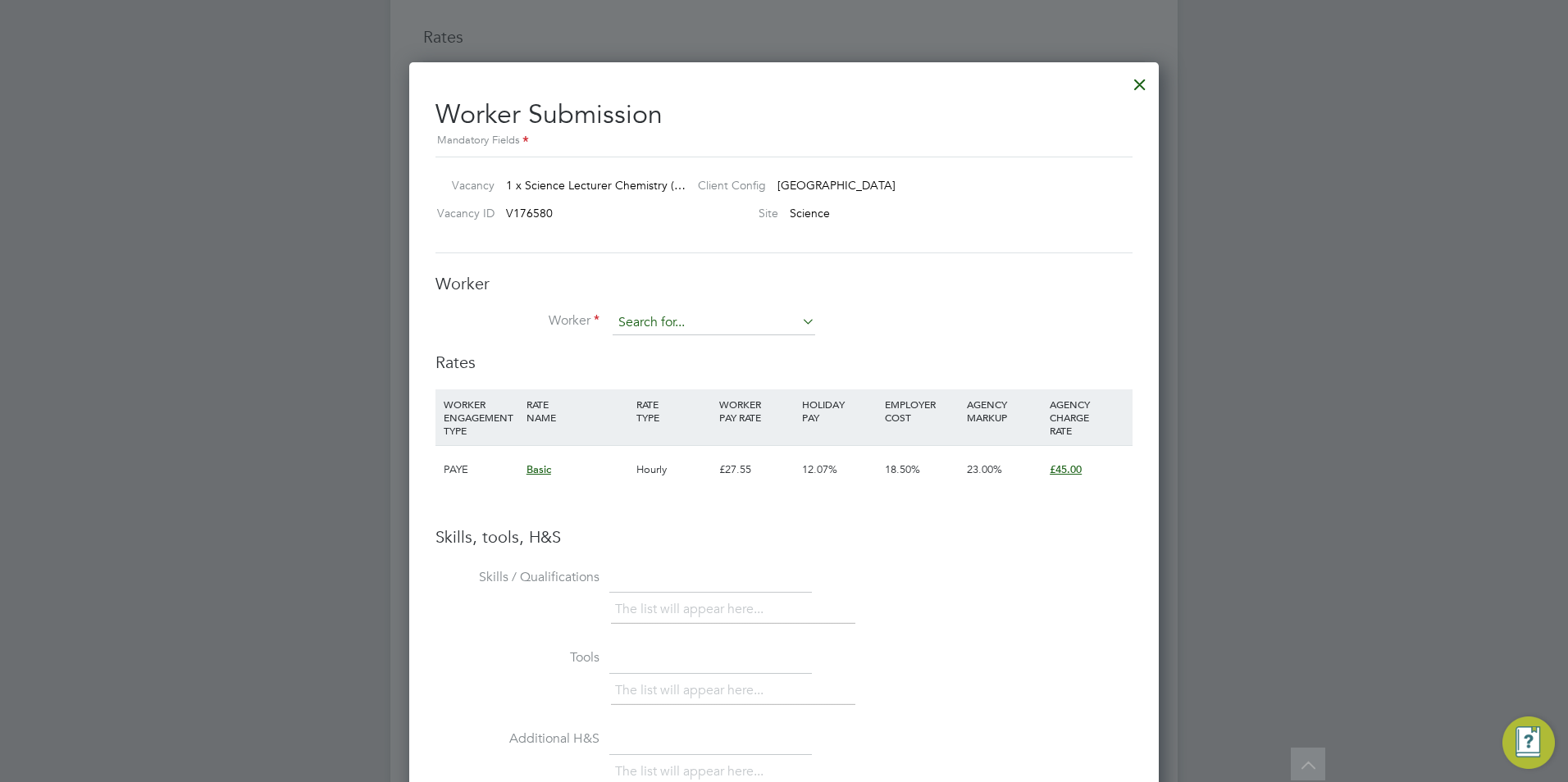
click at [652, 328] on input at bounding box center [713, 323] width 203 height 25
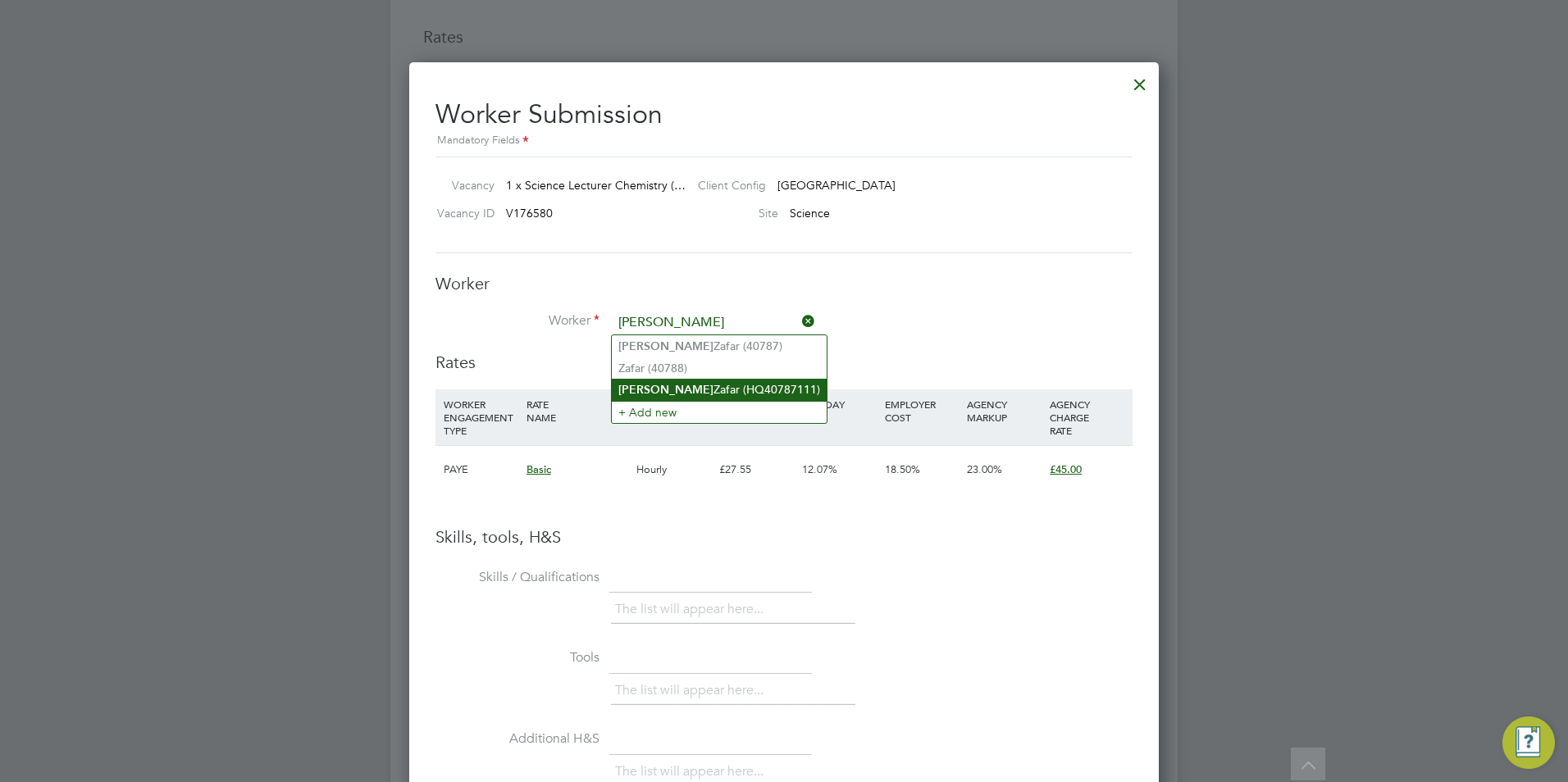
click at [663, 384] on li "Farheen Zafar (HQ40787111)" at bounding box center [719, 389] width 215 height 22
type input "Farheen Zafar (HQ40787111)"
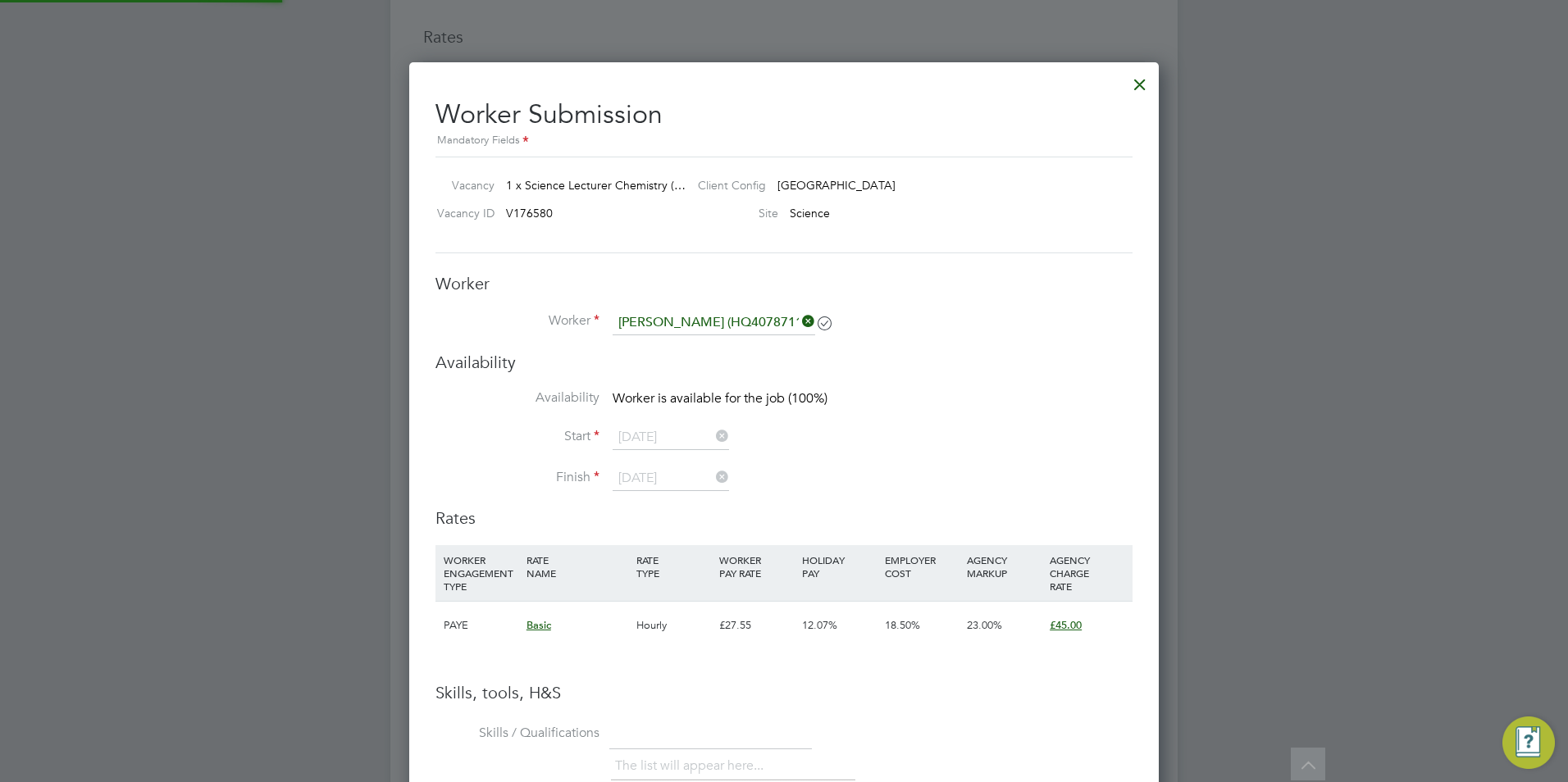
scroll to position [1192, 750]
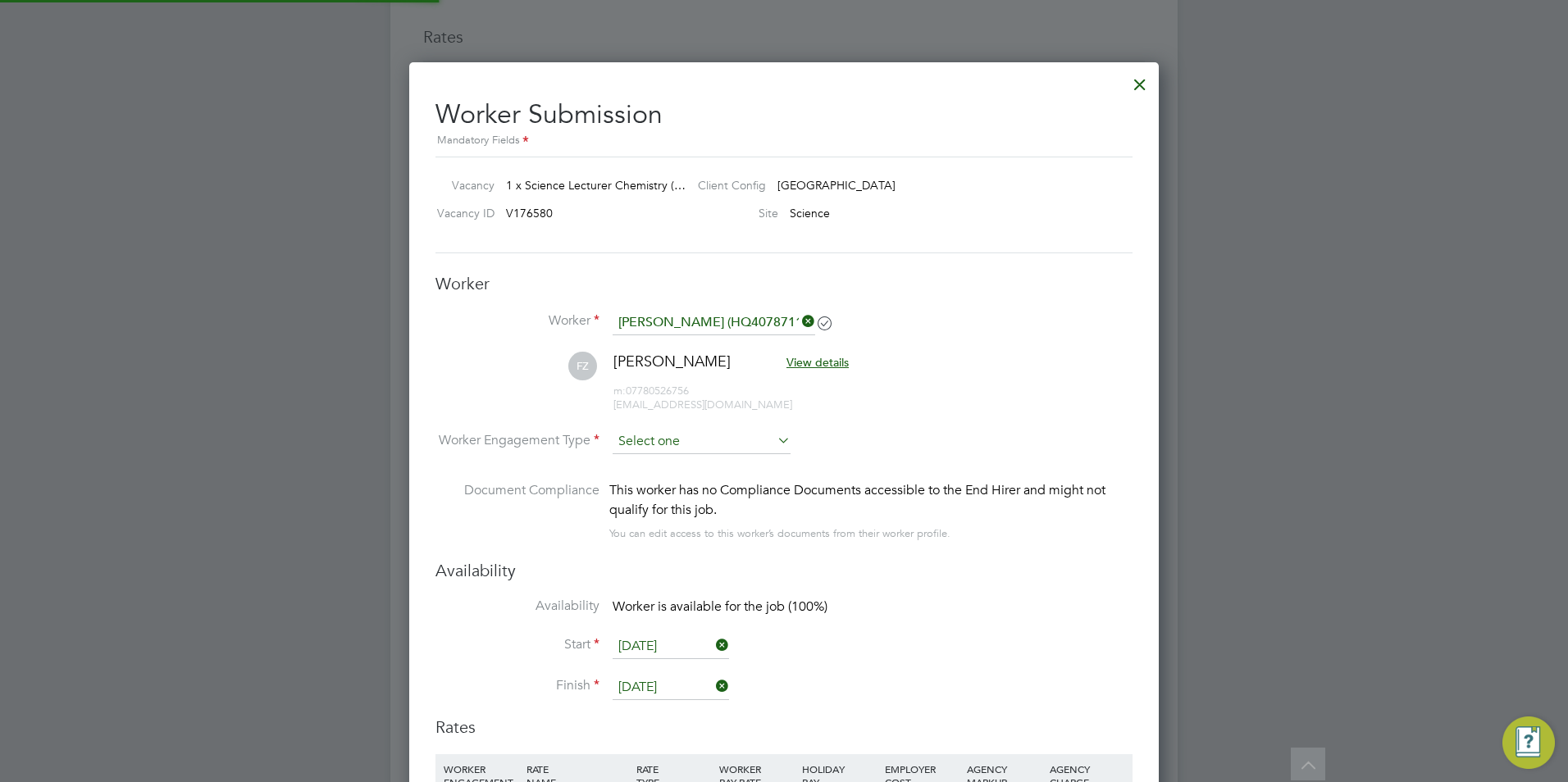
click at [664, 438] on input at bounding box center [701, 442] width 178 height 25
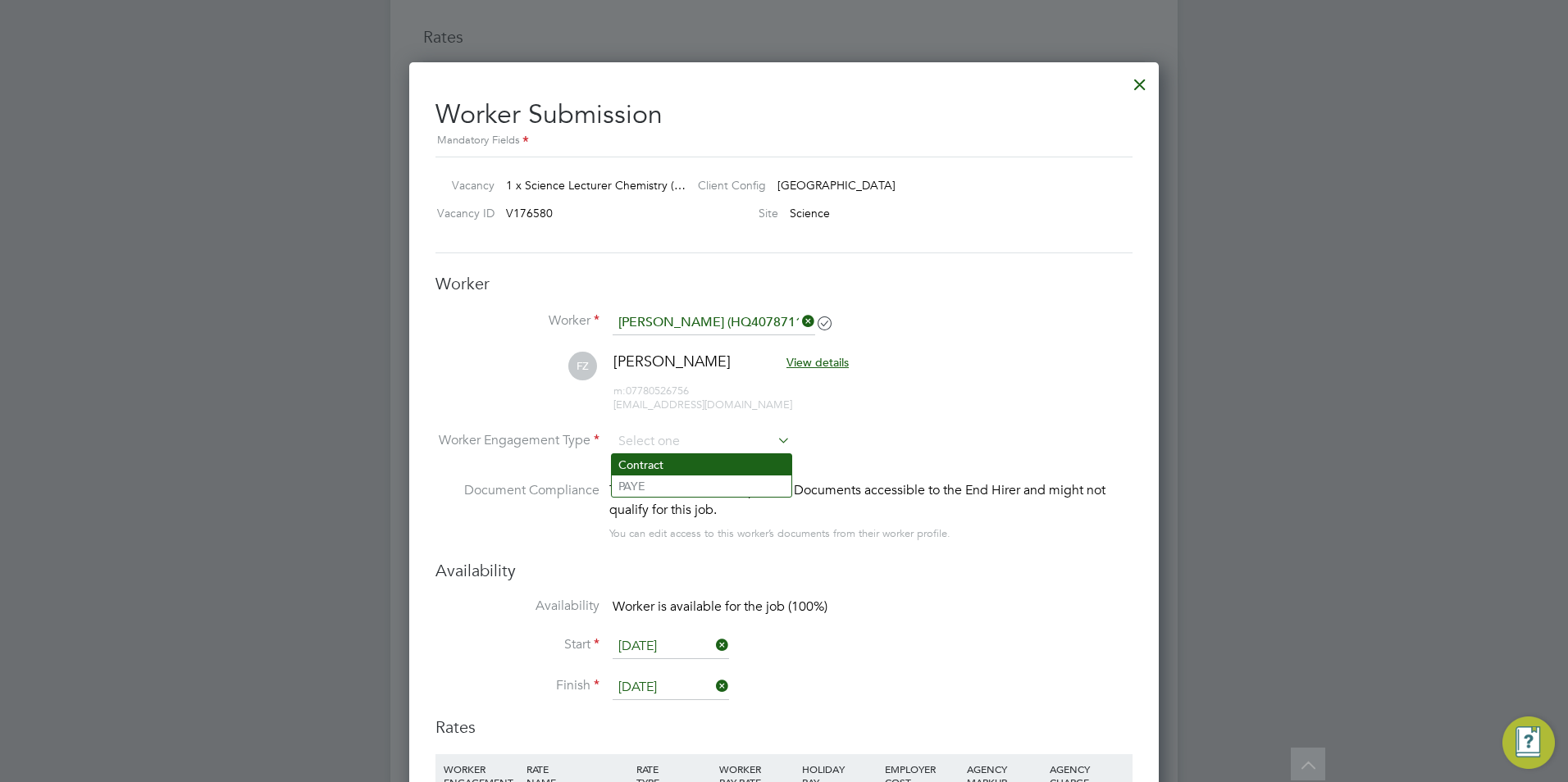
click at [664, 455] on li "Contract" at bounding box center [701, 465] width 179 height 21
type input "Contract"
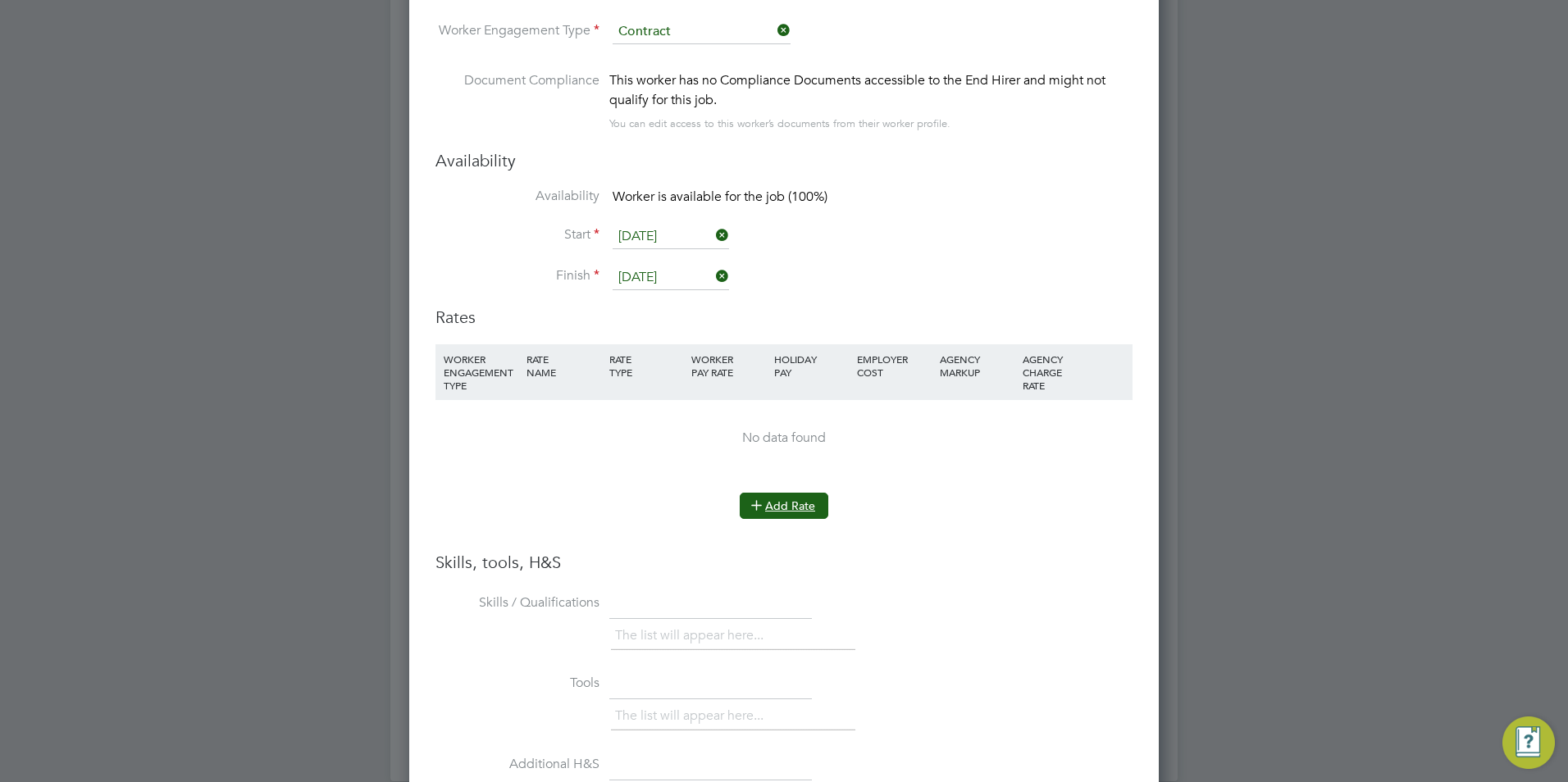
click at [798, 516] on button "Add Rate" at bounding box center [783, 505] width 88 height 26
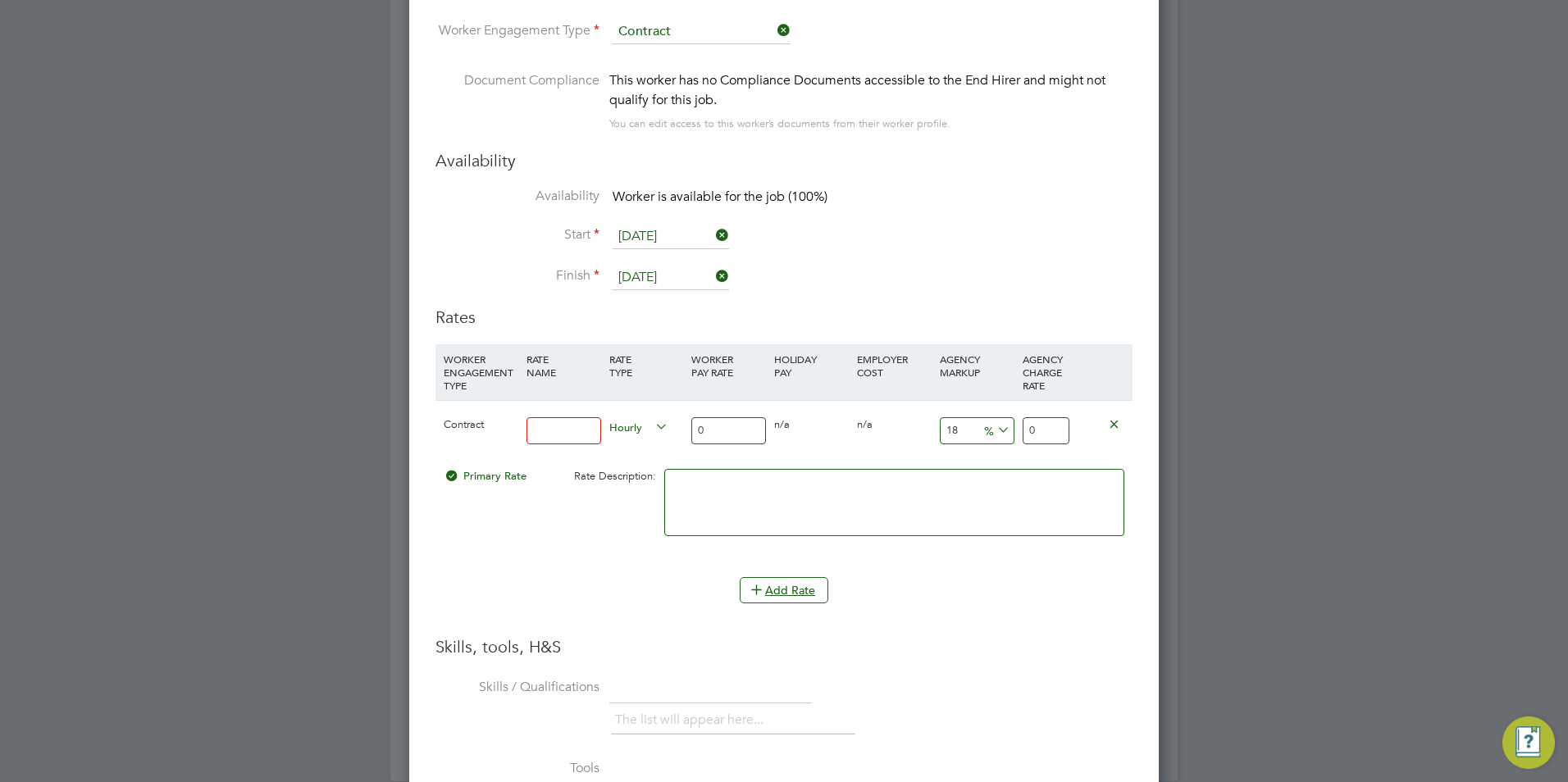
click at [551, 422] on input at bounding box center [563, 430] width 75 height 27
type input "BASIC"
click at [684, 437] on div "Hourly" at bounding box center [646, 428] width 83 height 55
click at [696, 436] on input "0" at bounding box center [729, 430] width 75 height 27
click at [710, 434] on input "0" at bounding box center [729, 430] width 75 height 27
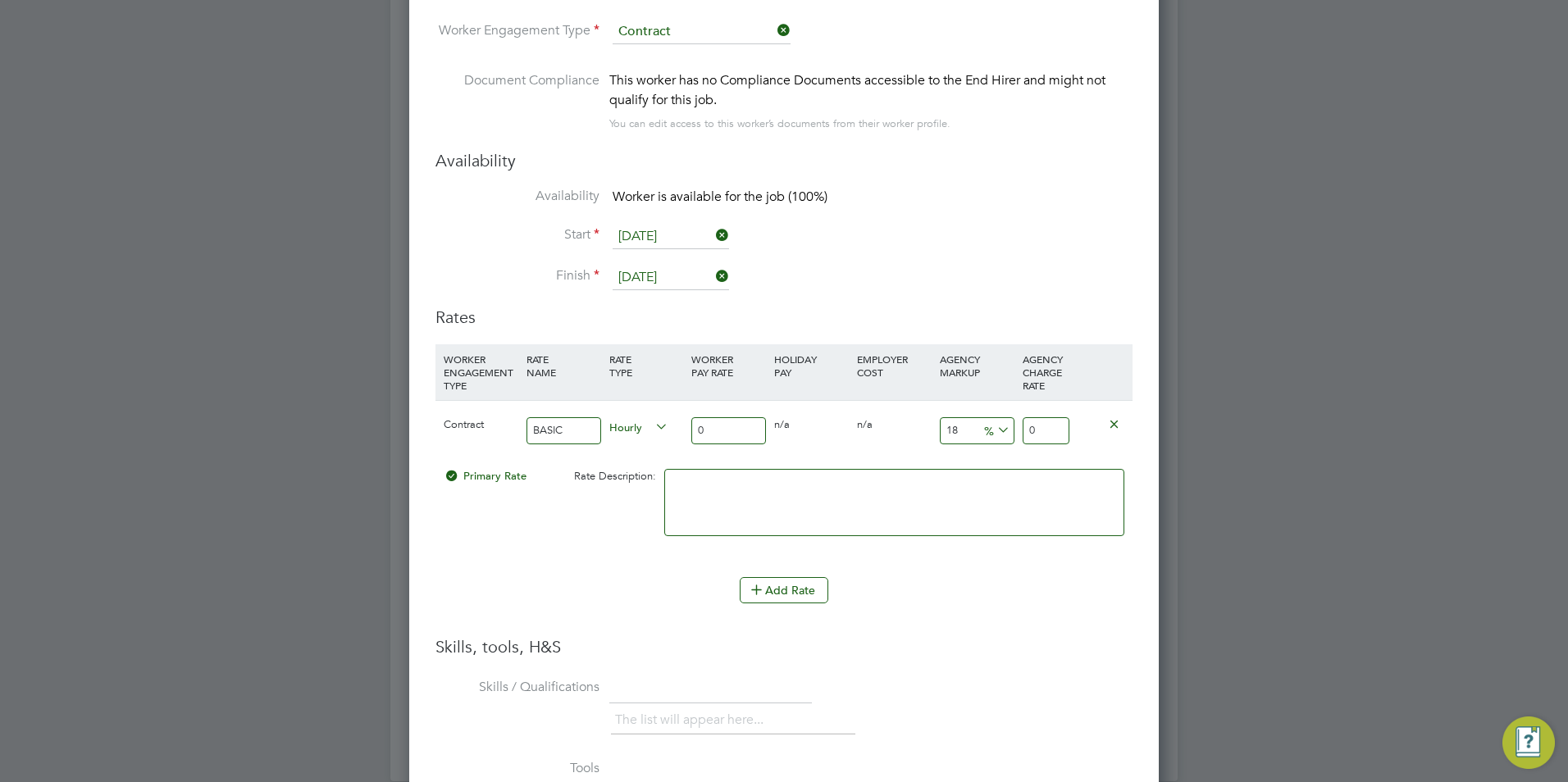
click at [710, 434] on input "0" at bounding box center [729, 430] width 75 height 27
type input "4"
type input "4.72"
type input "45"
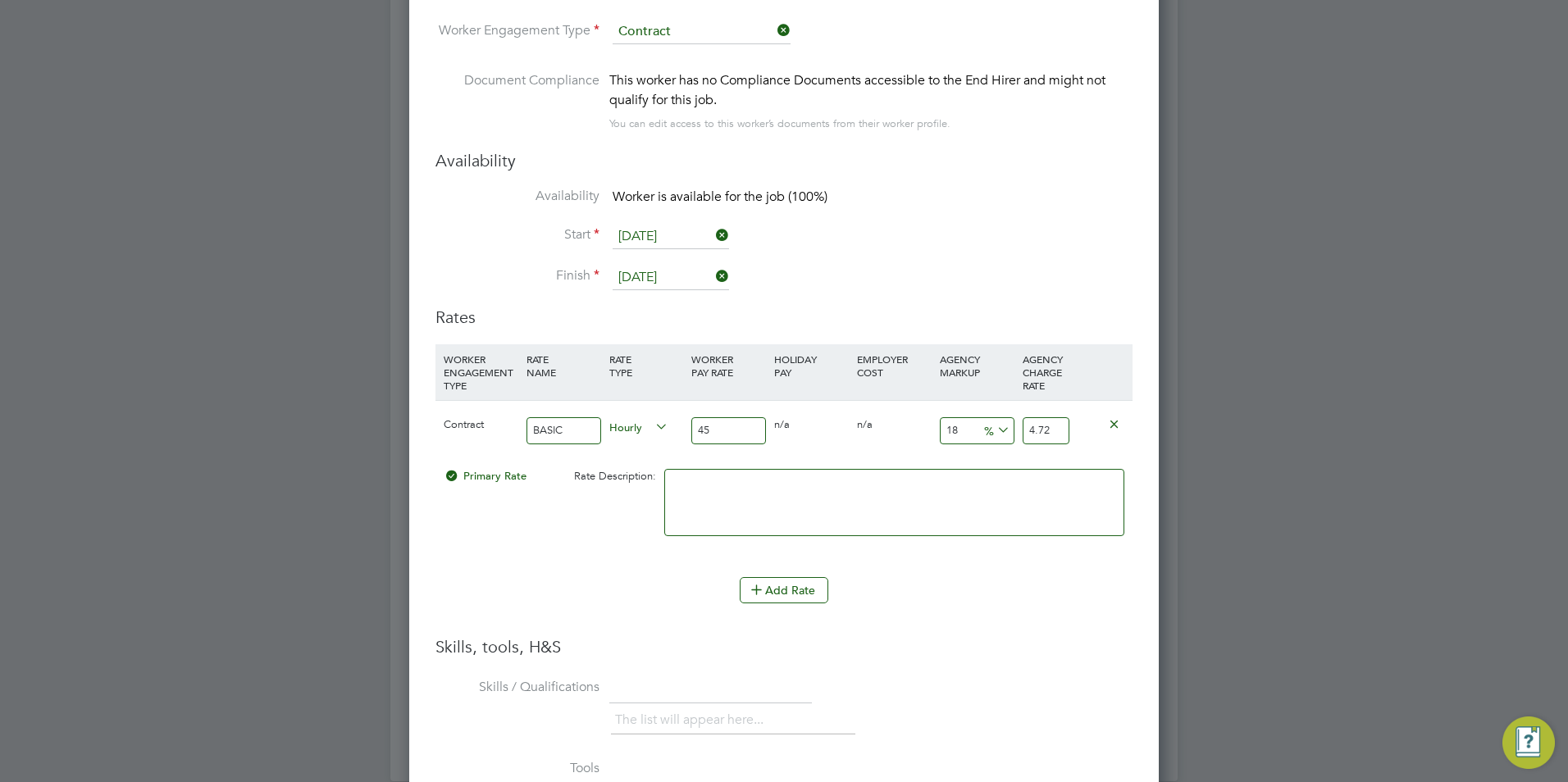
type input "53.1"
type input "45"
click at [958, 426] on input "18" at bounding box center [977, 430] width 75 height 27
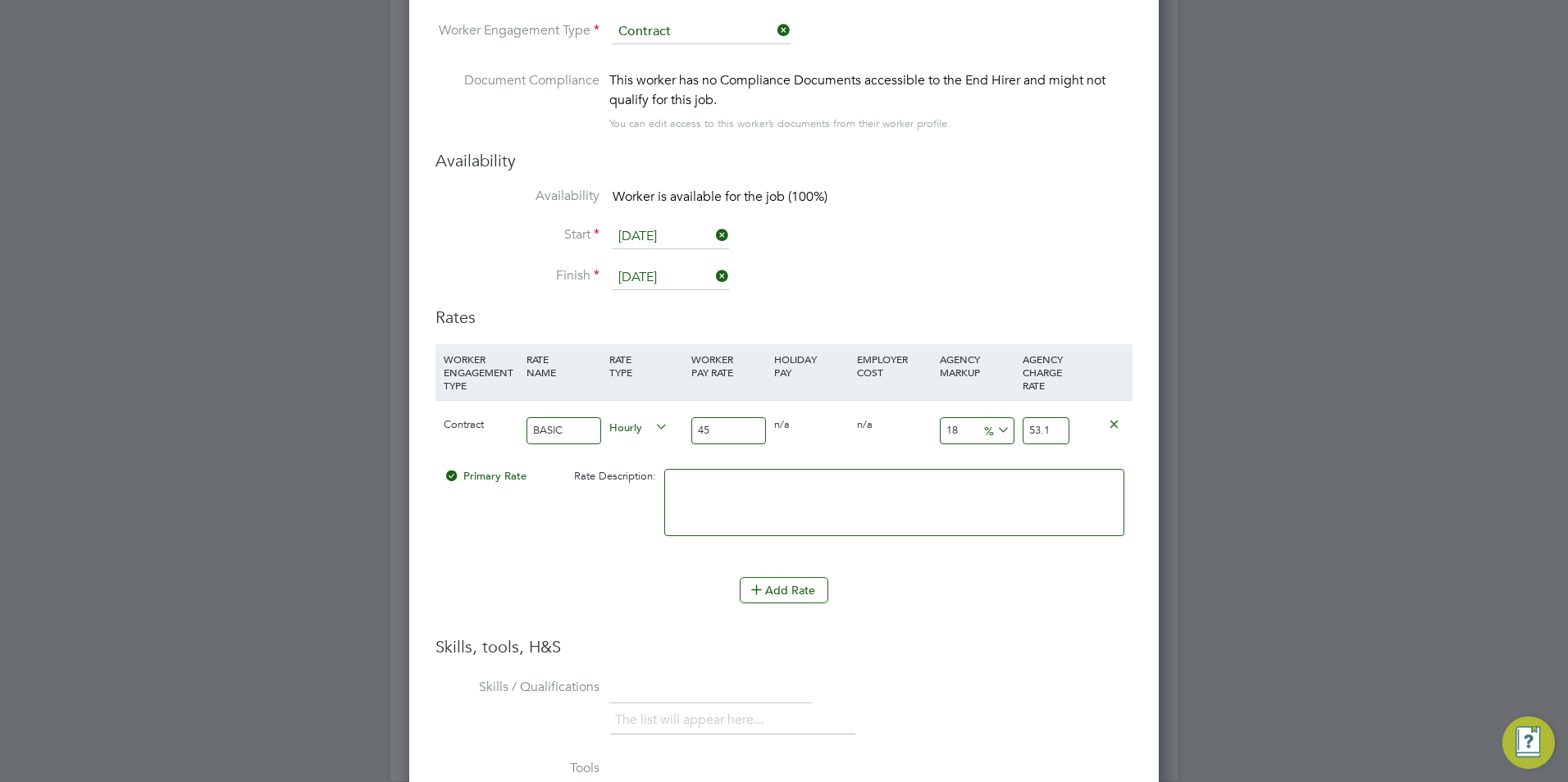
type input "2"
type input "45.9"
type input "23"
type input "55.35"
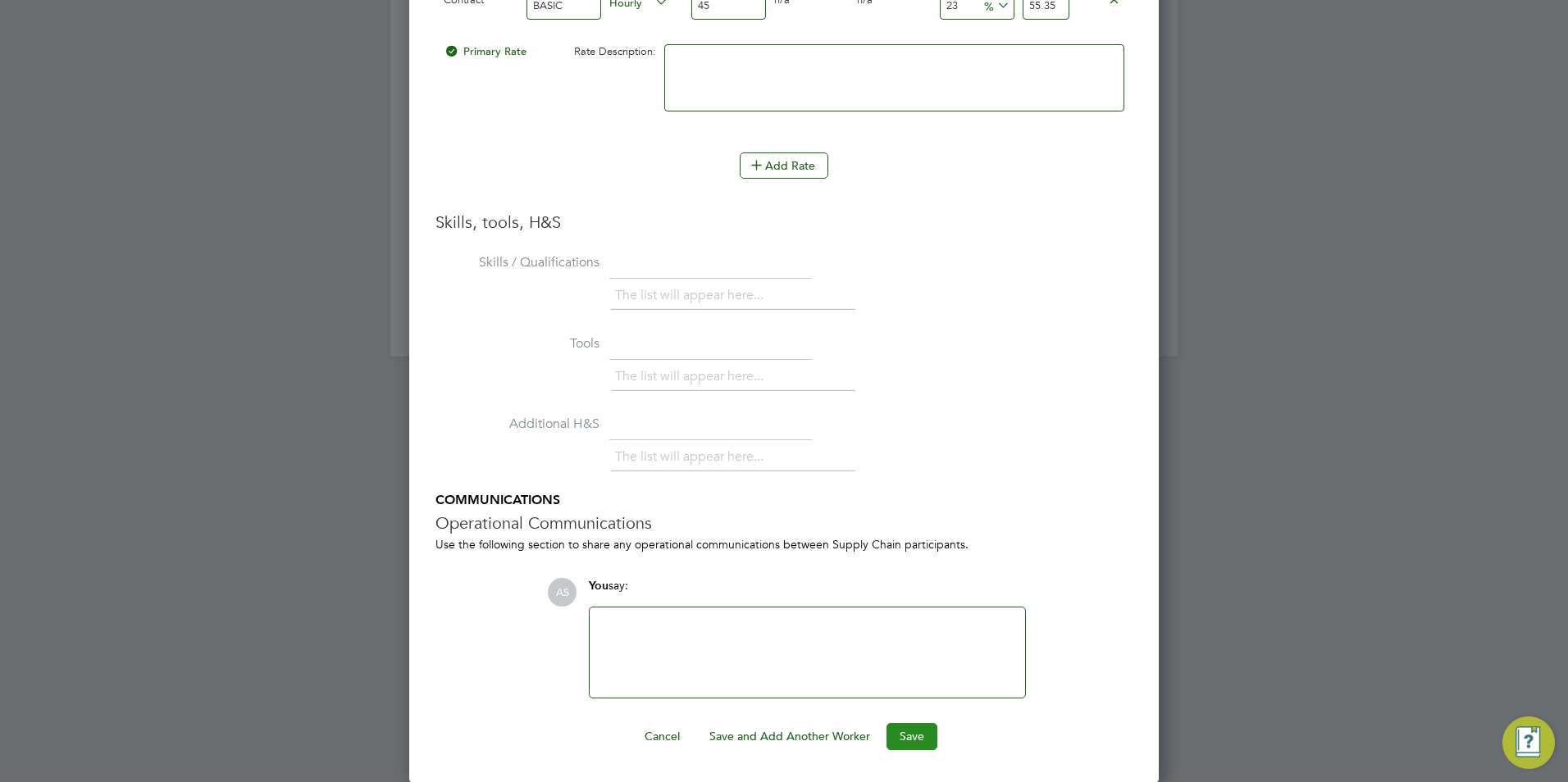
type input "23"
click at [915, 723] on button "Save" at bounding box center [912, 736] width 51 height 26
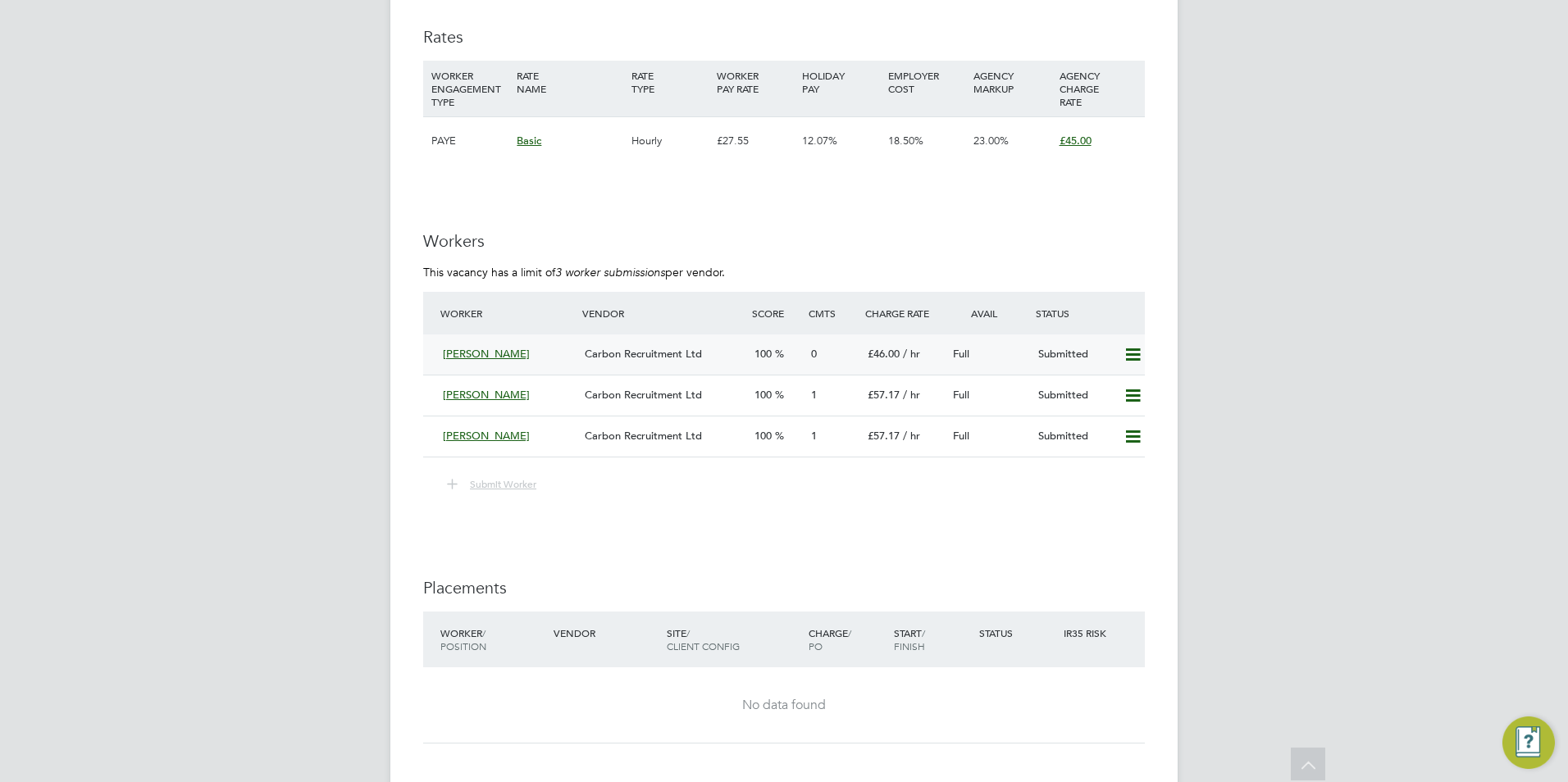
click at [583, 368] on div "Carbon Recruitment Ltd" at bounding box center [663, 354] width 170 height 27
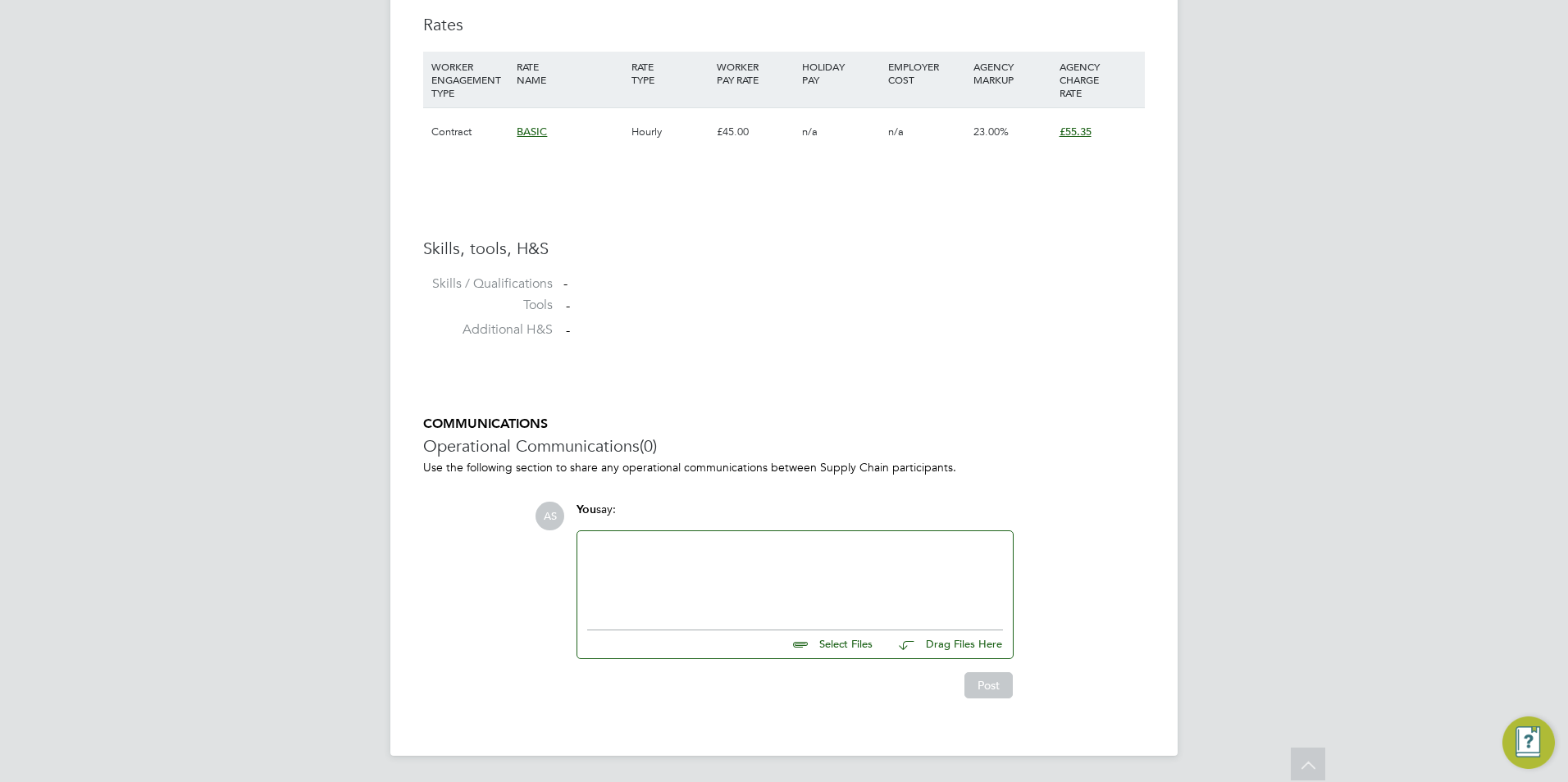
click at [738, 541] on div at bounding box center [795, 576] width 416 height 71
click at [1011, 678] on button "Post" at bounding box center [988, 685] width 48 height 26
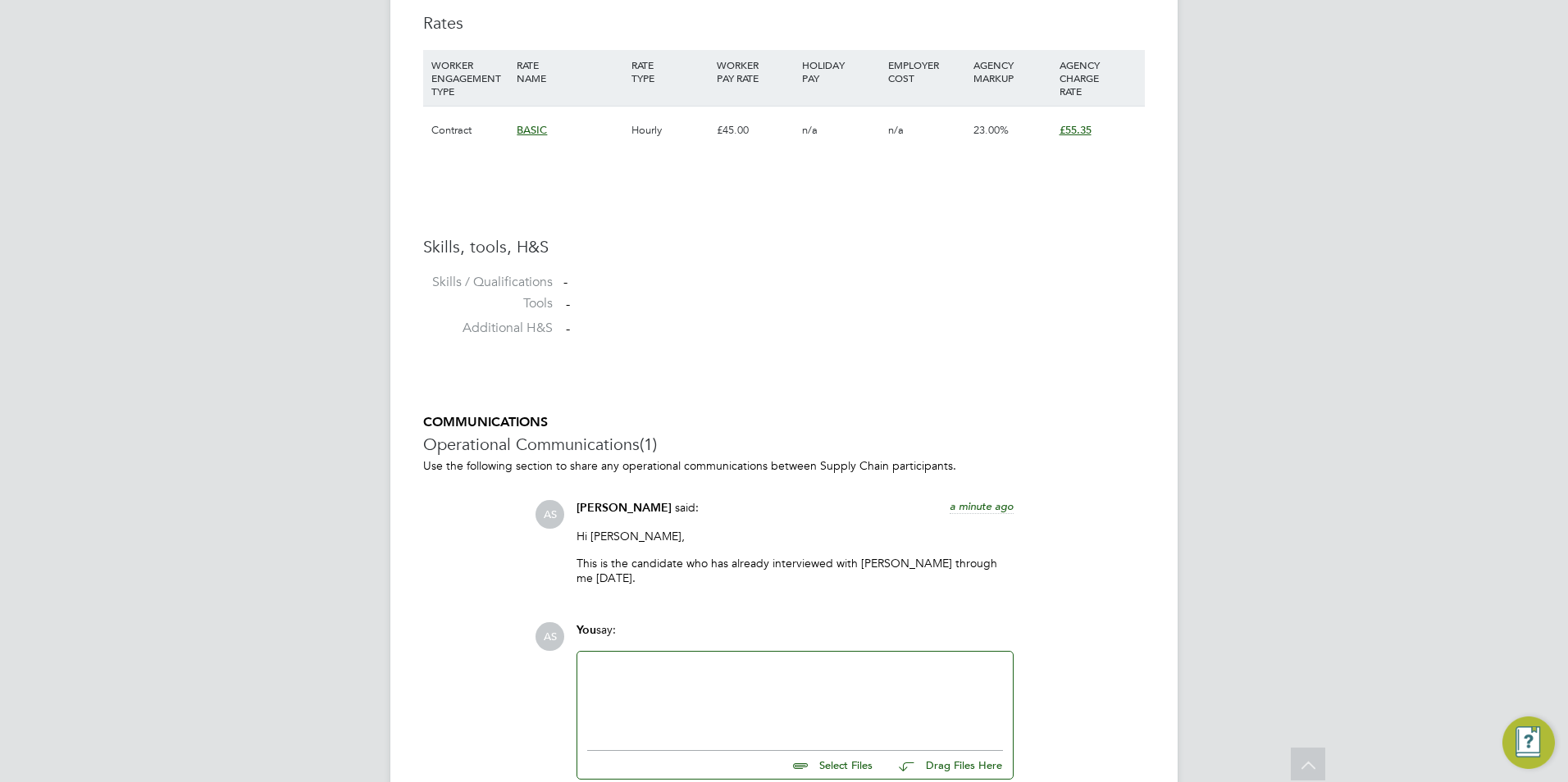
click at [861, 751] on input "file" at bounding box center [879, 762] width 246 height 23
type input "C:\fakepath\Kavita - Farheen.png"
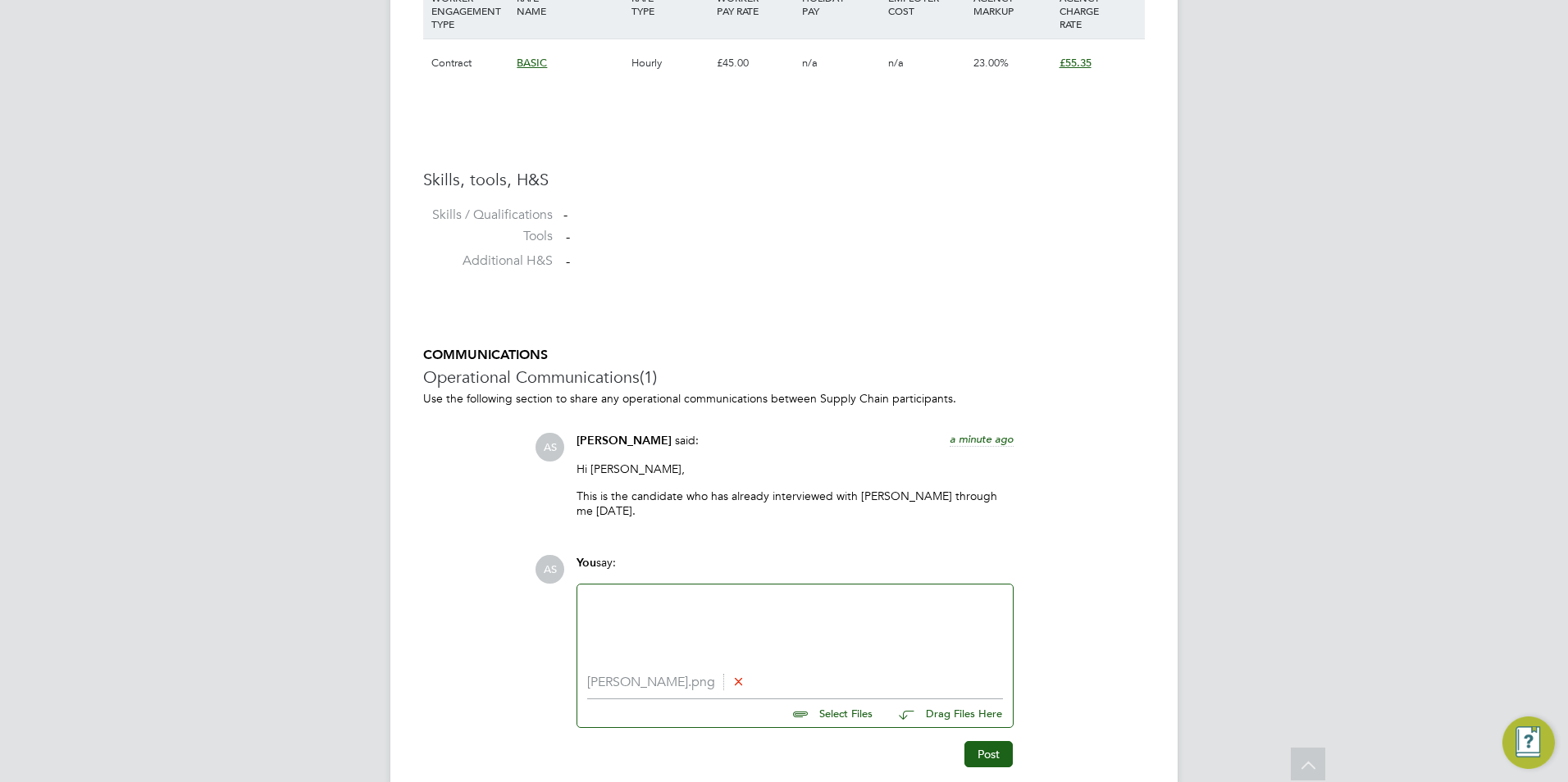
scroll to position [1240, 0]
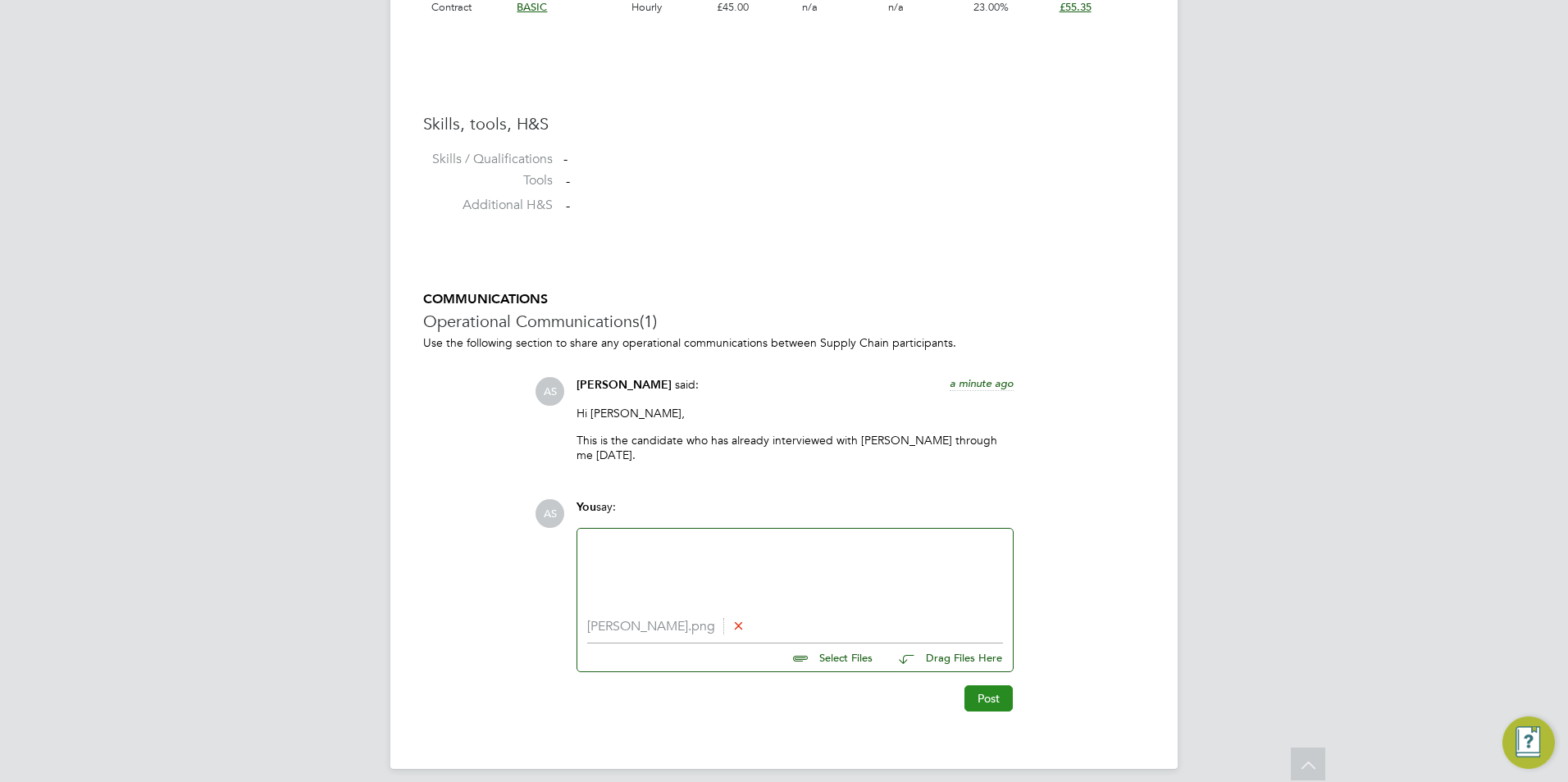
click at [983, 686] on button "Post" at bounding box center [988, 698] width 48 height 26
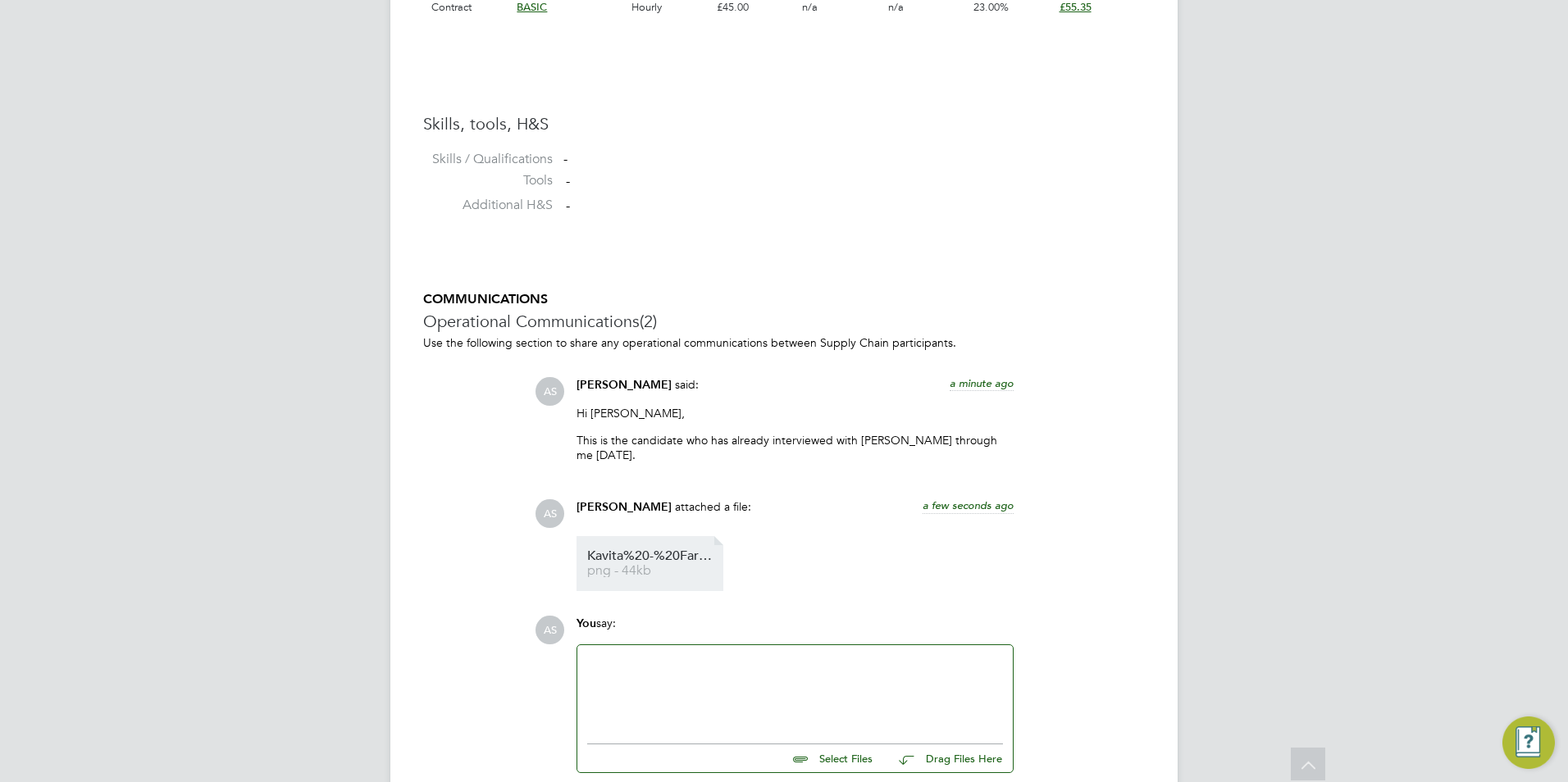
click at [659, 565] on span "png - 44kb" at bounding box center [652, 571] width 131 height 12
click at [690, 656] on div at bounding box center [795, 690] width 416 height 71
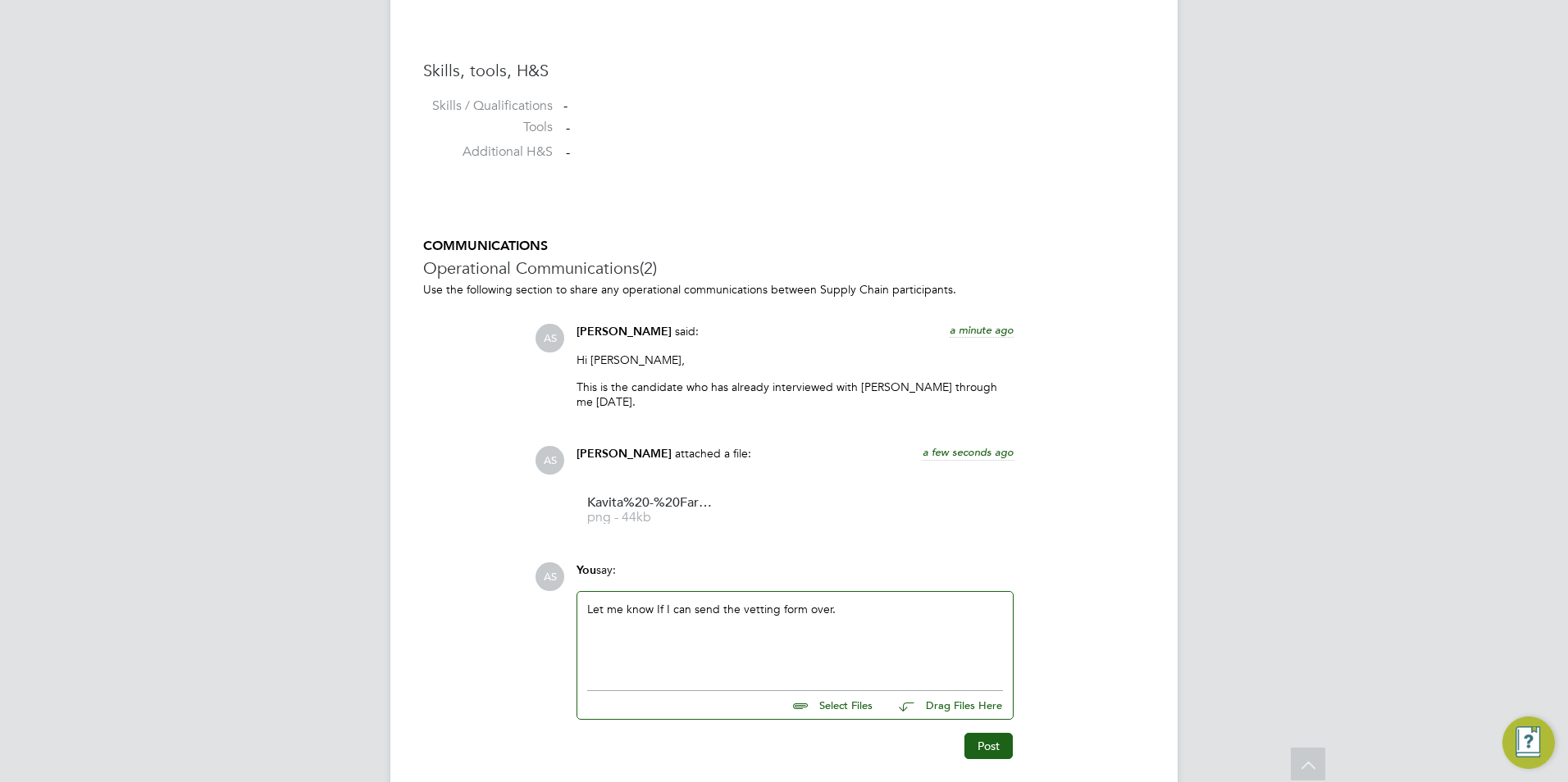
scroll to position [1341, 0]
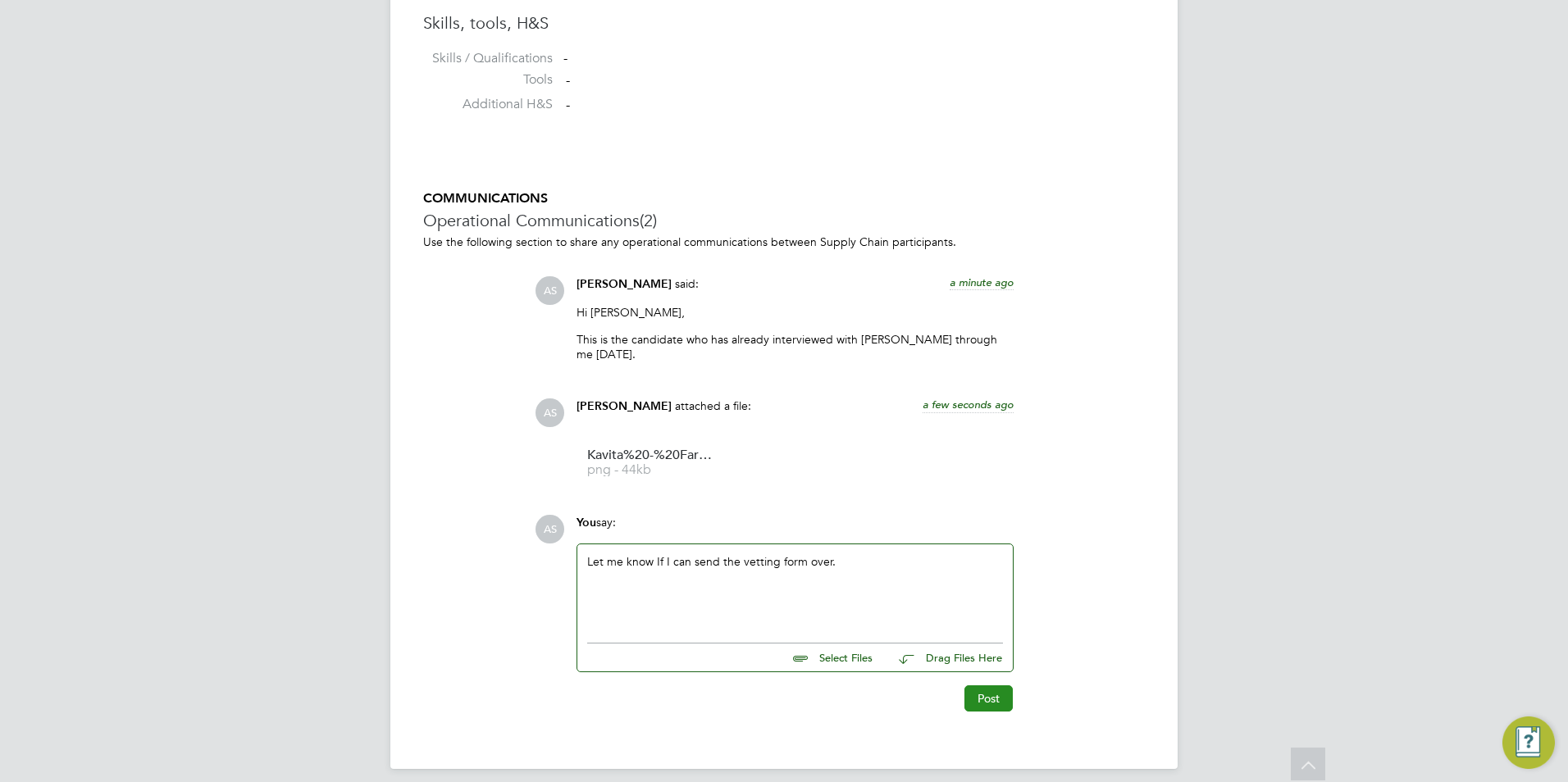
click at [983, 686] on button "Post" at bounding box center [988, 698] width 48 height 26
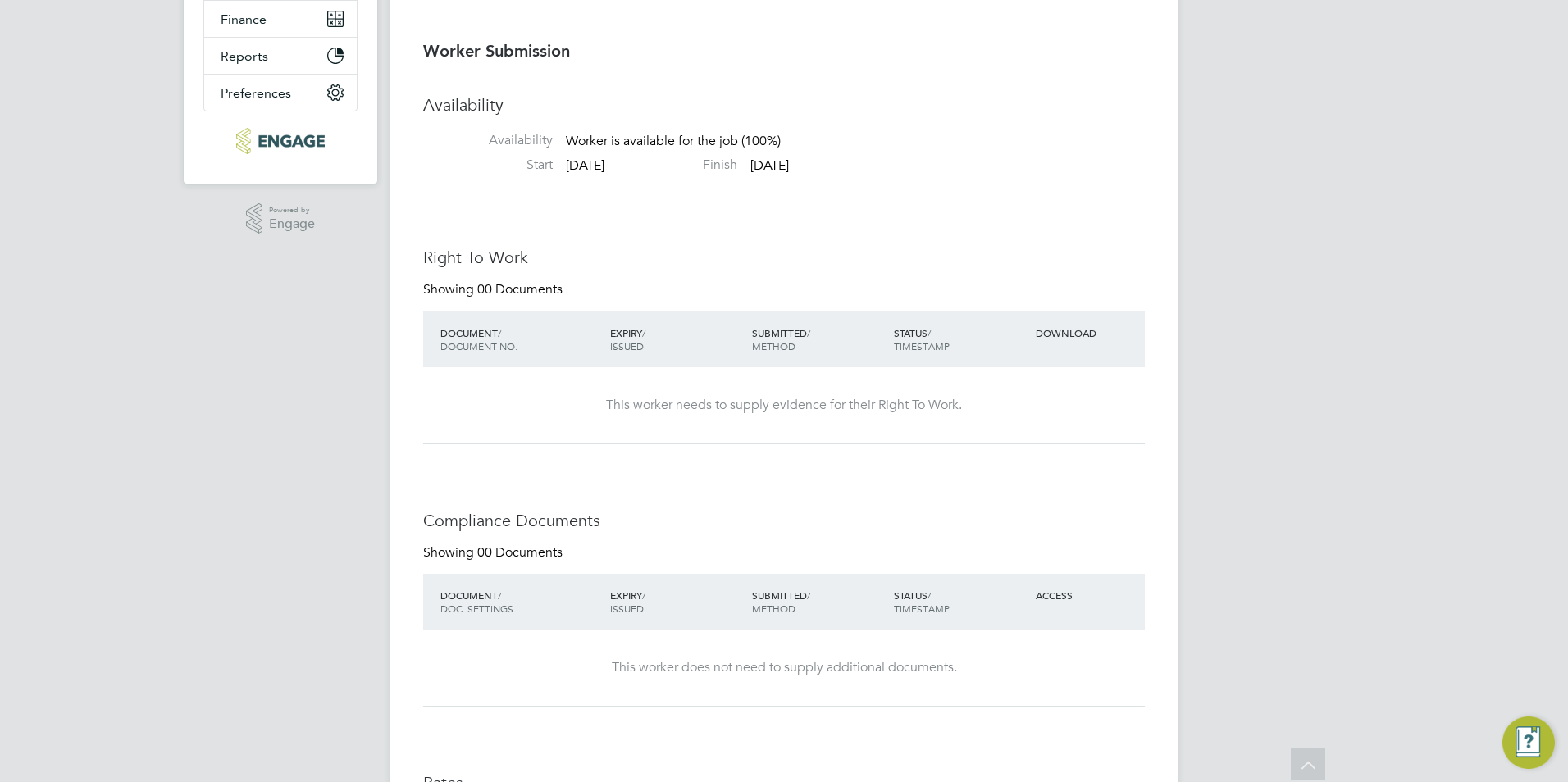
scroll to position [0, 0]
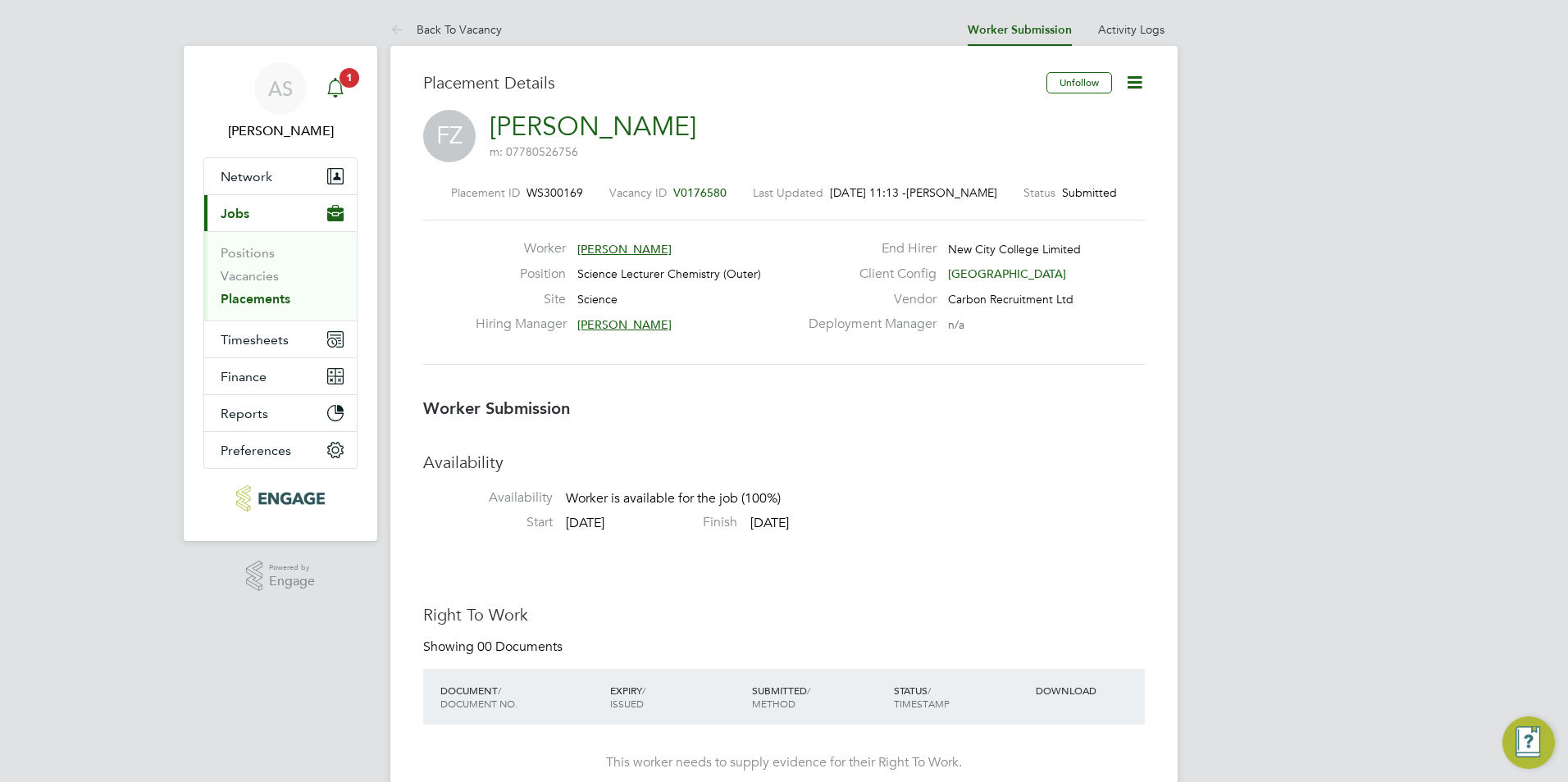
click at [337, 80] on icon "Main navigation" at bounding box center [334, 86] width 15 height 16
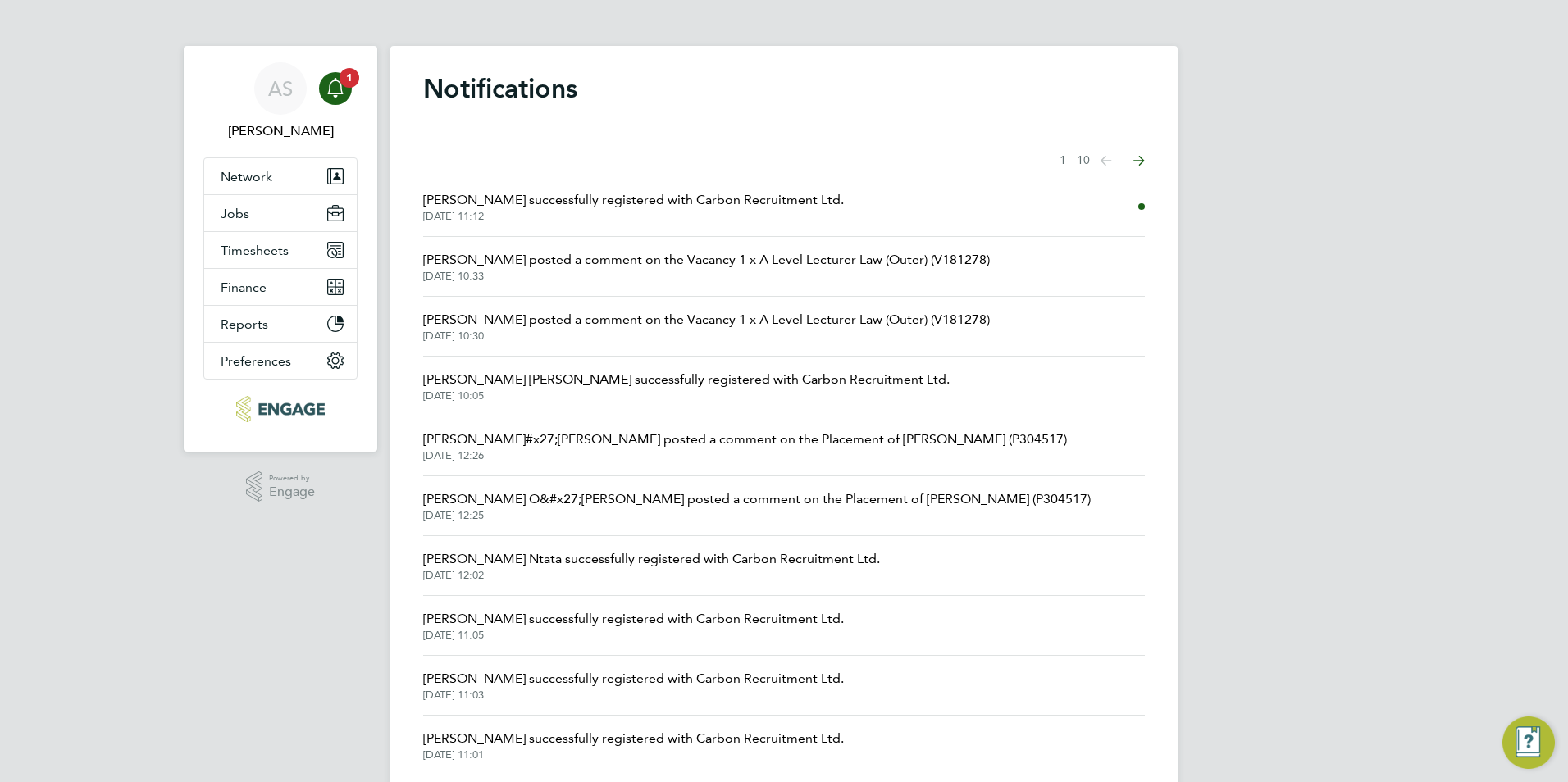
click at [645, 205] on span "[PERSON_NAME] successfully registered with Carbon Recruitment Ltd." at bounding box center [633, 200] width 421 height 20
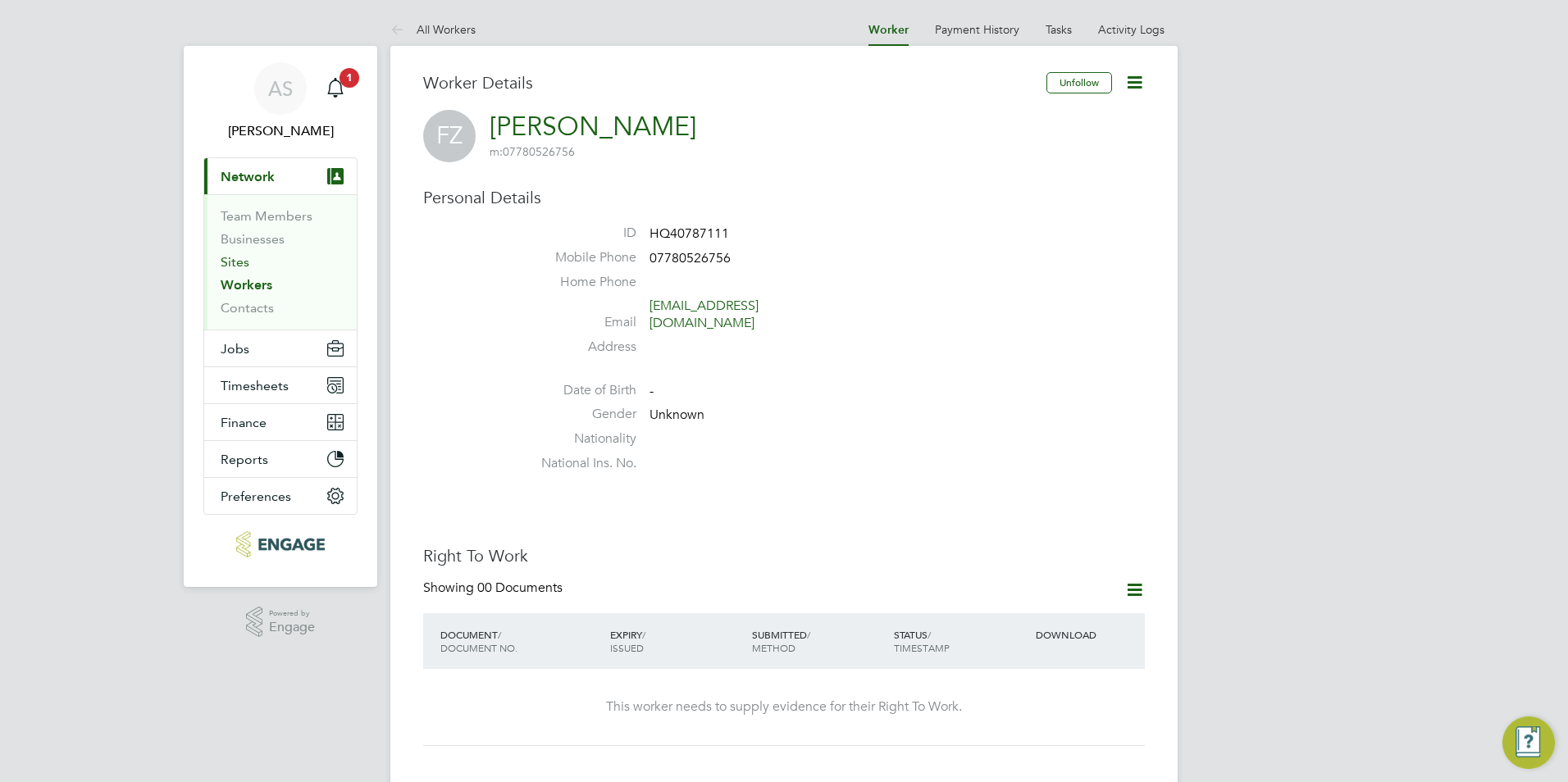
click at [239, 259] on link "Sites" at bounding box center [235, 262] width 29 height 15
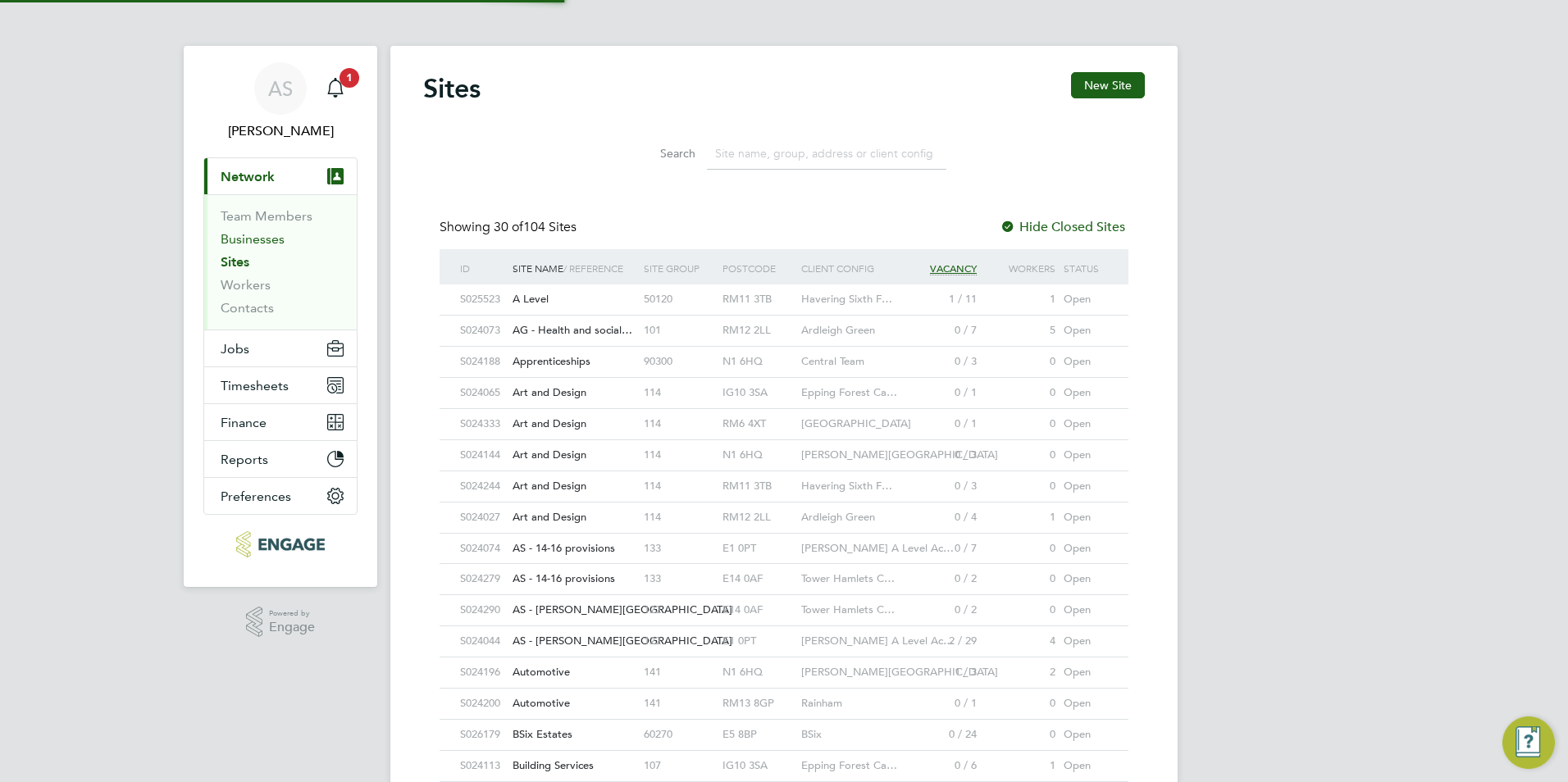
scroll to position [31, 79]
click at [271, 364] on button "Jobs" at bounding box center [280, 348] width 153 height 36
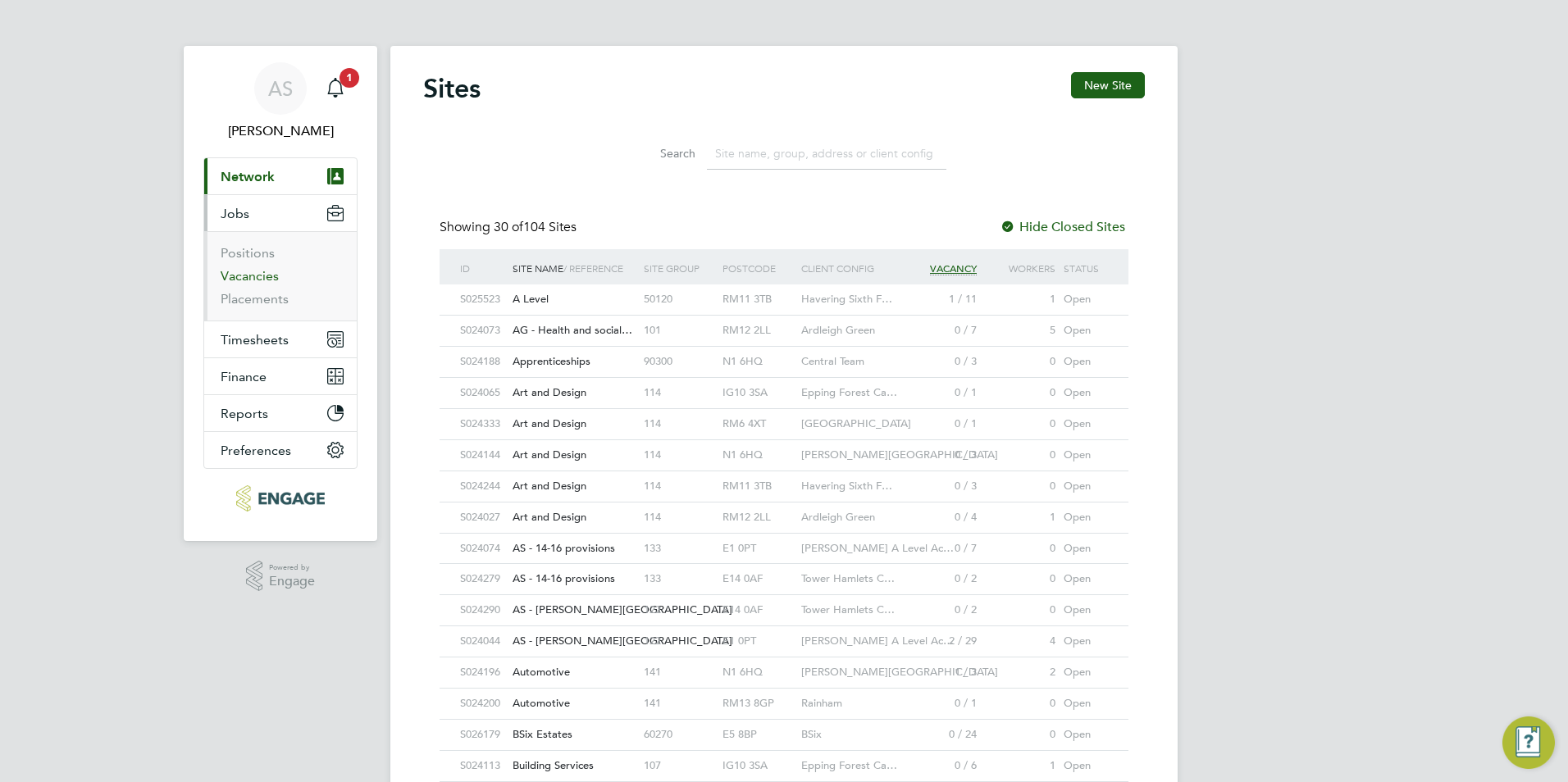
click at [272, 270] on link "Vacancies" at bounding box center [249, 275] width 58 height 15
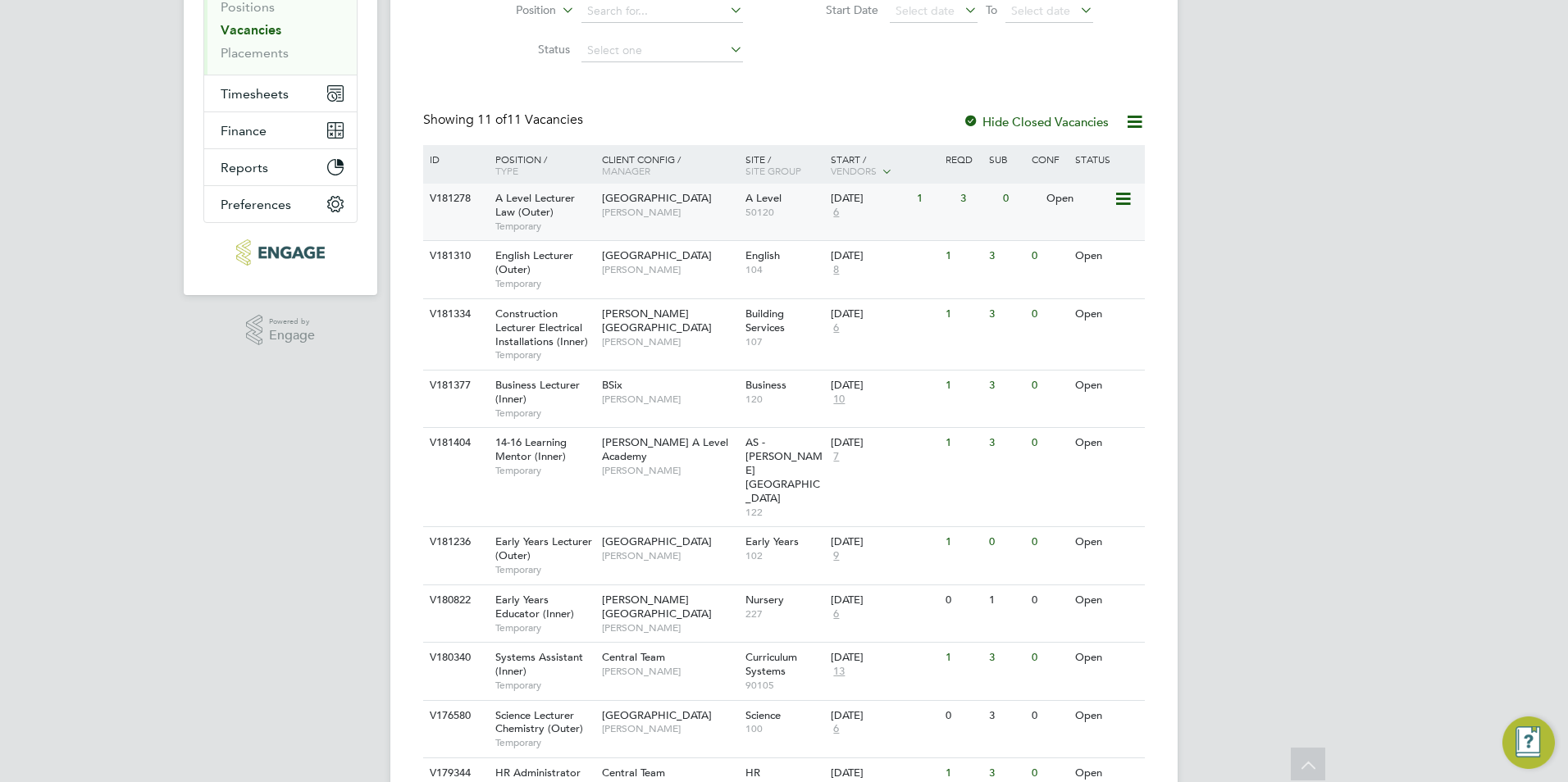
click at [632, 205] on span "[GEOGRAPHIC_DATA]" at bounding box center [656, 198] width 110 height 14
click at [546, 237] on div "A Level Lecturer Law (Outer) Temporary" at bounding box center [540, 212] width 115 height 56
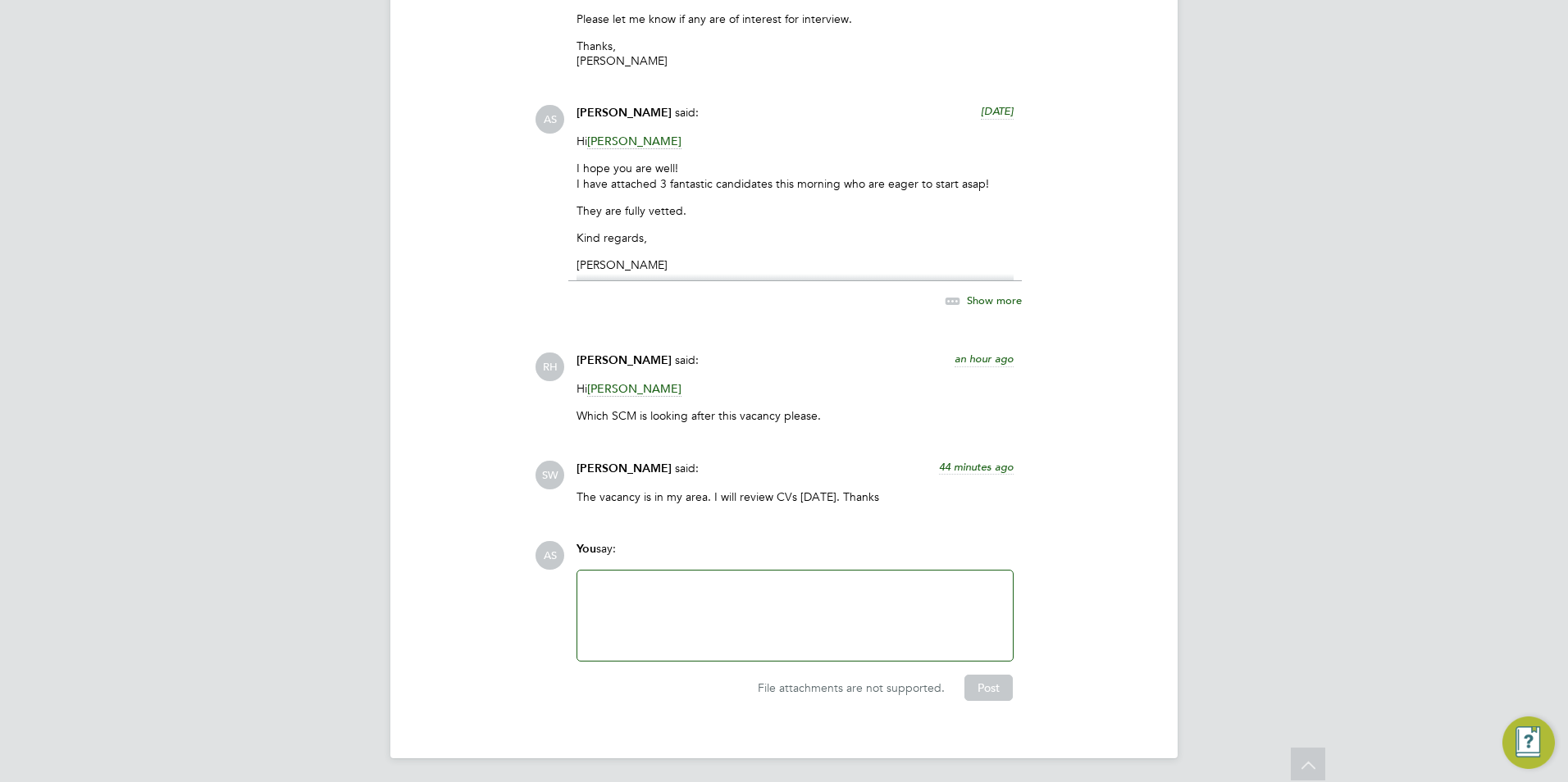
click at [662, 593] on div at bounding box center [795, 615] width 416 height 71
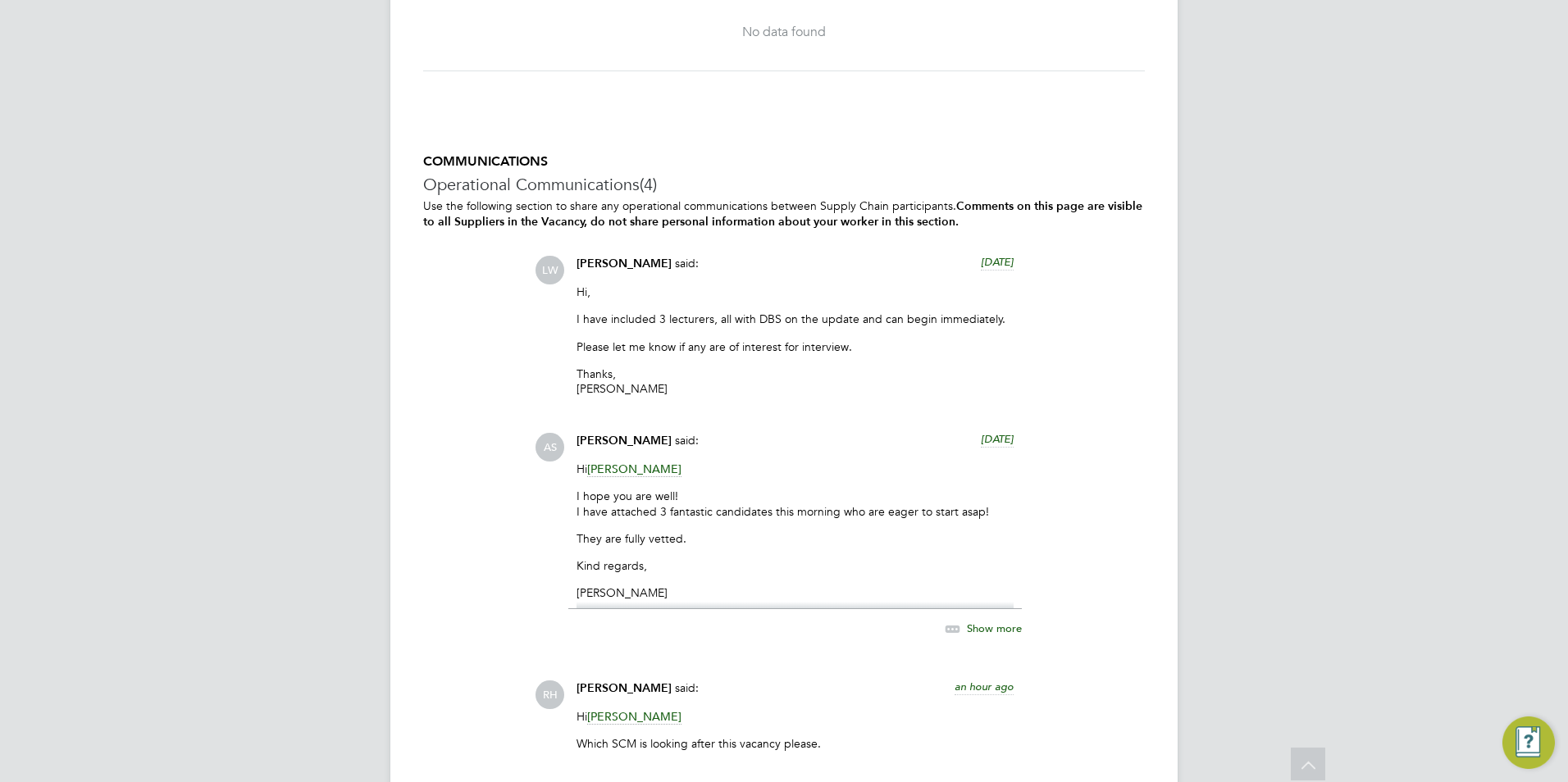
click at [907, 482] on div "Hi Kerry Baker I hope you are well! I have attached 3 fantastic candidates this…" at bounding box center [794, 535] width 437 height 147
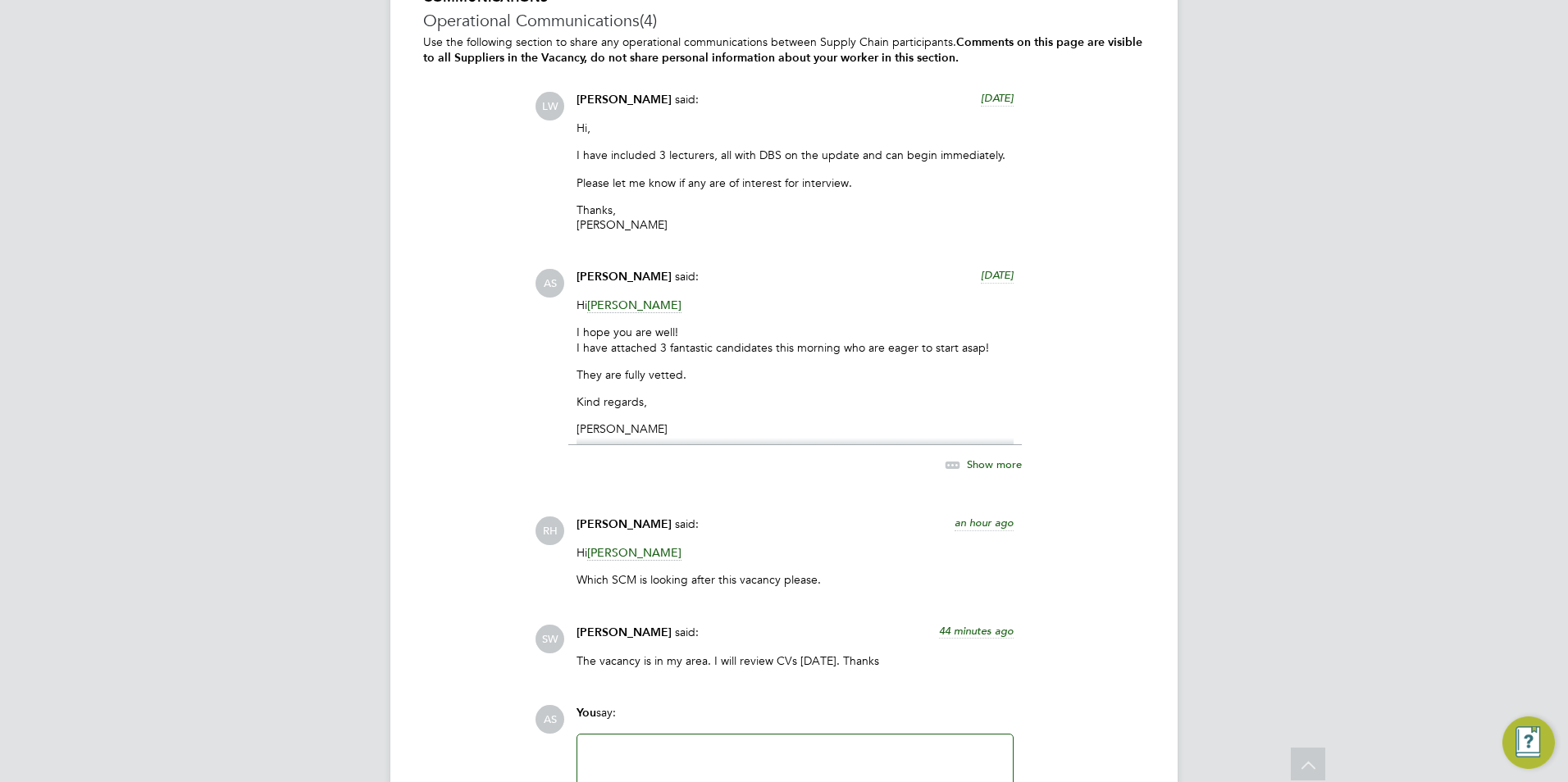
click at [999, 265] on div "LW Louis Warner said: 4 days ago Hi, I have included 3 lecturers, all with DBS …" at bounding box center [839, 386] width 610 height 588
click at [999, 268] on span "4 days ago" at bounding box center [997, 275] width 33 height 14
click at [990, 274] on span "25 Sep 2025, 15:45" at bounding box center [982, 275] width 63 height 14
click at [990, 274] on span "4 days ago" at bounding box center [997, 275] width 33 height 14
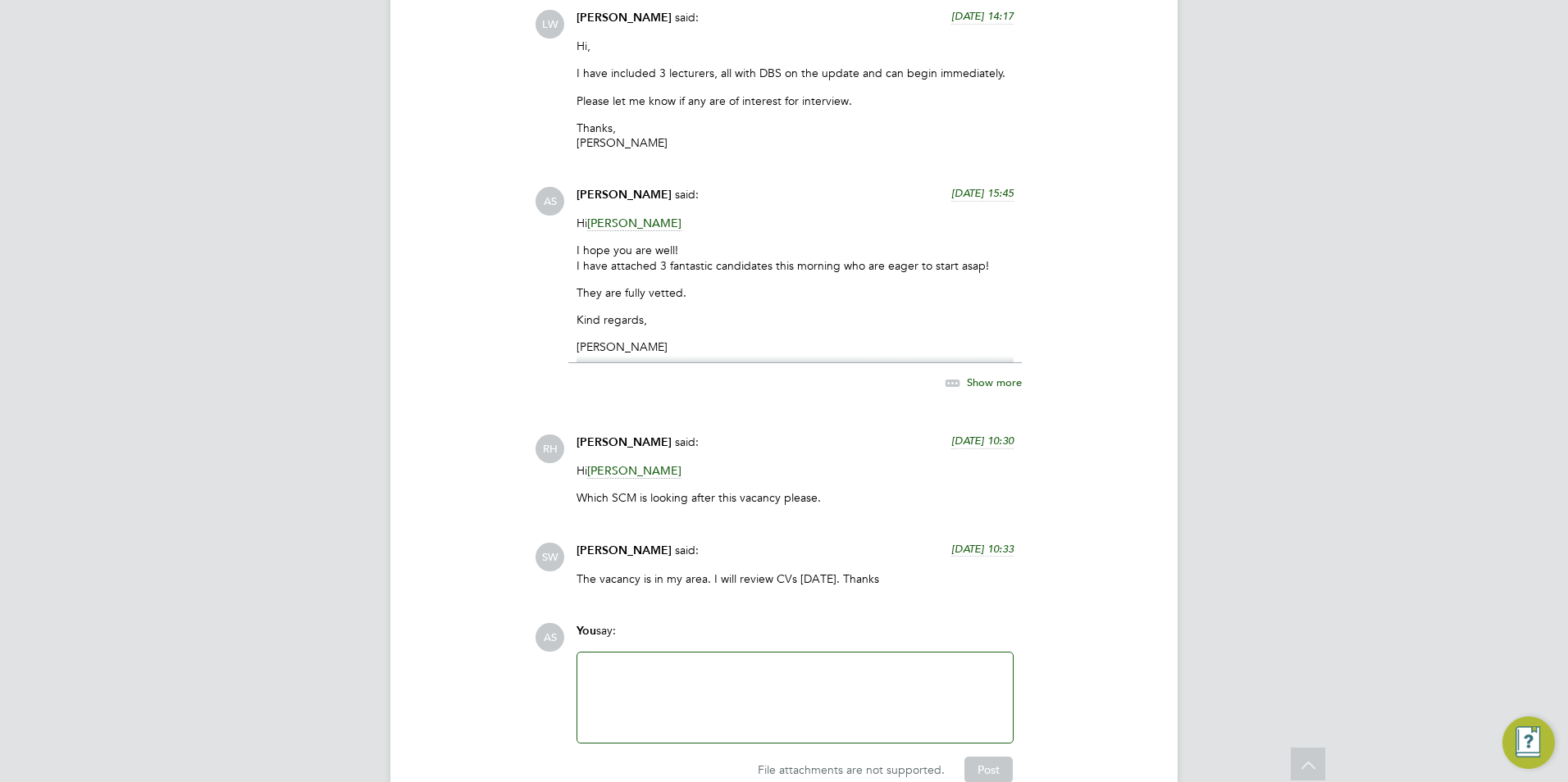
click at [697, 705] on div at bounding box center [795, 697] width 416 height 71
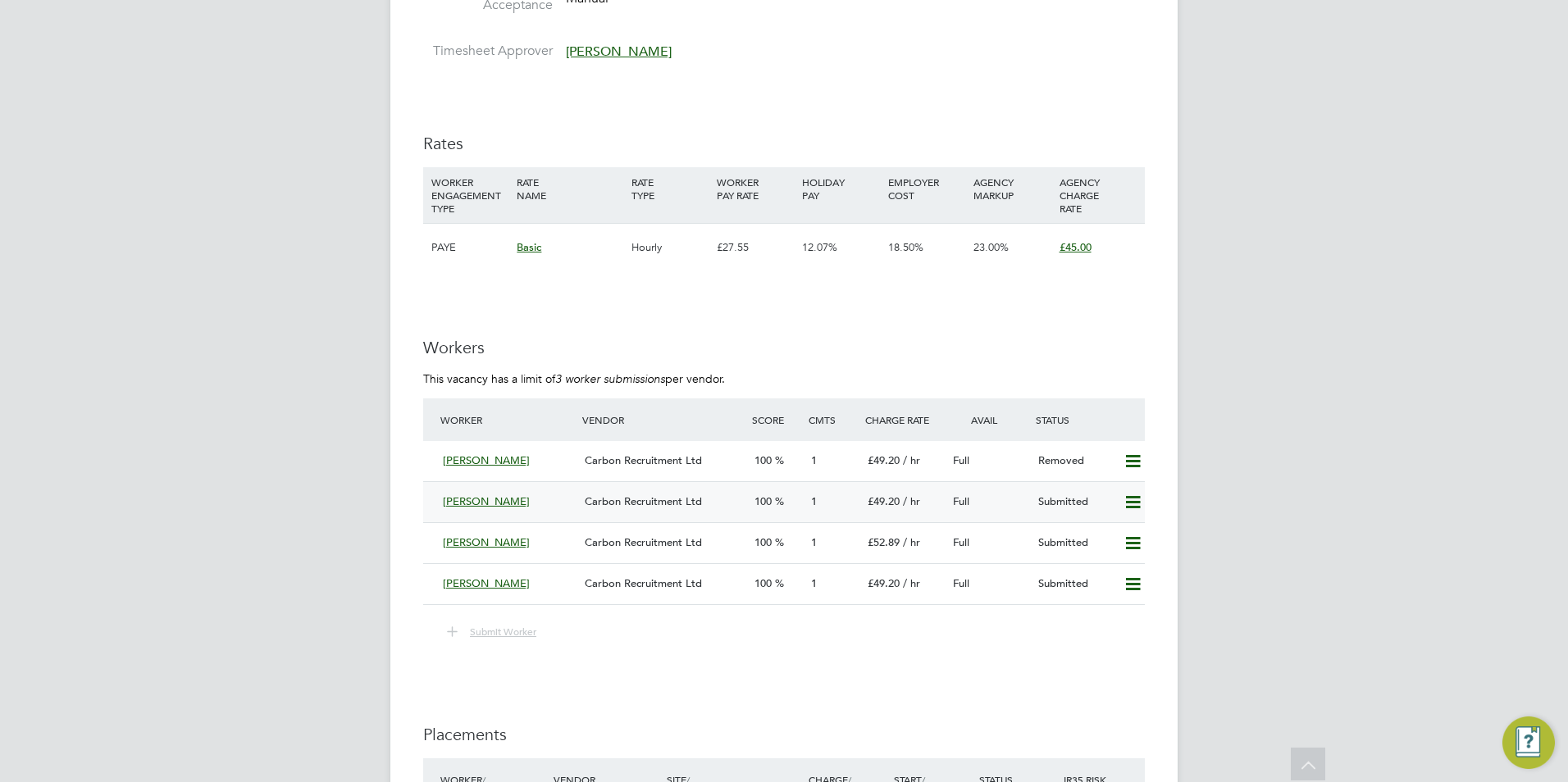
click at [583, 493] on div "Carbon Recruitment Ltd" at bounding box center [663, 502] width 170 height 27
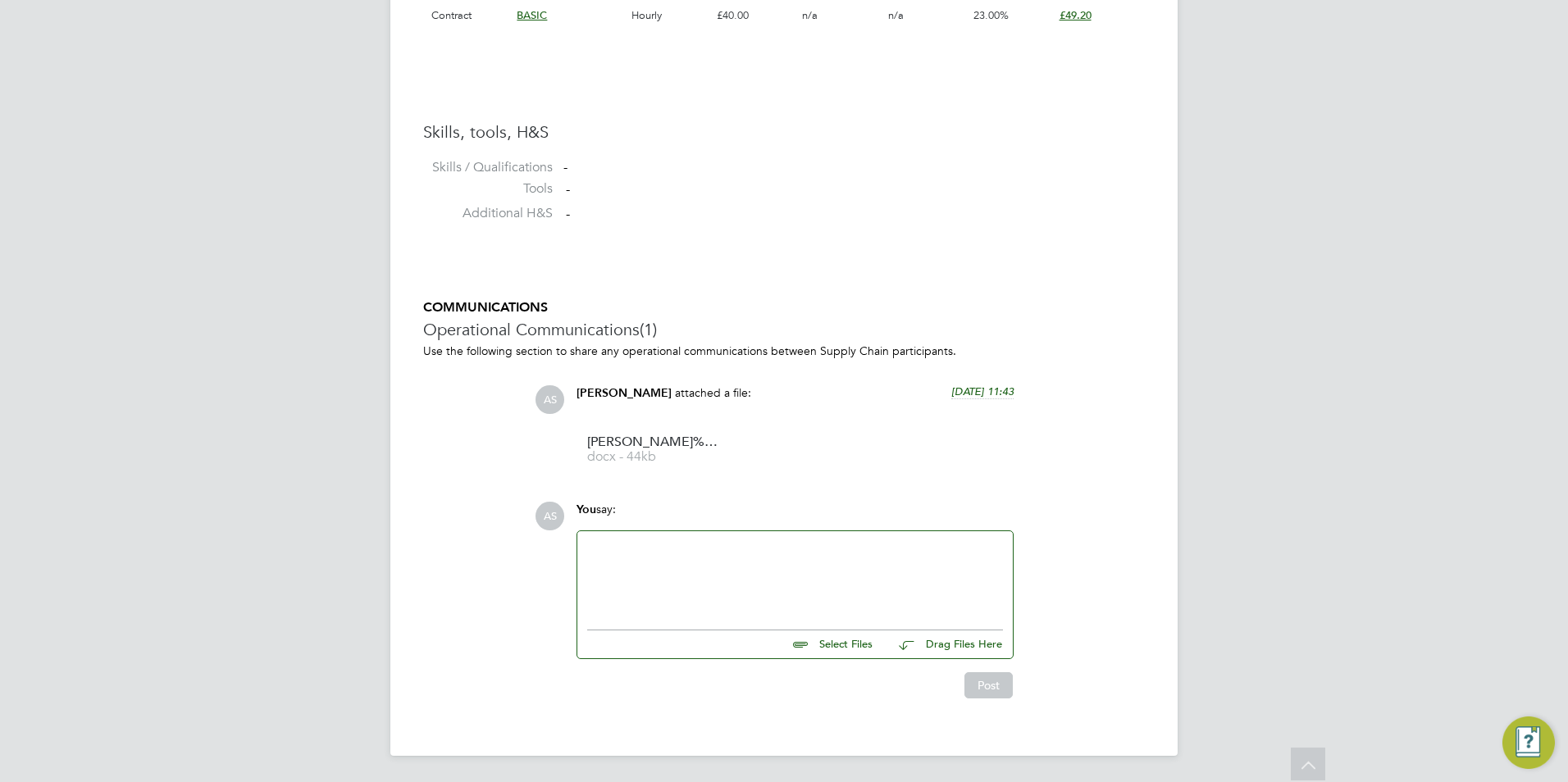
click at [708, 566] on div at bounding box center [795, 576] width 416 height 71
click at [708, 566] on div "Hi Silka" at bounding box center [795, 576] width 416 height 71
click at [999, 677] on button "Post" at bounding box center [988, 685] width 48 height 26
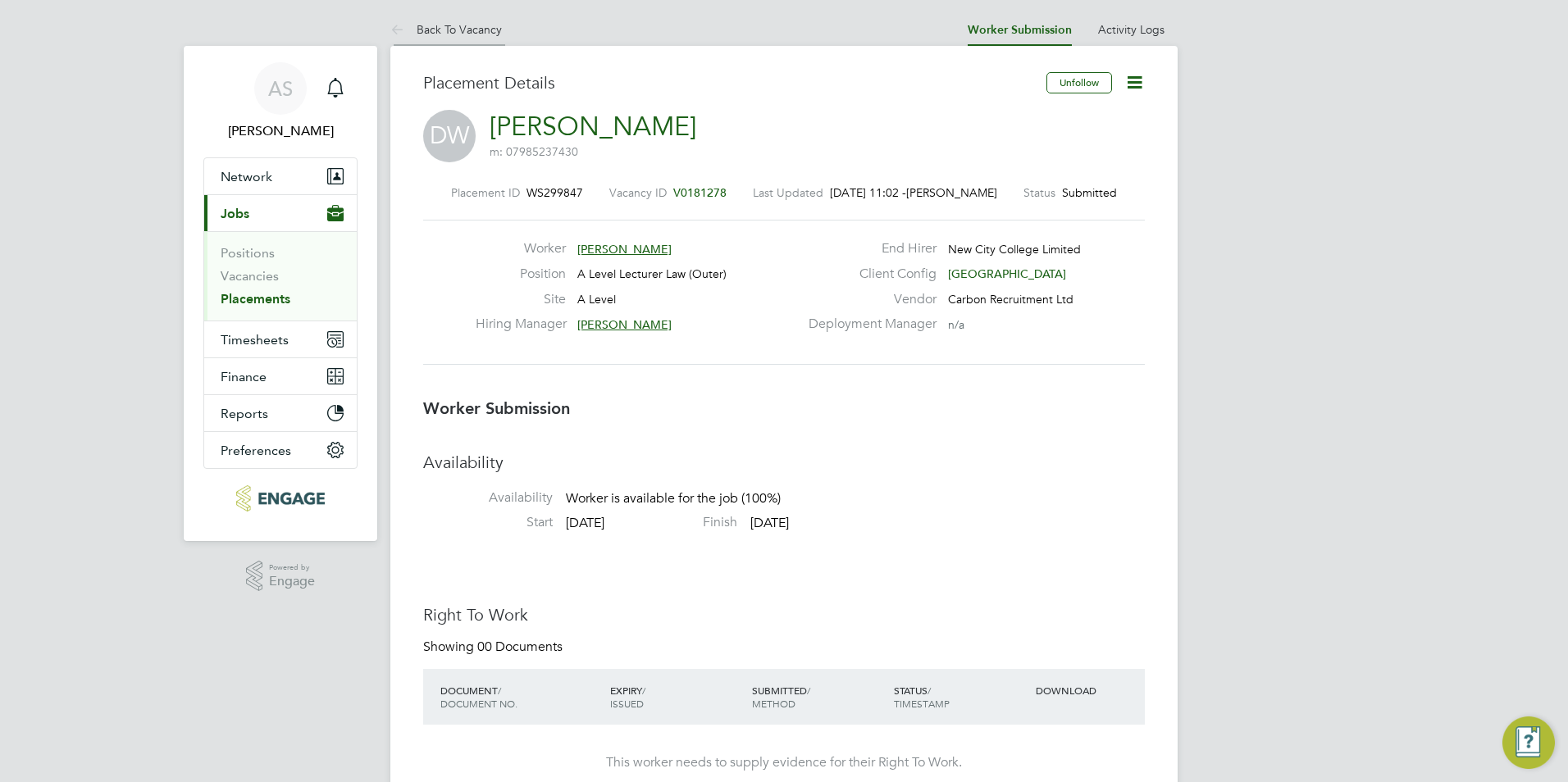
click at [482, 26] on link "Back To Vacancy" at bounding box center [446, 29] width 112 height 15
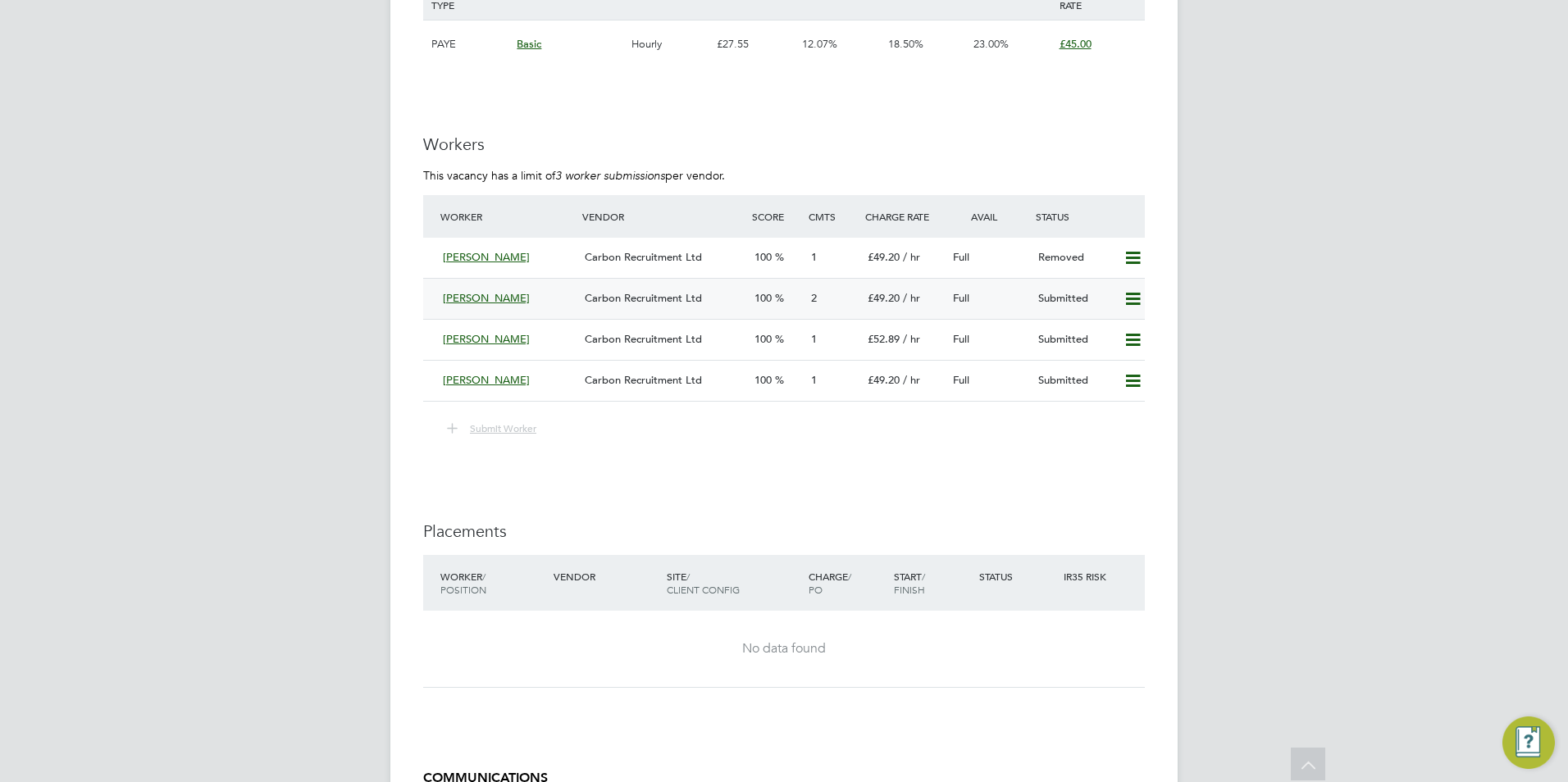
scroll to position [2541, 0]
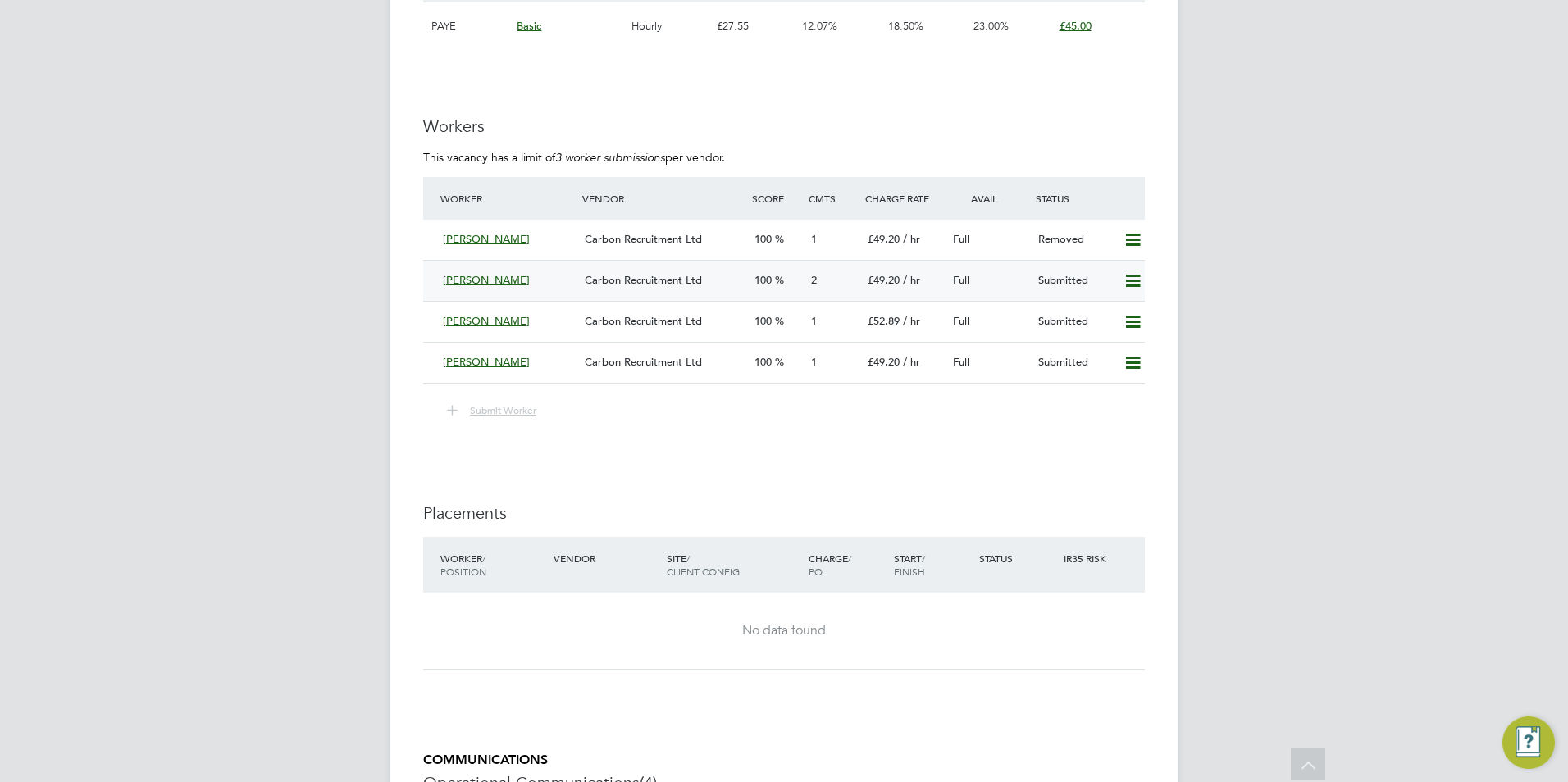
click at [679, 283] on span "Carbon Recruitment Ltd" at bounding box center [643, 280] width 117 height 14
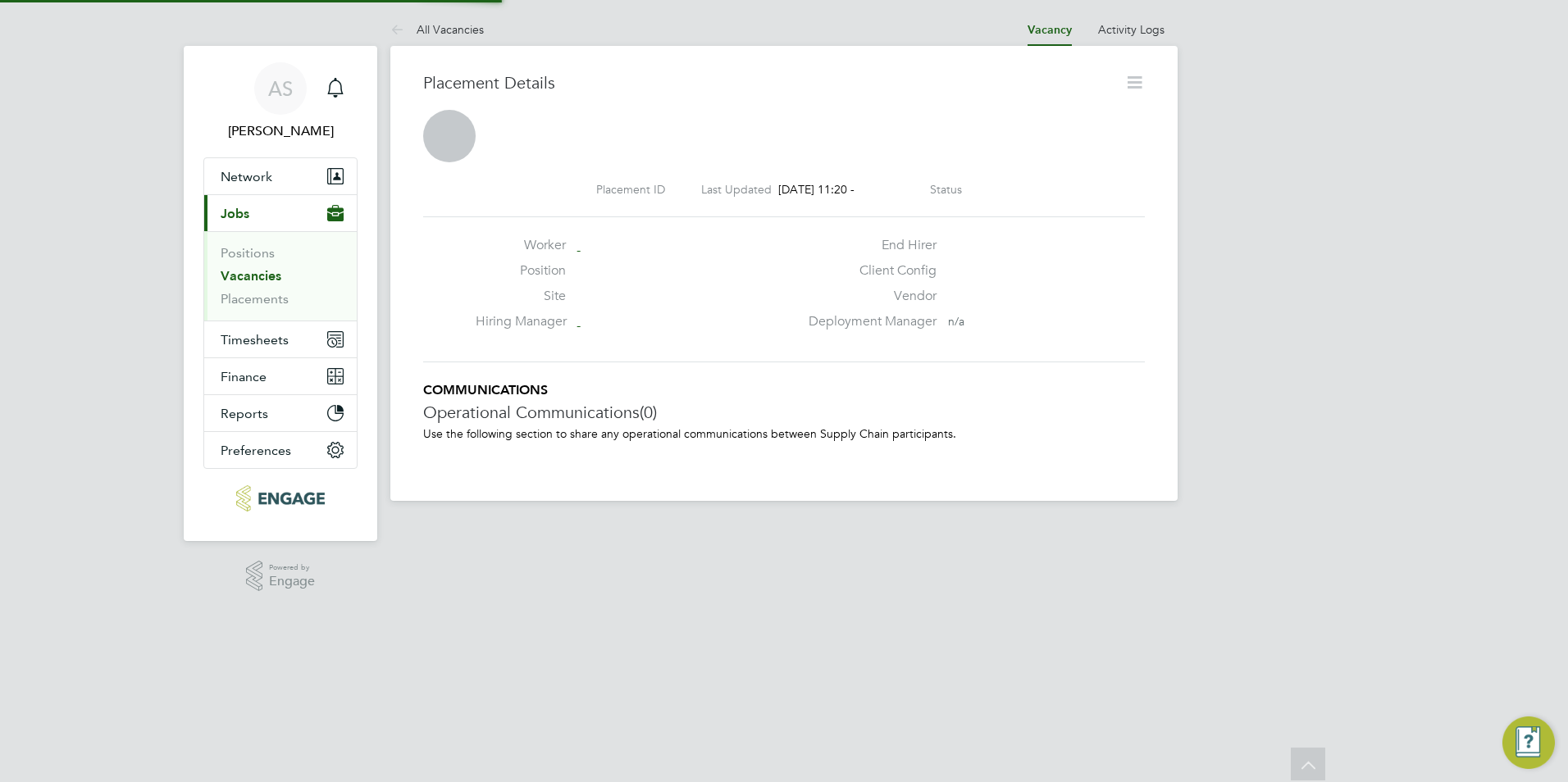
scroll to position [8, 8]
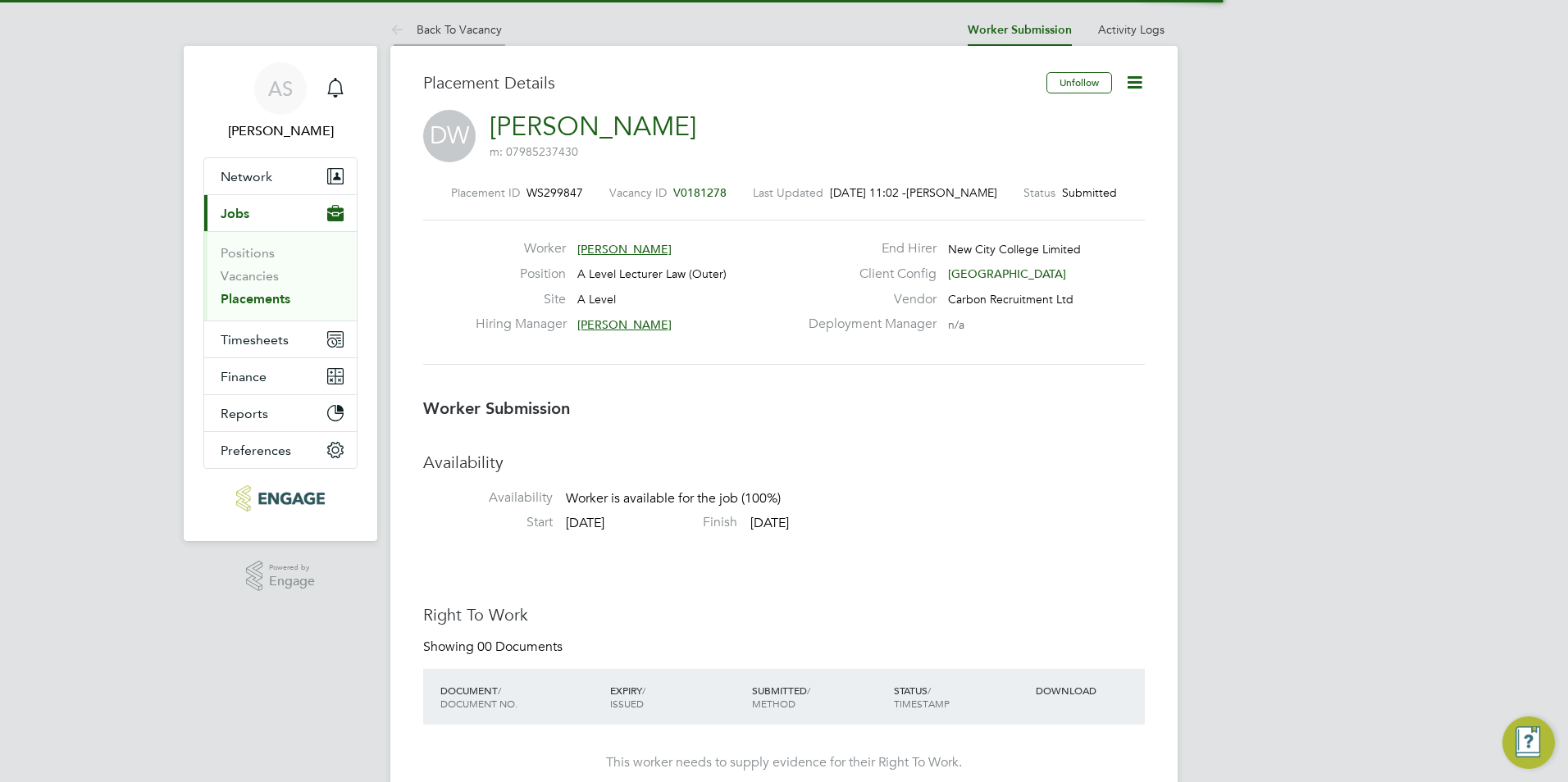
click at [444, 25] on link "Back To Vacancy" at bounding box center [446, 29] width 112 height 15
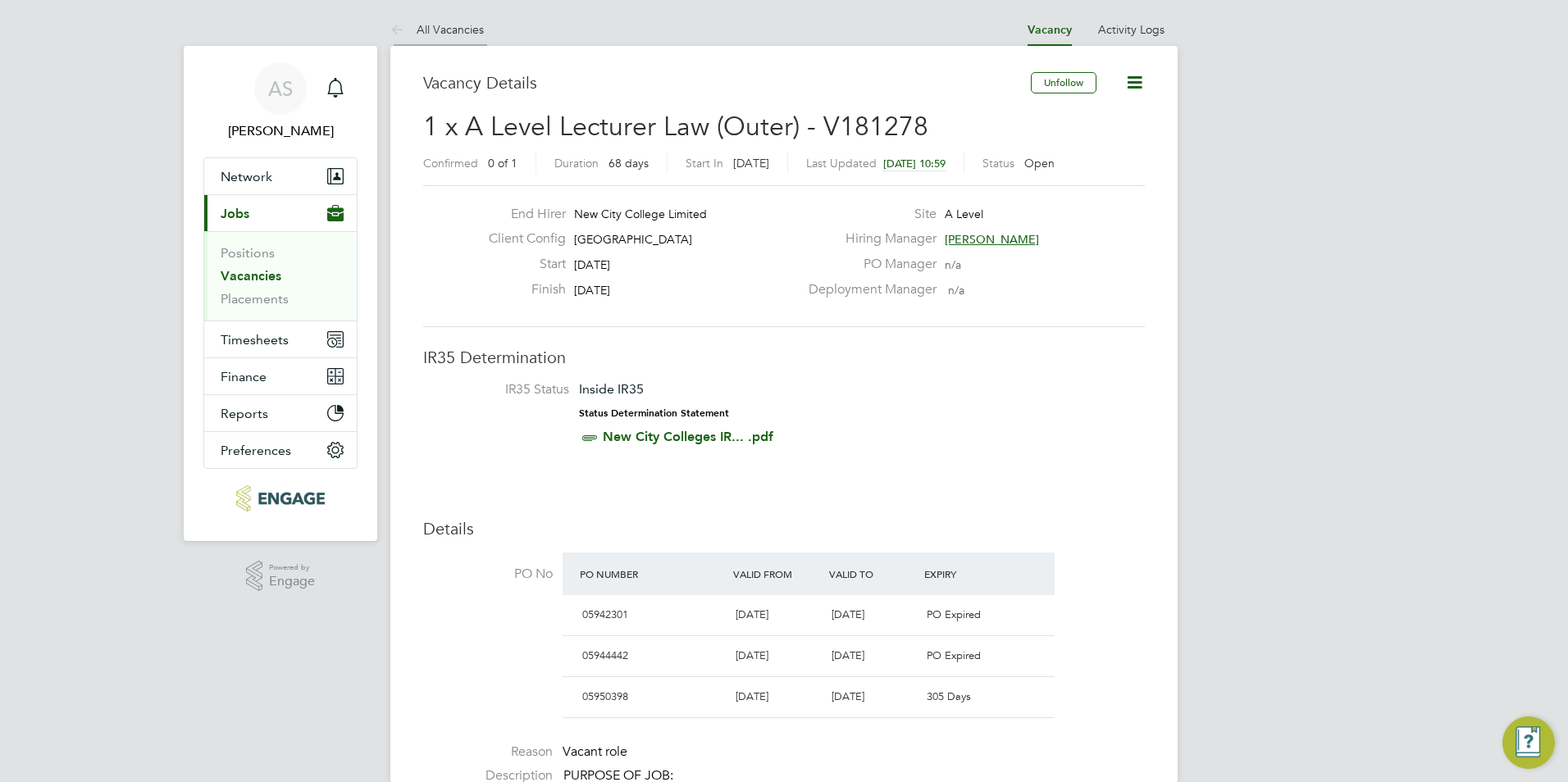
click at [441, 25] on link "All Vacancies" at bounding box center [437, 29] width 94 height 15
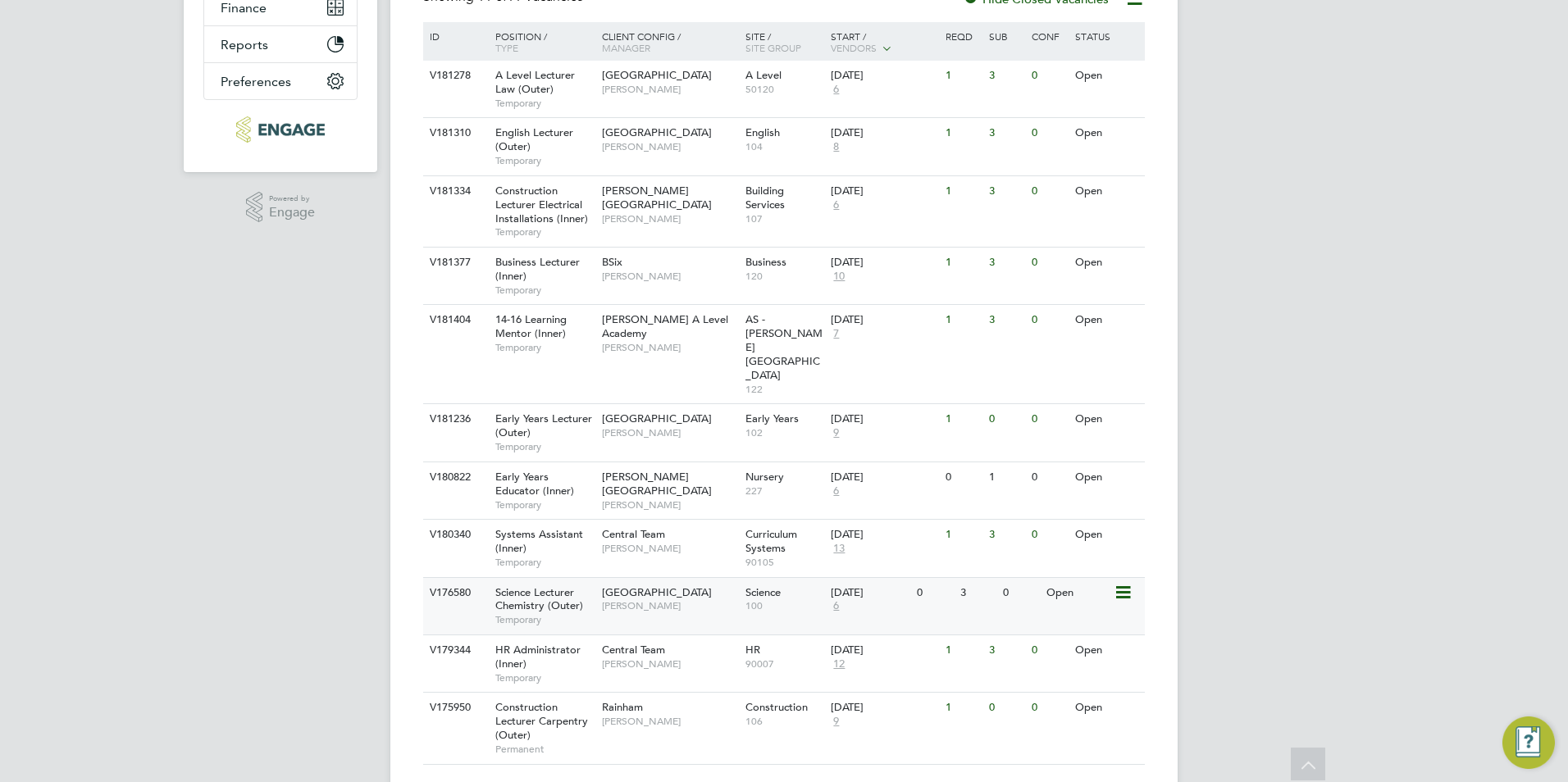
click at [579, 586] on span "Science Lecturer Chemistry (Outer)" at bounding box center [539, 599] width 88 height 28
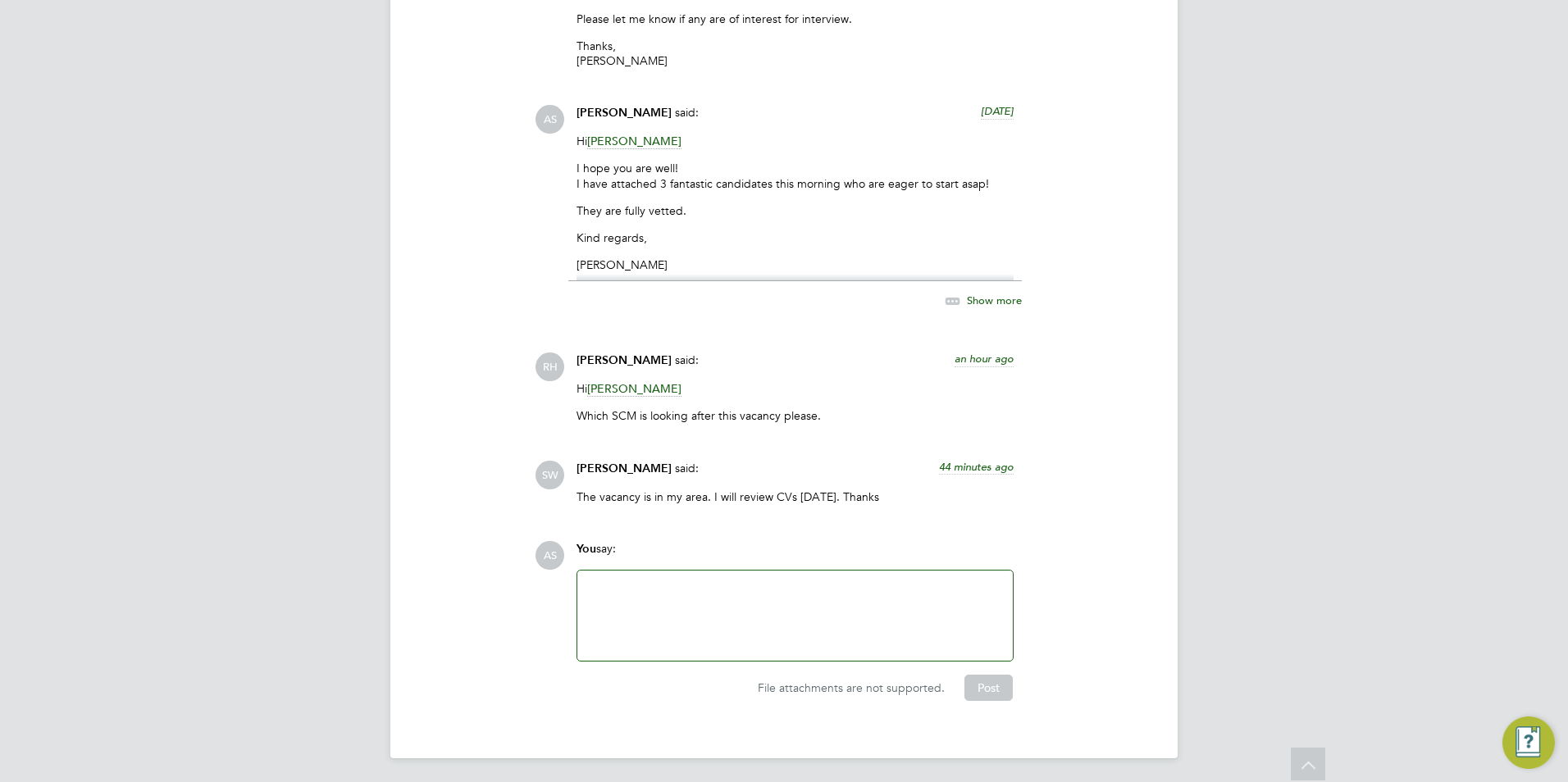
click at [582, 462] on span "[PERSON_NAME]" at bounding box center [623, 469] width 96 height 14
copy span "Silka"
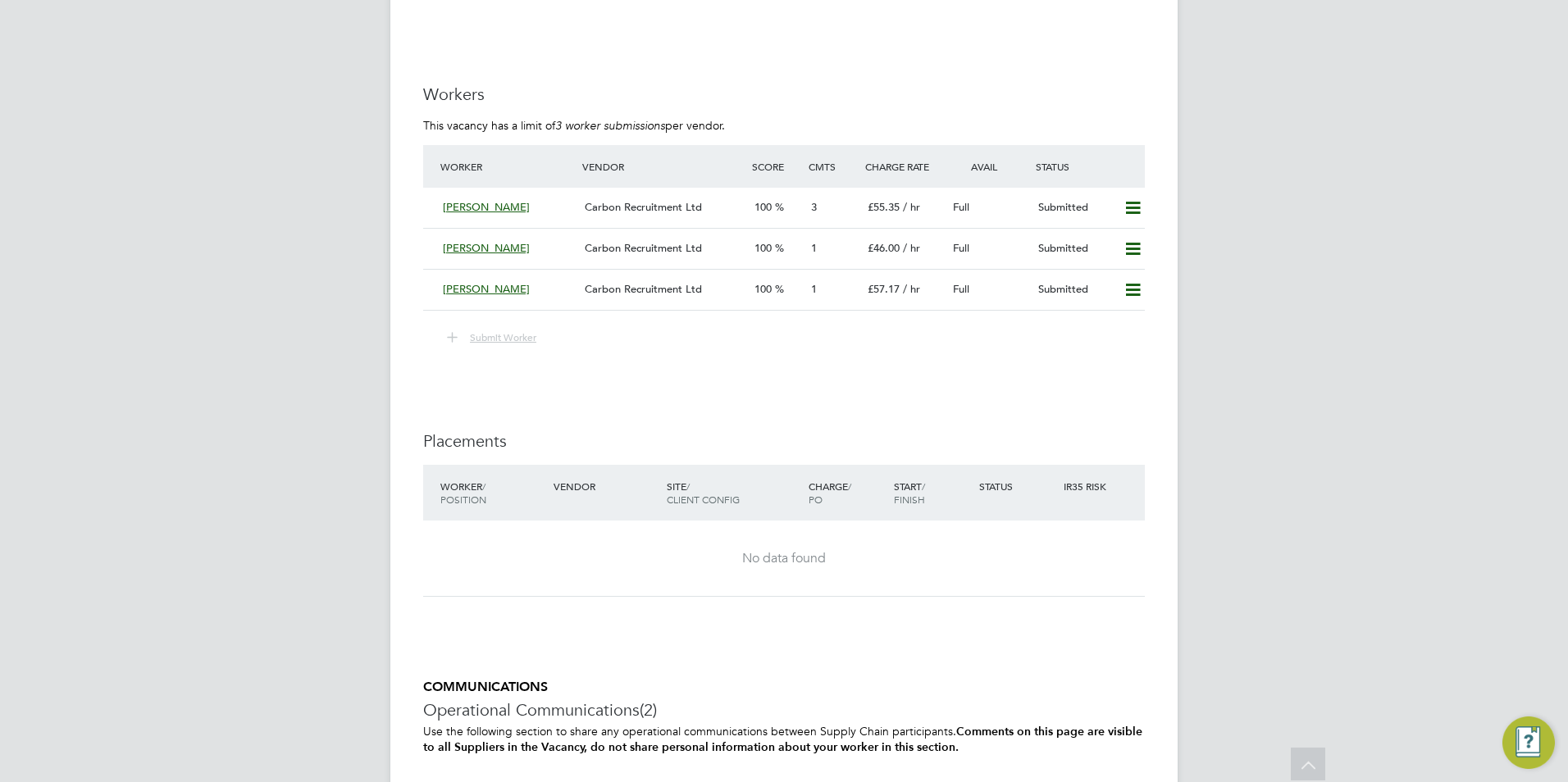
scroll to position [3041, 0]
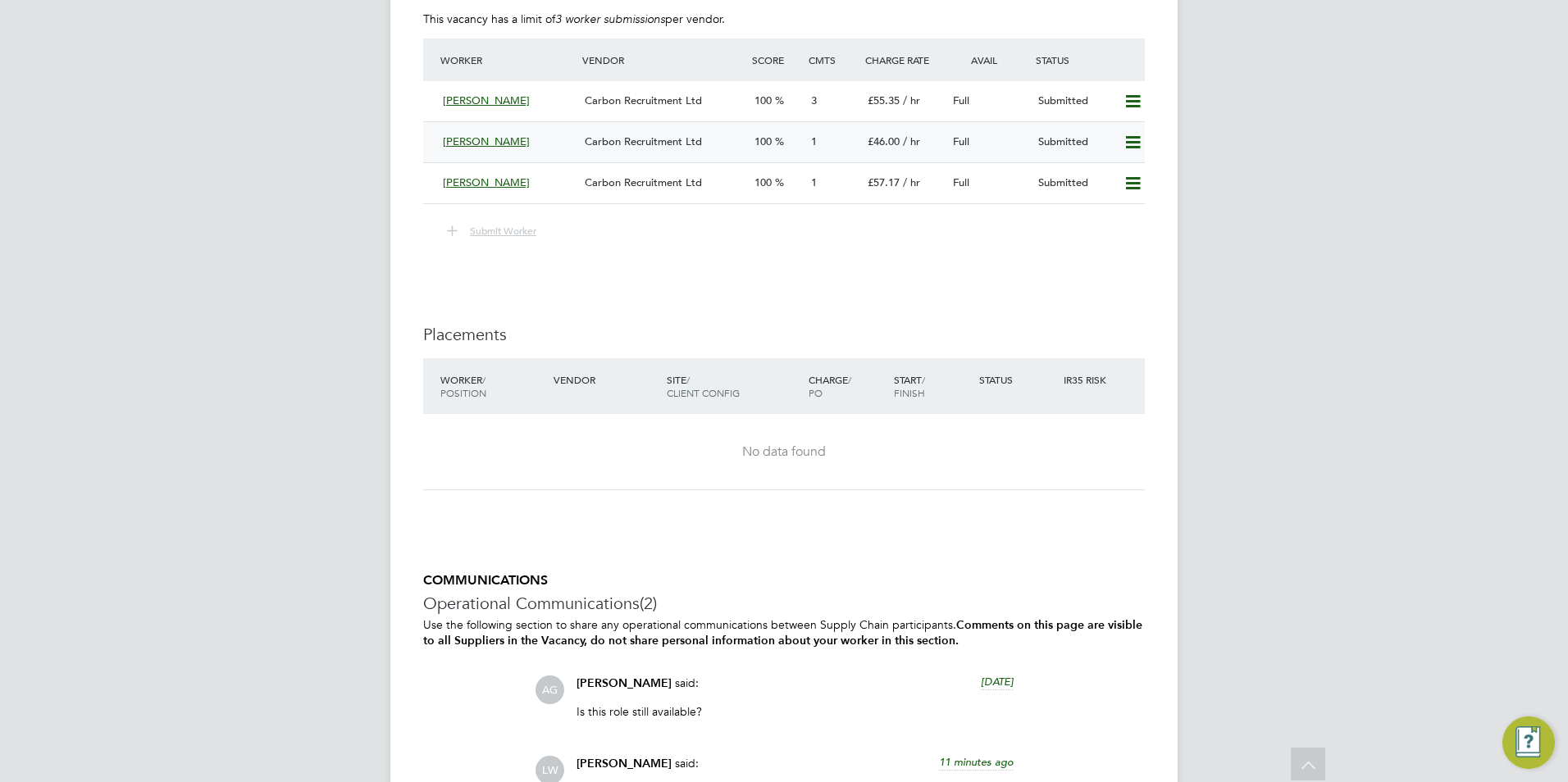
click at [1130, 149] on icon at bounding box center [1132, 142] width 21 height 13
click at [1128, 196] on li "Remove" at bounding box center [1108, 195] width 63 height 23
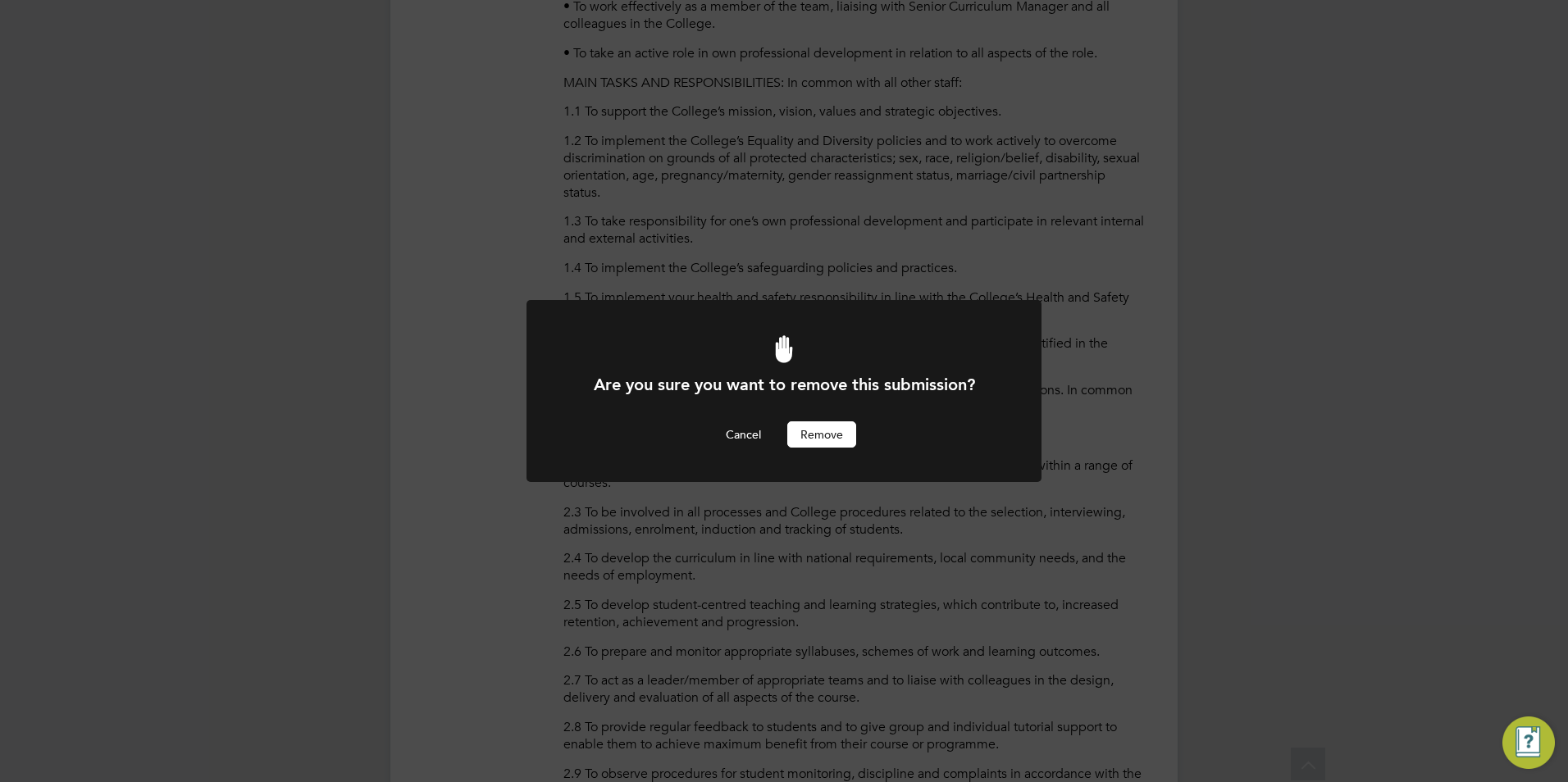
click at [810, 430] on button "Remove" at bounding box center [821, 434] width 69 height 26
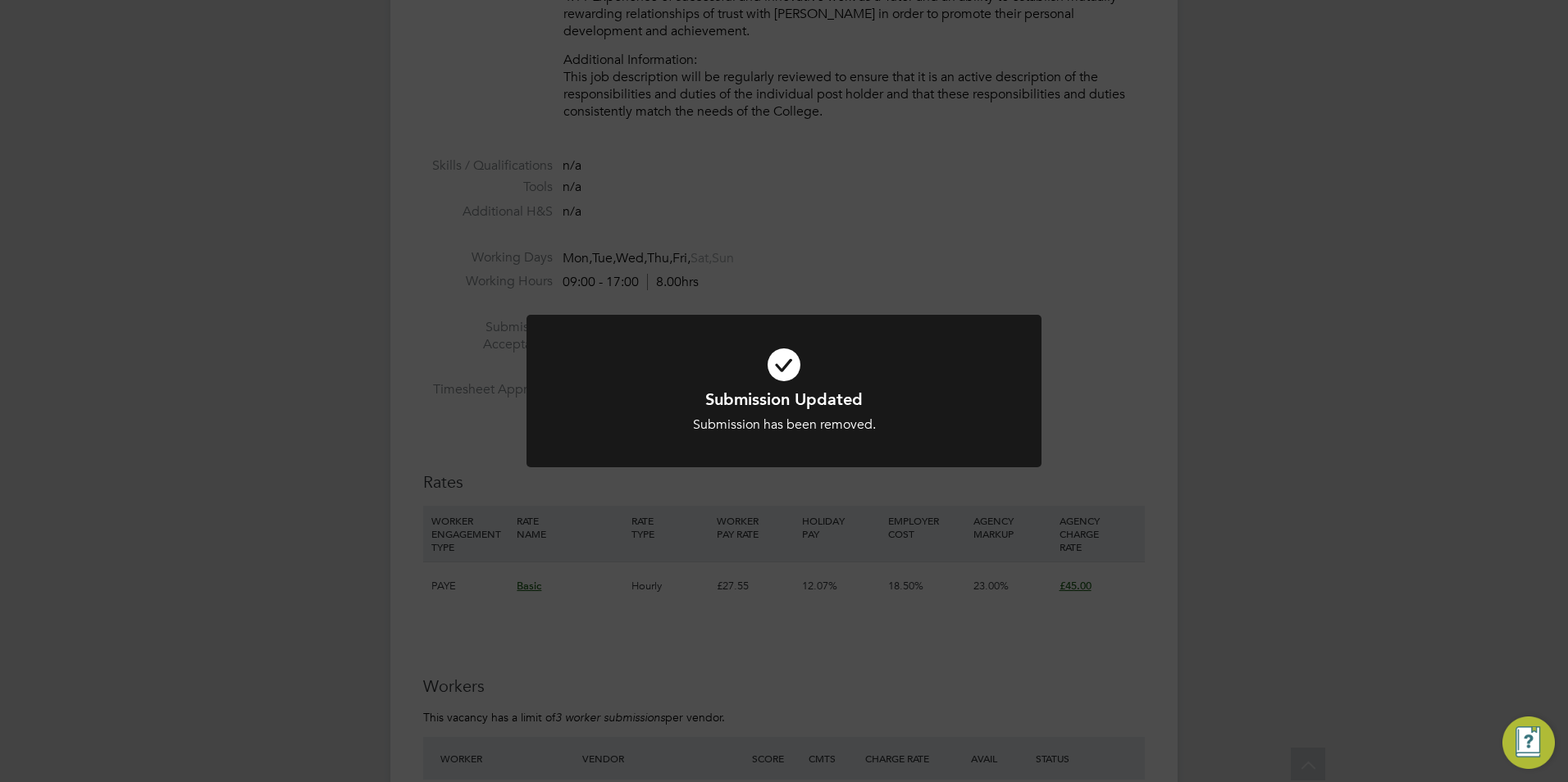
scroll to position [2623, 0]
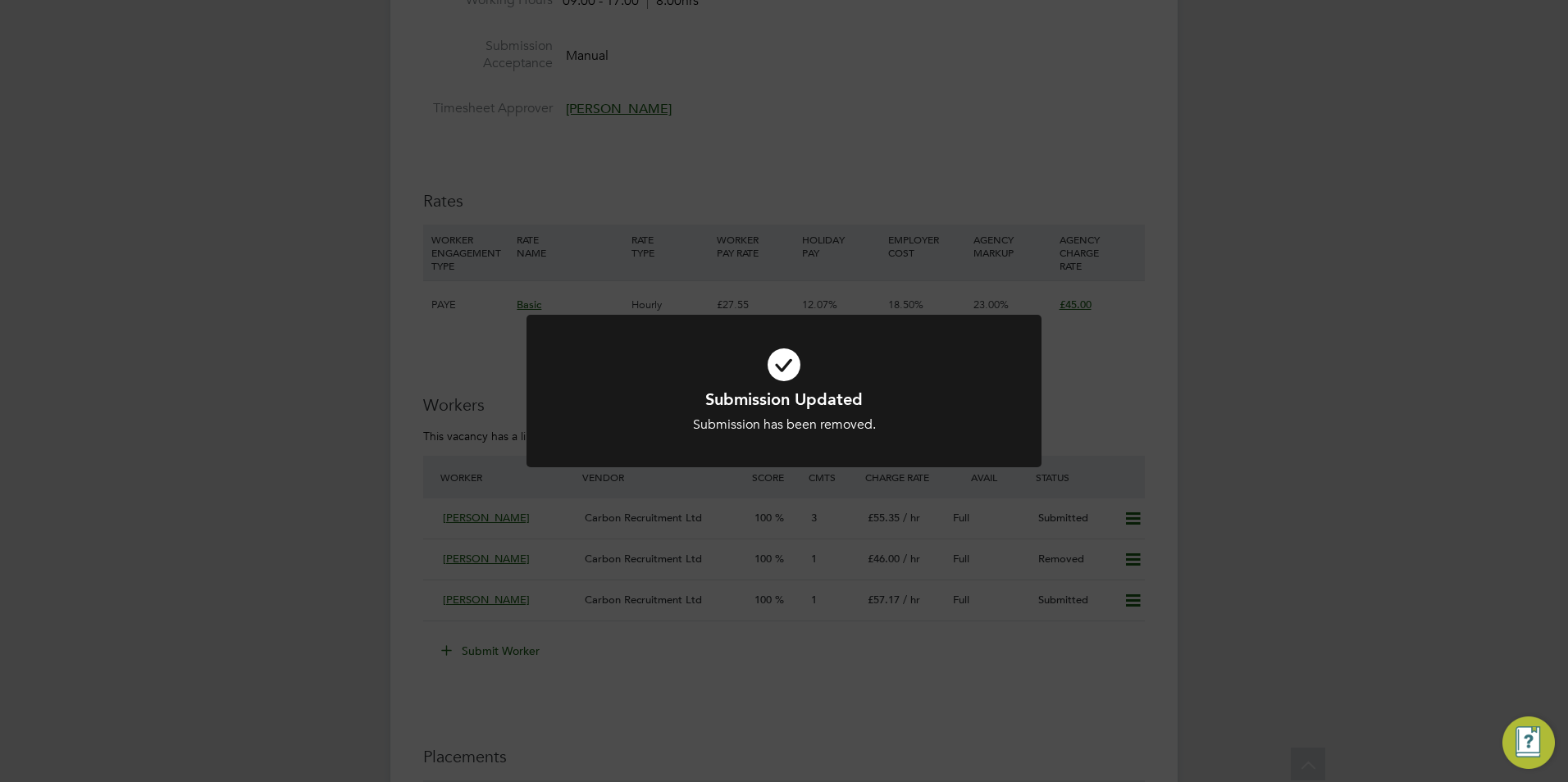
click at [532, 527] on div "Submission Updated Submission has been removed. Cancel Okay" at bounding box center [784, 391] width 1568 height 782
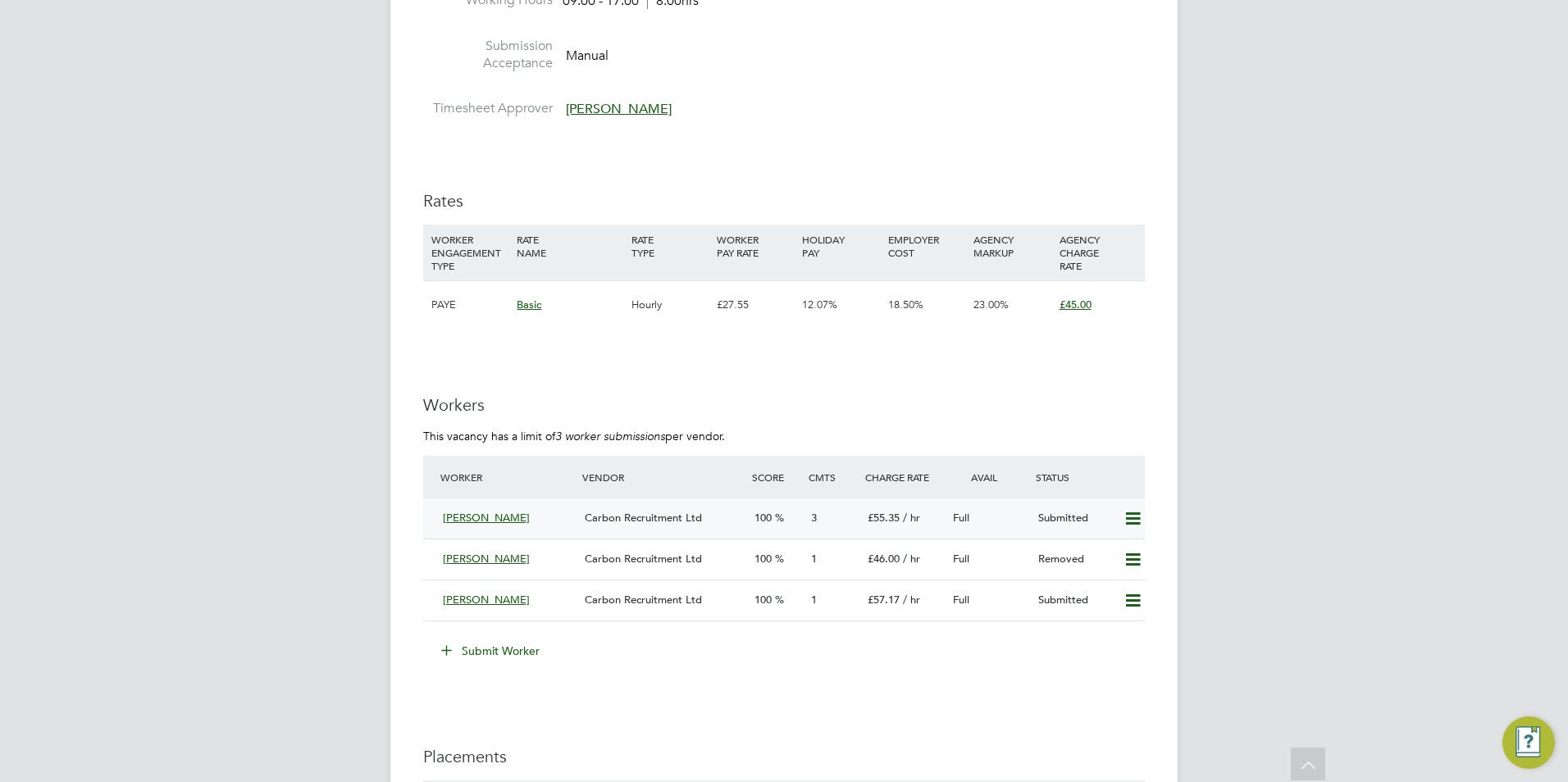
click at [603, 525] on span "Carbon Recruitment Ltd" at bounding box center [643, 518] width 117 height 14
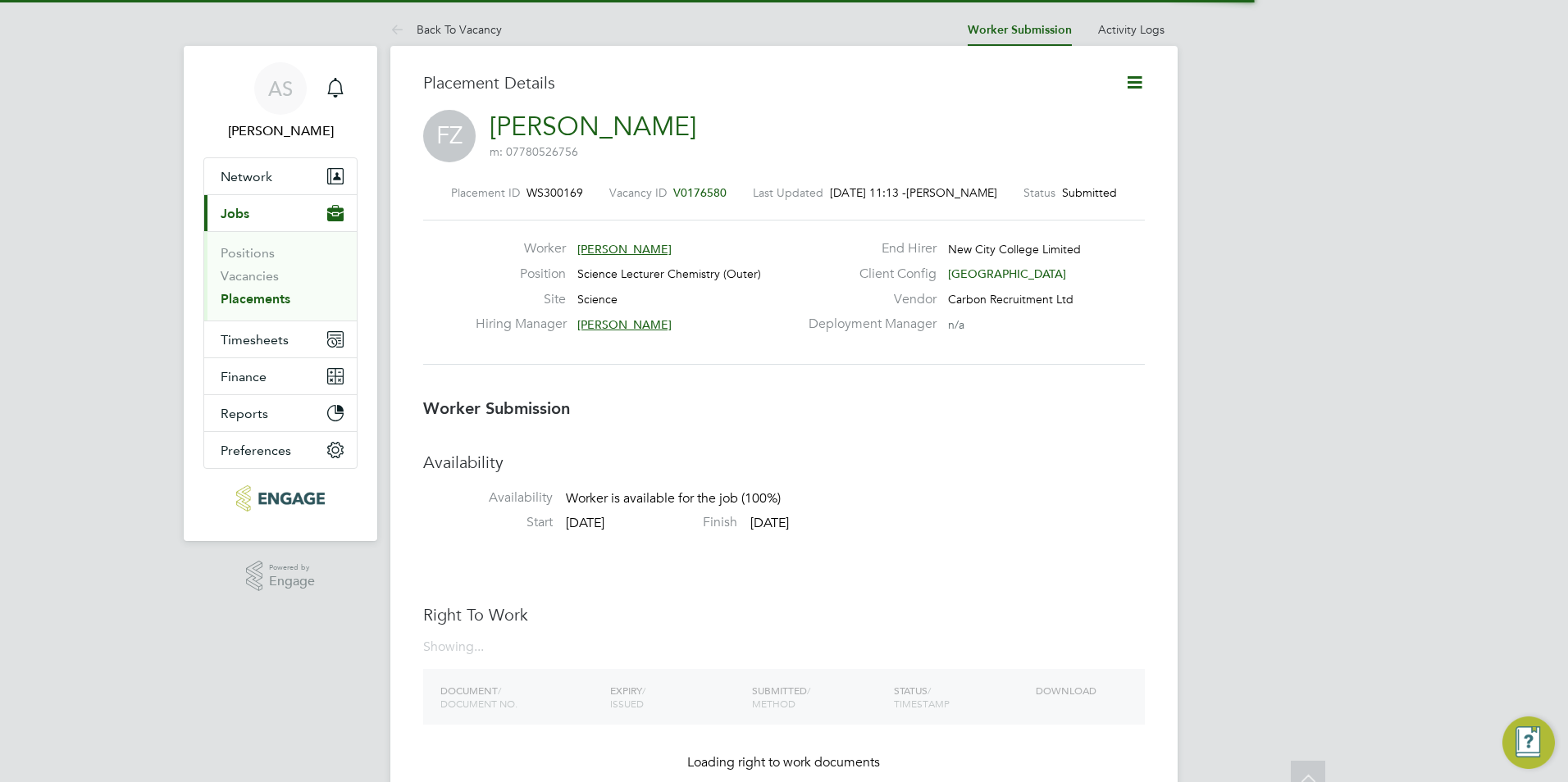
scroll to position [15, 92]
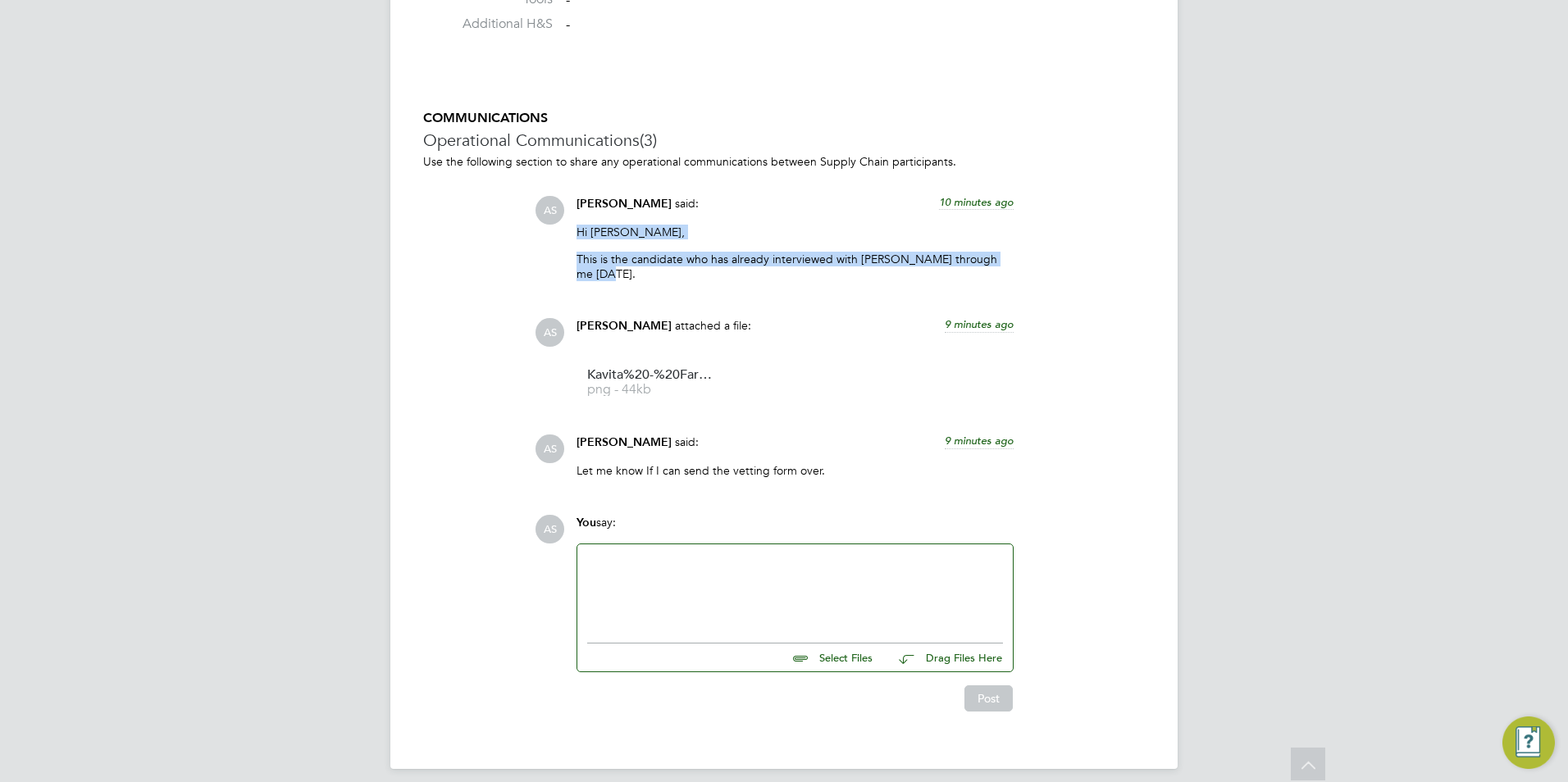
drag, startPoint x: 580, startPoint y: 238, endPoint x: 1010, endPoint y: 258, distance: 430.5
click at [1010, 258] on div "Hi Rufena, This is the candidate who has already interviewed with Kavita throug…" at bounding box center [794, 260] width 437 height 70
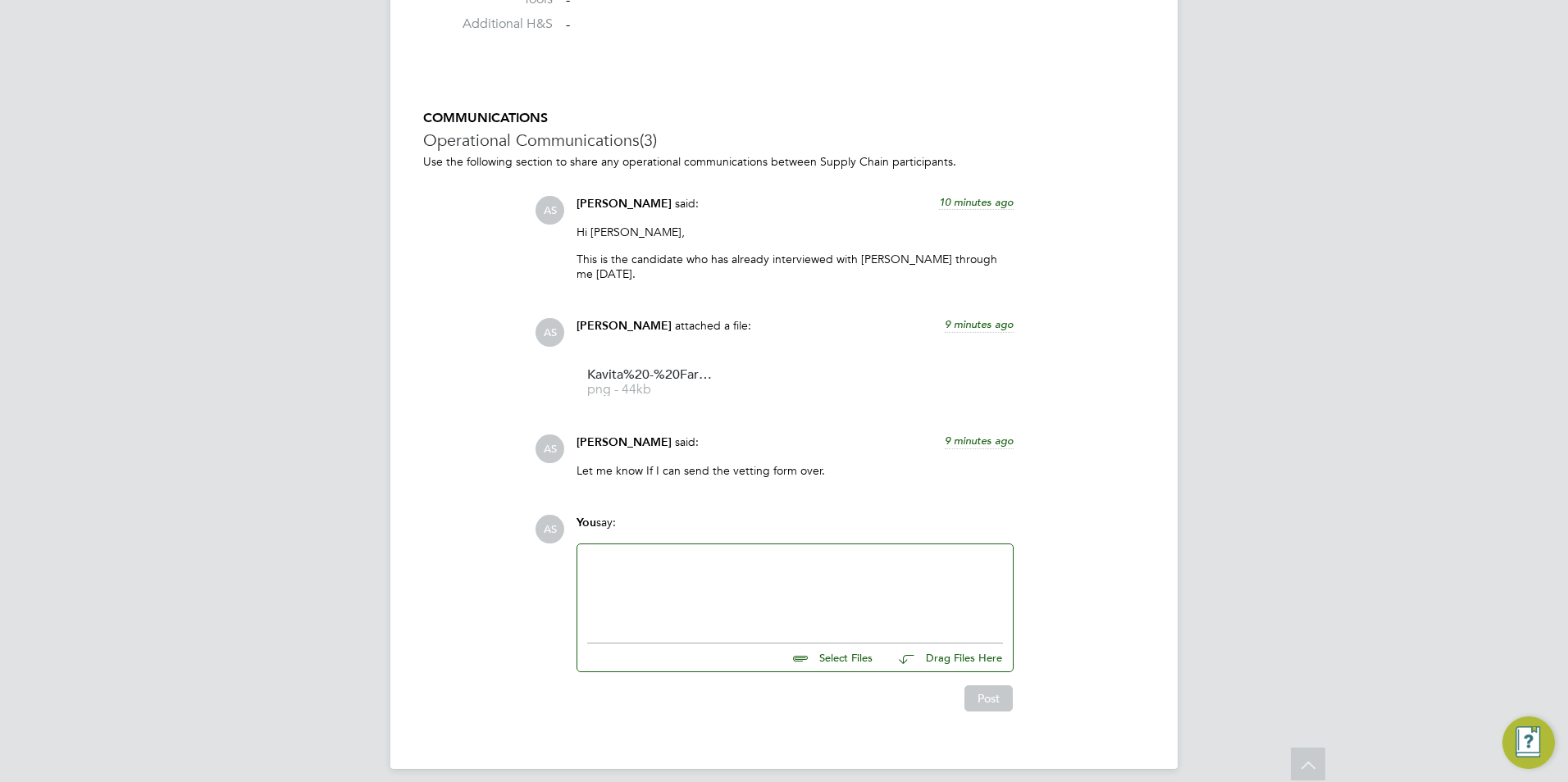
drag, startPoint x: 1010, startPoint y: 258, endPoint x: 866, endPoint y: 304, distance: 151.2
click at [866, 318] on div "Avais Sabir attached a file: 9 minutes ago" at bounding box center [794, 332] width 437 height 29
drag, startPoint x: 587, startPoint y: 450, endPoint x: 869, endPoint y: 450, distance: 282.0
click at [869, 463] on p "Let me know If I can send the vetting form over." at bounding box center [794, 470] width 437 height 15
click at [873, 463] on p "Let me know If I can send the vetting form over." at bounding box center [794, 470] width 437 height 15
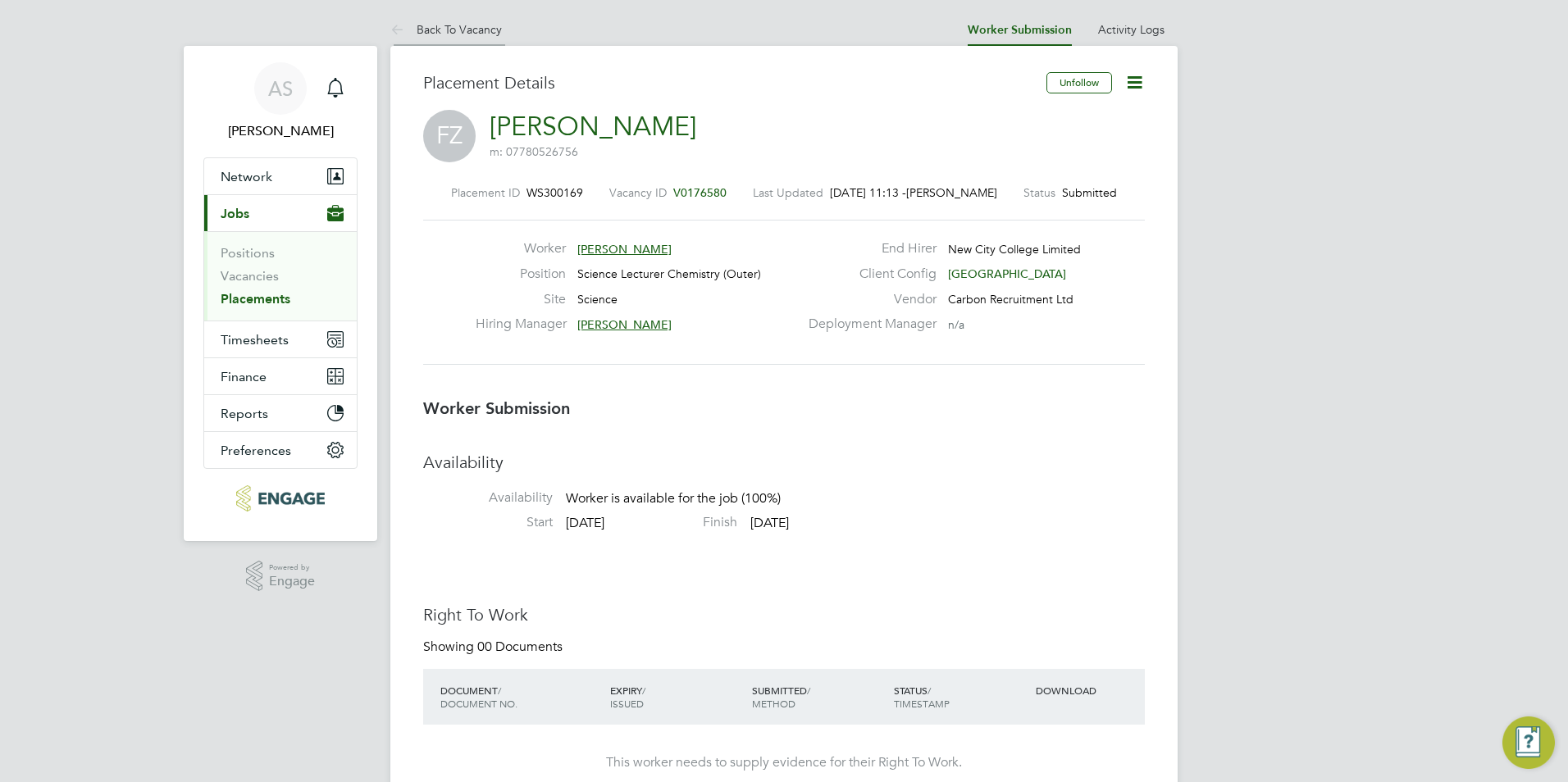
click at [467, 29] on link "Back To Vacancy" at bounding box center [446, 29] width 112 height 15
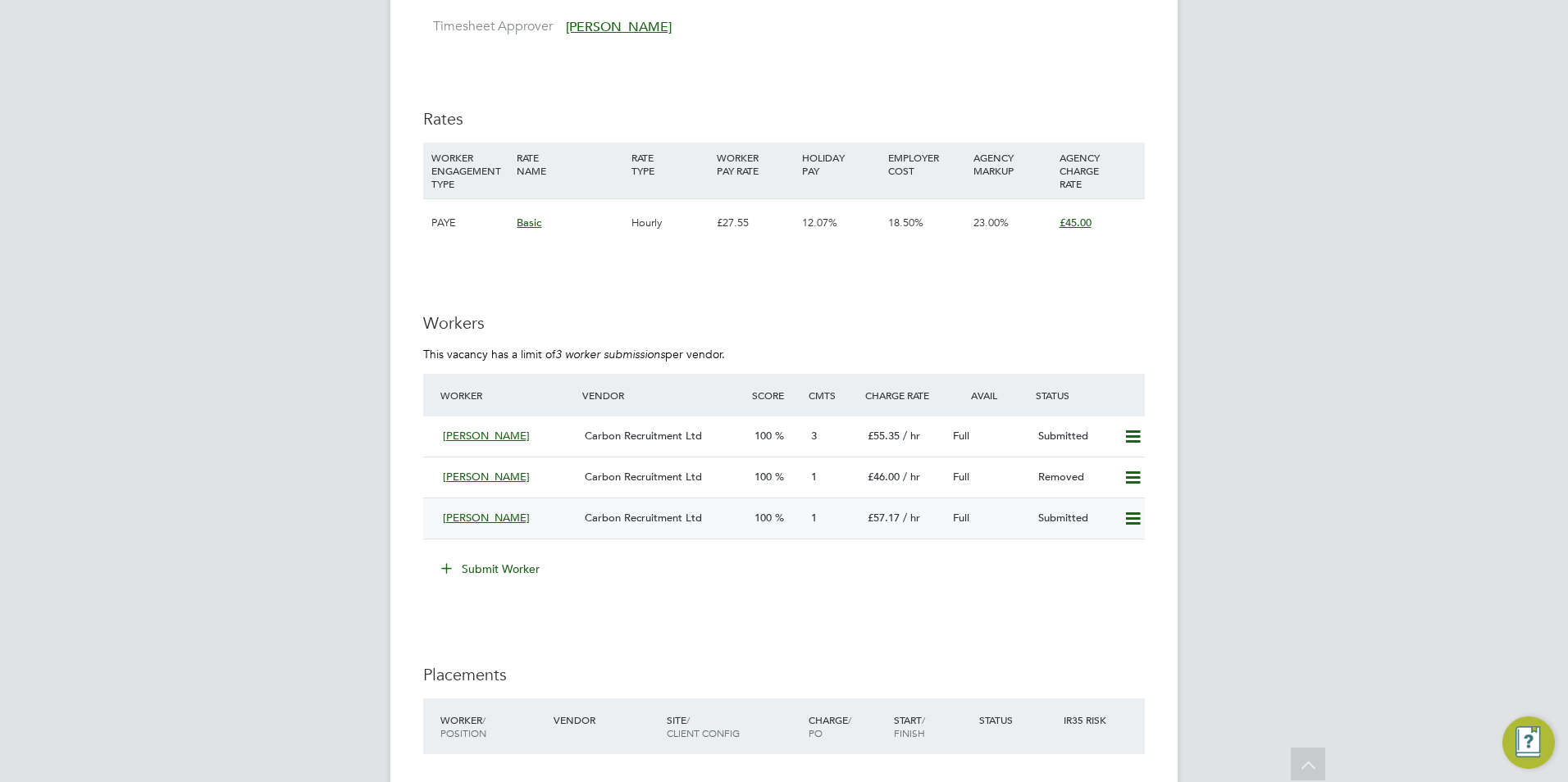
click at [1127, 526] on icon at bounding box center [1132, 519] width 21 height 13
click at [1122, 562] on li "Remove" at bounding box center [1108, 570] width 63 height 23
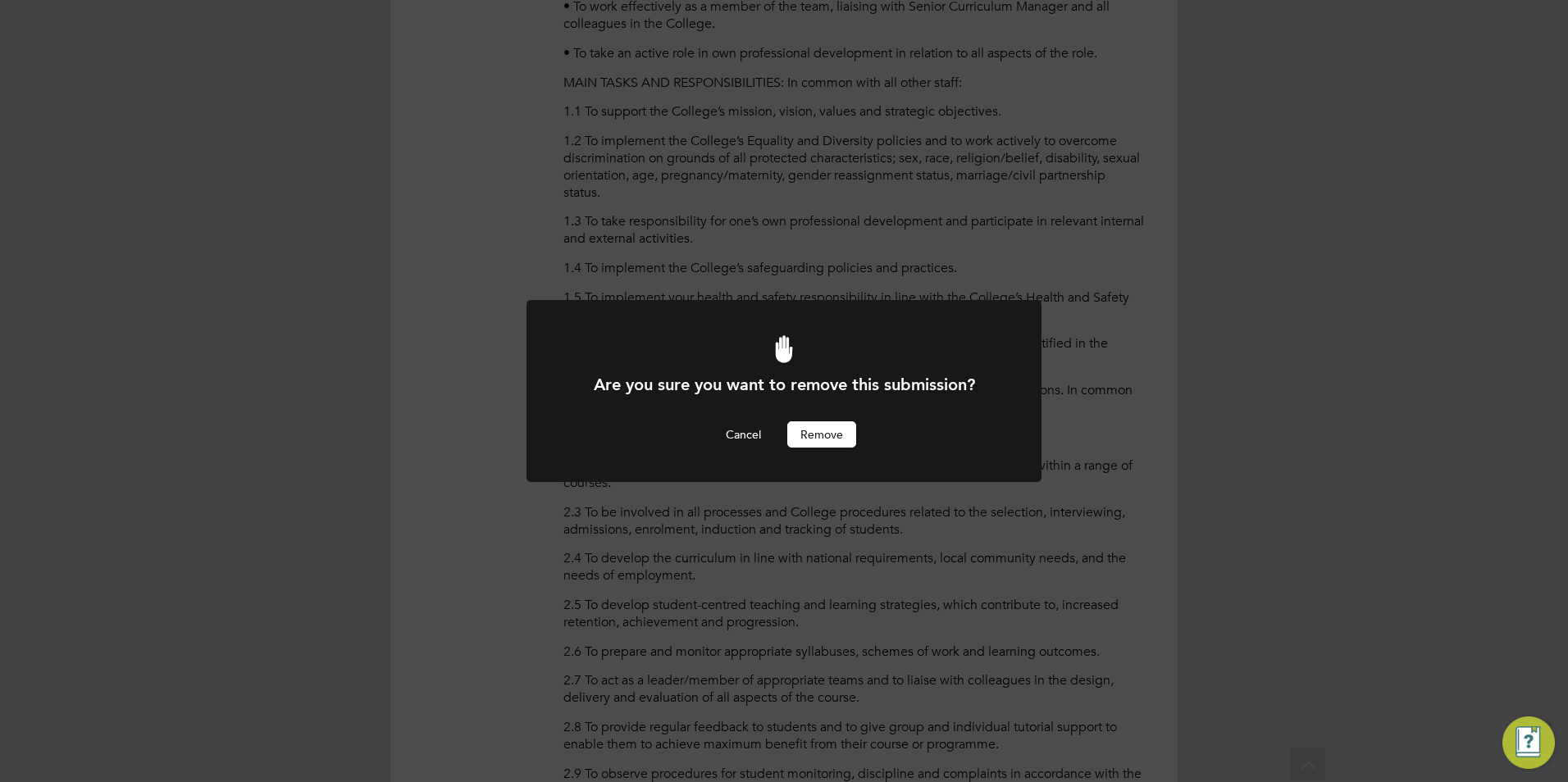
click at [827, 426] on button "Remove" at bounding box center [821, 434] width 69 height 26
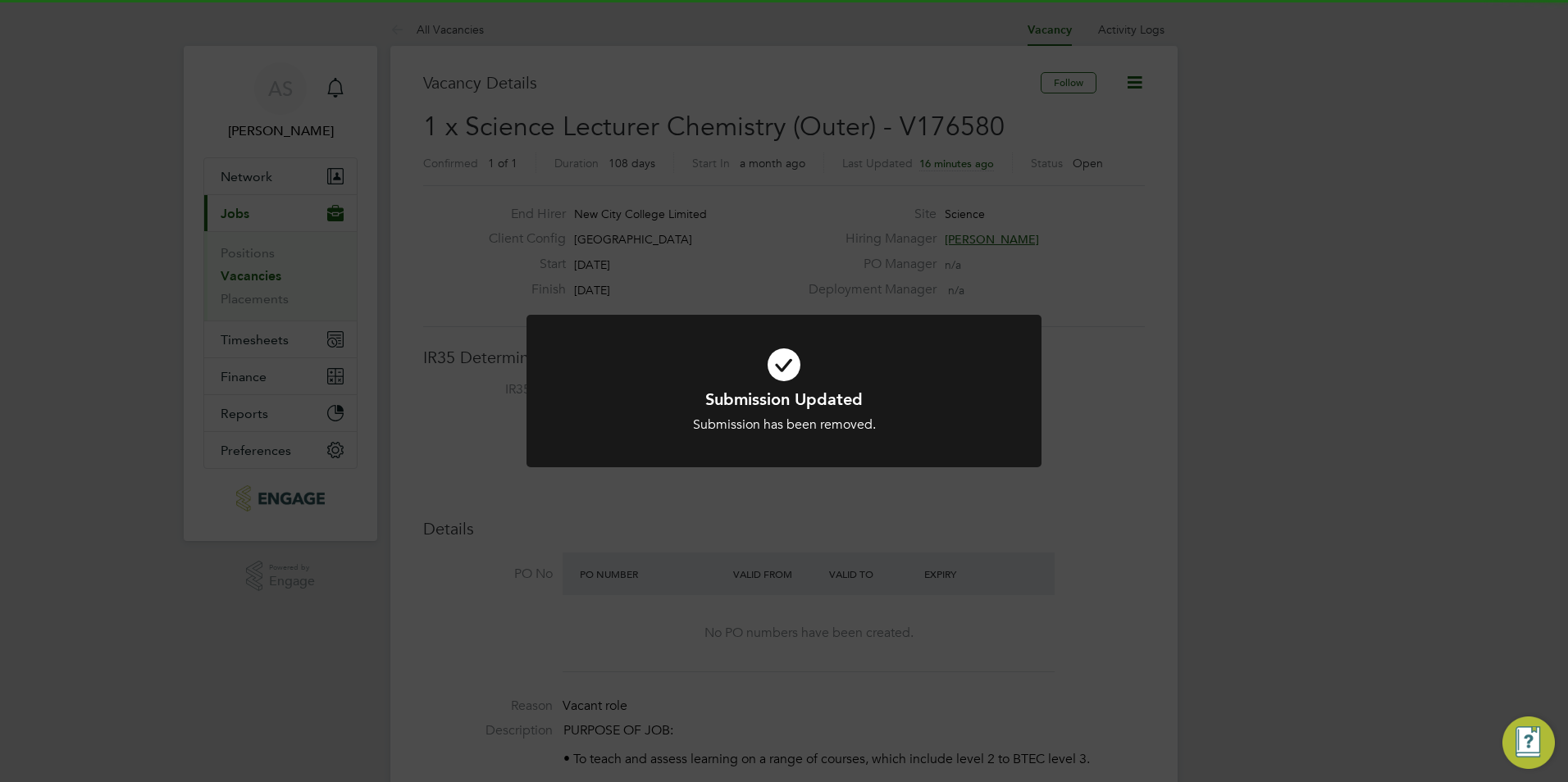
click at [1097, 225] on div "Submission Updated Submission has been removed. Cancel Okay" at bounding box center [784, 391] width 1568 height 782
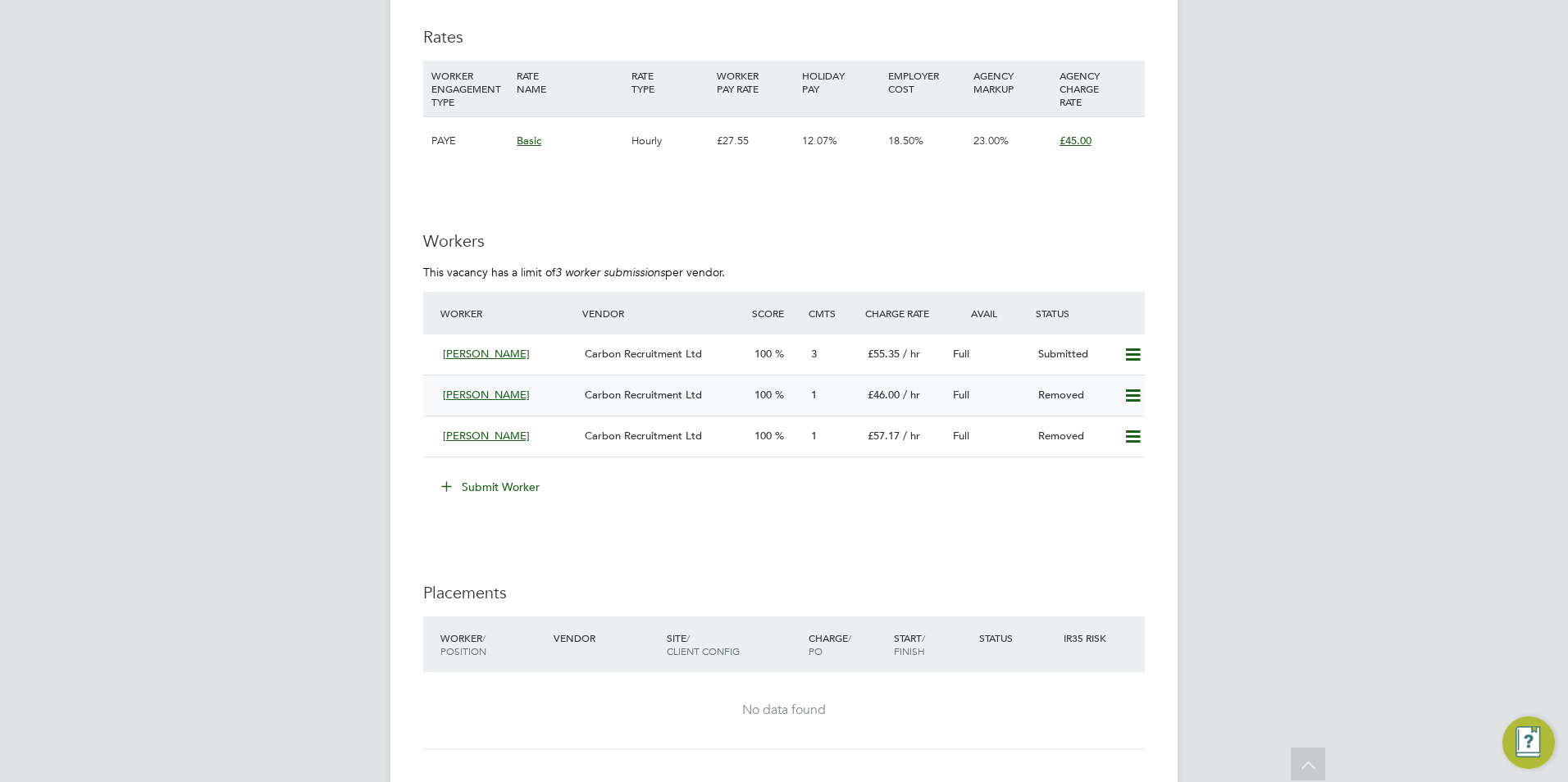
click at [689, 402] on span "Carbon Recruitment Ltd" at bounding box center [643, 395] width 117 height 14
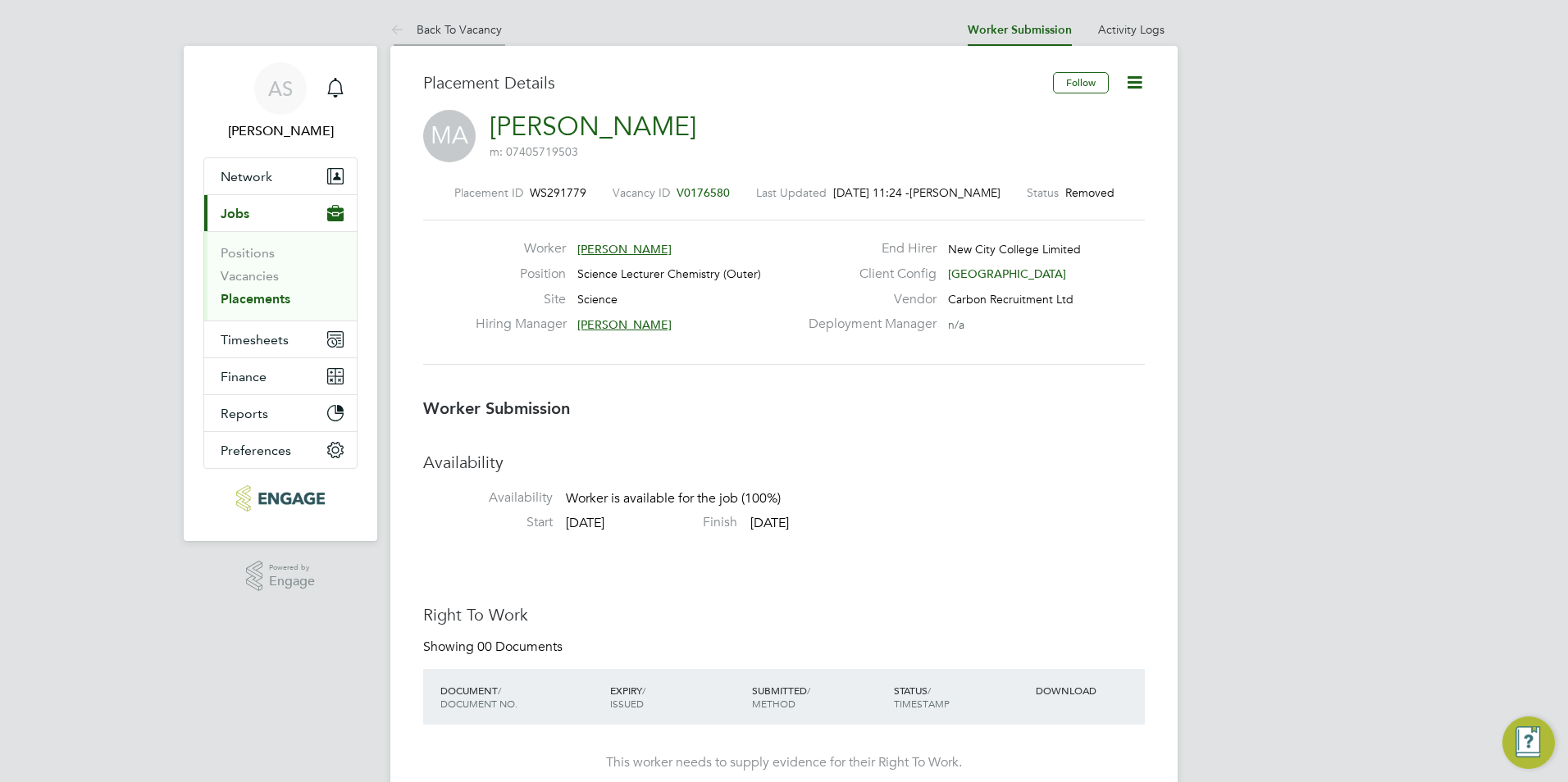
click at [487, 21] on li "Back To Vacancy" at bounding box center [446, 29] width 112 height 33
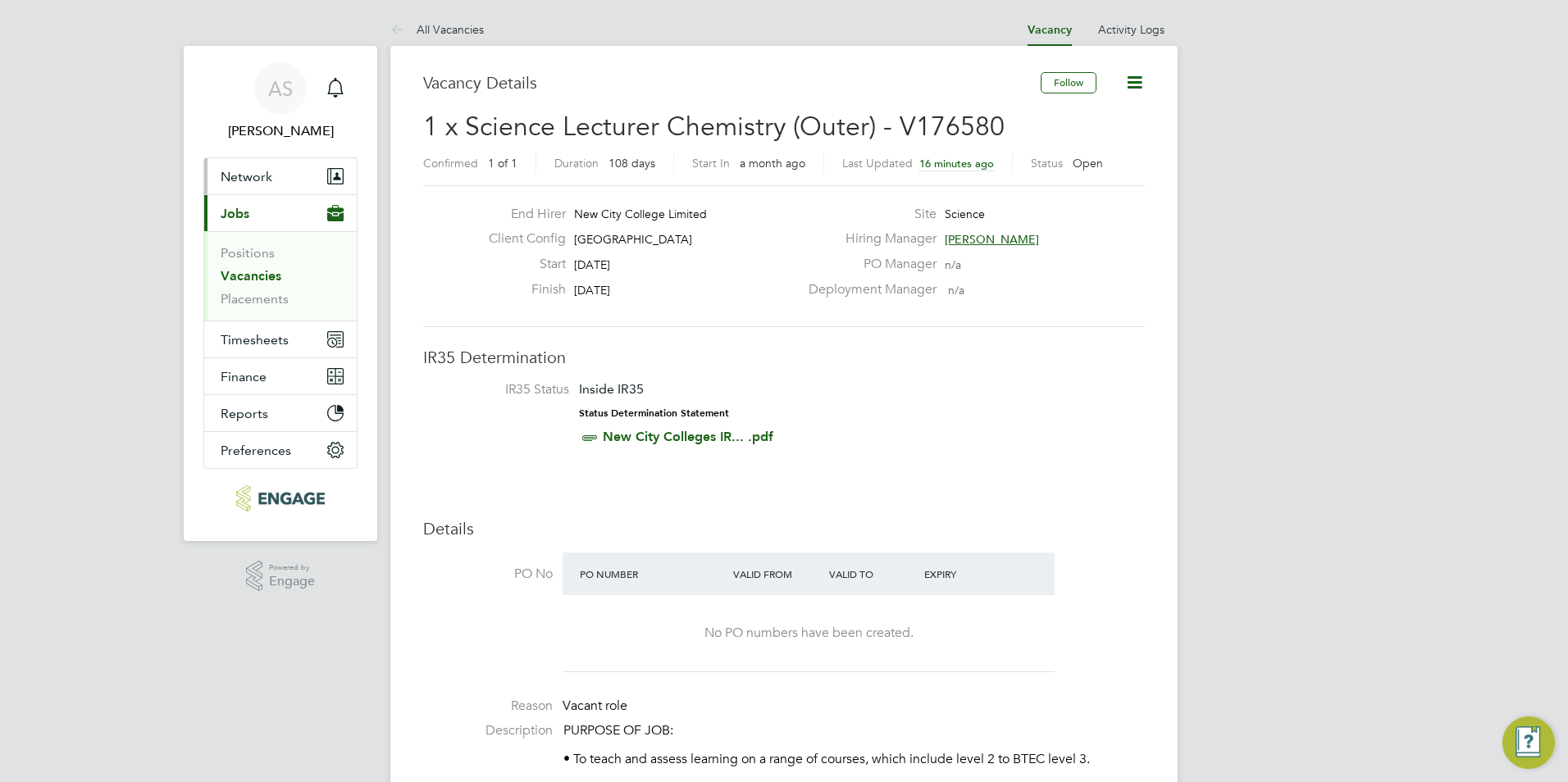
click at [254, 185] on button "Network" at bounding box center [280, 176] width 153 height 36
click at [429, 27] on link "All Vacancies" at bounding box center [437, 29] width 94 height 15
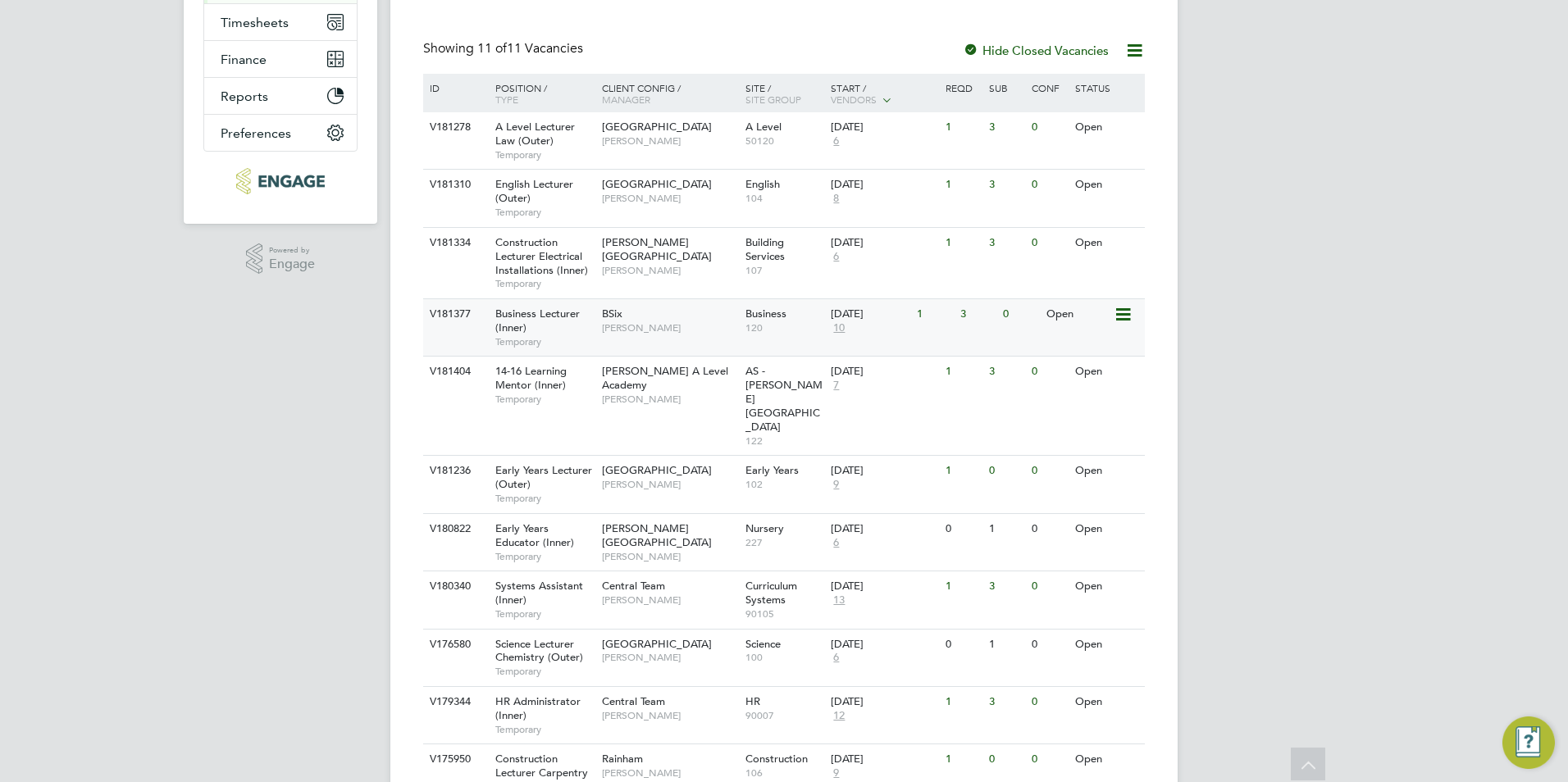
scroll to position [369, 0]
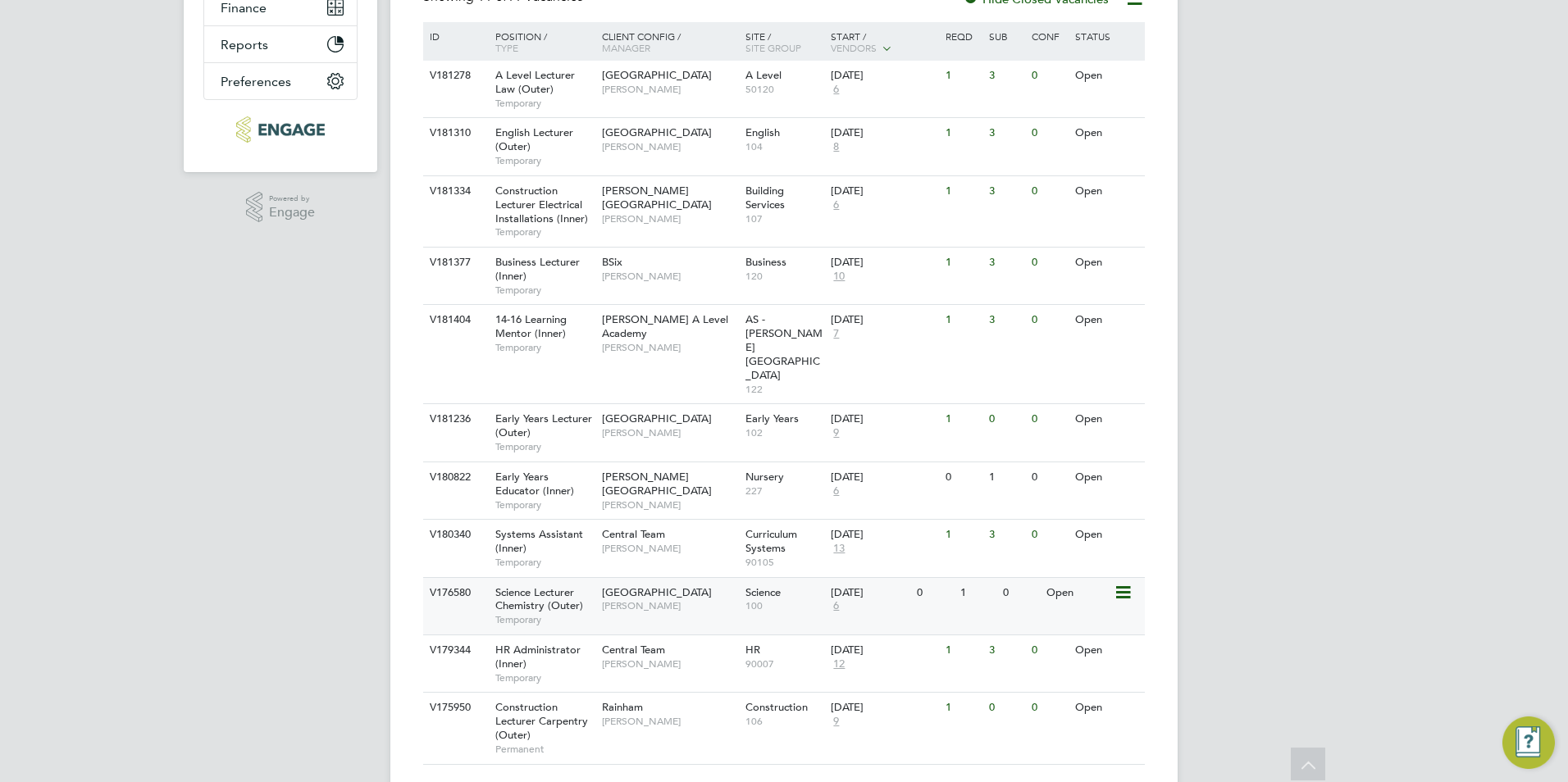
click at [646, 599] on span "[PERSON_NAME]" at bounding box center [669, 605] width 135 height 13
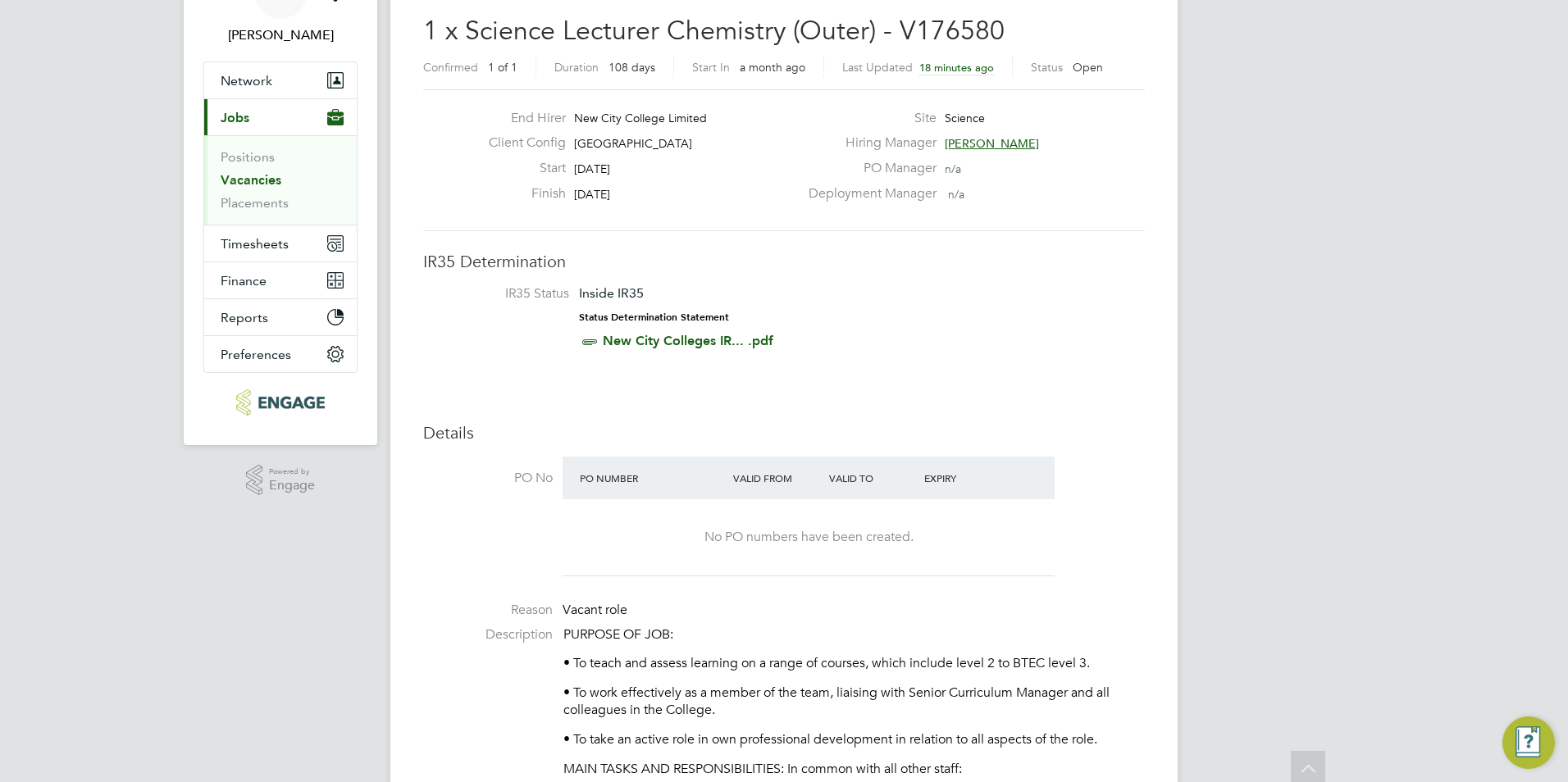
scroll to position [29, 0]
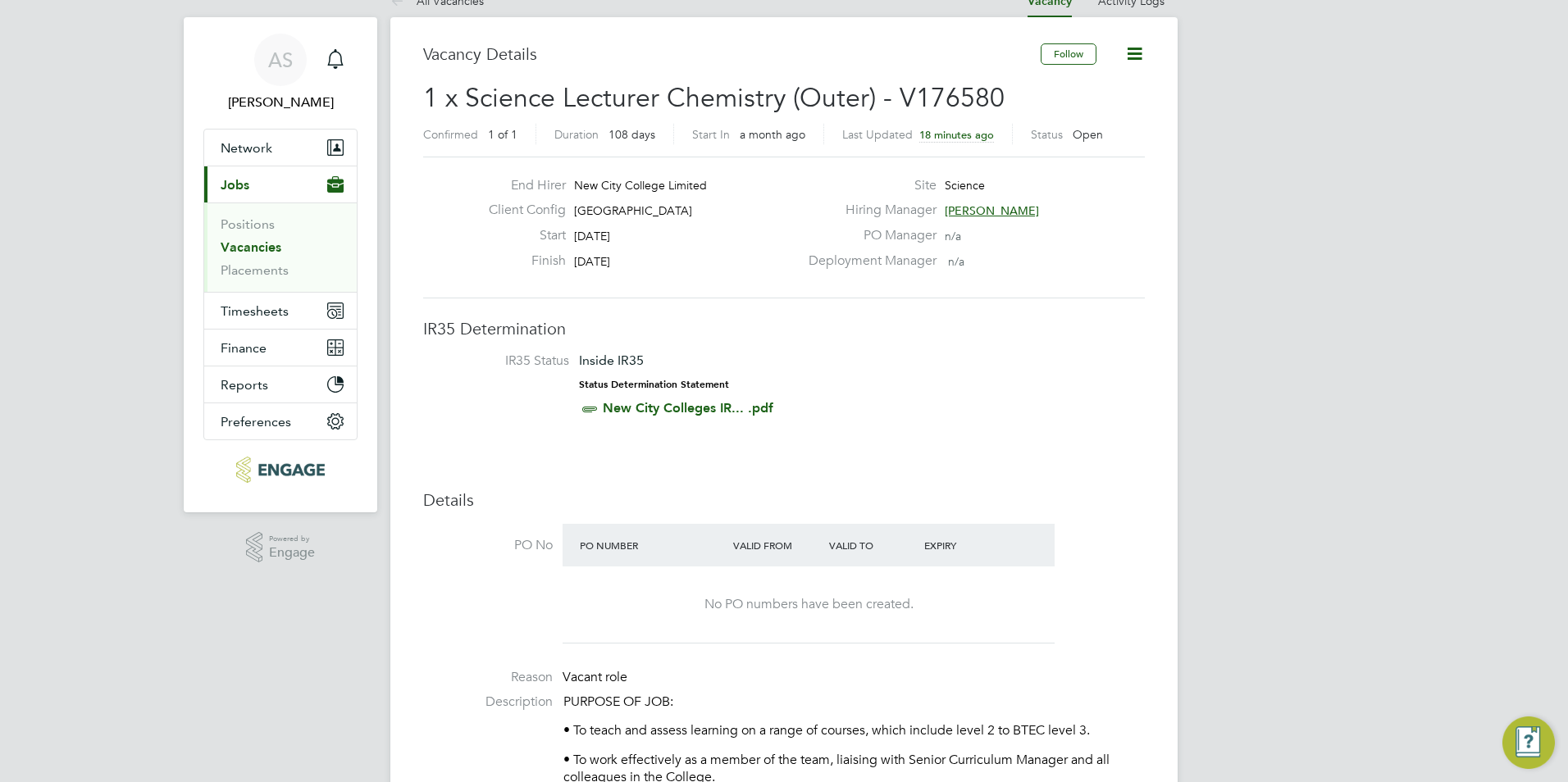
click at [244, 243] on link "Vacancies" at bounding box center [251, 246] width 61 height 15
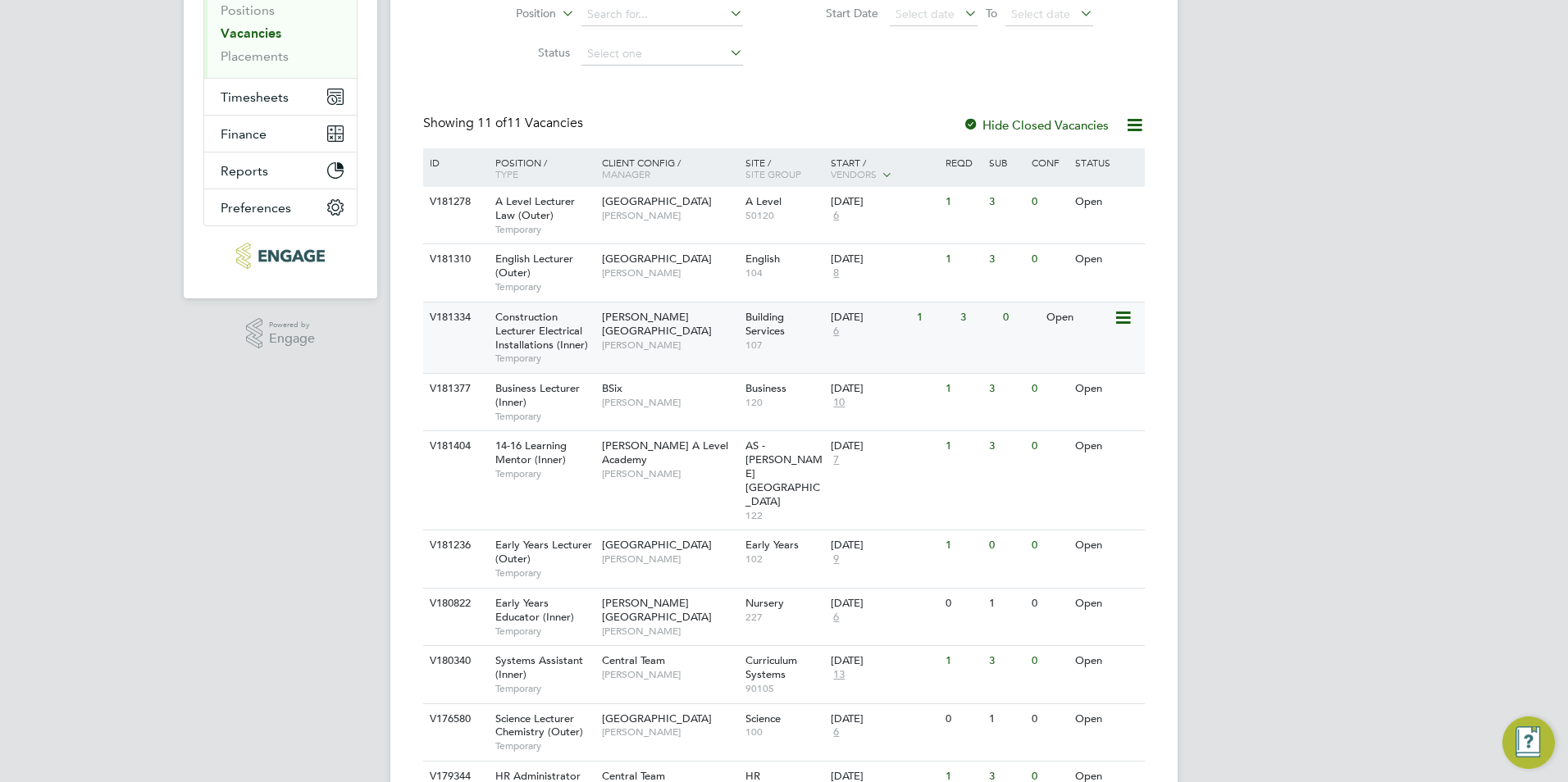
scroll to position [328, 0]
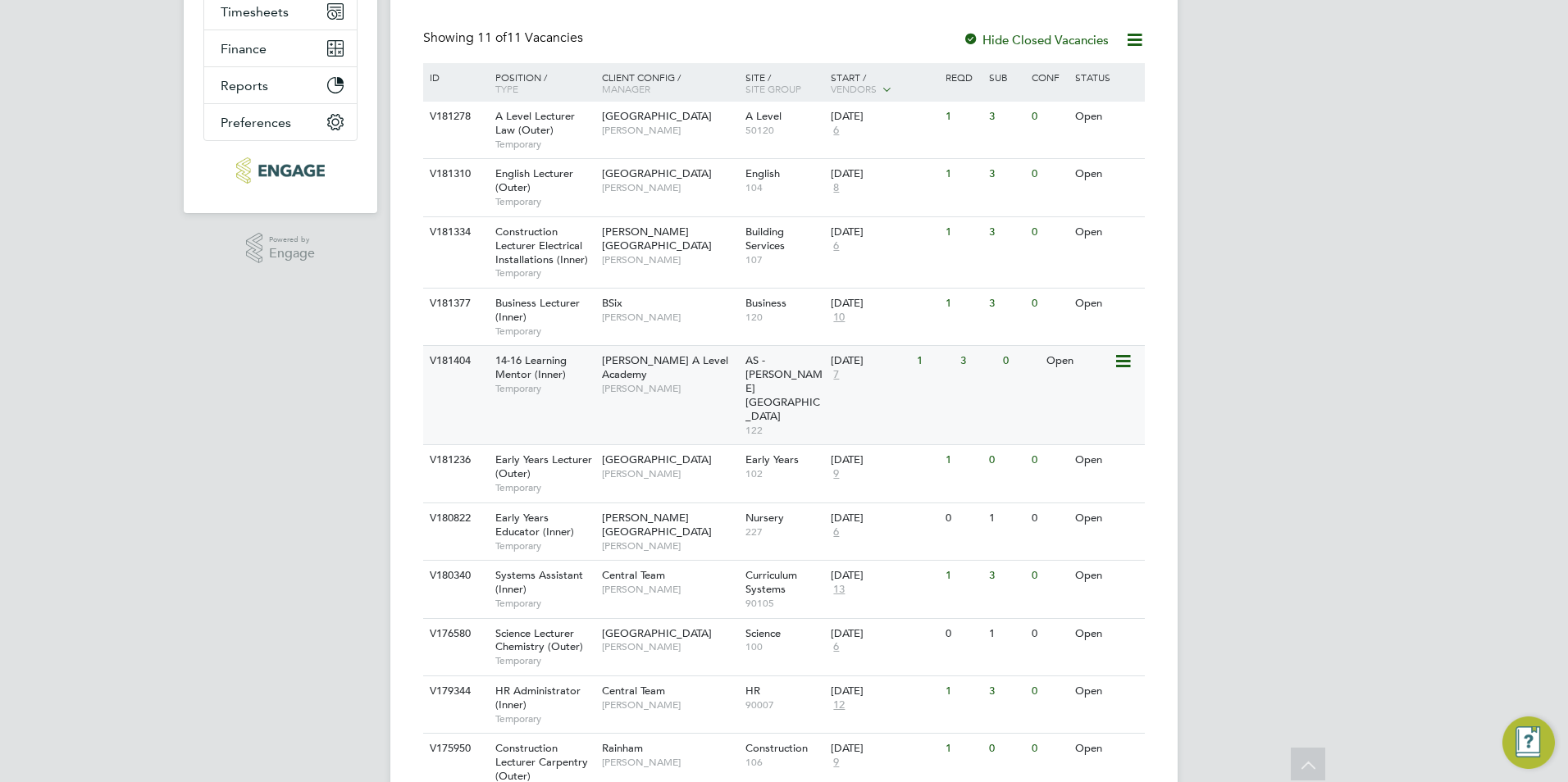
click at [642, 393] on div "V181404 14-16 Learning Mentor (Inner) Temporary Attlee A Level Academy Rabia Kh…" at bounding box center [784, 395] width 721 height 99
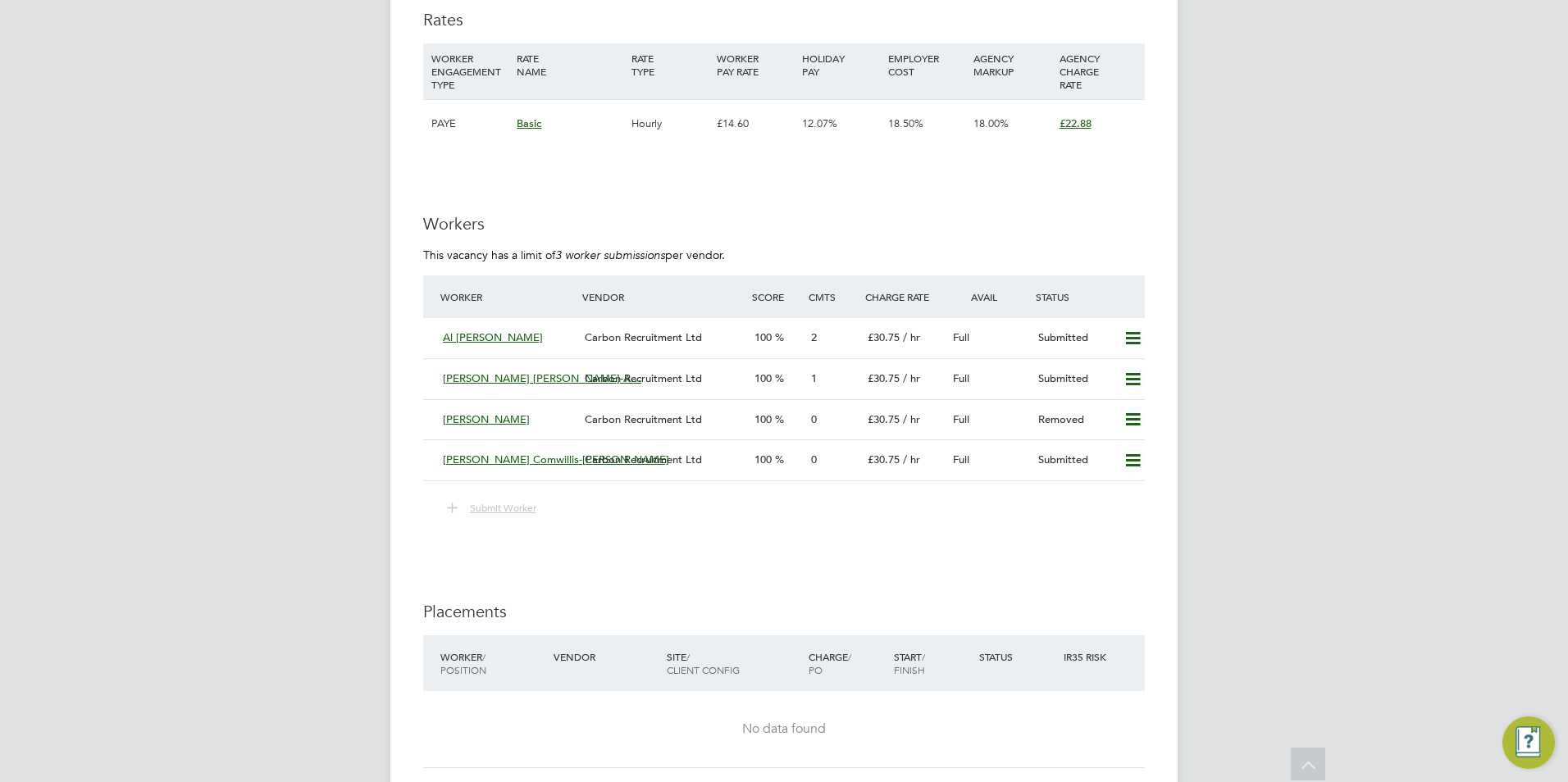
scroll to position [2623, 0]
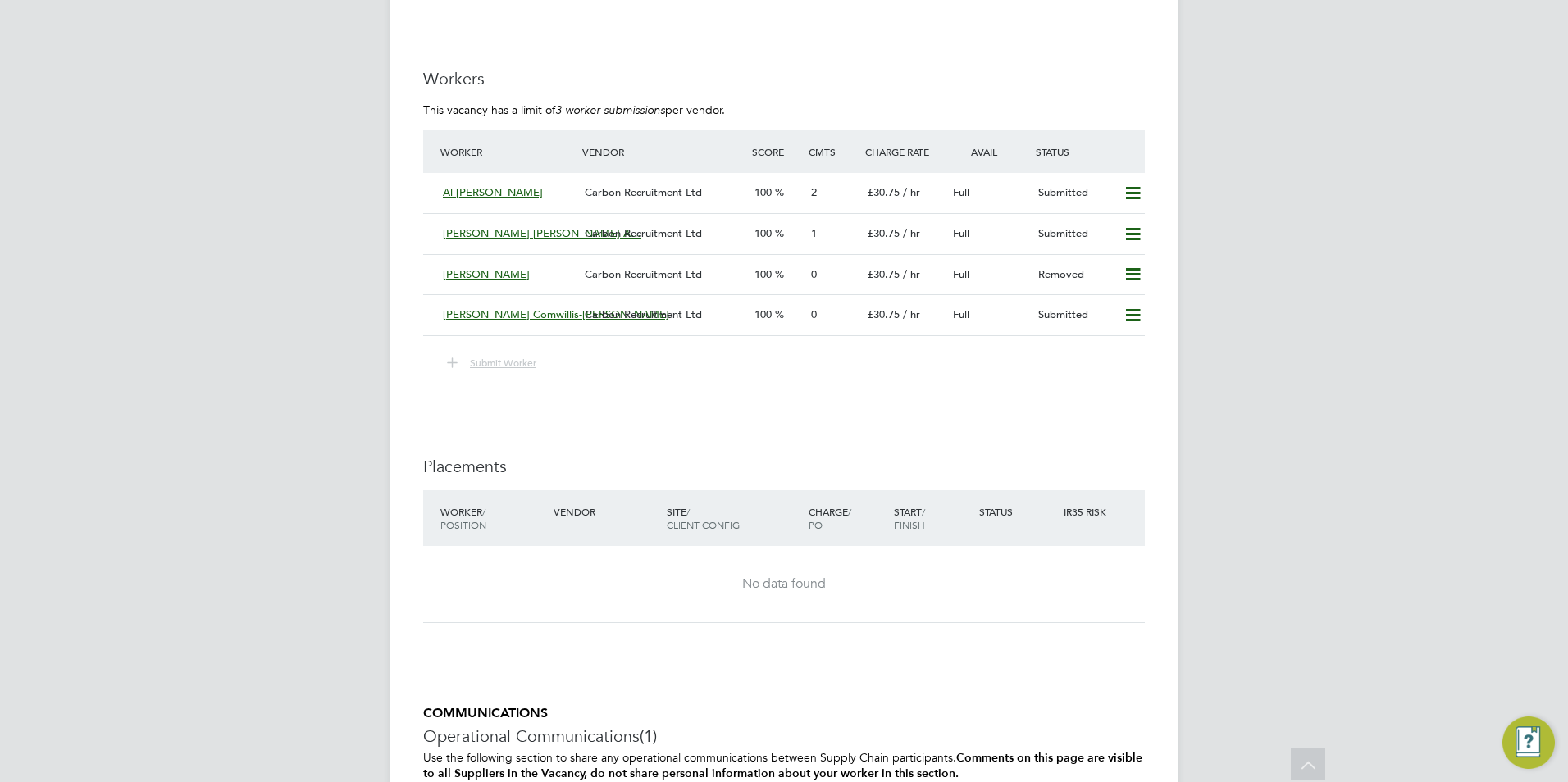
drag, startPoint x: 338, startPoint y: 484, endPoint x: 329, endPoint y: 467, distance: 19.2
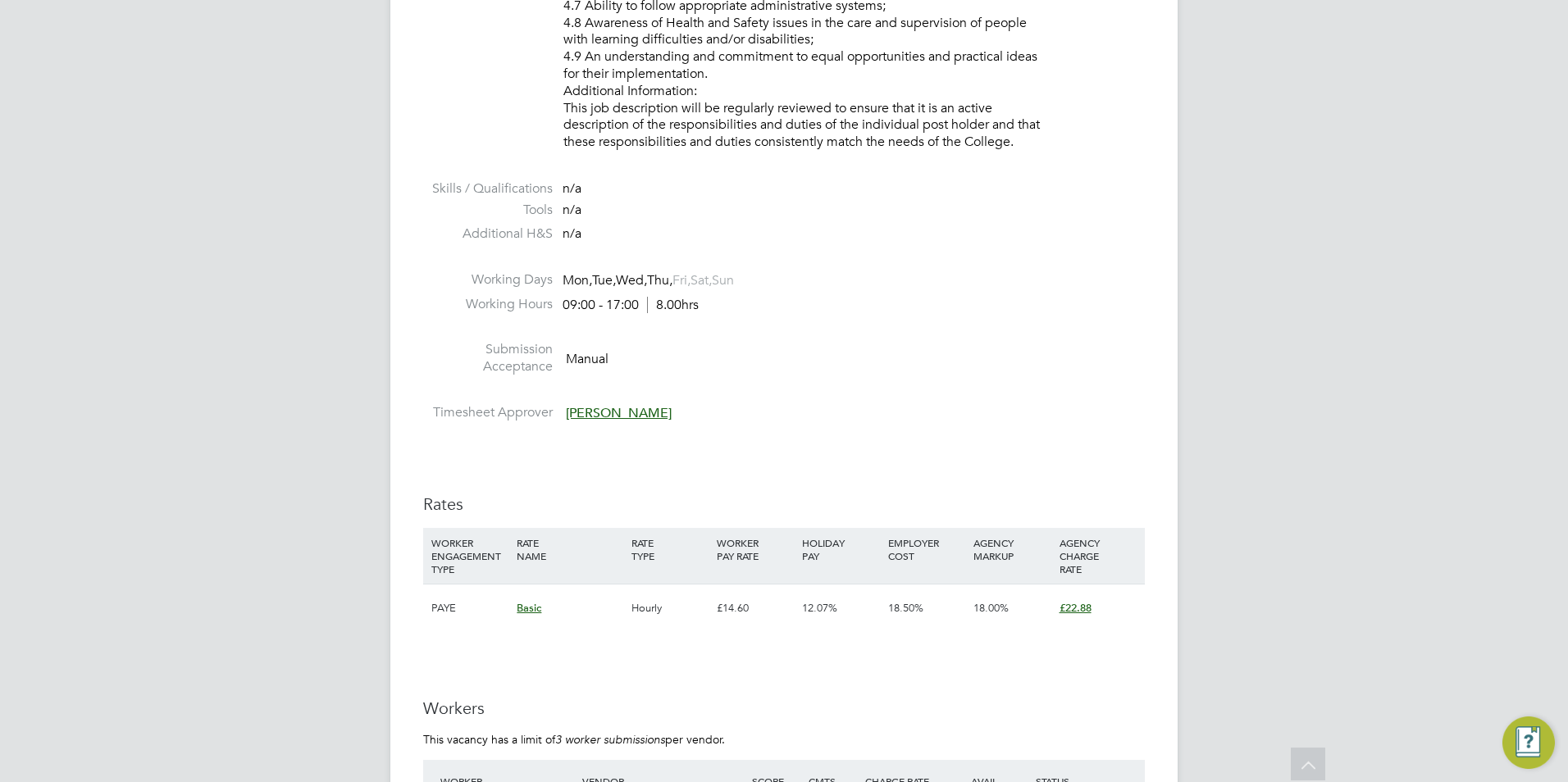
scroll to position [1885, 0]
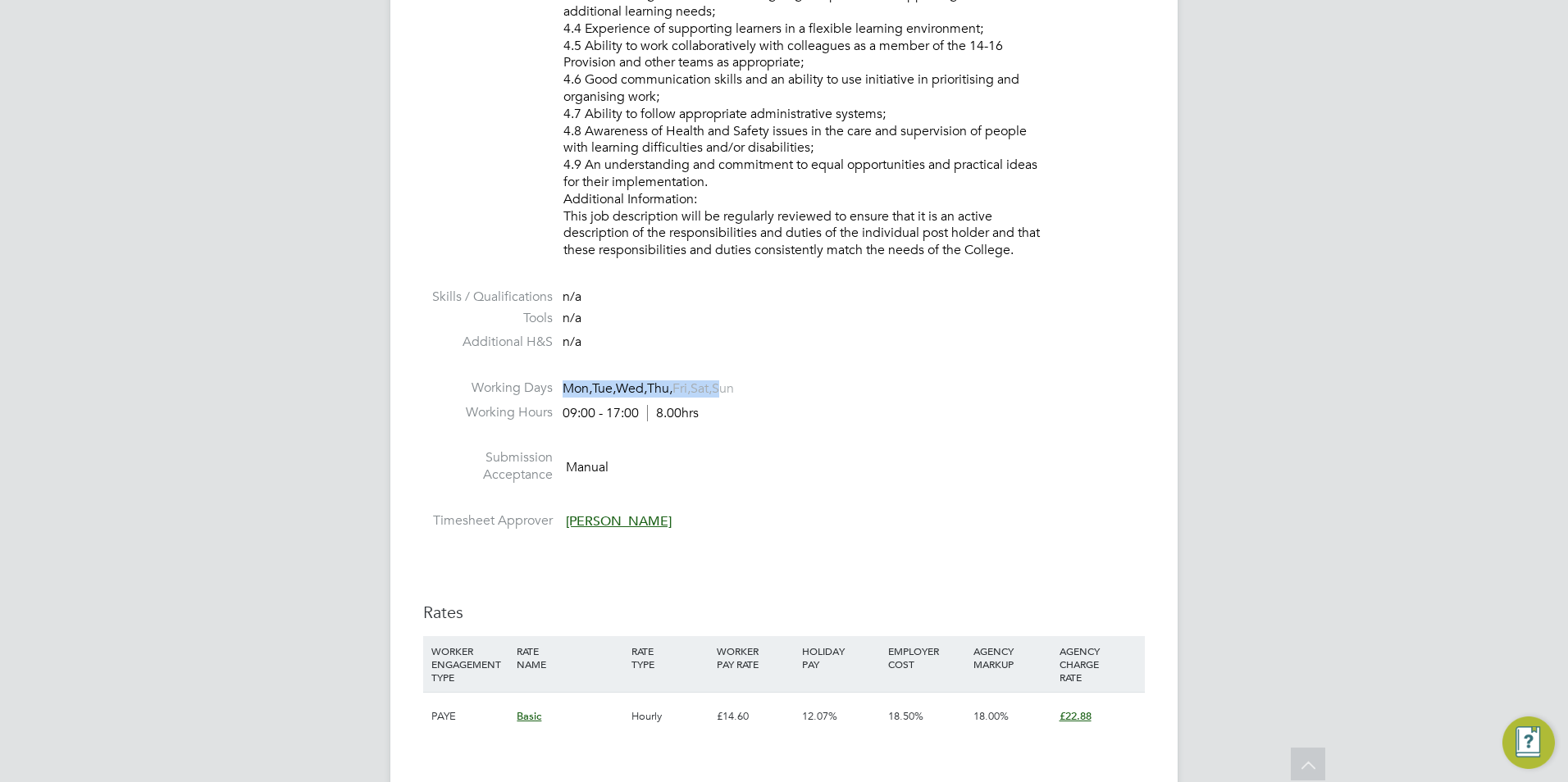
drag, startPoint x: 599, startPoint y: 380, endPoint x: 742, endPoint y: 384, distance: 143.1
click at [734, 384] on span "Mon, Tue, Wed, Thu, Fri, Sat, Sun" at bounding box center [648, 388] width 171 height 17
drag, startPoint x: 742, startPoint y: 384, endPoint x: 773, endPoint y: 420, distance: 47.5
click at [773, 420] on li "Working Hours 09:00 - 17:00 8.00hrs" at bounding box center [784, 417] width 721 height 25
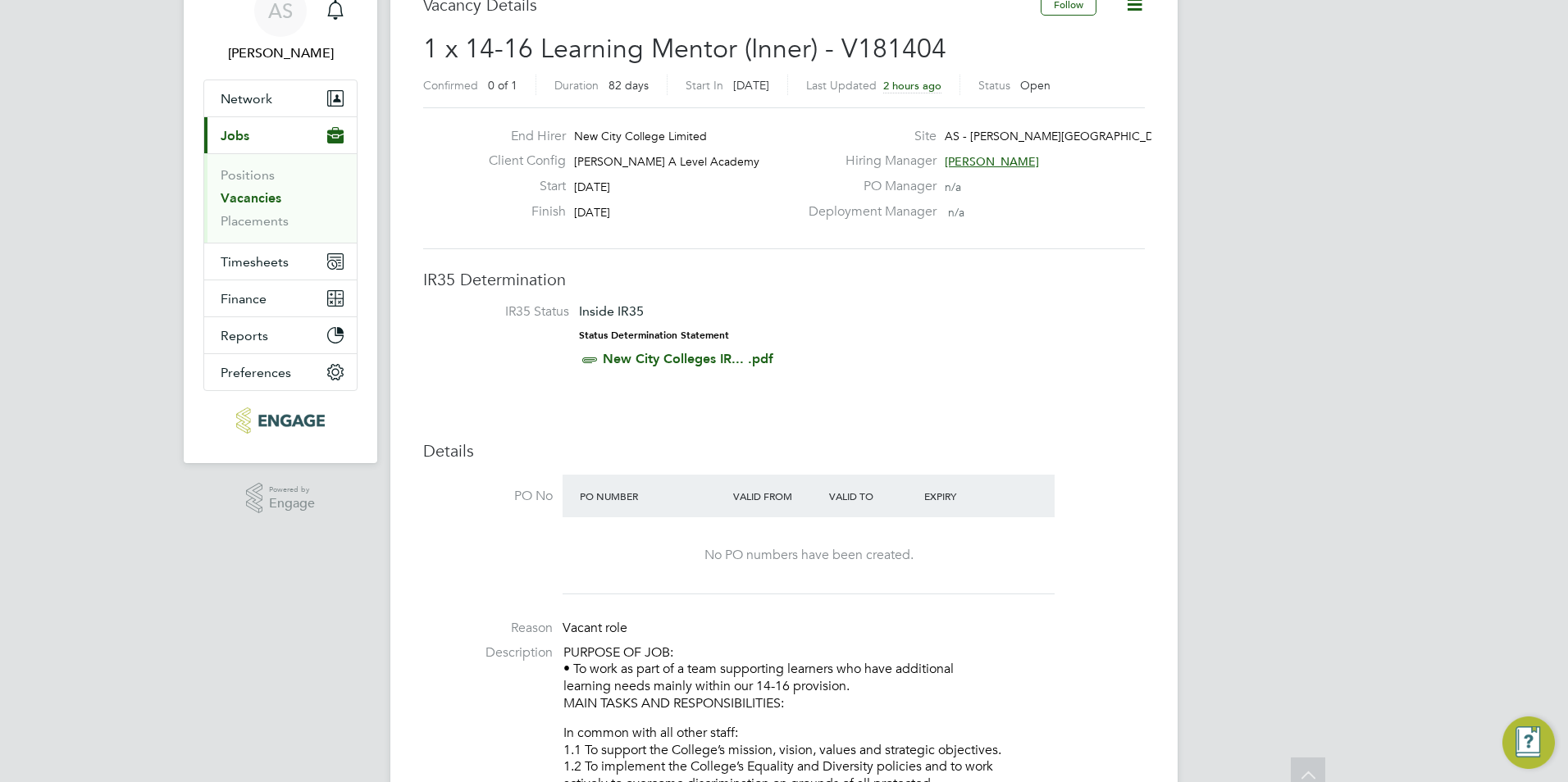
scroll to position [0, 0]
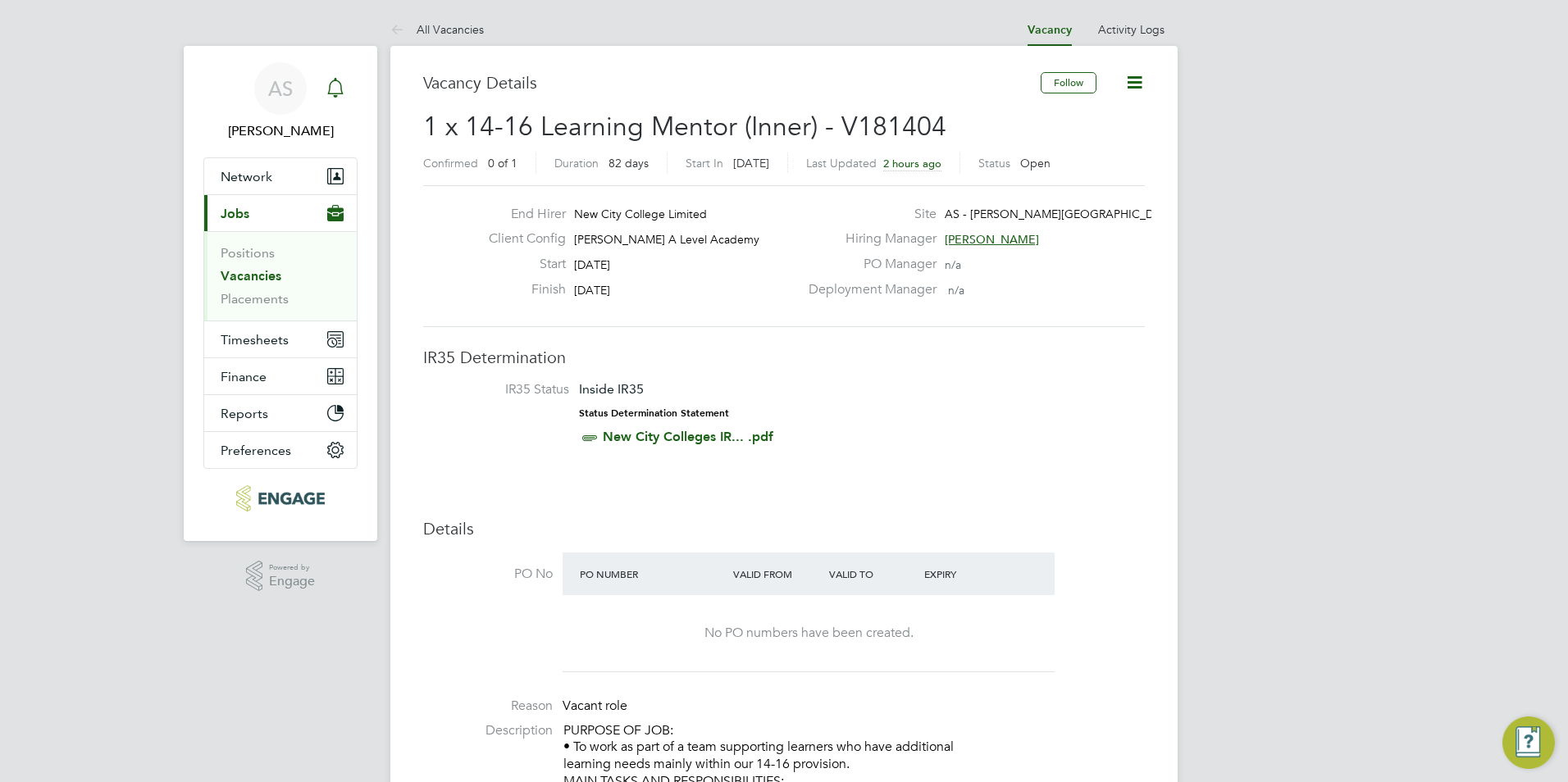
click at [341, 83] on icon "Main navigation" at bounding box center [336, 87] width 20 height 20
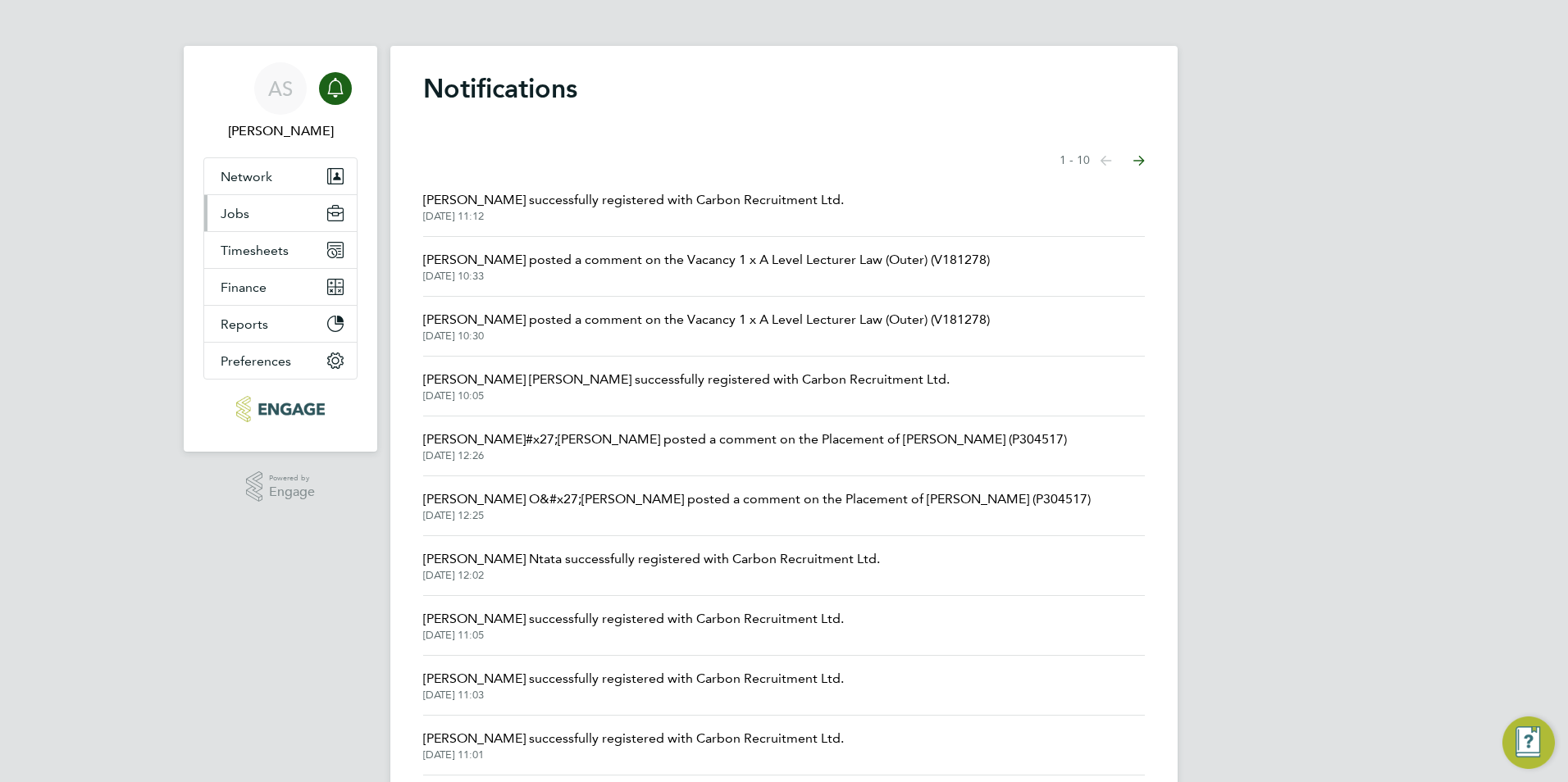
click at [296, 220] on button "Jobs" at bounding box center [280, 213] width 153 height 36
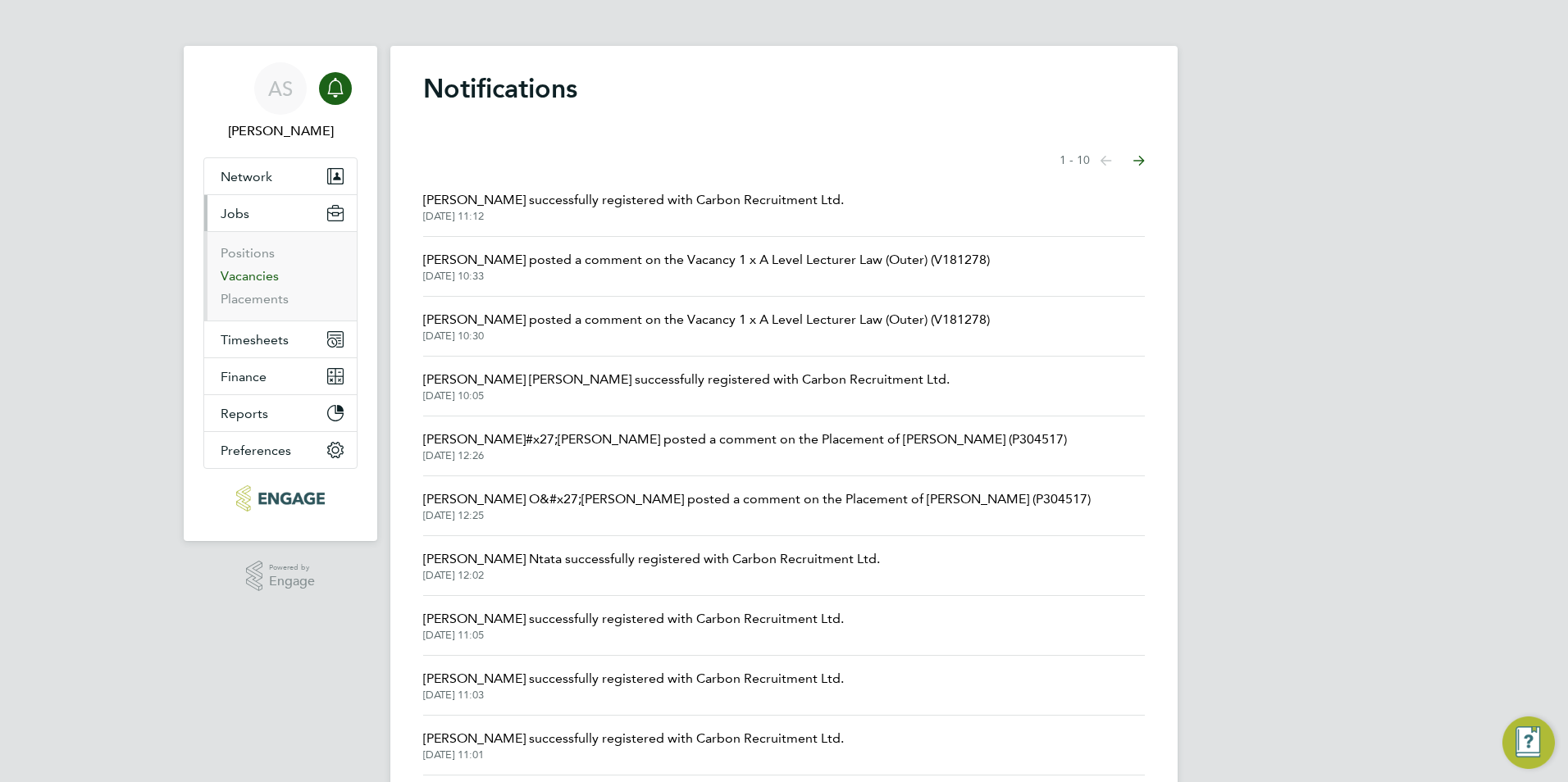
click at [263, 275] on link "Vacancies" at bounding box center [249, 275] width 58 height 15
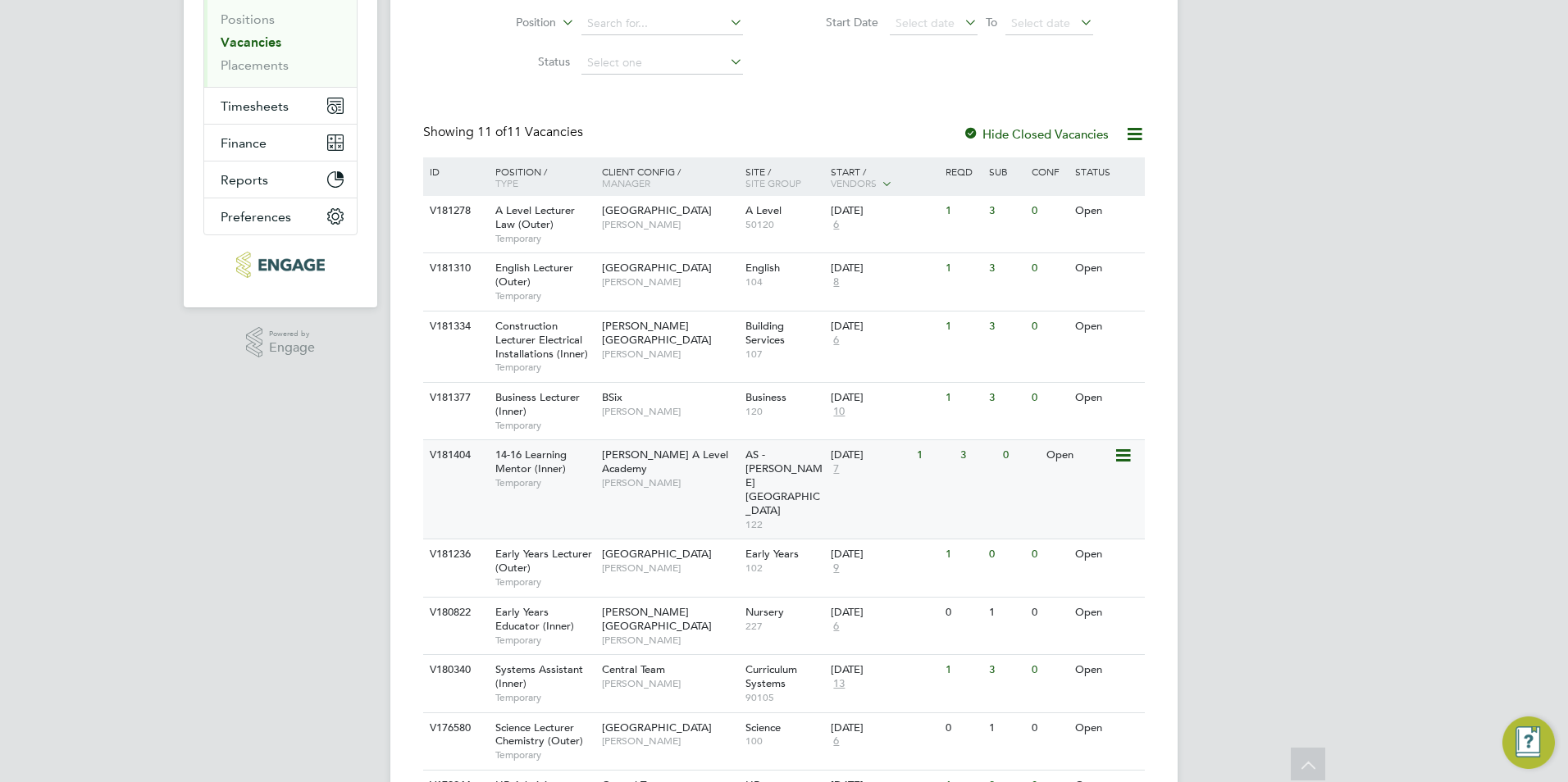
scroll to position [369, 0]
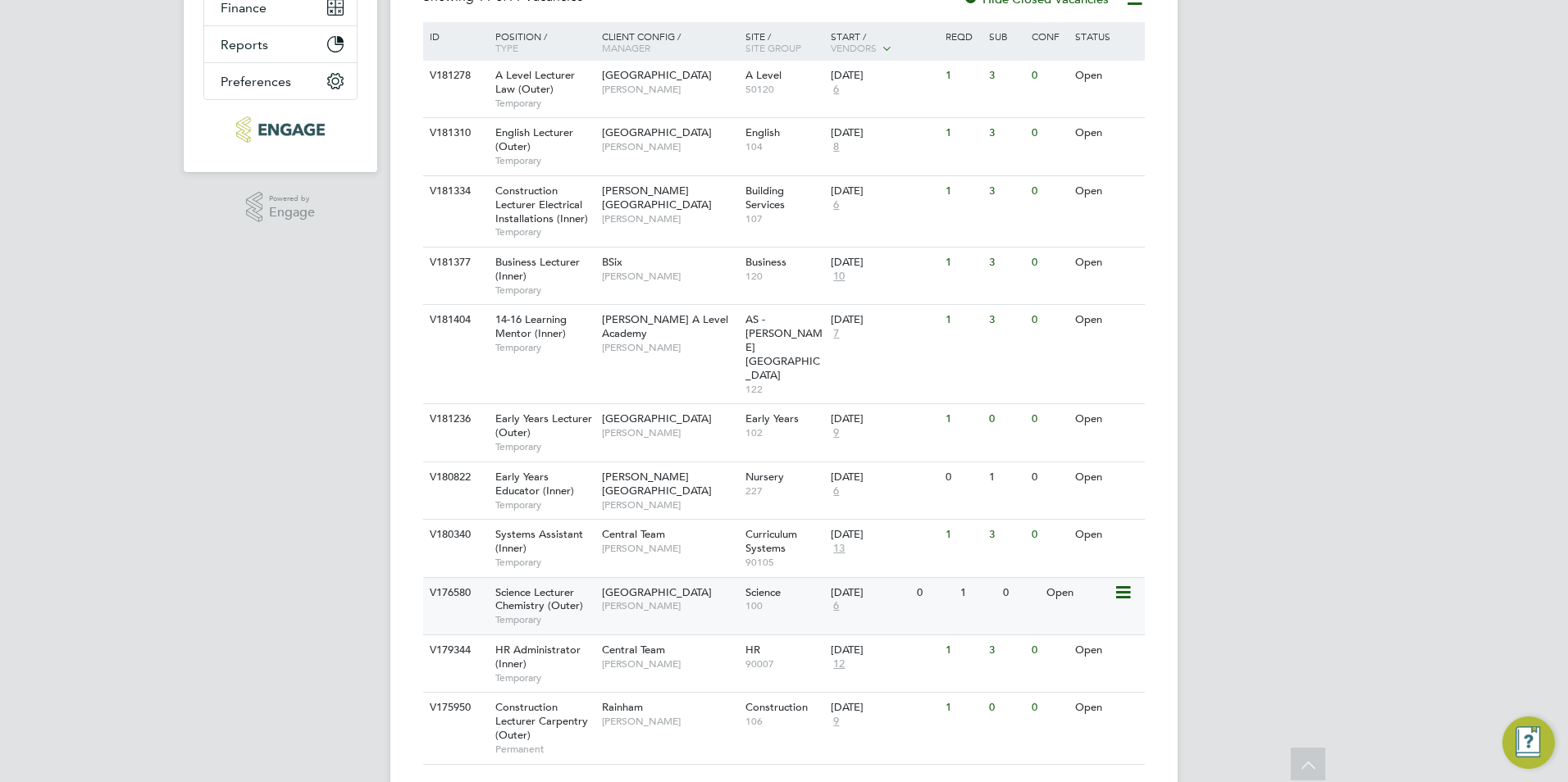
click at [608, 586] on span "[GEOGRAPHIC_DATA]" at bounding box center [656, 593] width 110 height 14
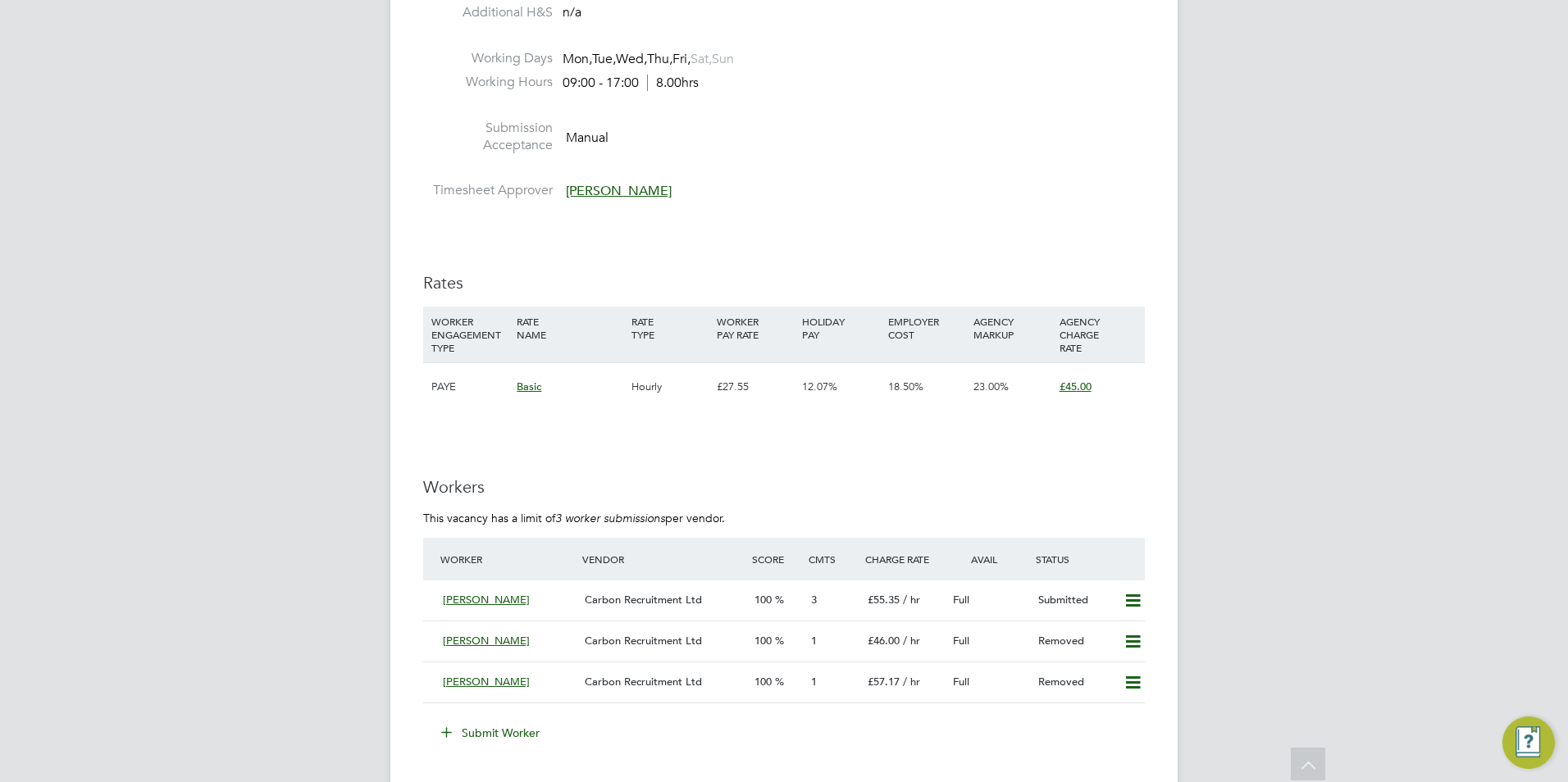
scroll to position [2869, 0]
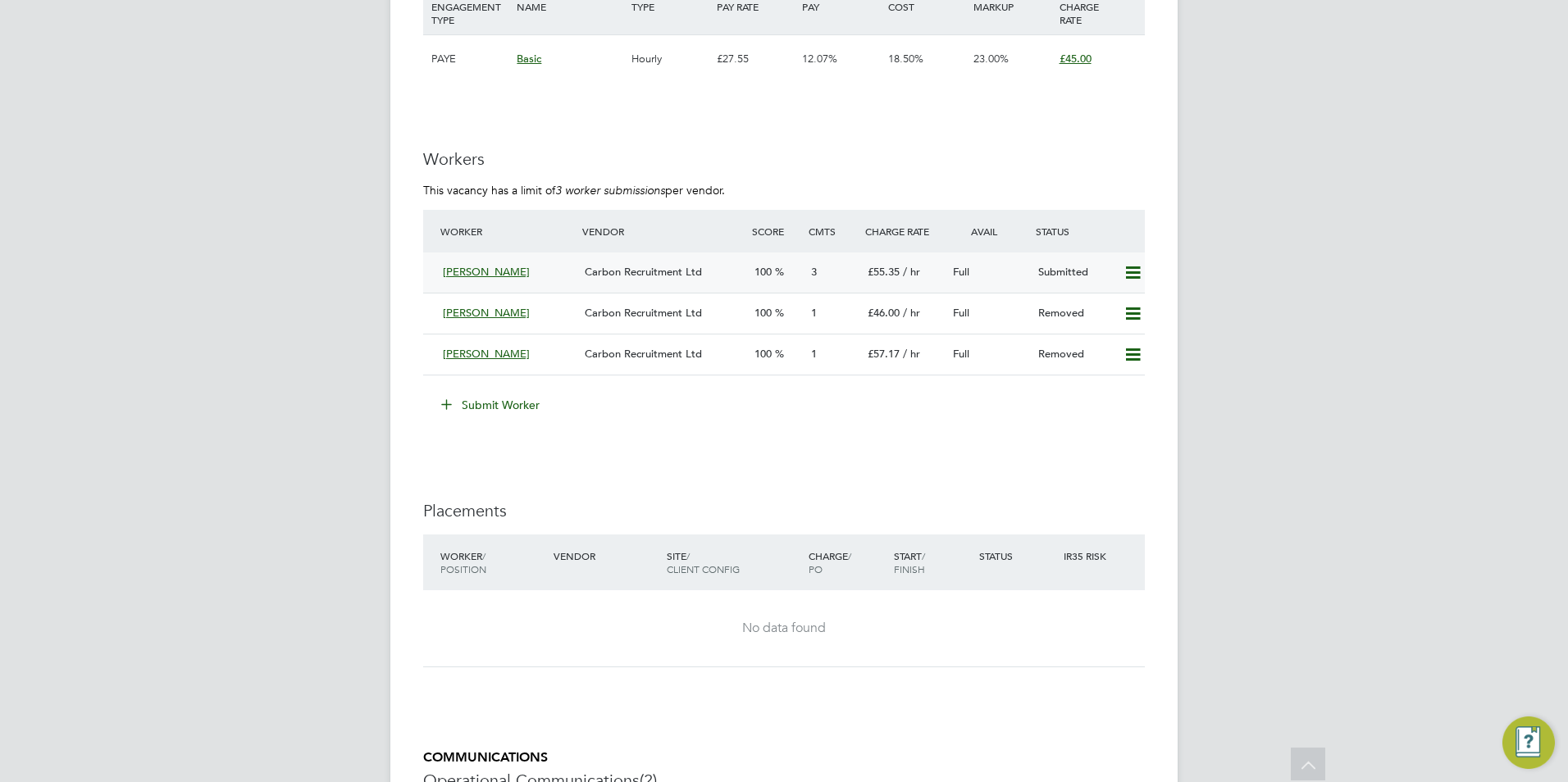
click at [805, 286] on div "3" at bounding box center [832, 272] width 56 height 27
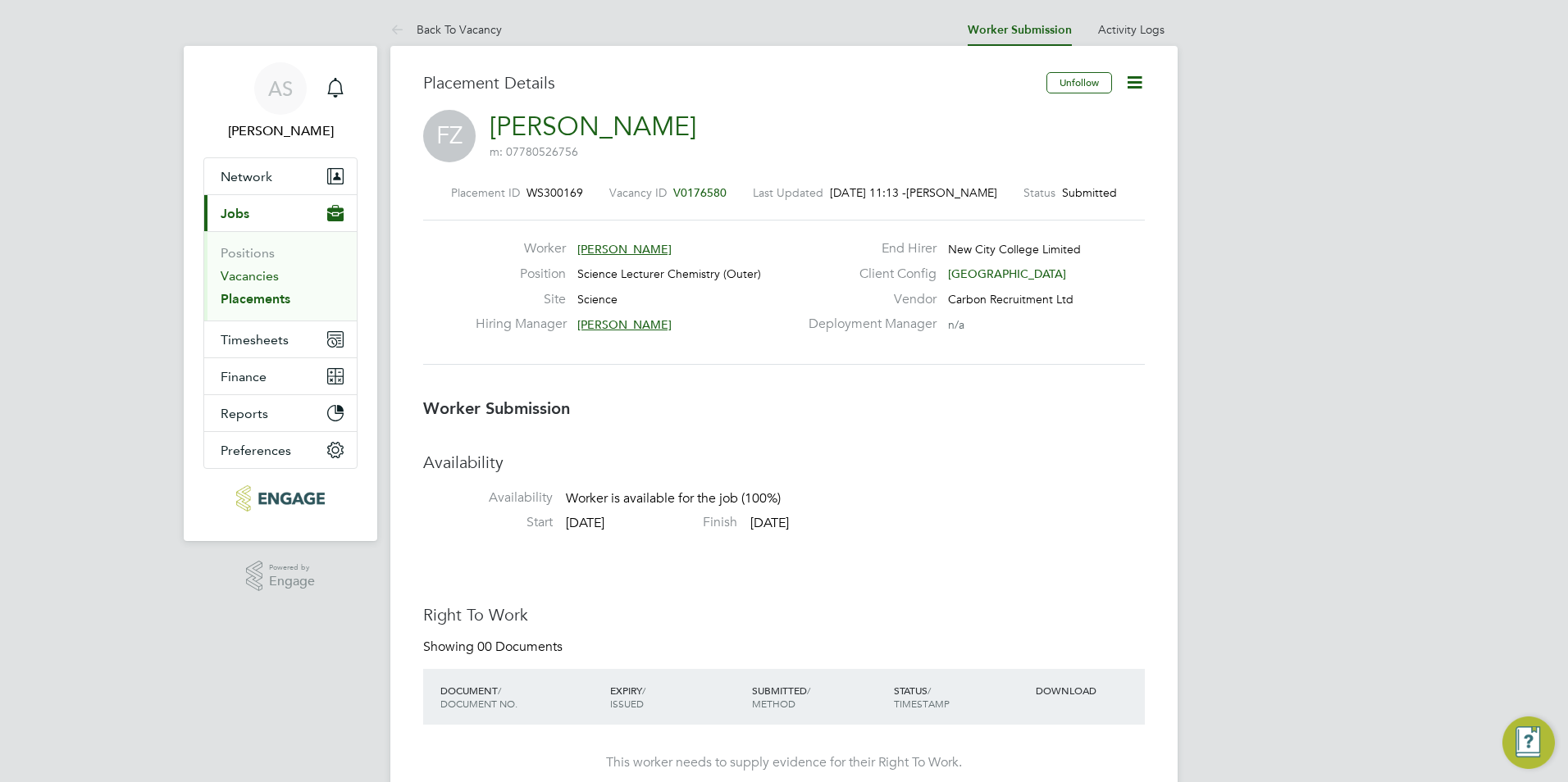
click at [237, 269] on link "Vacancies" at bounding box center [249, 275] width 58 height 15
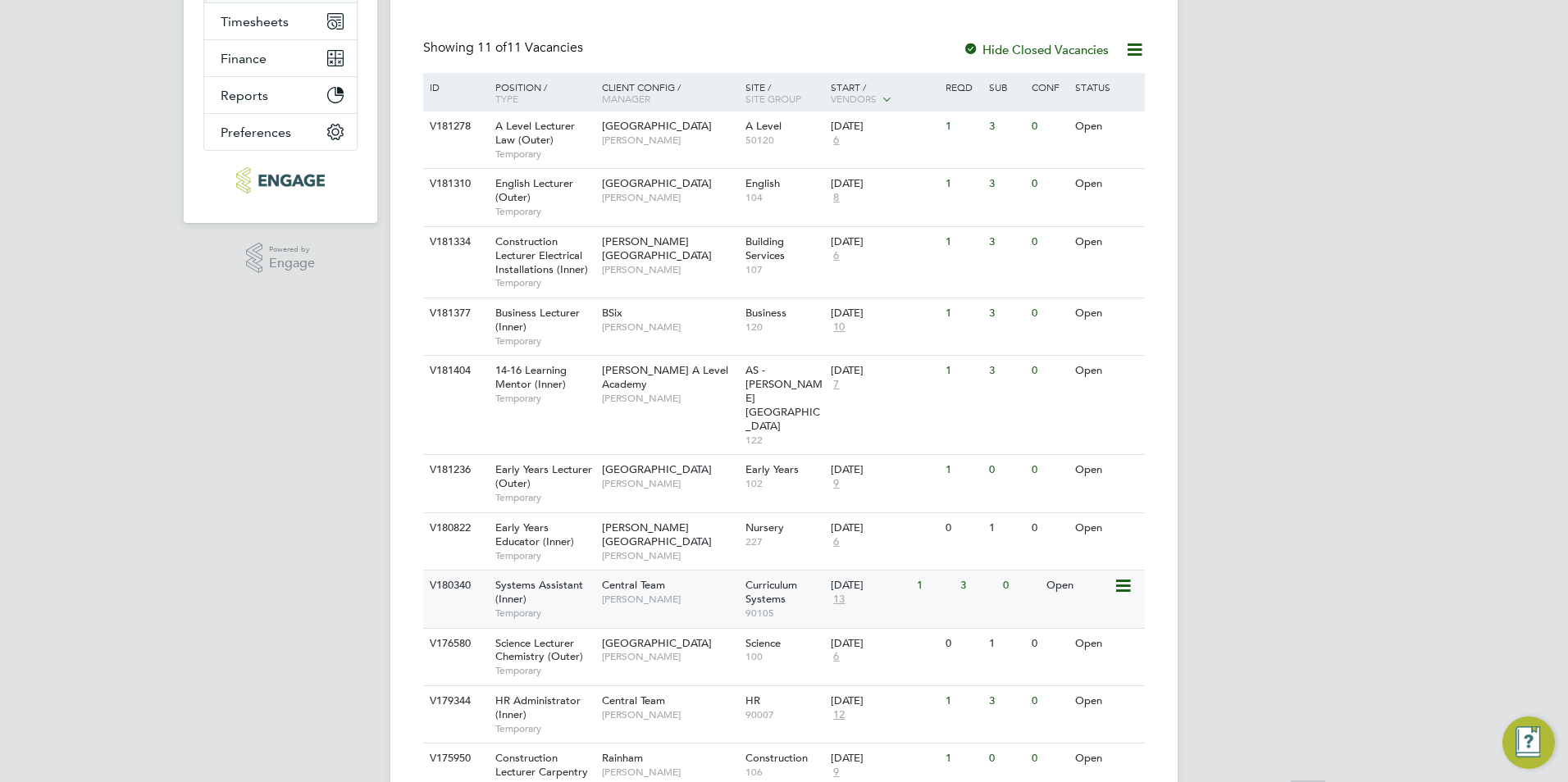
scroll to position [369, 0]
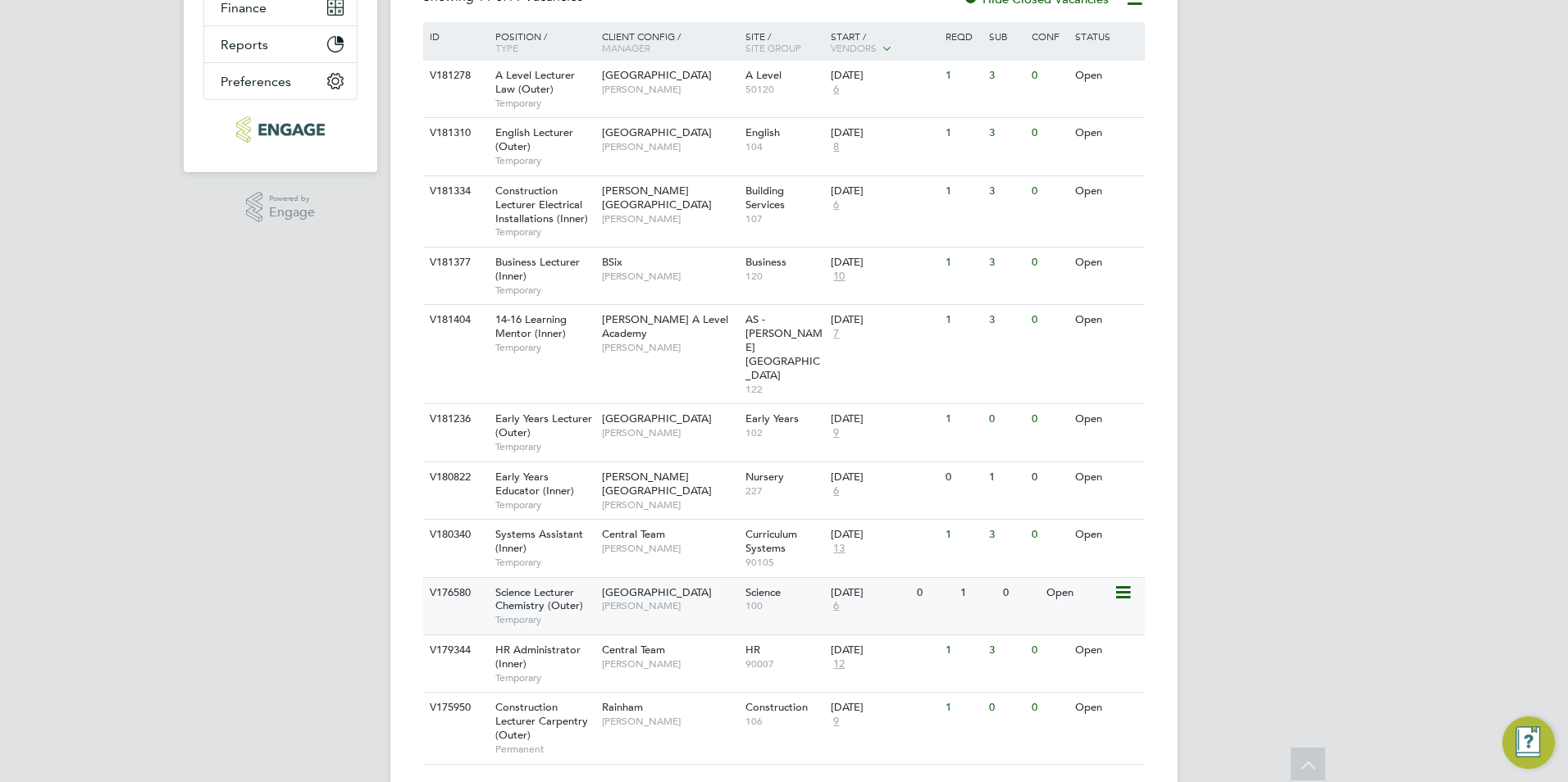
click at [648, 586] on span "[GEOGRAPHIC_DATA]" at bounding box center [656, 593] width 110 height 14
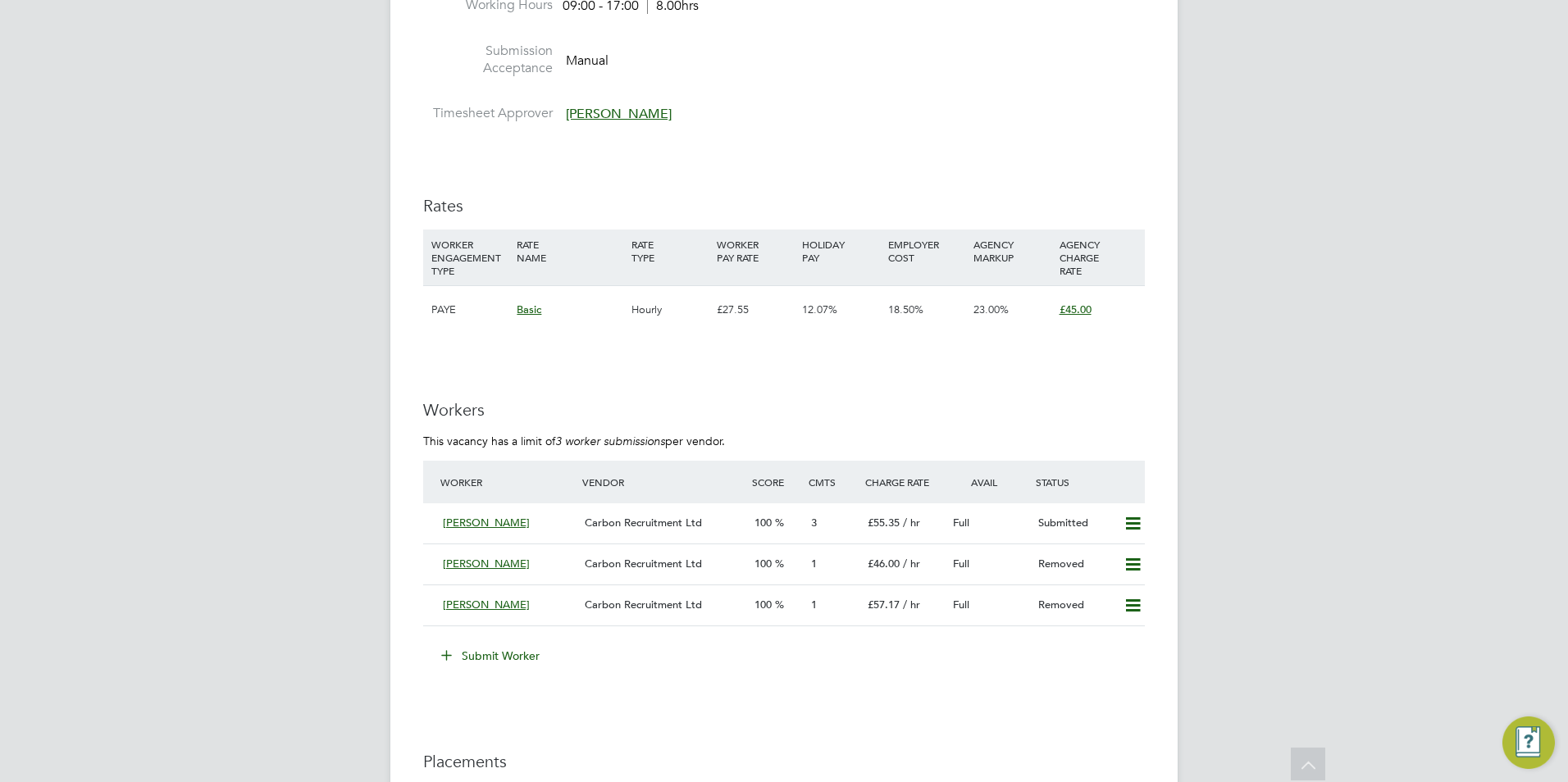
scroll to position [2727, 0]
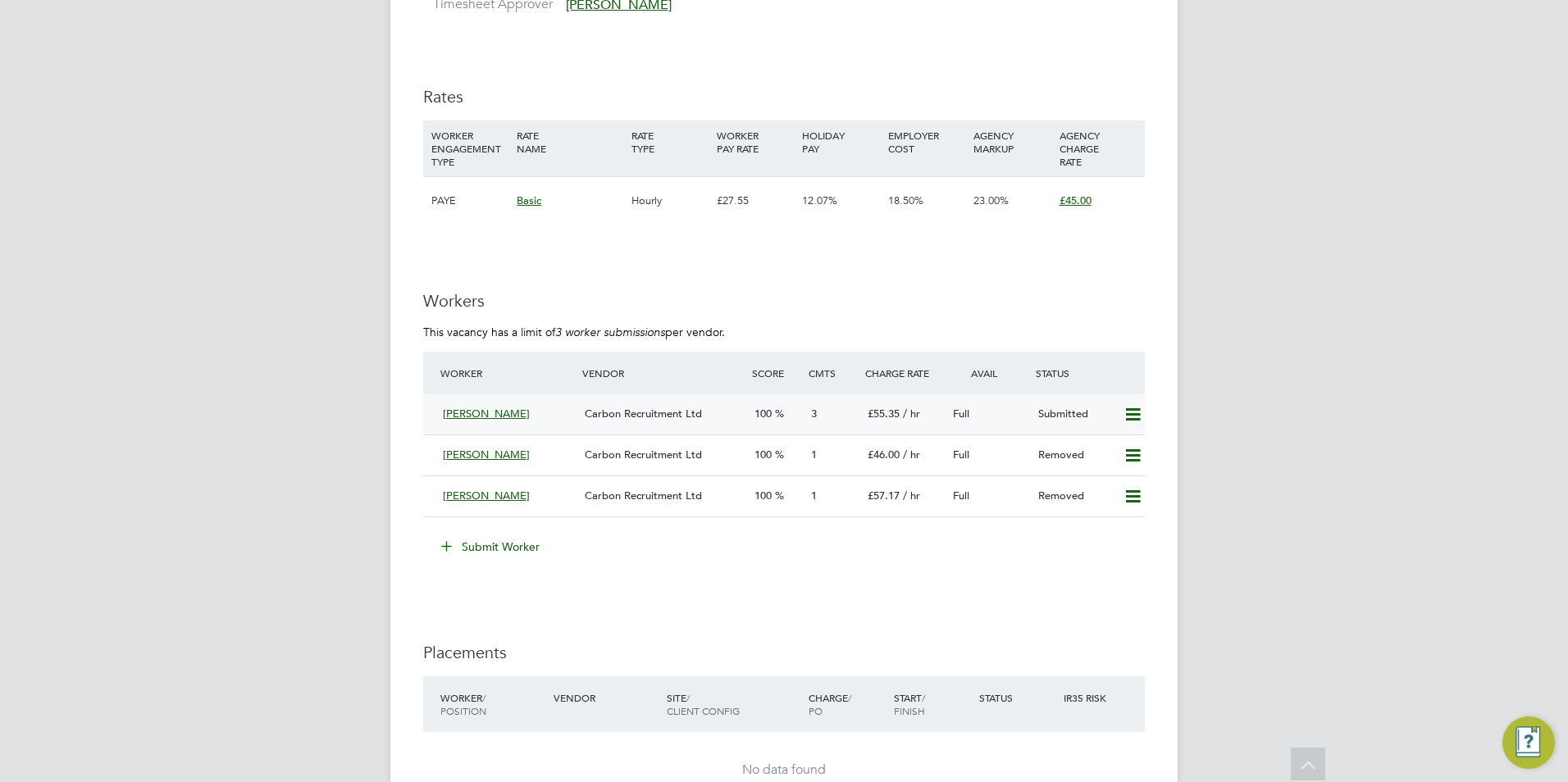
click at [640, 428] on div "Carbon Recruitment Ltd" at bounding box center [663, 414] width 170 height 27
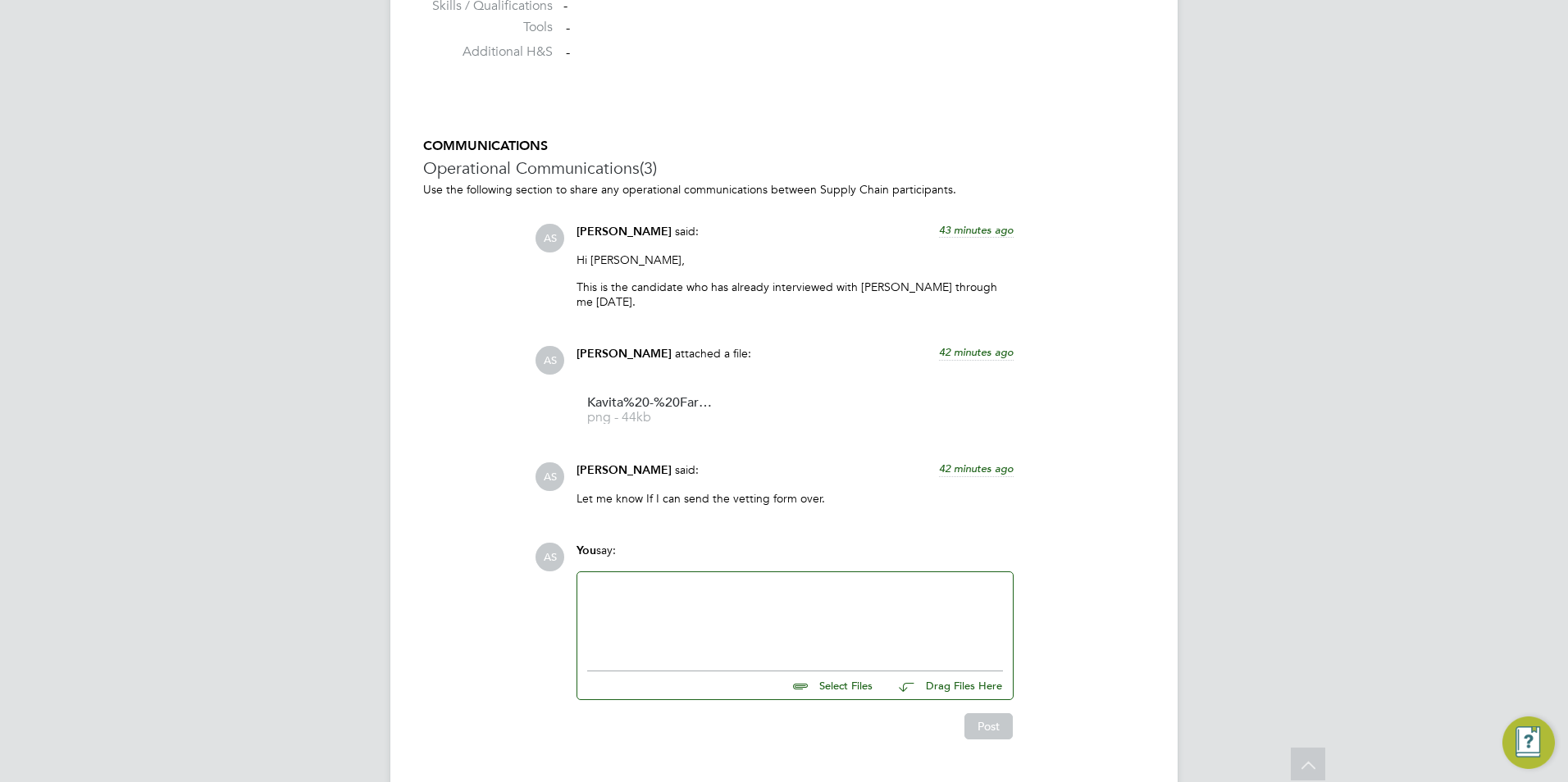
click at [848, 671] on input "file" at bounding box center [879, 683] width 246 height 23
type input "C:\fakepath\Farheen Zafar NCC vetting form.docx"
click at [901, 630] on div at bounding box center [795, 617] width 416 height 71
click at [971, 728] on button "Post" at bounding box center [988, 741] width 48 height 26
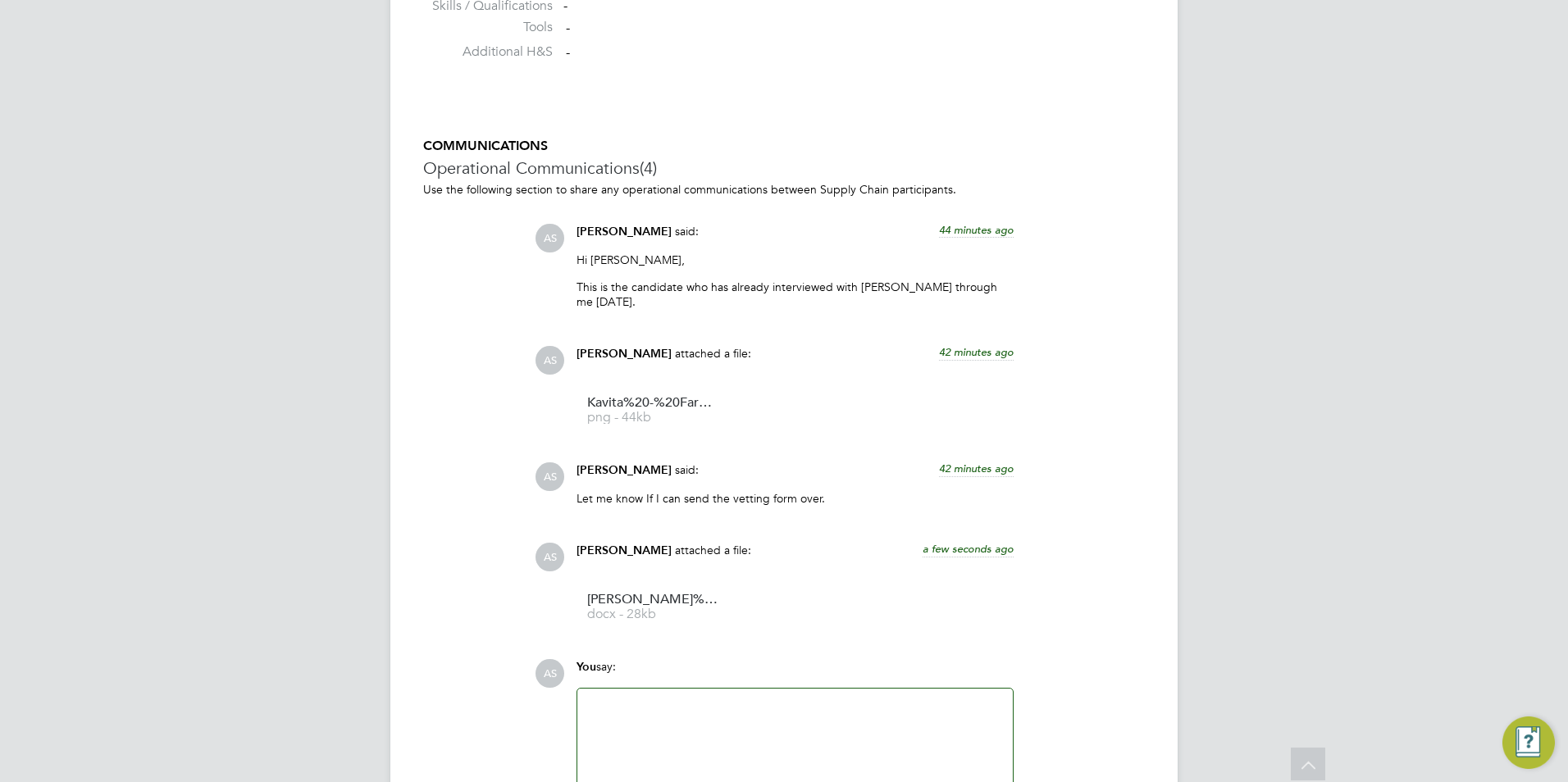
drag, startPoint x: 678, startPoint y: 680, endPoint x: 691, endPoint y: 724, distance: 45.9
click at [679, 688] on div at bounding box center [795, 733] width 436 height 90
drag, startPoint x: 720, startPoint y: 720, endPoint x: 717, endPoint y: 736, distance: 16.3
click at [718, 729] on div at bounding box center [795, 733] width 416 height 71
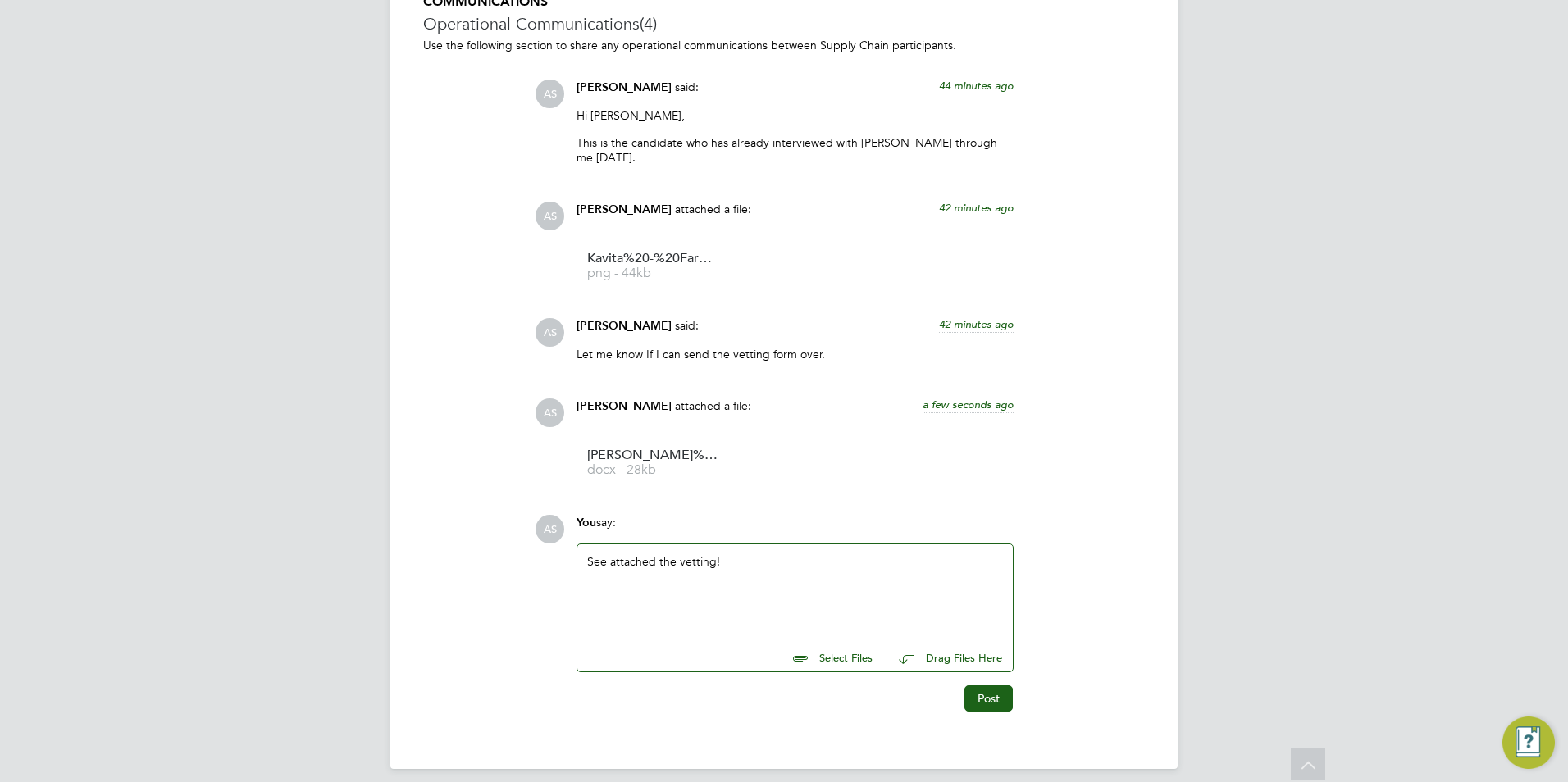
click at [974, 672] on div "Post" at bounding box center [794, 692] width 454 height 39
click at [975, 686] on button "Post" at bounding box center [988, 698] width 48 height 26
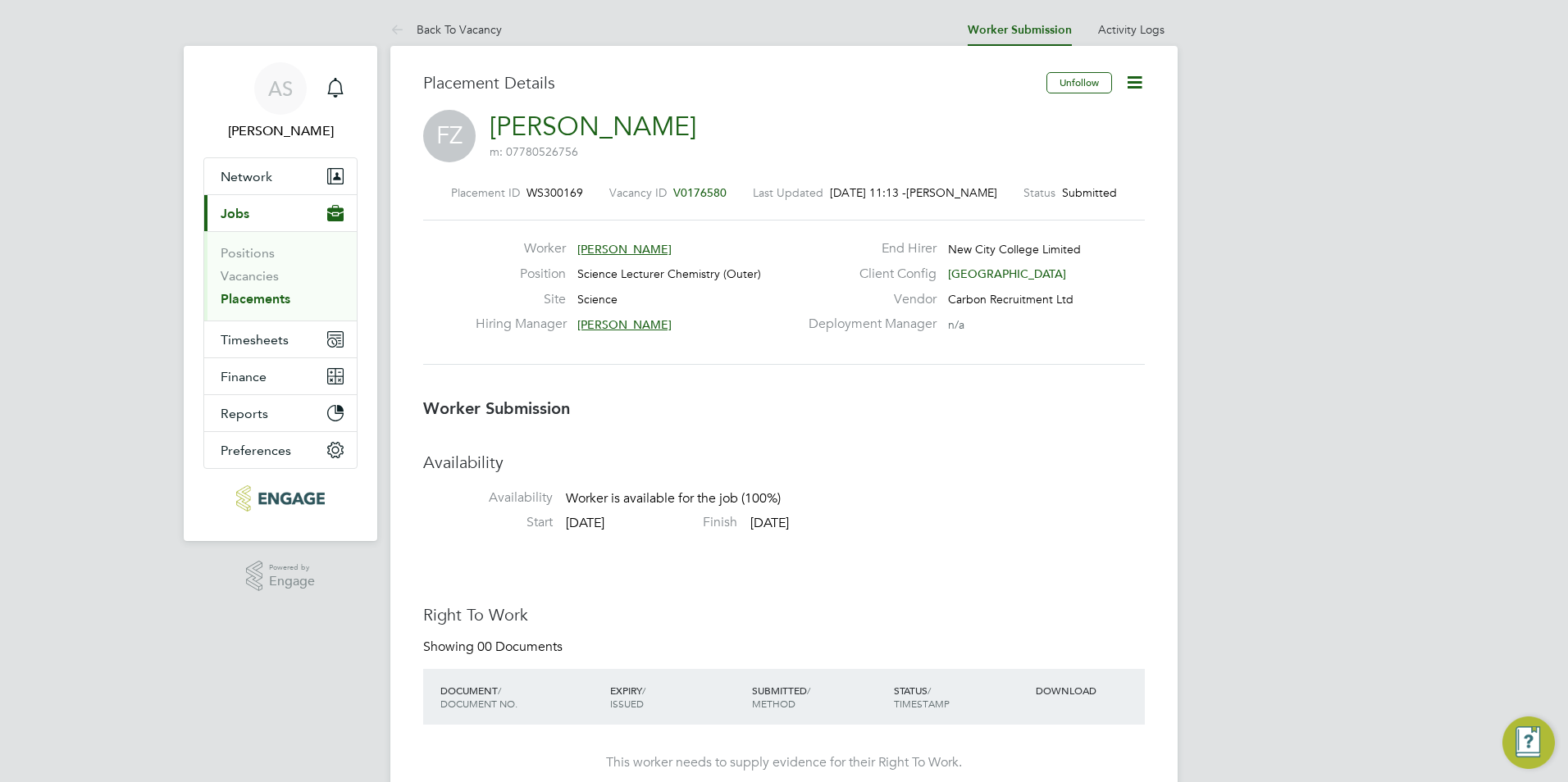
click at [258, 287] on li "Vacancies" at bounding box center [282, 279] width 123 height 23
click at [260, 283] on link "Vacancies" at bounding box center [249, 275] width 58 height 15
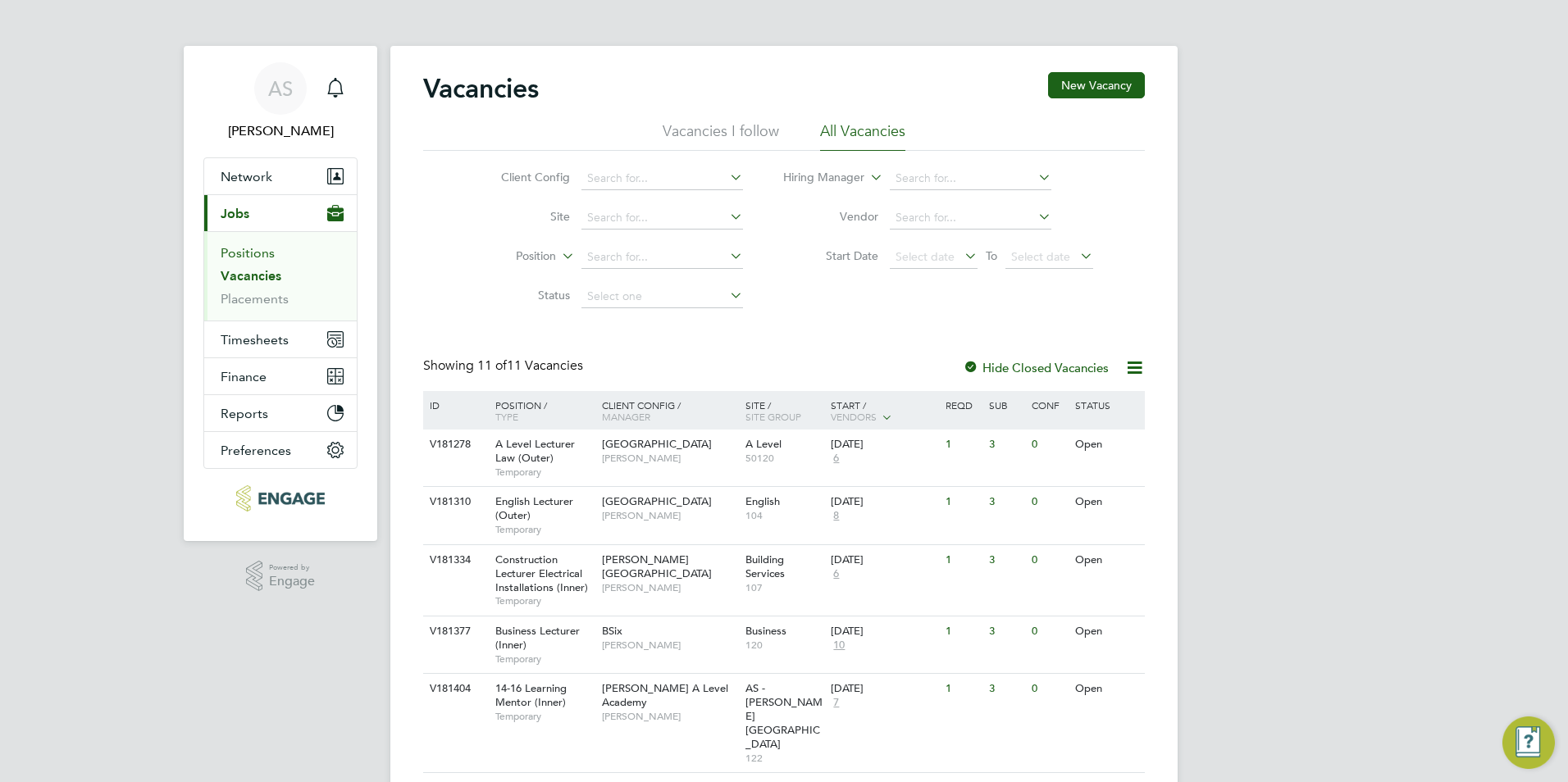
click at [257, 251] on link "Positions" at bounding box center [247, 253] width 54 height 15
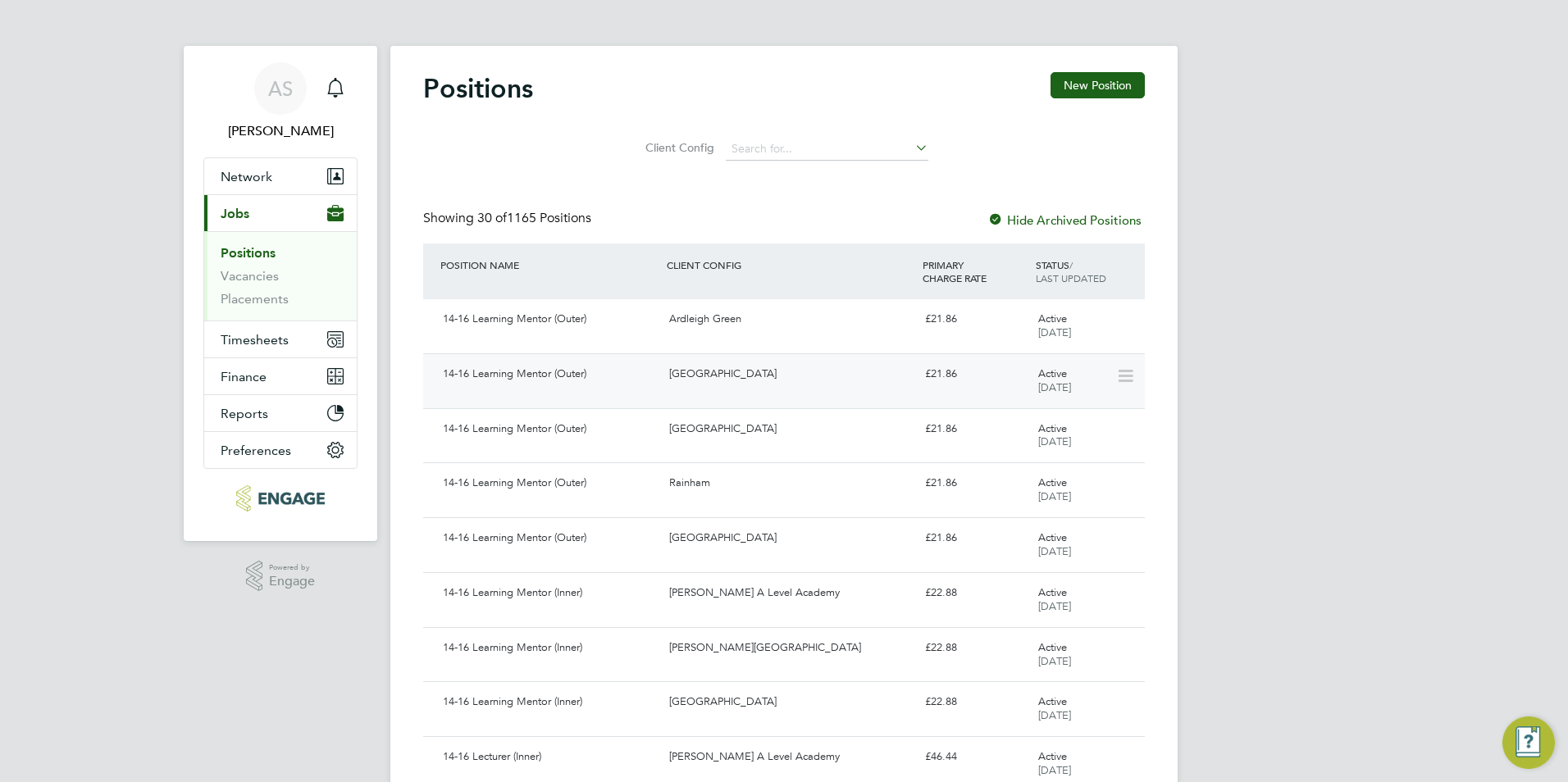
click at [563, 362] on div "14-16 Learning Mentor (Outer)" at bounding box center [548, 374] width 226 height 27
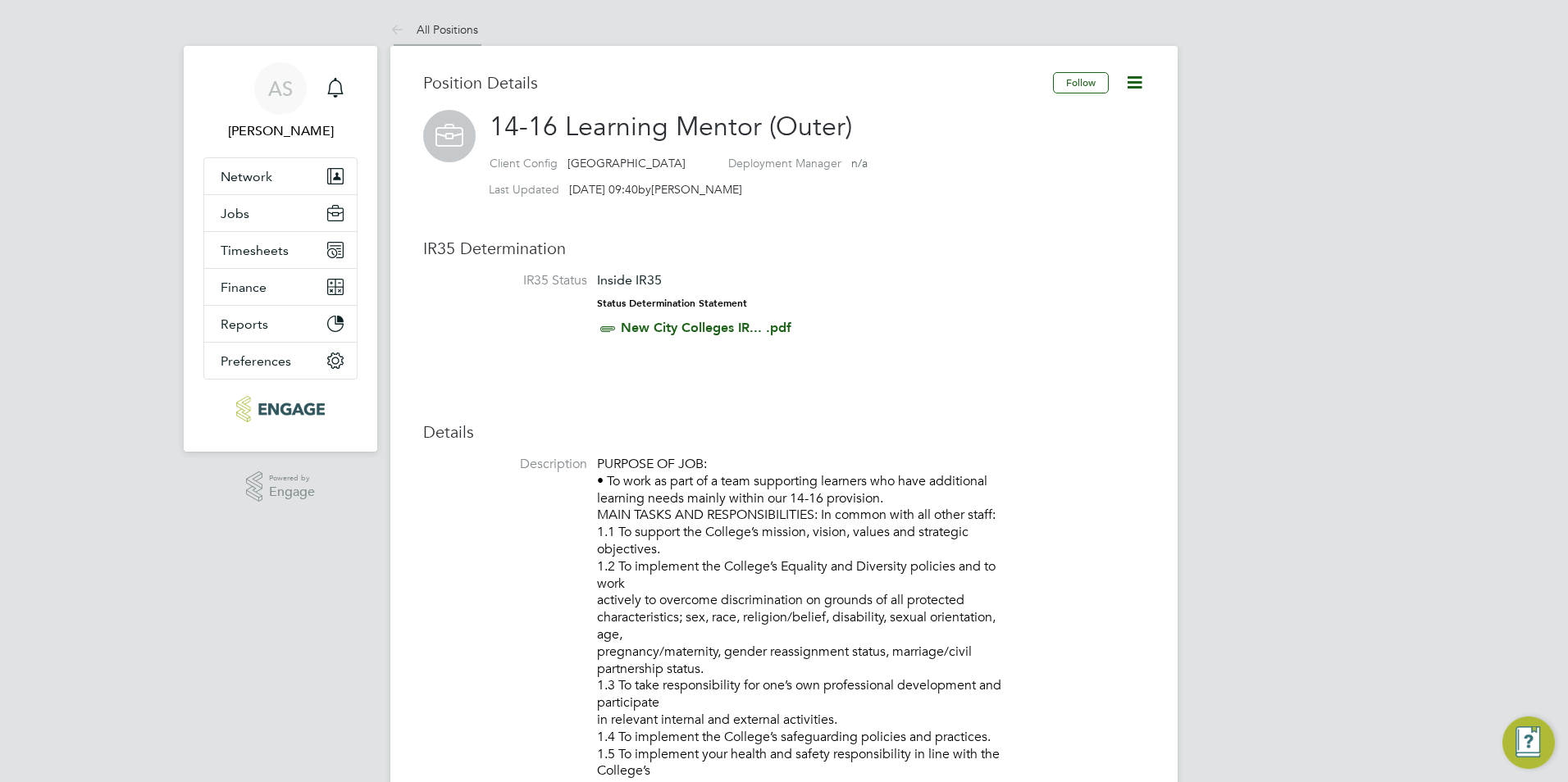
click at [420, 31] on link "All Positions" at bounding box center [434, 29] width 88 height 15
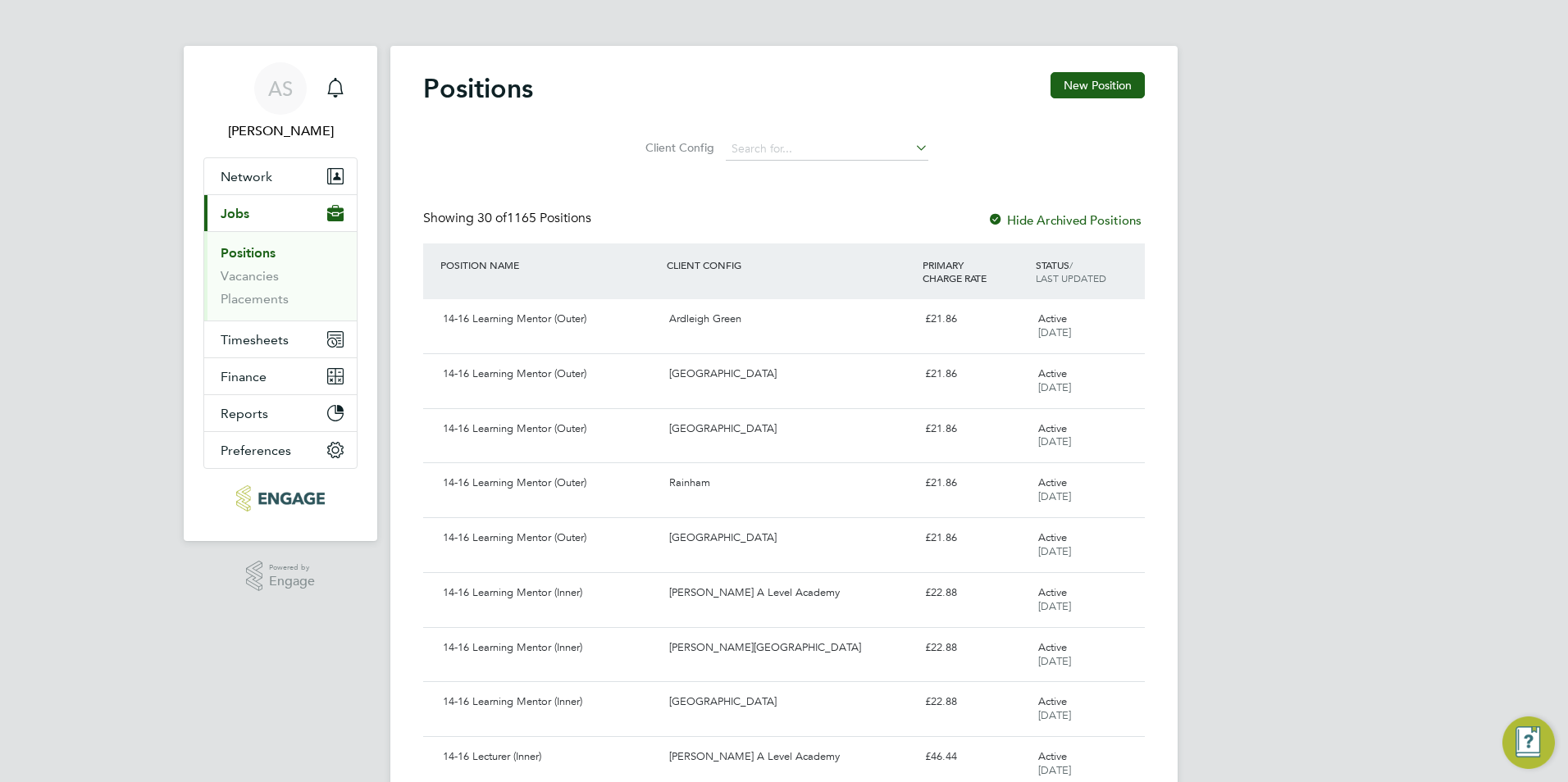
click at [256, 285] on li "Vacancies" at bounding box center [282, 279] width 123 height 23
click at [258, 281] on link "Vacancies" at bounding box center [249, 275] width 58 height 15
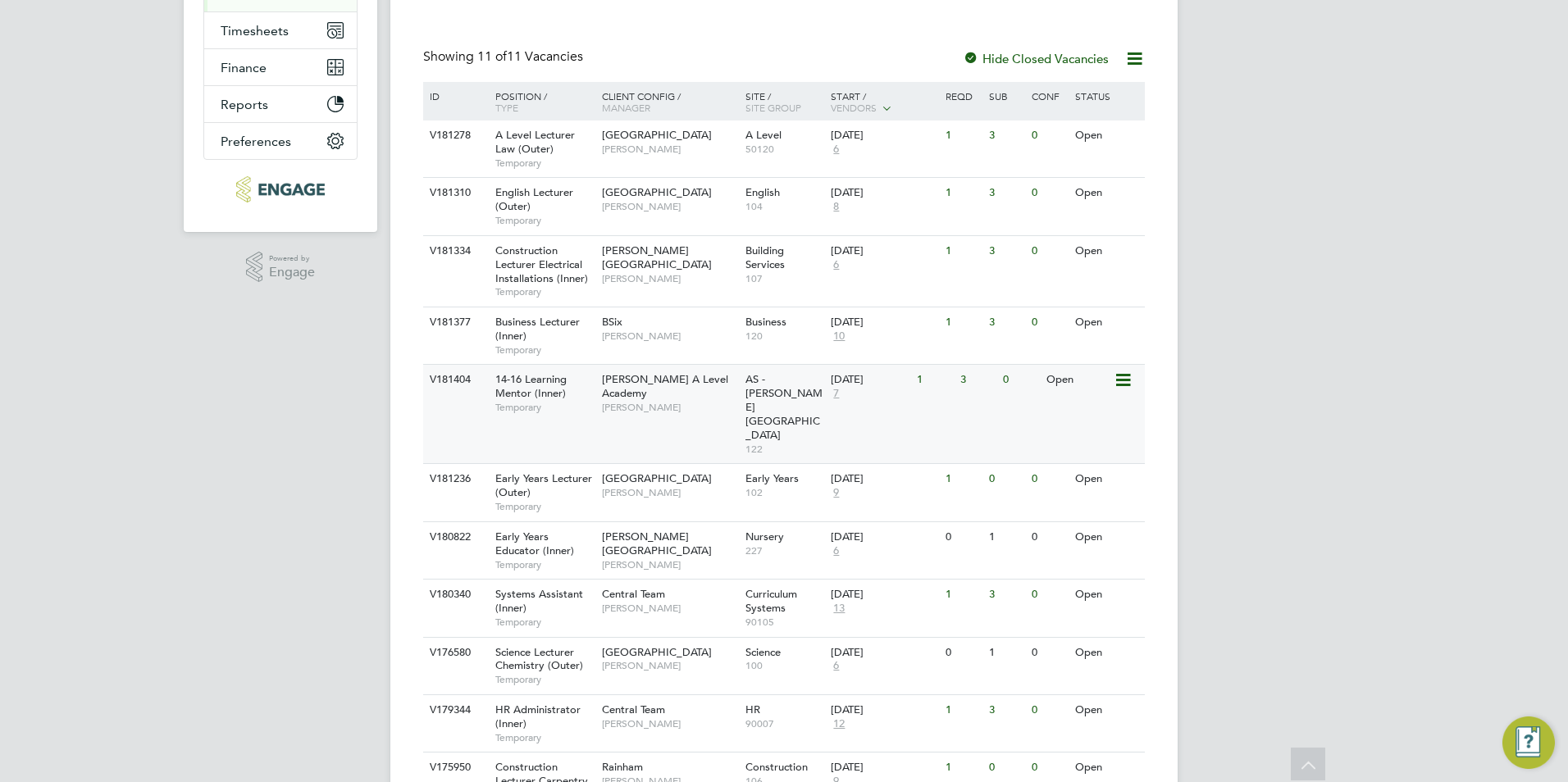
scroll to position [369, 0]
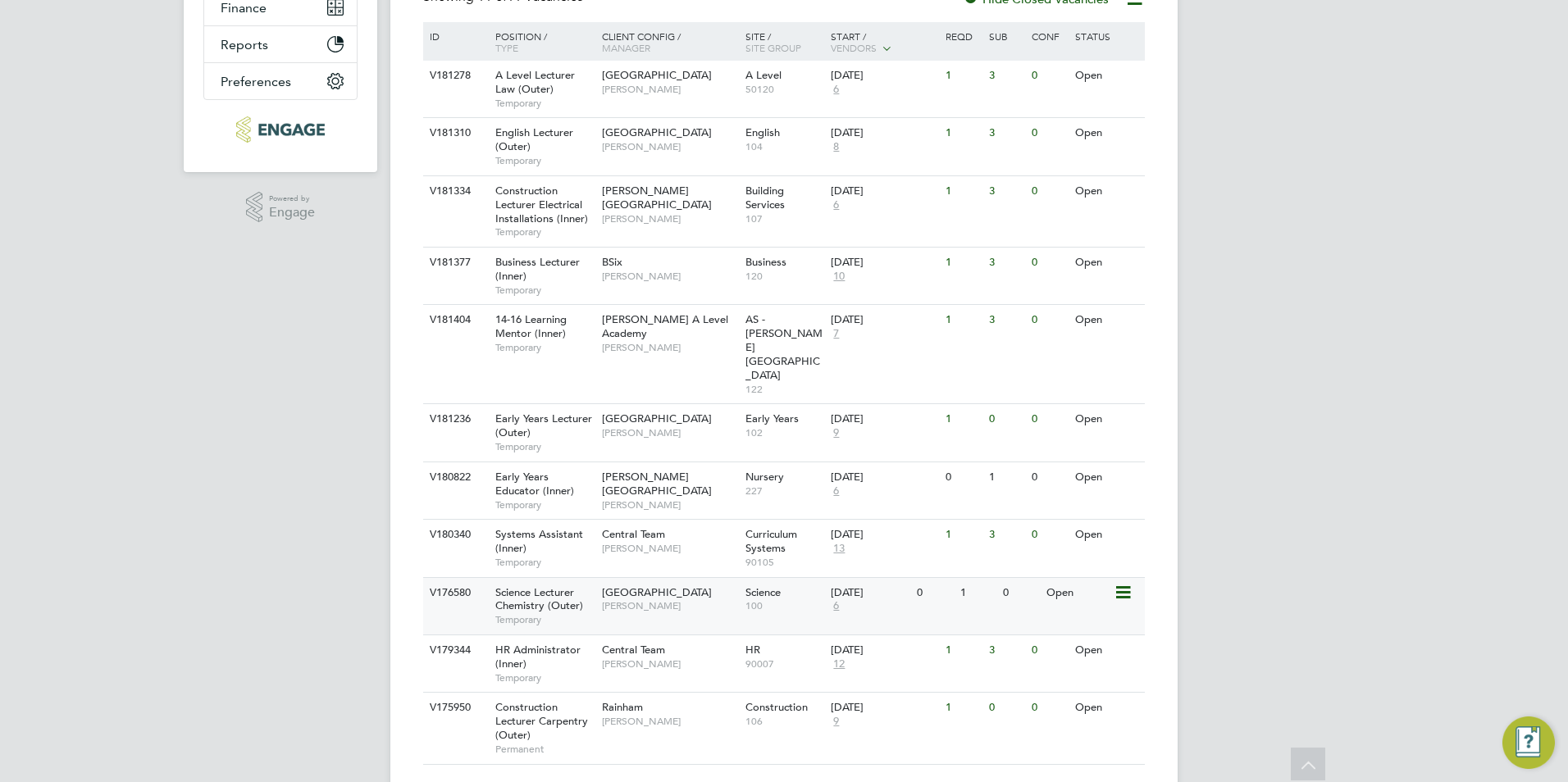
click at [600, 578] on div "Havering Sixth Form Campus Kavita Phakey" at bounding box center [669, 599] width 144 height 43
click at [638, 413] on div "V181236 Early Years Lecturer (Outer) Temporary Epping Forest Campus Carolina Ca…" at bounding box center [784, 432] width 721 height 57
click at [542, 498] on span "Temporary" at bounding box center [545, 504] width 98 height 13
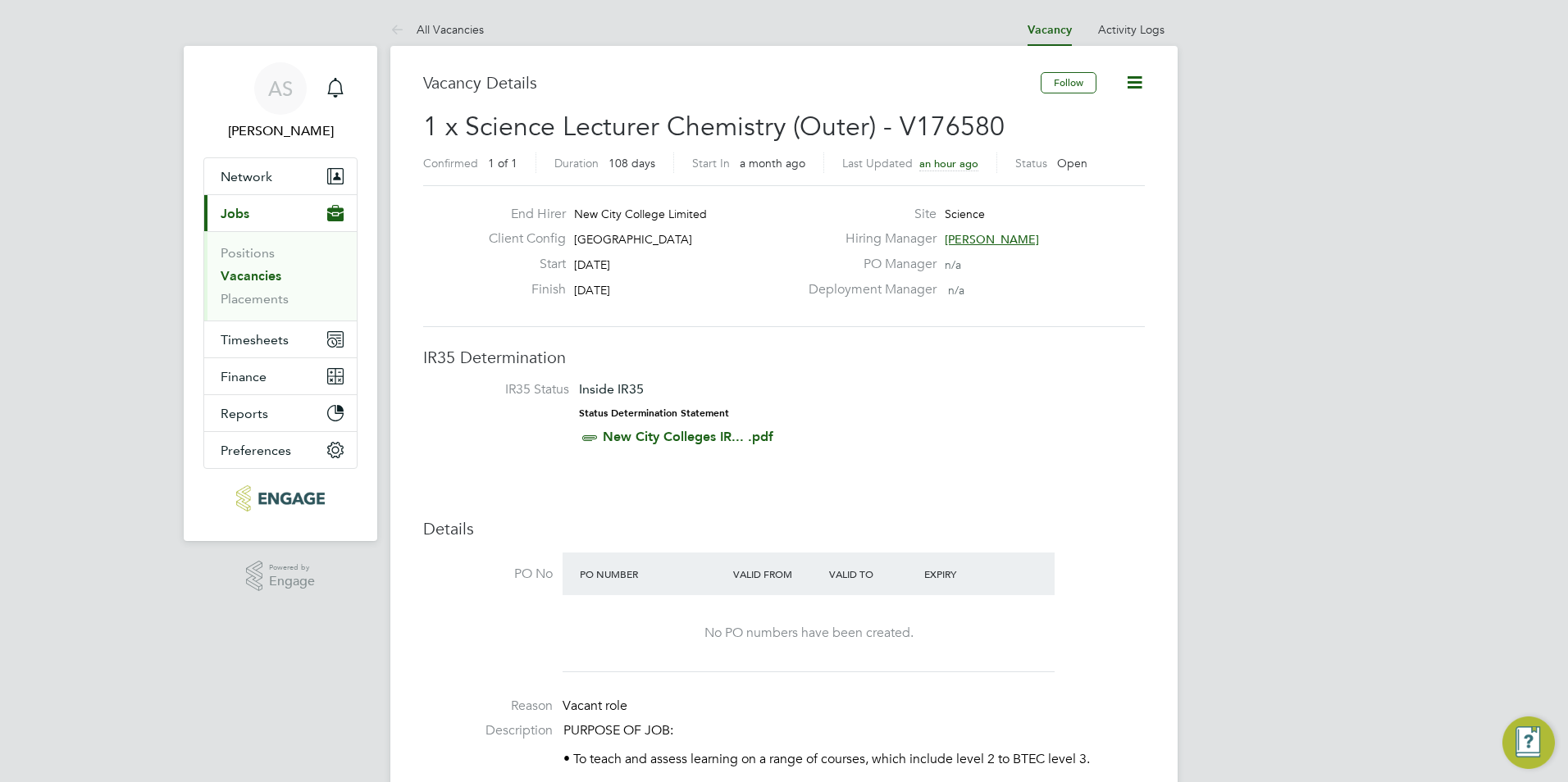
click at [455, 35] on link "All Vacancies" at bounding box center [437, 29] width 94 height 15
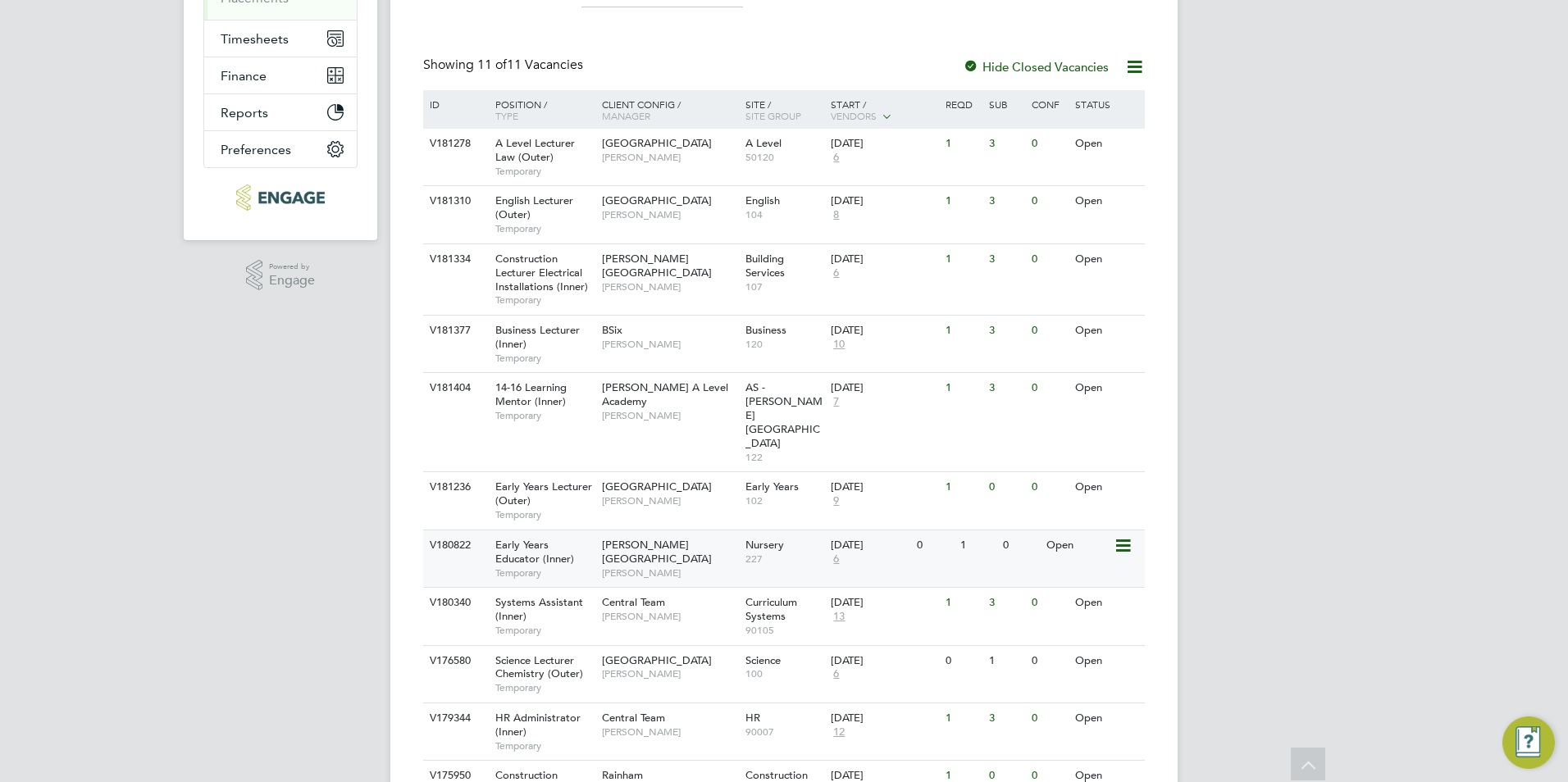
scroll to position [328, 0]
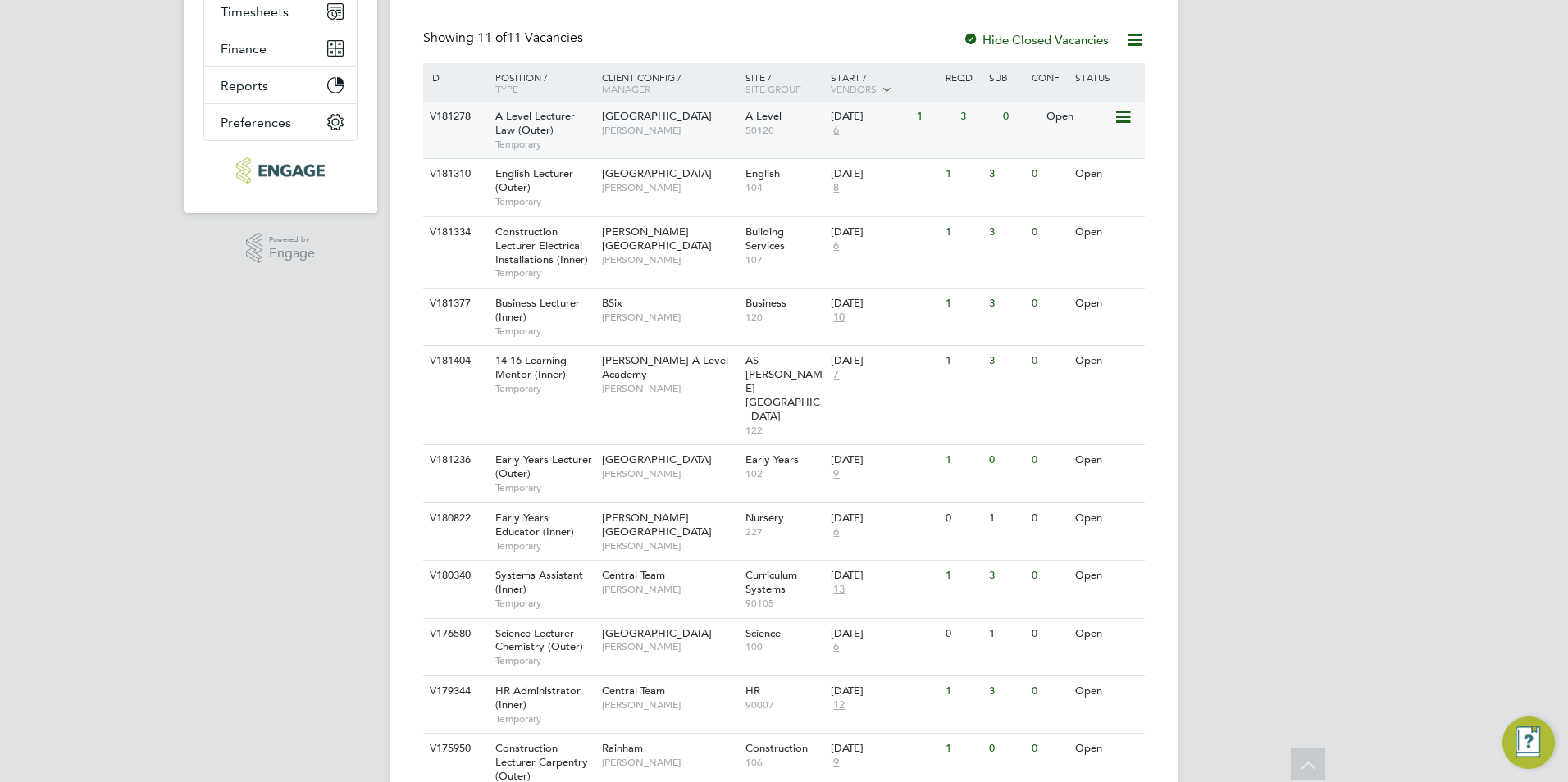
click at [563, 138] on span "Temporary" at bounding box center [545, 144] width 98 height 13
click at [835, 132] on span "6" at bounding box center [836, 131] width 11 height 14
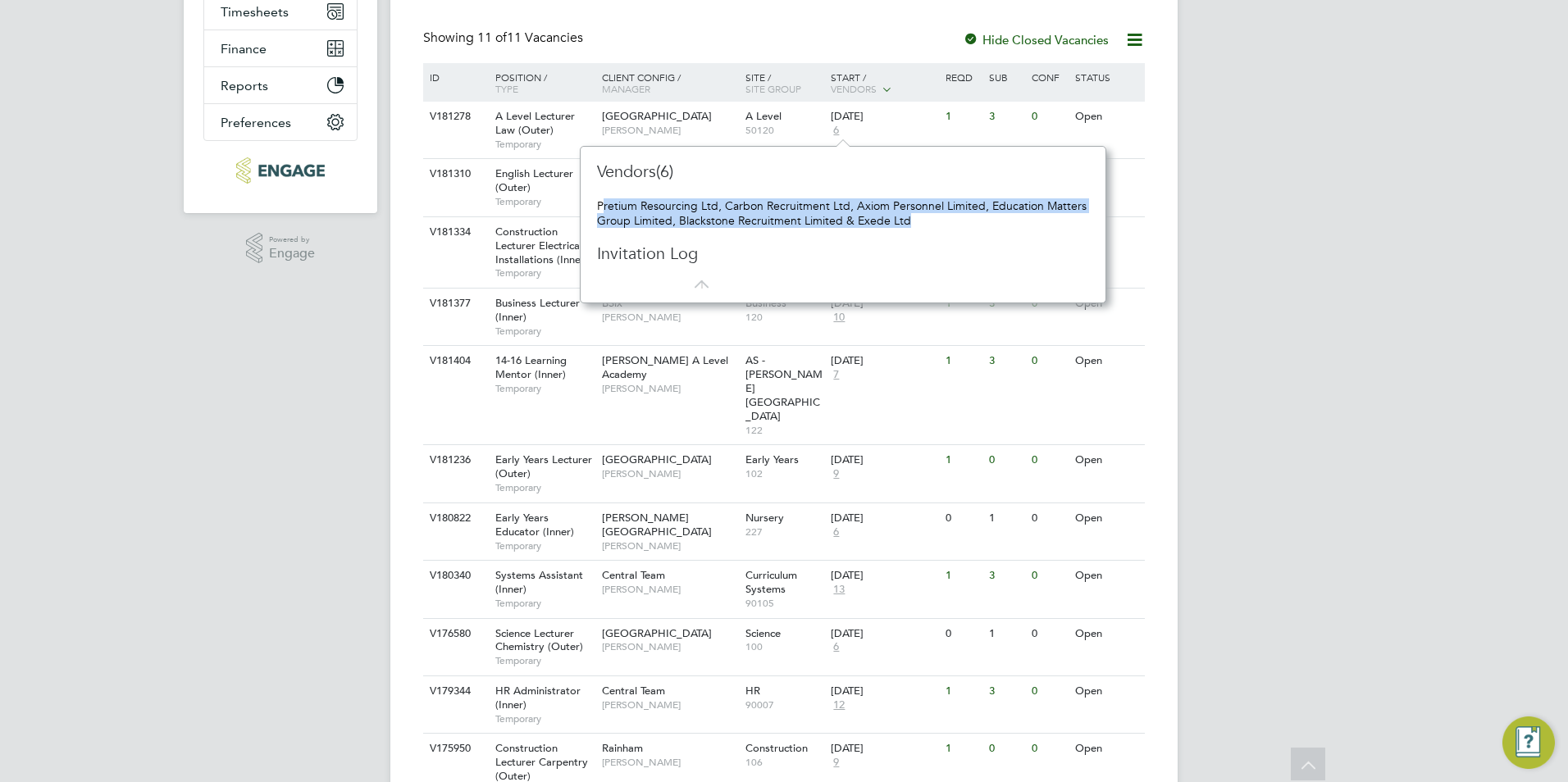
drag, startPoint x: 602, startPoint y: 203, endPoint x: 1026, endPoint y: 215, distance: 424.2
click at [1026, 215] on div "Pretium Resourcing Ltd, Carbon Recruitment Ltd, Axiom Personnel Limited, Educat…" at bounding box center [842, 212] width 492 height 29
drag, startPoint x: 1026, startPoint y: 215, endPoint x: 991, endPoint y: 225, distance: 36.4
click at [991, 225] on div "Pretium Resourcing Ltd, Carbon Recruitment Ltd, Axiom Personnel Limited, Educat…" at bounding box center [842, 212] width 492 height 29
drag, startPoint x: 958, startPoint y: 216, endPoint x: 564, endPoint y: 214, distance: 394.0
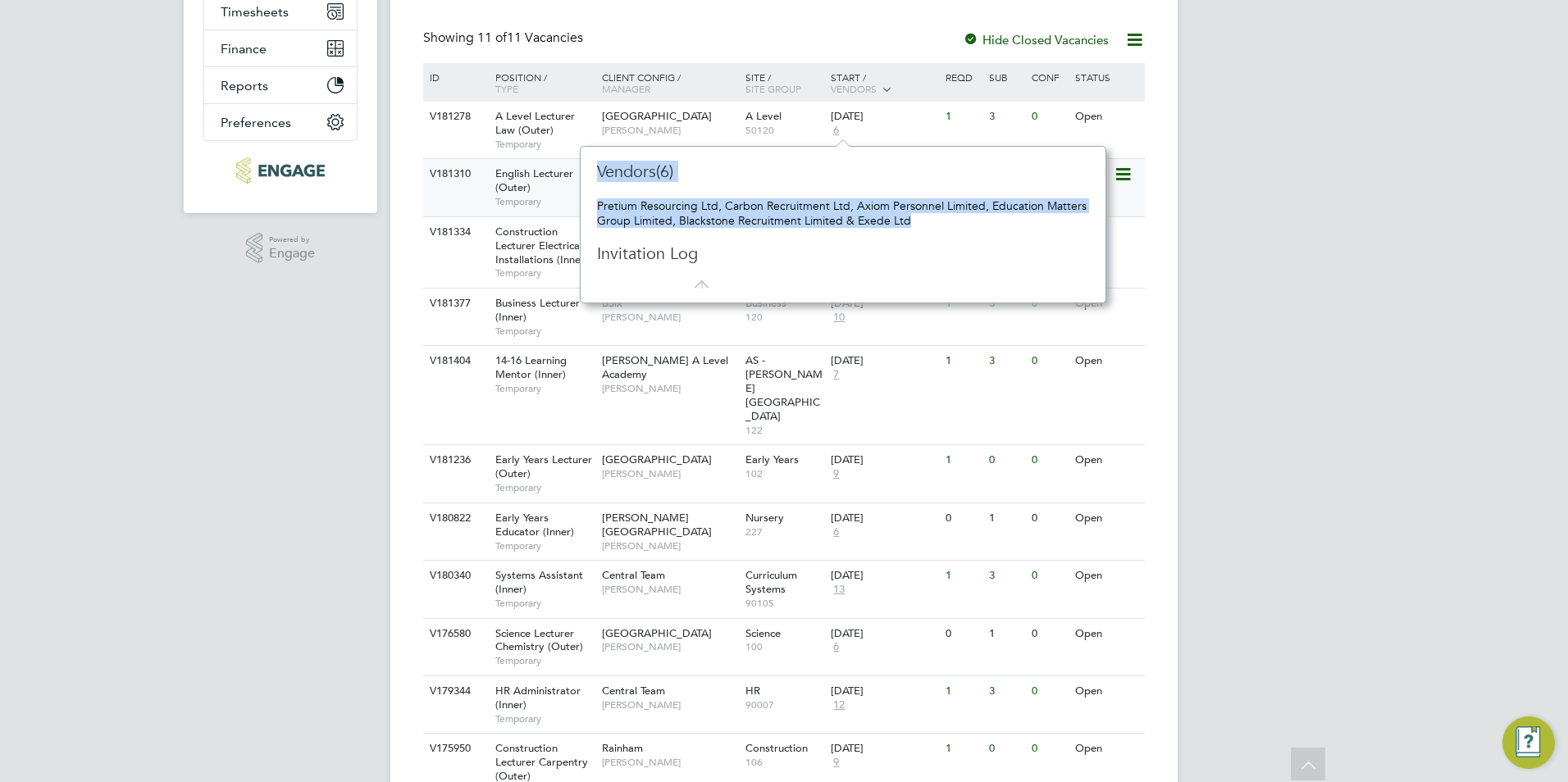
click at [564, 214] on div "Vacancies New Vacancy Vacancies I follow All Vacancies Client Config Site Posit…" at bounding box center [783, 278] width 787 height 1120
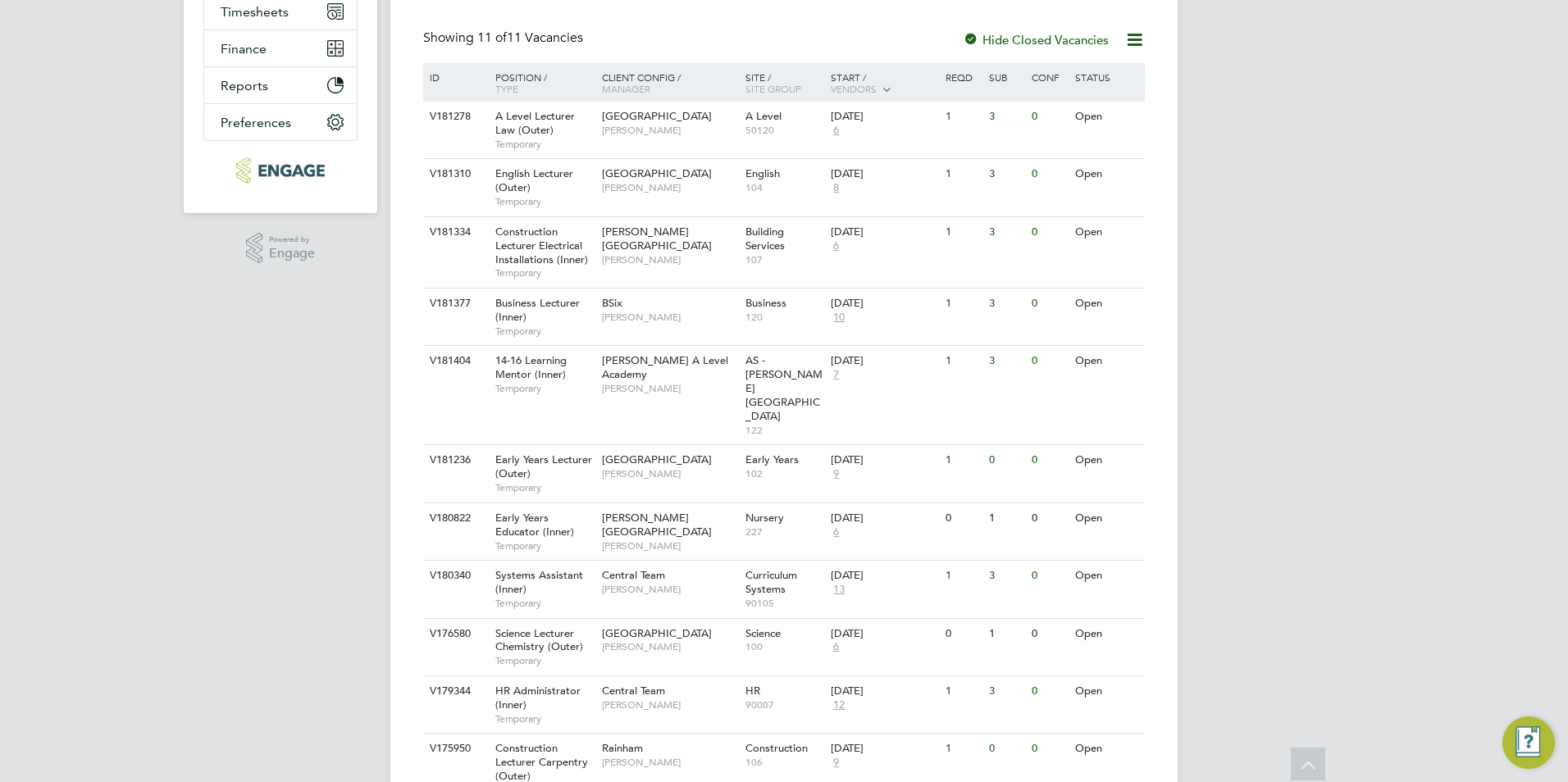
click at [55, 254] on div "AS [PERSON_NAME] Notifications Applications: Network Team Members Businesses Si…" at bounding box center [784, 269] width 1568 height 1193
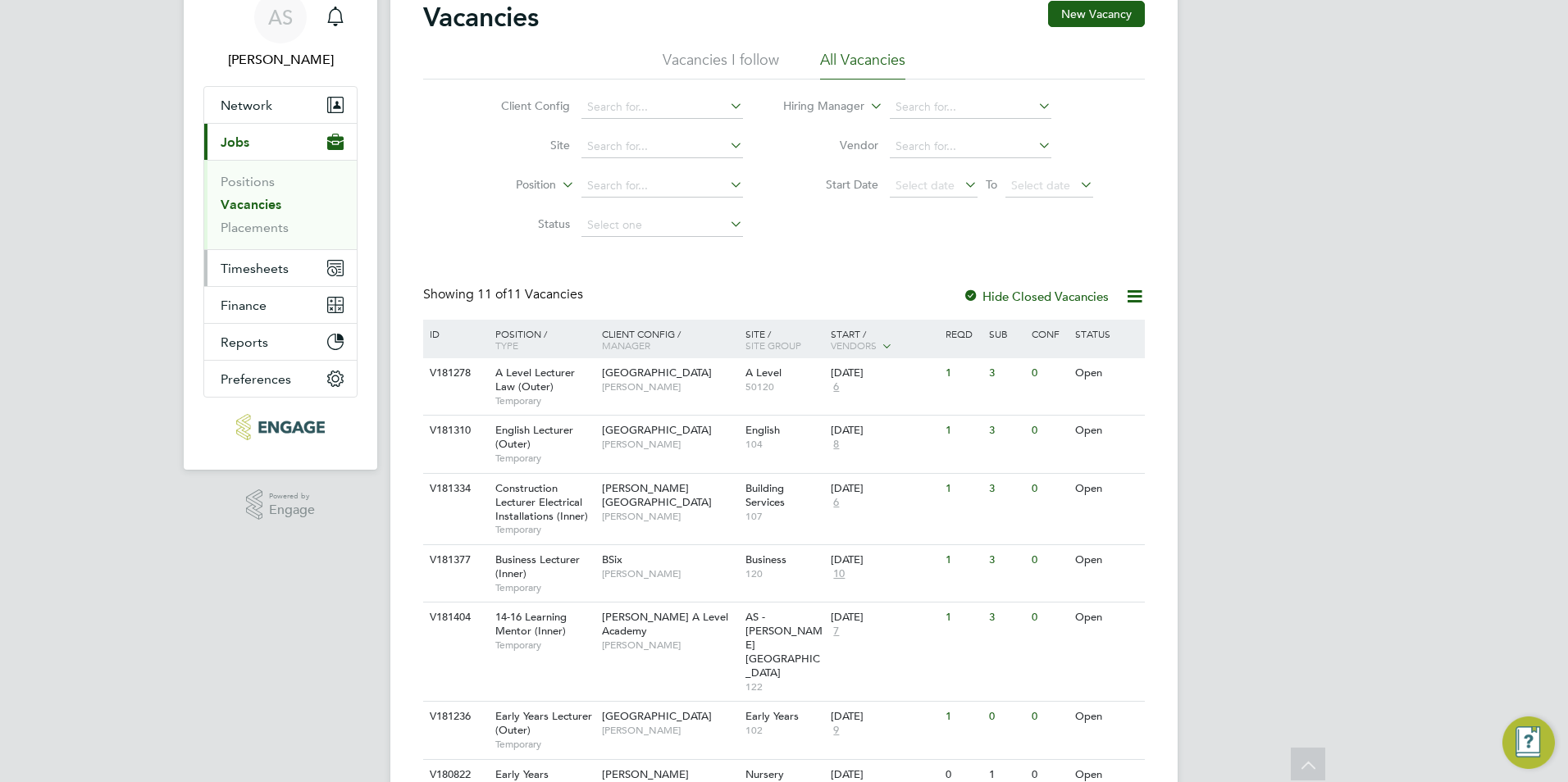
scroll to position [0, 0]
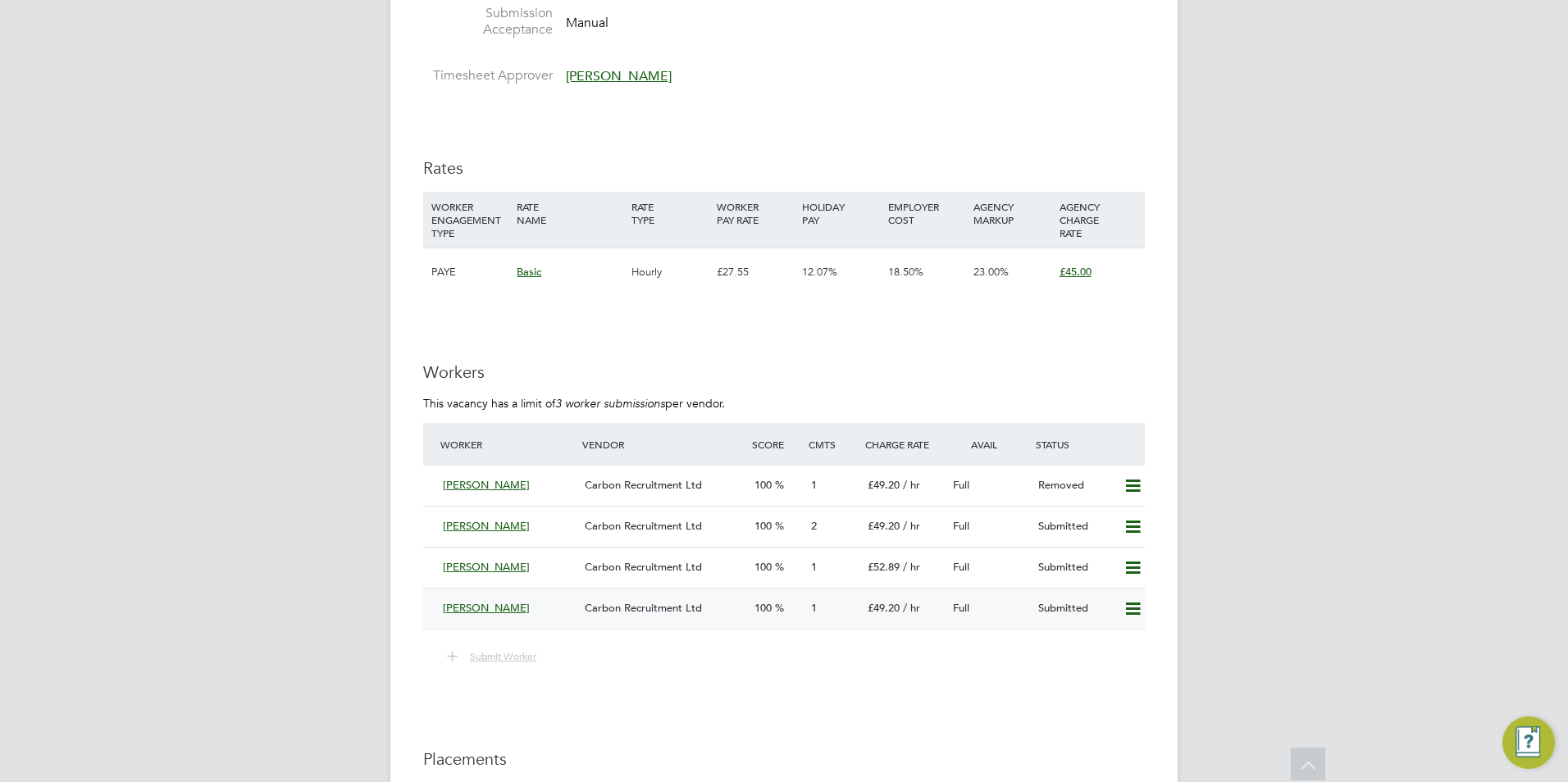
click at [471, 603] on span "Victor Omoyinmi" at bounding box center [486, 608] width 87 height 14
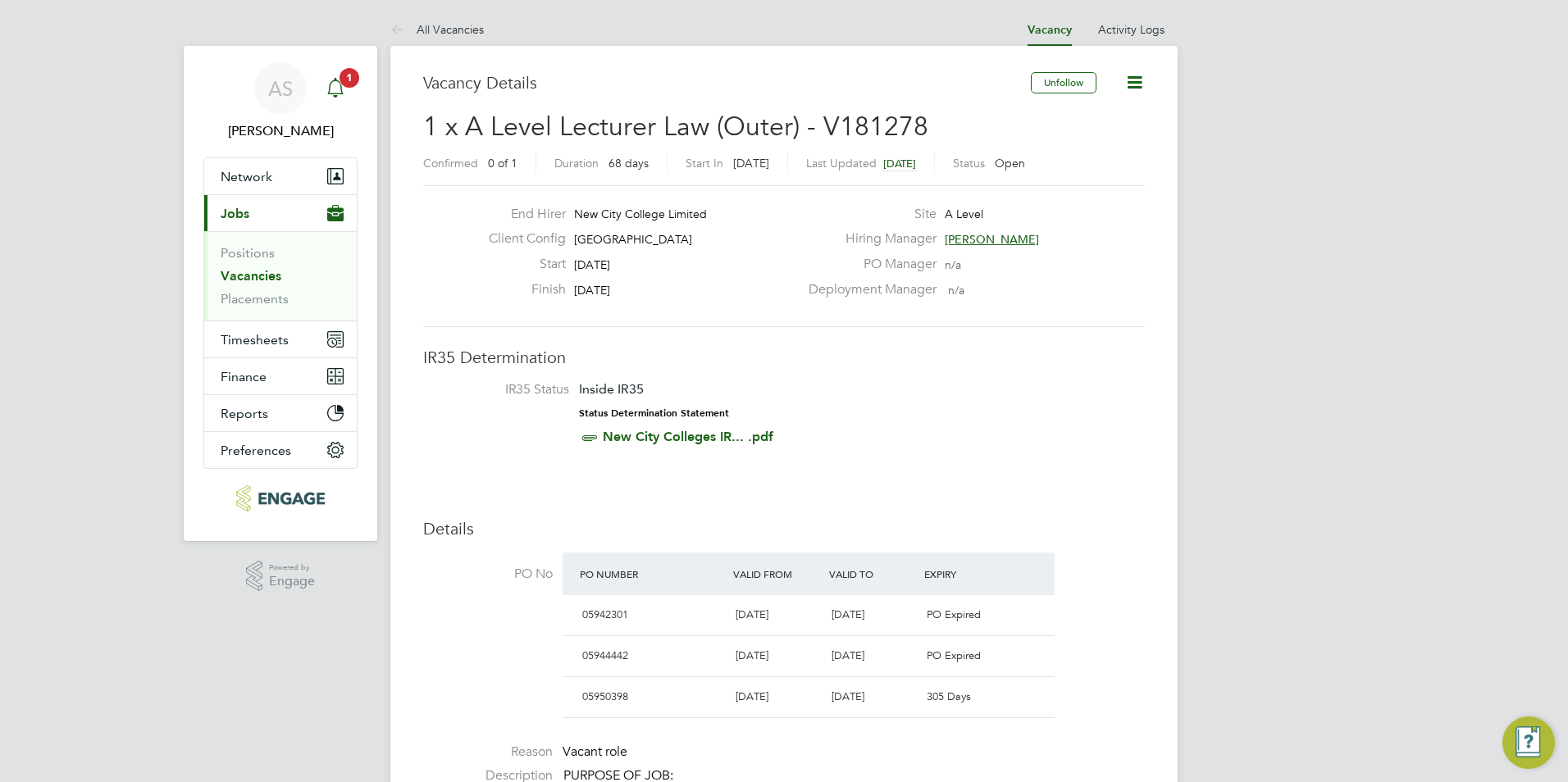
click at [336, 76] on div "Main navigation" at bounding box center [335, 88] width 33 height 33
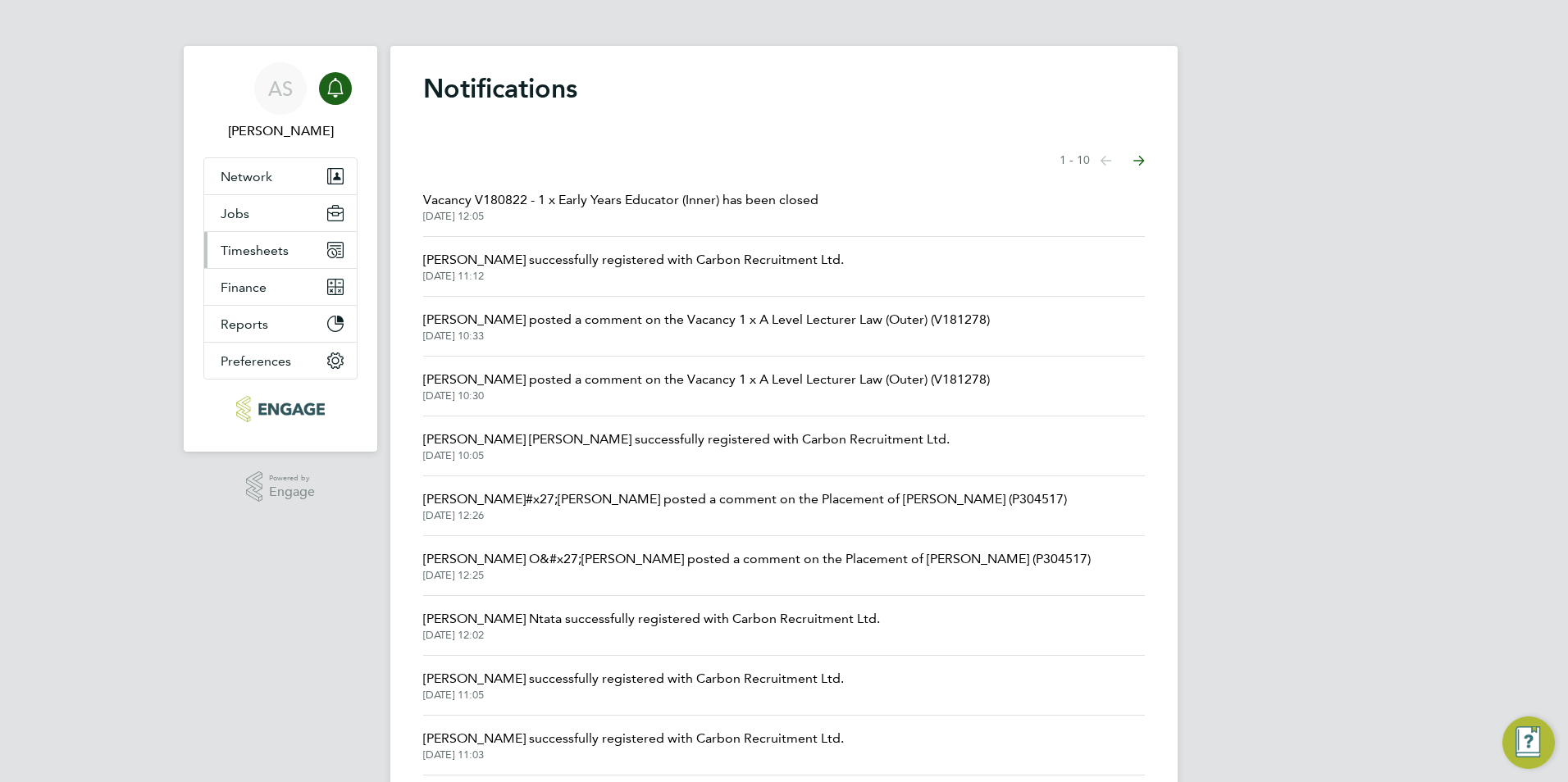
click at [286, 243] on span "Timesheets" at bounding box center [254, 250] width 68 height 15
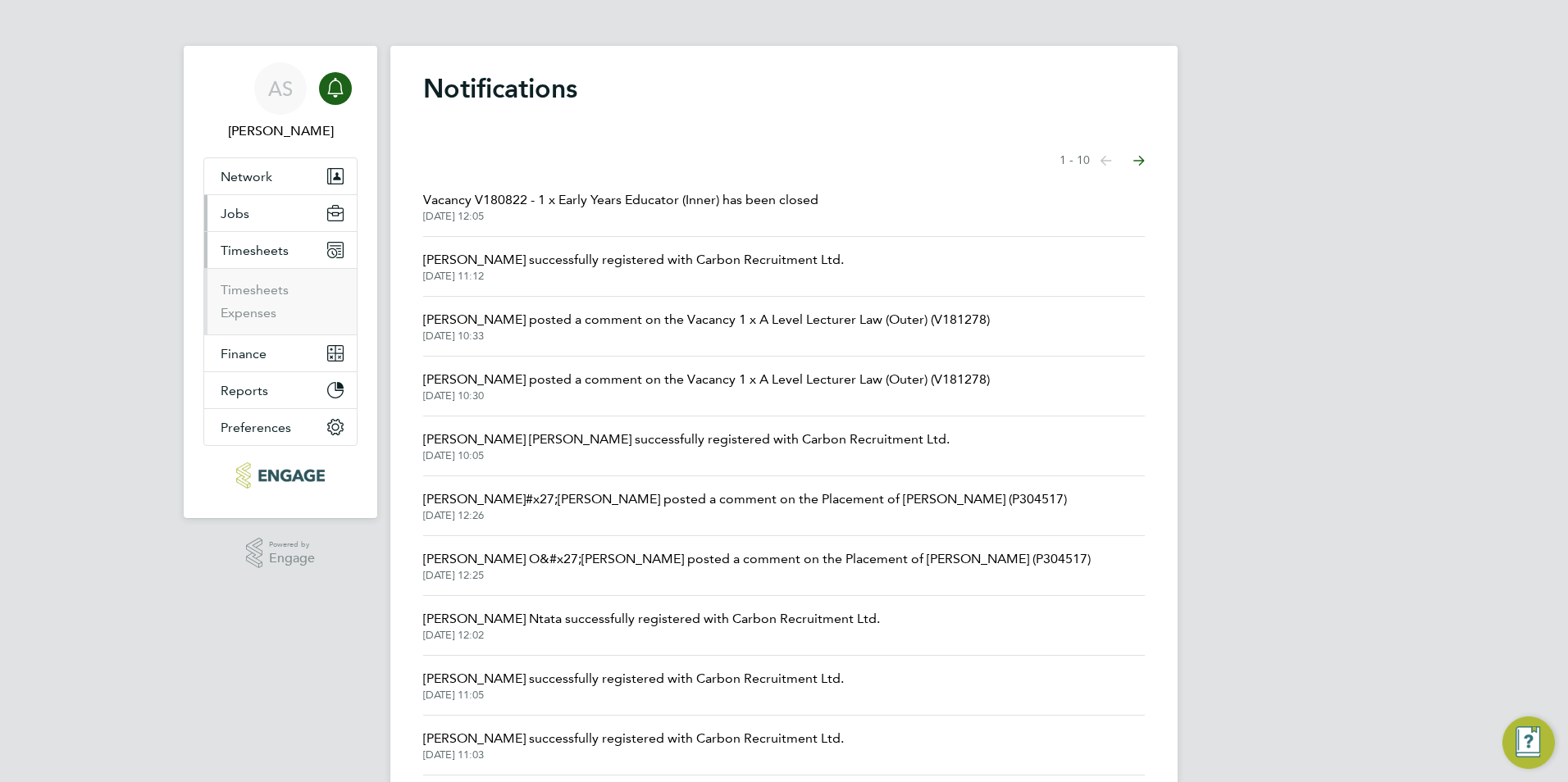
click at [287, 217] on button "Jobs" at bounding box center [280, 213] width 153 height 36
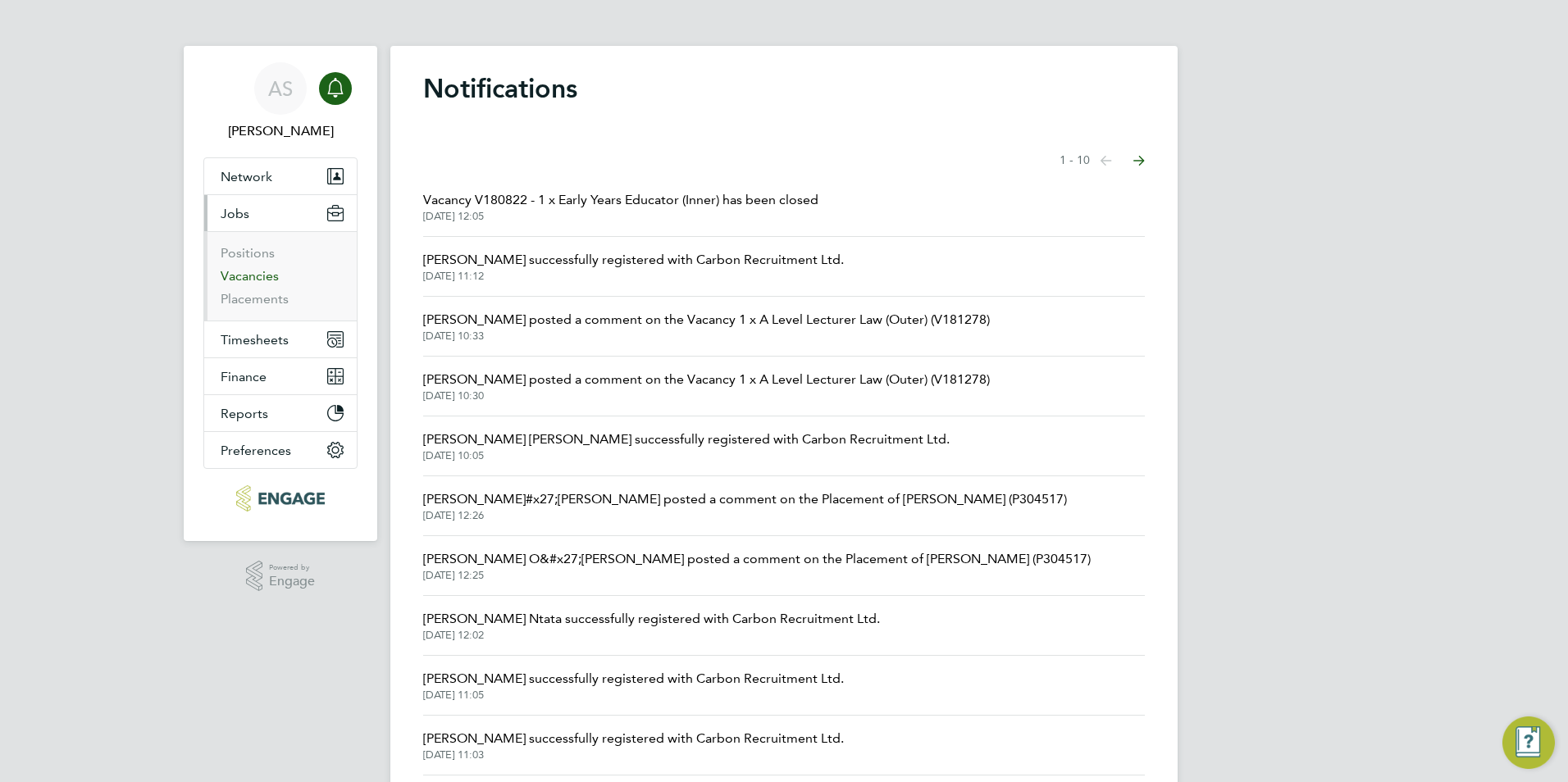
click at [269, 277] on link "Vacancies" at bounding box center [249, 275] width 58 height 15
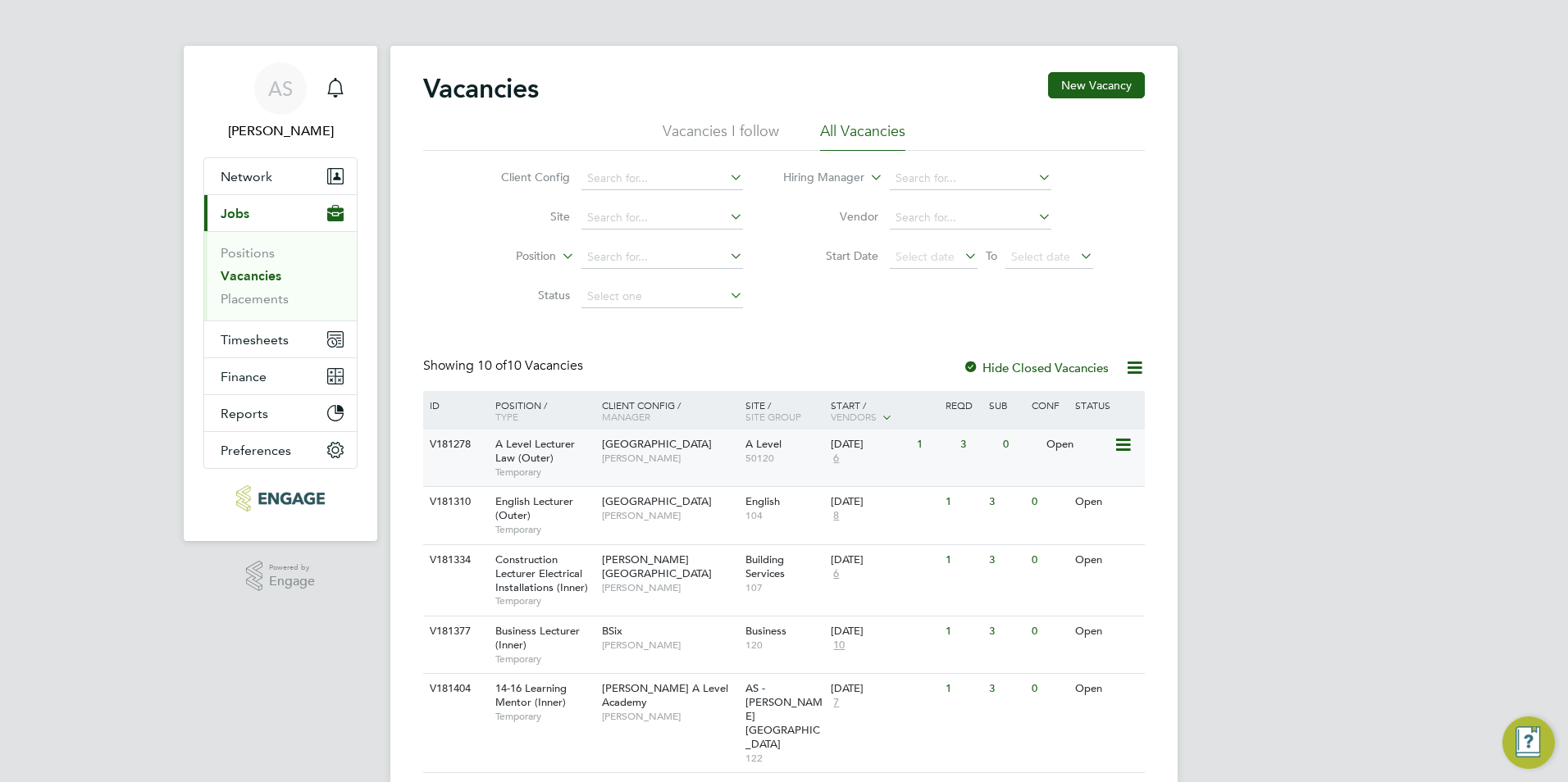
click at [681, 465] on span "Kerry Baker" at bounding box center [669, 458] width 135 height 13
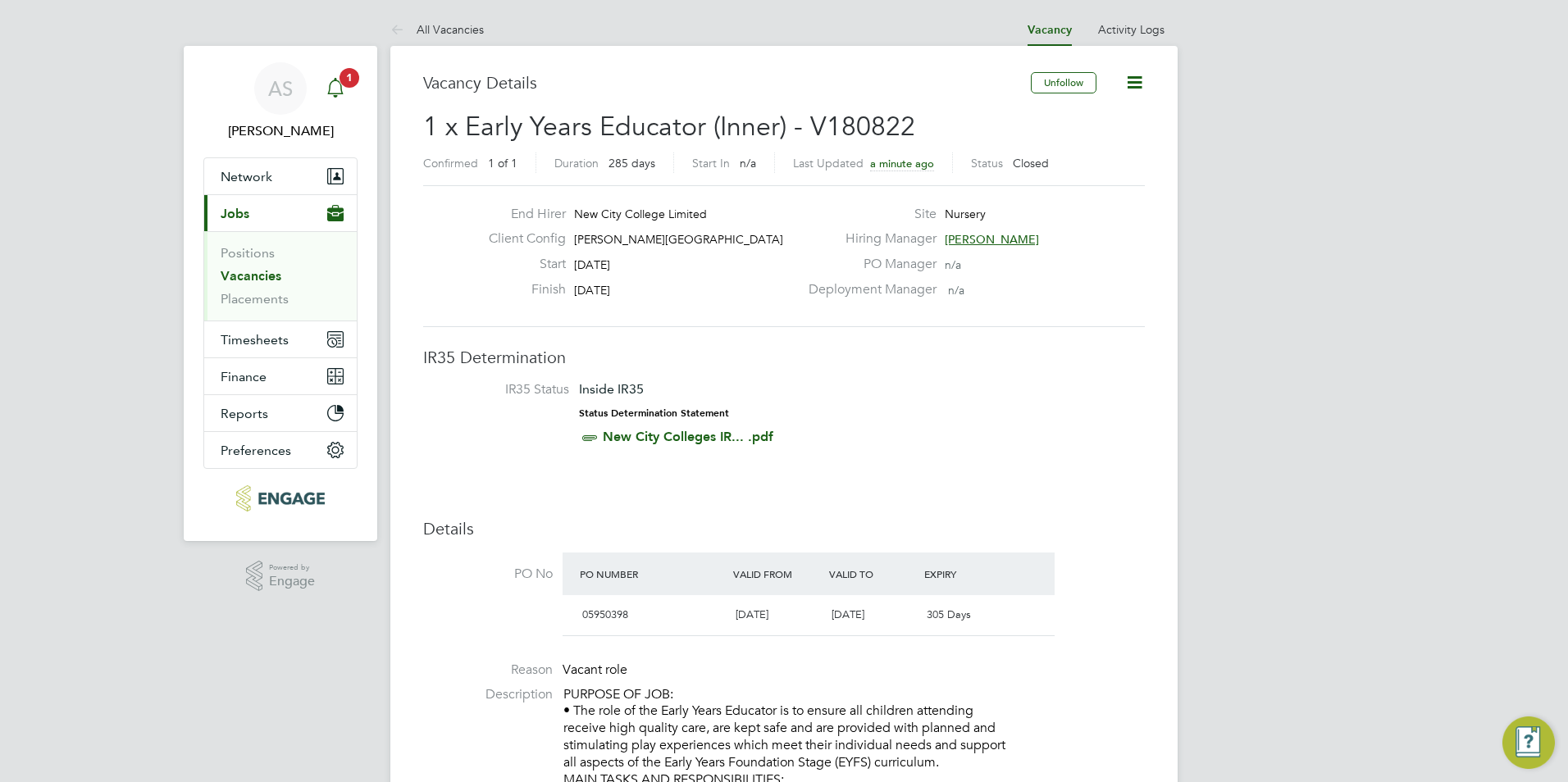
click at [334, 79] on icon "Main navigation" at bounding box center [336, 87] width 20 height 20
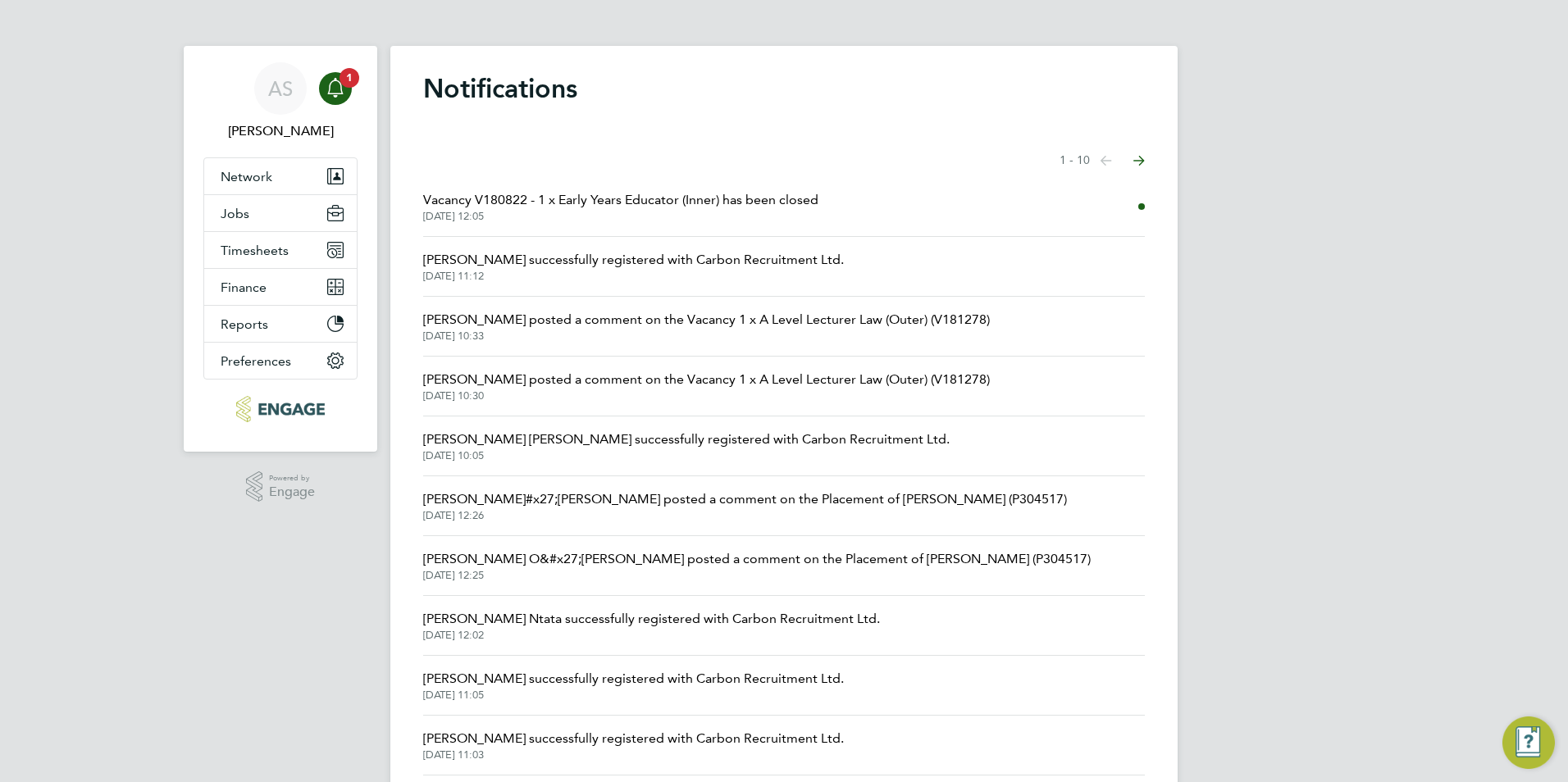
click at [563, 202] on span "Vacancy V180822 - 1 x Early Years Educator (Inner) has been closed" at bounding box center [621, 200] width 396 height 20
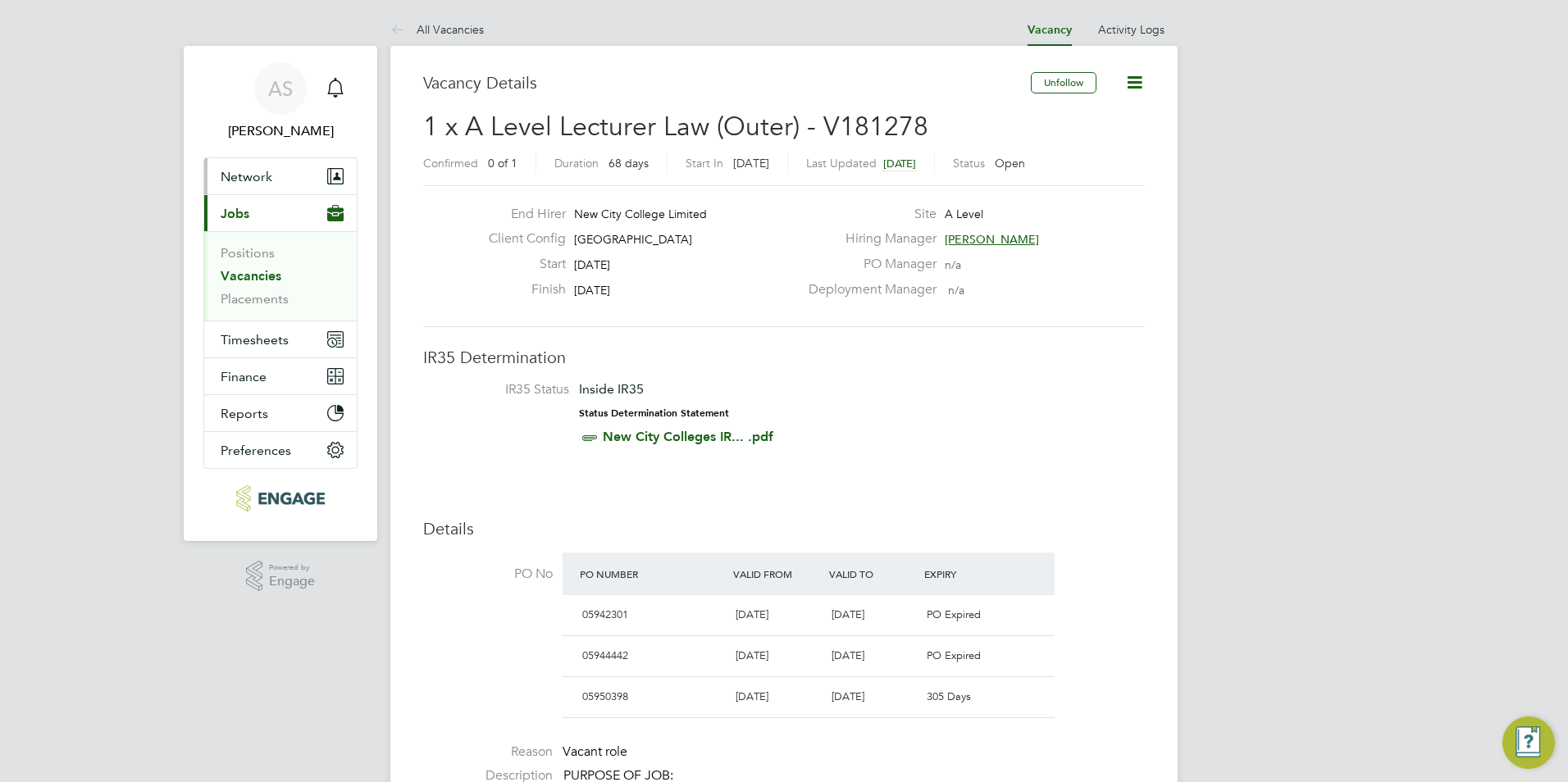
click at [238, 177] on span "Network" at bounding box center [246, 176] width 52 height 15
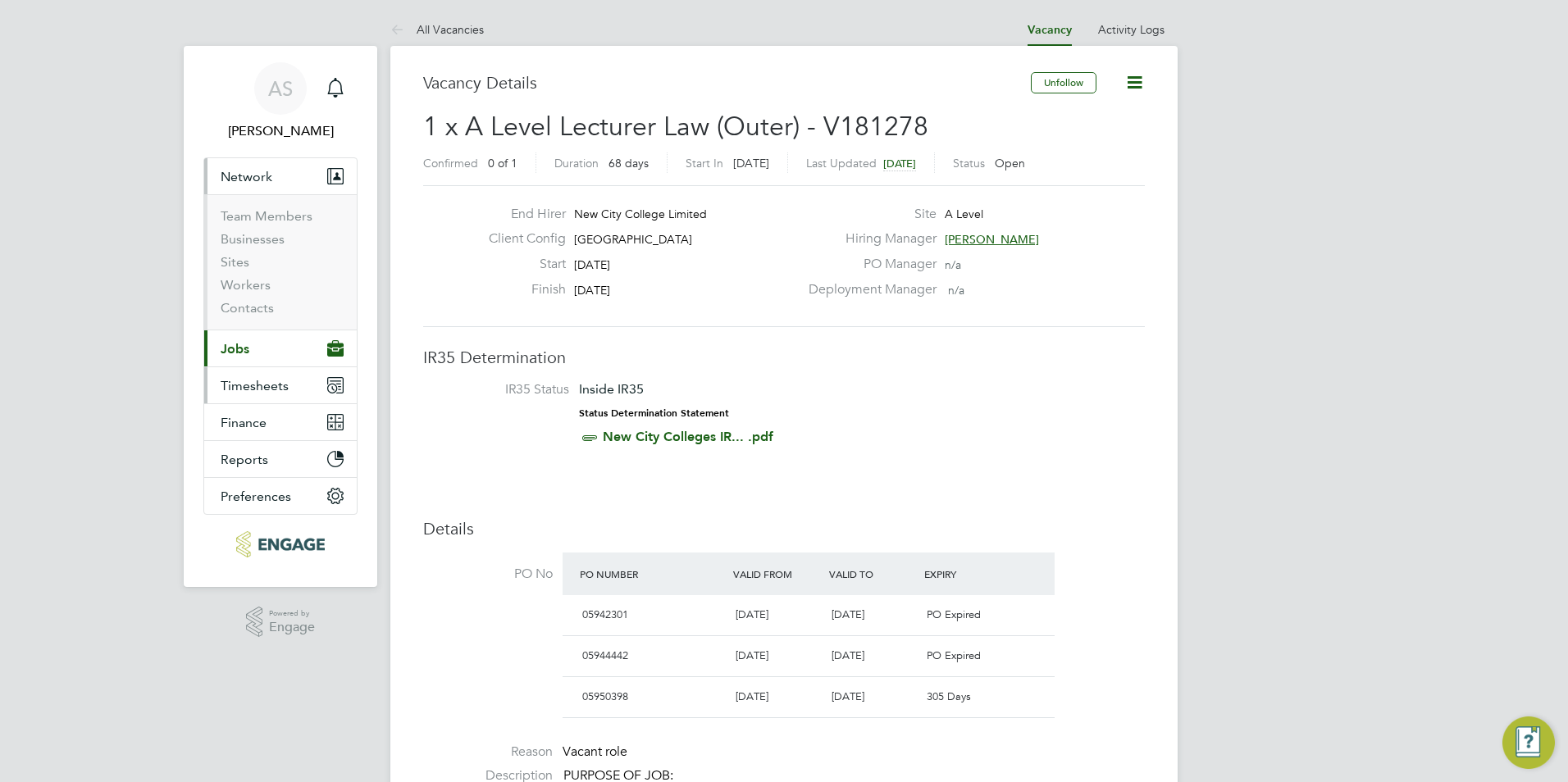
click at [261, 373] on button "Timesheets" at bounding box center [280, 385] width 153 height 36
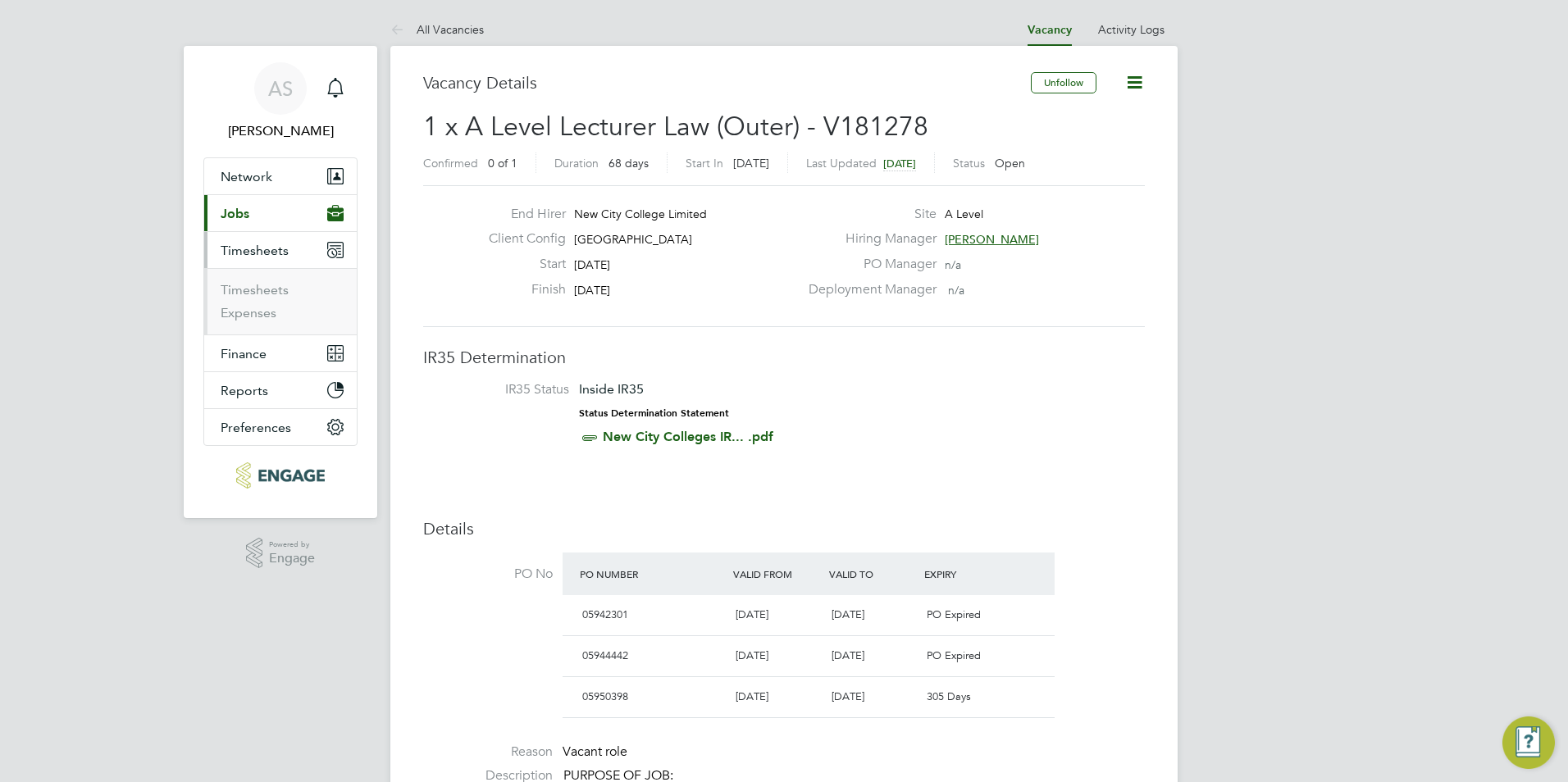
click at [266, 213] on button "Current page: Jobs" at bounding box center [280, 213] width 153 height 36
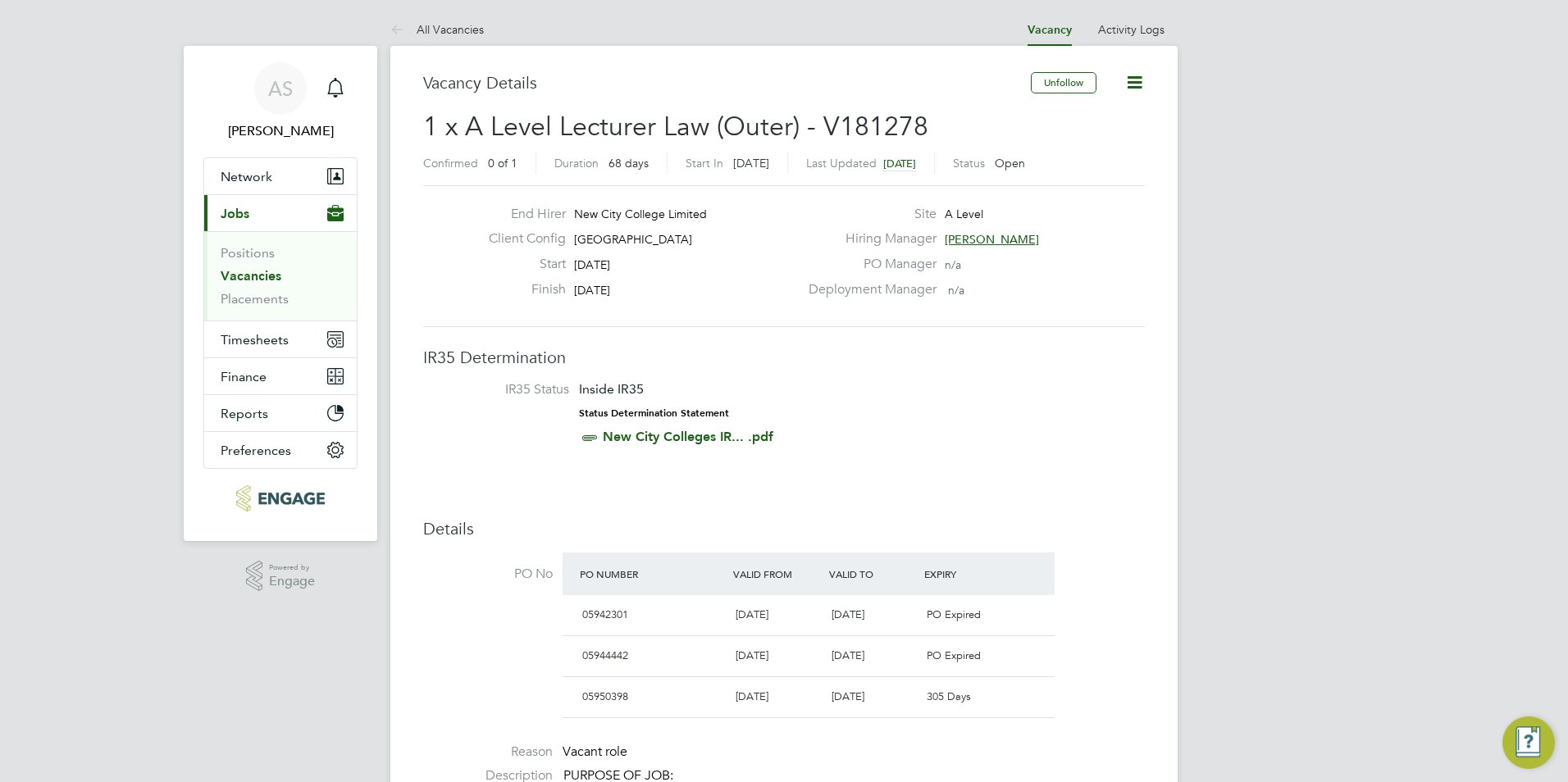
click at [251, 273] on link "Vacancies" at bounding box center [251, 275] width 61 height 15
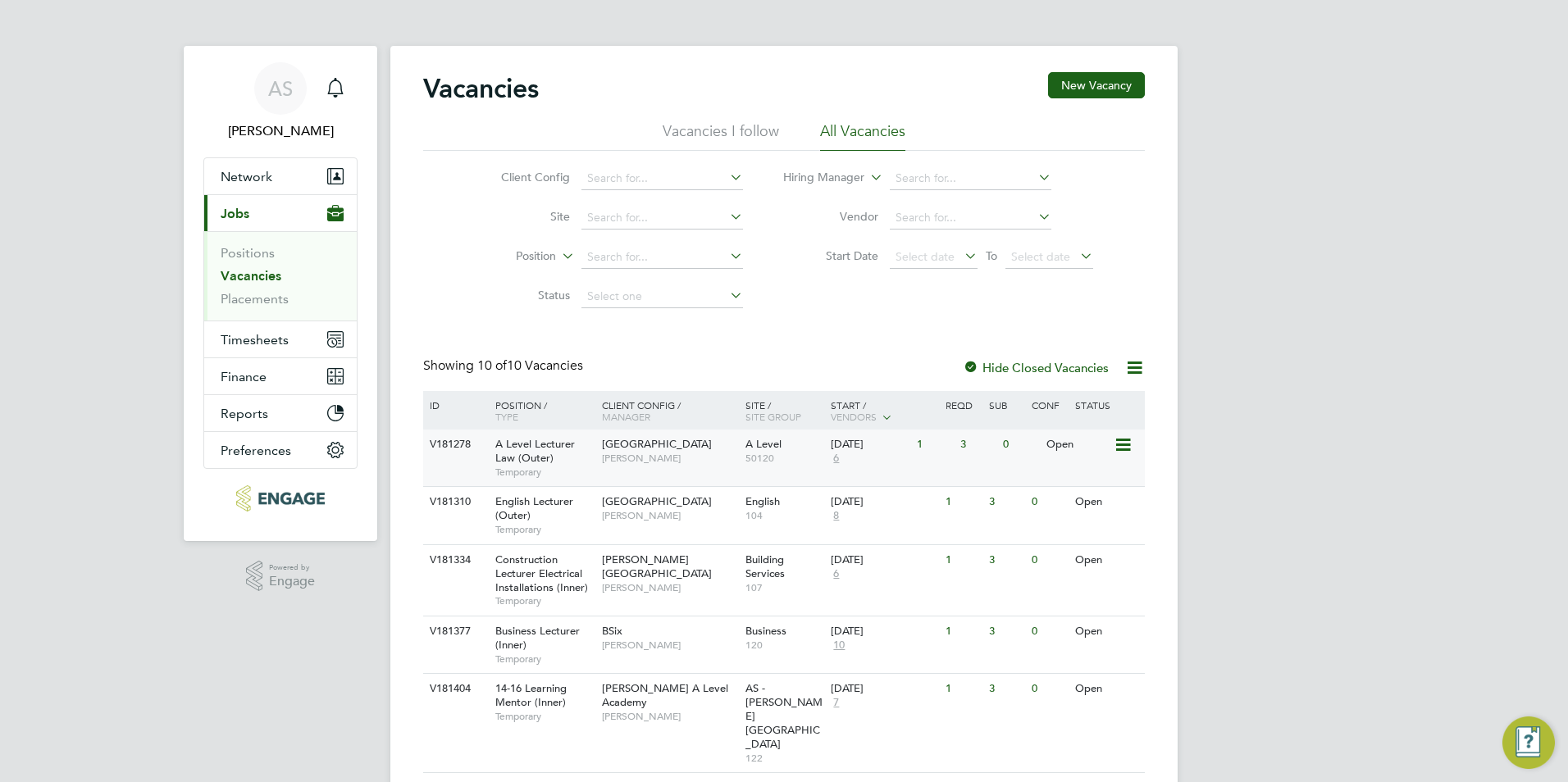
click at [668, 465] on span "[PERSON_NAME]" at bounding box center [669, 458] width 135 height 13
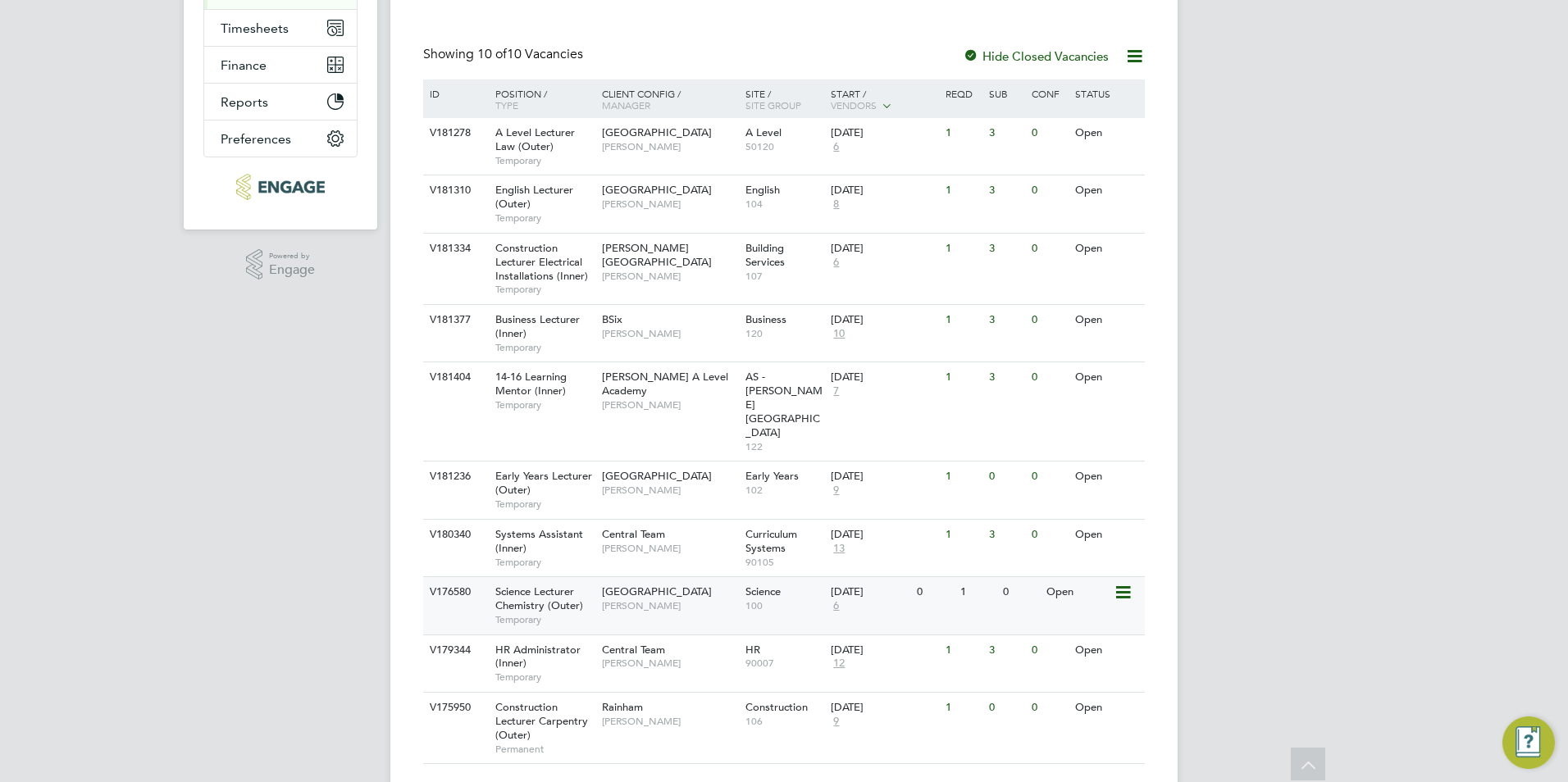
click at [621, 585] on span "[GEOGRAPHIC_DATA]" at bounding box center [656, 592] width 110 height 14
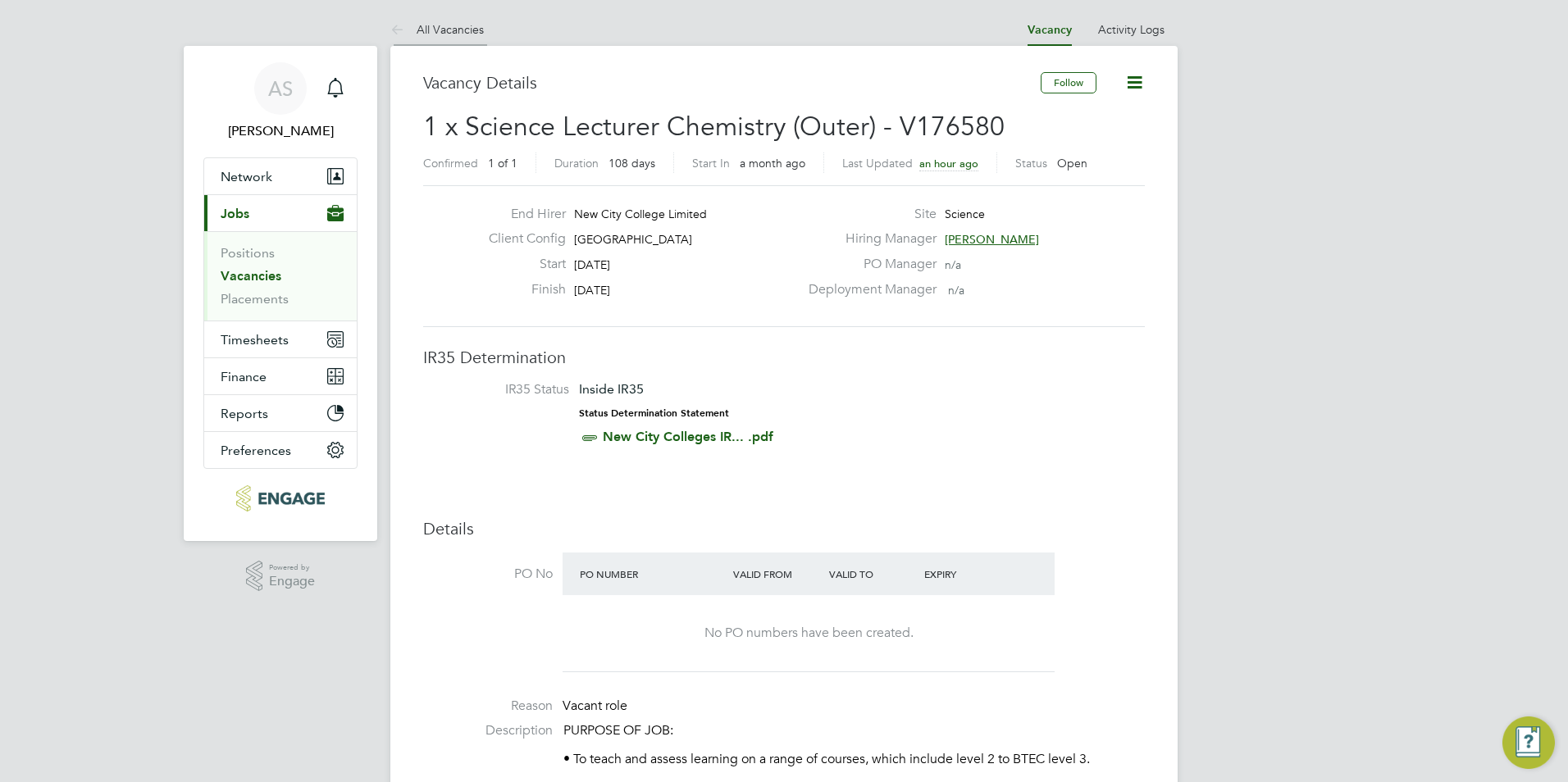
click at [438, 41] on li "All Vacancies" at bounding box center [437, 29] width 94 height 33
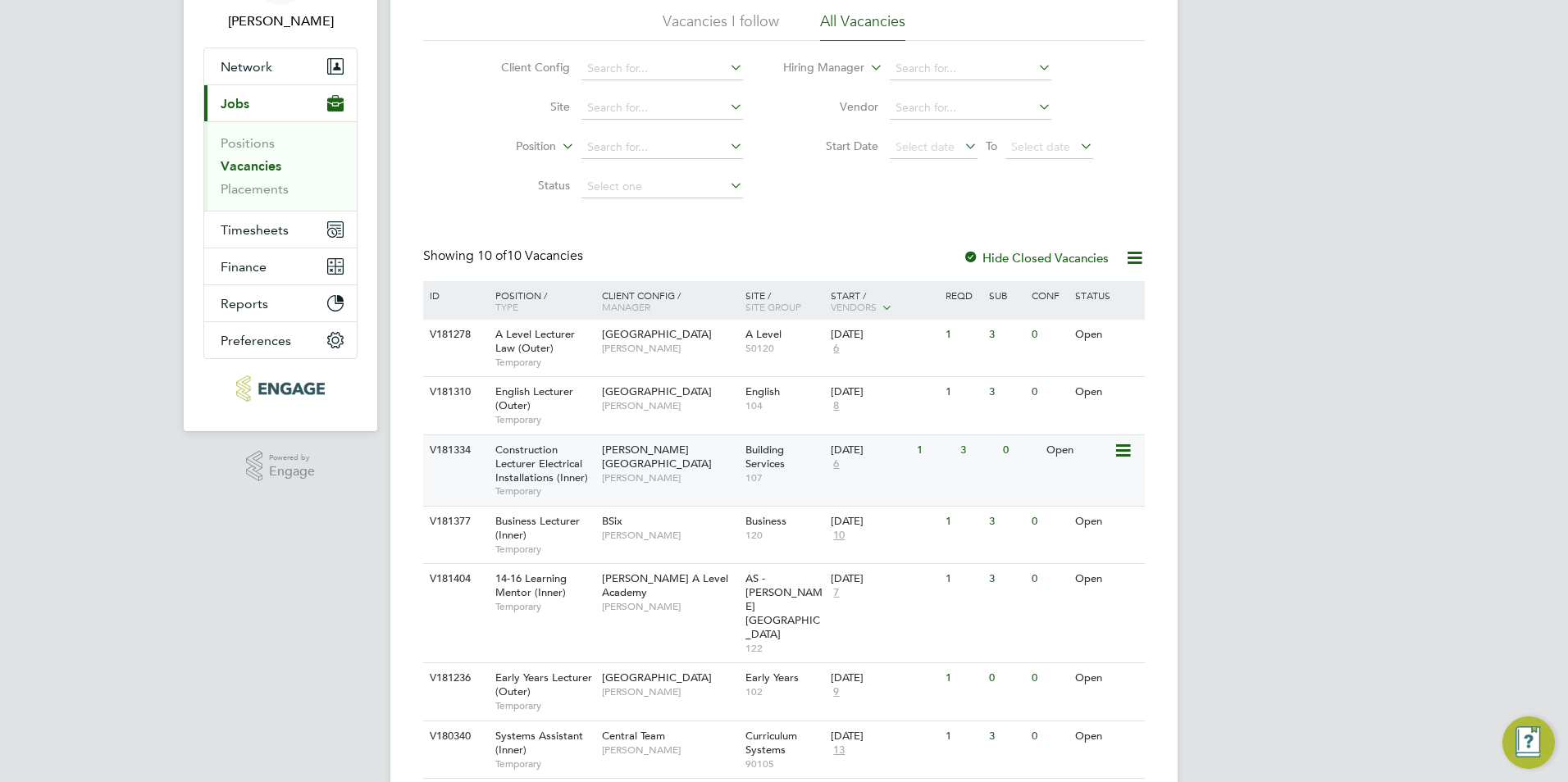
scroll to position [312, 0]
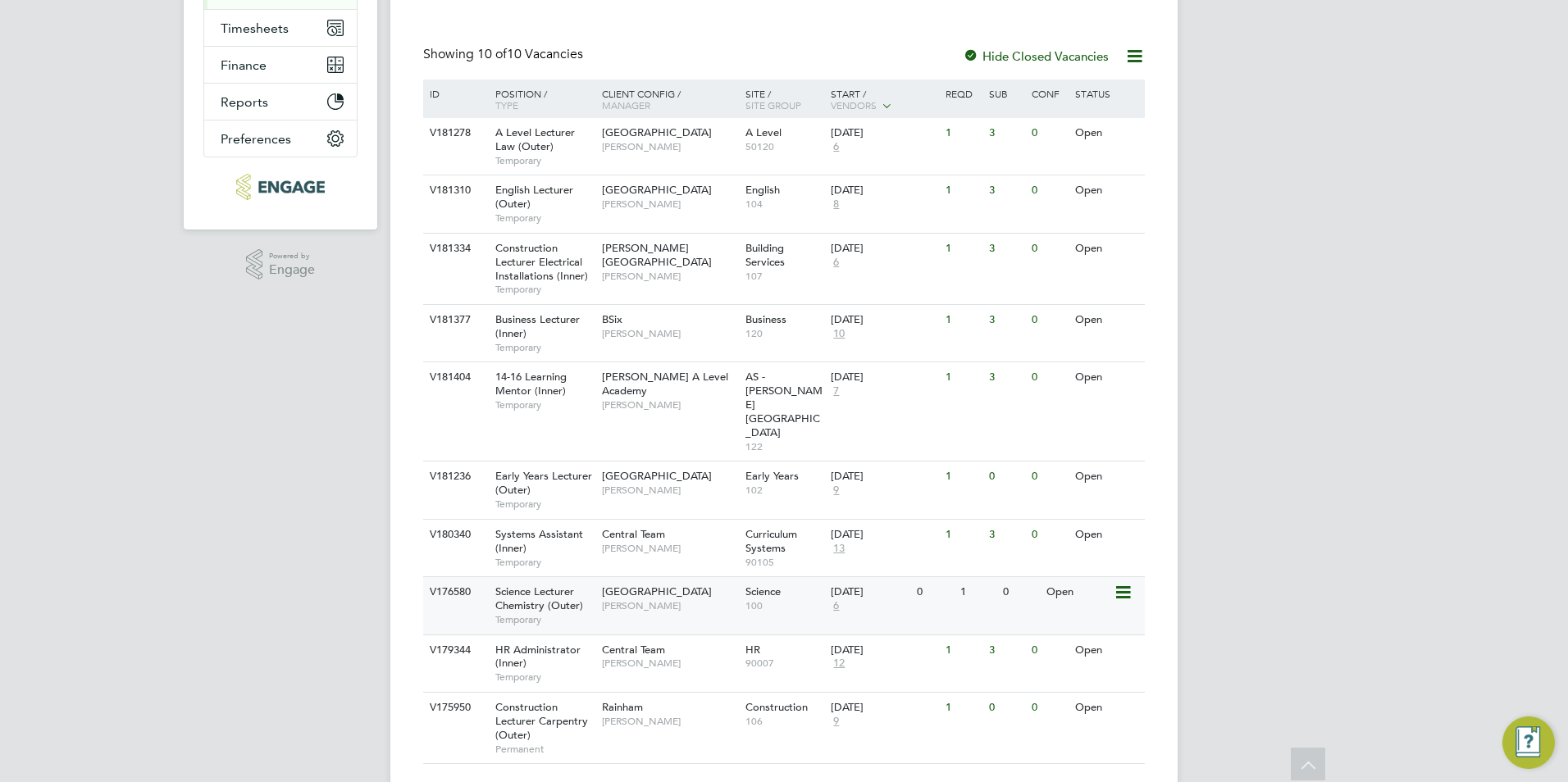
click at [596, 577] on div "Science Lecturer Chemistry (Outer) Temporary" at bounding box center [540, 604] width 115 height 56
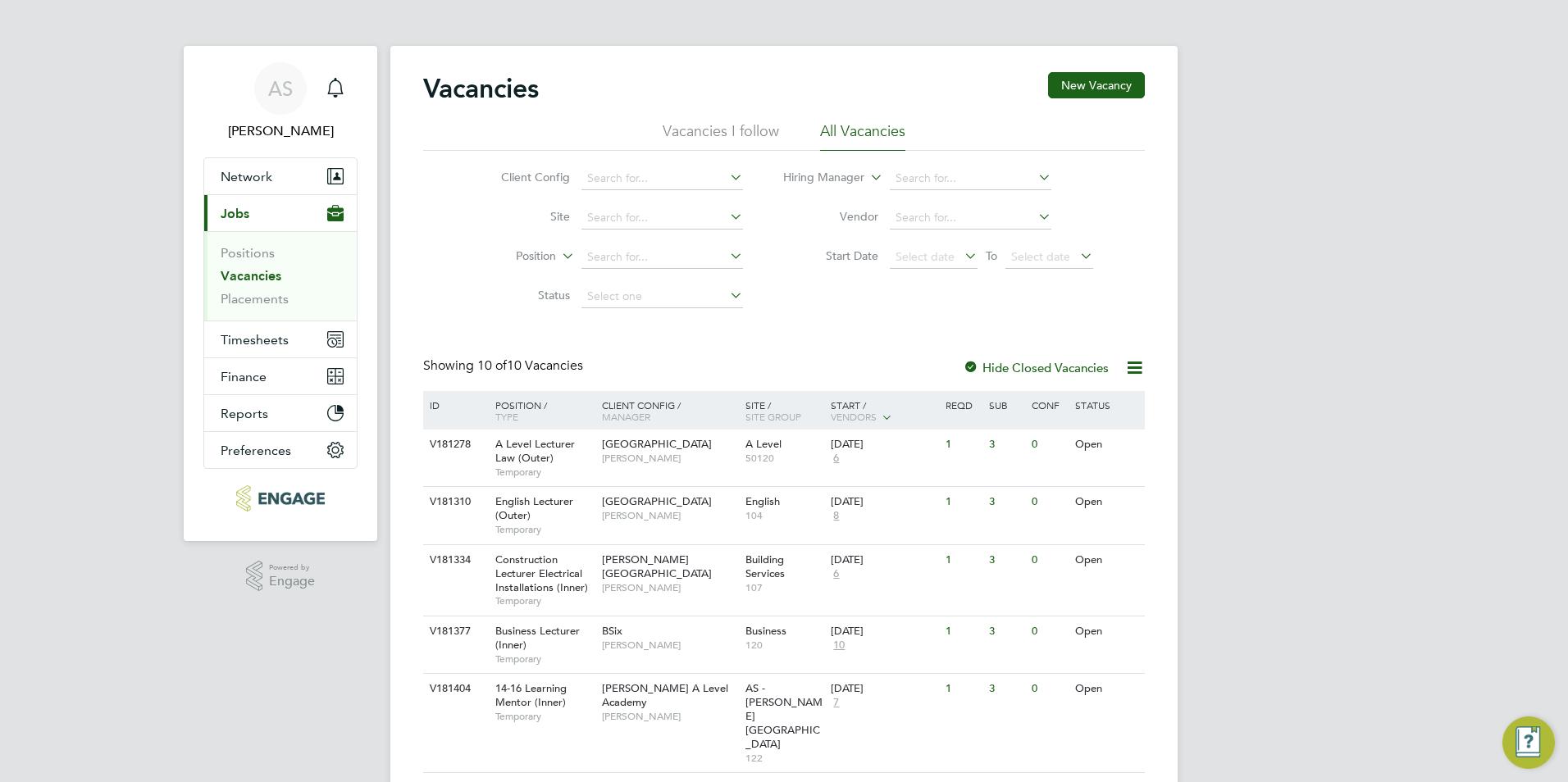
scroll to position [245, 0]
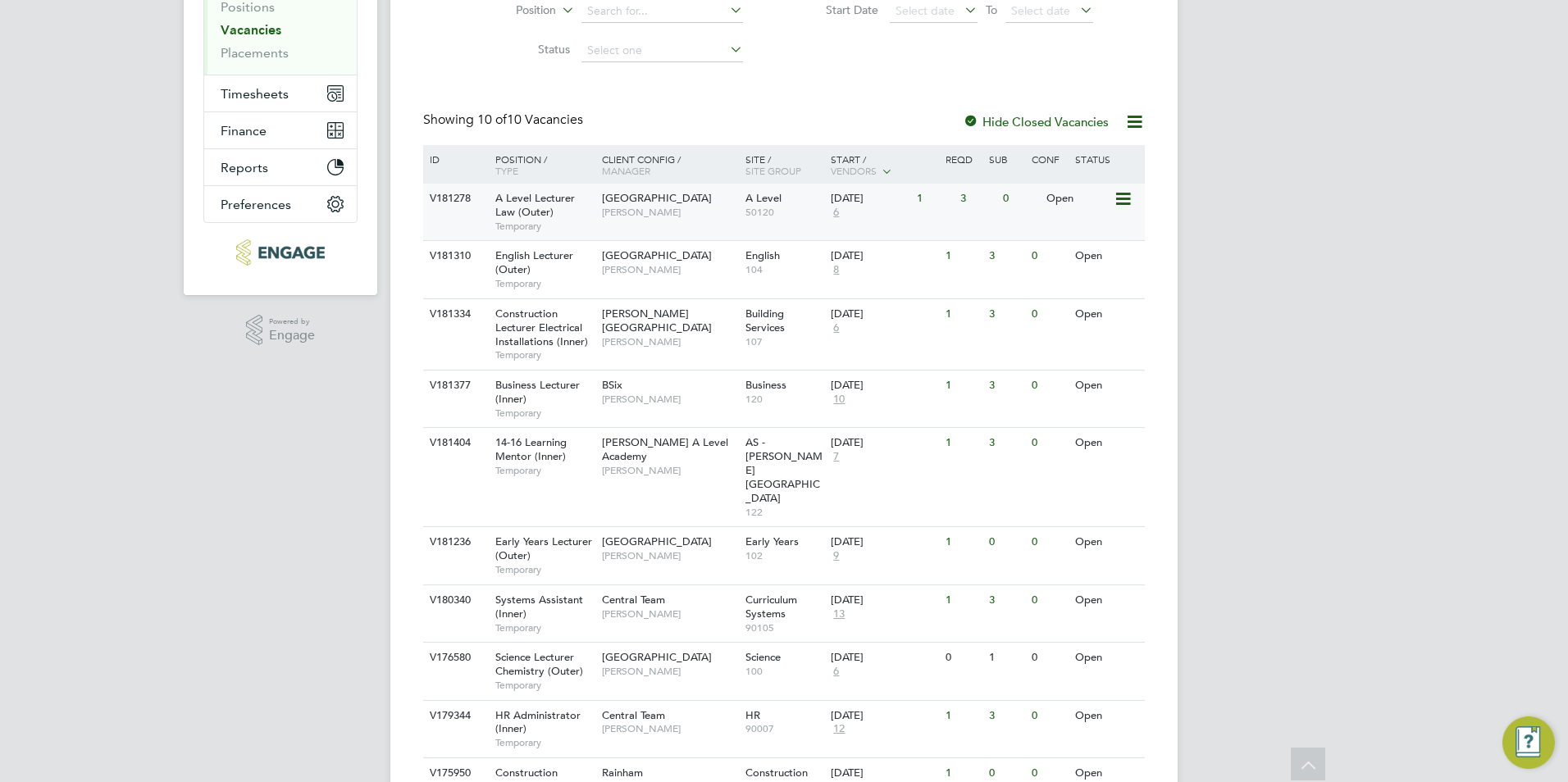
click at [586, 225] on span "Temporary" at bounding box center [545, 226] width 98 height 13
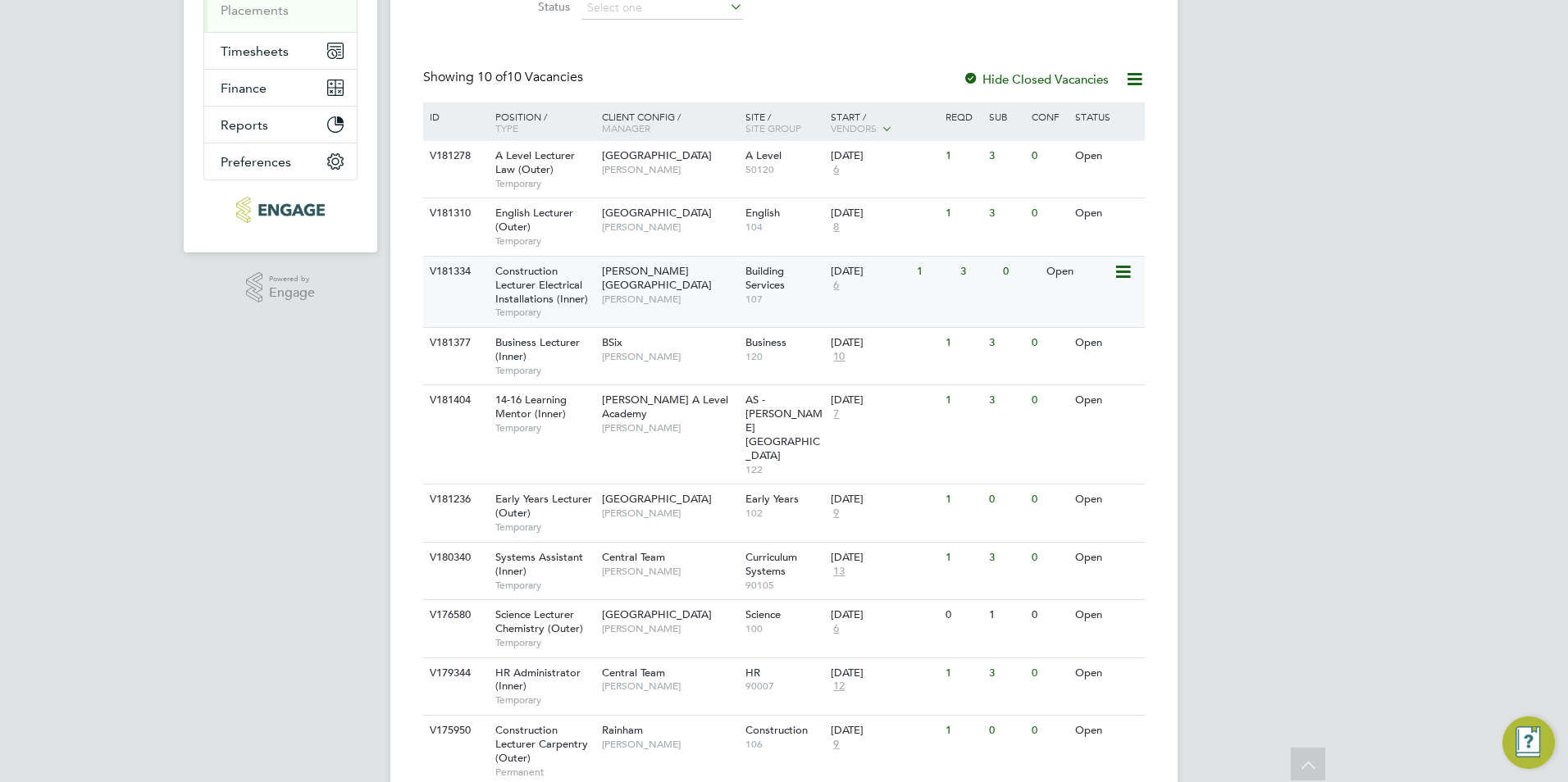
scroll to position [312, 0]
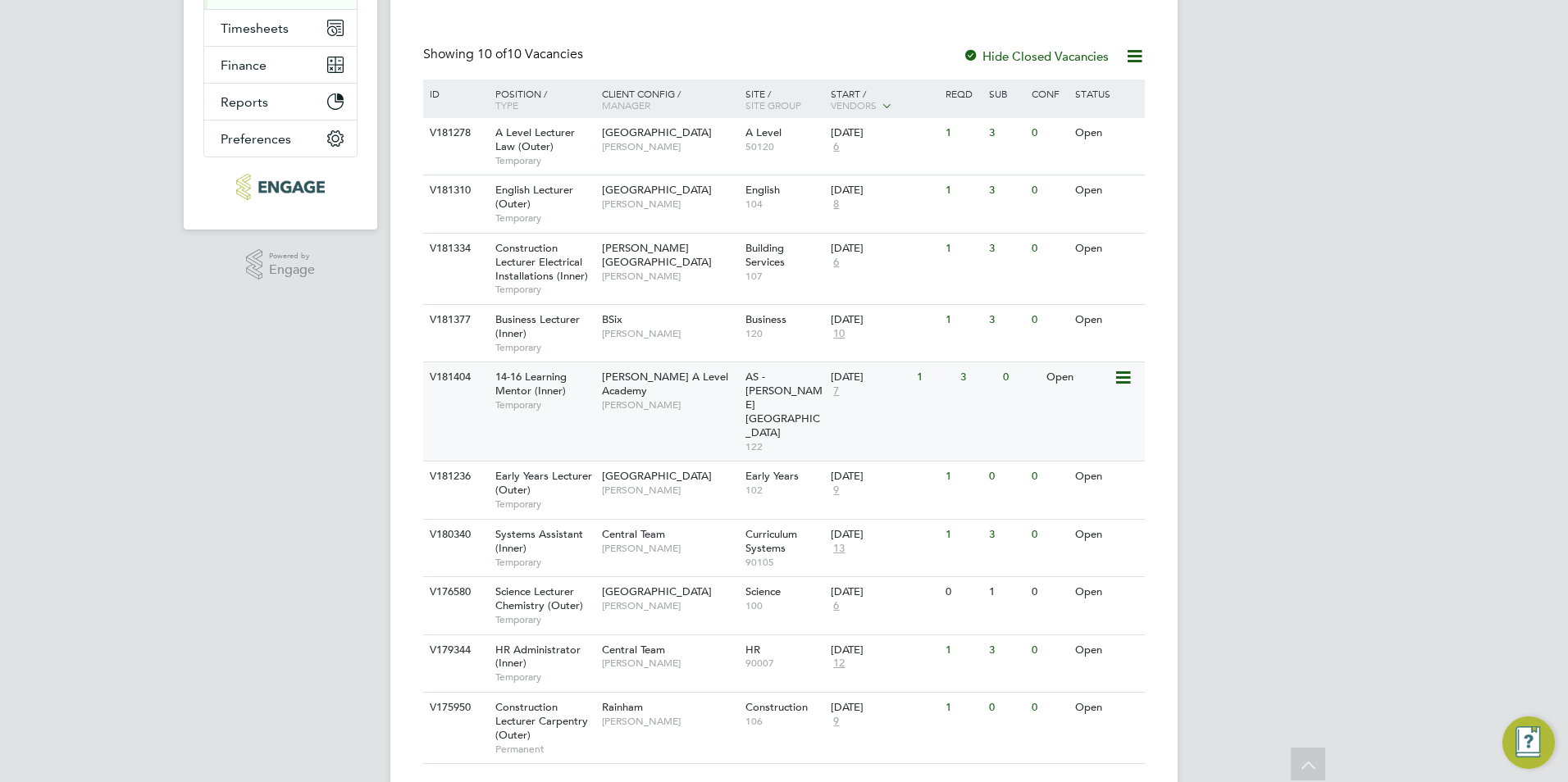
click at [566, 408] on span "Temporary" at bounding box center [545, 404] width 98 height 13
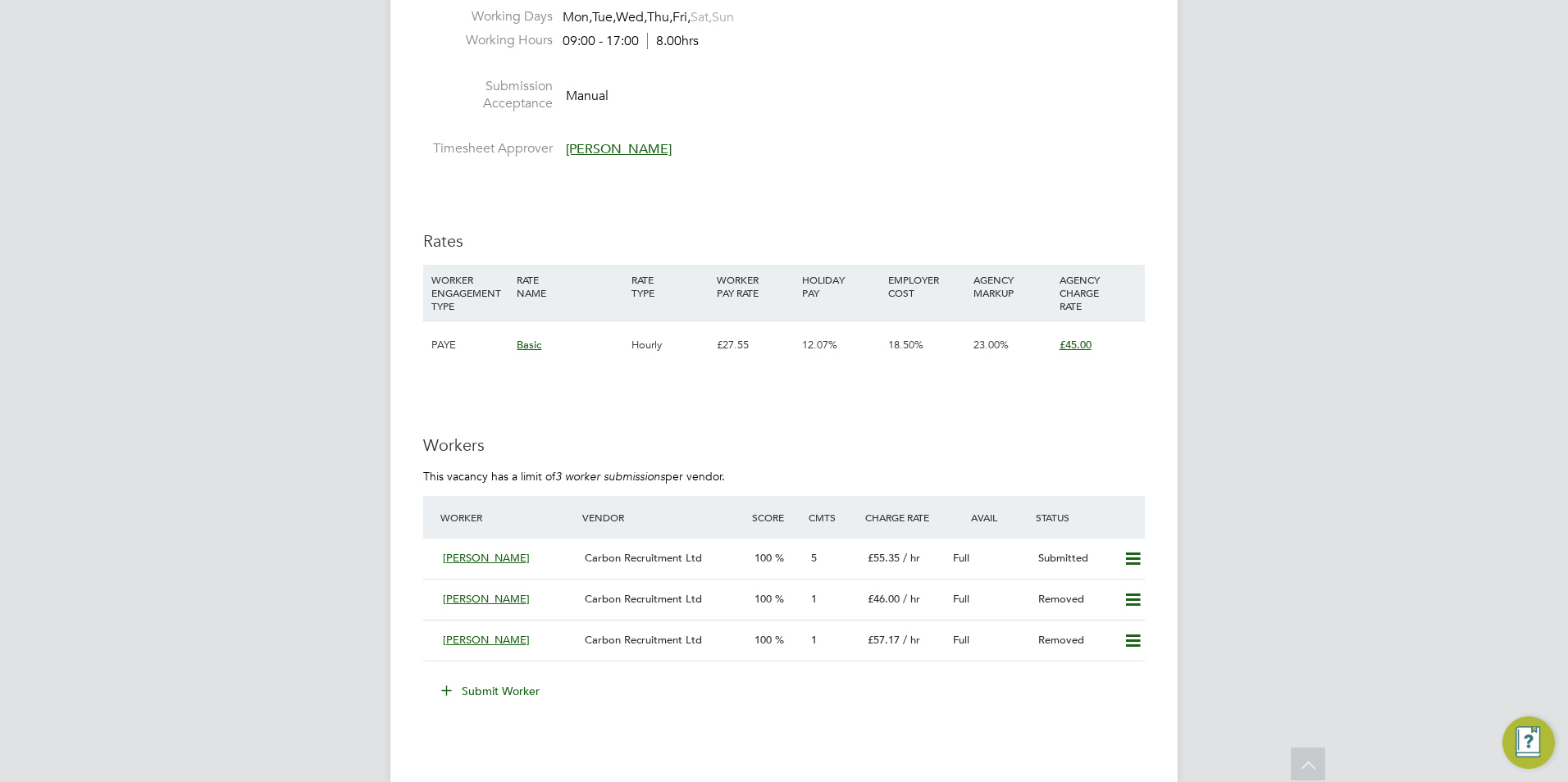
scroll to position [2869, 0]
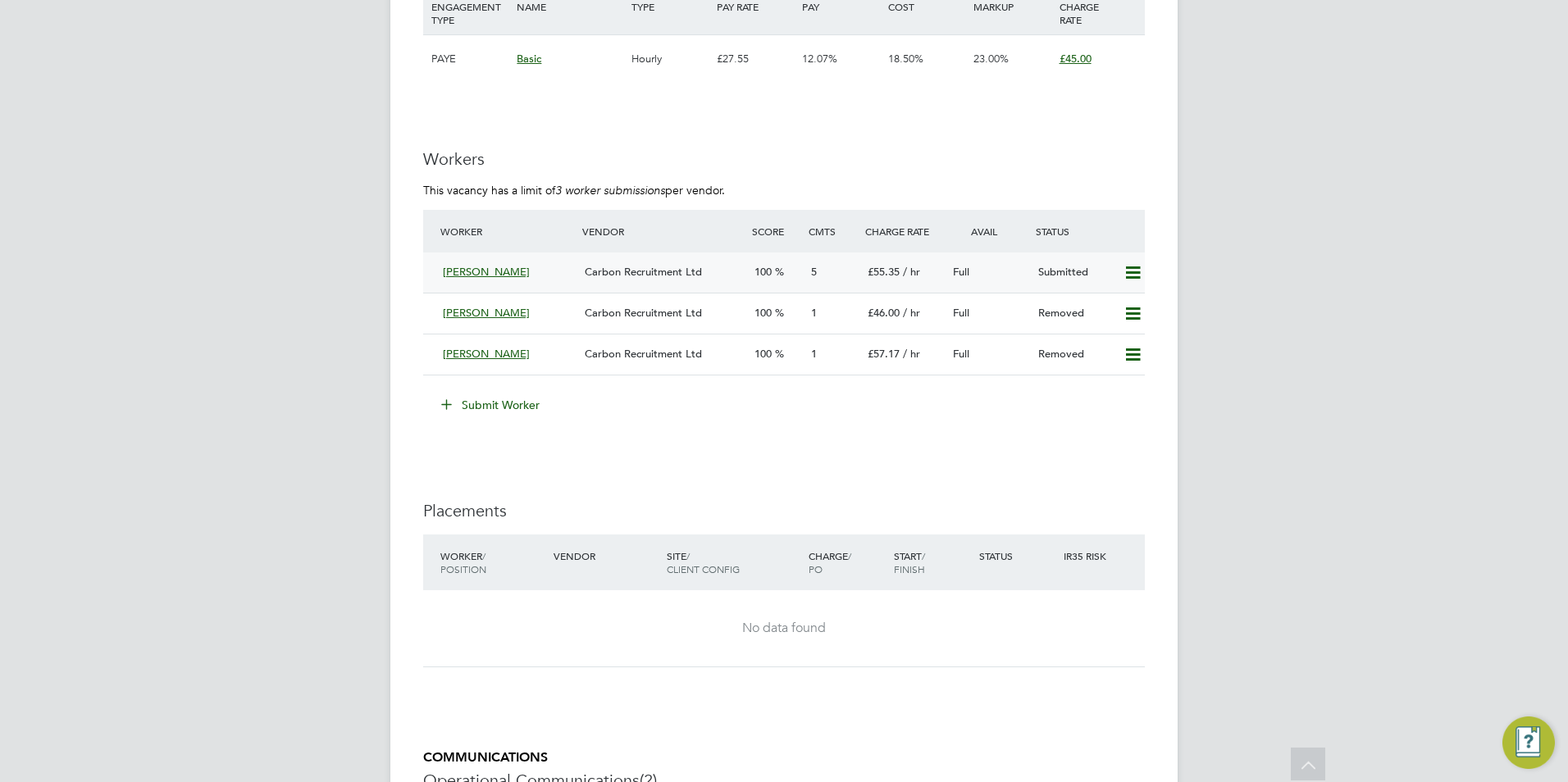
click at [658, 279] on span "Carbon Recruitment Ltd" at bounding box center [643, 272] width 117 height 14
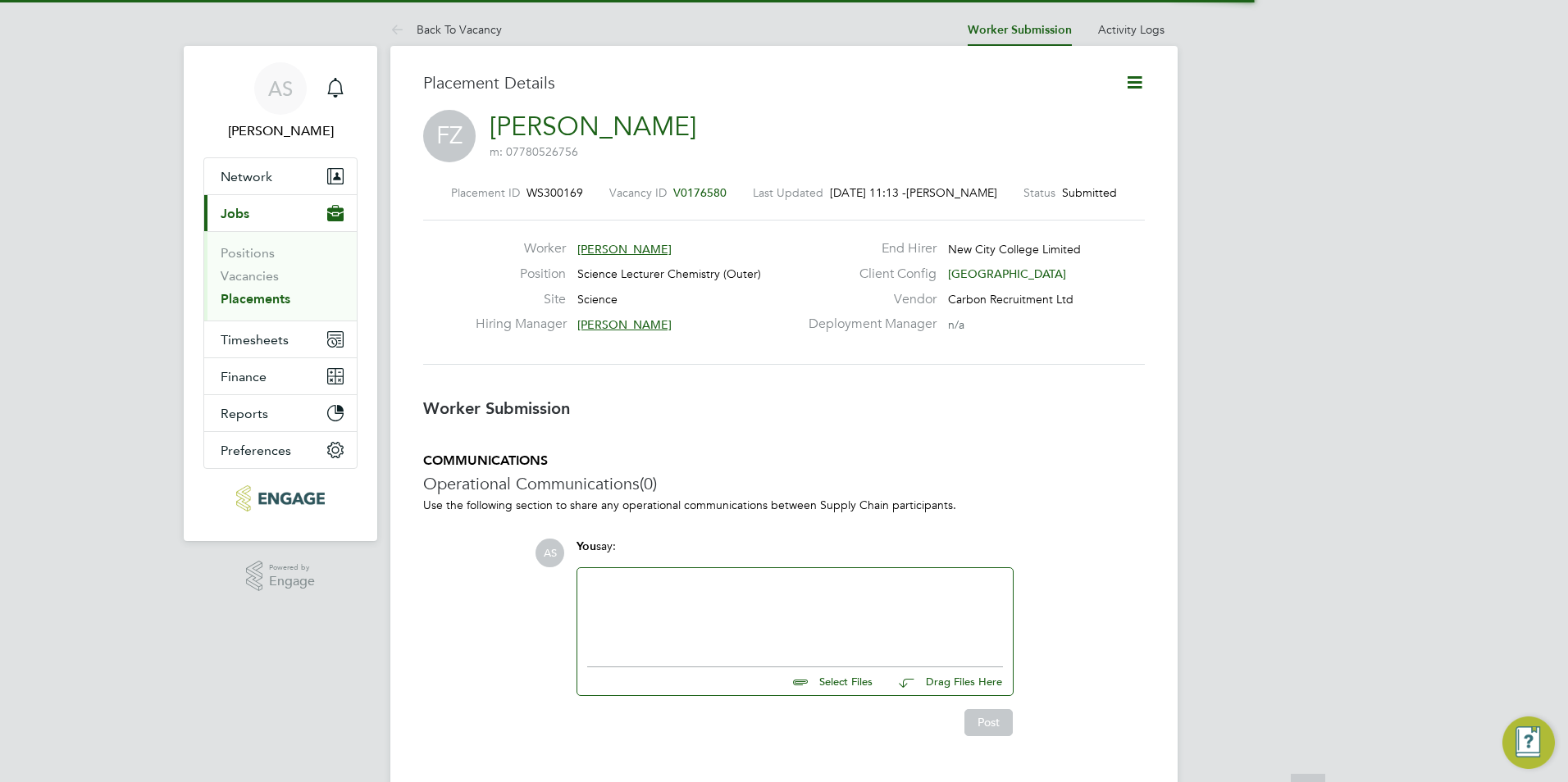
scroll to position [8, 8]
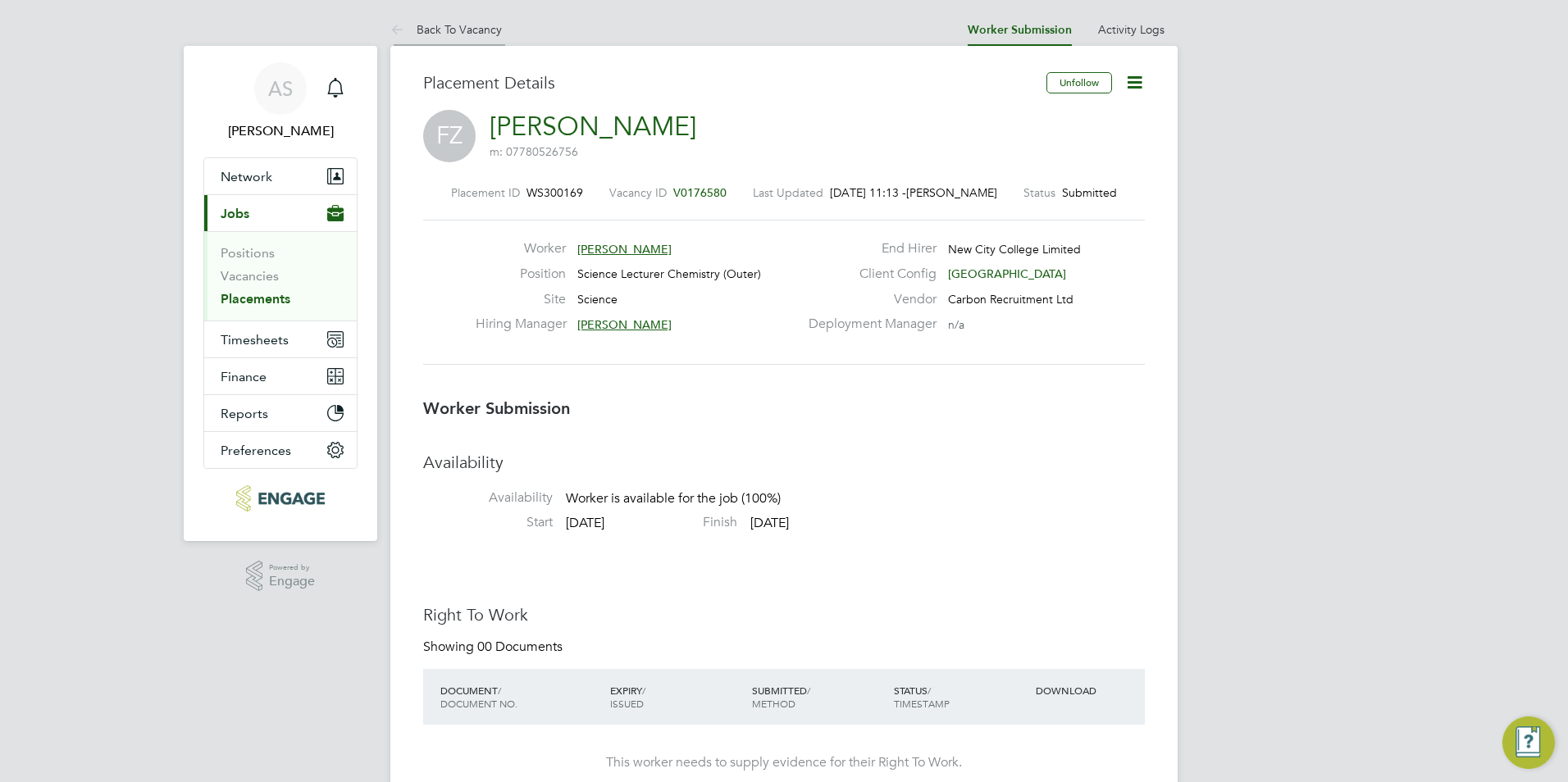
click at [457, 24] on link "Back To Vacancy" at bounding box center [446, 29] width 112 height 15
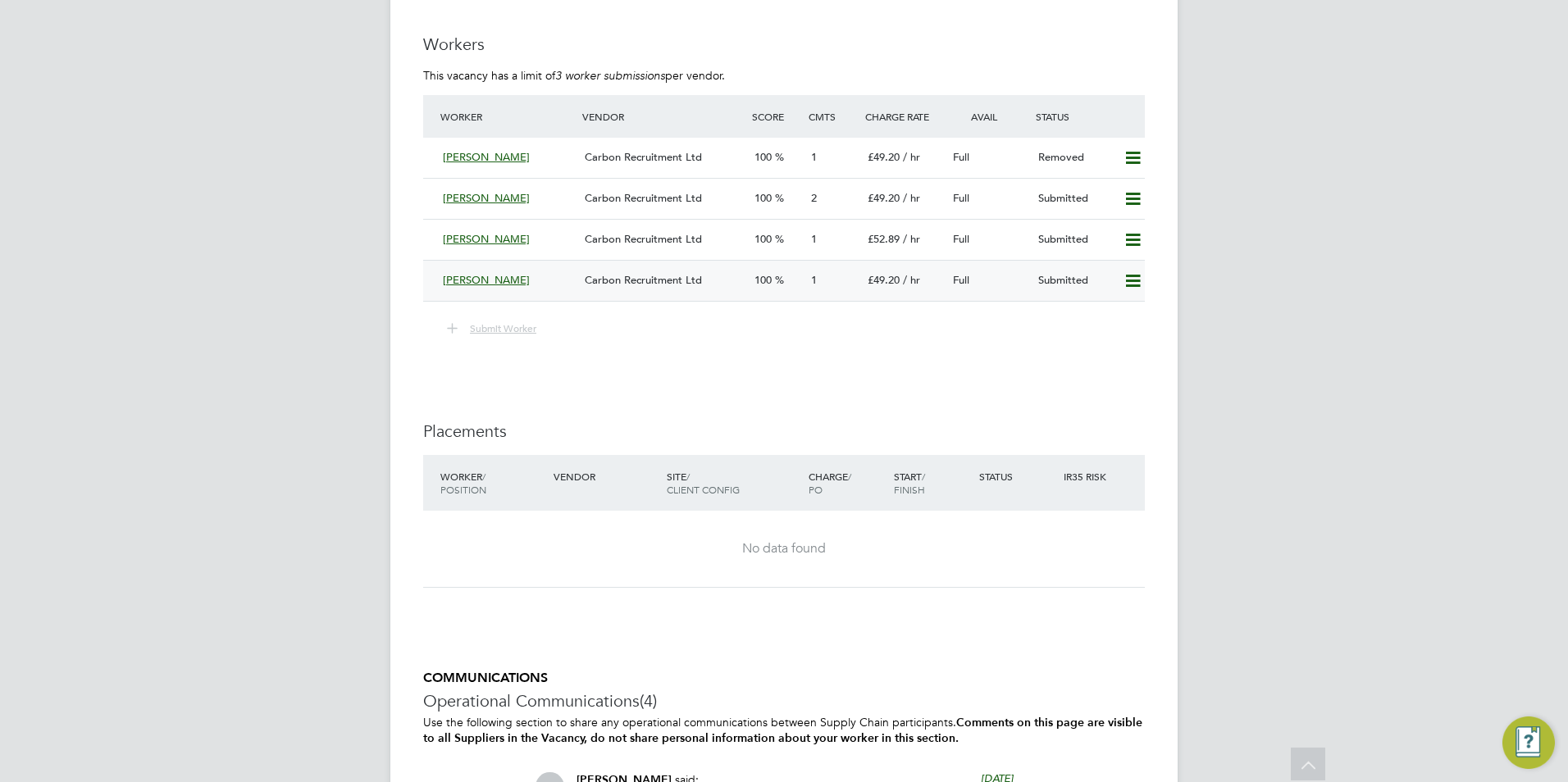
click at [599, 281] on span "Carbon Recruitment Ltd" at bounding box center [643, 280] width 117 height 14
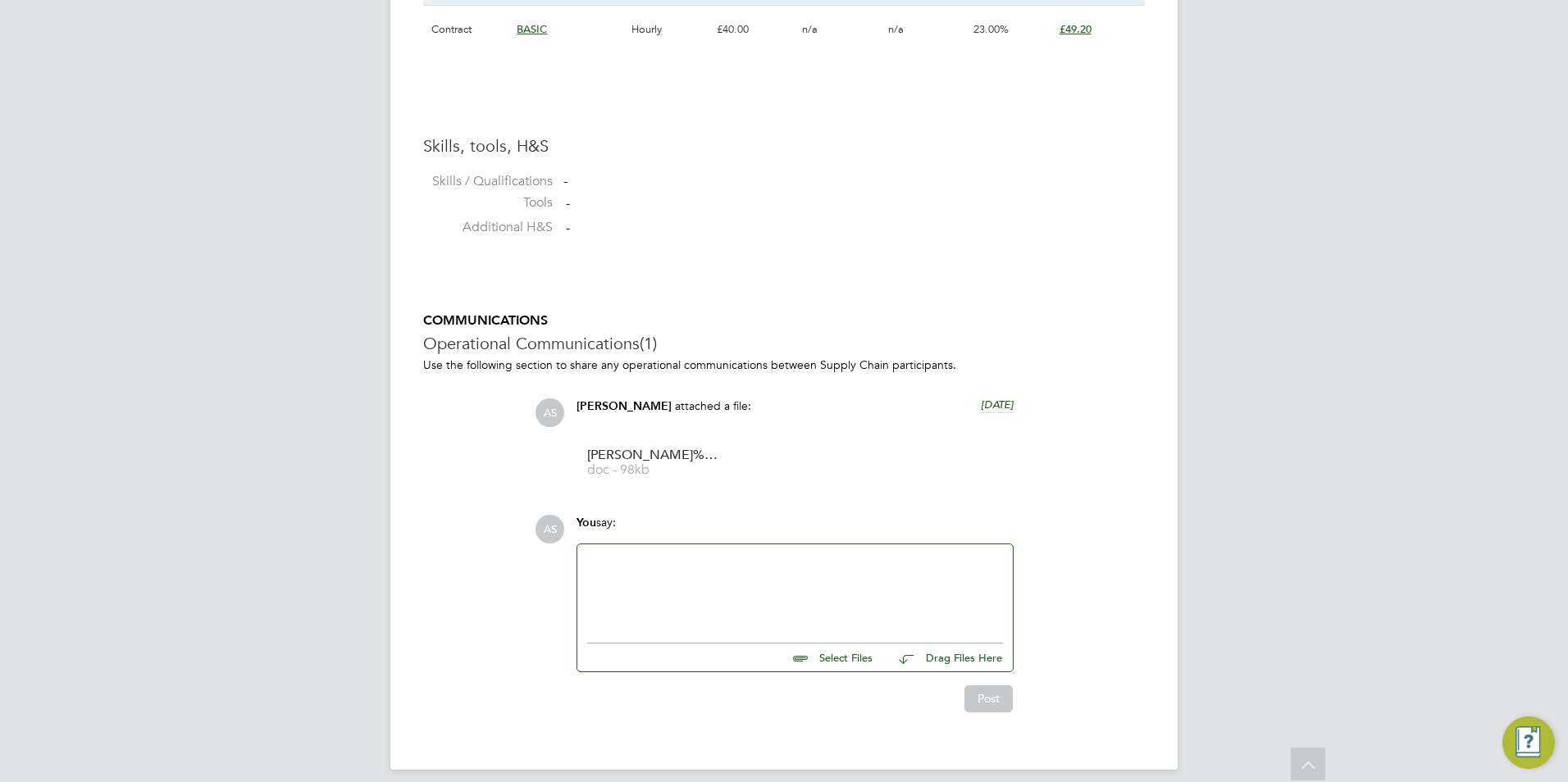
click at [697, 554] on div at bounding box center [795, 589] width 416 height 71
click at [977, 686] on button "Post" at bounding box center [988, 698] width 48 height 26
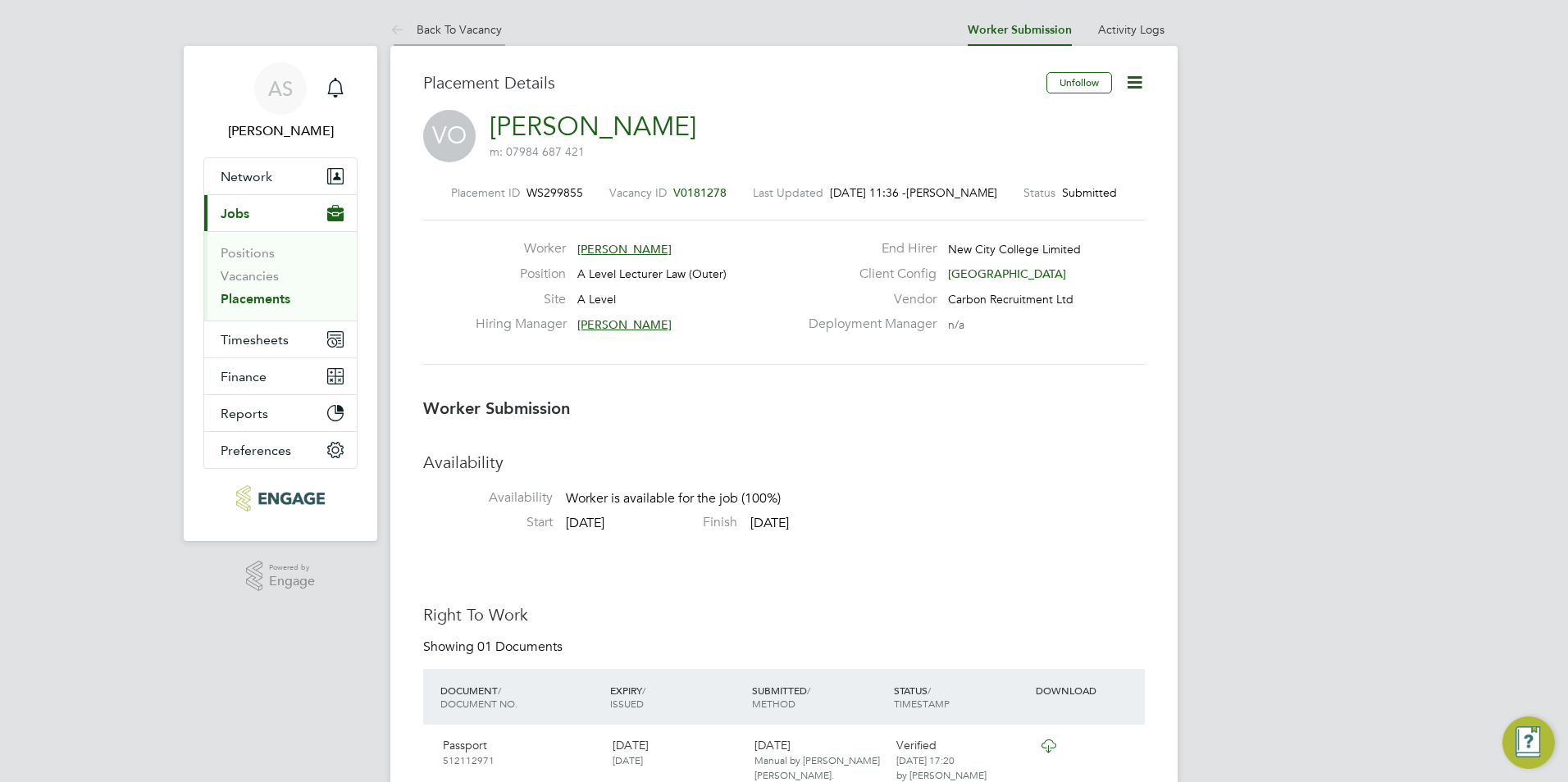
click at [416, 24] on link "Back To Vacancy" at bounding box center [446, 29] width 112 height 15
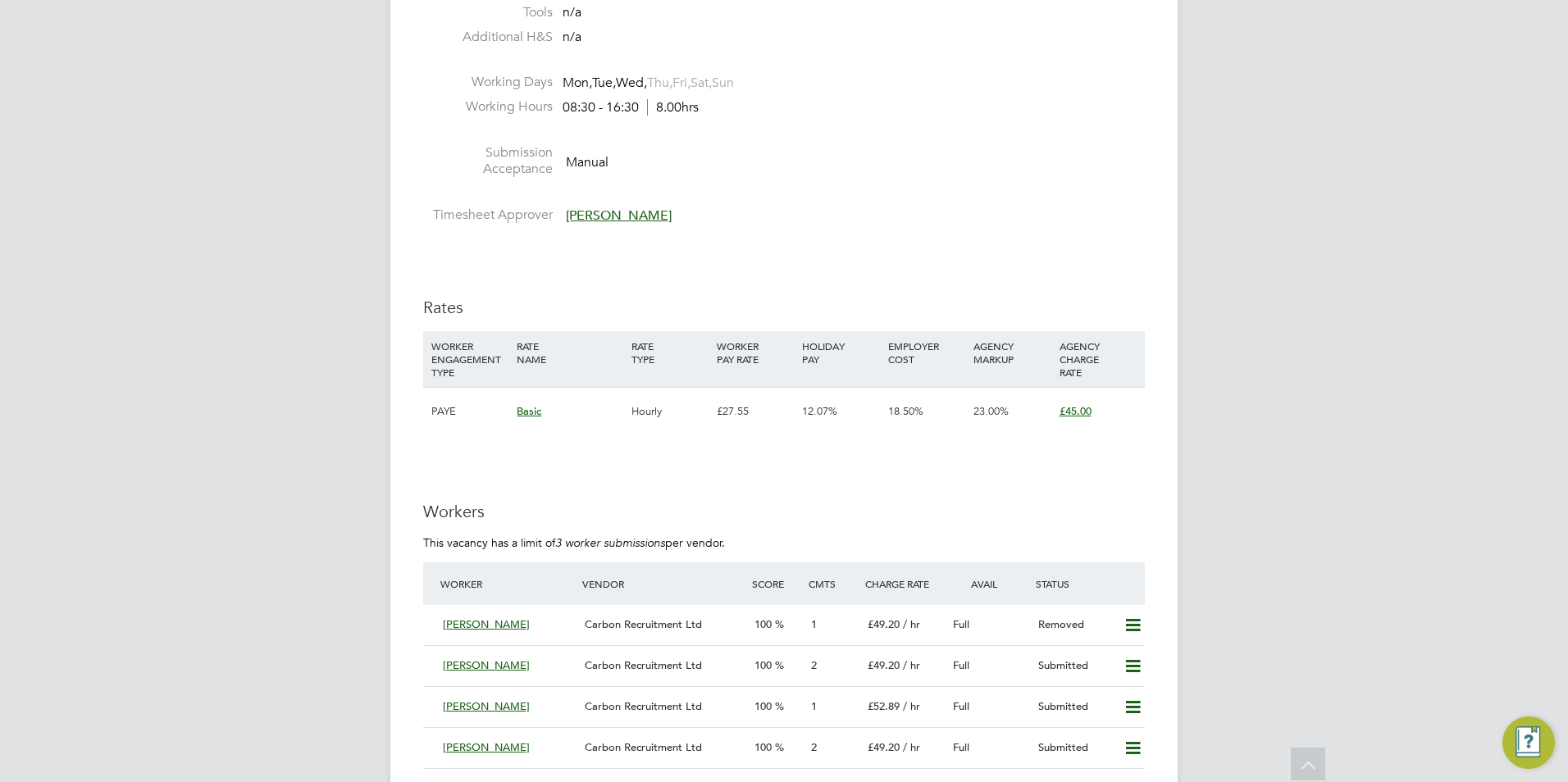
drag, startPoint x: 1488, startPoint y: 388, endPoint x: 1494, endPoint y: 518, distance: 130.1
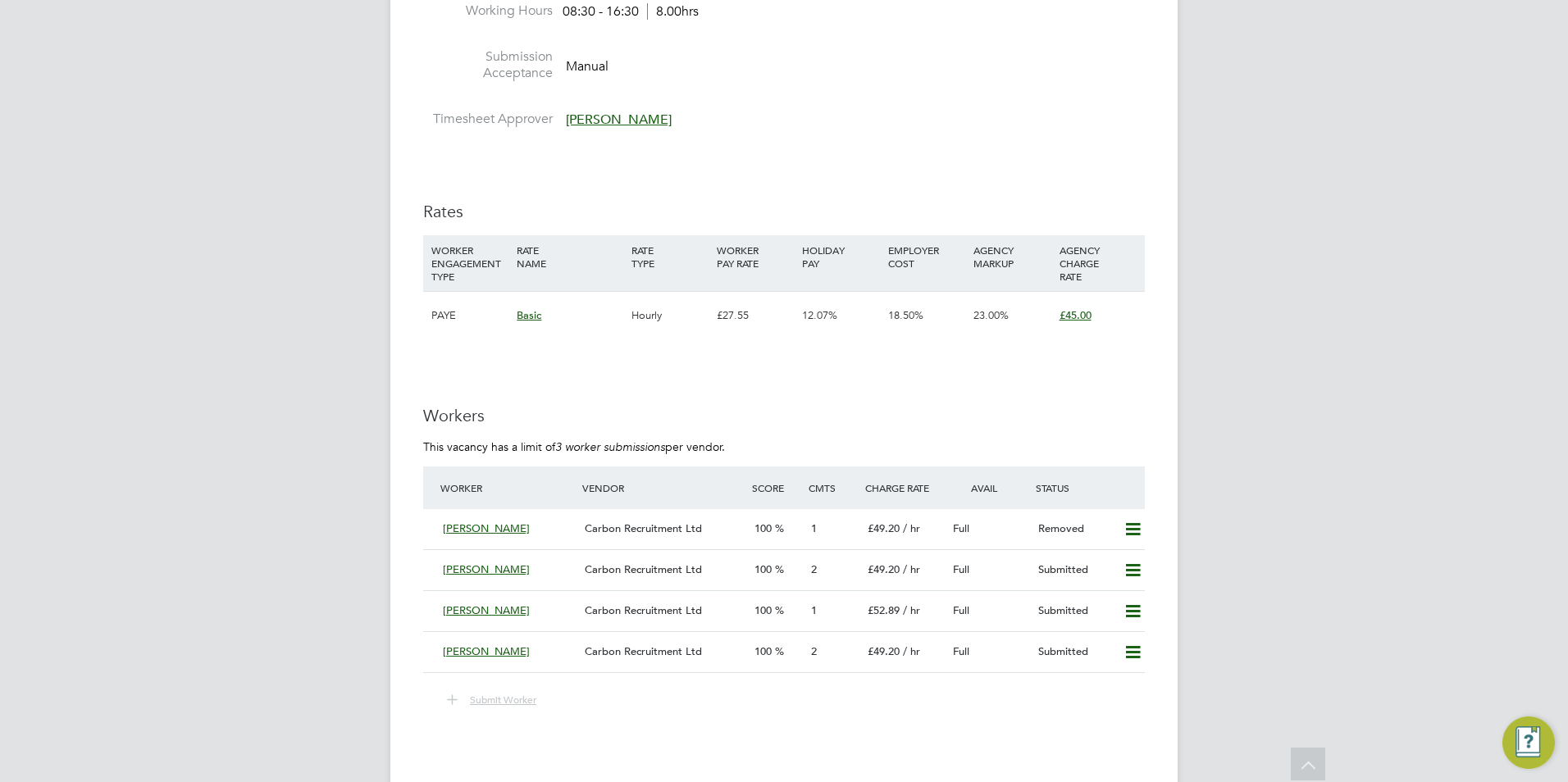
drag, startPoint x: 1495, startPoint y: 457, endPoint x: 1513, endPoint y: 439, distance: 25.5
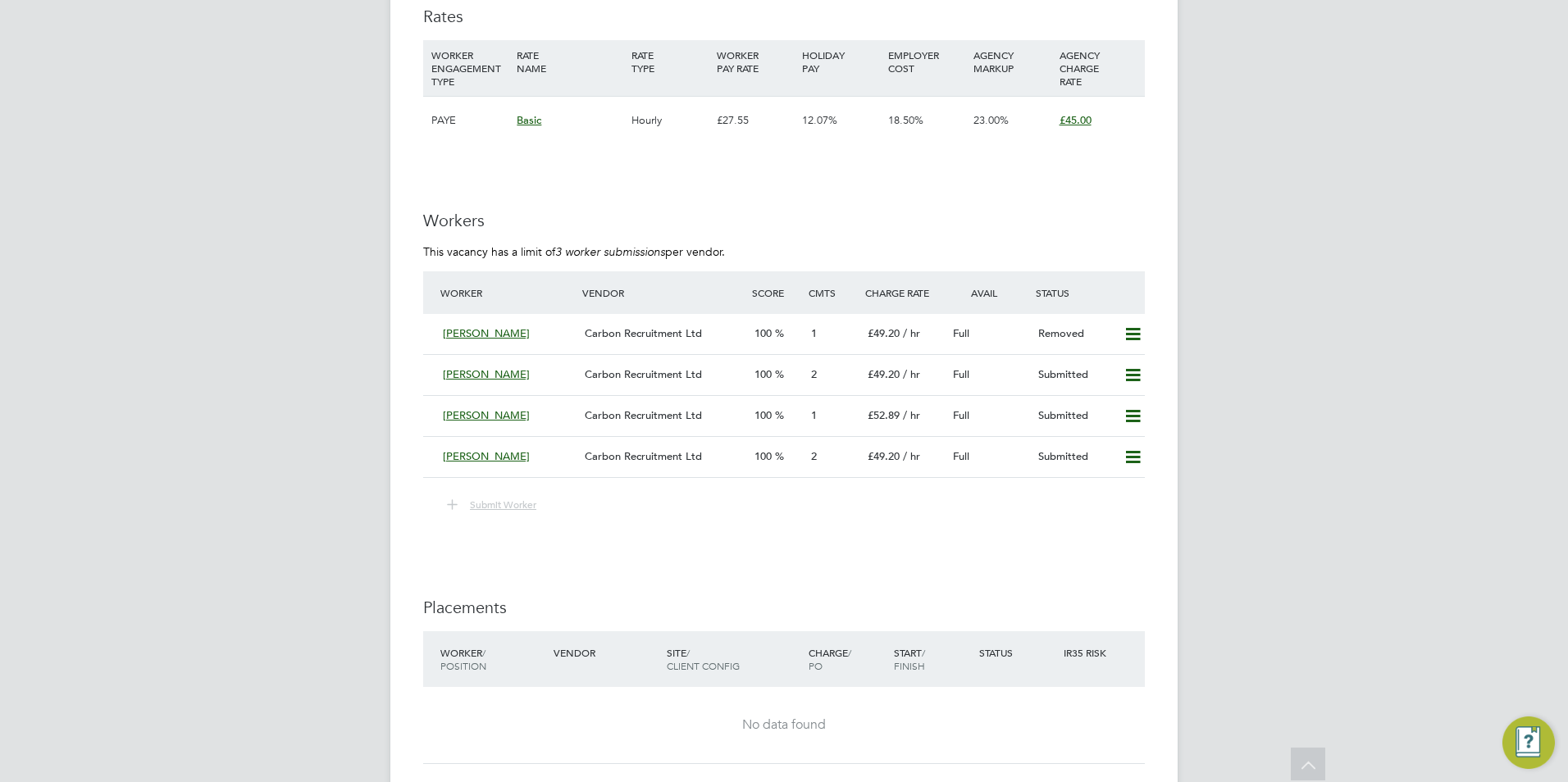
drag, startPoint x: 1534, startPoint y: 436, endPoint x: 1533, endPoint y: 550, distance: 114.0
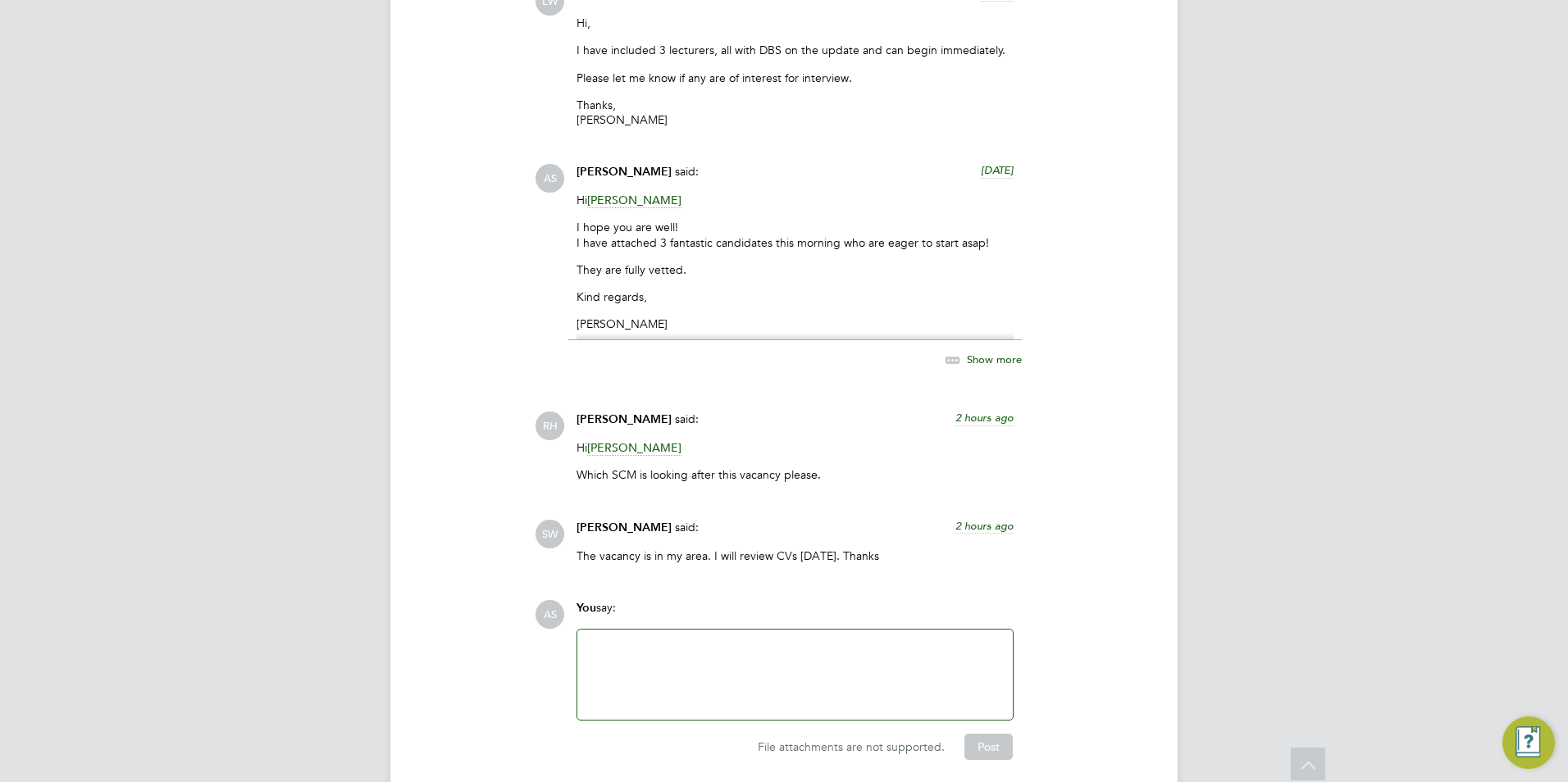
scroll to position [3467, 0]
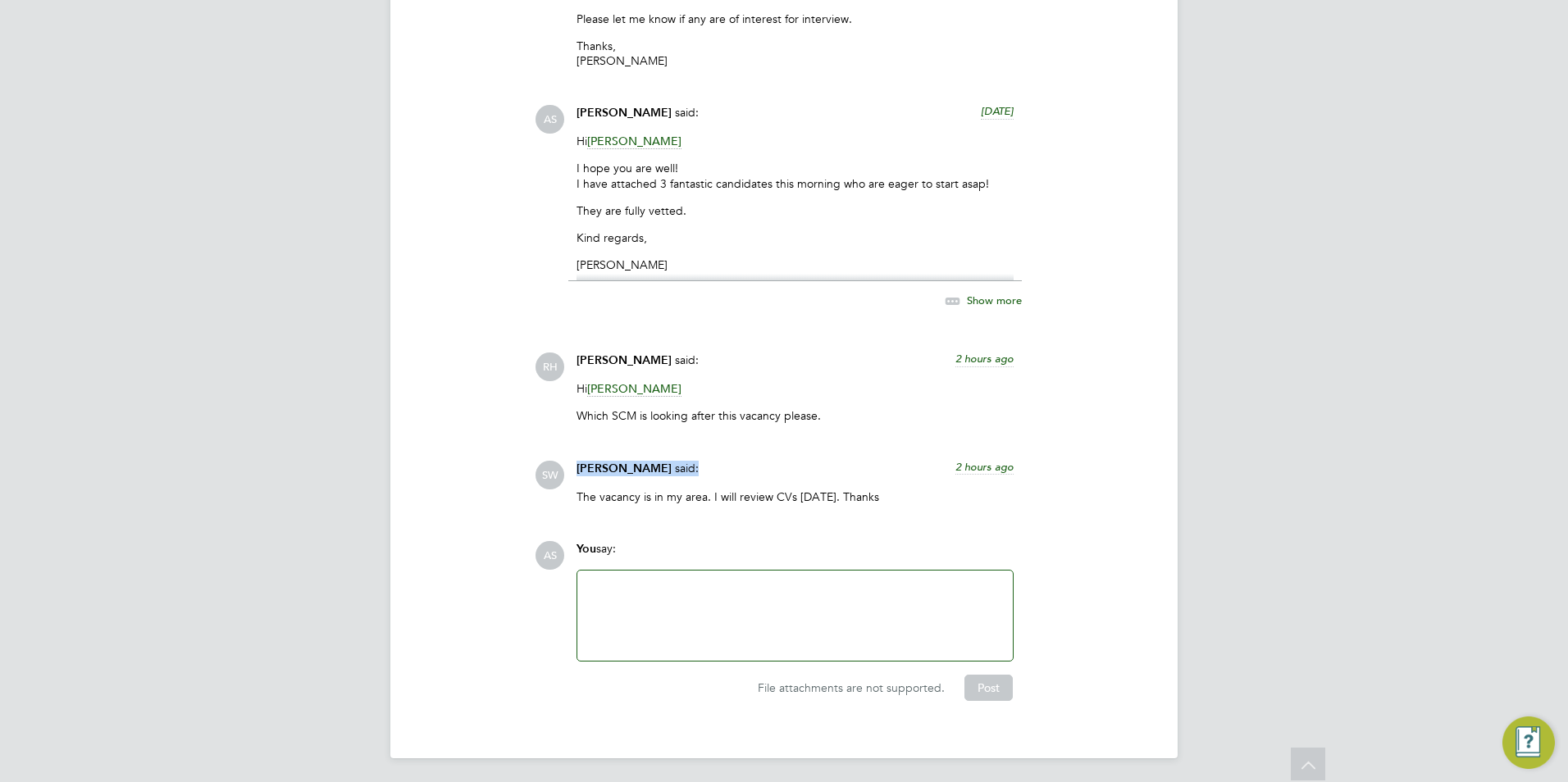
drag, startPoint x: 656, startPoint y: 466, endPoint x: 482, endPoint y: 456, distance: 174.3
click at [482, 456] on div "COMMUNICATIONS Operational Communications (4) Use the following section to shar…" at bounding box center [784, 262] width 721 height 876
drag, startPoint x: 482, startPoint y: 456, endPoint x: 373, endPoint y: 469, distance: 109.8
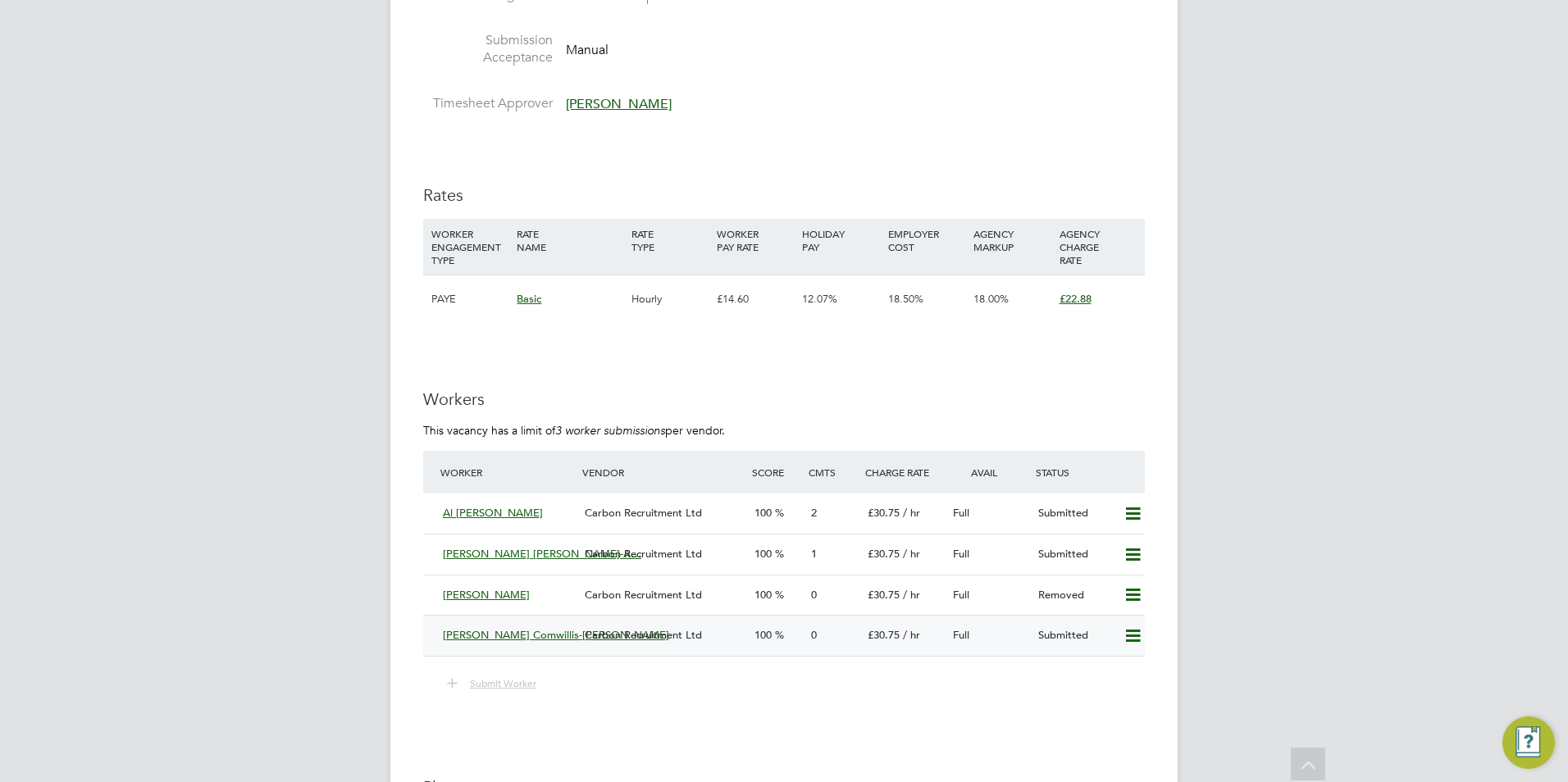
click at [526, 636] on span "[PERSON_NAME] Comwillis-[PERSON_NAME]" at bounding box center [555, 635] width 226 height 14
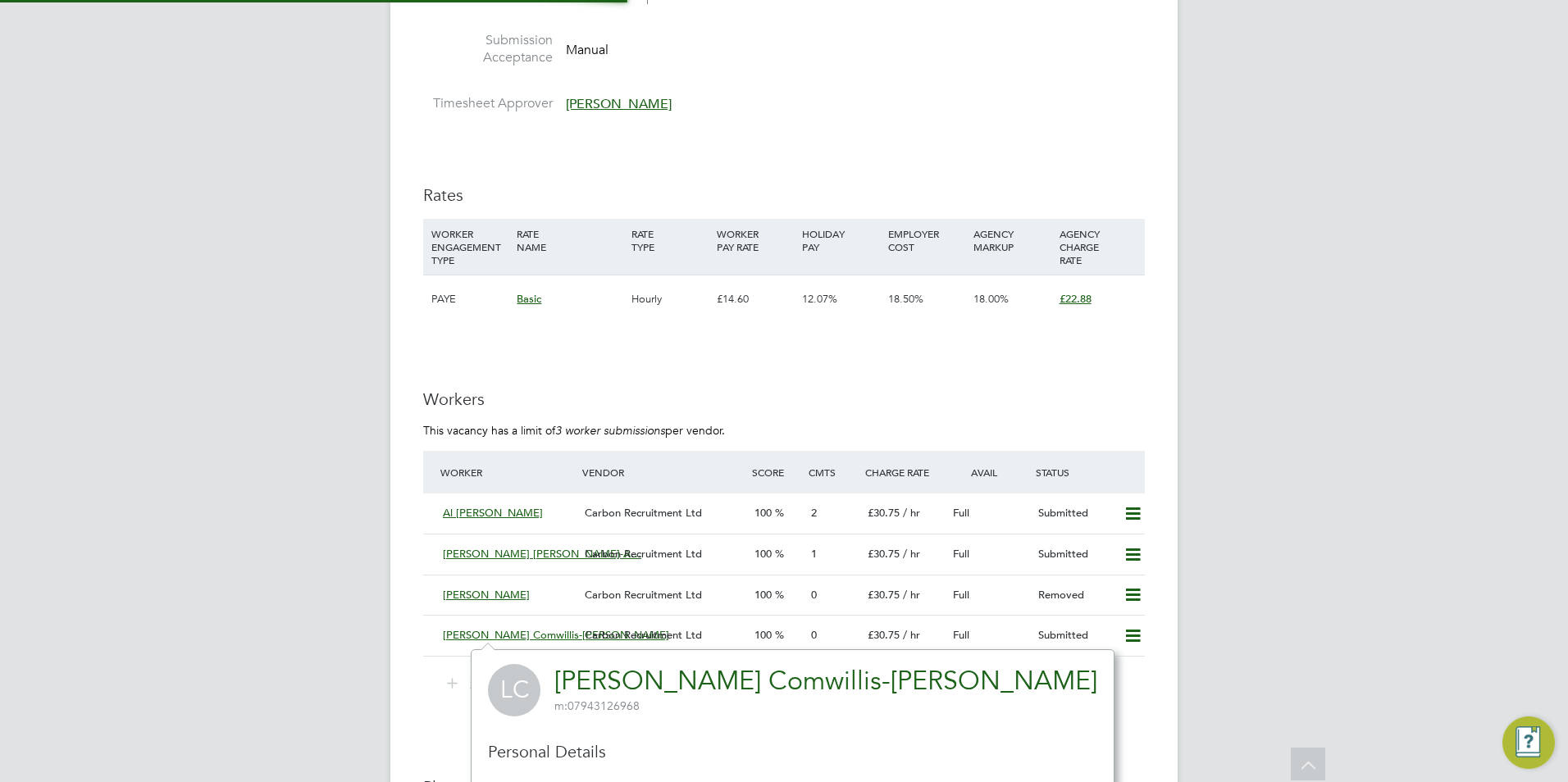
scroll to position [429, 346]
click at [797, 633] on div "100" at bounding box center [775, 636] width 56 height 27
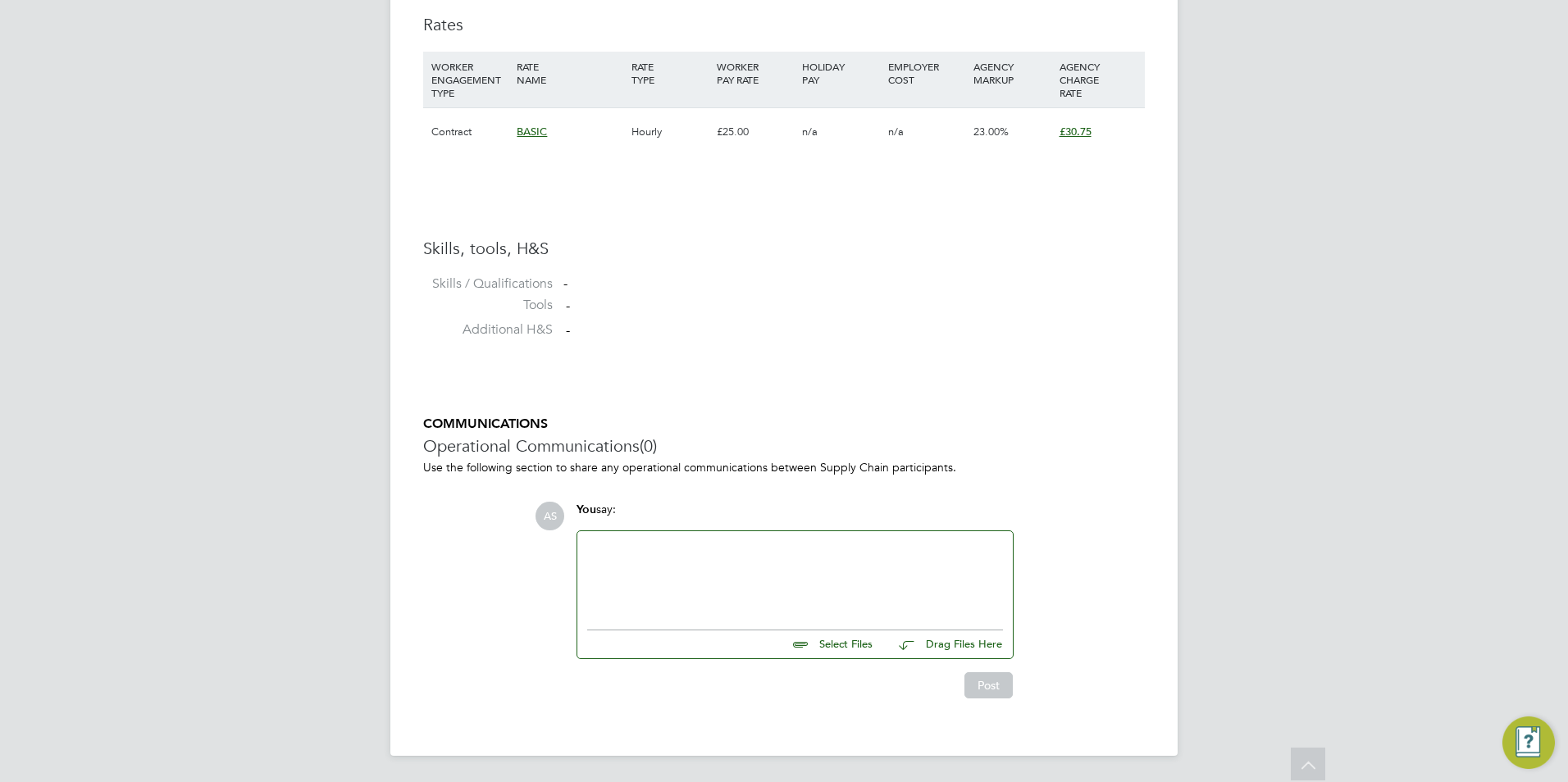
click at [851, 656] on div "Select Files Drag Files Here" at bounding box center [795, 639] width 416 height 37
click at [850, 648] on input "file" at bounding box center [879, 642] width 246 height 23
type input "C:\fakepath\[PERSON_NAME] CV.docx"
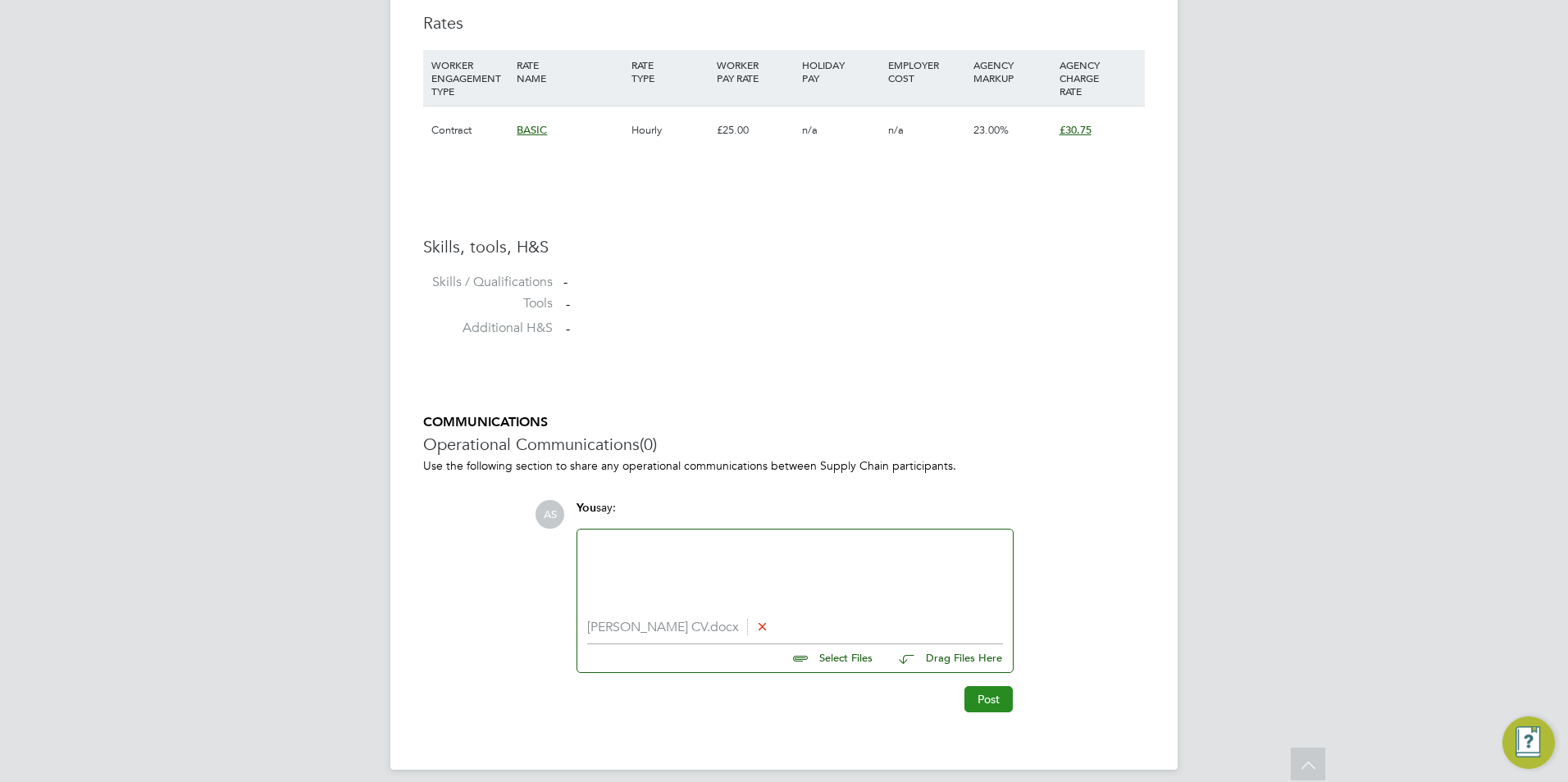
click at [967, 697] on button "Post" at bounding box center [988, 699] width 48 height 26
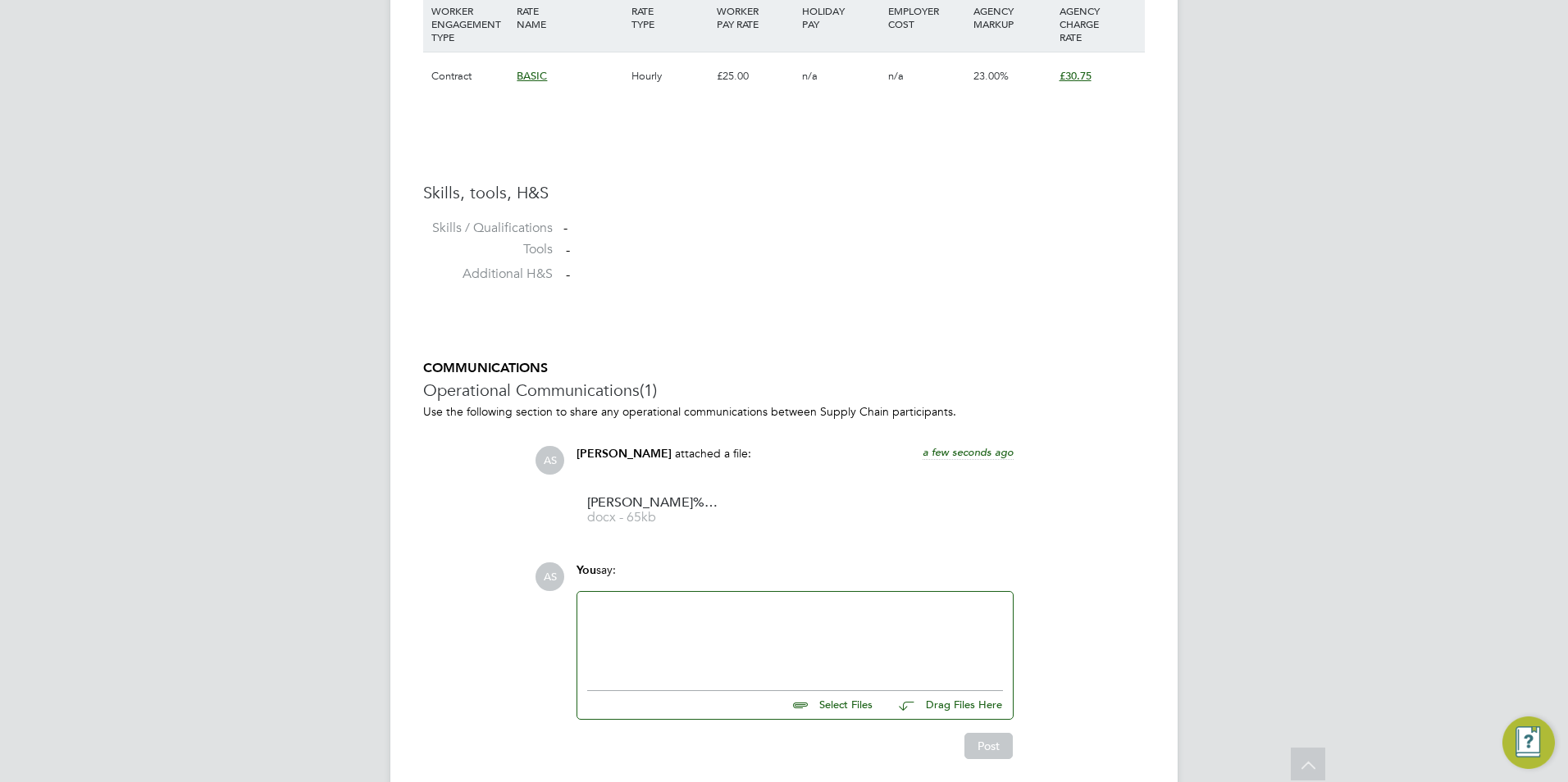
scroll to position [1234, 0]
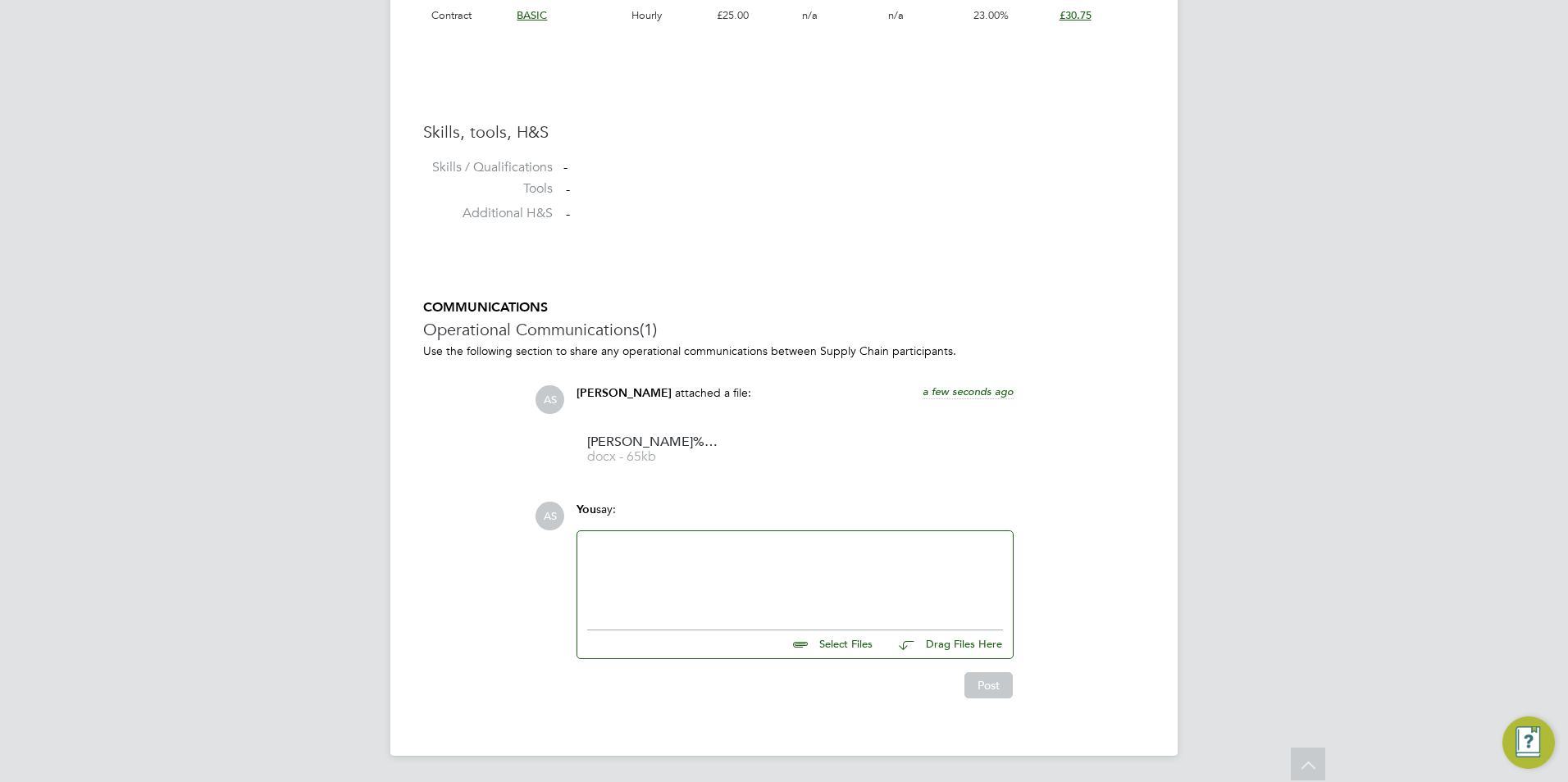
drag, startPoint x: 764, startPoint y: 576, endPoint x: 807, endPoint y: 576, distance: 43.0
click at [764, 576] on div at bounding box center [795, 576] width 416 height 71
click at [987, 678] on button "Post" at bounding box center [988, 685] width 48 height 26
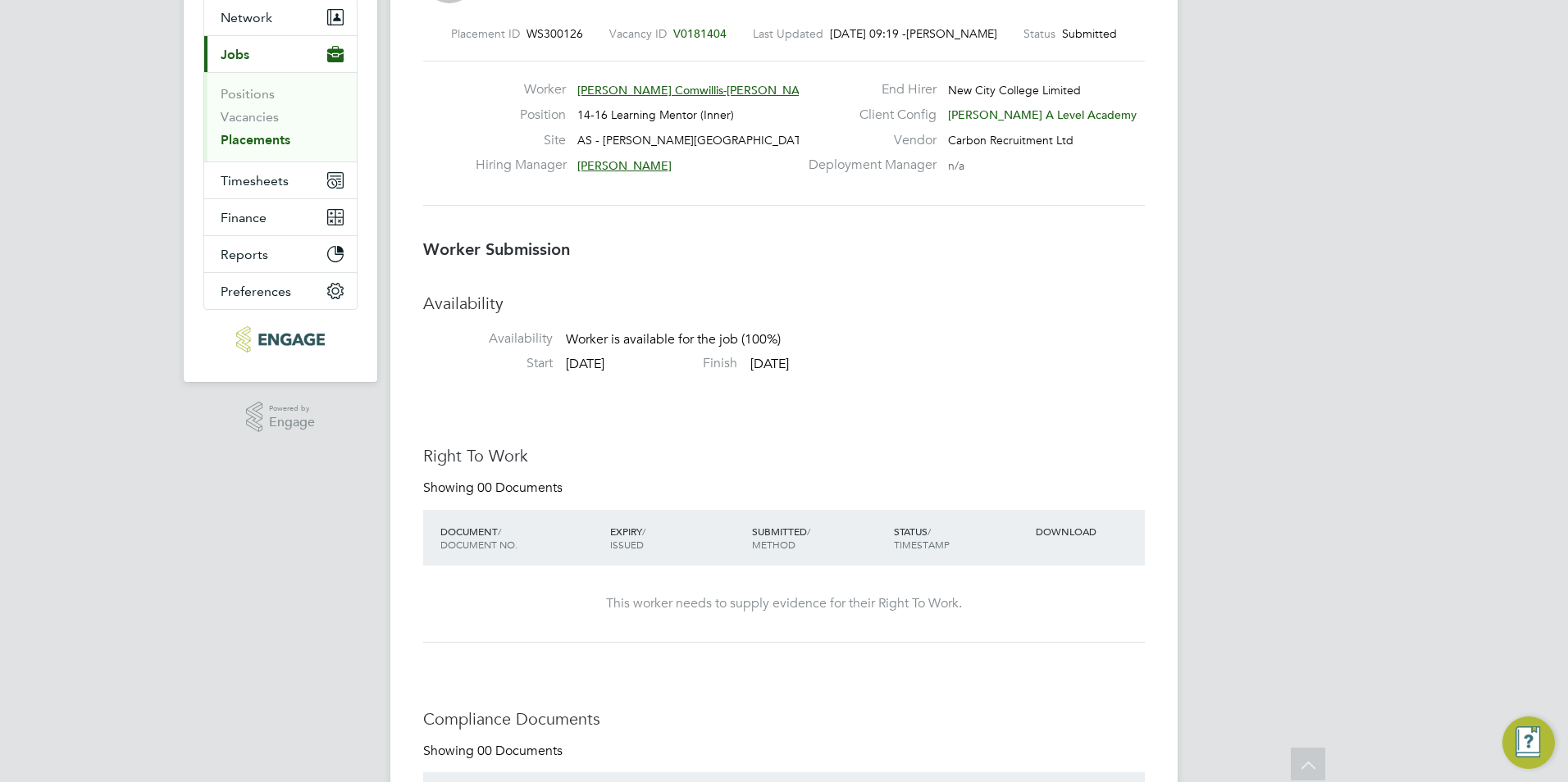
scroll to position [0, 0]
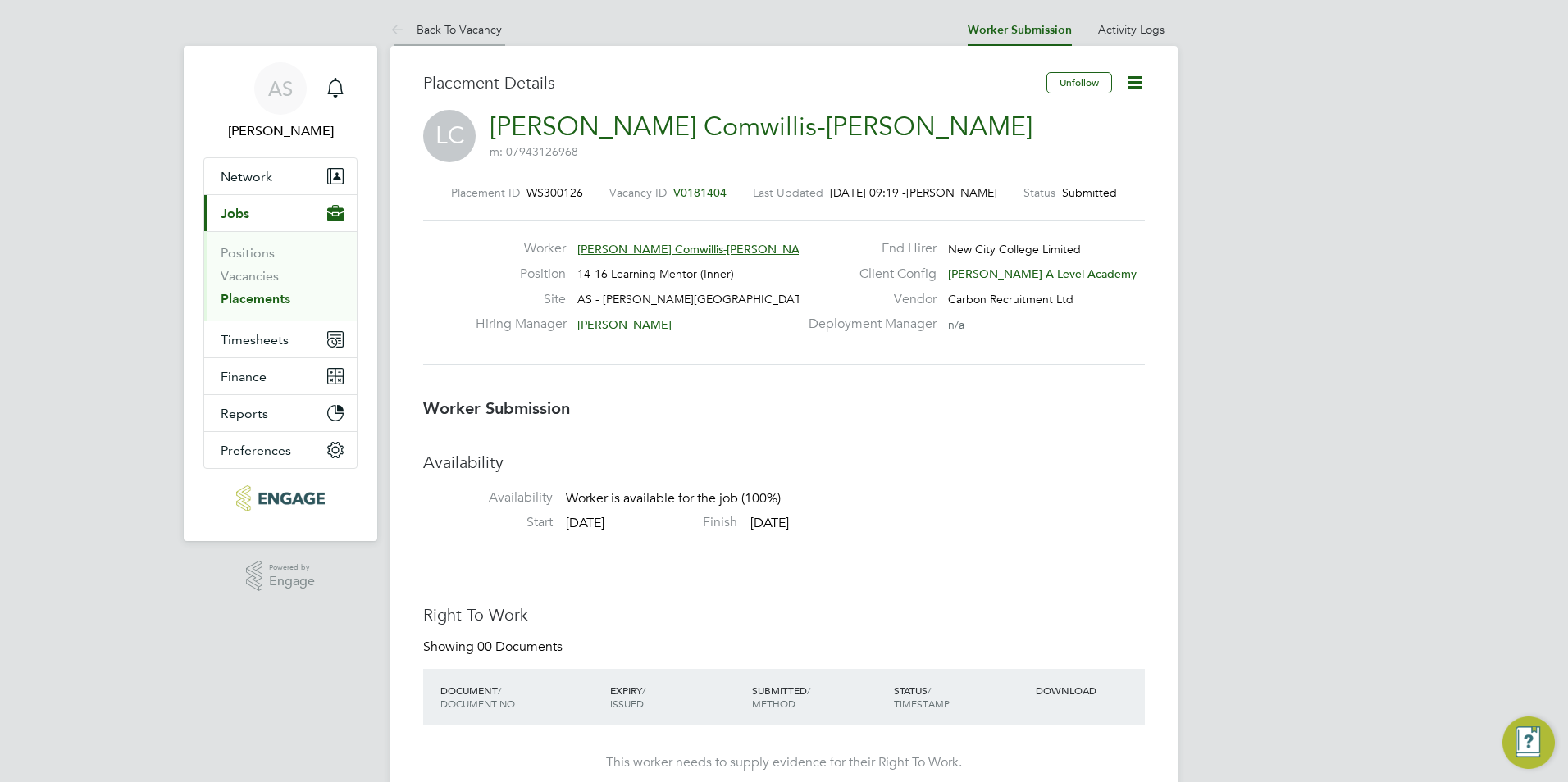
click at [468, 35] on link "Back To Vacancy" at bounding box center [446, 29] width 112 height 15
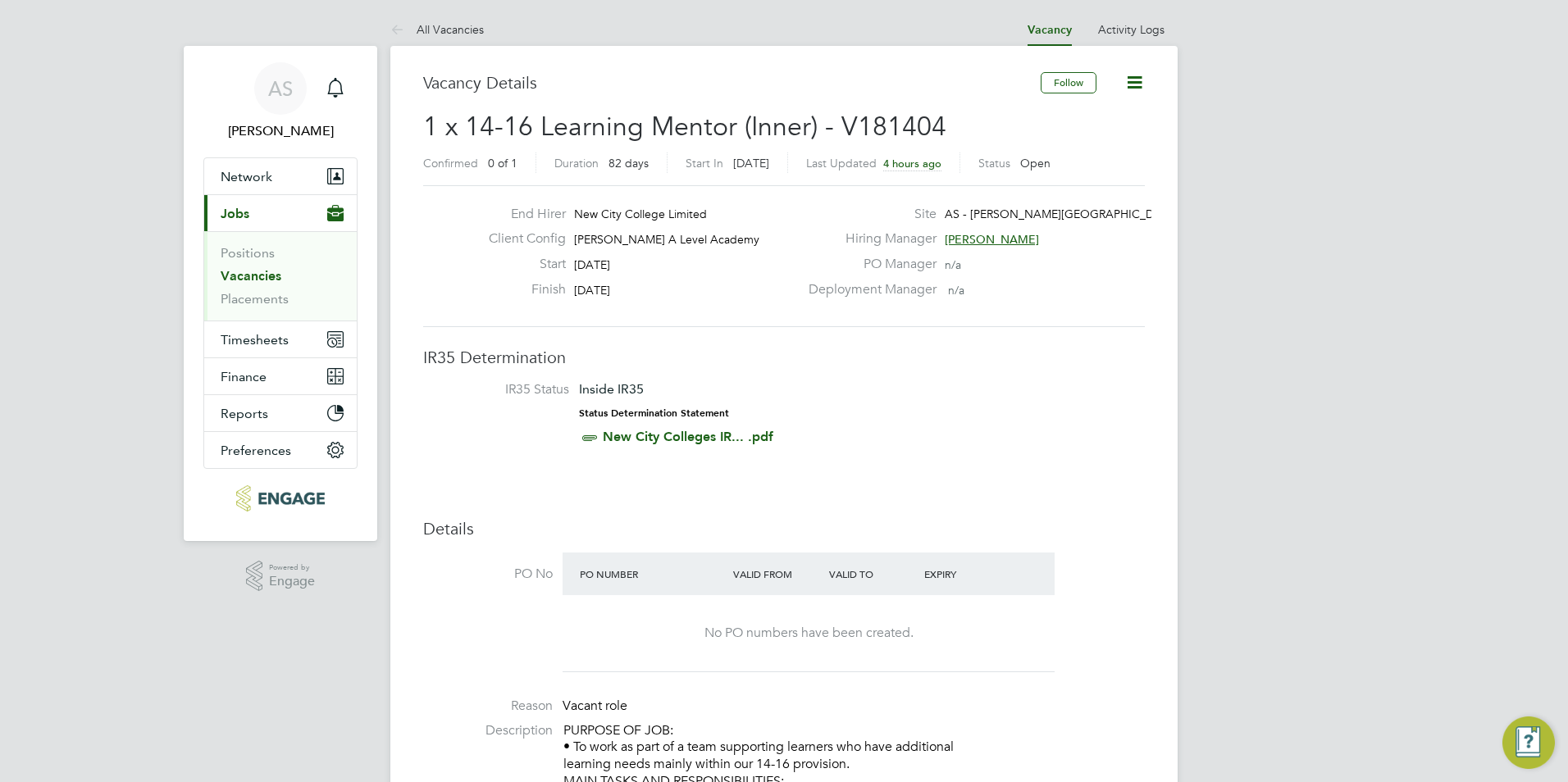
click at [275, 252] on li "Positions" at bounding box center [282, 257] width 123 height 23
click at [268, 250] on link "Positions" at bounding box center [247, 253] width 54 height 15
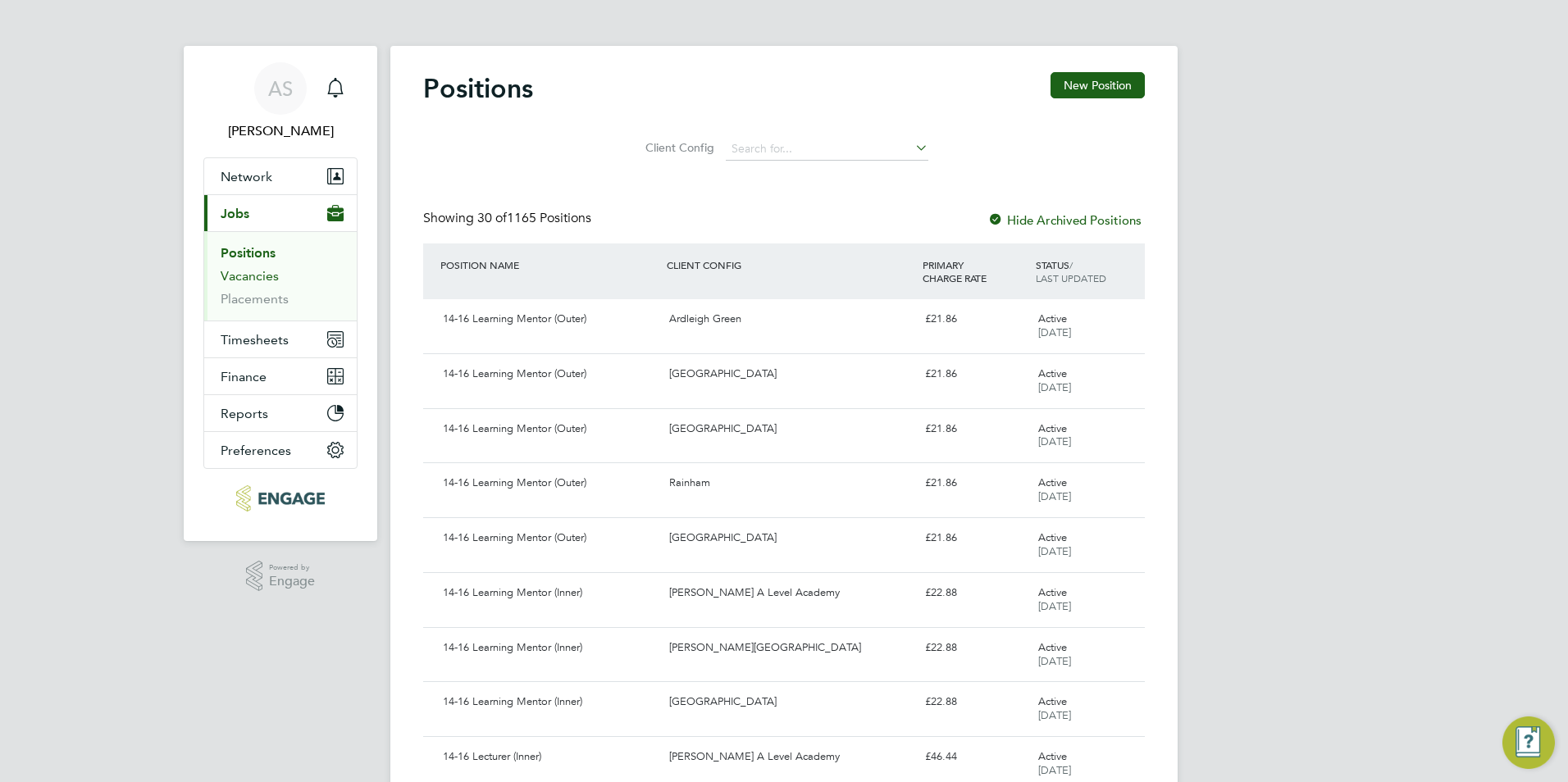
click at [248, 274] on link "Vacancies" at bounding box center [249, 275] width 58 height 15
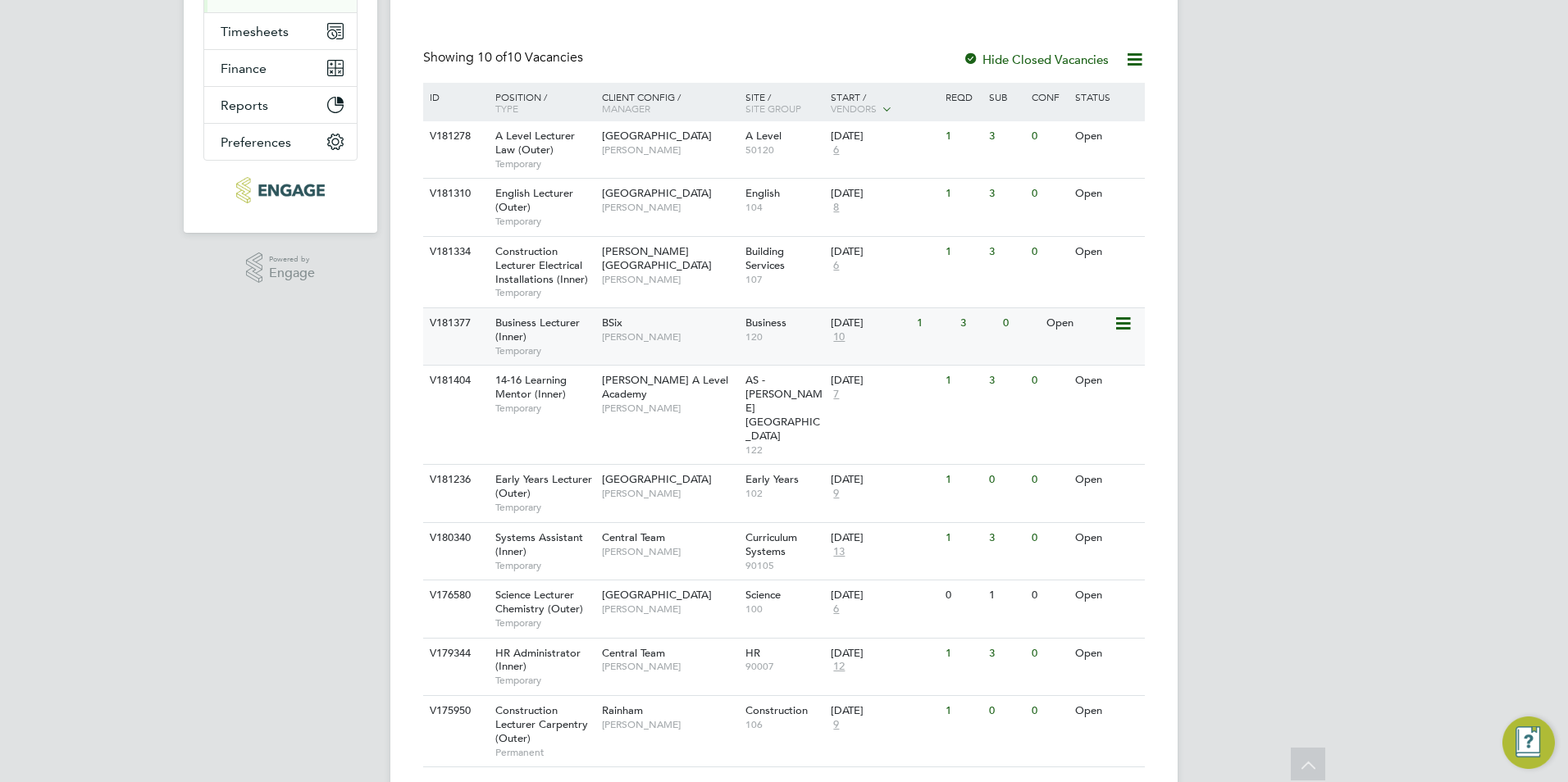
scroll to position [312, 0]
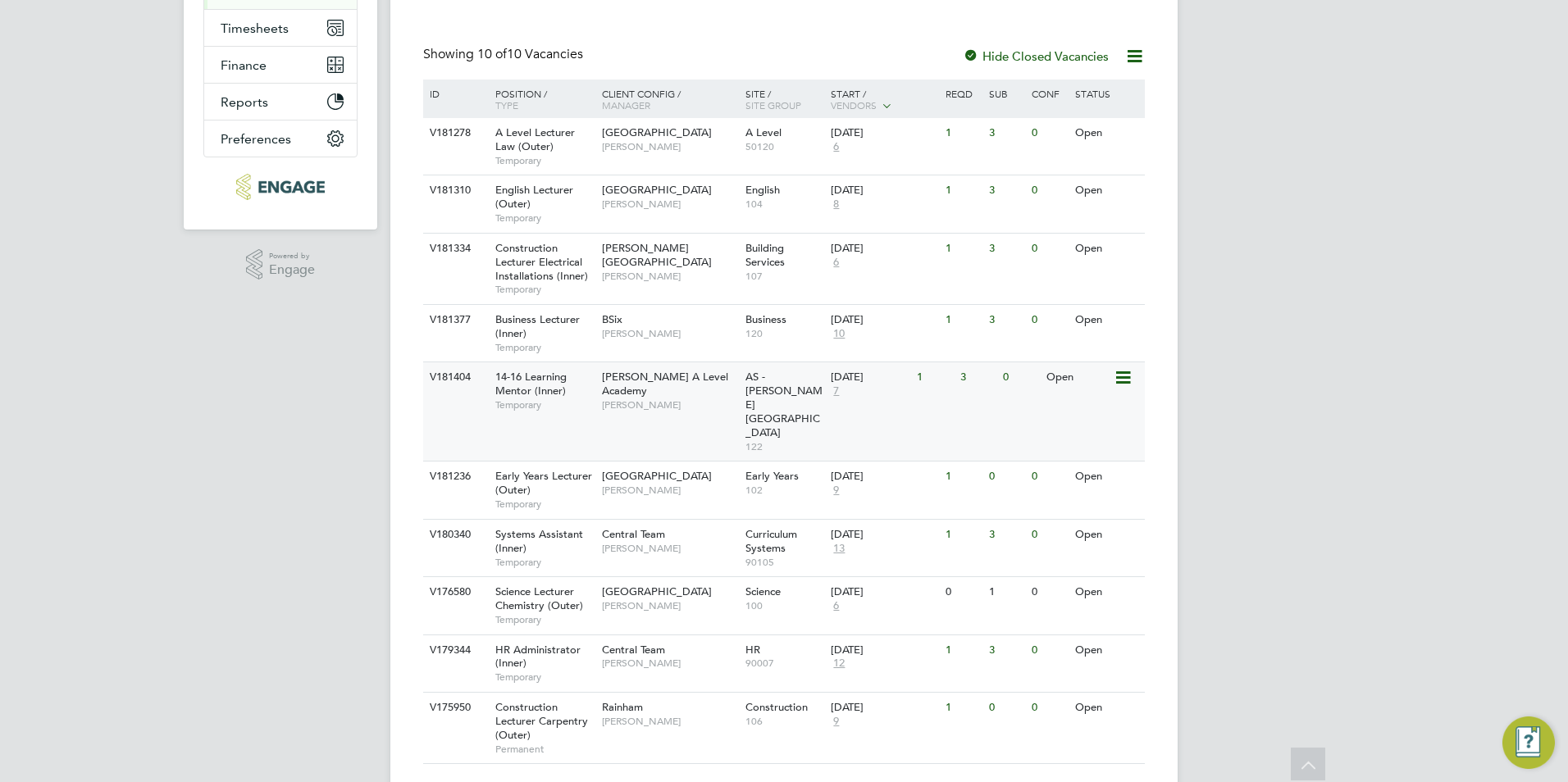
click at [536, 387] on span "14-16 Learning Mentor (Inner)" at bounding box center [531, 383] width 71 height 28
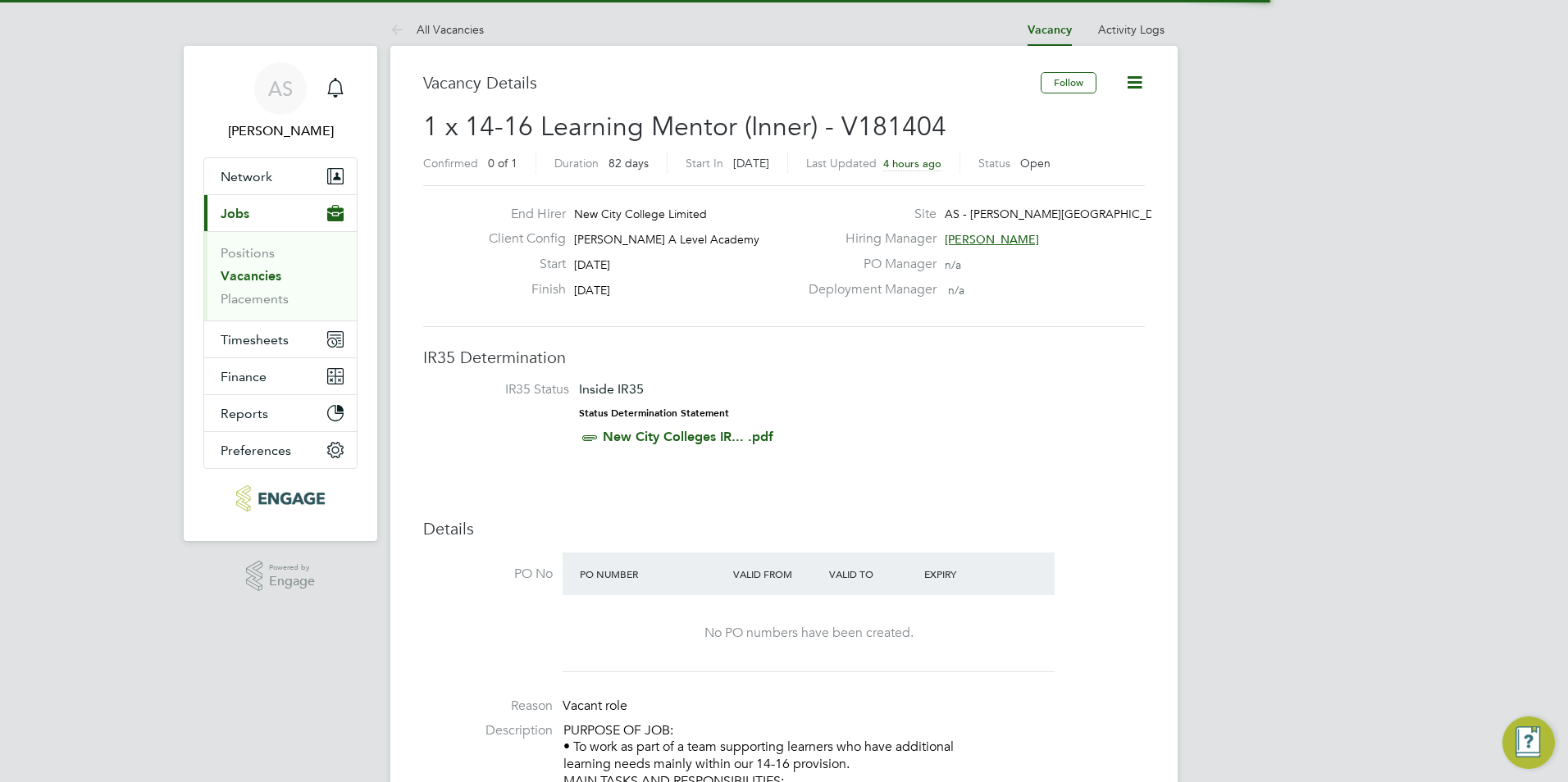
click at [963, 230] on div "Hiring Manager [PERSON_NAME]" at bounding box center [974, 243] width 353 height 25
click at [963, 234] on span "[PERSON_NAME]" at bounding box center [992, 239] width 95 height 15
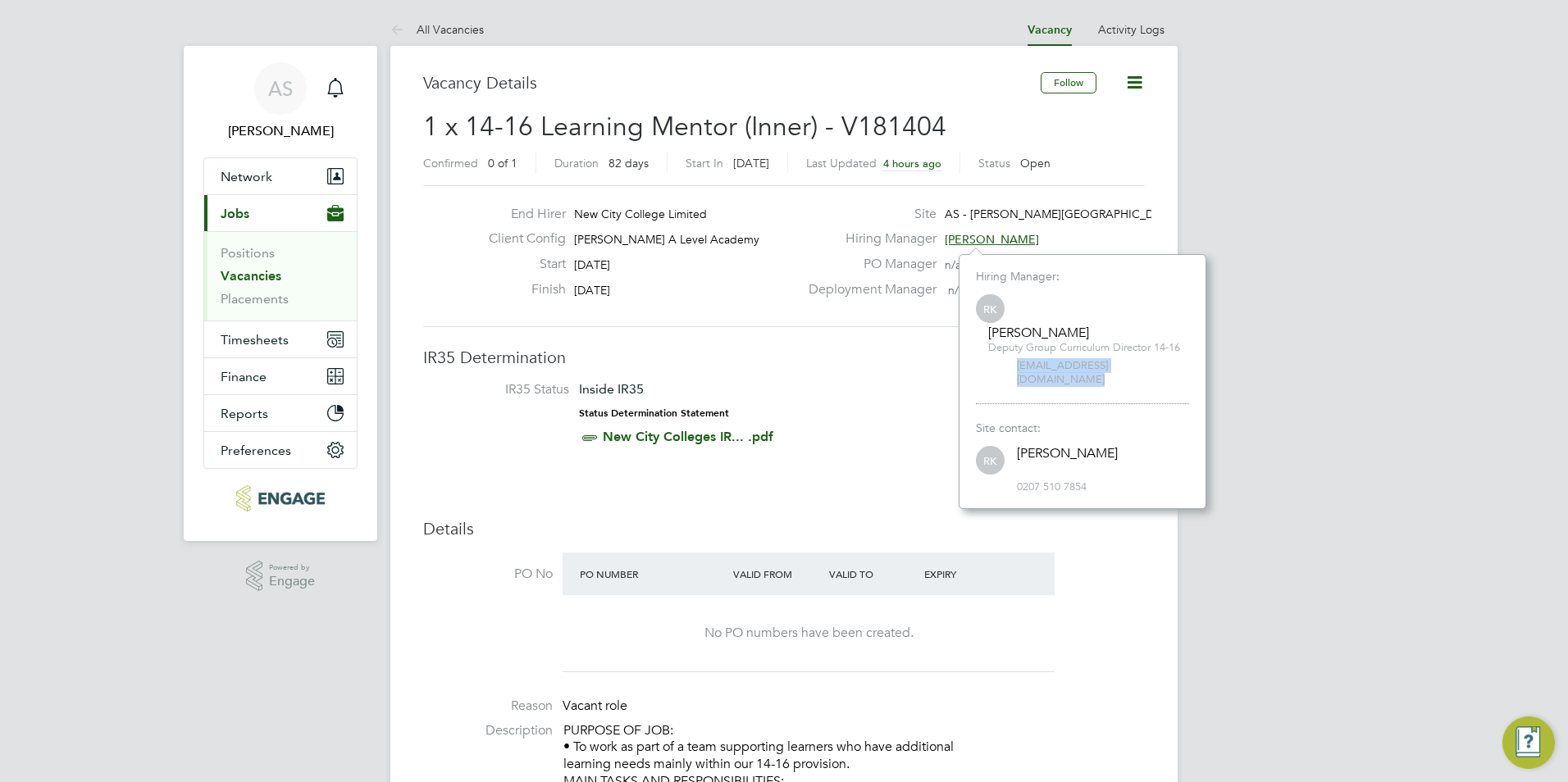
drag, startPoint x: 1173, startPoint y: 369, endPoint x: 989, endPoint y: 370, distance: 184.0
click at [989, 370] on div "RK [PERSON_NAME] Deputy Group Curriculum Director 14-16 [EMAIL_ADDRESS][DOMAIN_…" at bounding box center [1082, 339] width 213 height 96
copy span "[EMAIL_ADDRESS][DOMAIN_NAME]"
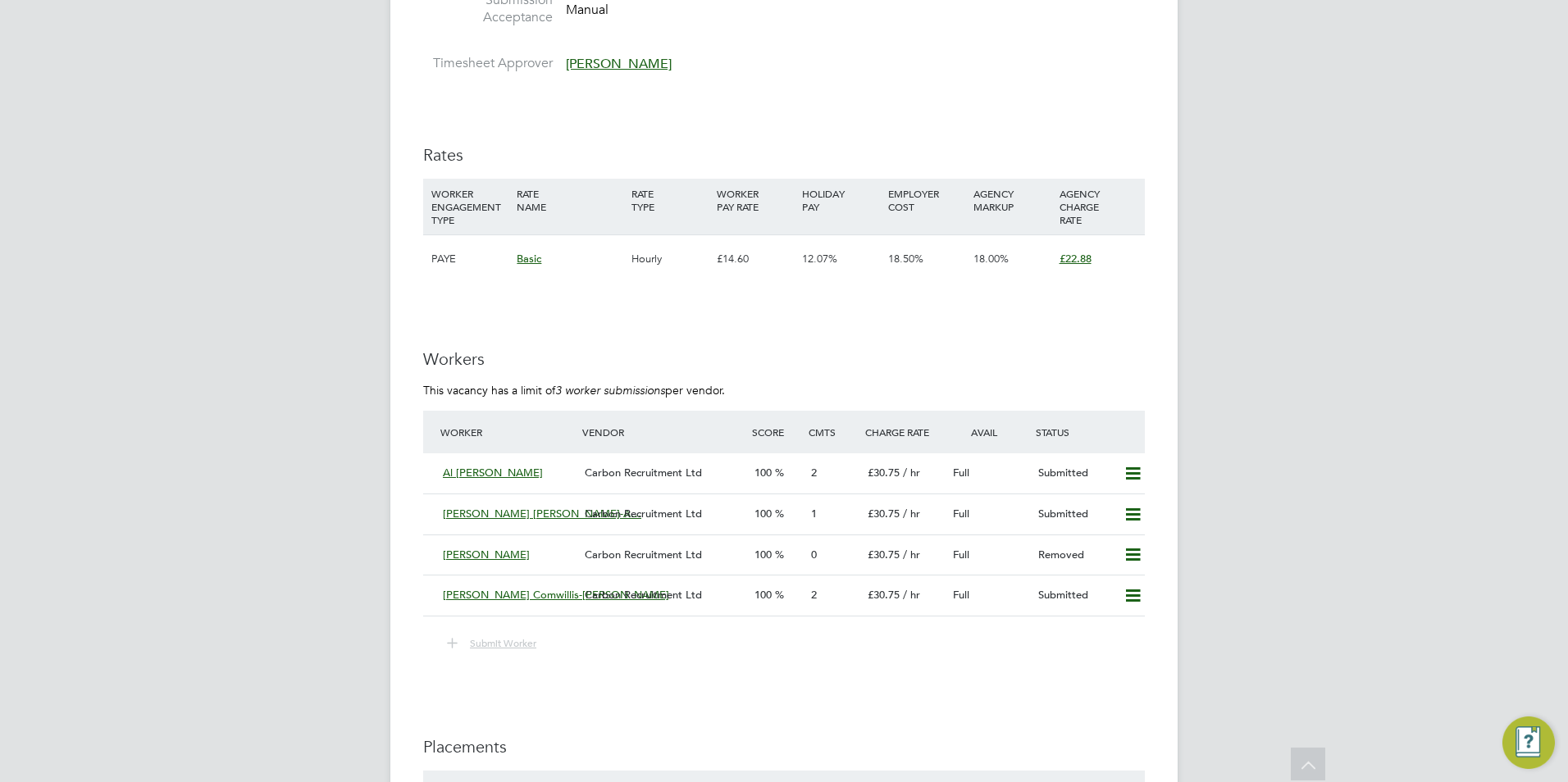
scroll to position [2541, 0]
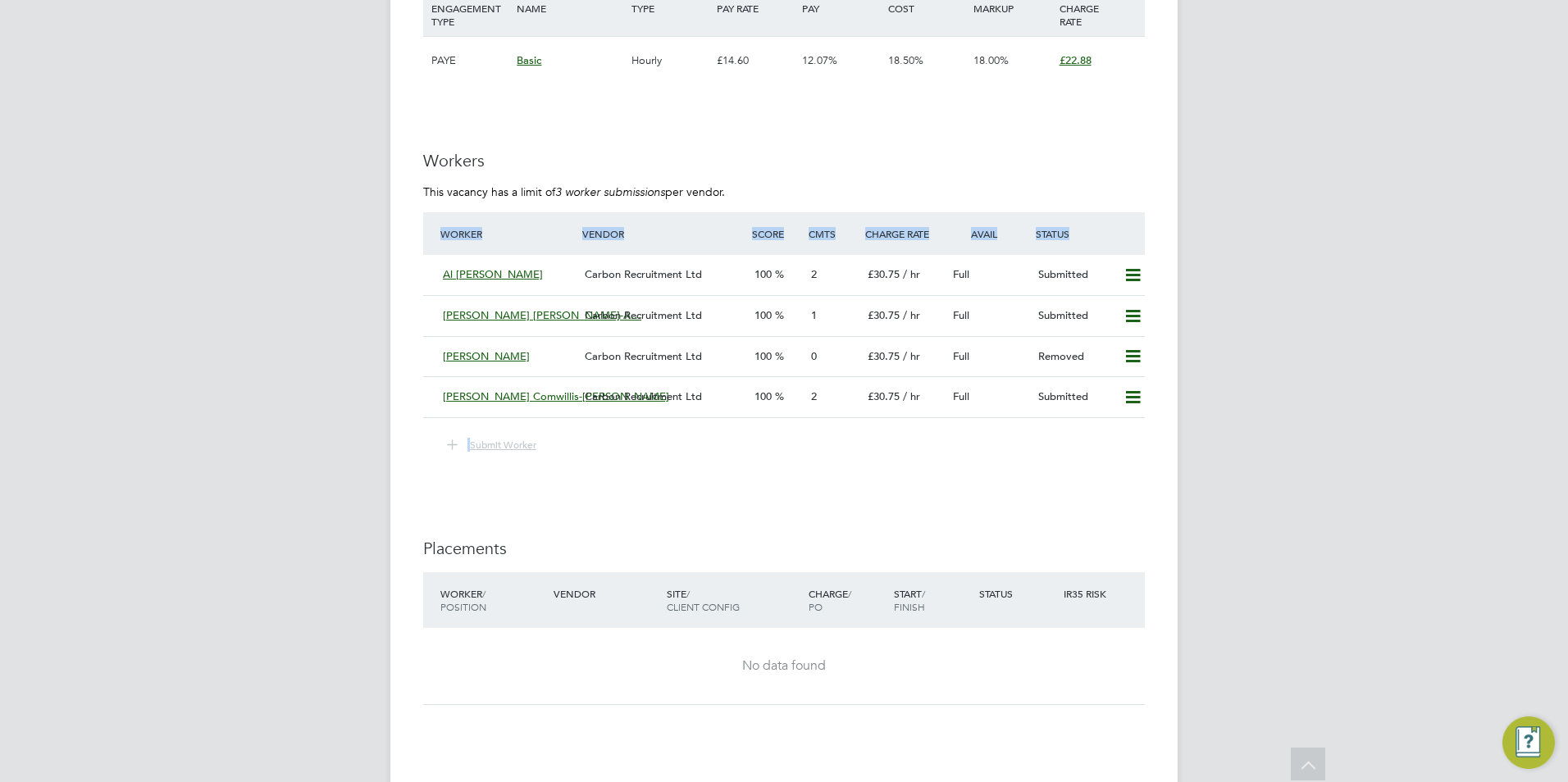
drag, startPoint x: 343, startPoint y: 238, endPoint x: 927, endPoint y: 445, distance: 619.6
drag, startPoint x: 927, startPoint y: 445, endPoint x: 1265, endPoint y: 411, distance: 339.7
drag, startPoint x: 1211, startPoint y: 410, endPoint x: 276, endPoint y: 228, distance: 952.5
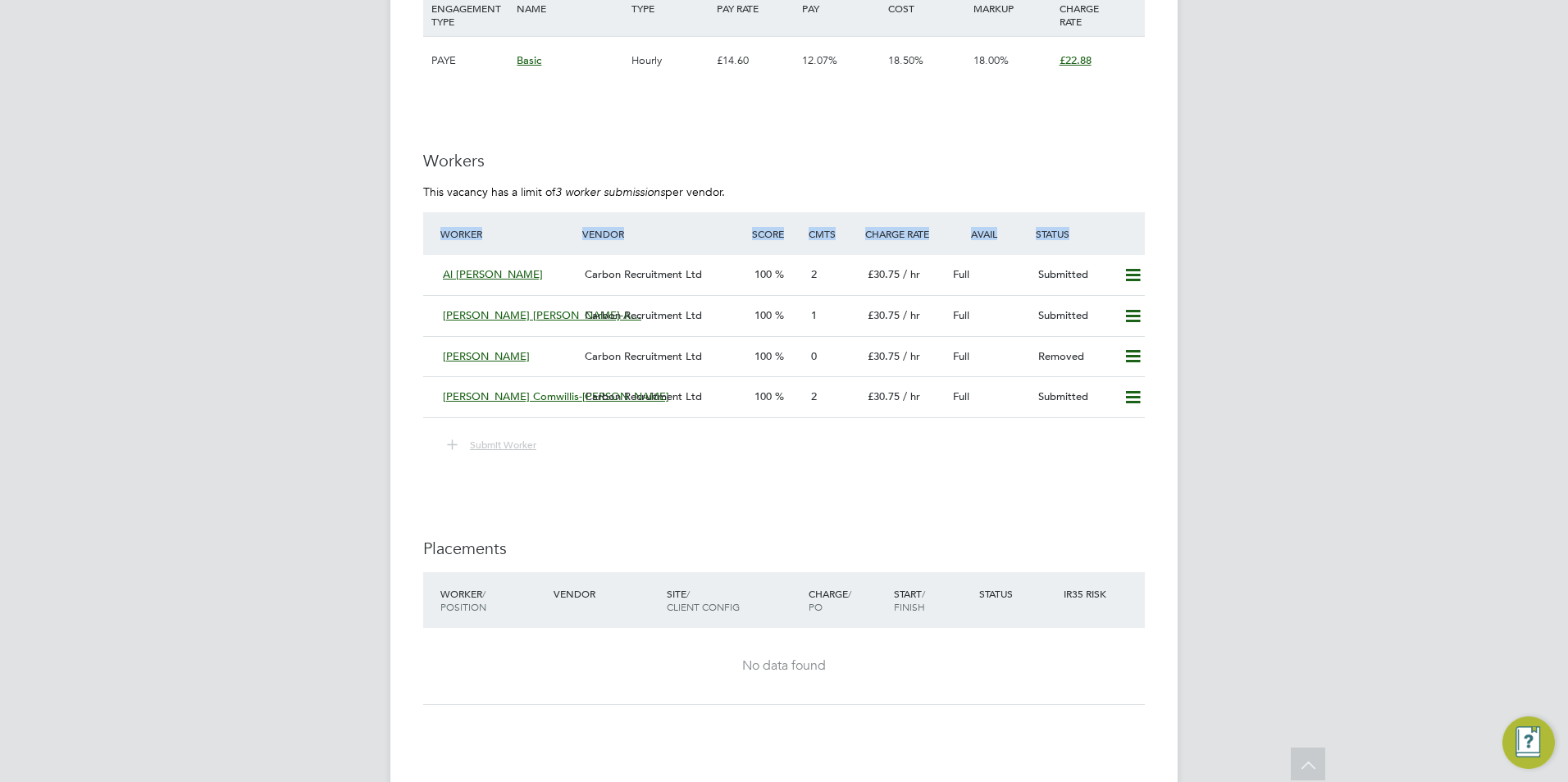
drag, startPoint x: 276, startPoint y: 228, endPoint x: 224, endPoint y: 211, distance: 54.7
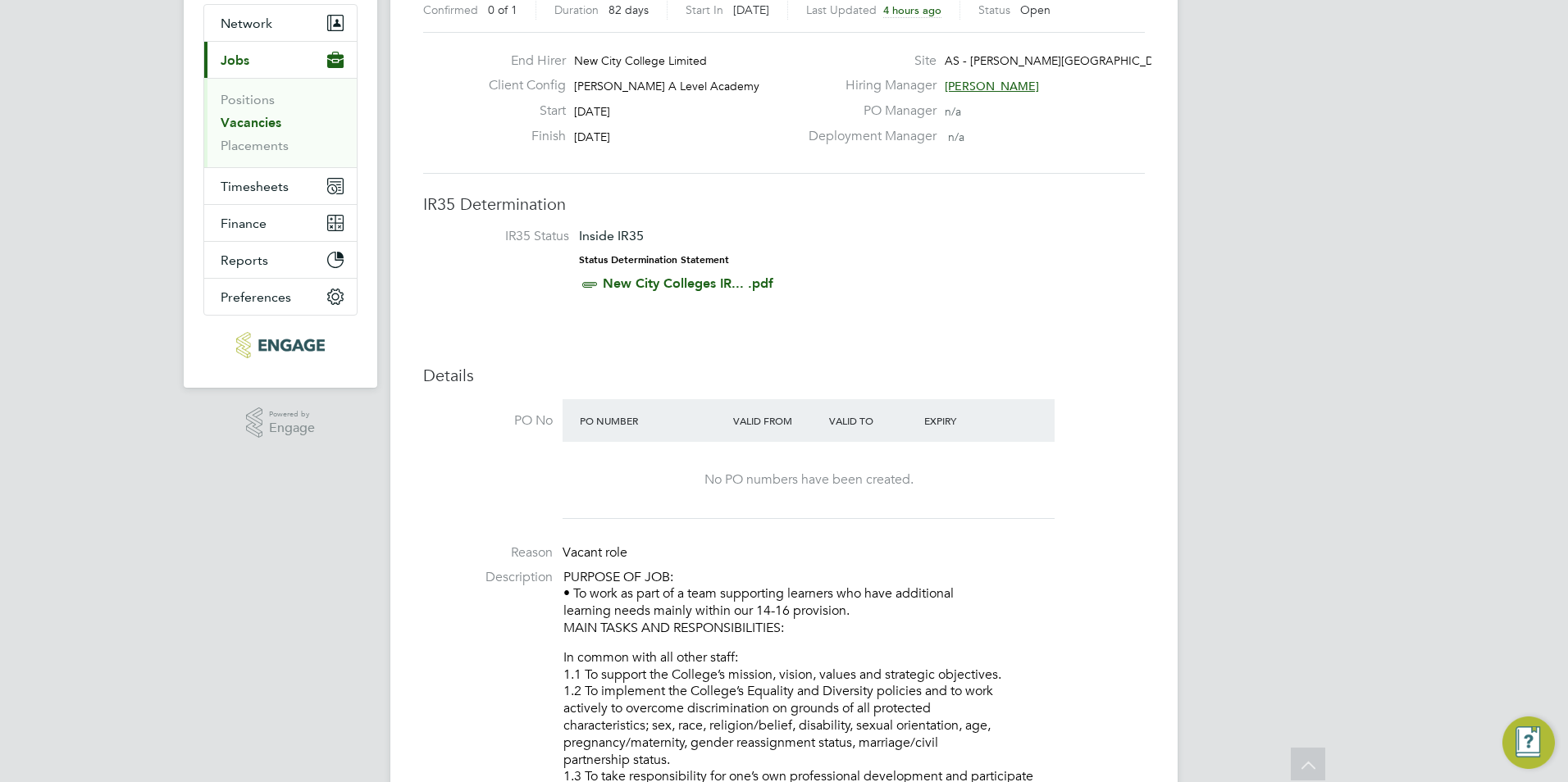
scroll to position [0, 0]
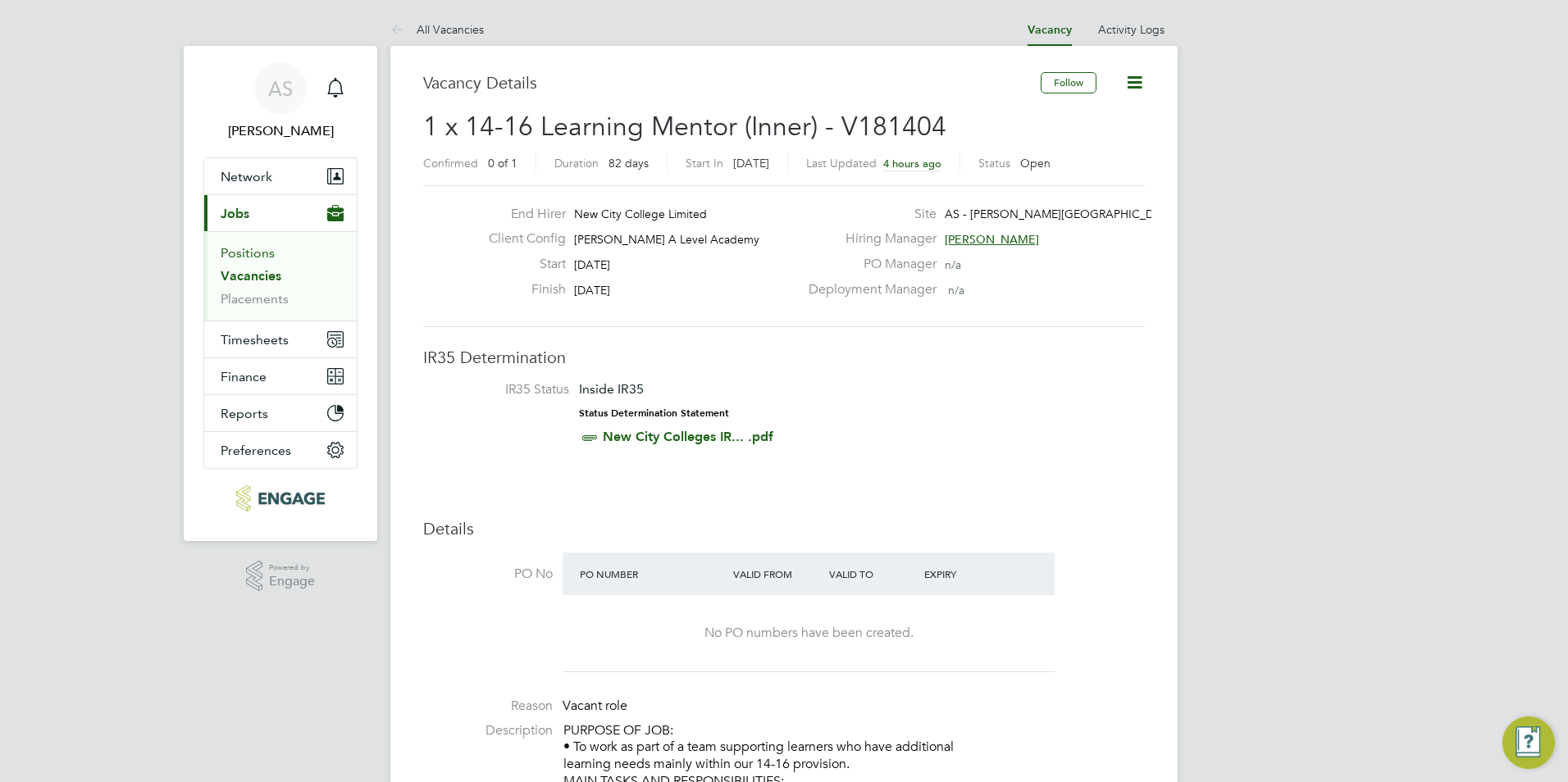
click at [239, 258] on link "Positions" at bounding box center [247, 253] width 54 height 15
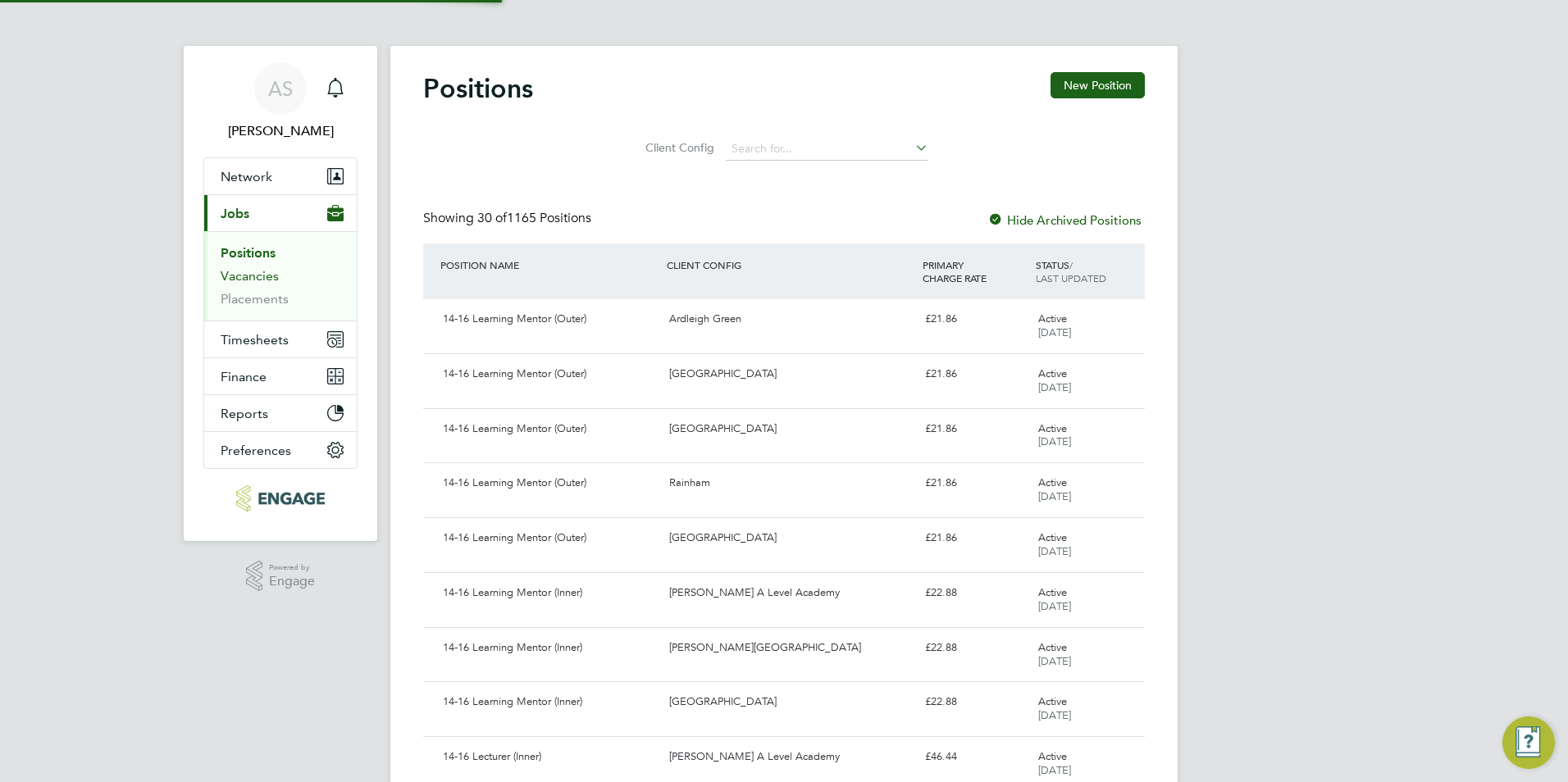
click at [276, 280] on link "Vacancies" at bounding box center [249, 275] width 58 height 15
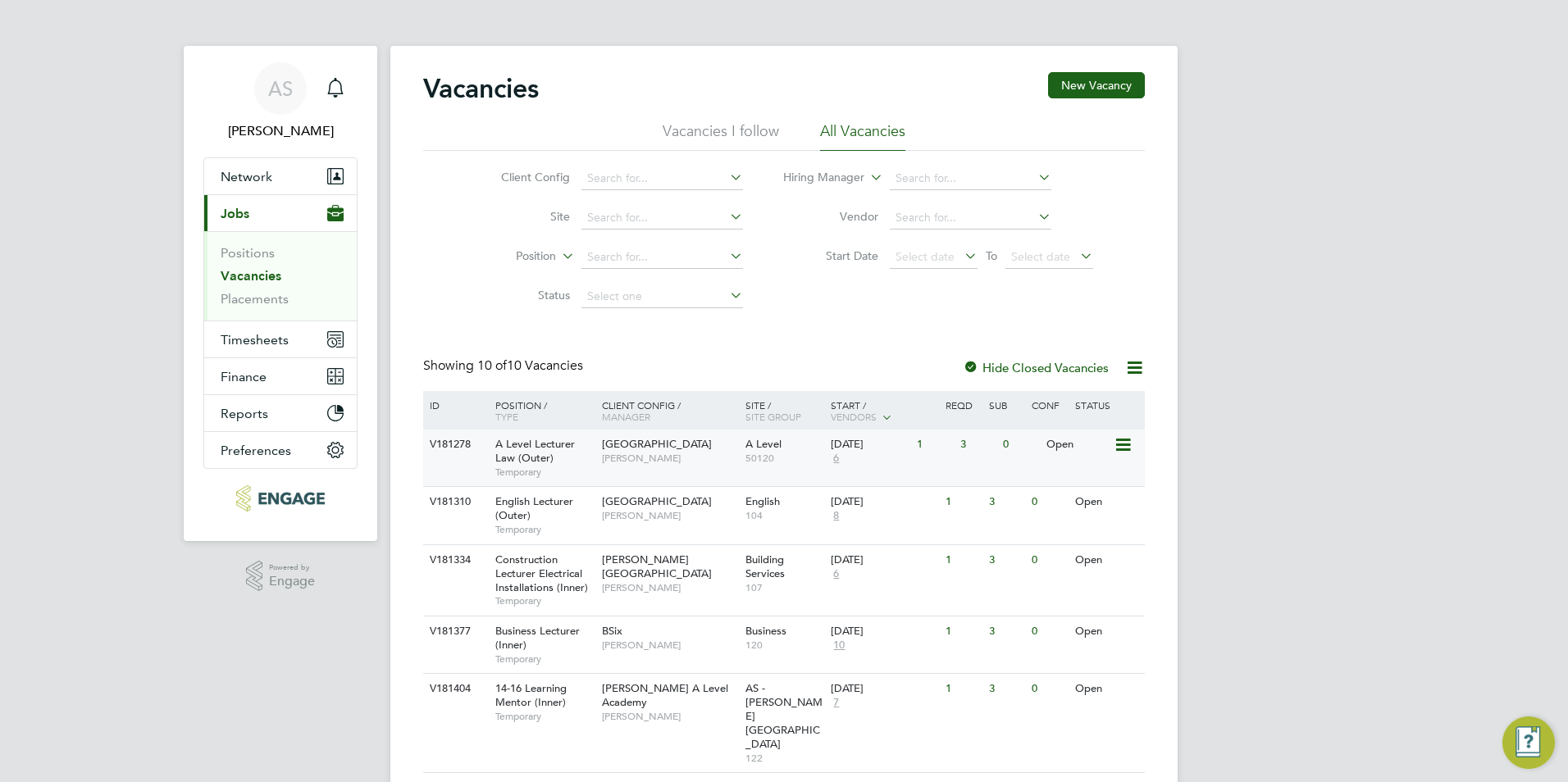
scroll to position [245, 0]
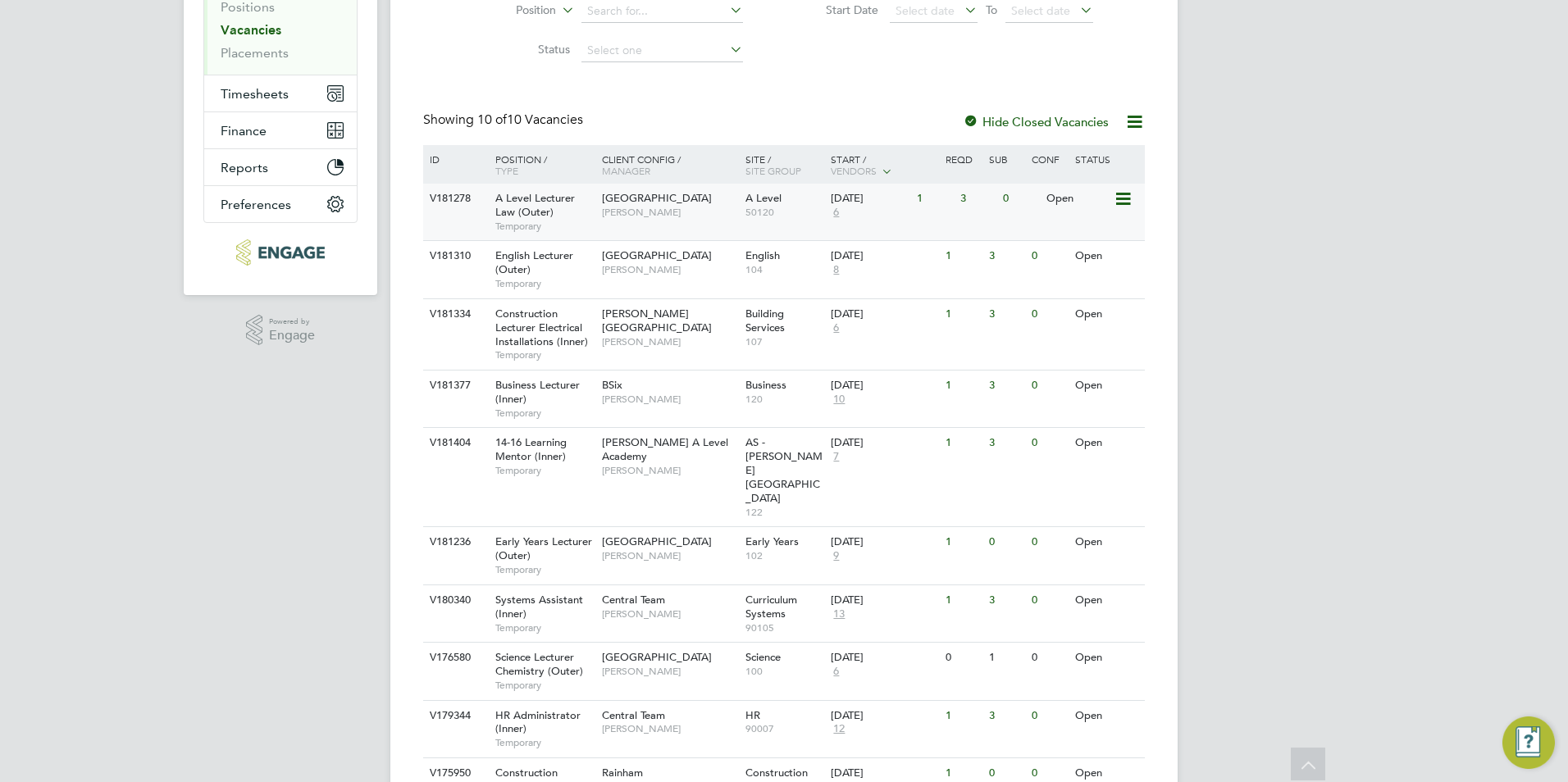
click at [625, 204] on span "[GEOGRAPHIC_DATA]" at bounding box center [656, 198] width 110 height 14
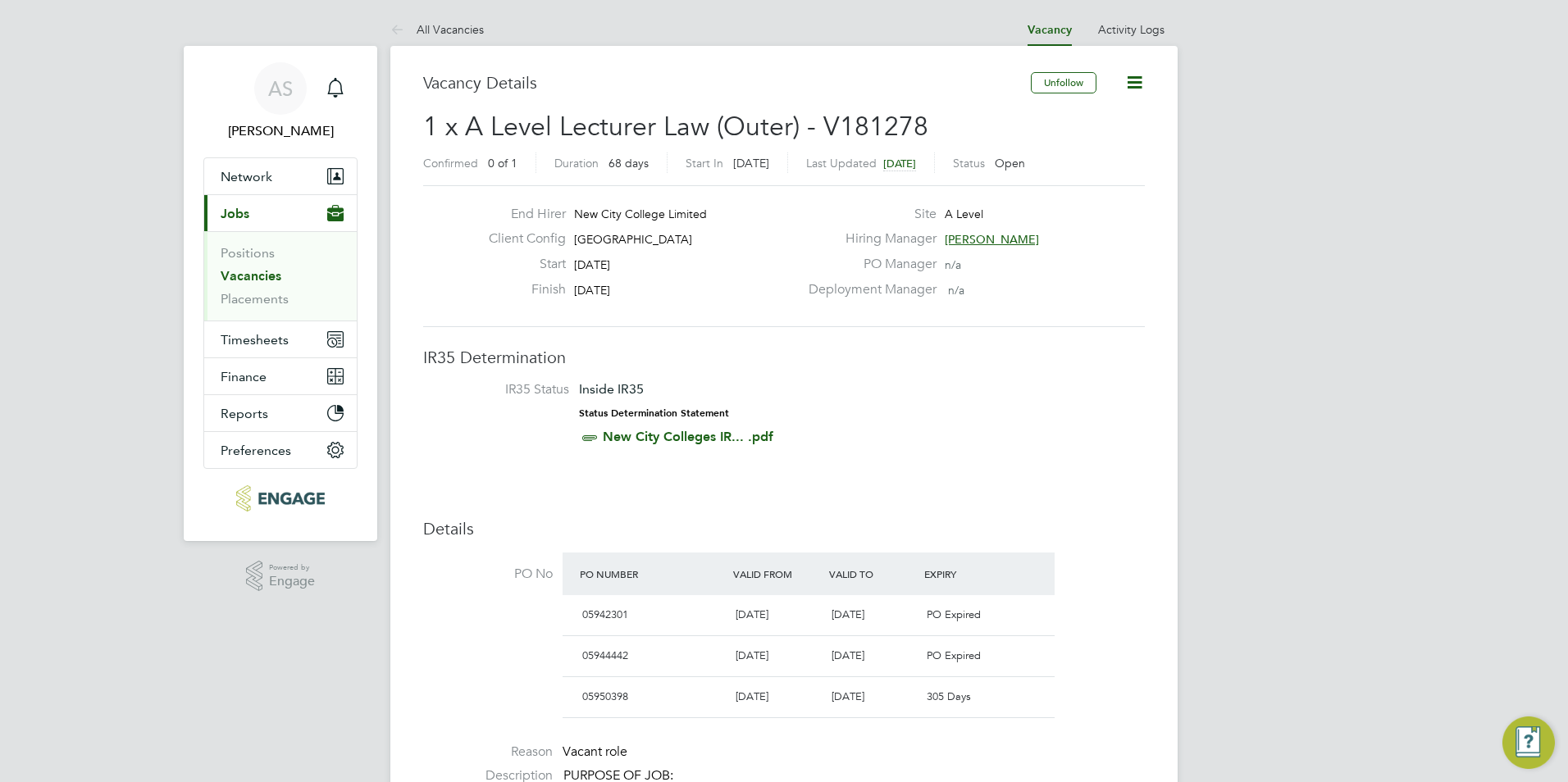
click at [413, 26] on link "All Vacancies" at bounding box center [437, 29] width 94 height 15
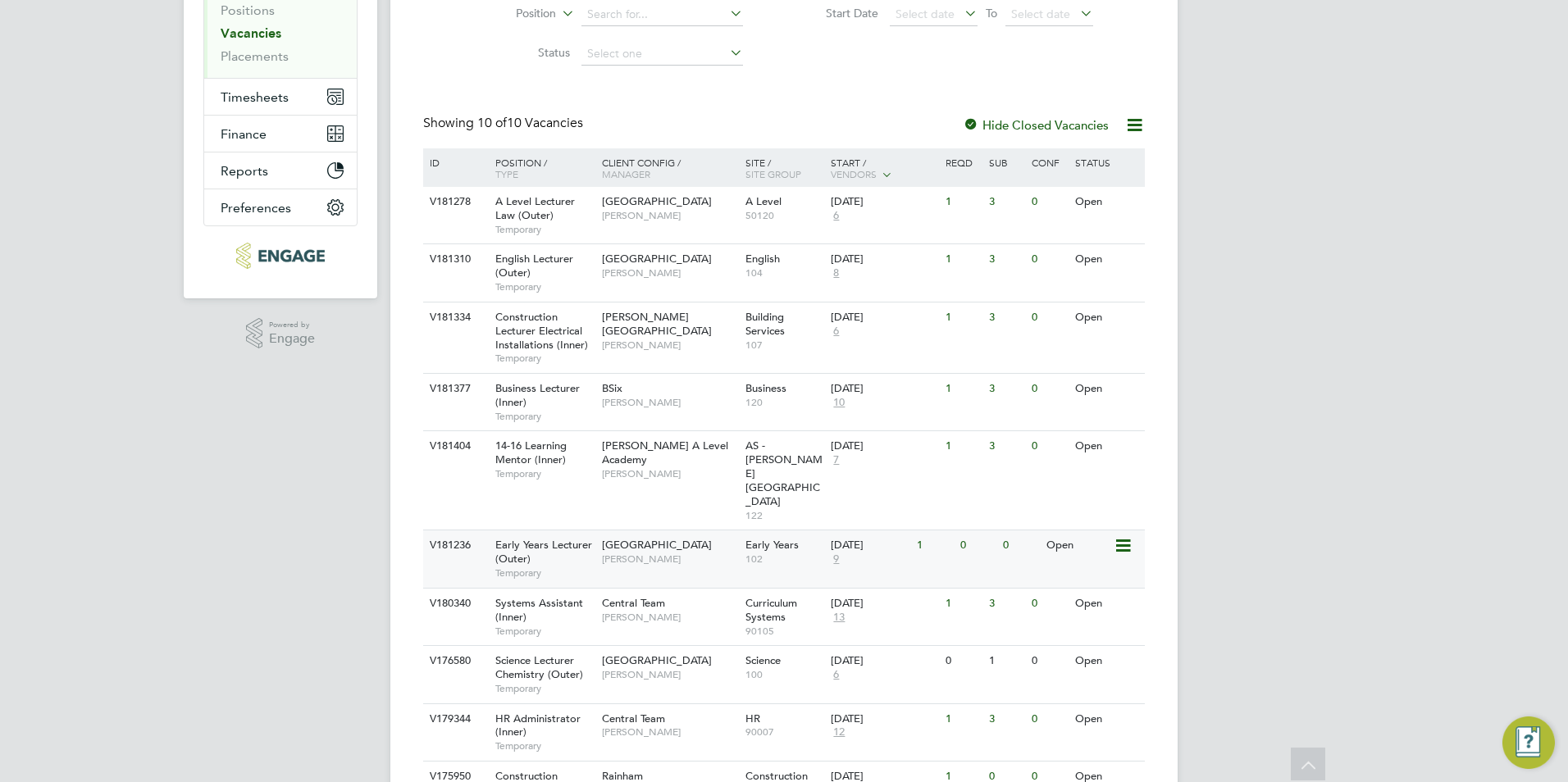
scroll to position [147, 0]
